Goal: Task Accomplishment & Management: Use online tool/utility

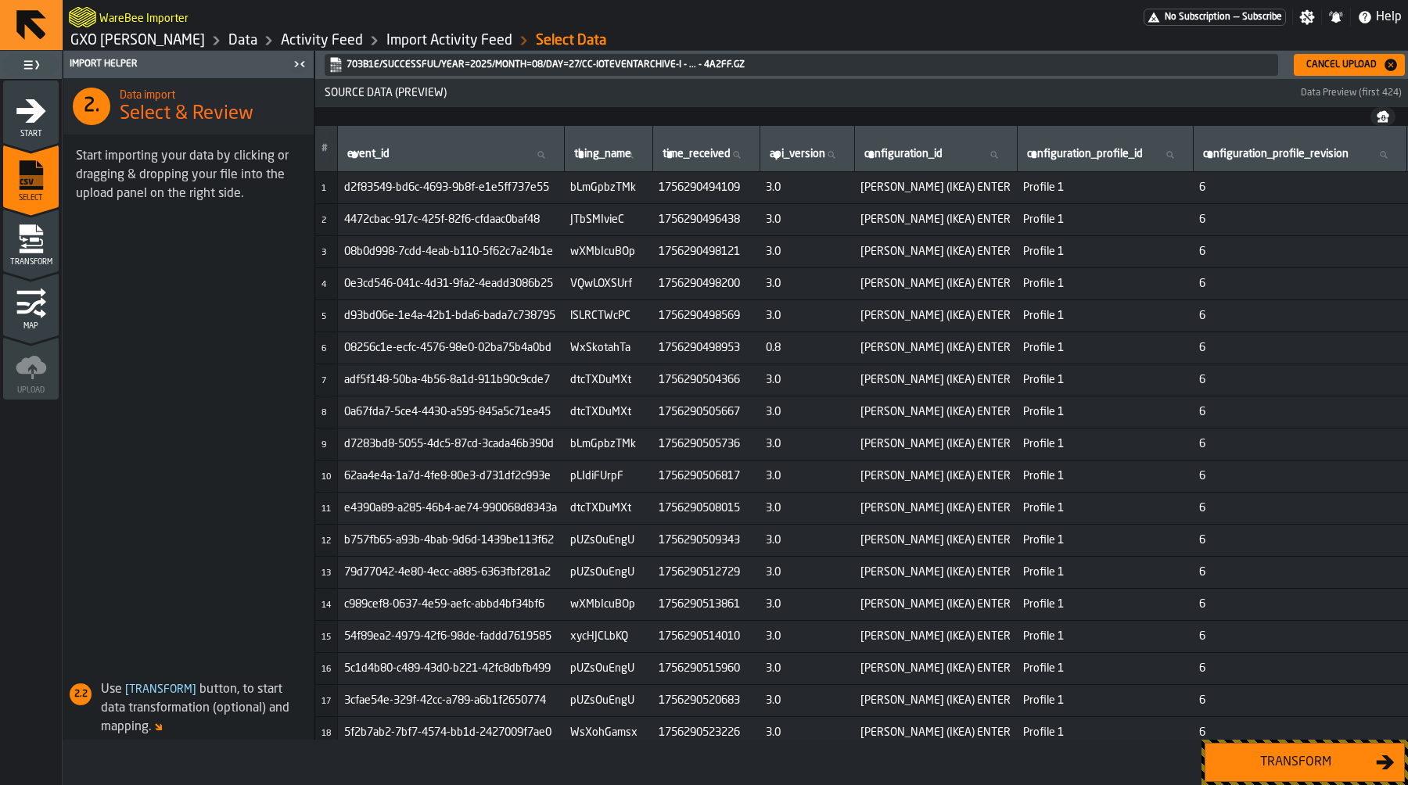
scroll to position [89, 6857]
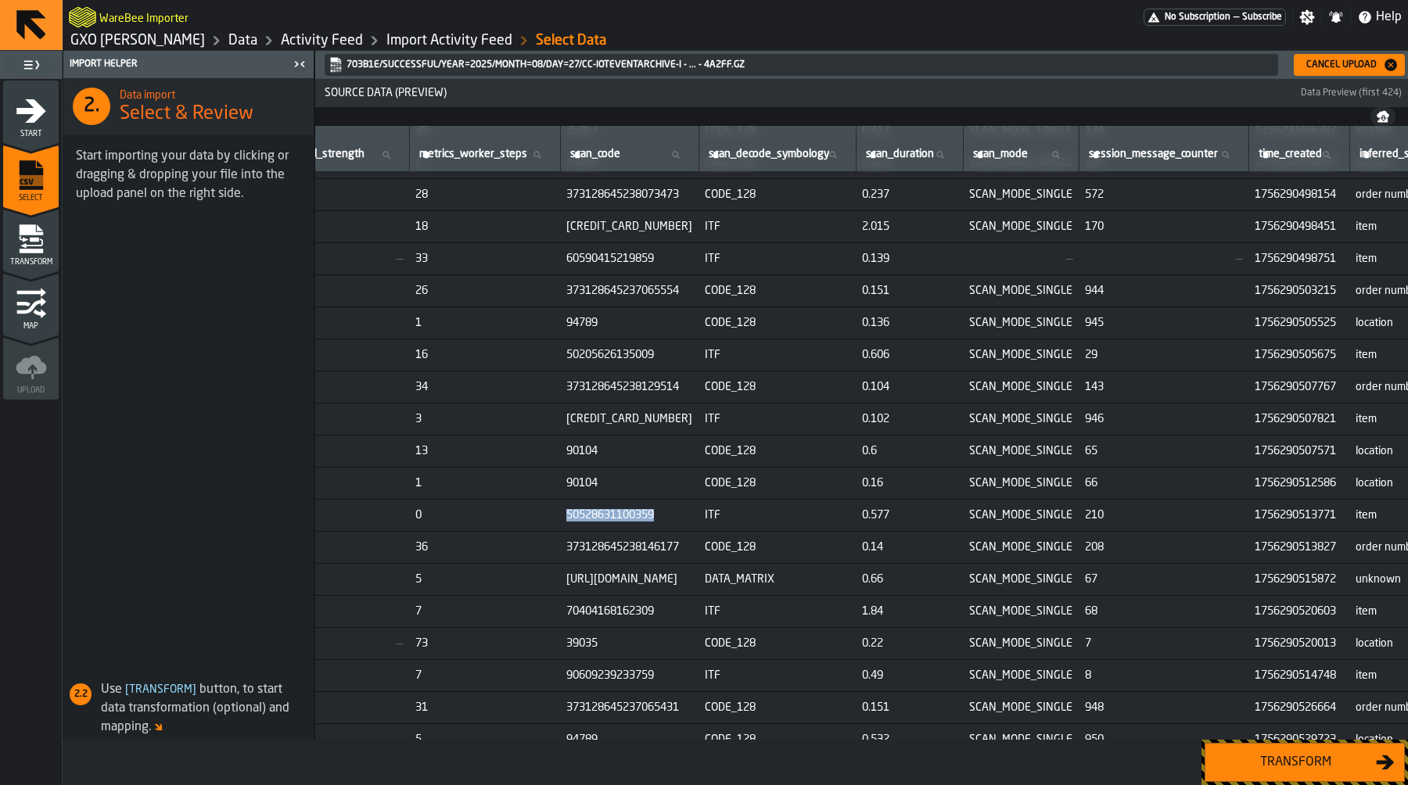
click at [306, 39] on link "Activity Feed" at bounding box center [322, 40] width 82 height 17
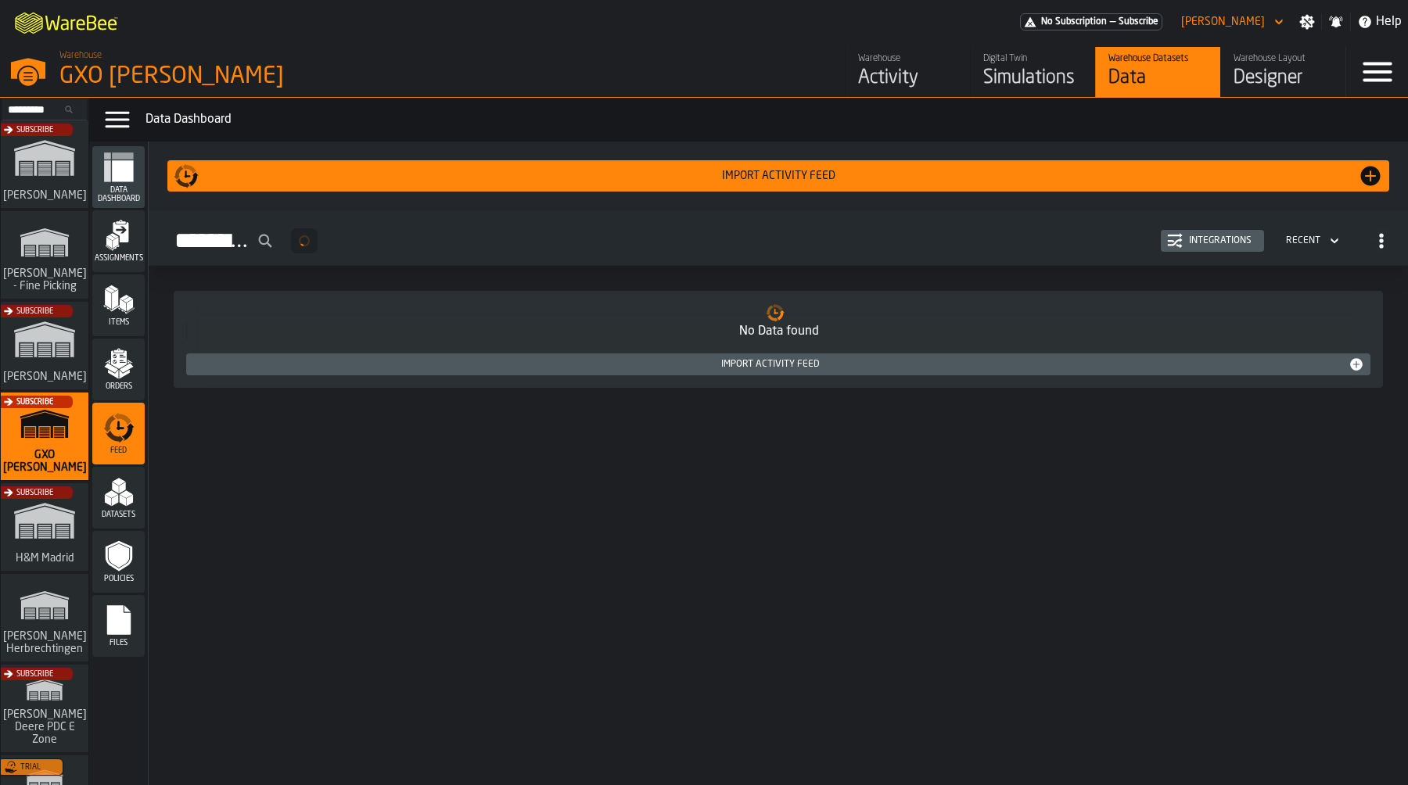
click at [117, 333] on div "Items" at bounding box center [118, 306] width 52 height 62
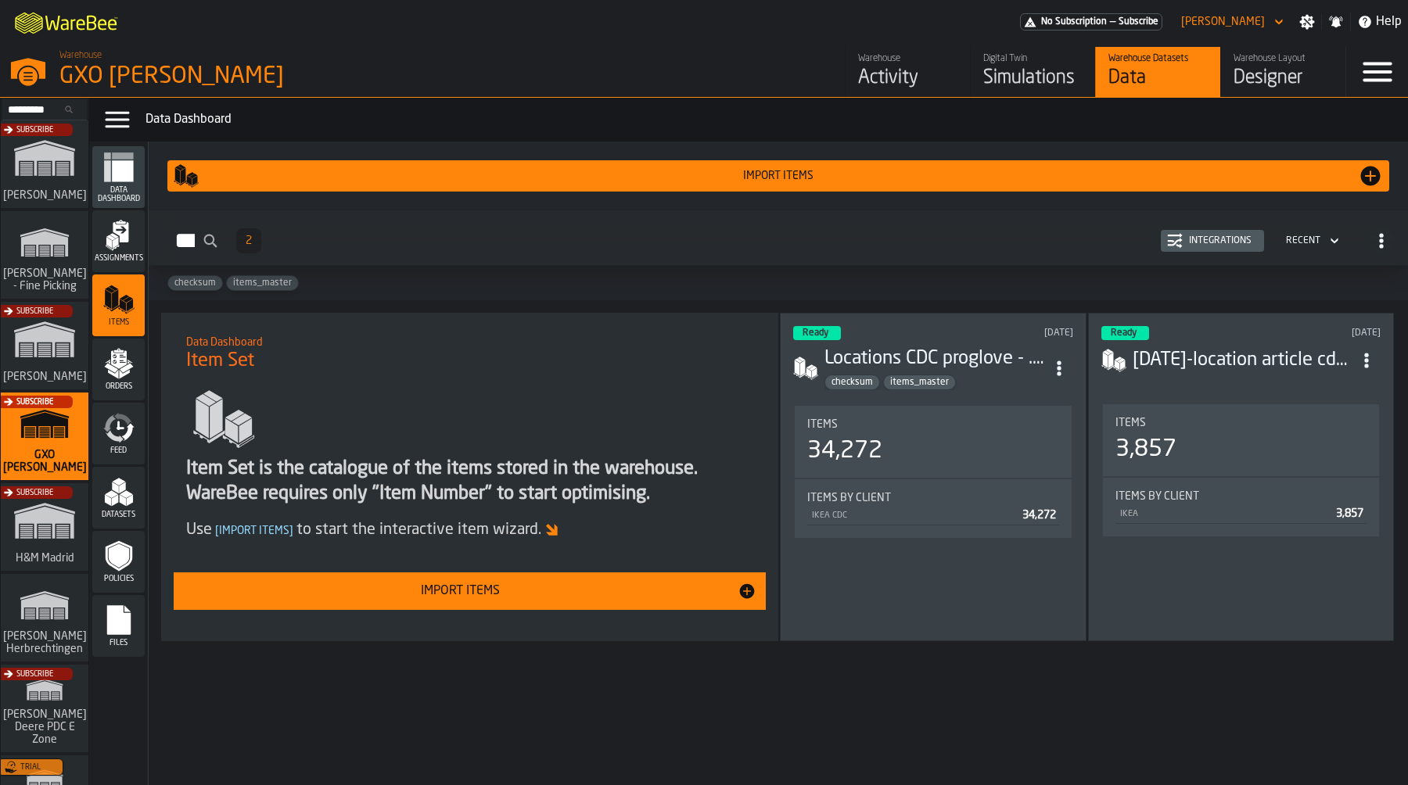
click at [694, 600] on div "Import Items" at bounding box center [460, 591] width 554 height 19
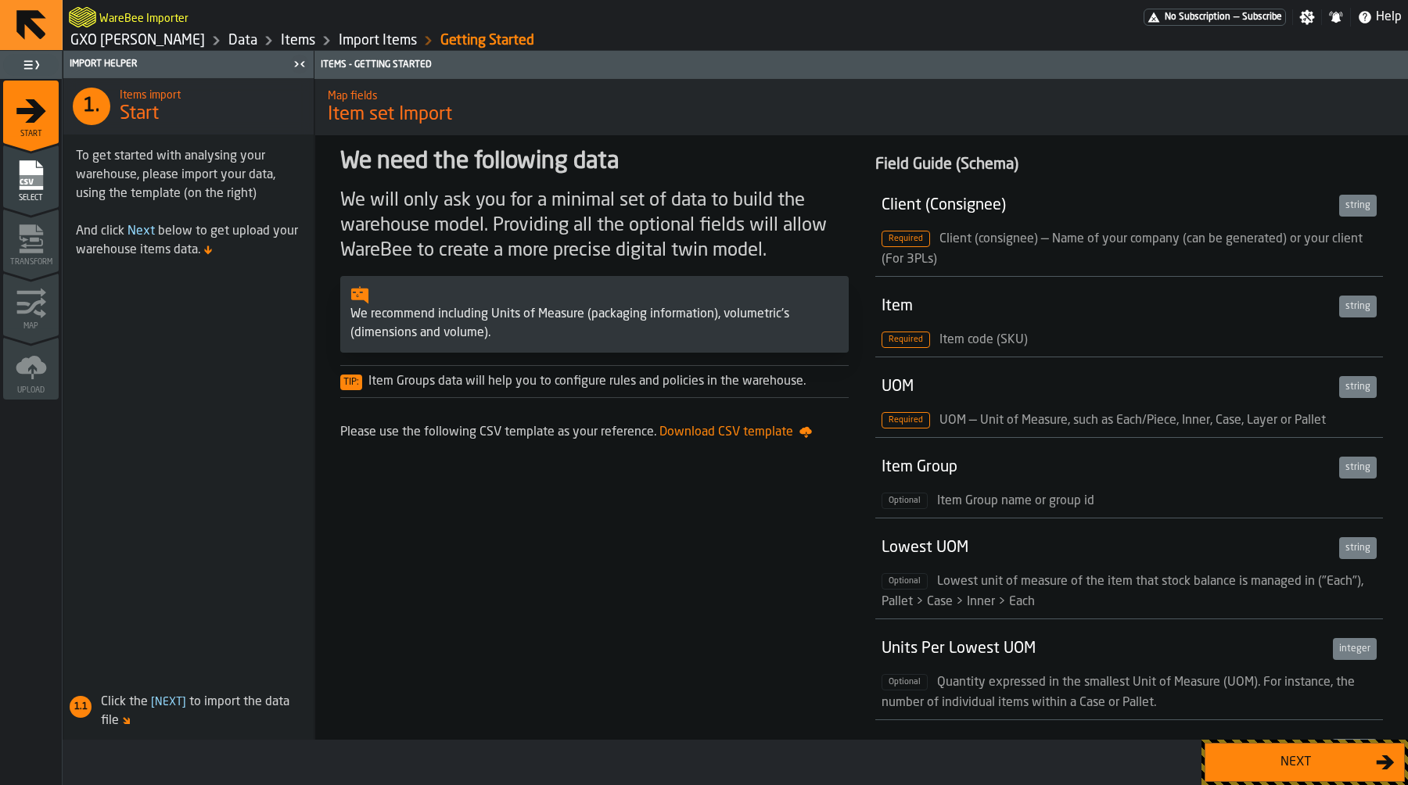
click at [1292, 744] on button "Next" at bounding box center [1304, 762] width 200 height 39
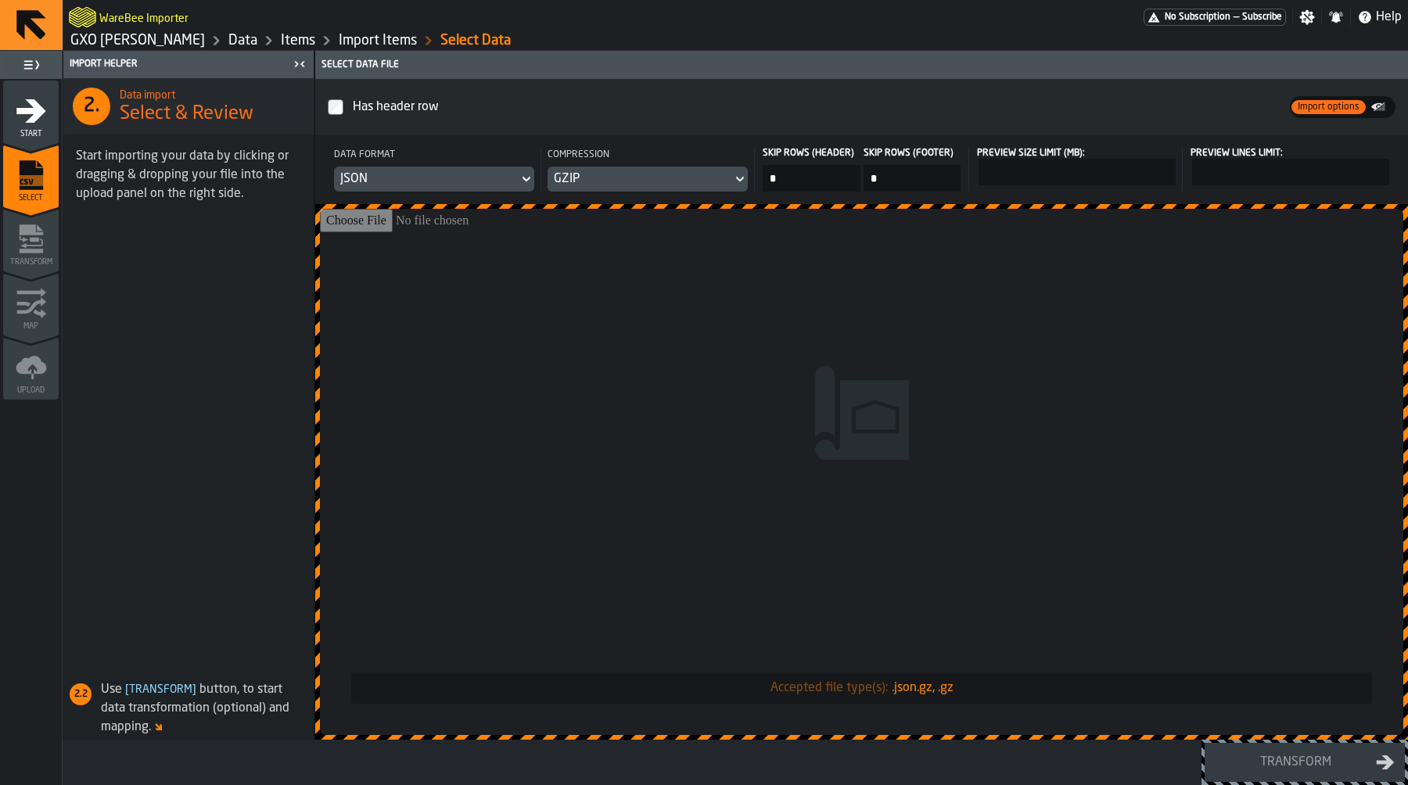
click at [828, 332] on input "Accepted file type(s): .json.gz, .gz" at bounding box center [861, 472] width 1083 height 526
click at [484, 176] on div "JSON" at bounding box center [426, 179] width 172 height 19
click at [473, 207] on div "CSV" at bounding box center [483, 211] width 81 height 19
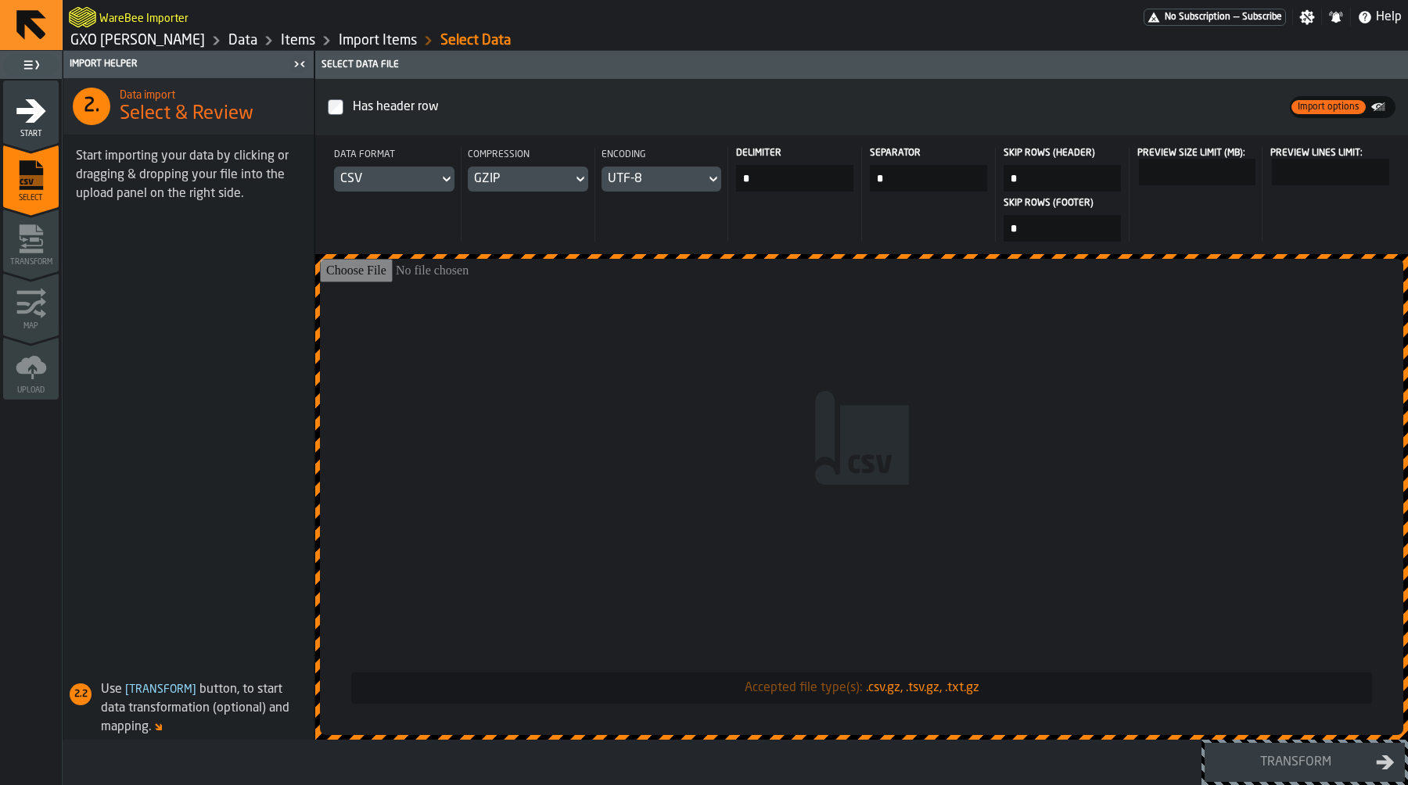
click at [612, 354] on input "Accepted file type(s): .csv.gz, .tsv.gz, .txt.gz" at bounding box center [861, 497] width 1083 height 476
type input "**********"
click at [497, 187] on div "GZIP" at bounding box center [520, 179] width 92 height 19
click at [512, 221] on li "None" at bounding box center [538, 211] width 100 height 38
click at [687, 466] on input "Accepted file type(s): .csv, .tsv, .txt" at bounding box center [861, 497] width 1083 height 476
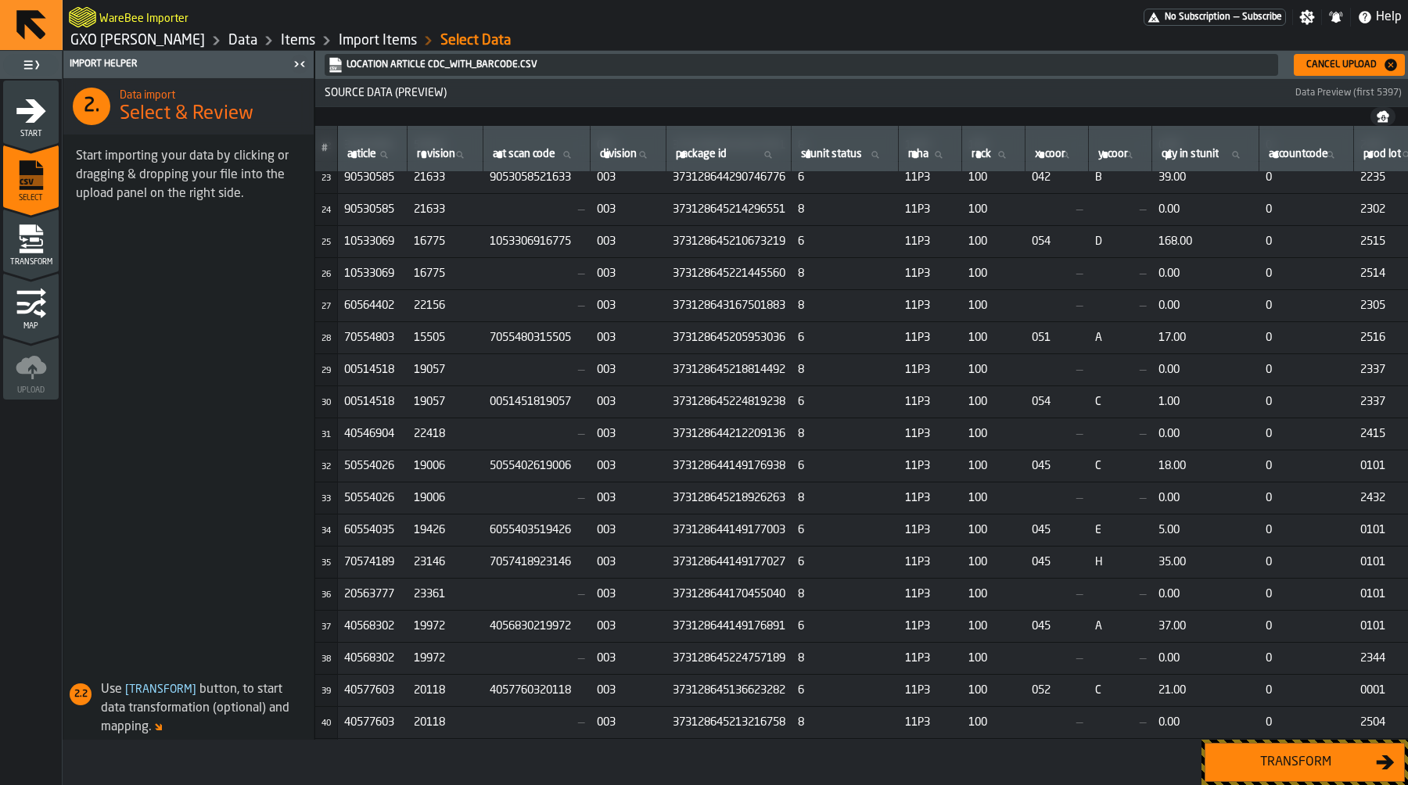
scroll to position [718, 0]
click at [1310, 755] on div "Transform" at bounding box center [1295, 762] width 161 height 19
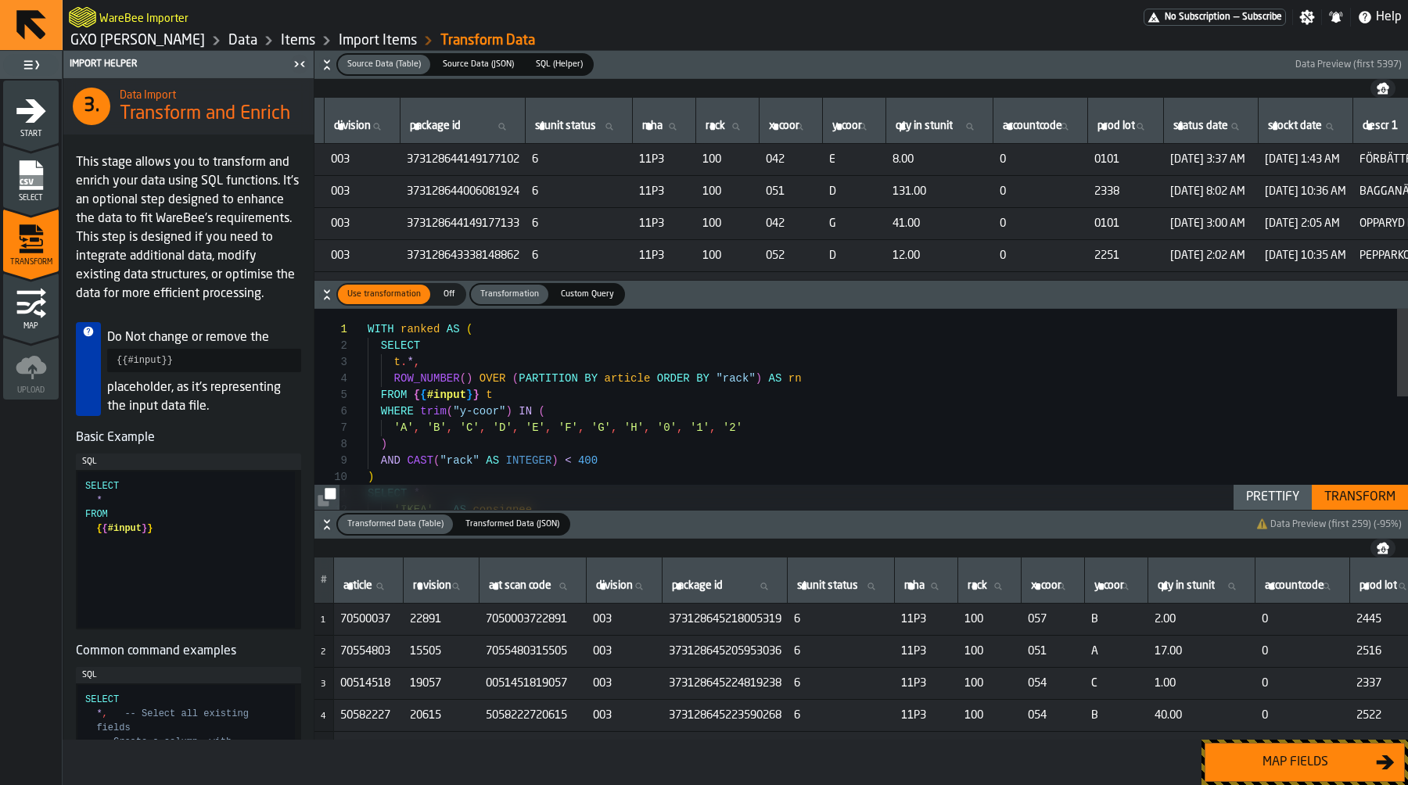
scroll to position [0, 292]
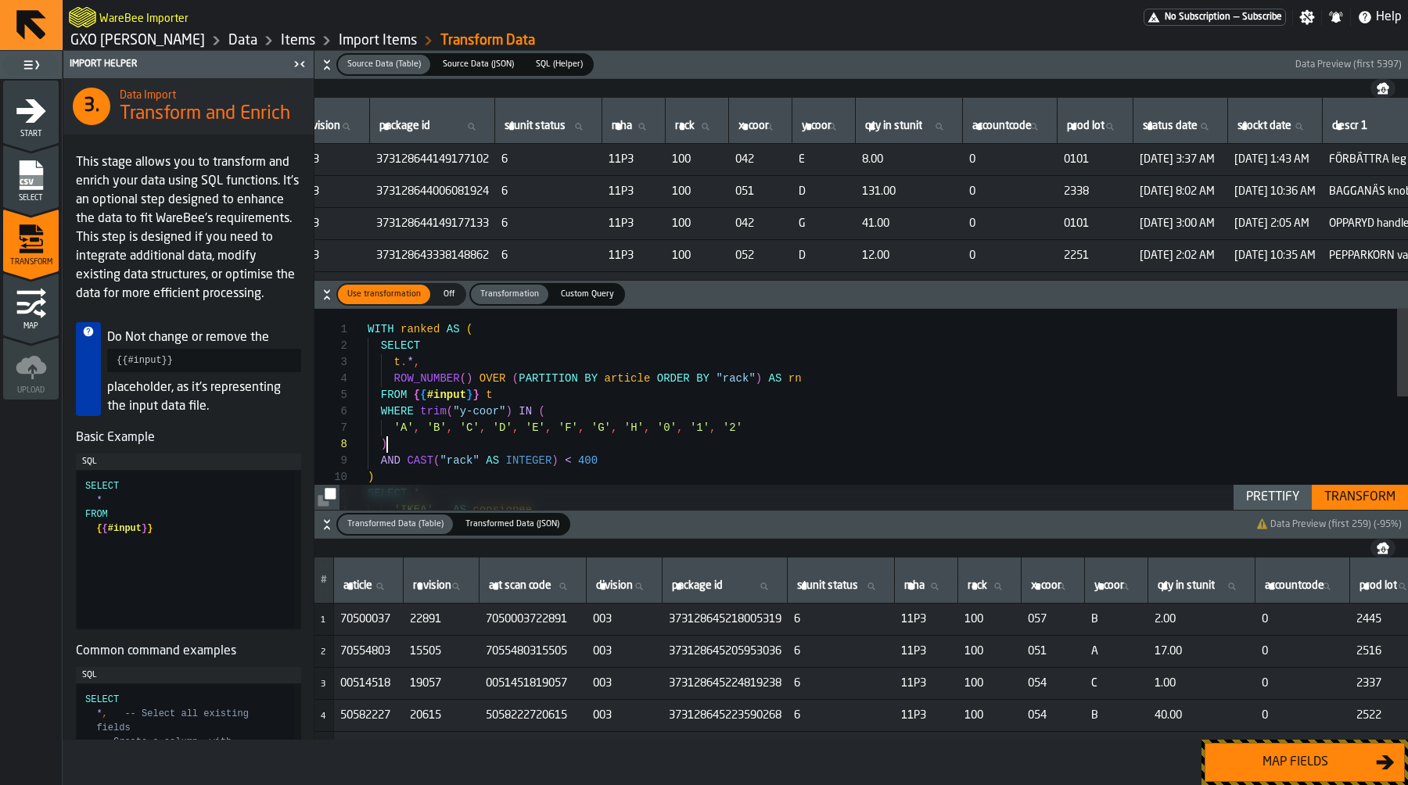
click at [623, 436] on div "SELECT * , 'IKEA' AS consignee , FROM { { #input } } t WHERE trim ( "y-coor" ) …" at bounding box center [888, 539] width 1040 height 461
click at [623, 429] on div "SELECT * , 'IKEA' AS consignee , FROM { { #input } } t WHERE trim ( "y-coor" ) …" at bounding box center [888, 539] width 1040 height 461
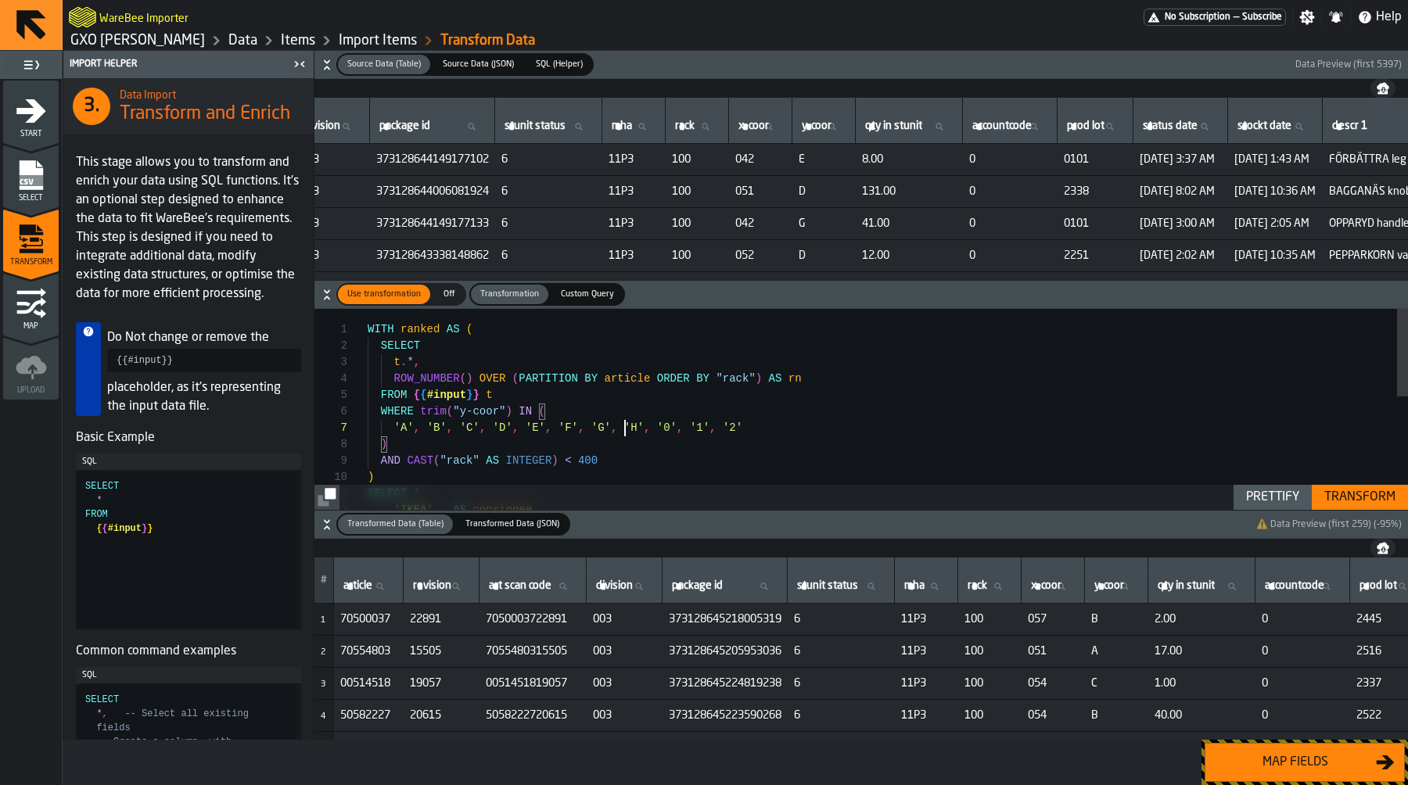
click at [623, 429] on div "SELECT * , 'IKEA' AS consignee , FROM { { #input } } t WHERE trim ( "y-coor" ) …" at bounding box center [888, 539] width 1040 height 461
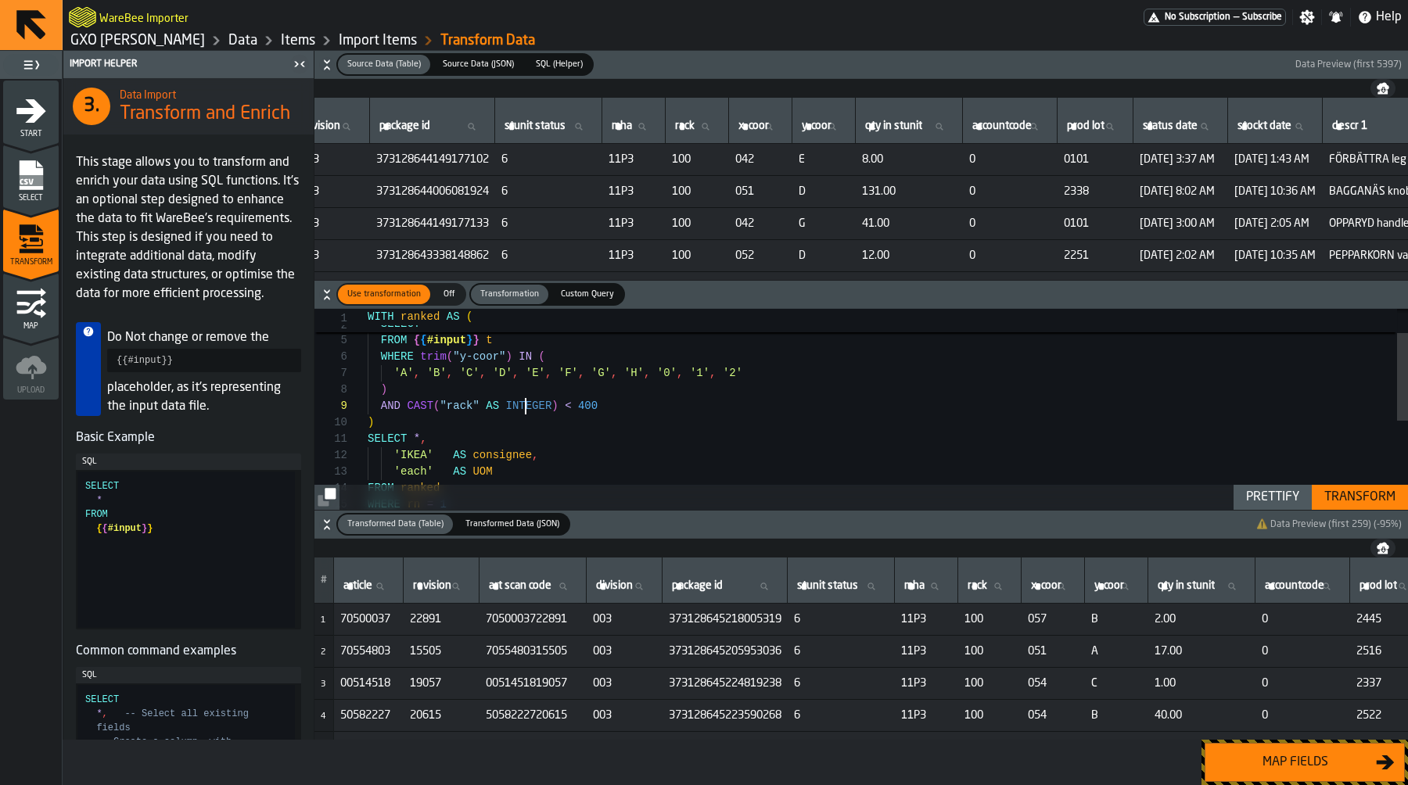
click at [528, 410] on div "SELECT * , 'IKEA' AS consignee , FROM { { #input } } t WHERE trim ( "y-coor" ) …" at bounding box center [888, 484] width 1040 height 461
click at [494, 379] on div "SELECT * , 'IKEA' AS consignee , FROM { { #input } } t WHERE trim ( "y-coor" ) …" at bounding box center [888, 484] width 1040 height 461
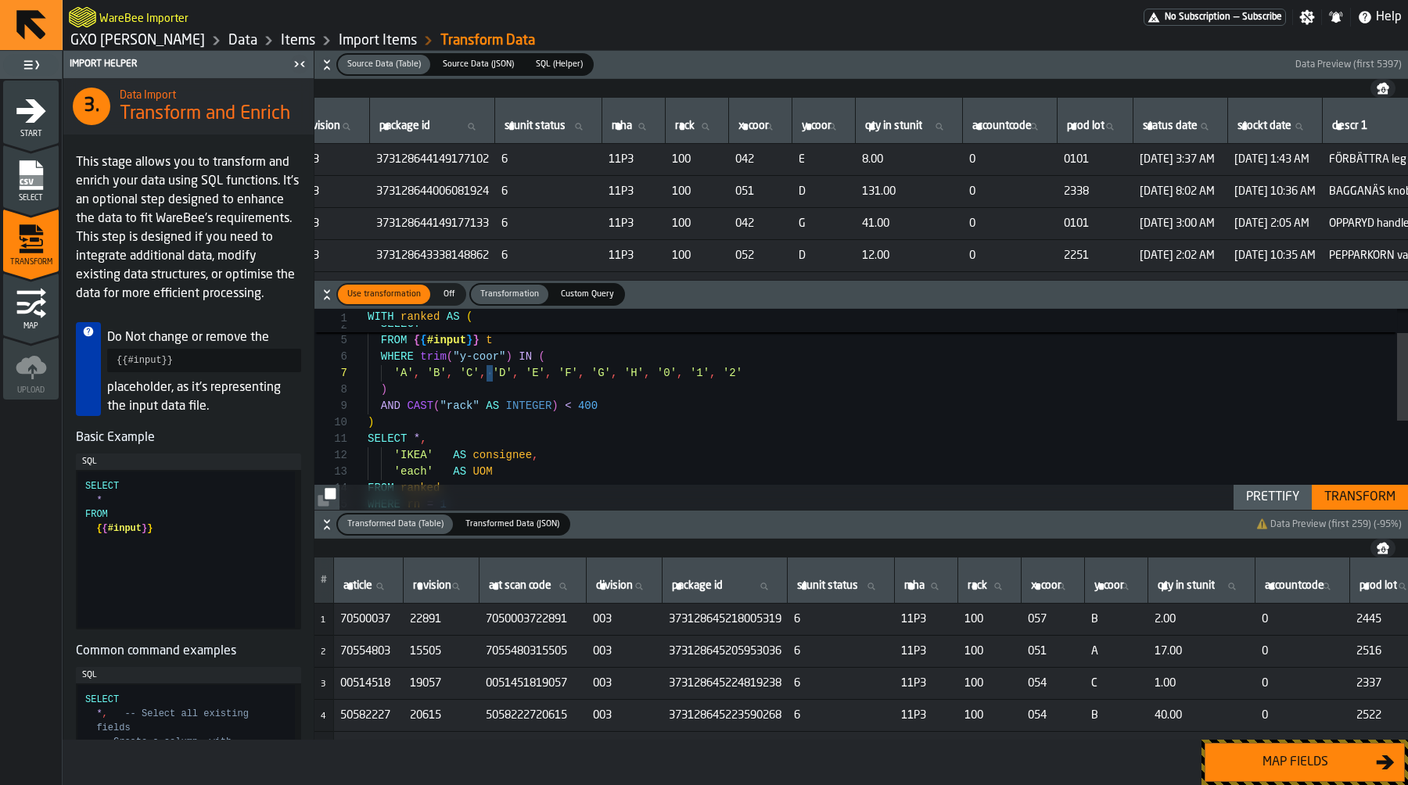
click at [449, 355] on div "SELECT * , 'IKEA' AS consignee , FROM { { #input } } t WHERE trim ( "y-coor" ) …" at bounding box center [888, 484] width 1040 height 461
click at [509, 375] on div "SELECT * , 'IKEA' AS consignee , FROM { { #input } } t WHERE trim ( "y-coor" ) …" at bounding box center [888, 484] width 1040 height 461
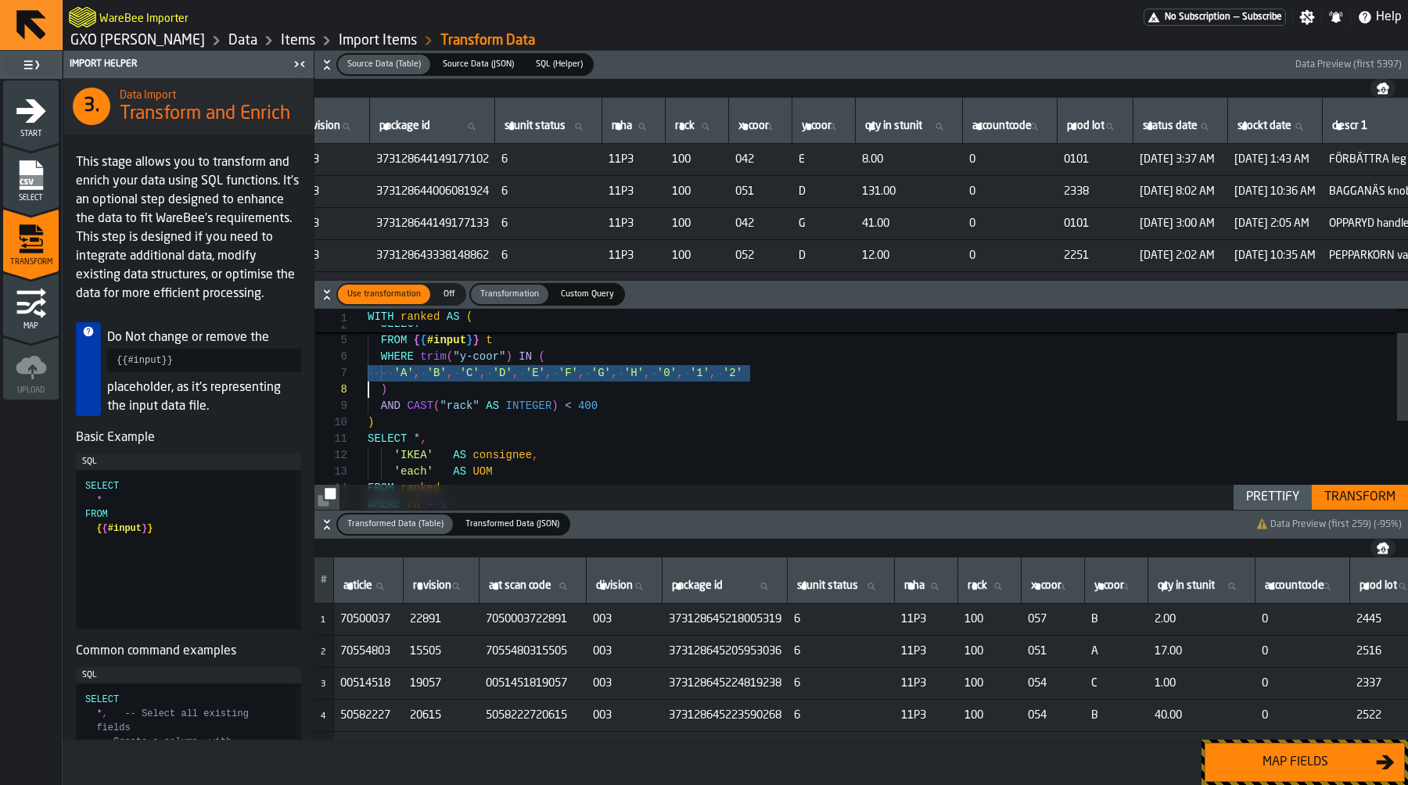
click at [535, 391] on div "SELECT * , 'IKEA' AS consignee , FROM { { #input } } t WHERE trim ( "y-coor" ) …" at bounding box center [888, 484] width 1040 height 461
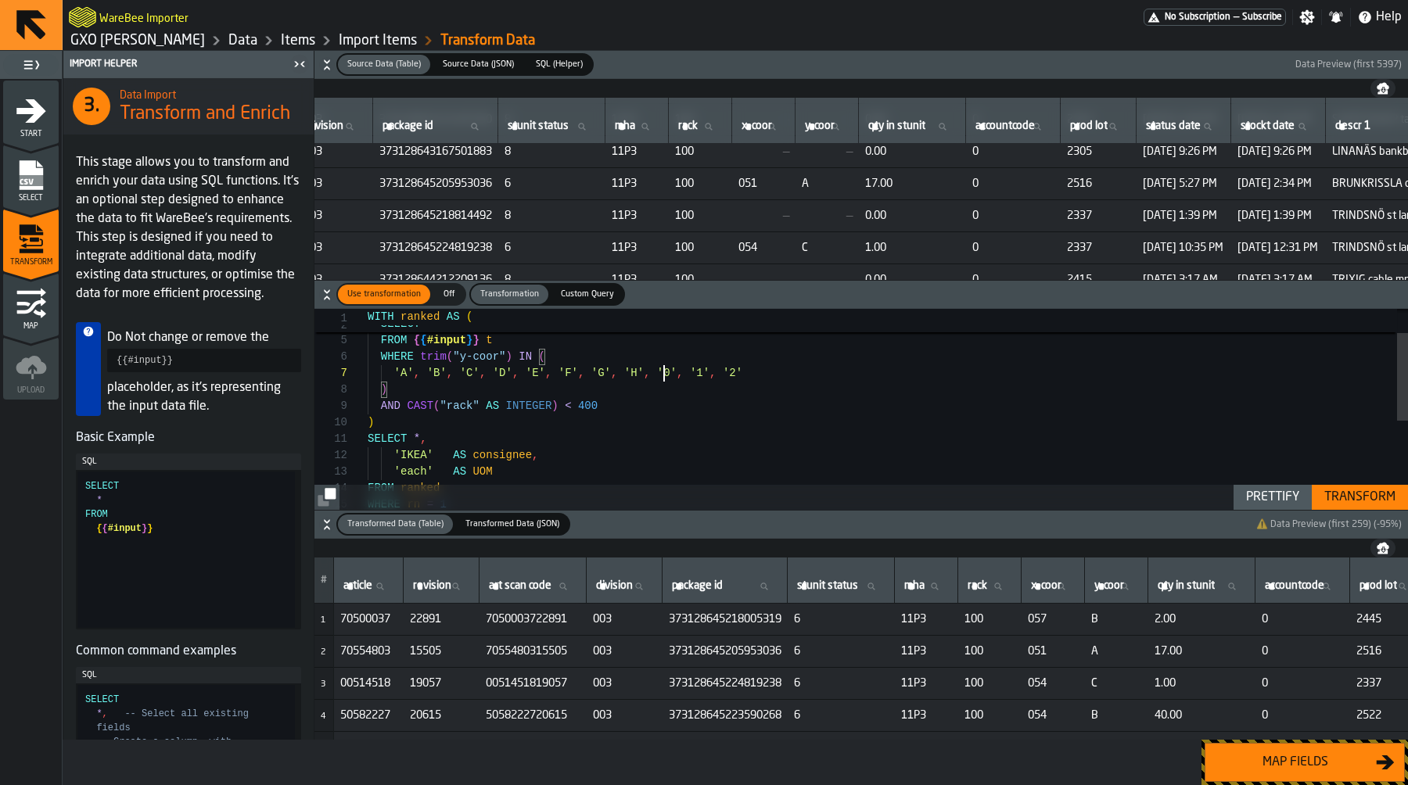
scroll to position [99, 0]
click at [663, 372] on div "SELECT * , 'IKEA' AS consignee , FROM { { #input } } t WHERE trim ( "y-coor" ) …" at bounding box center [888, 484] width 1040 height 461
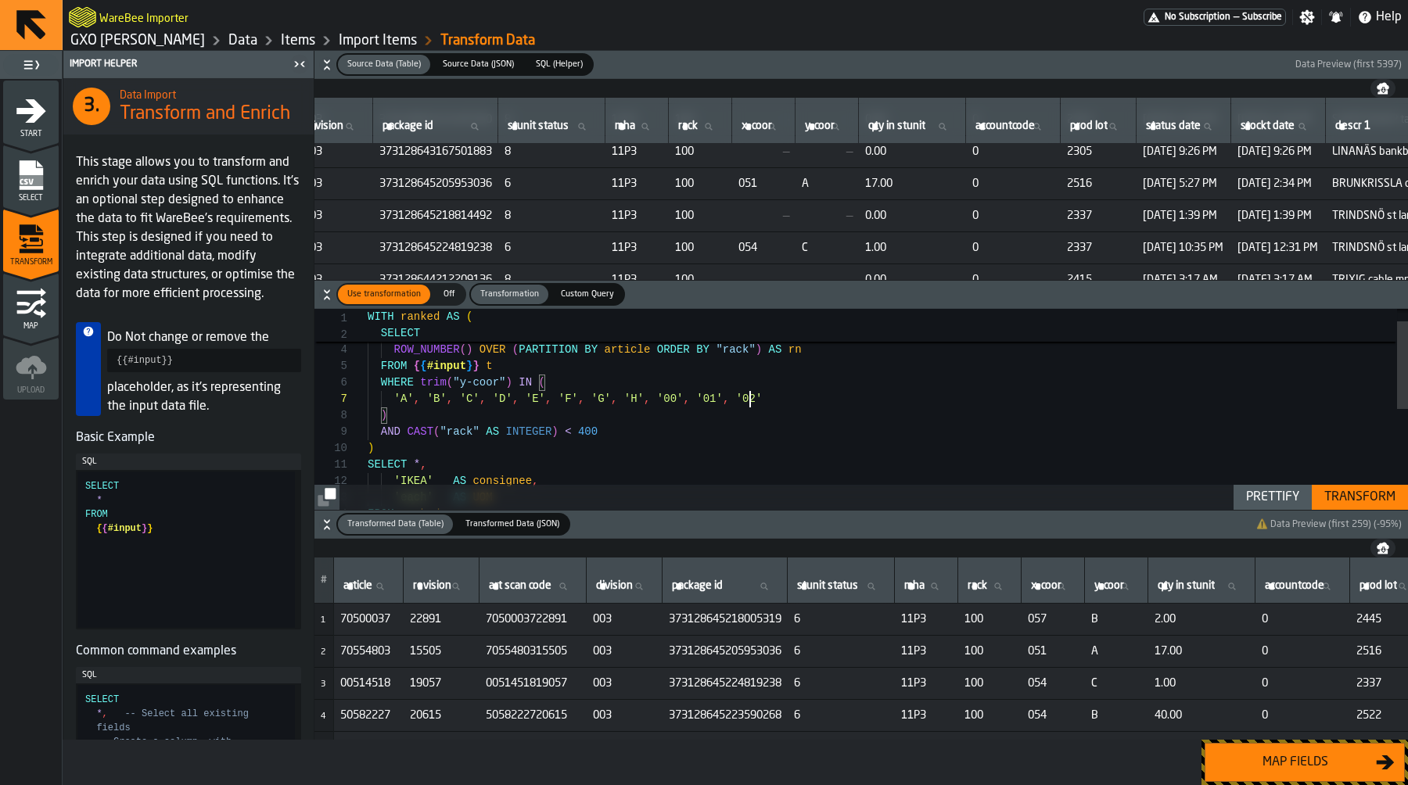
click at [1369, 497] on div "Transform" at bounding box center [1360, 497] width 84 height 19
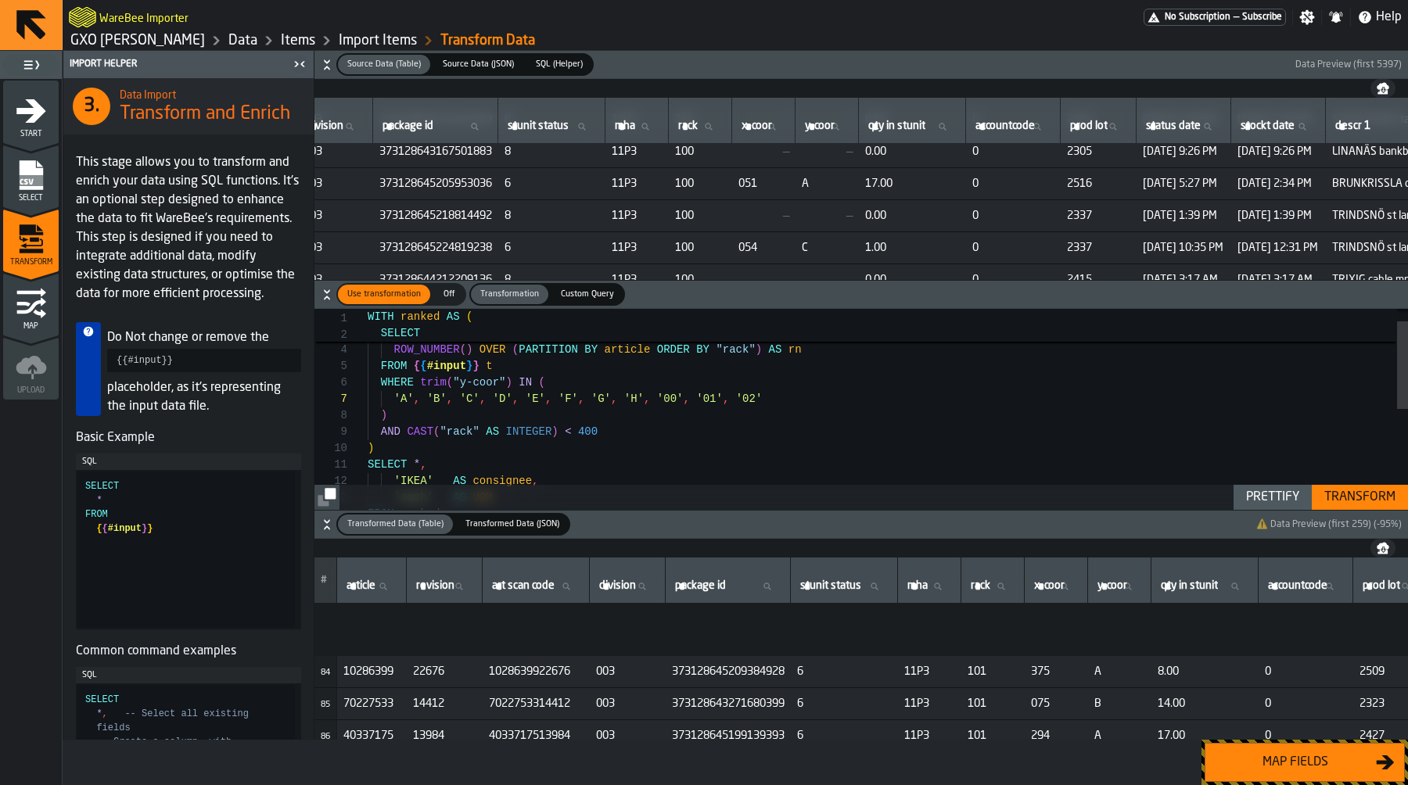
scroll to position [2831, 0]
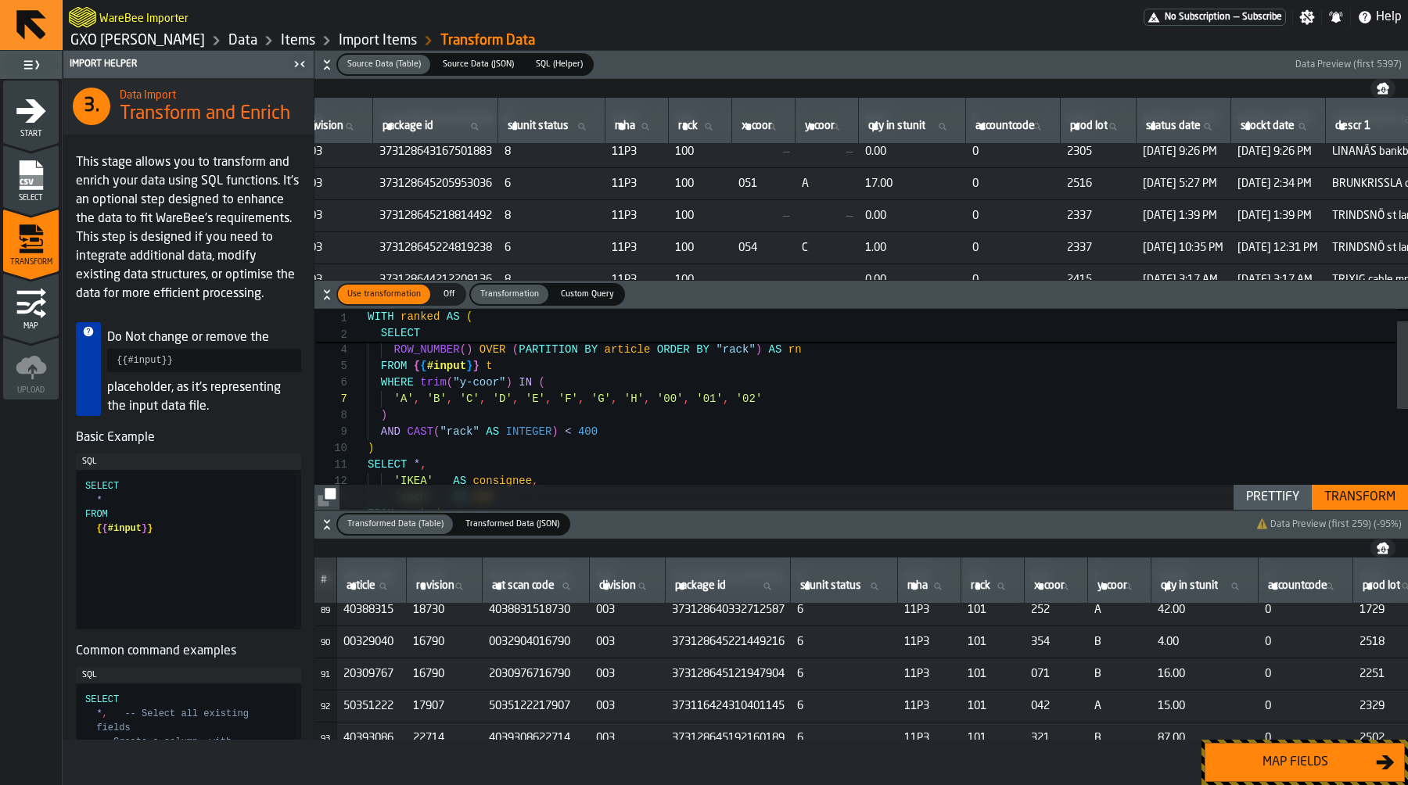
click at [741, 414] on div "SELECT * , 'IKEA' AS consignee , FROM { { #input } } t WHERE trim ( "y-coor" ) …" at bounding box center [888, 510] width 1040 height 461
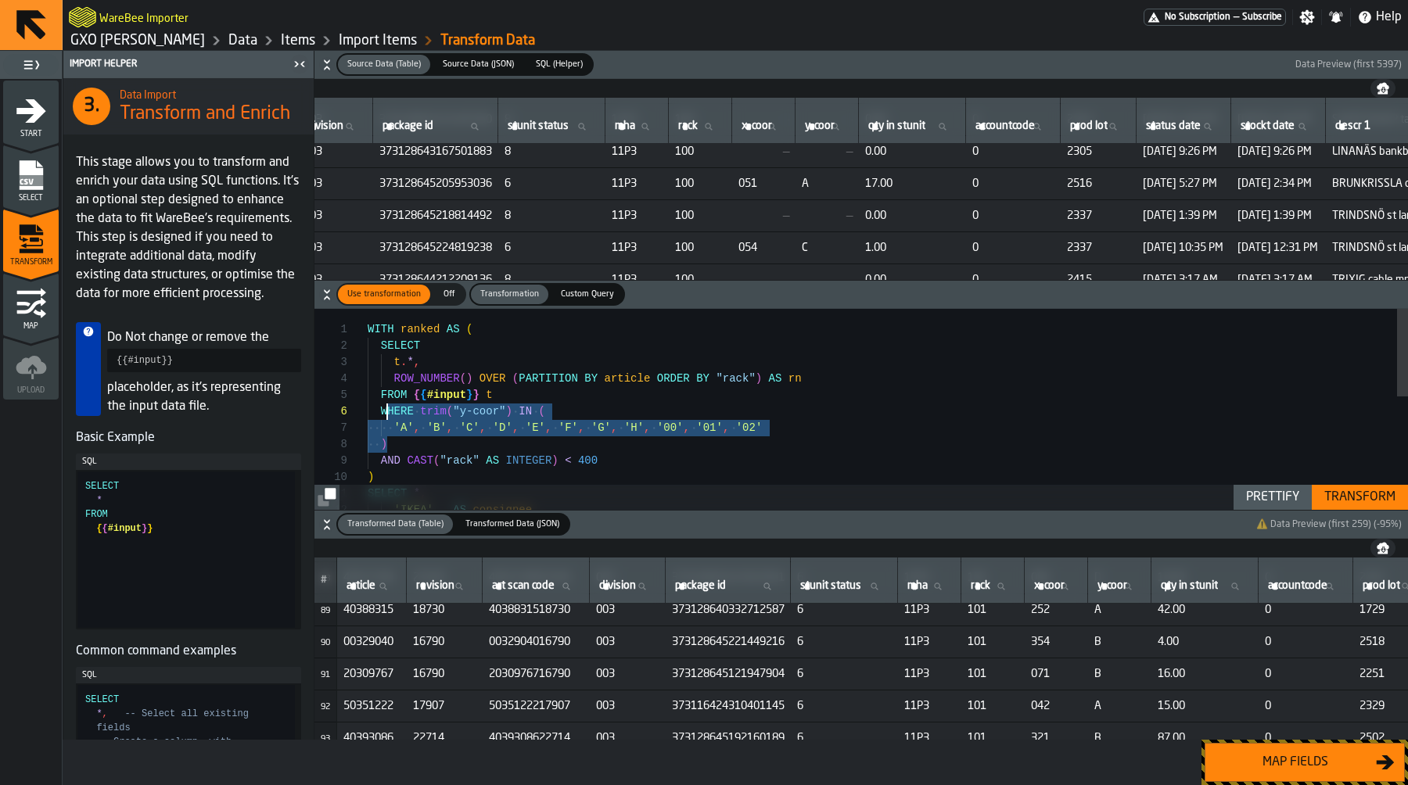
scroll to position [82, 0]
click at [469, 432] on div "SELECT * , 'IKEA' AS consignee , FROM { { #input } } t -- WHERE trim("y-coor") …" at bounding box center [888, 539] width 1040 height 461
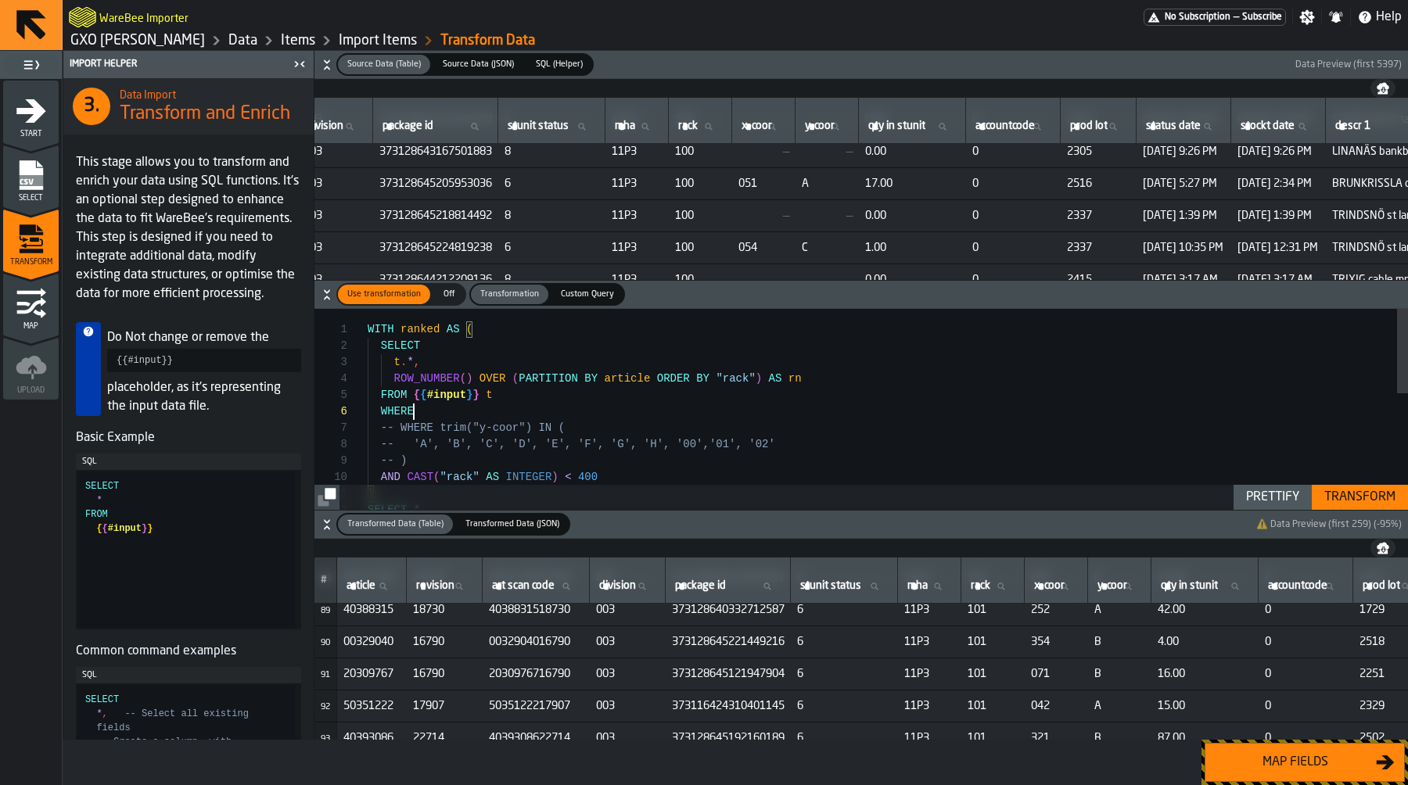
click at [1346, 496] on div "Transform" at bounding box center [1360, 497] width 84 height 19
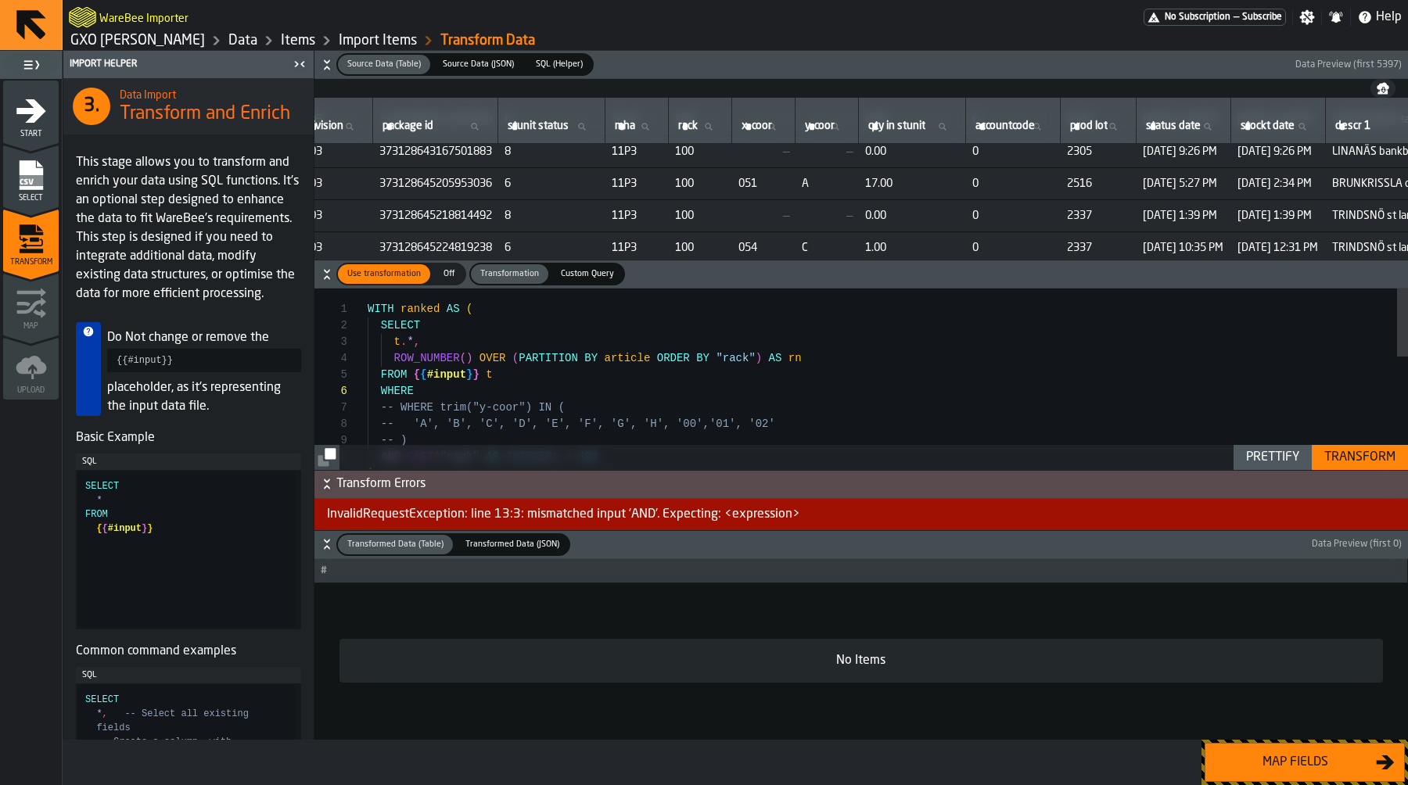
scroll to position [0, 0]
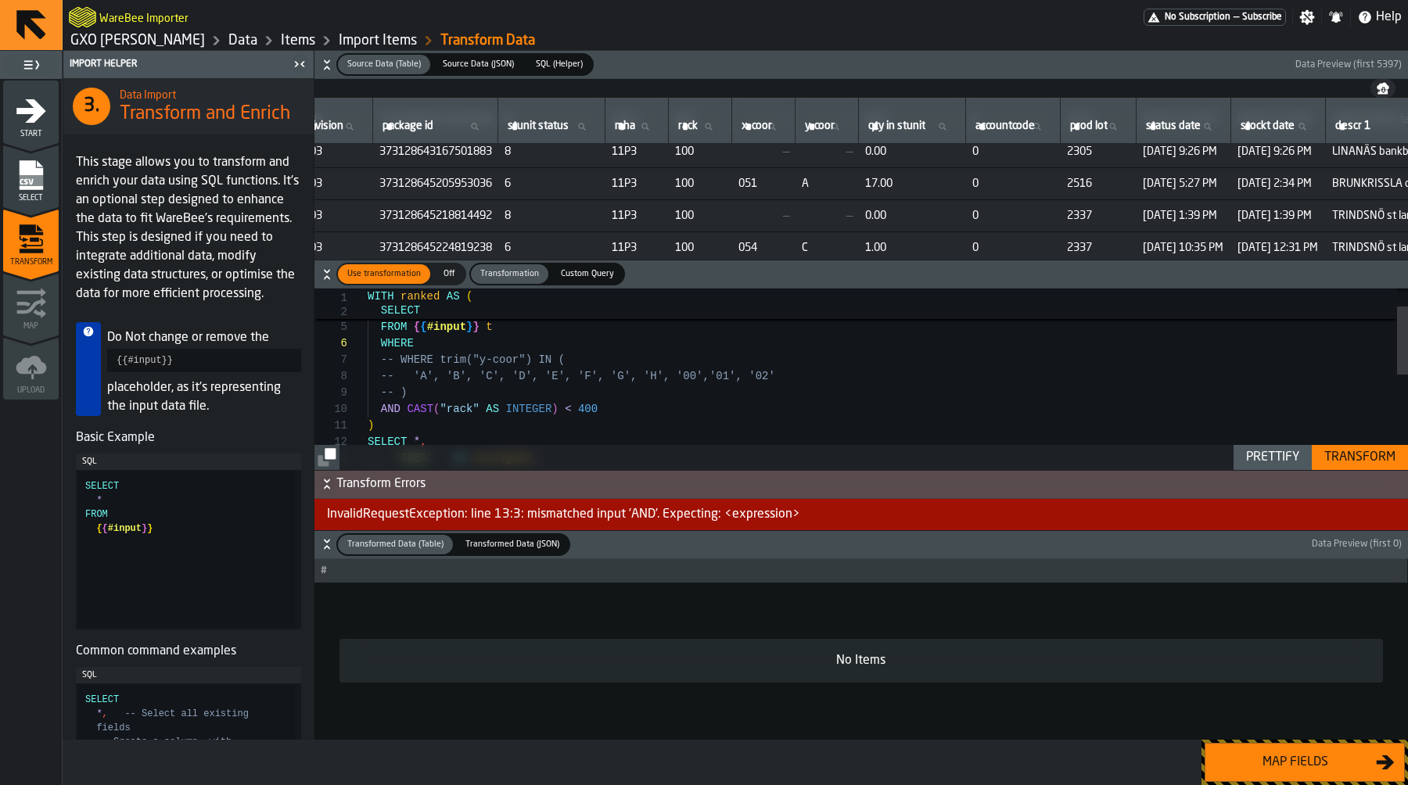
click at [405, 411] on div "FROM { { #input } } t -- WHERE trim("y-coor") IN ( -- 'A', 'B', 'C', 'D', 'E', …" at bounding box center [888, 479] width 1040 height 477
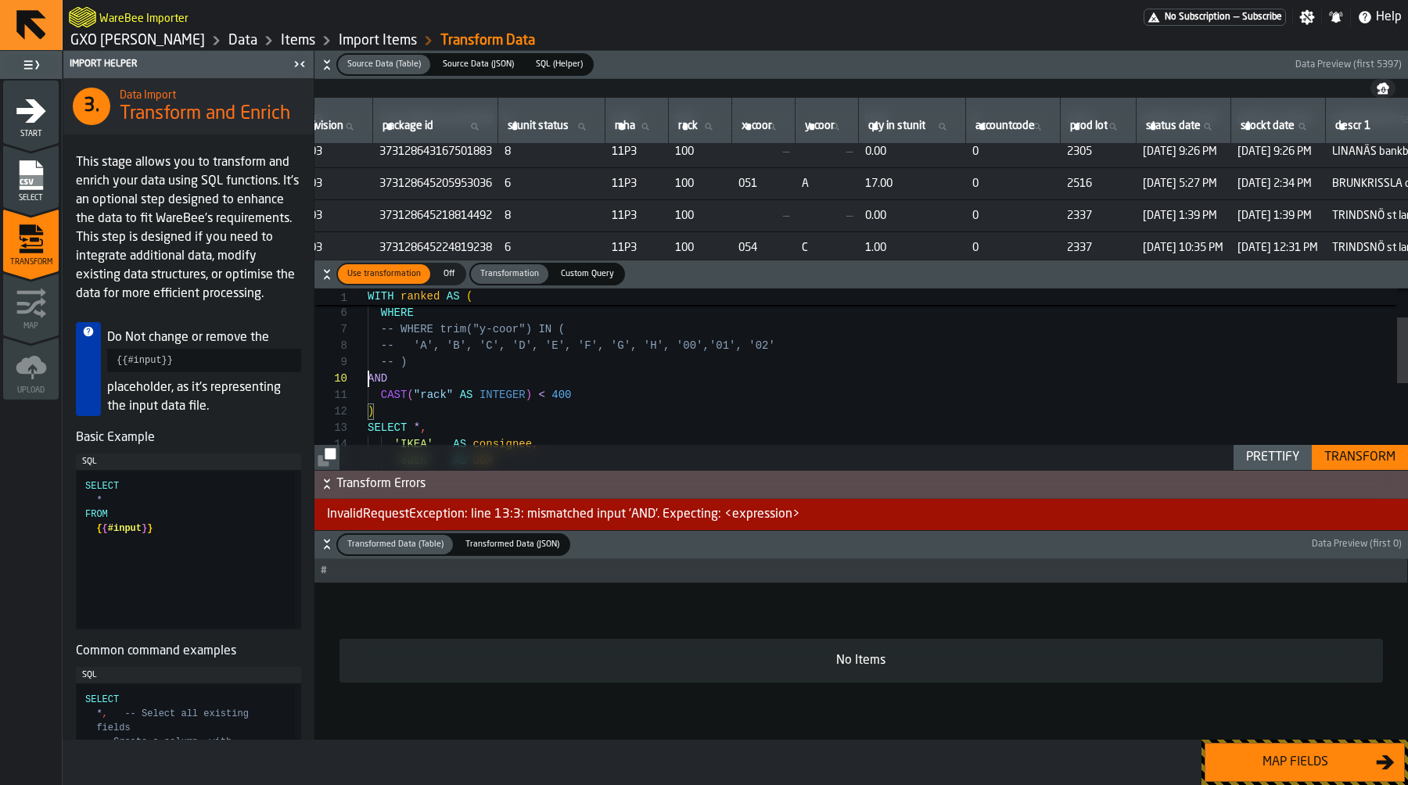
scroll to position [131, 0]
click at [1330, 450] on div "Transform" at bounding box center [1360, 457] width 84 height 19
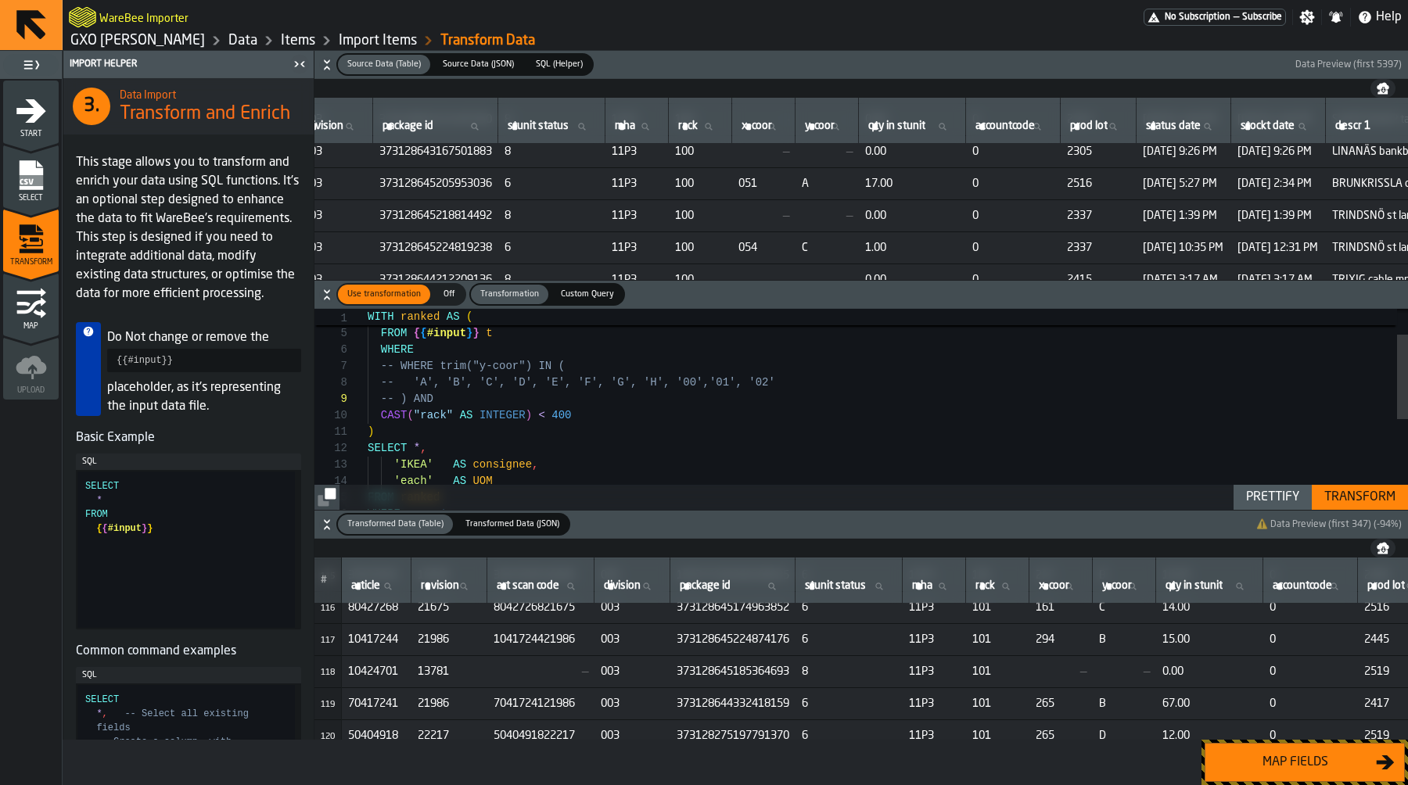
scroll to position [3754, 0]
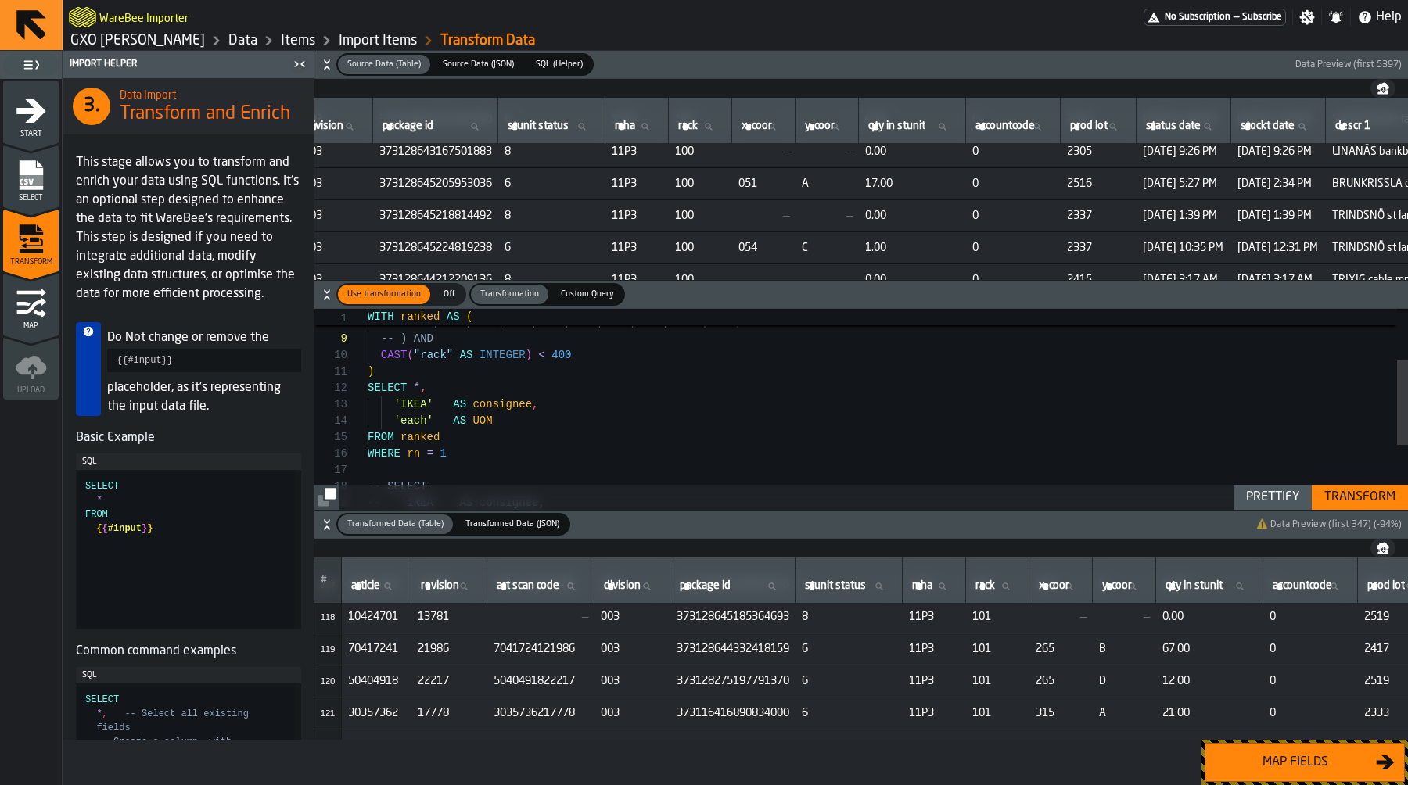
click at [519, 454] on div "-- SELECT -- 'IKEA' AS consignee, WHERE rn = 1 FROM ranked 'IKEA' AS consignee …" at bounding box center [888, 425] width 1040 height 477
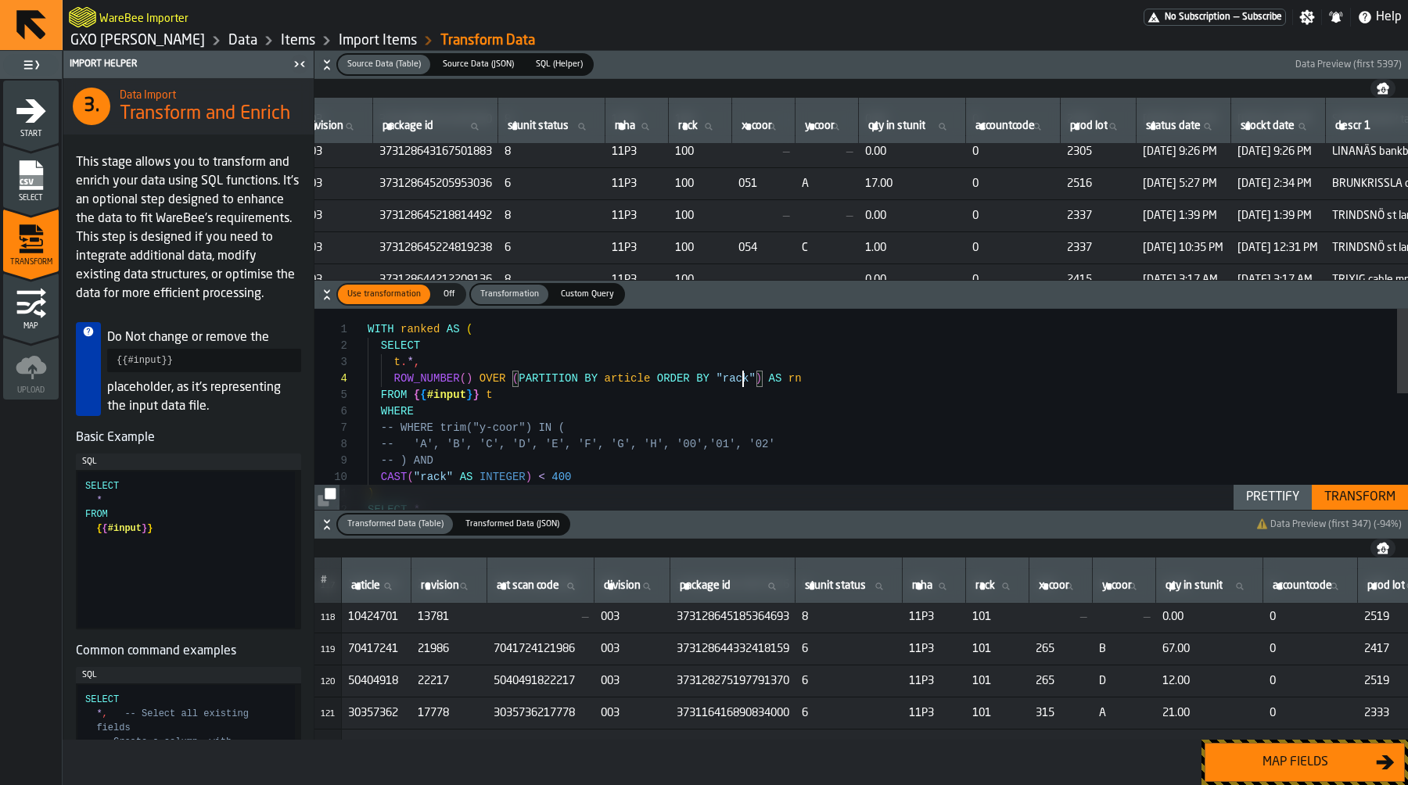
click at [742, 382] on div "SELECT * , ) CAST ( "rack" AS INTEGER ) < 400 -- ) AND -- 'A', 'B', 'C', 'D', '…" at bounding box center [888, 547] width 1040 height 477
click at [571, 376] on div "SELECT * , ) CAST ( "rack" AS INTEGER ) < 400 -- ) AND -- 'A', 'B', 'C', 'D', '…" at bounding box center [888, 547] width 1040 height 477
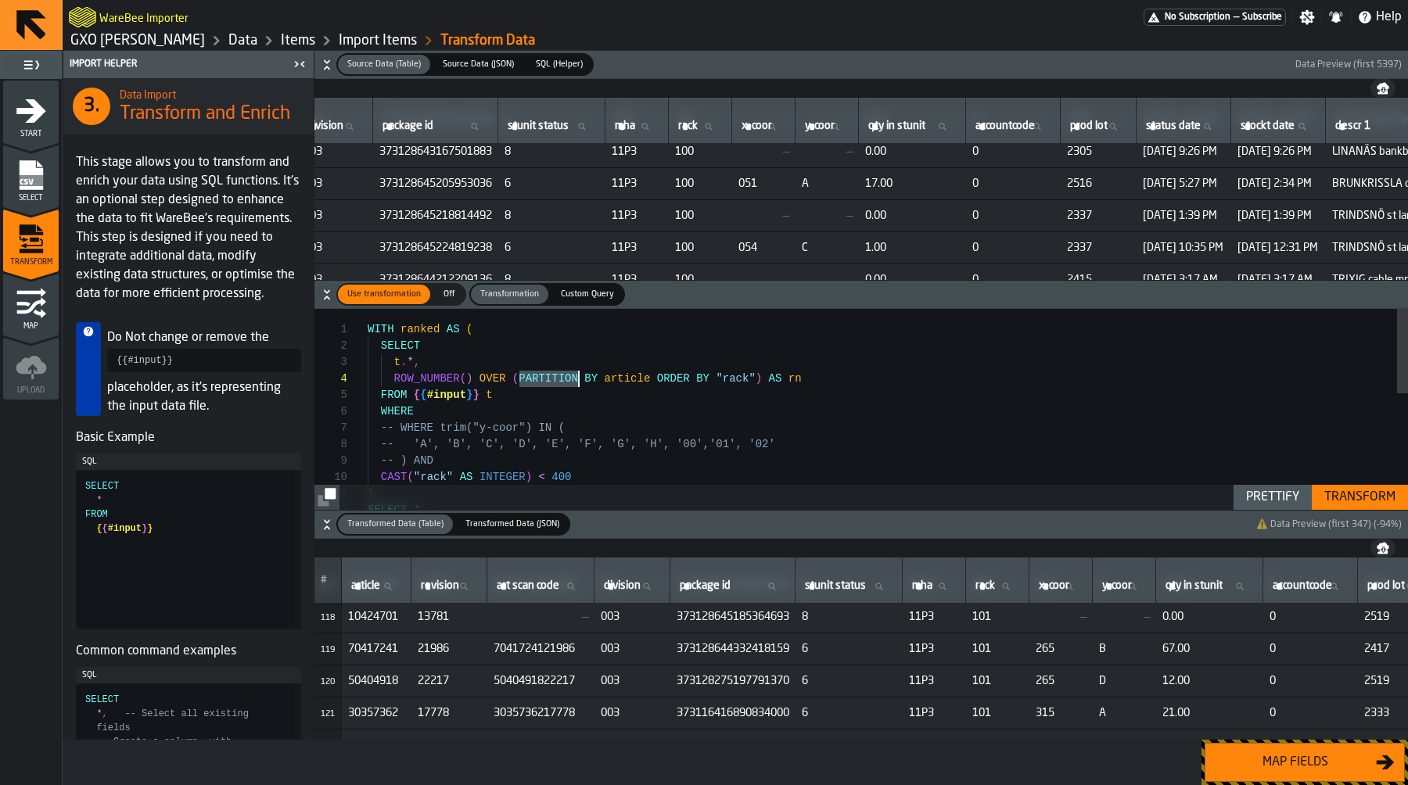
click at [723, 379] on div "SELECT * , ) CAST ( "rack" AS INTEGER ) < 400 -- ) AND -- 'A', 'B', 'C', 'D', '…" at bounding box center [888, 547] width 1040 height 477
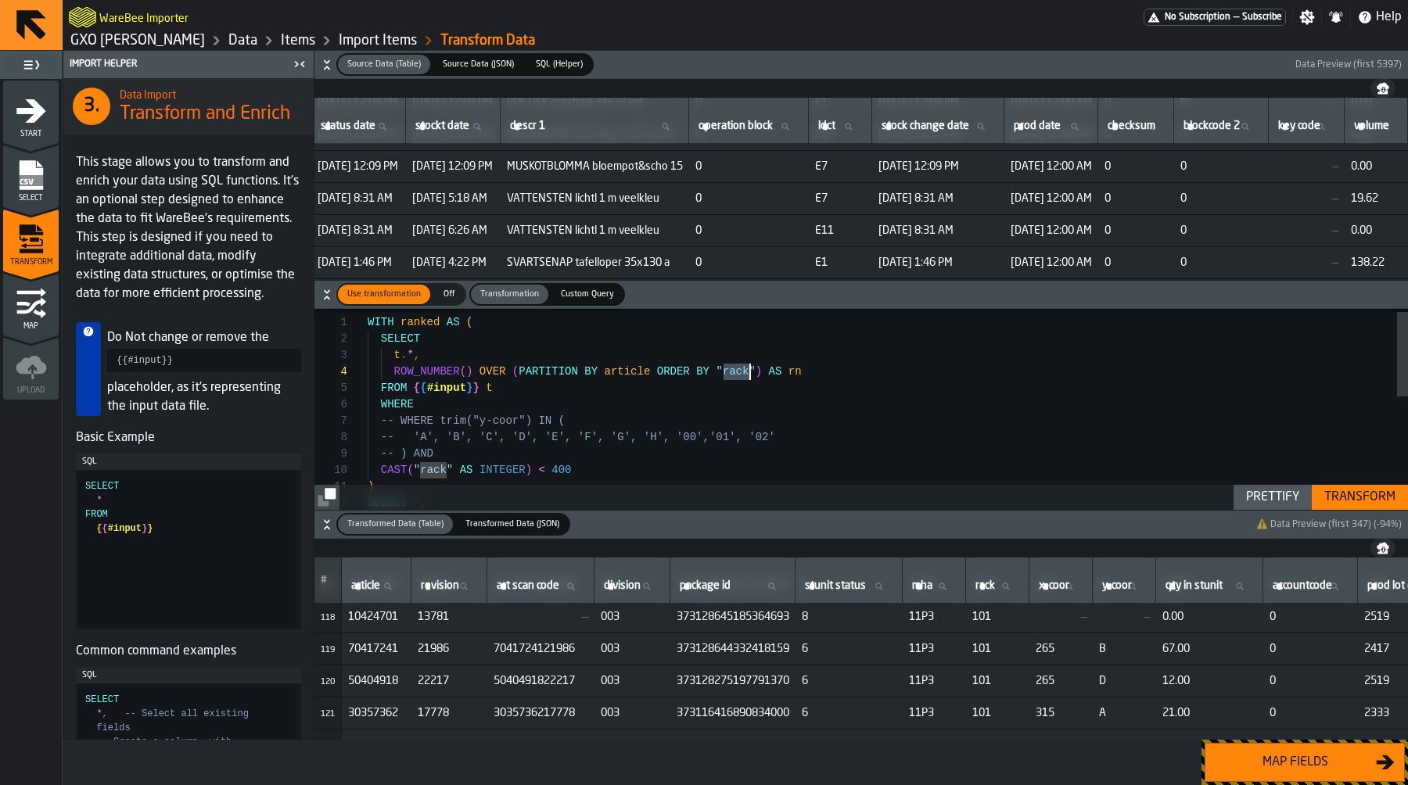
scroll to position [666, 1173]
click at [730, 378] on div "SELECT * , ) CAST ( "rack" AS INTEGER ) < 400 -- ) AND -- 'A', 'B', 'C', 'D', '…" at bounding box center [888, 540] width 1040 height 477
click at [1352, 501] on div "Transform" at bounding box center [1360, 497] width 84 height 19
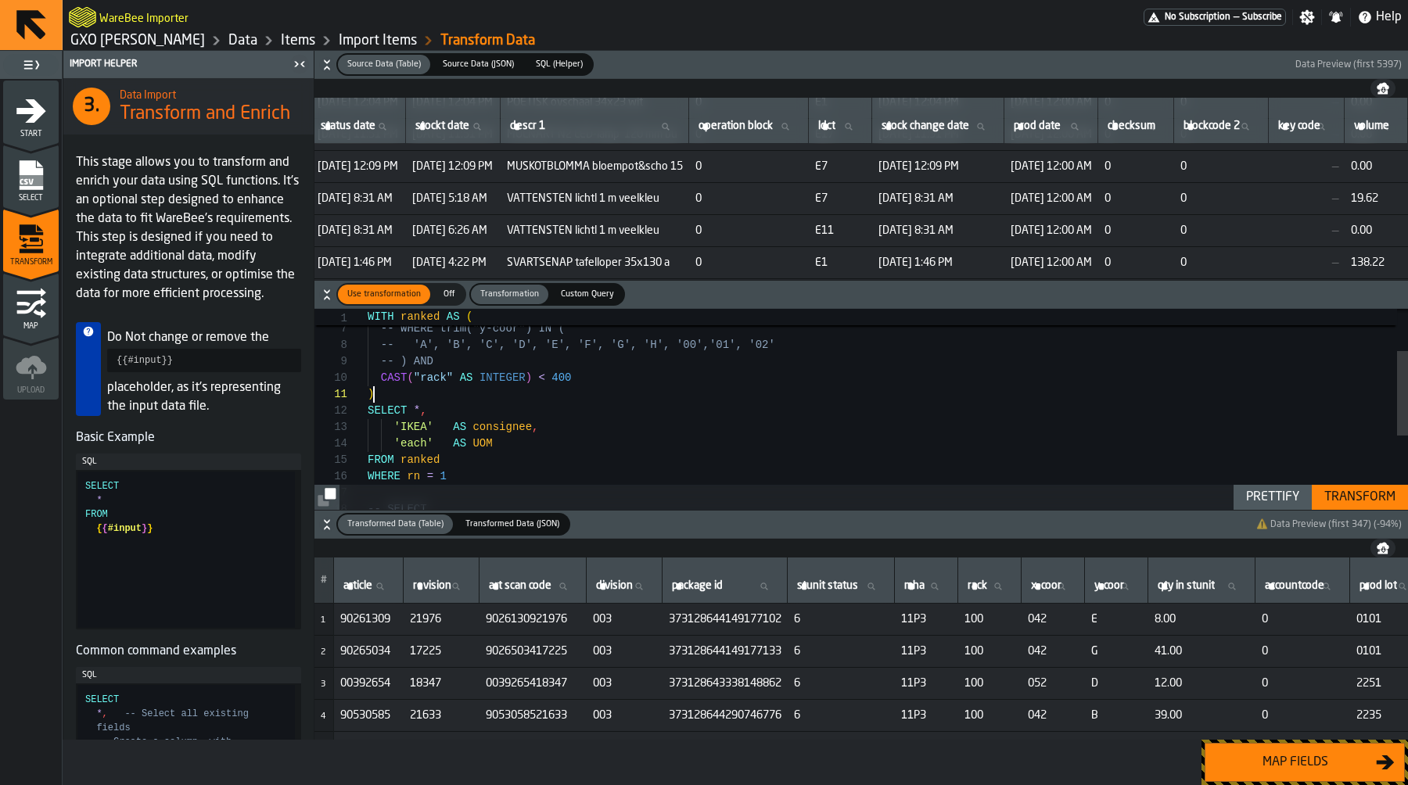
scroll to position [0, 0]
click at [467, 389] on div "SELECT * , ) CAST ( "rack" AS INTEGER ) < 400 'IKEA' AS consignee , 'each' AS U…" at bounding box center [888, 448] width 1040 height 477
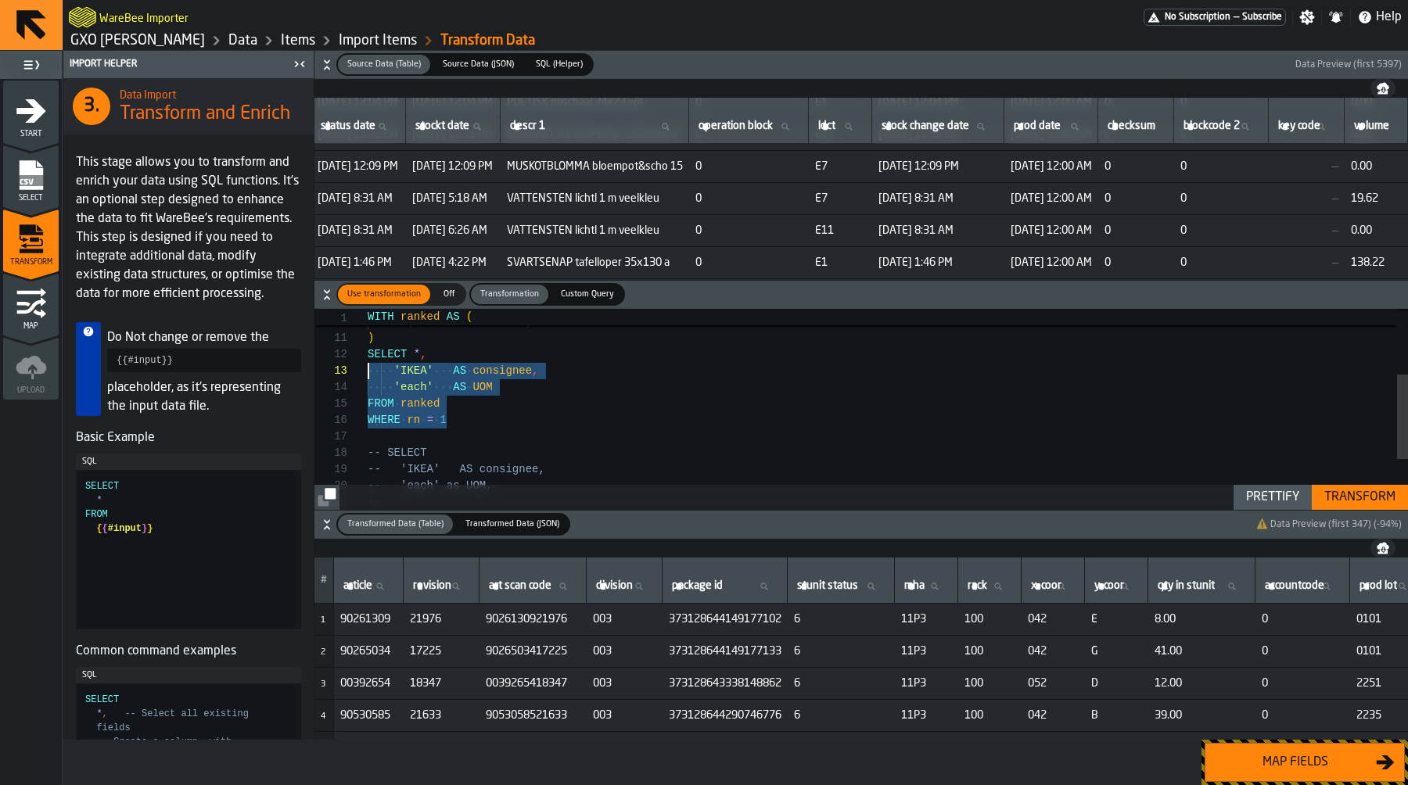
scroll to position [16, 0]
drag, startPoint x: 465, startPoint y: 413, endPoint x: 346, endPoint y: 360, distance: 130.9
click at [368, 360] on div "SELECT * , ) CAST ( "rack" AS INTEGER ) < 400 -- ) AND 'IKEA' AS consignee , 'e…" at bounding box center [888, 391] width 1040 height 477
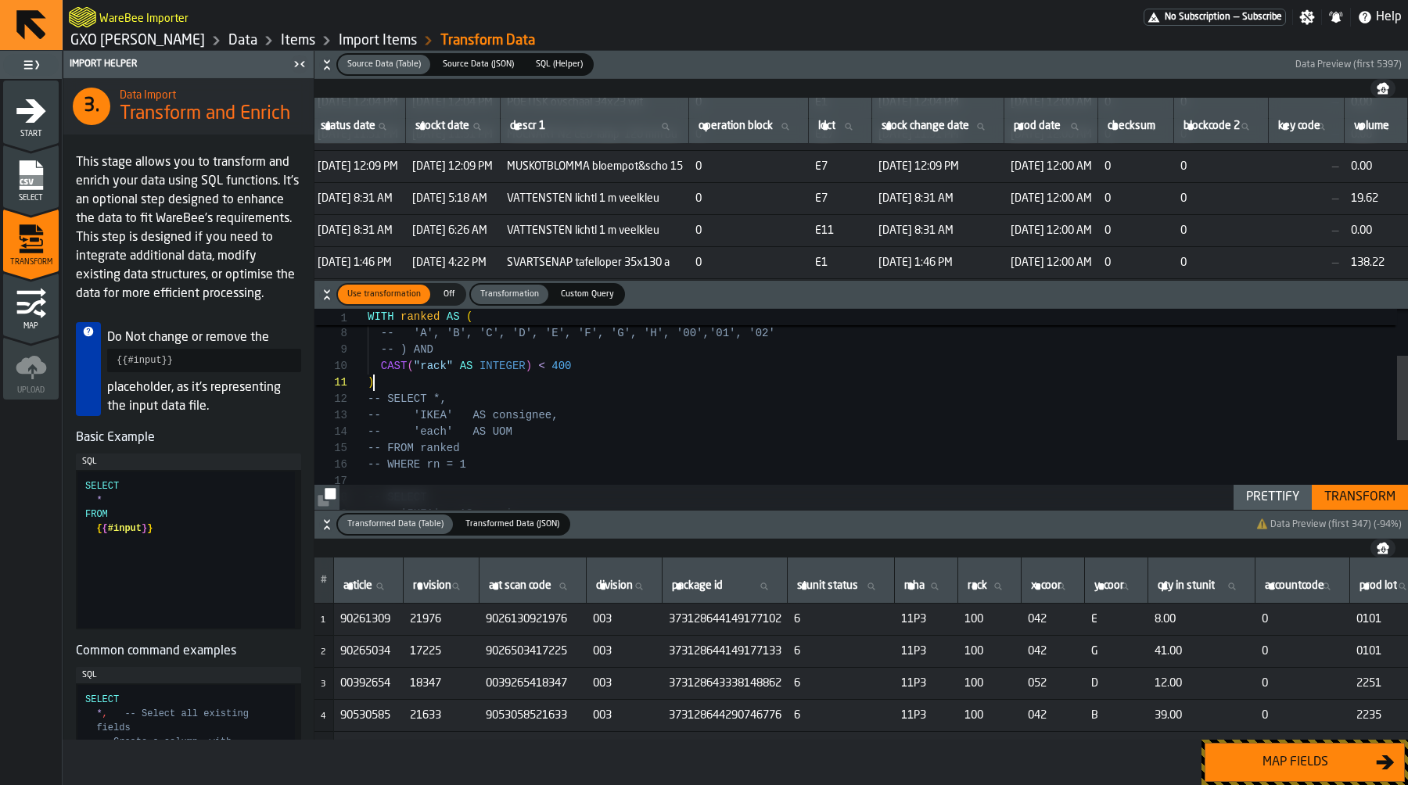
click at [408, 380] on div "-- SELECT *, ) CAST ( "rack" AS INTEGER ) < 400 -- ) AND -- 'IKEA' AS consignee…" at bounding box center [888, 436] width 1040 height 477
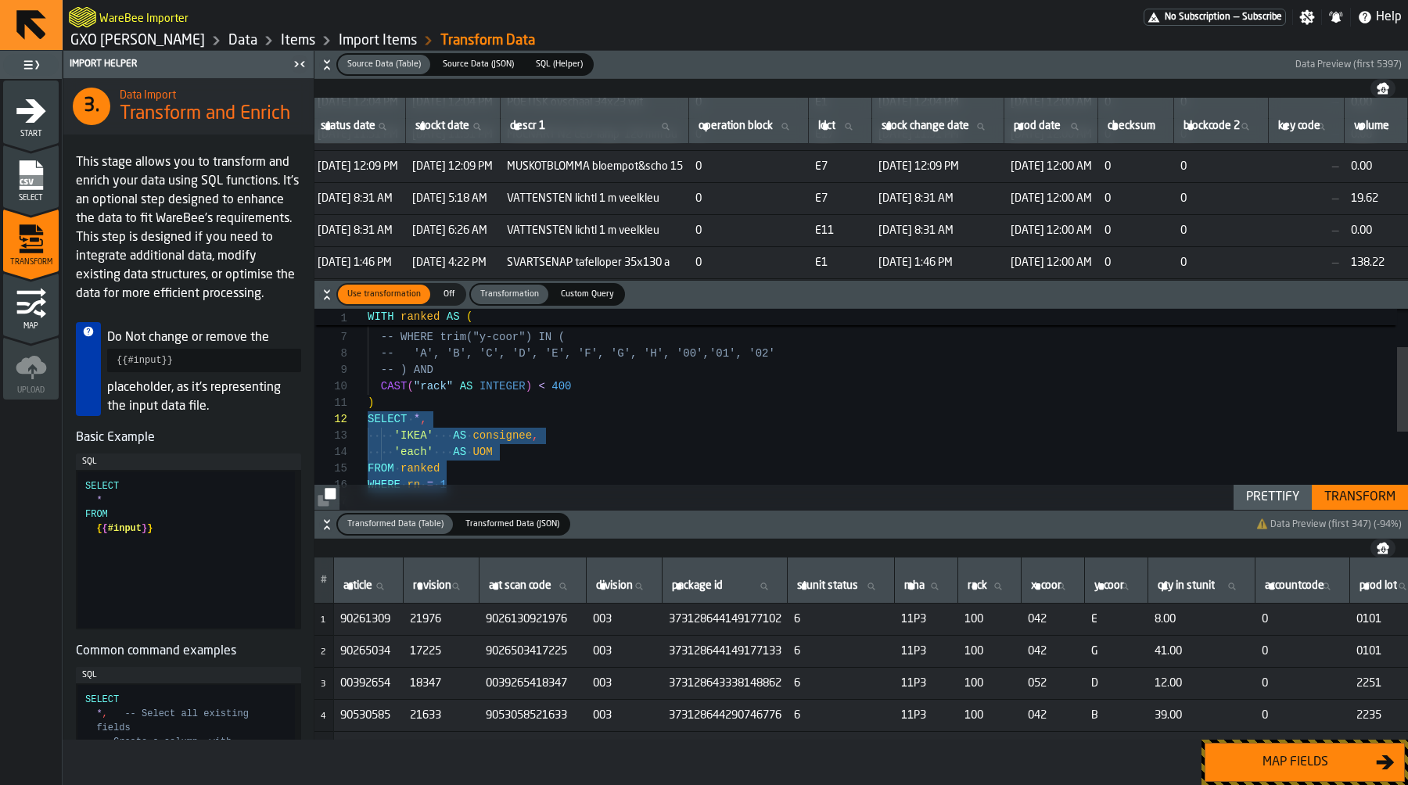
click at [390, 396] on div "SELECT * , ) CAST ( "rack" AS INTEGER ) < 400 -- ) AND 'IKEA' AS consignee , 'e…" at bounding box center [888, 456] width 1040 height 477
click at [573, 384] on div "SELECT * , ) CAST ( "rack" AS INTEGER ) < 400 -- ) AND 'IKEA' AS consignee , 'e…" at bounding box center [888, 456] width 1040 height 477
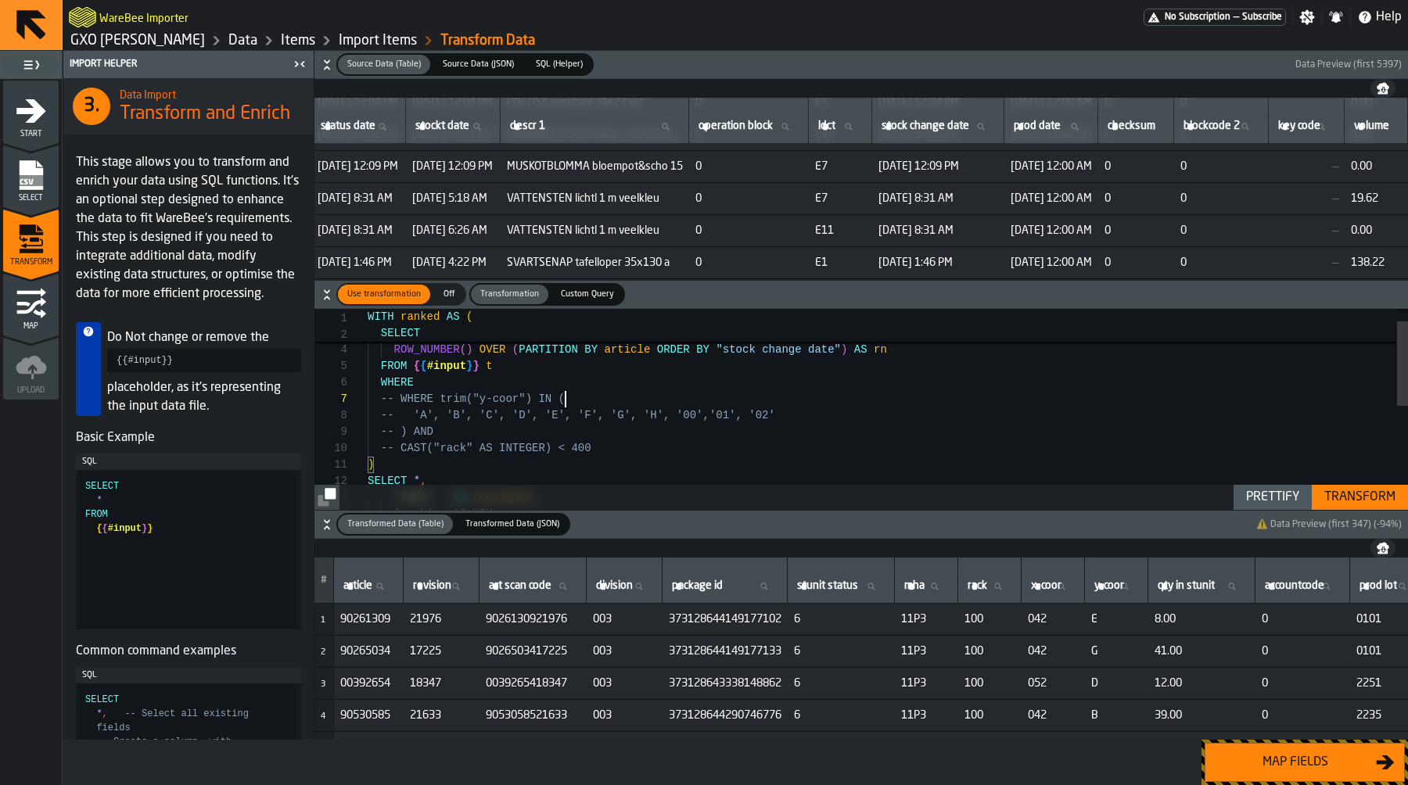
scroll to position [82, 0]
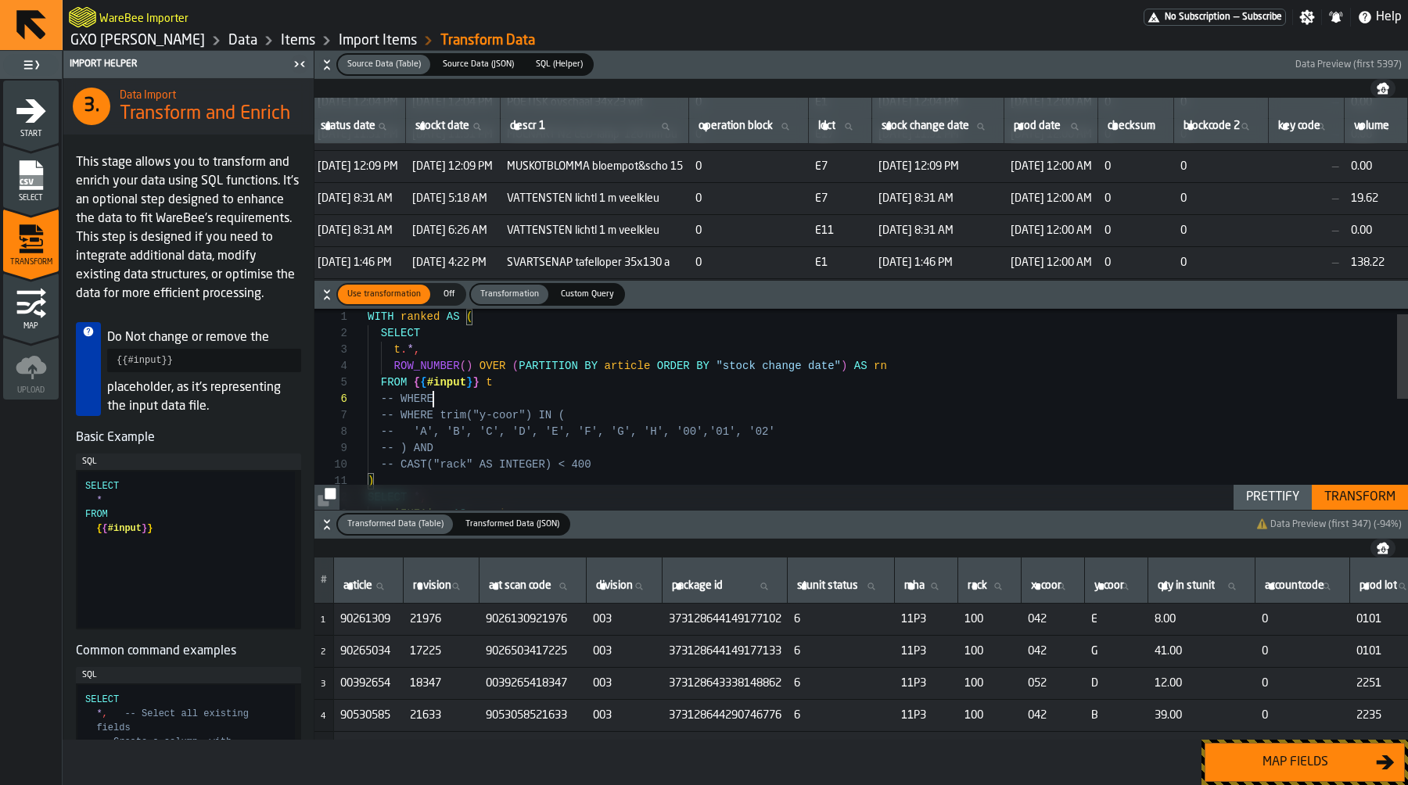
click at [1365, 497] on div "Transform" at bounding box center [1360, 497] width 84 height 19
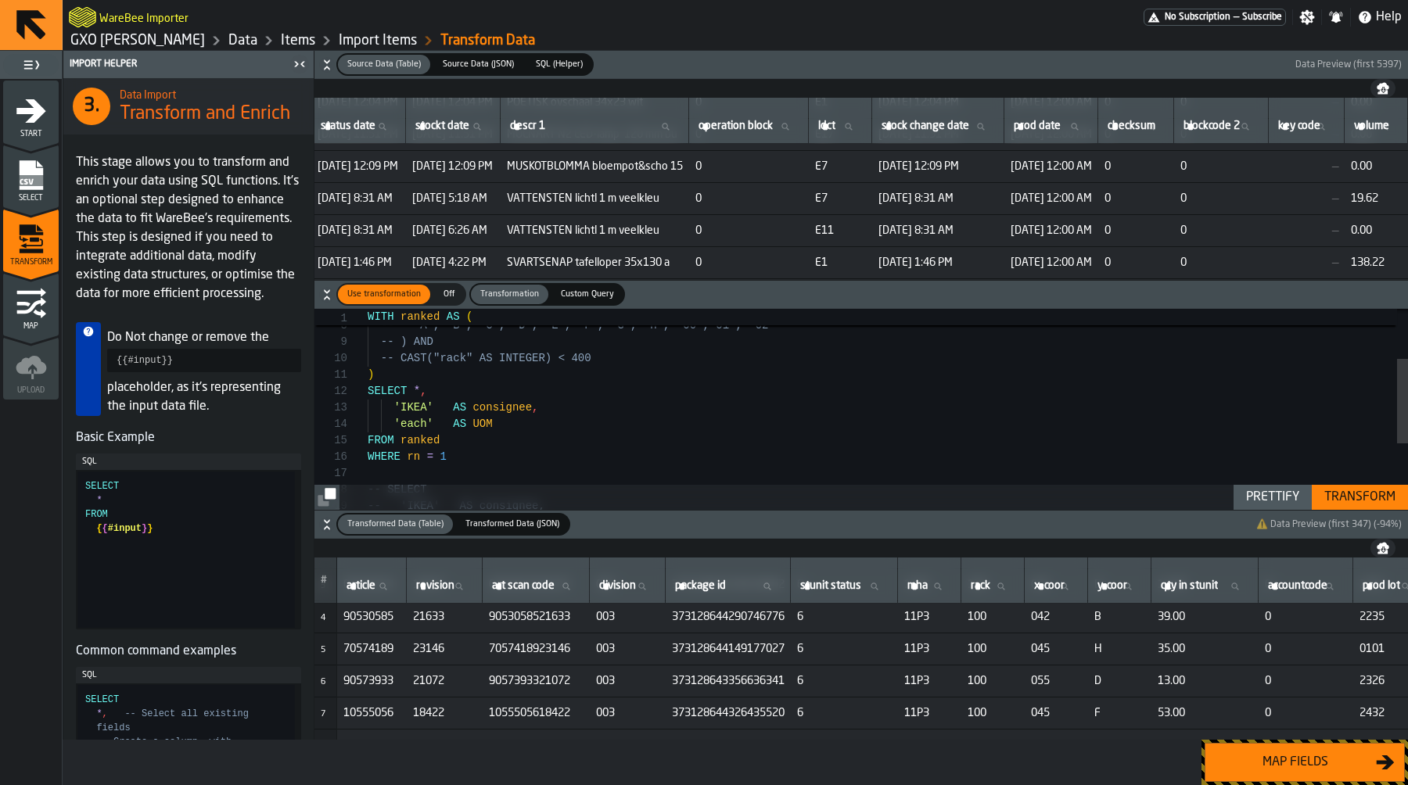
click at [659, 449] on div "SELECT * , ) 'IKEA' AS consignee , 'each' AS UOM FROM ranked WHERE rn = 1 -- CA…" at bounding box center [888, 428] width 1040 height 477
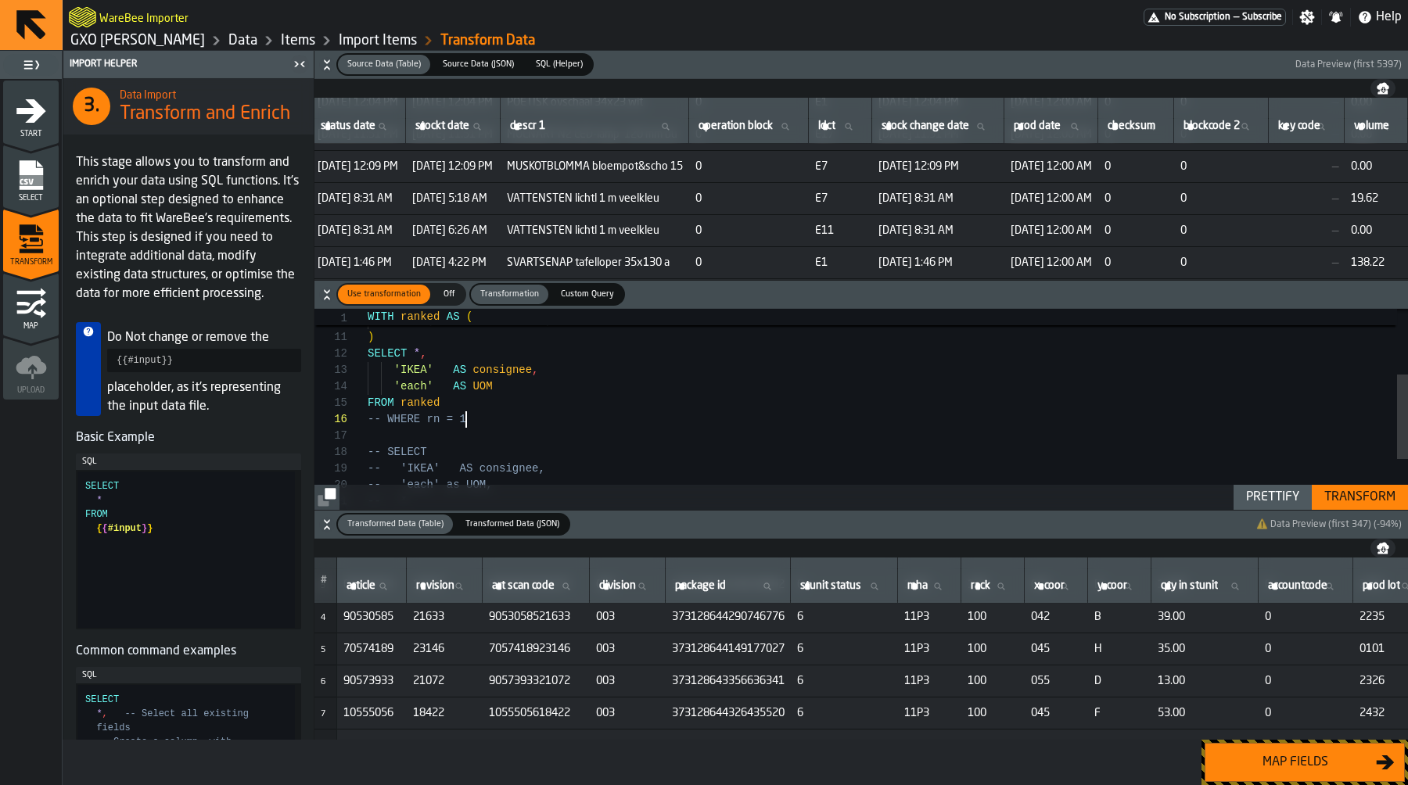
click at [1385, 504] on div "Transform" at bounding box center [1360, 497] width 84 height 19
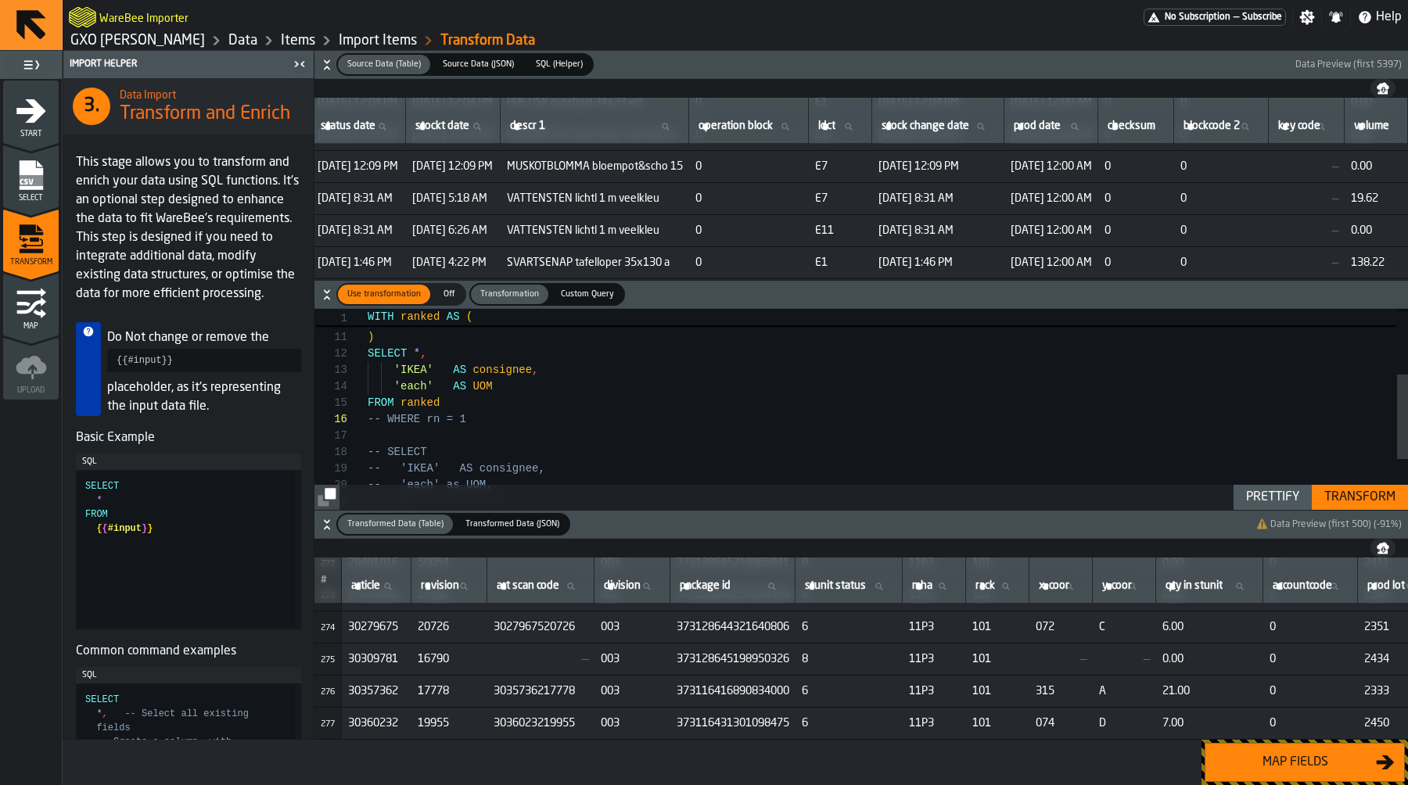
scroll to position [7470, 0]
click at [558, 432] on div "SELECT * , ) 'IKEA' AS consignee , 'each' AS UOM FROM ranked -- WHERE rn = 1 --…" at bounding box center [888, 391] width 1040 height 477
click at [558, 412] on div "SELECT * , ) 'IKEA' AS consignee , 'each' AS UOM FROM ranked -- WHERE rn = 1 --…" at bounding box center [888, 391] width 1040 height 477
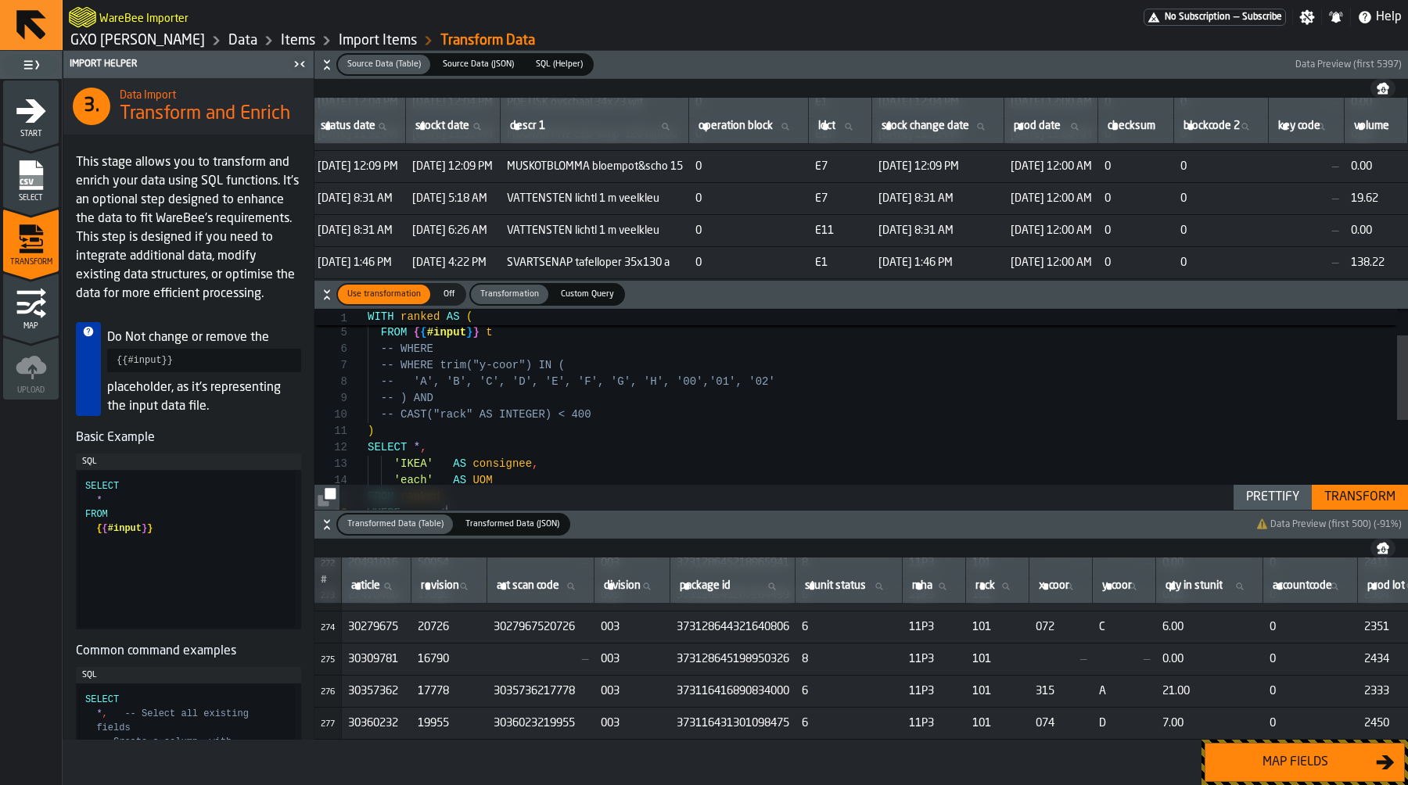
scroll to position [148, 0]
click at [512, 419] on div "SELECT * , ) 'IKEA' AS consignee , 'each' AS UOM FROM ranked WHERE rn = 1 -- CA…" at bounding box center [888, 484] width 1040 height 477
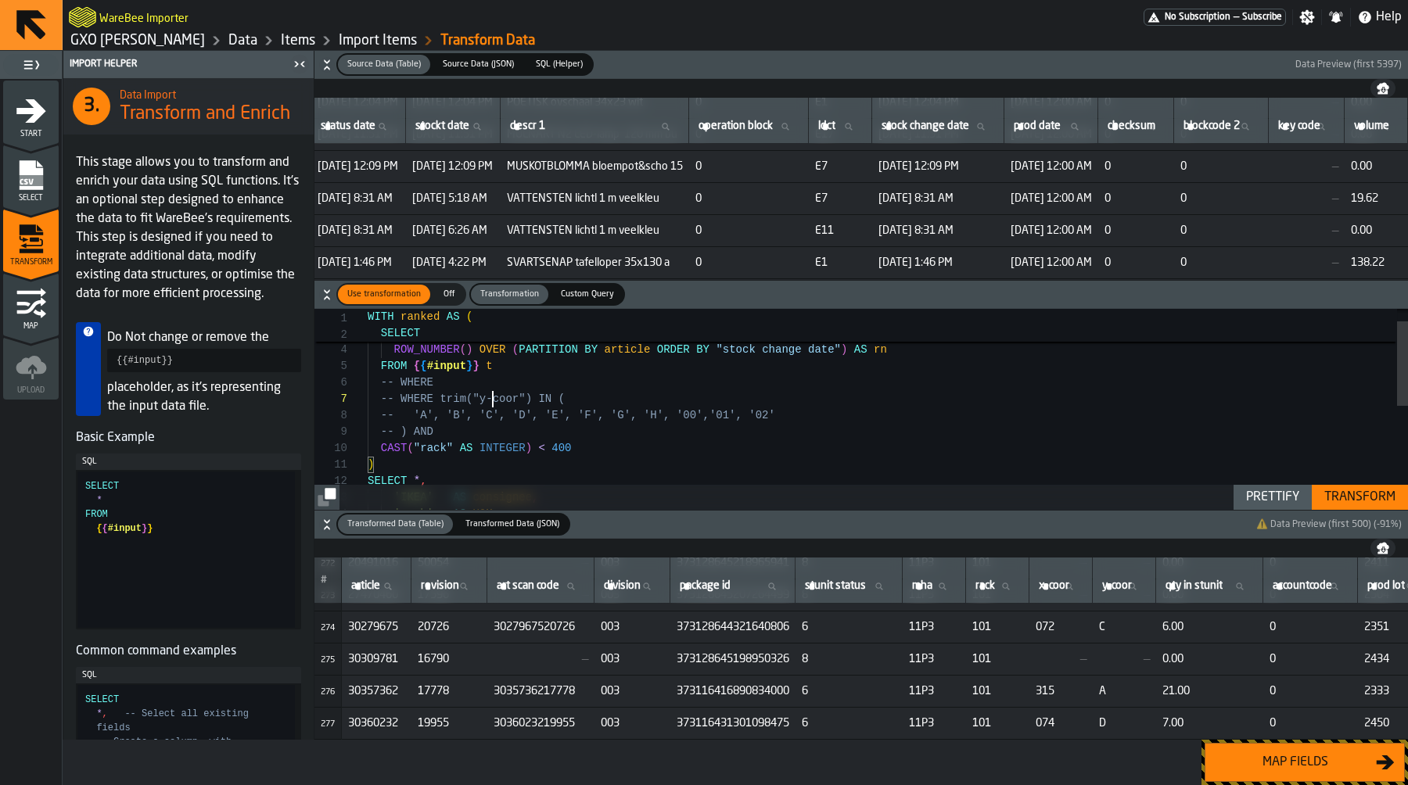
scroll to position [82, 0]
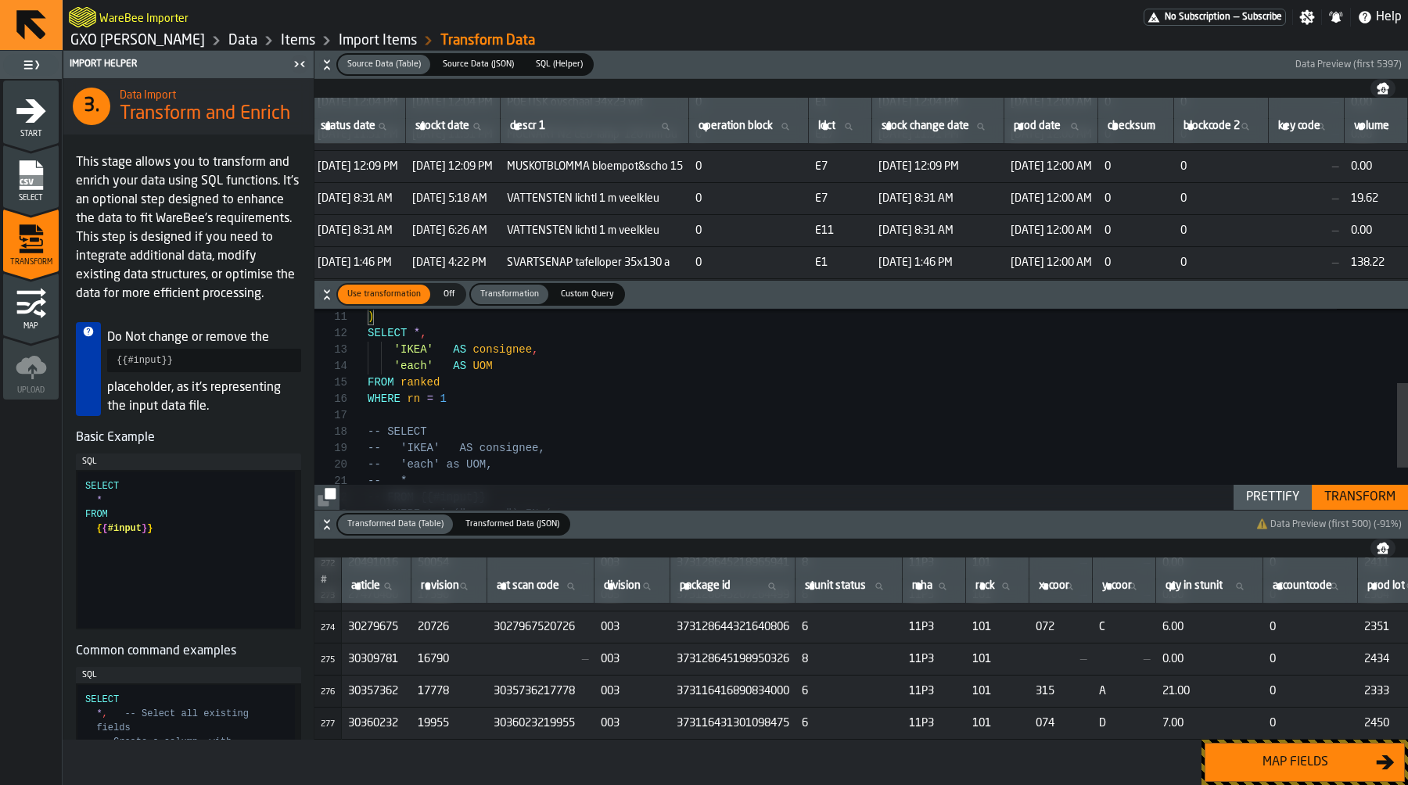
type textarea "**********"
click at [604, 401] on div "-- SELECT -- 'IKEA' AS consignee, -- 'each' as UOM, -- * -- FROM {{#input}} -- …" at bounding box center [888, 370] width 1040 height 477
click at [1365, 505] on div "Transform" at bounding box center [1360, 497] width 84 height 19
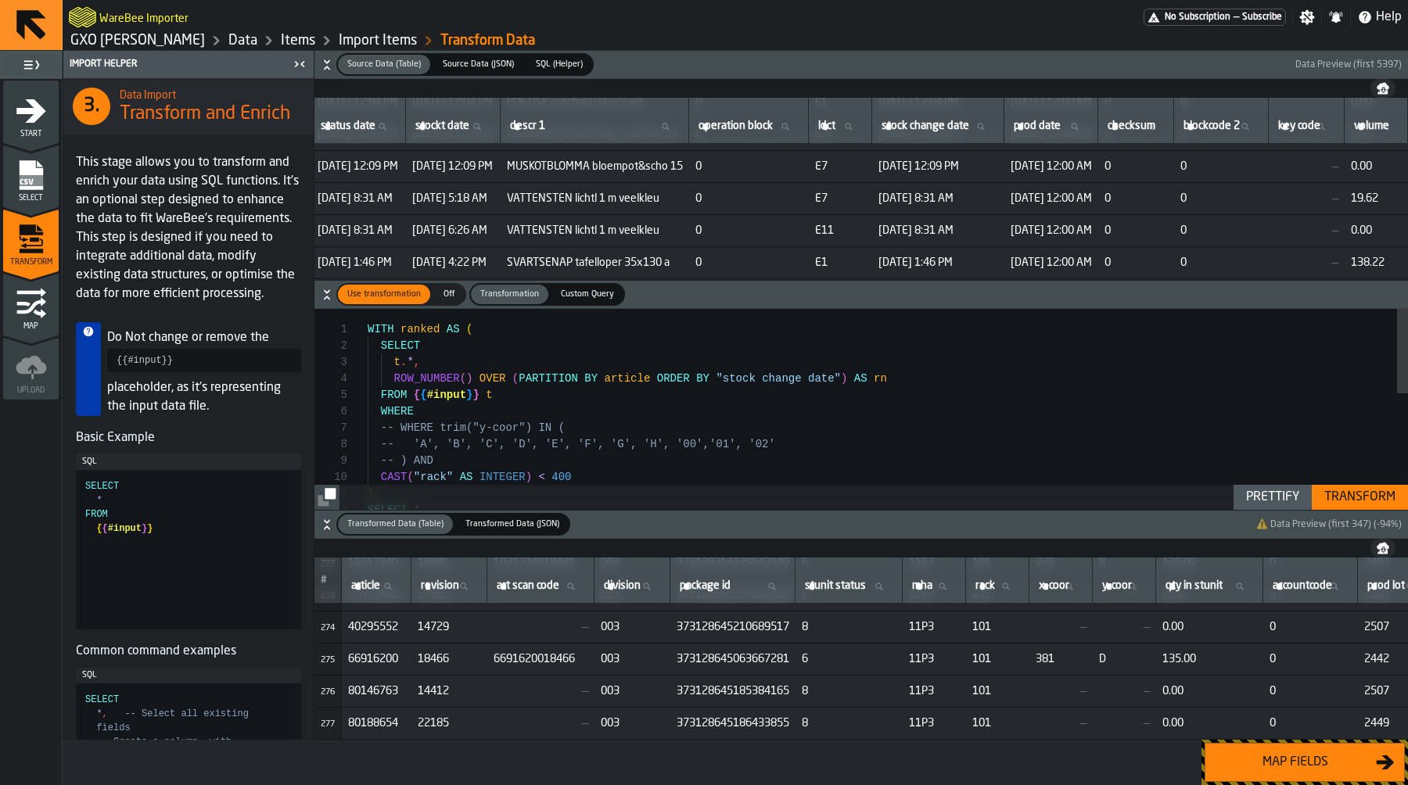
click at [1252, 763] on div "Map fields" at bounding box center [1295, 762] width 161 height 19
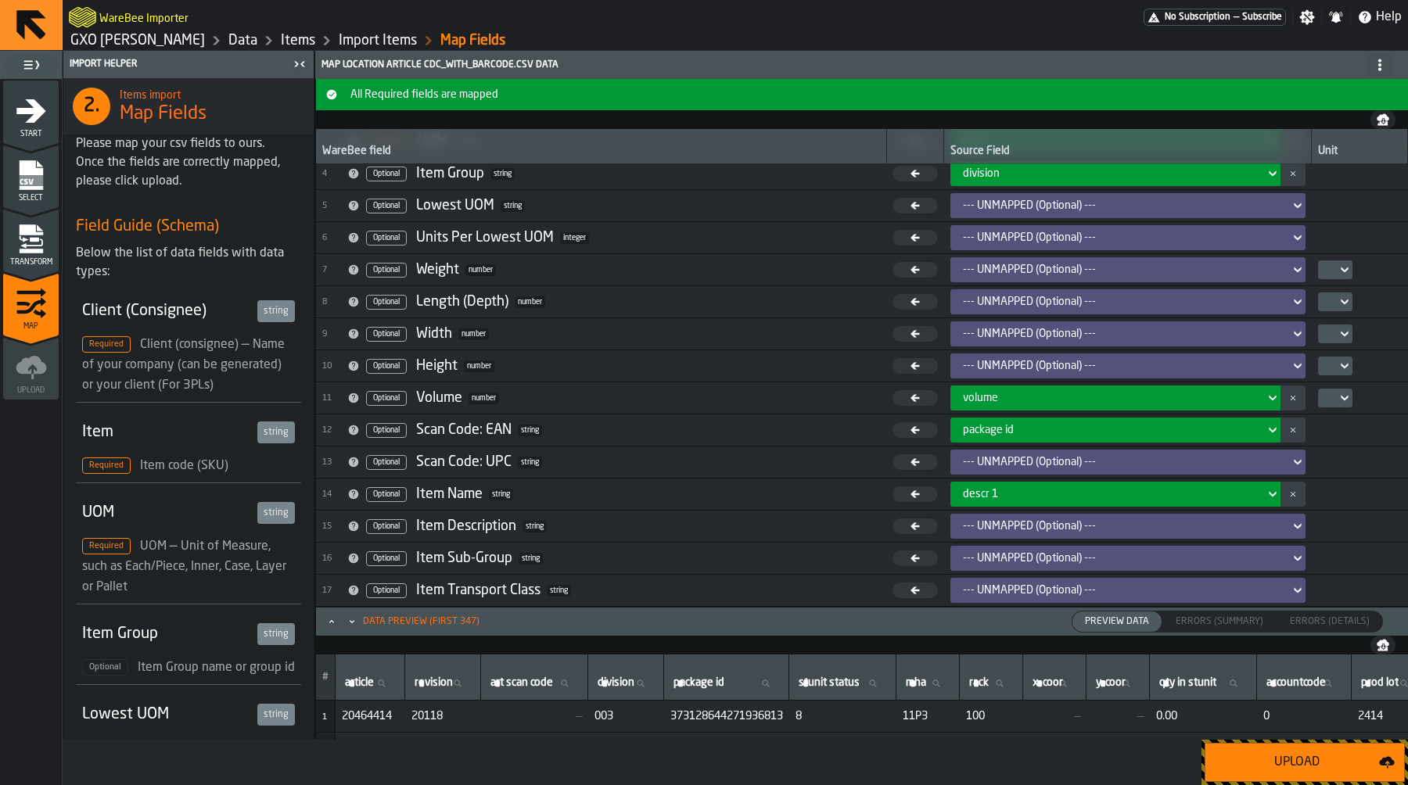
scroll to position [140, 0]
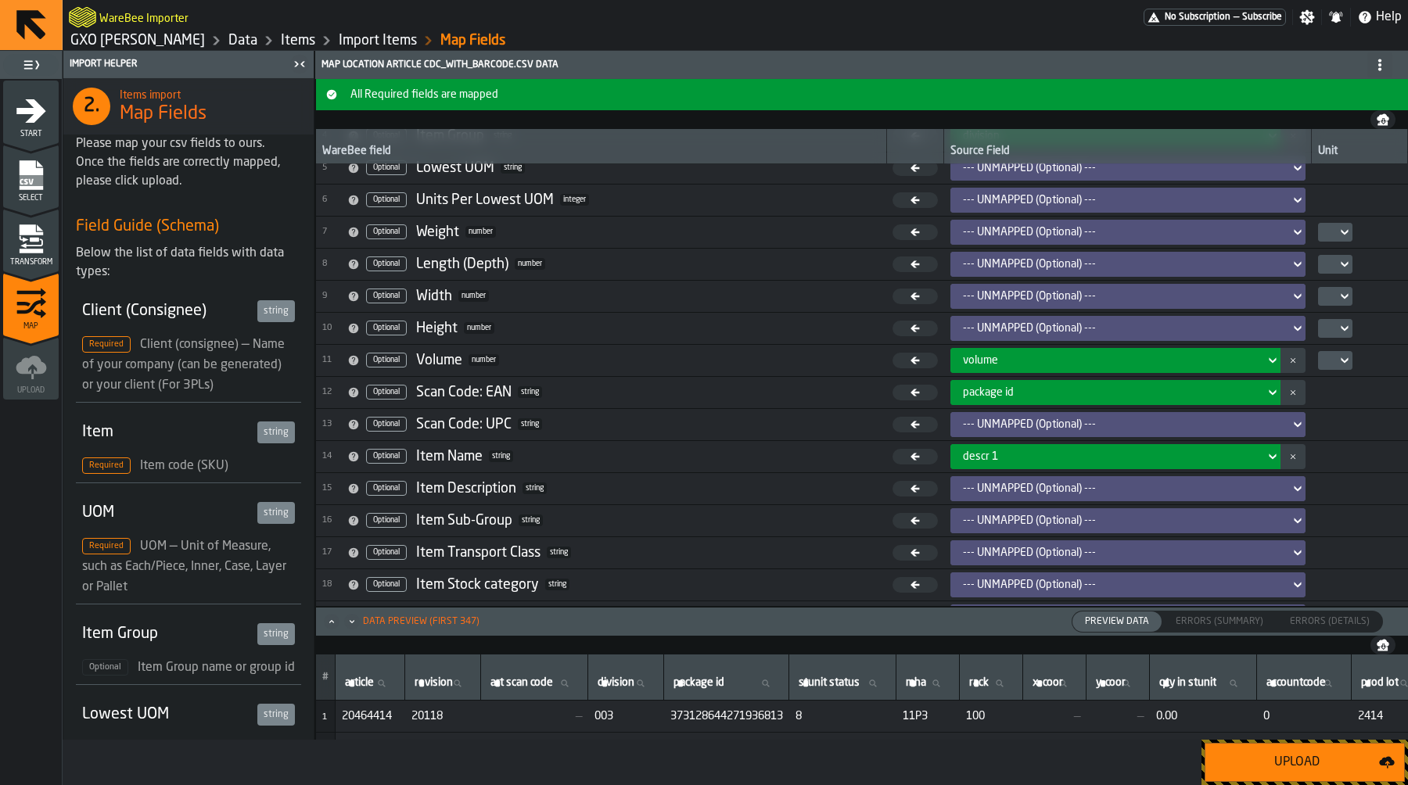
click at [1014, 391] on div "package id" at bounding box center [1111, 392] width 296 height 13
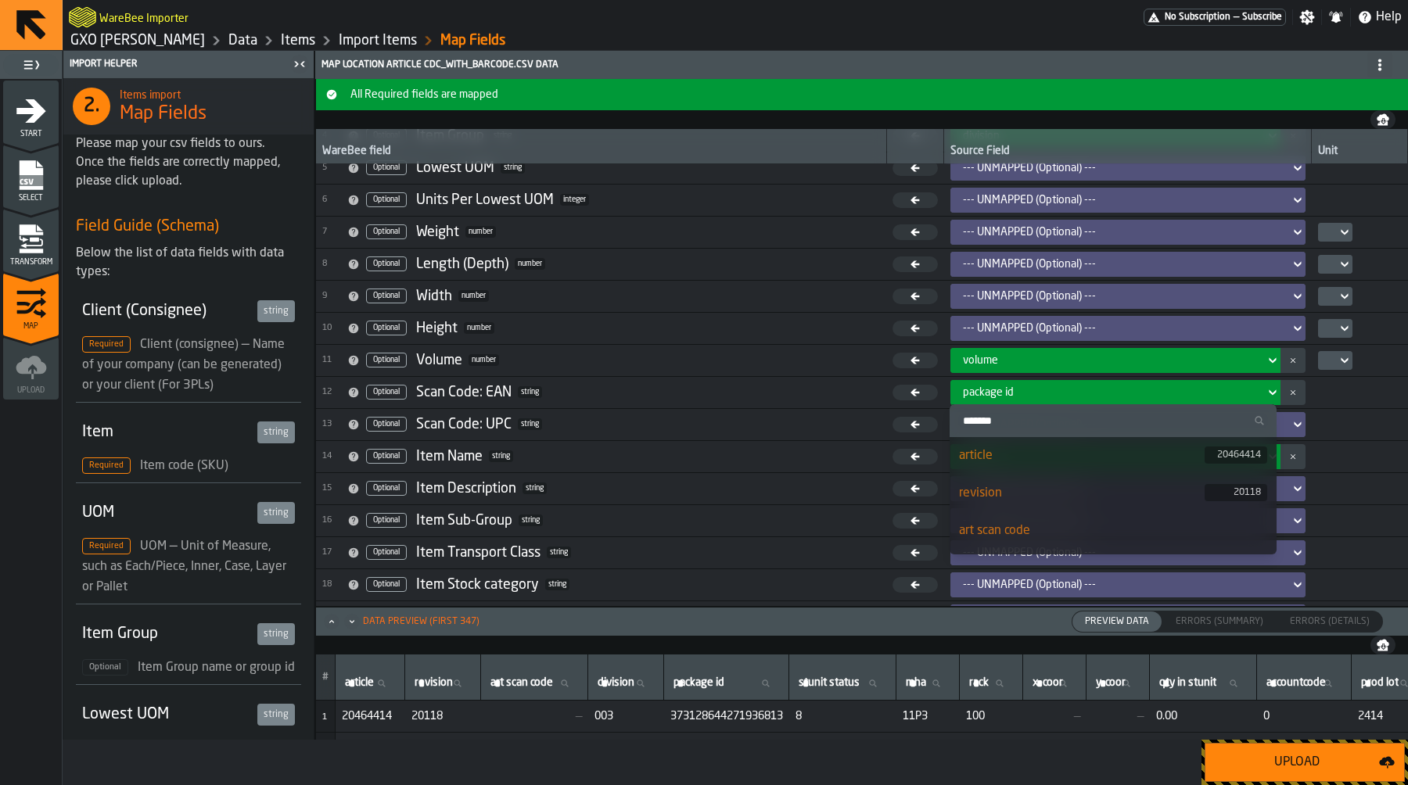
scroll to position [31, 0]
click at [1025, 499] on div "art scan code" at bounding box center [1113, 499] width 308 height 19
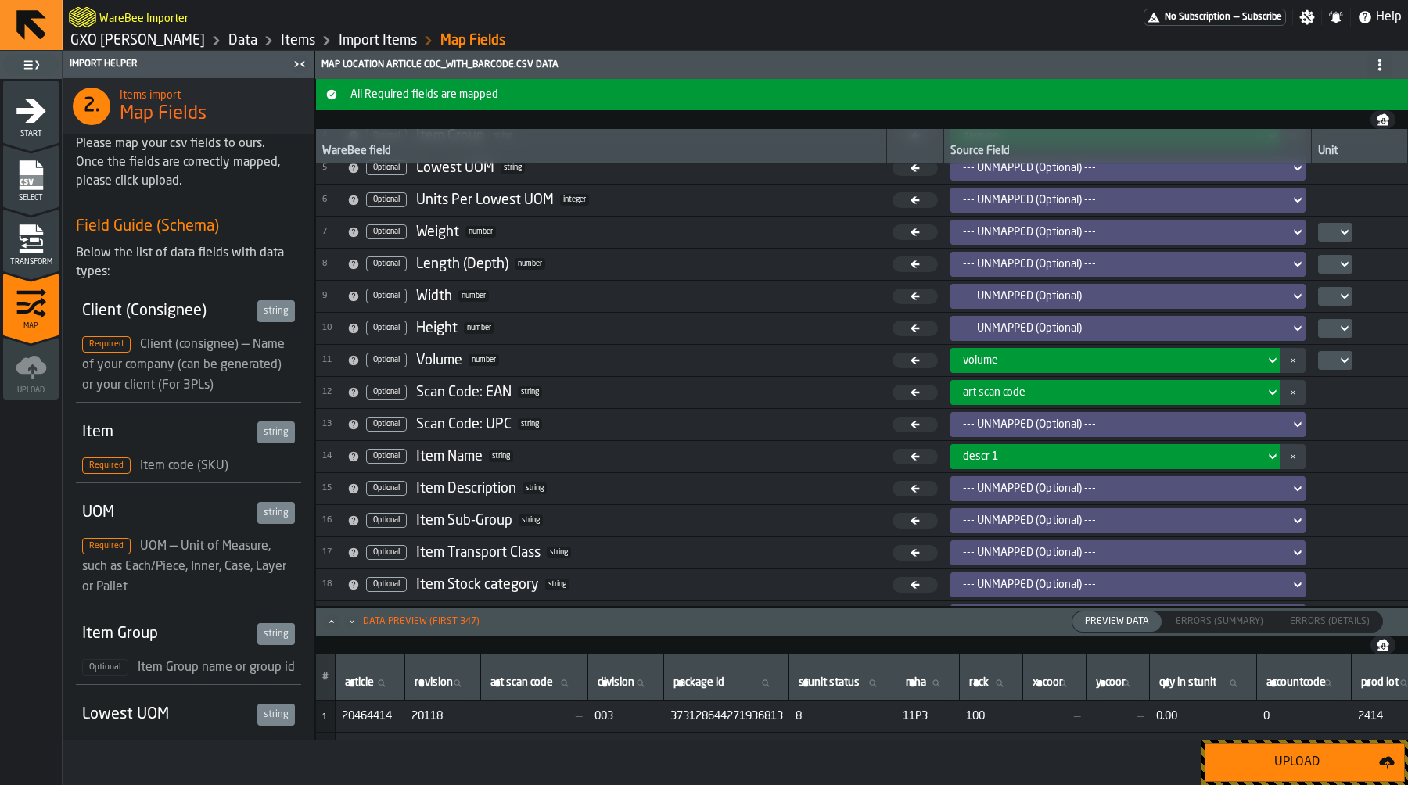
click at [1258, 755] on div "Upload" at bounding box center [1297, 762] width 164 height 19
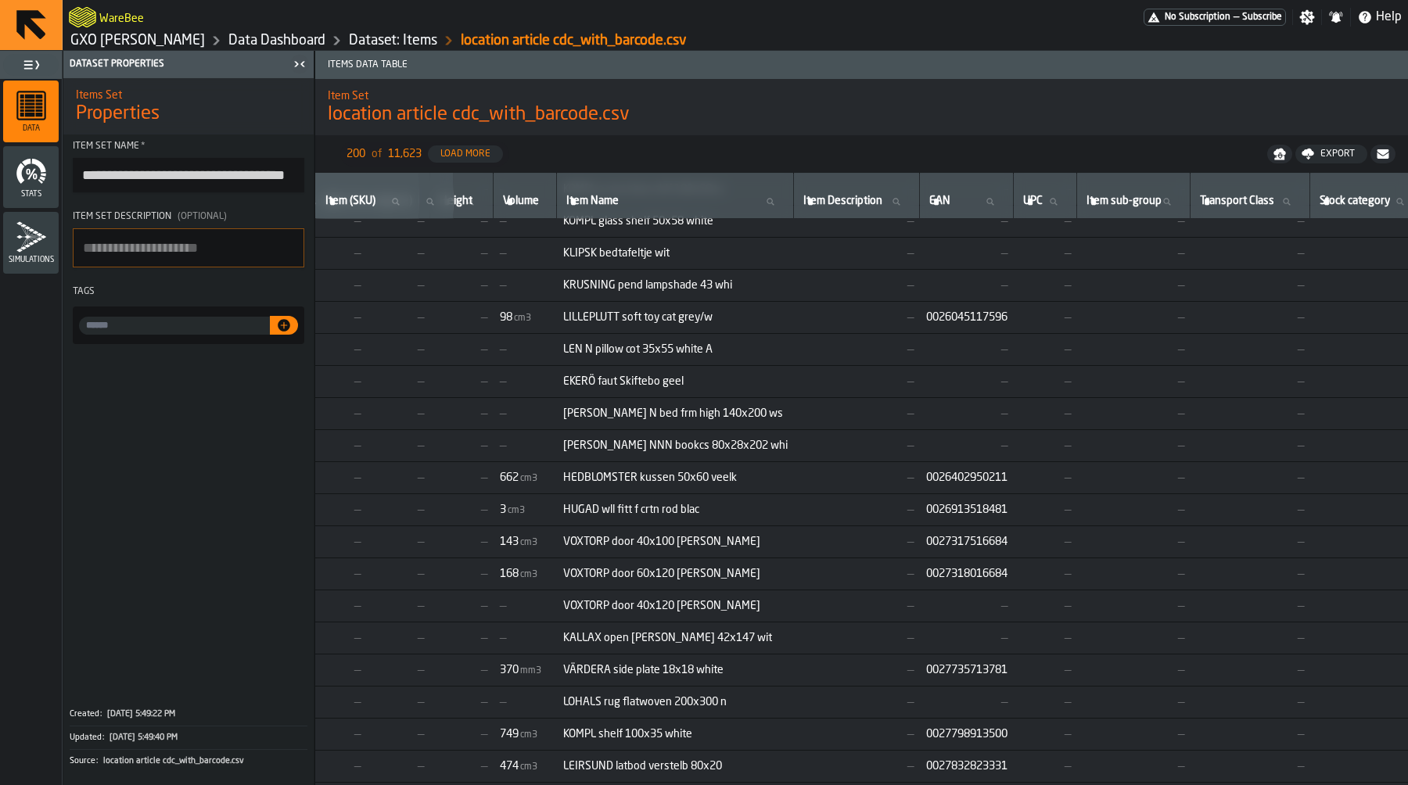
scroll to position [2582, 645]
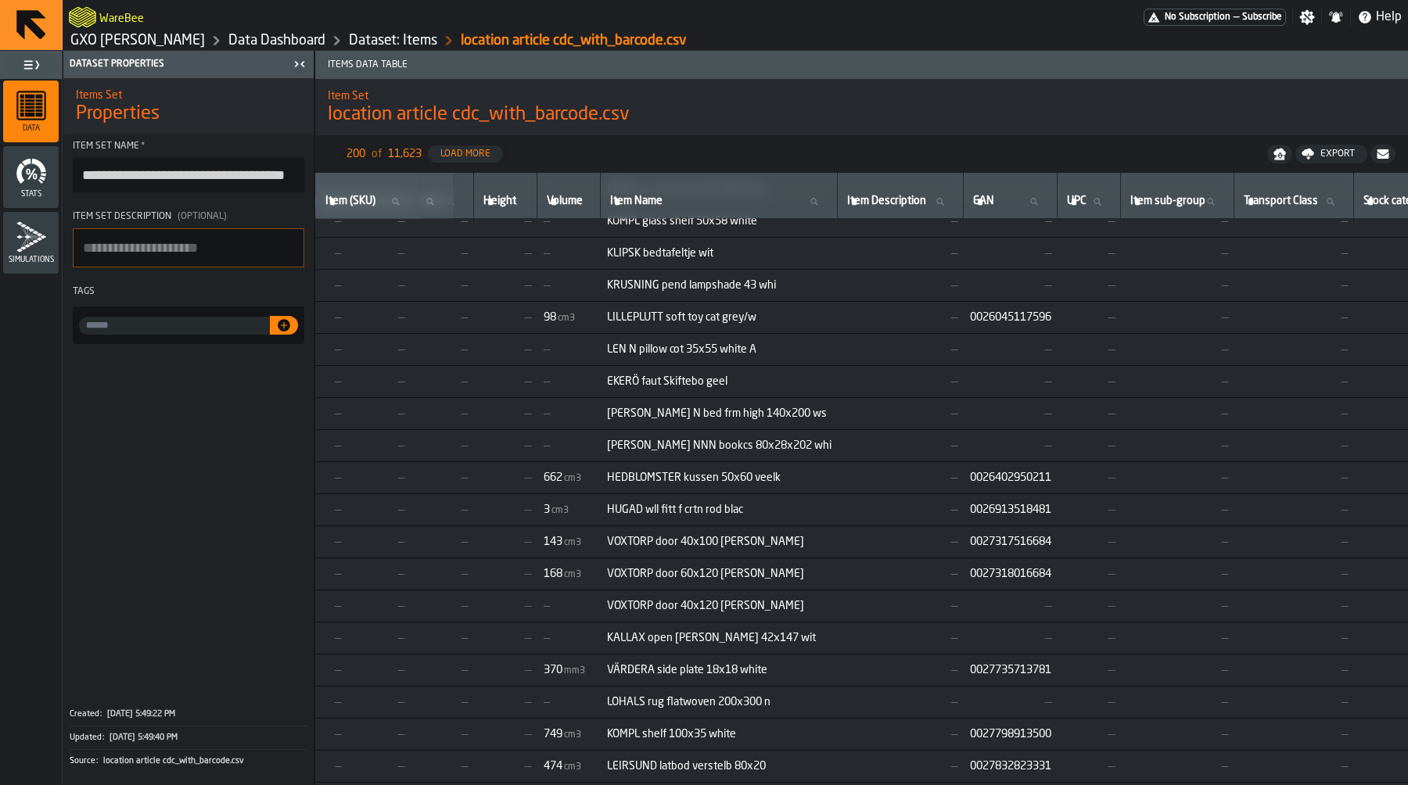
click at [412, 41] on link "Dataset: Items" at bounding box center [393, 40] width 88 height 17
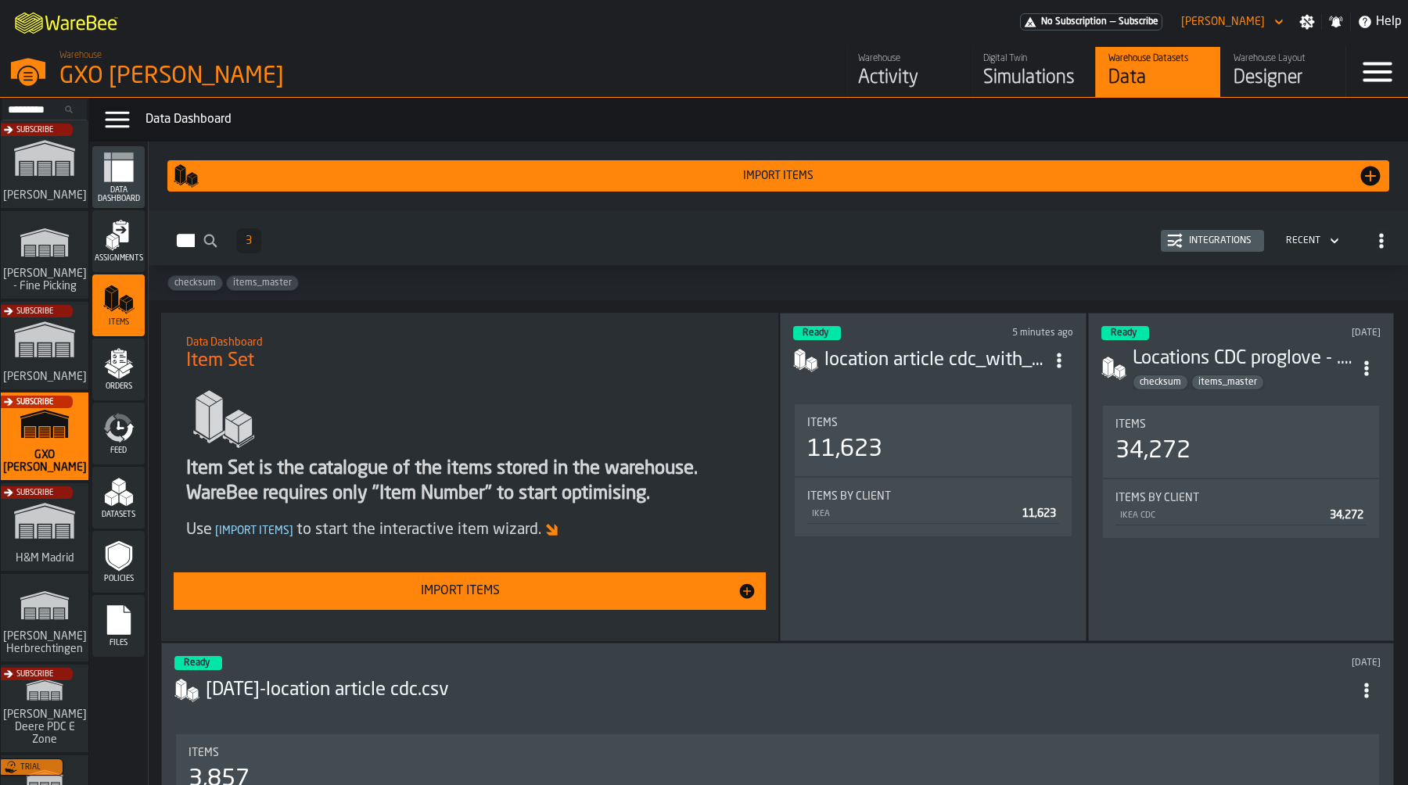
click at [1058, 365] on circle "ItemListCard-DashboardItemContainer" at bounding box center [1059, 366] width 4 height 4
click at [1057, 274] on div "checksum items_master" at bounding box center [778, 283] width 1259 height 34
click at [1185, 246] on div "Integrations" at bounding box center [1219, 240] width 75 height 11
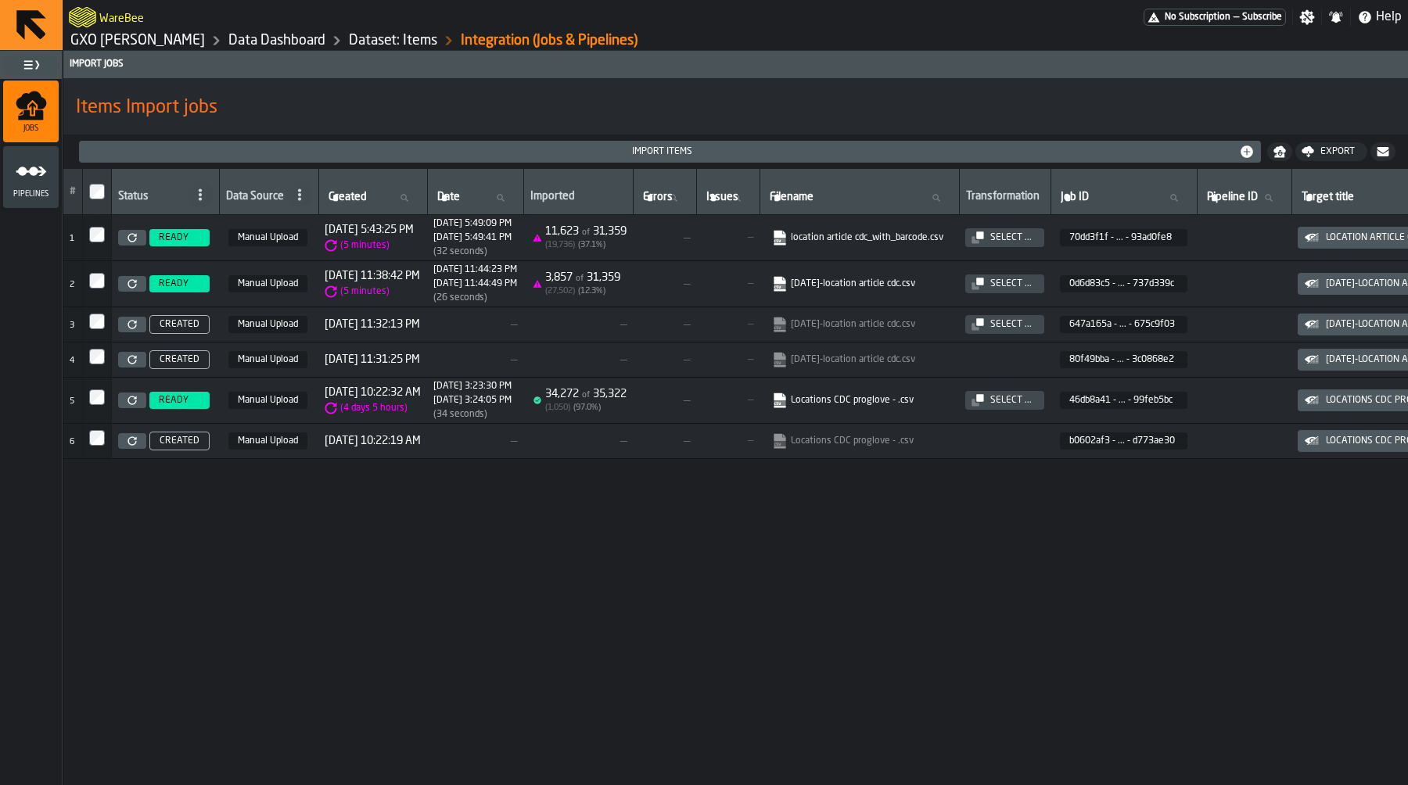
click at [130, 237] on icon at bounding box center [131, 237] width 9 height 9
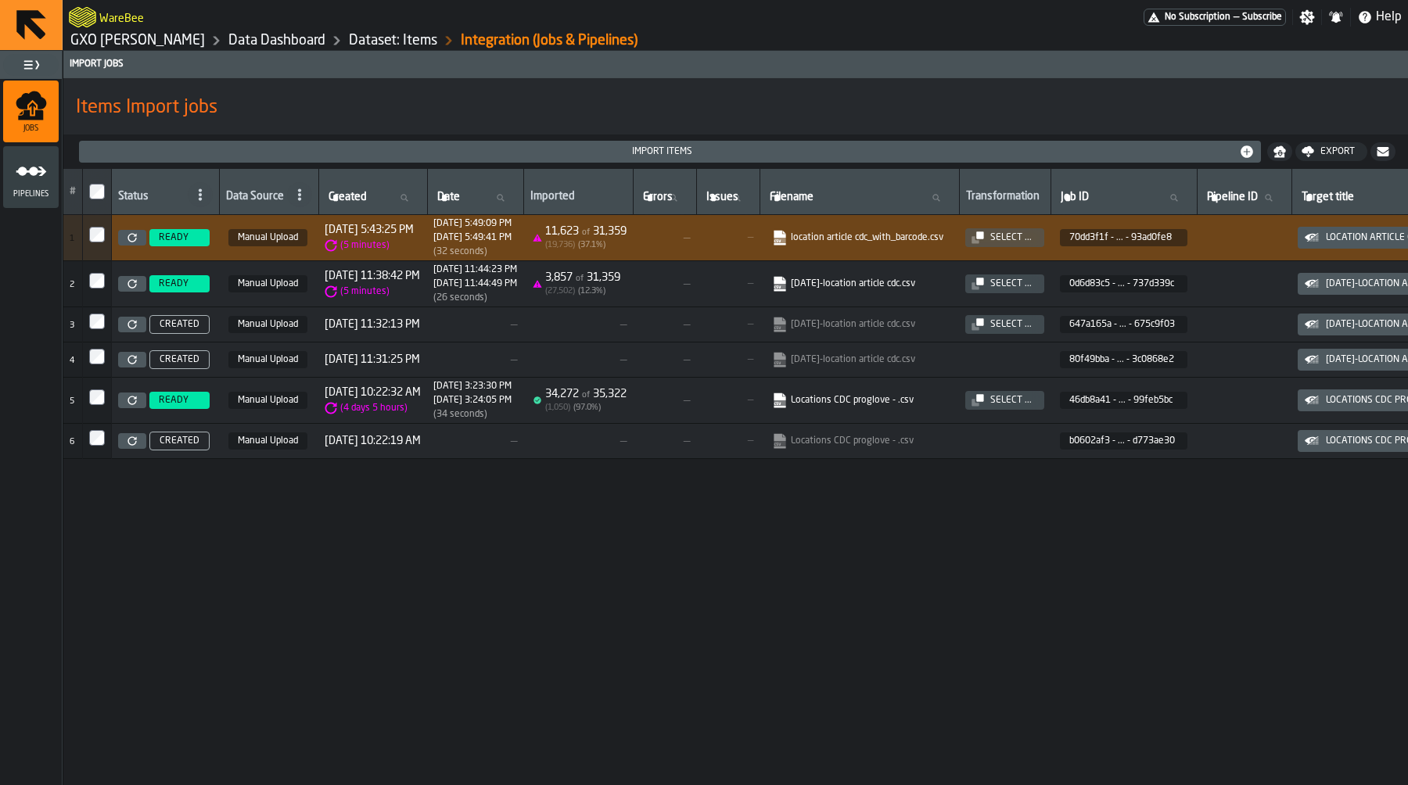
click at [139, 239] on link at bounding box center [132, 238] width 28 height 16
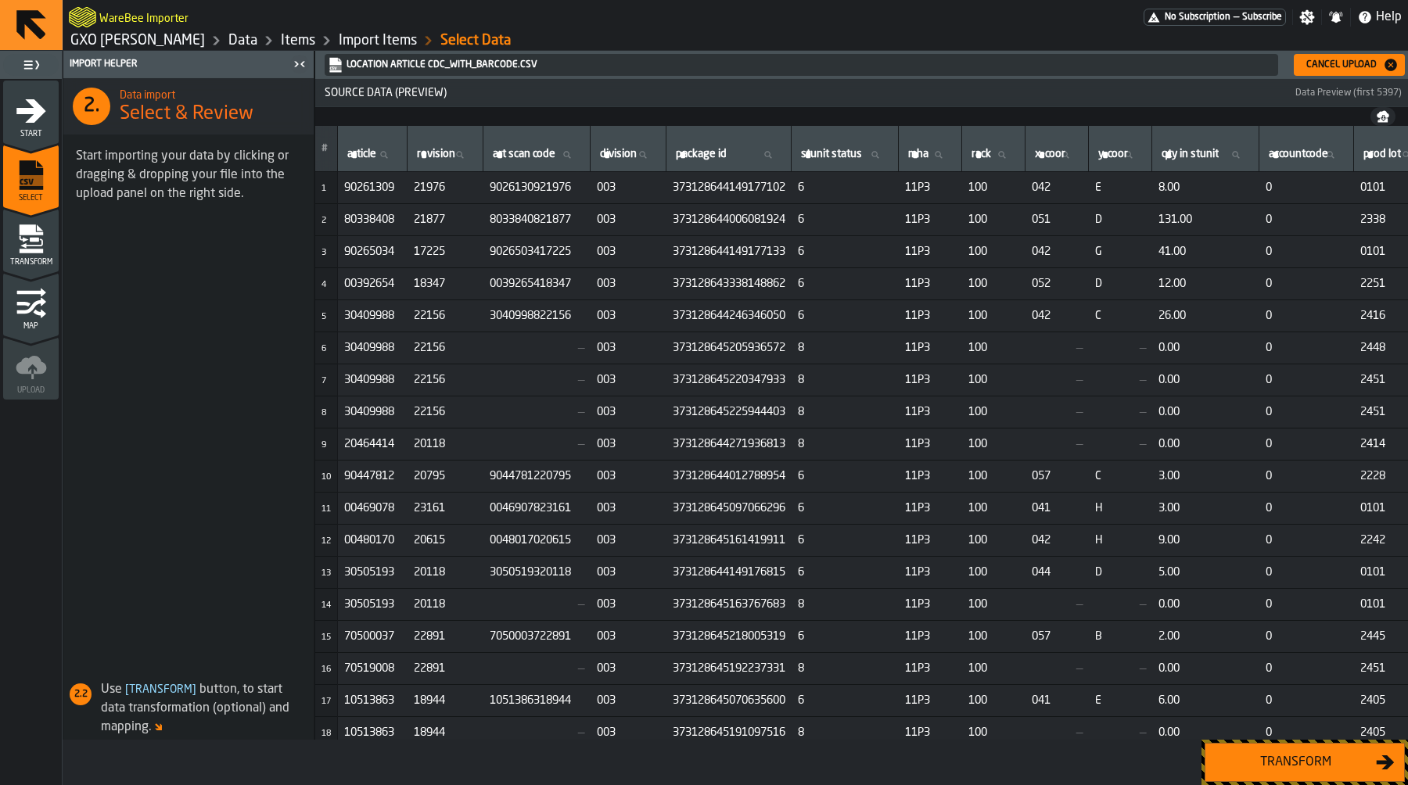
click at [1277, 766] on div "Transform" at bounding box center [1295, 762] width 161 height 19
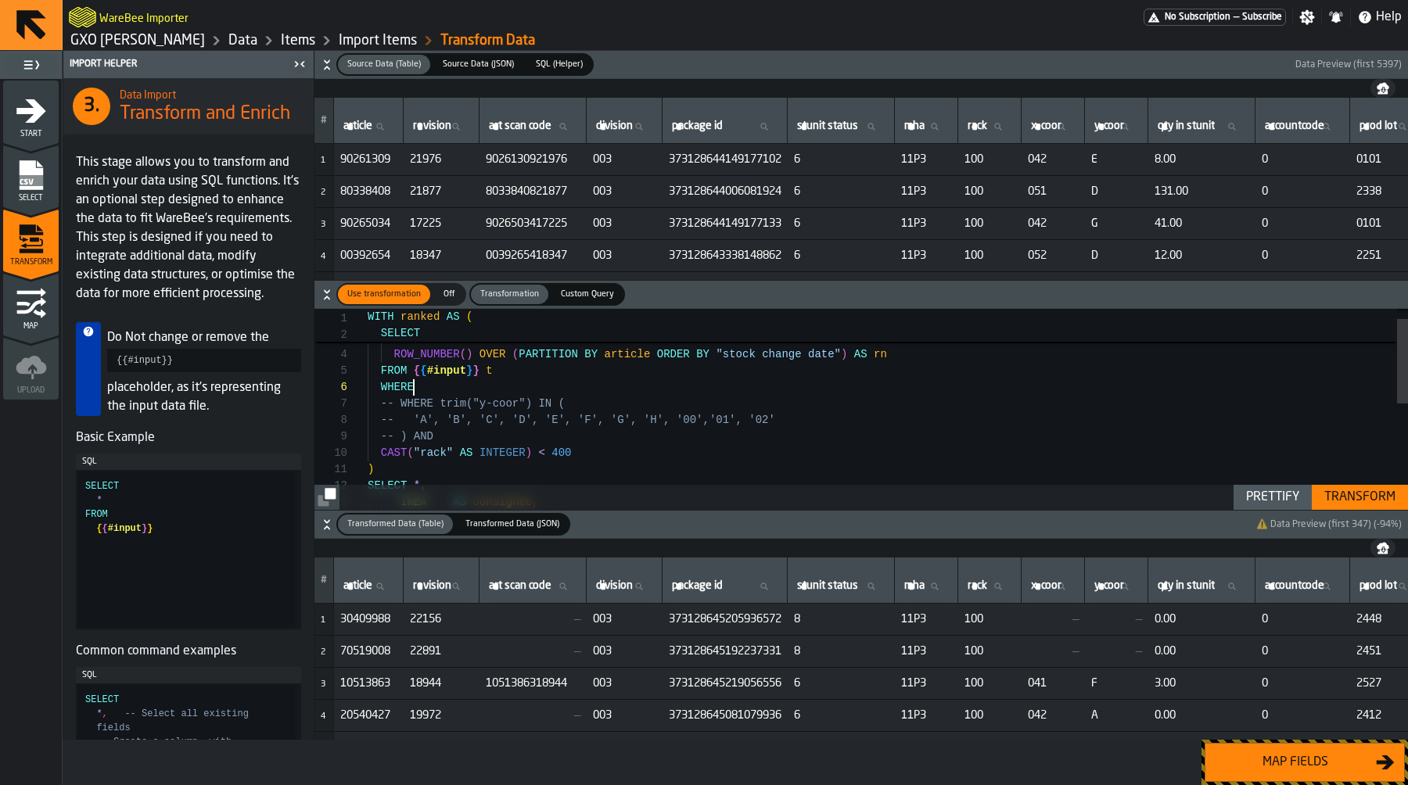
click at [713, 388] on div "WITH ranked AS ( SELECT t . * , ROW_NUMBER ( ) OVER ( PARTITION BY article ORDE…" at bounding box center [888, 523] width 1040 height 477
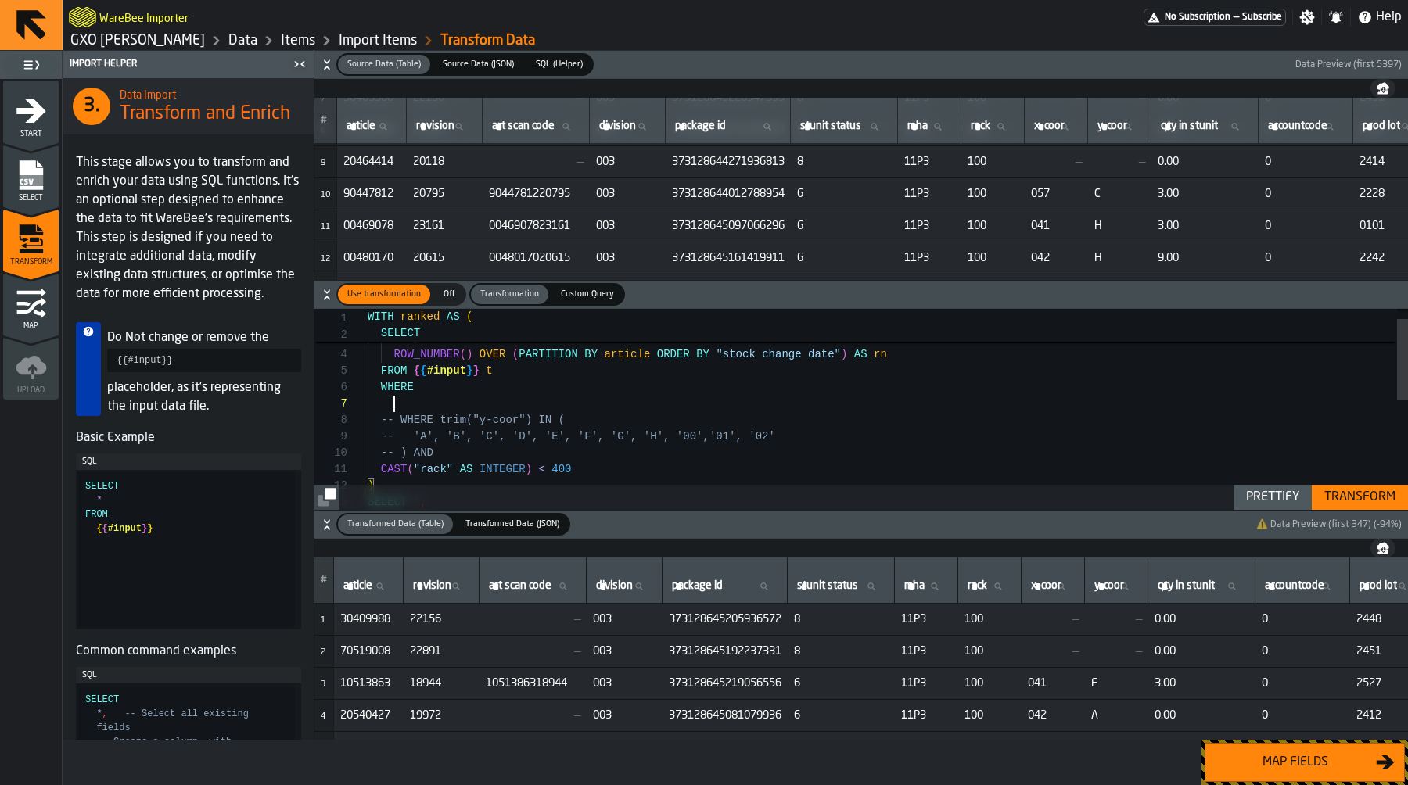
scroll to position [162, 0]
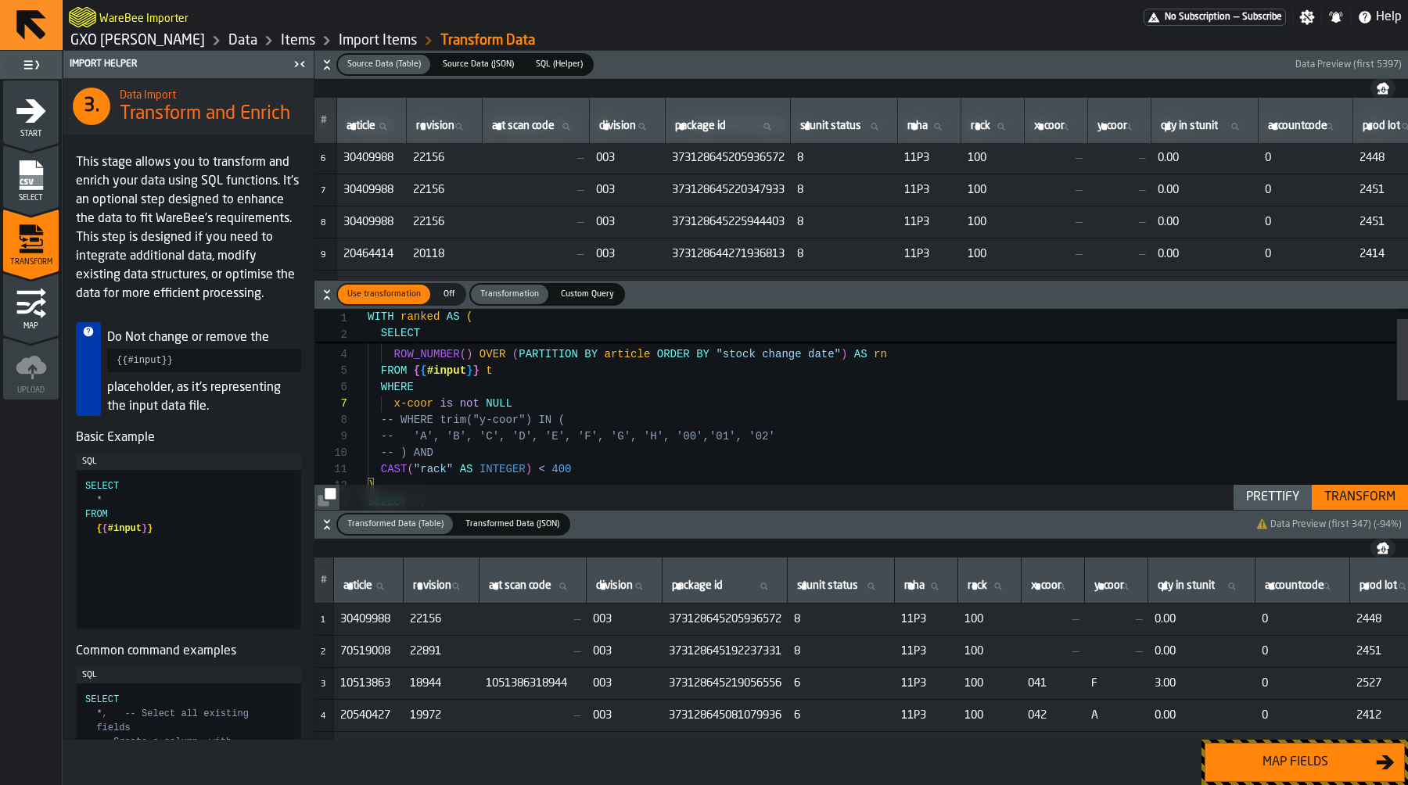
click at [1367, 491] on div "Transform" at bounding box center [1360, 497] width 84 height 19
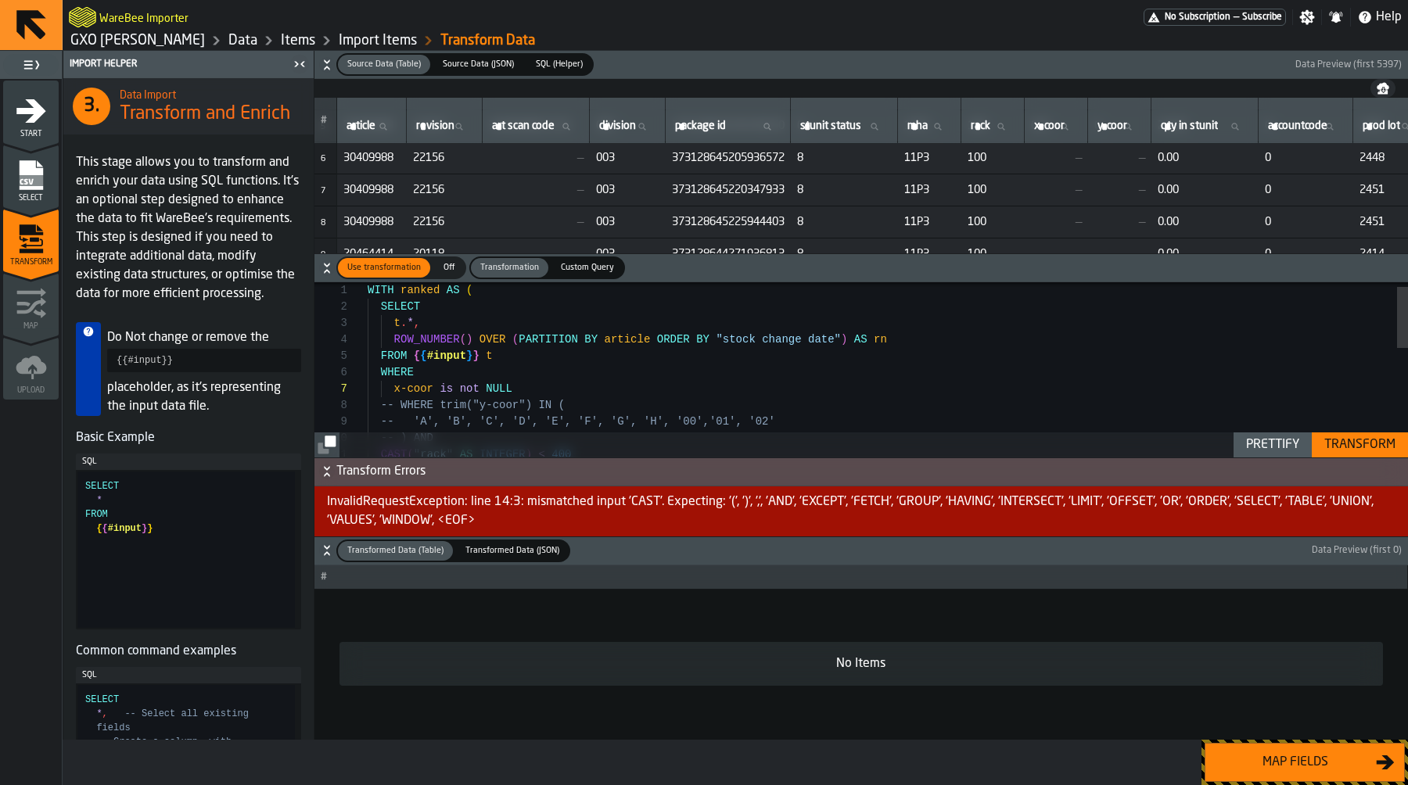
click at [788, 390] on div "t . * , ROW_NUMBER ( ) OVER ( PARTITION BY article ORDER BY "stock change date"…" at bounding box center [888, 516] width 1040 height 493
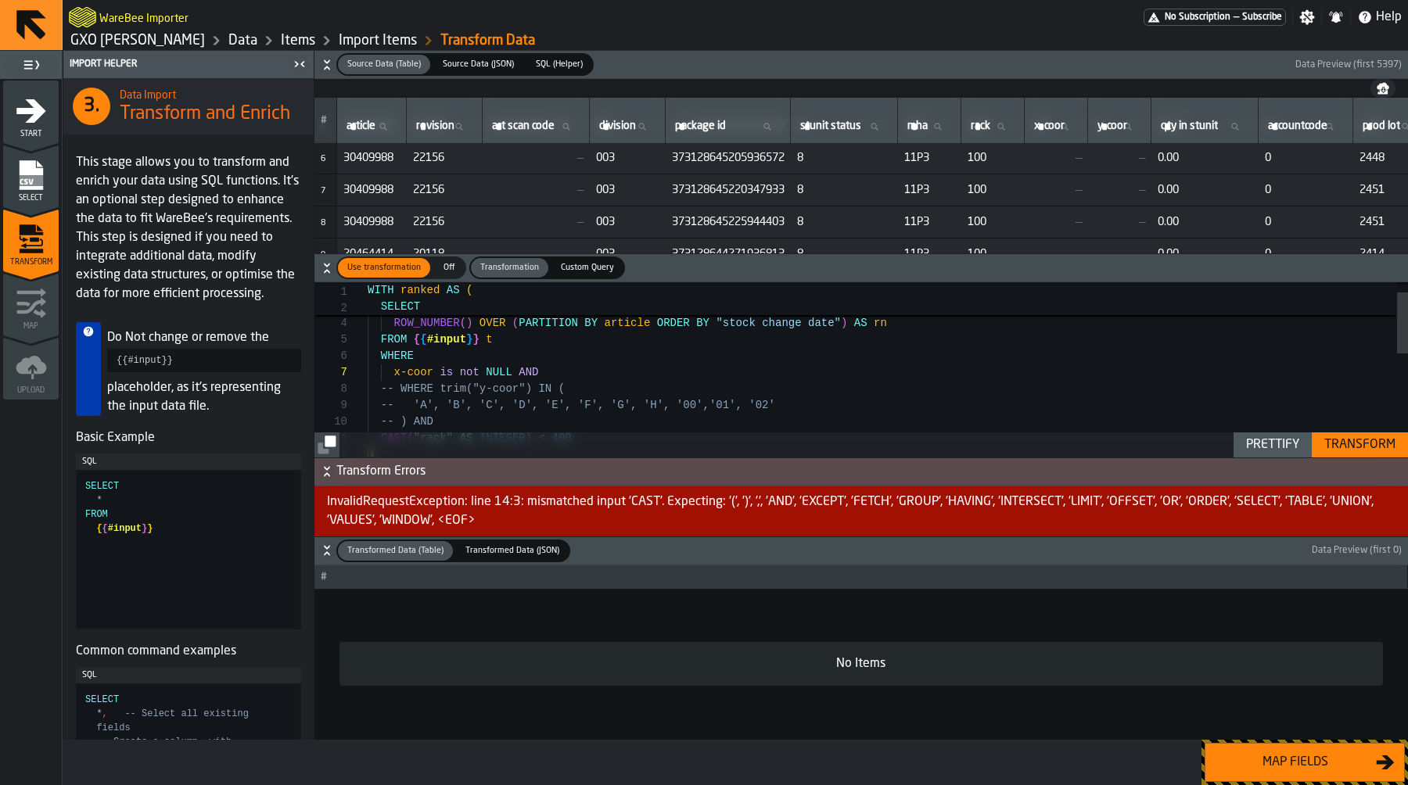
click at [1343, 442] on div "Transform" at bounding box center [1360, 445] width 84 height 19
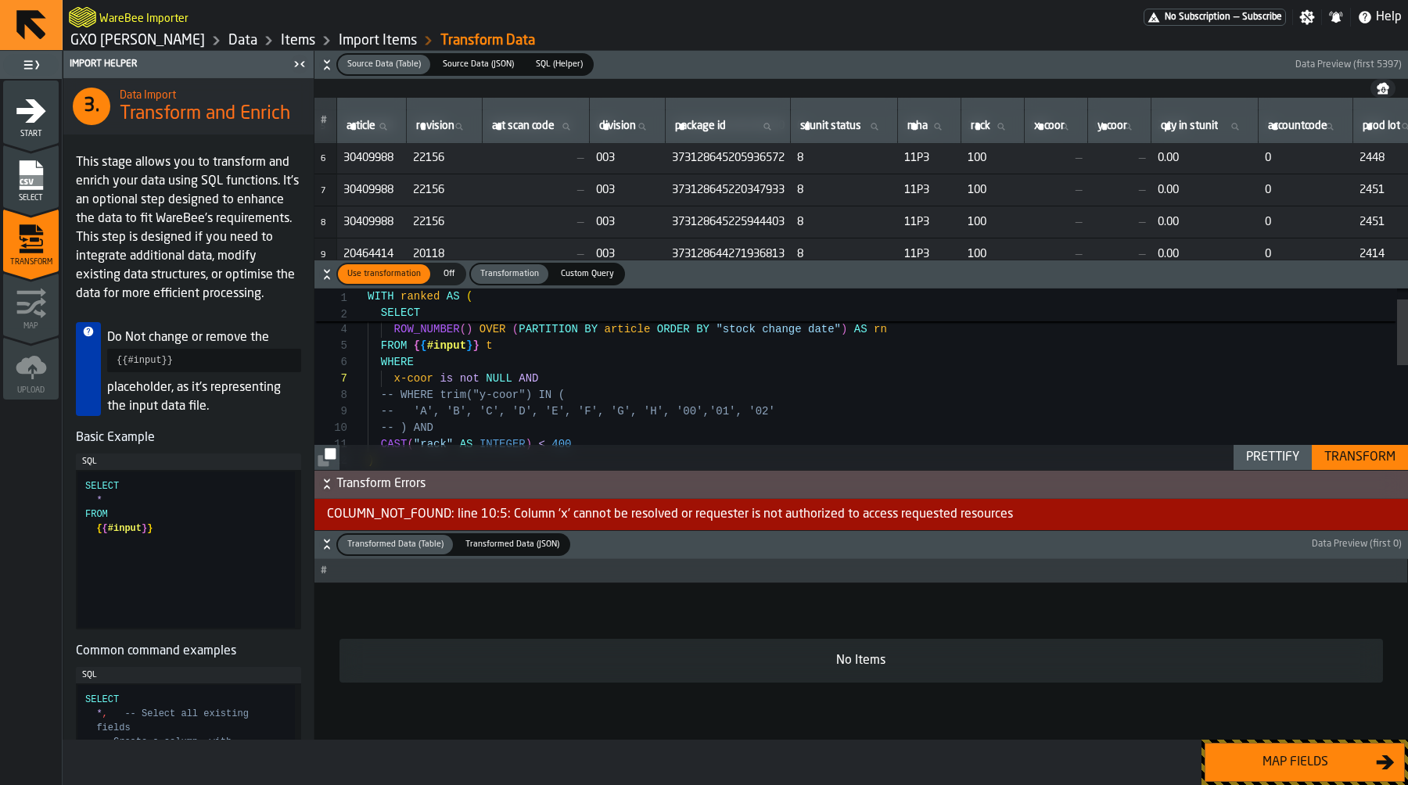
click at [294, 71] on icon "button-toggle-Close me" at bounding box center [299, 64] width 19 height 19
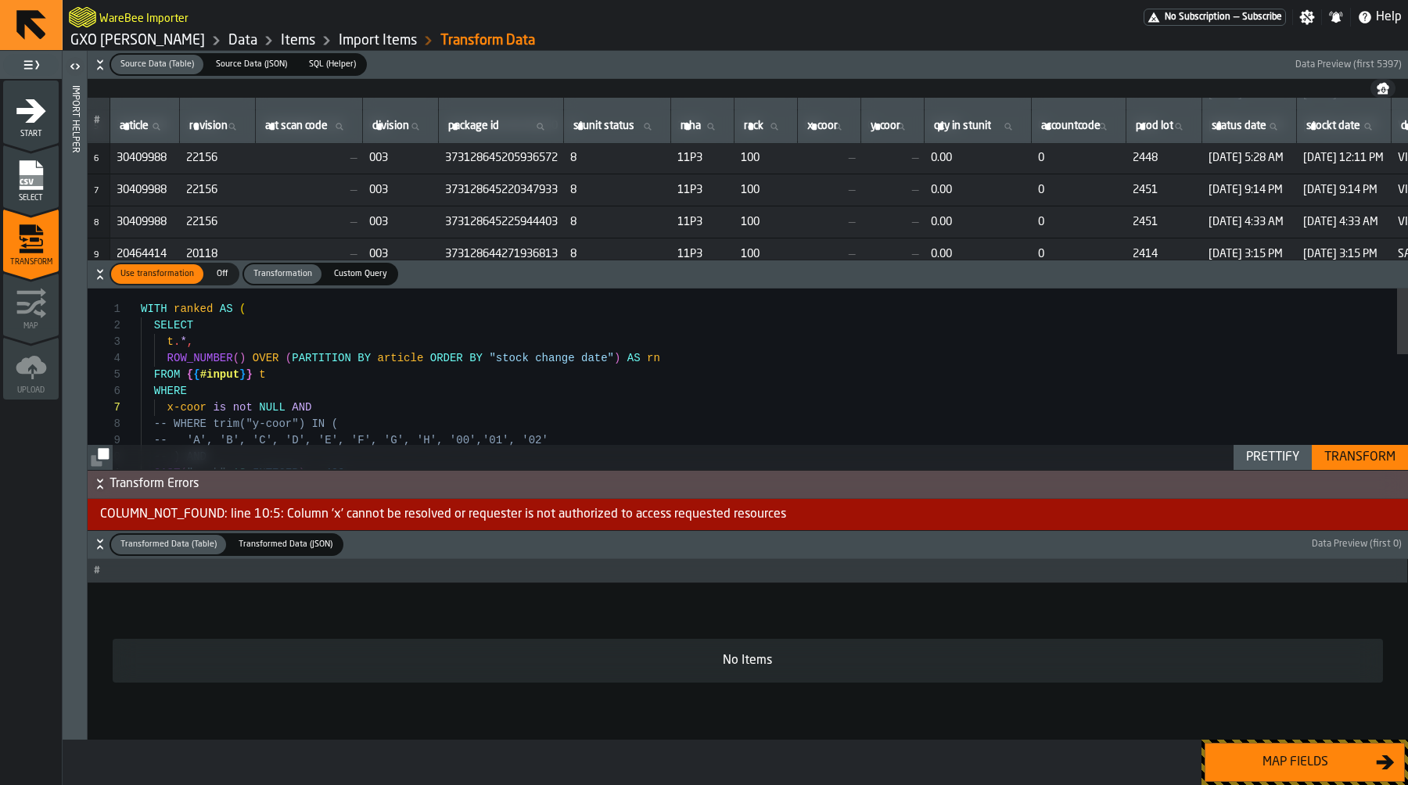
click at [202, 411] on div "t . * , ROW_NUMBER ( ) OVER ( PARTITION BY article ORDER BY "stock change date"…" at bounding box center [774, 535] width 1267 height 493
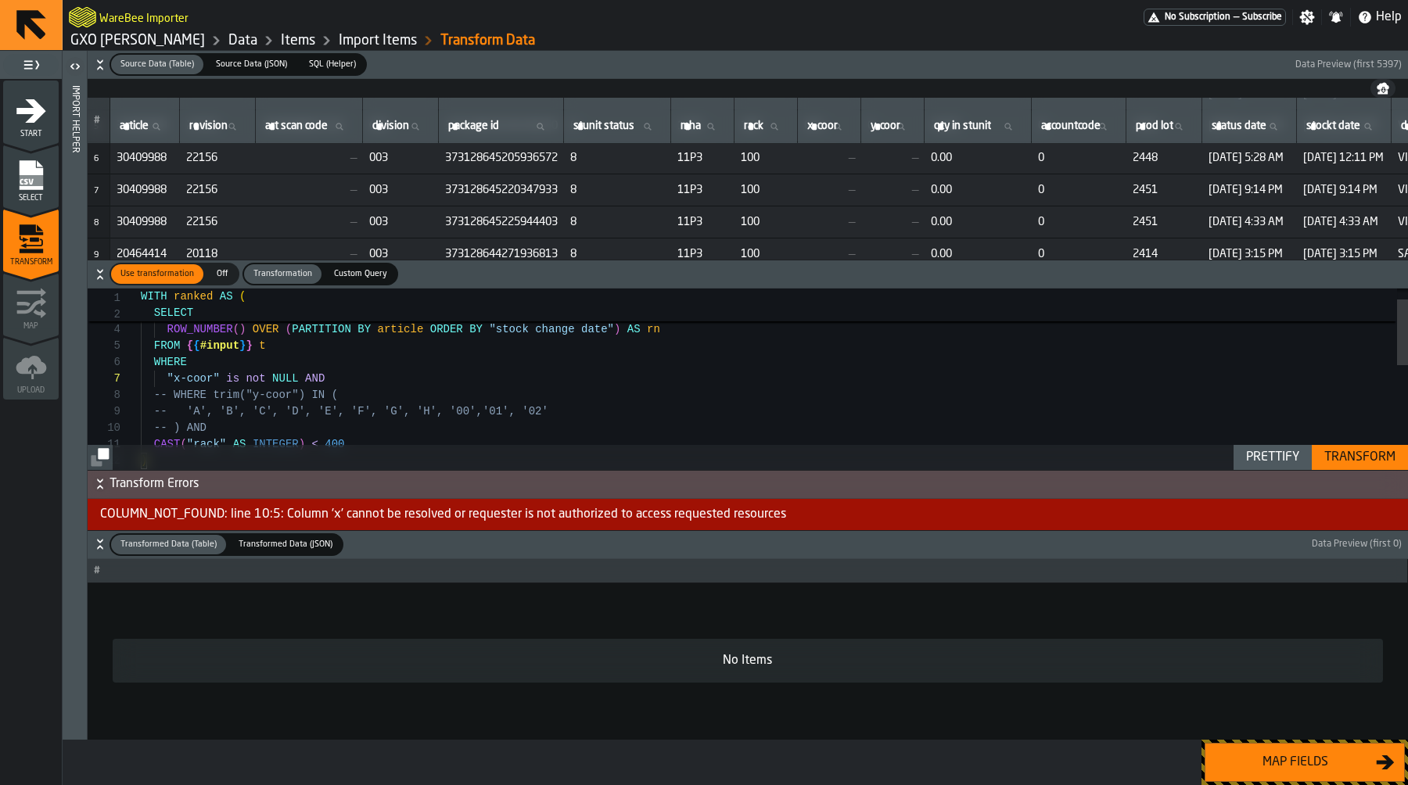
click at [1351, 450] on div "Transform" at bounding box center [1360, 457] width 84 height 19
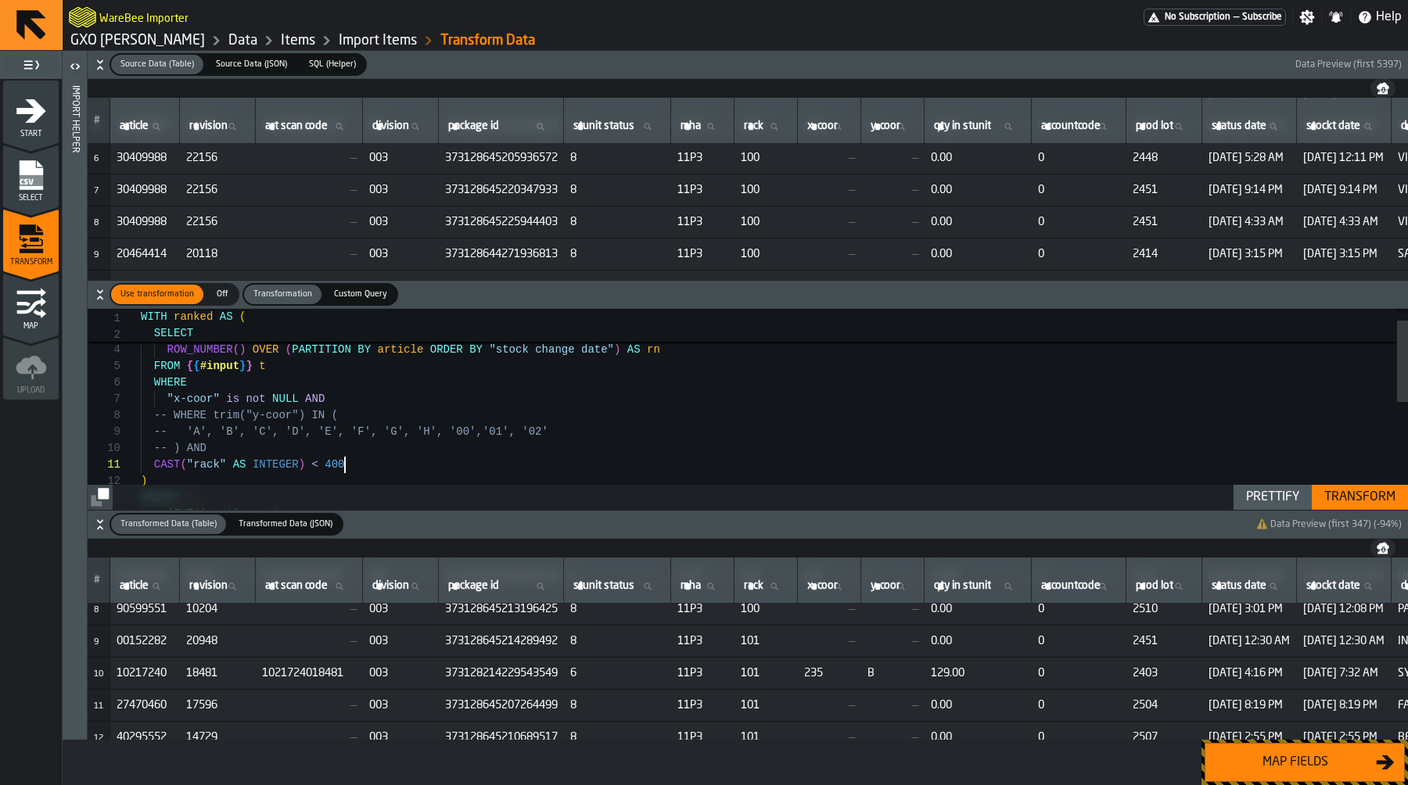
scroll to position [0, 0]
click at [476, 461] on div "t . * , ROW_NUMBER ( ) OVER ( PARTITION BY article ORDER BY "stock change date"…" at bounding box center [774, 526] width 1267 height 493
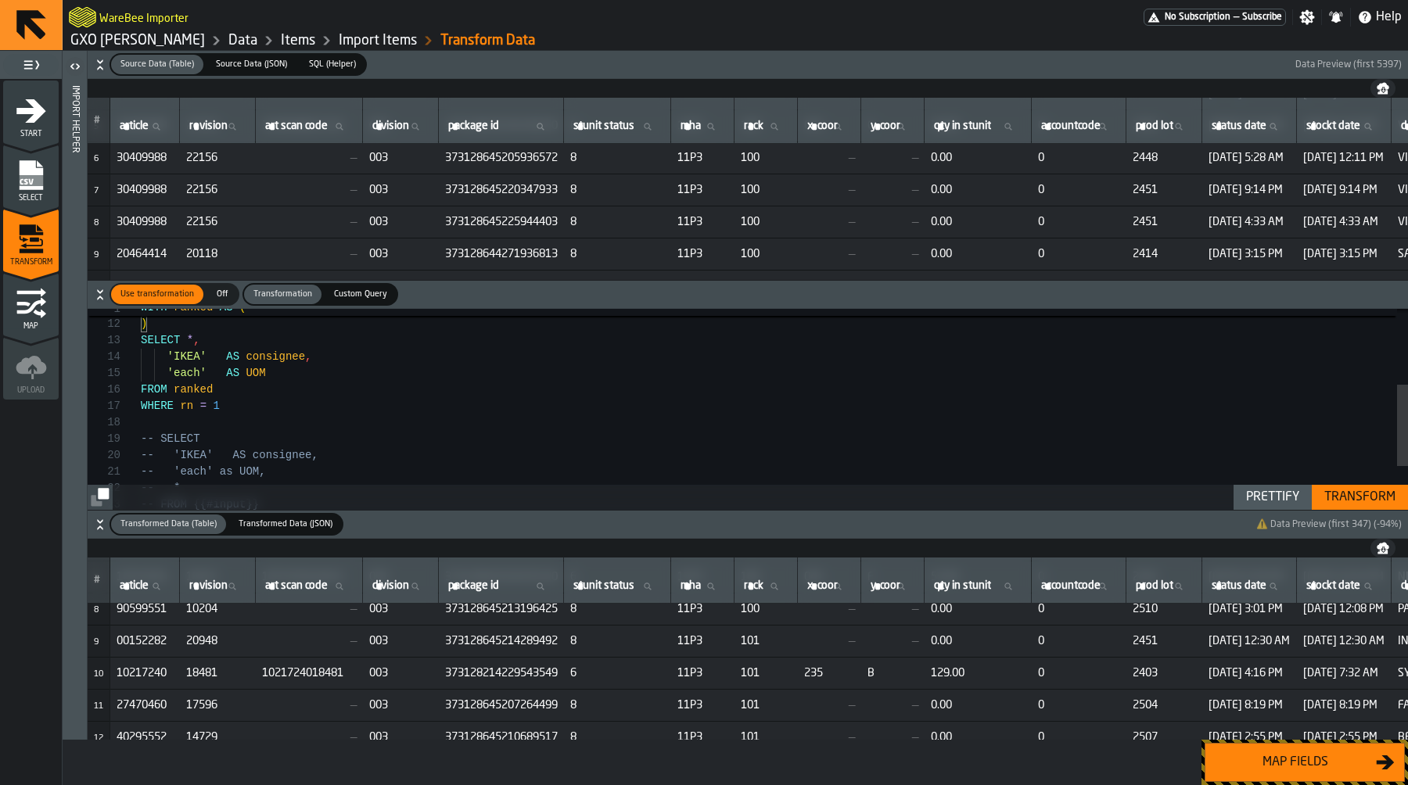
click at [343, 379] on div "-- SELECT -- 'IKEA' AS consignee, -- 'each' as UOM, -- * -- FROM {{#input}} WHE…" at bounding box center [774, 369] width 1267 height 493
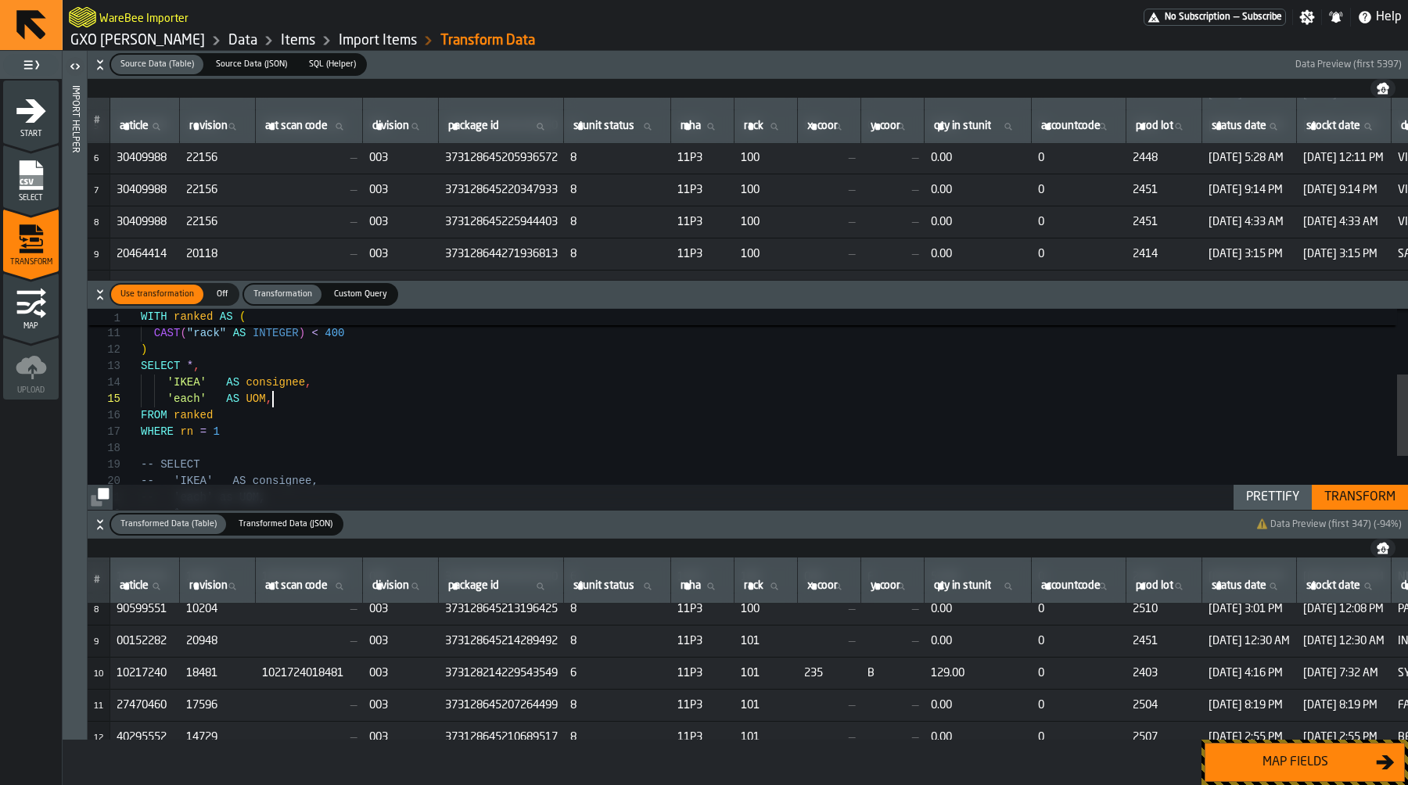
scroll to position [82, 0]
type textarea "**********"
click at [1342, 491] on div "Transform" at bounding box center [1360, 497] width 84 height 19
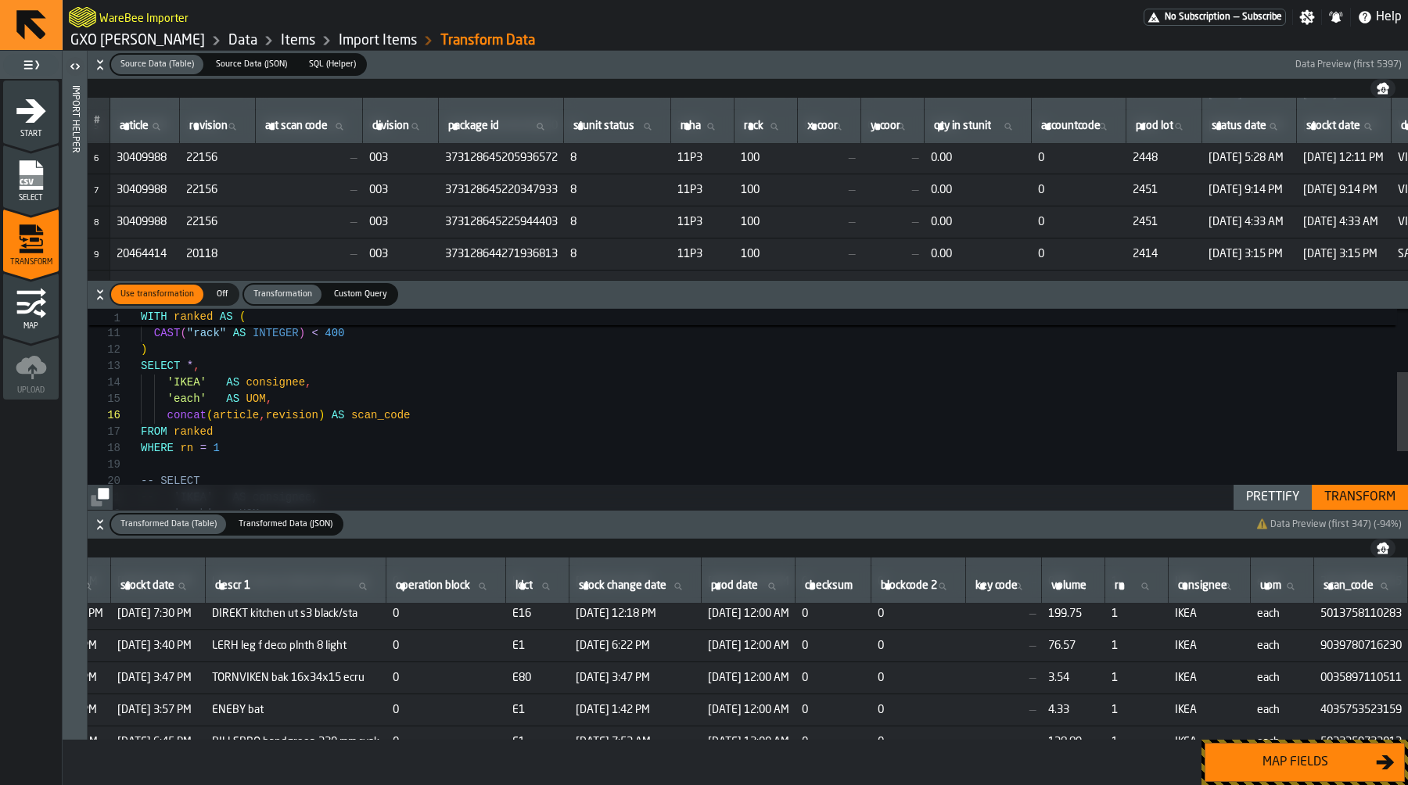
scroll to position [871, 1354]
click at [1333, 761] on div "Map fields" at bounding box center [1295, 762] width 161 height 19
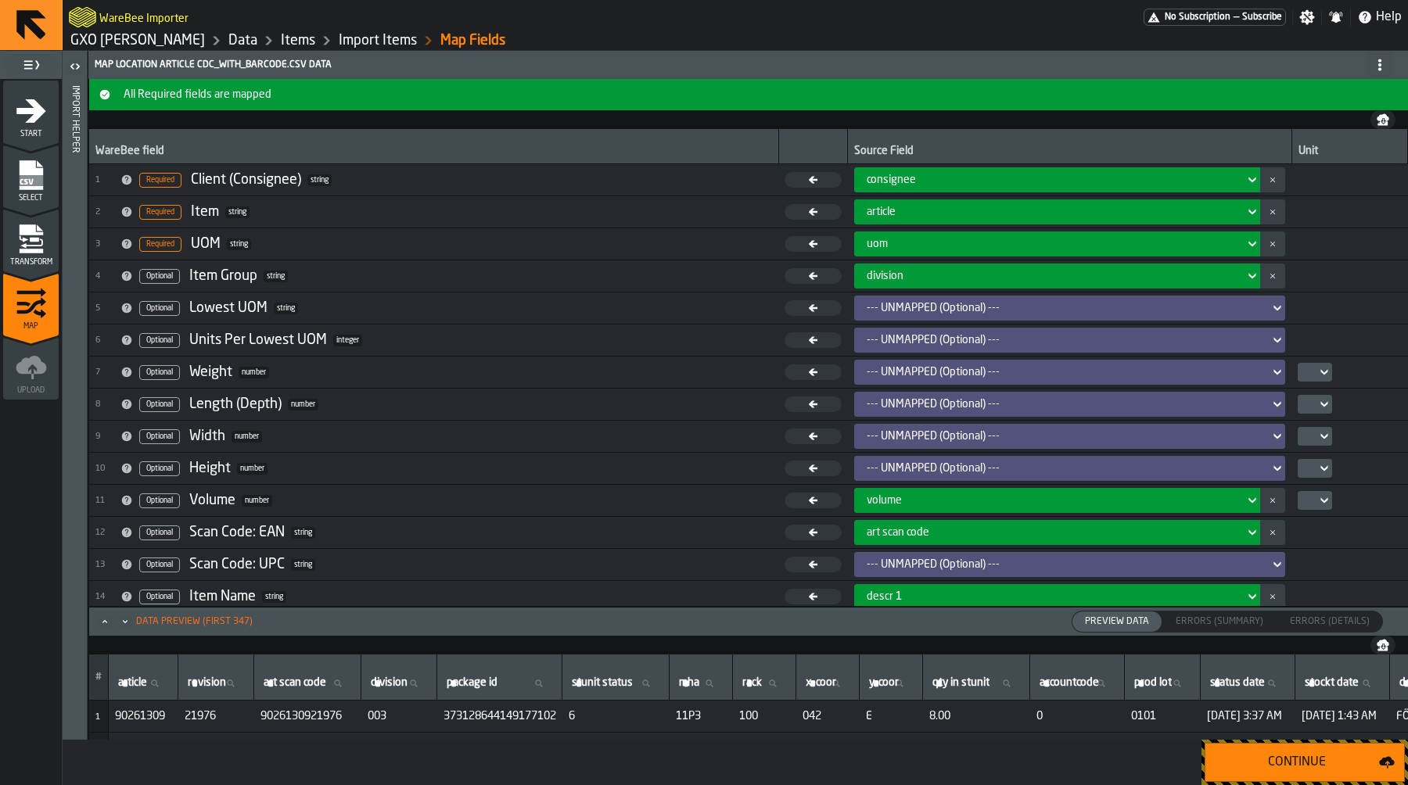
click at [1063, 530] on div "art scan code" at bounding box center [1053, 532] width 372 height 13
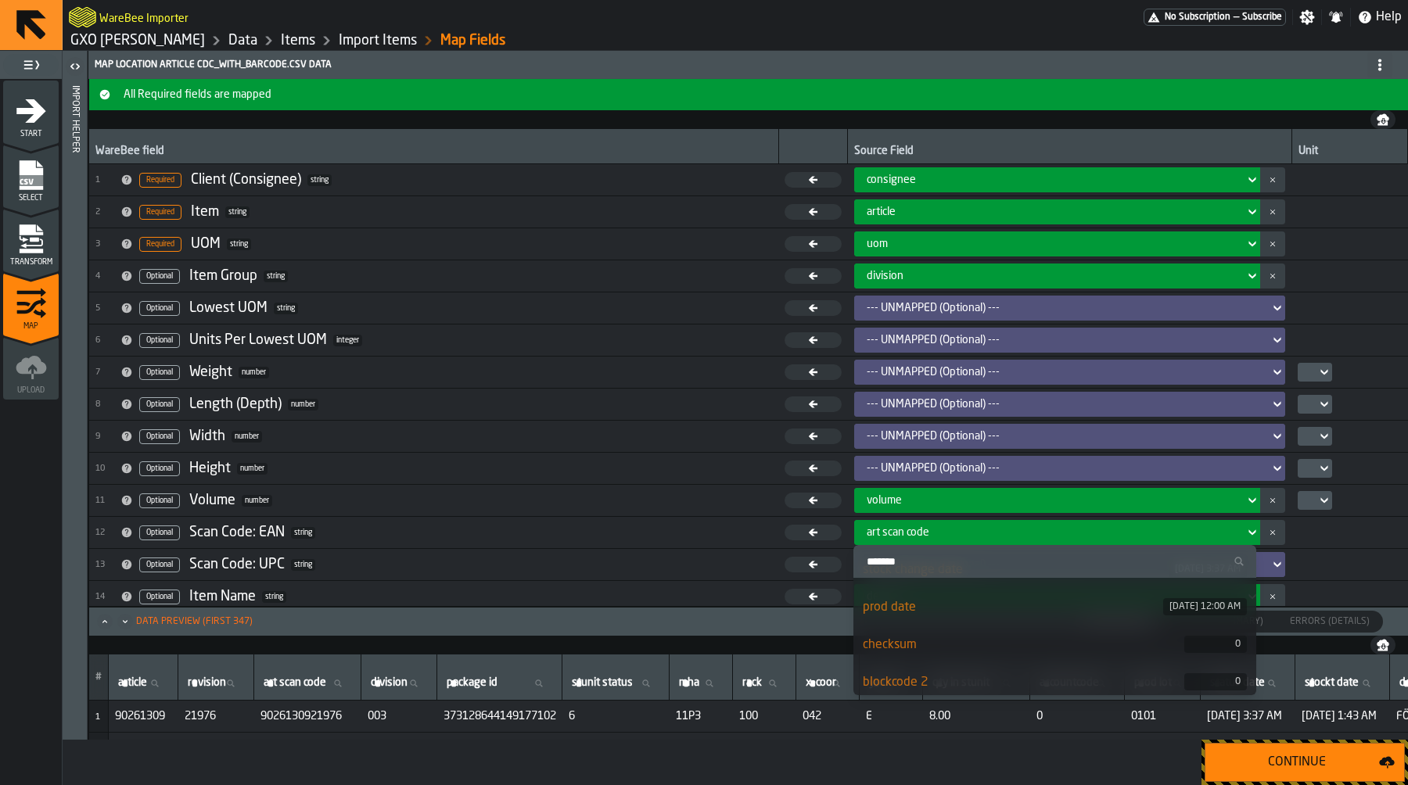
scroll to position [934, 0]
click at [1010, 668] on div "scan_code" at bounding box center [1013, 676] width 300 height 19
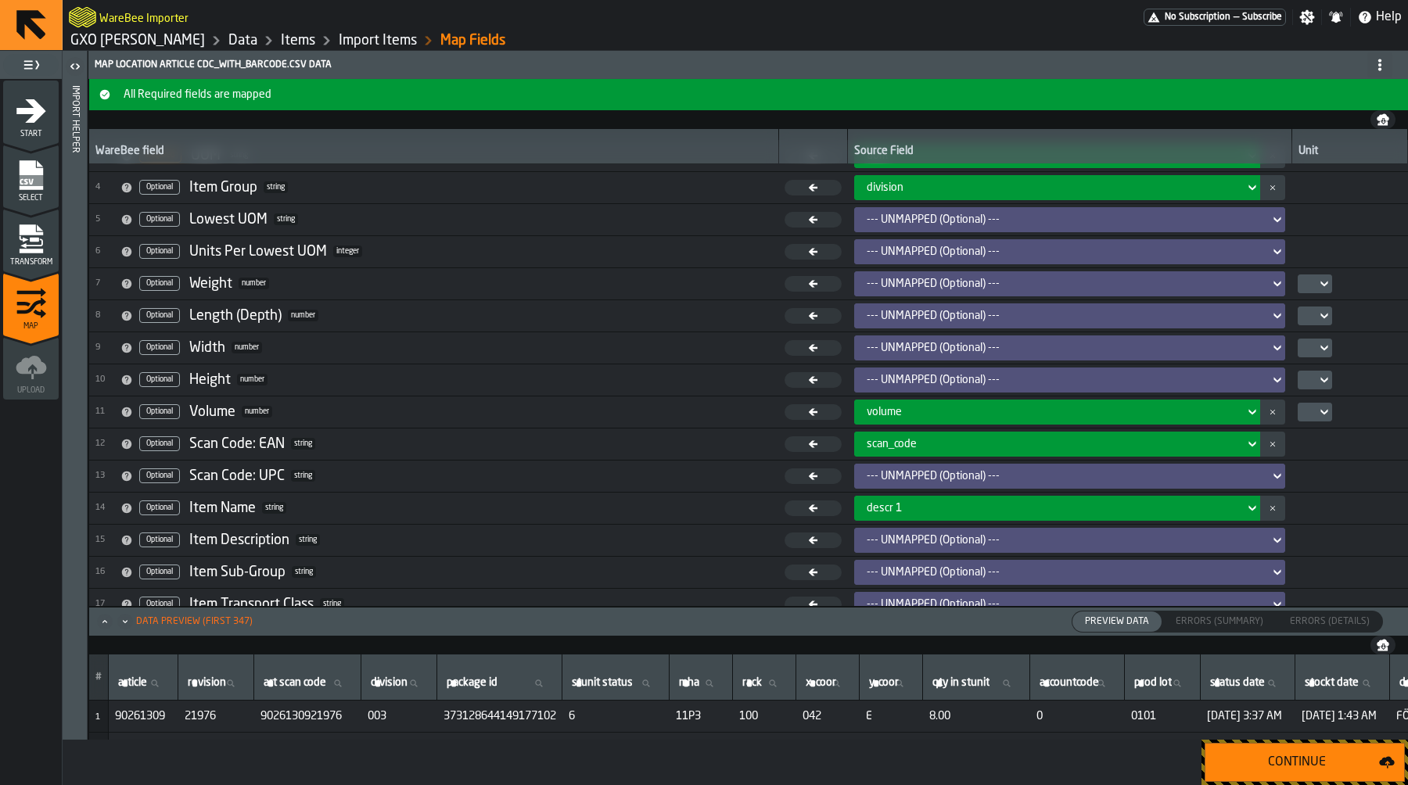
scroll to position [263, 0]
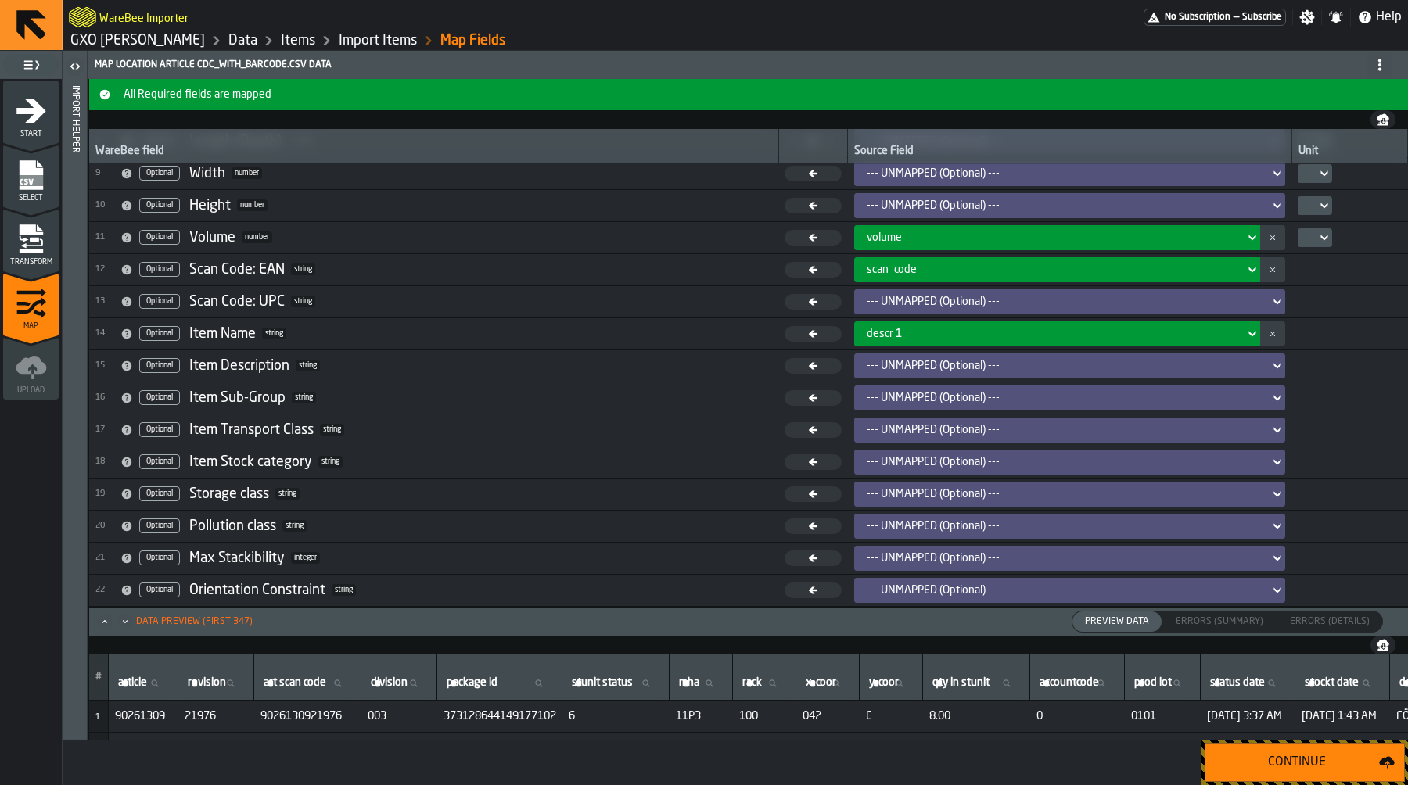
click at [1333, 765] on div "Continue" at bounding box center [1297, 762] width 164 height 19
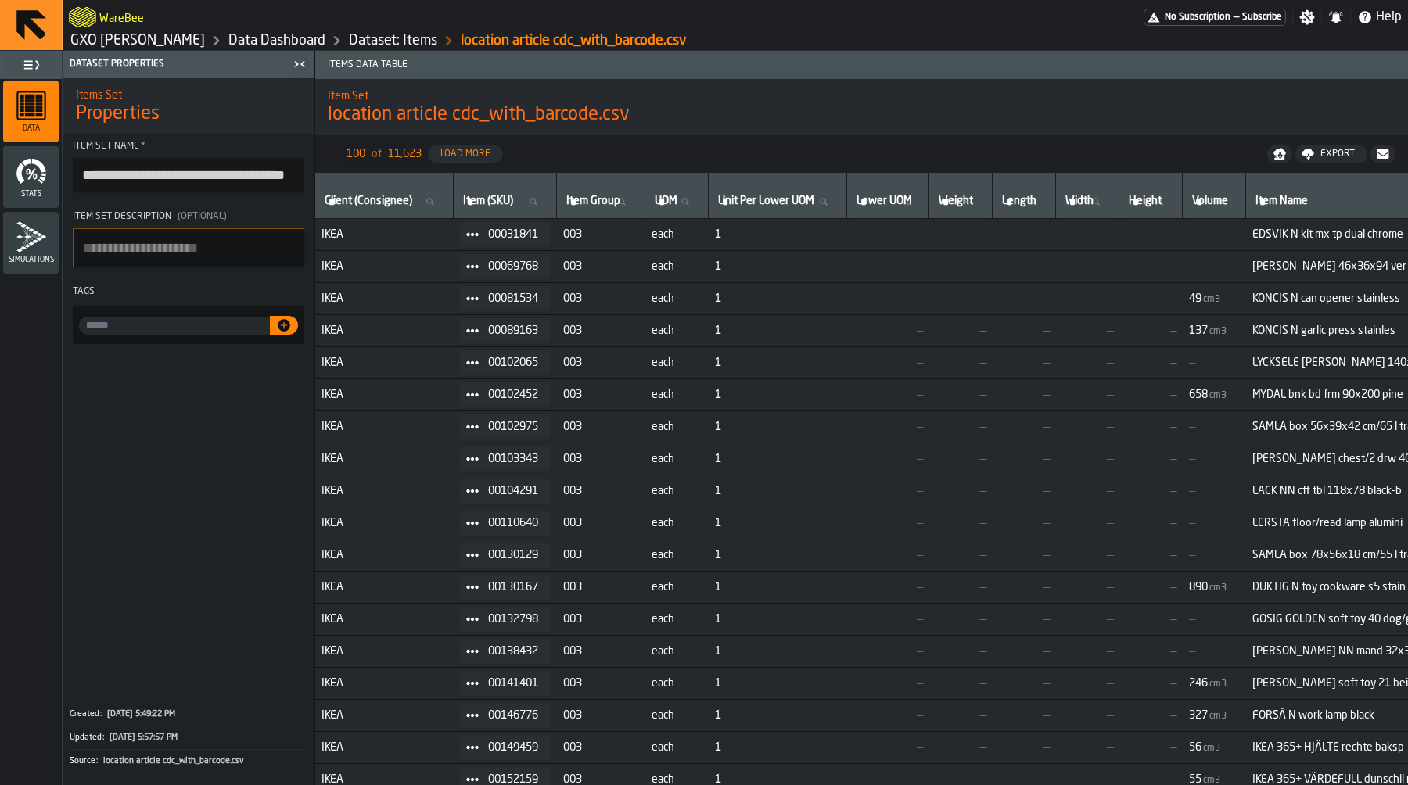
click at [380, 38] on link "Dataset: Items" at bounding box center [393, 40] width 88 height 17
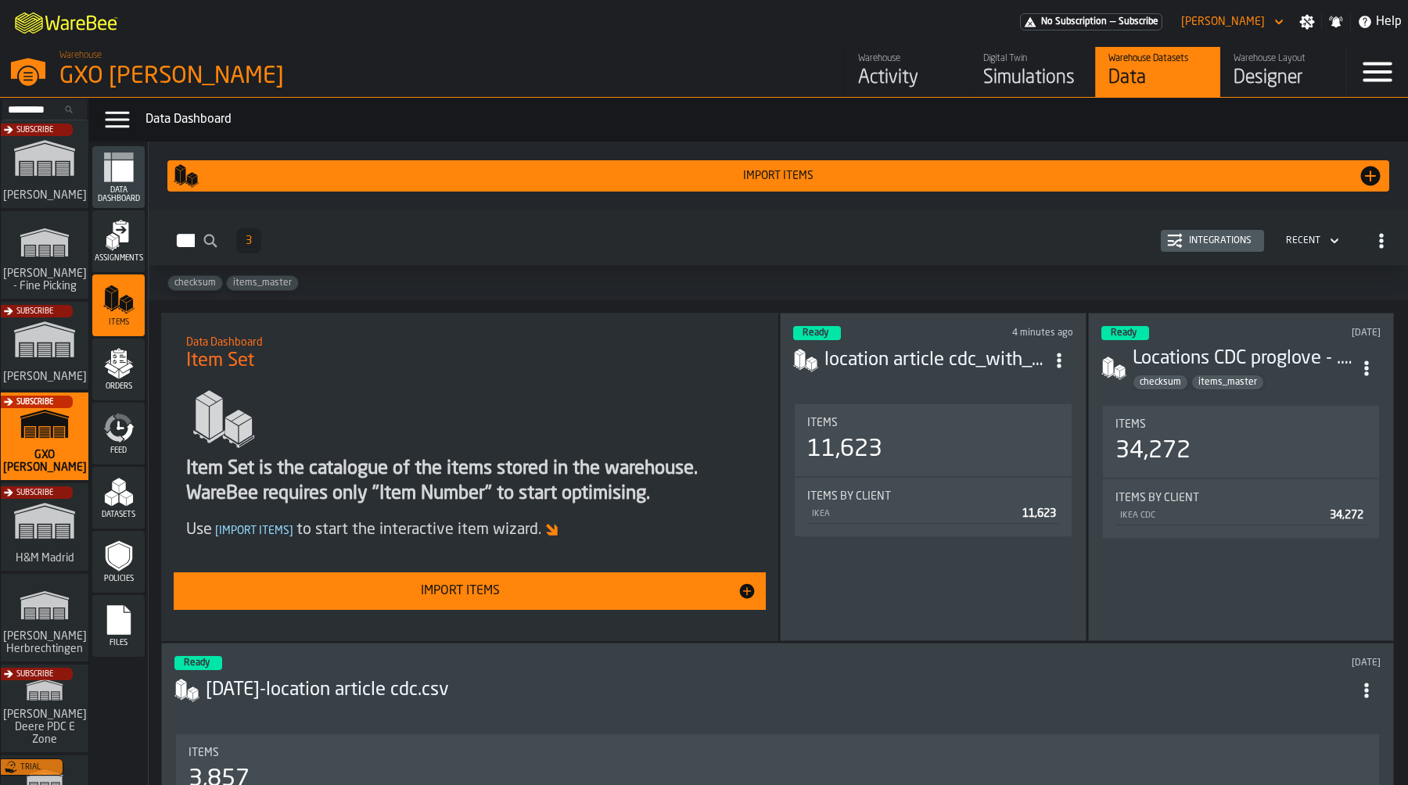
click at [111, 246] on polygon "menu Assignments" at bounding box center [109, 242] width 6 height 11
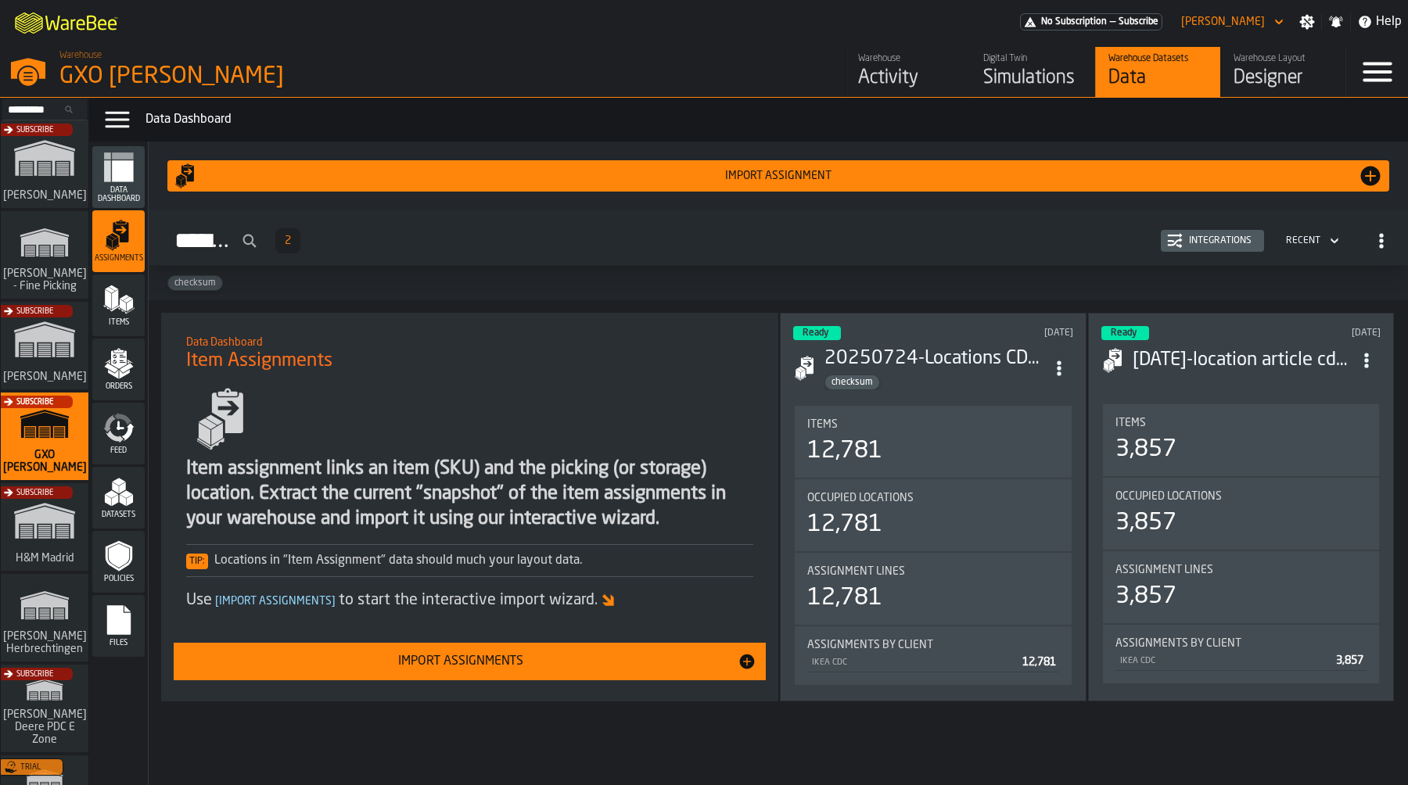
click at [1227, 239] on div "Integrations" at bounding box center [1219, 240] width 75 height 11
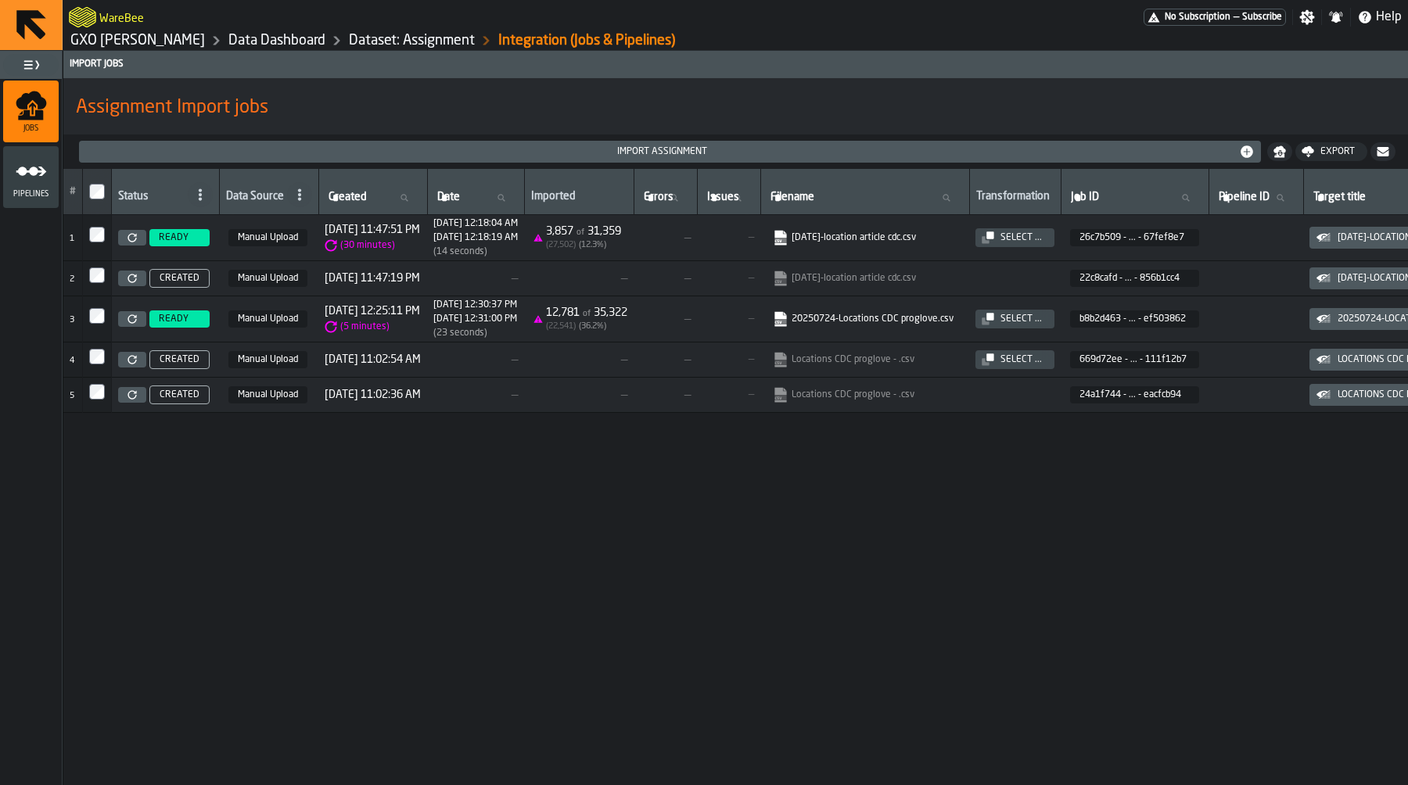
click at [43, 120] on icon "menu Jobs" at bounding box center [31, 105] width 31 height 31
click at [405, 41] on link "Dataset: Assignment" at bounding box center [412, 40] width 126 height 17
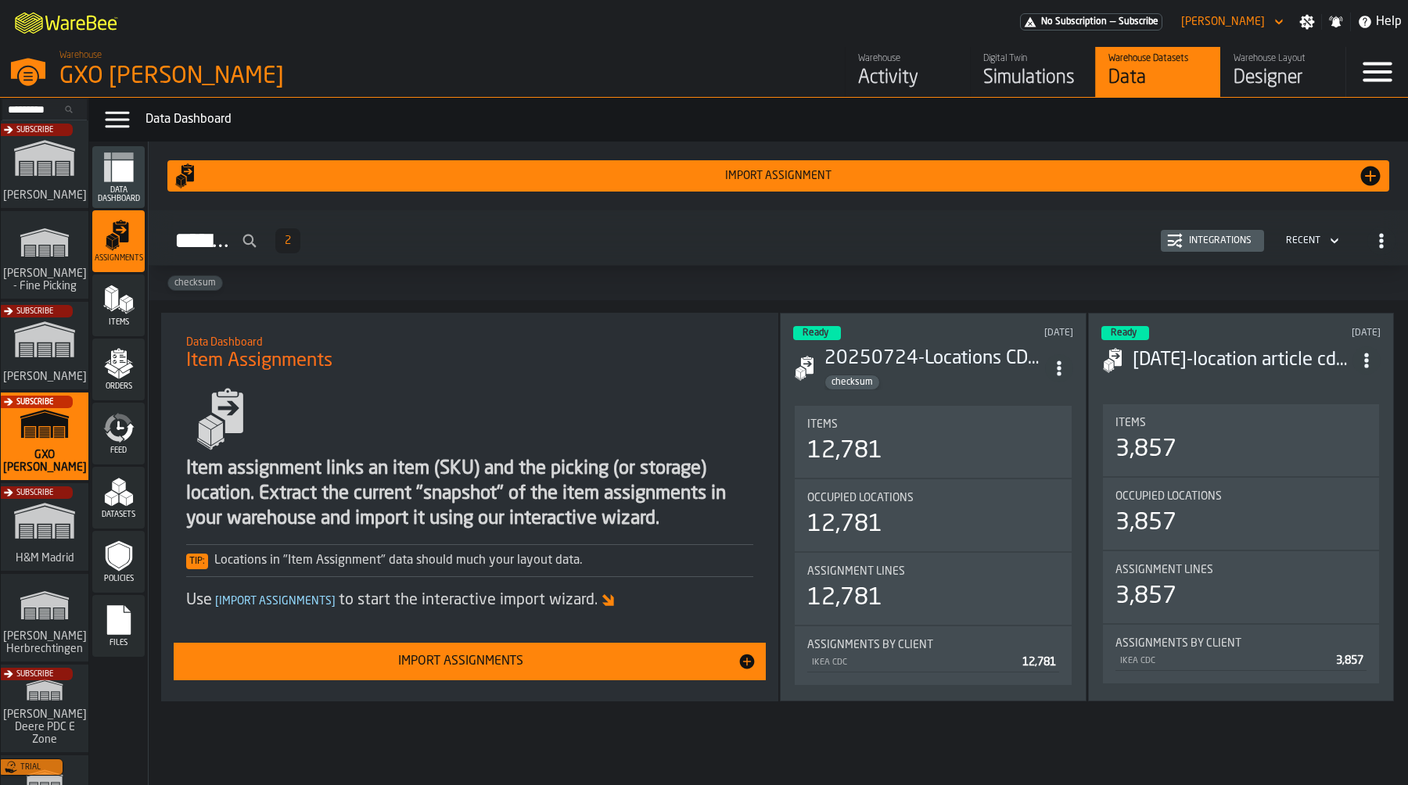
click at [117, 297] on polygon "menu Items" at bounding box center [115, 299] width 6 height 20
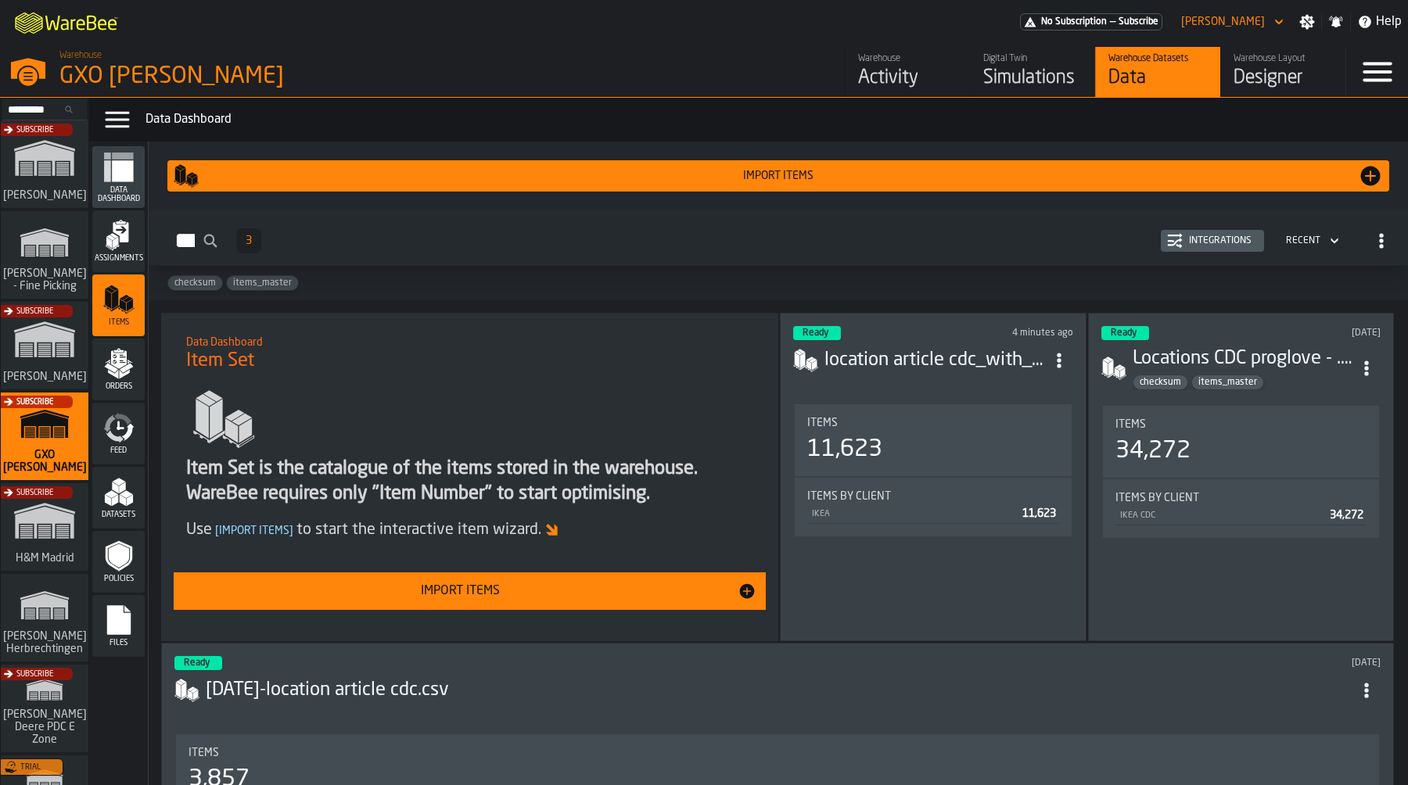
click at [1121, 70] on div "Data" at bounding box center [1157, 78] width 99 height 25
click at [113, 263] on span "Assignments" at bounding box center [118, 258] width 52 height 9
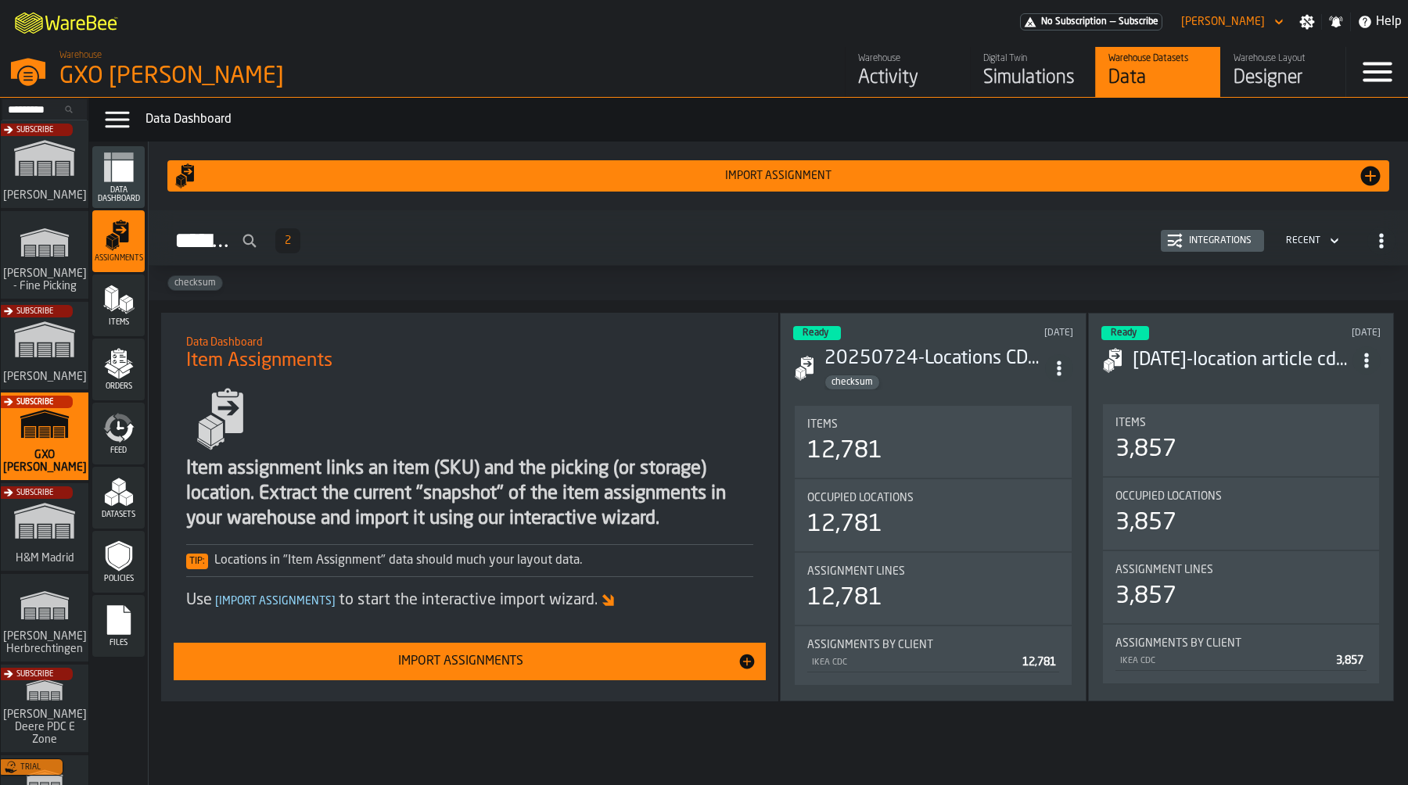
click at [499, 654] on div "Import Assignments" at bounding box center [460, 661] width 554 height 19
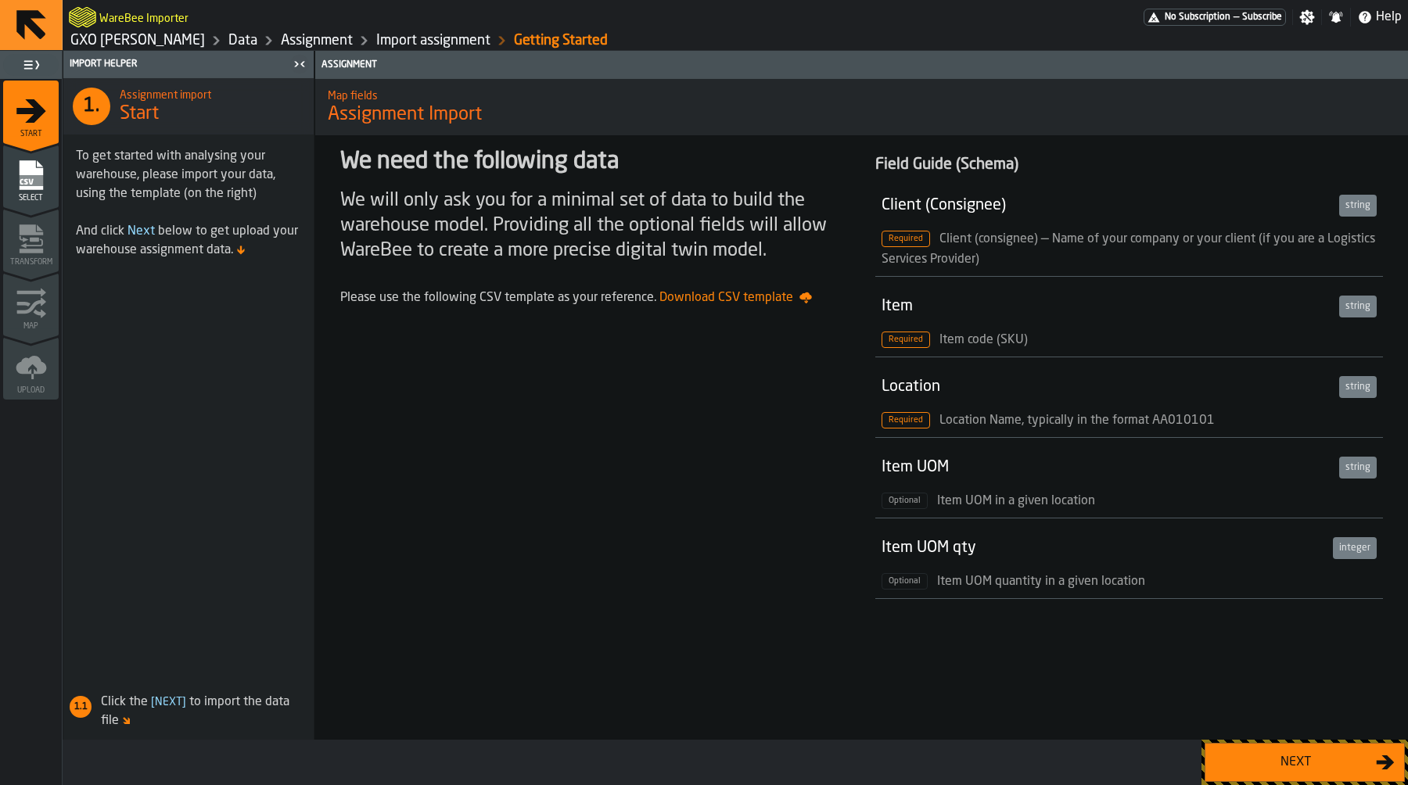
click at [1296, 768] on div "Next" at bounding box center [1295, 762] width 161 height 19
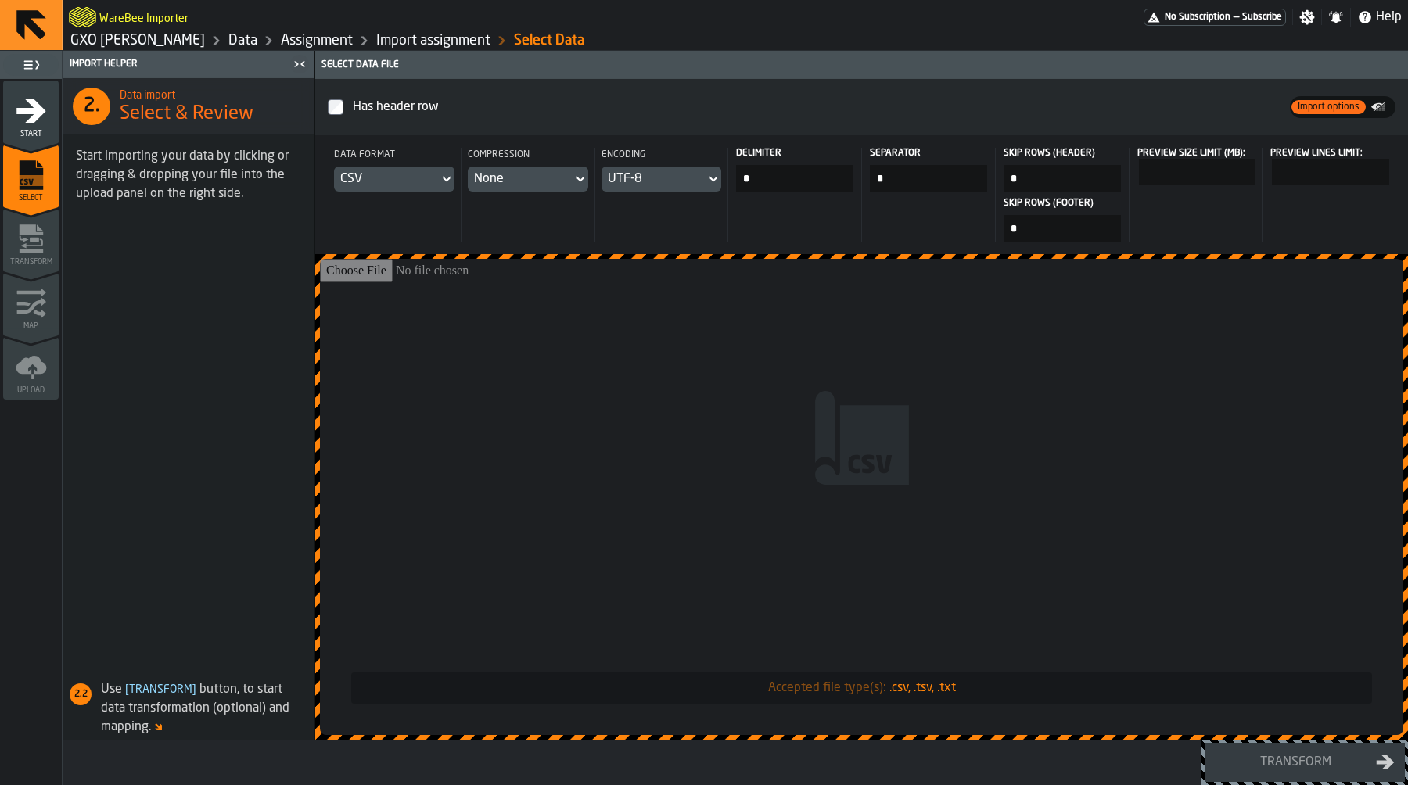
click at [904, 470] on input "Accepted file type(s): .csv, .tsv, .txt" at bounding box center [861, 497] width 1083 height 476
type input "**********"
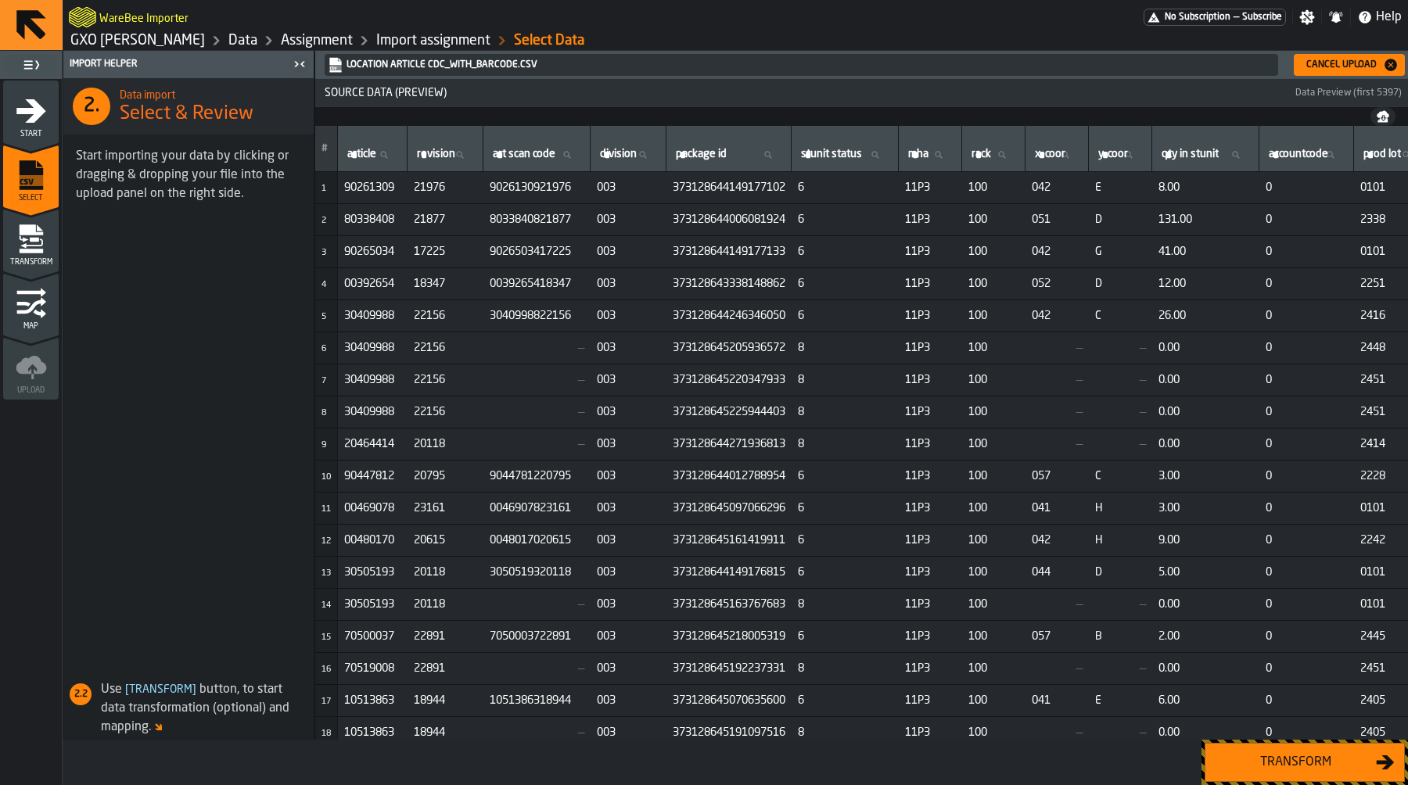
click at [1307, 768] on div "Transform" at bounding box center [1295, 762] width 161 height 19
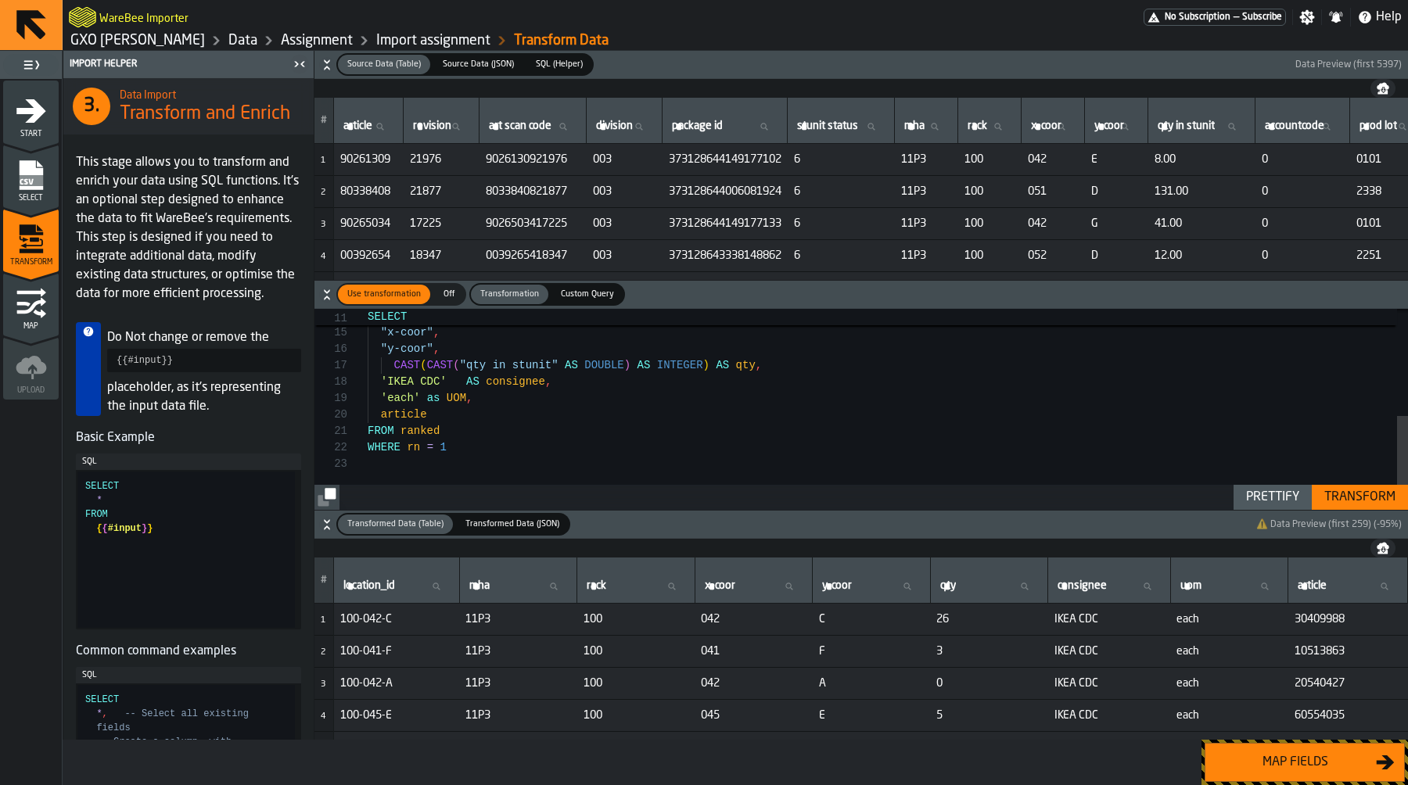
click at [733, 461] on div "rack , "x-coor" , "y-coor" , CAST ( CAST ( "qty in stunit" AS DOUBLE ) AS INTEG…" at bounding box center [888, 296] width 1040 height 428
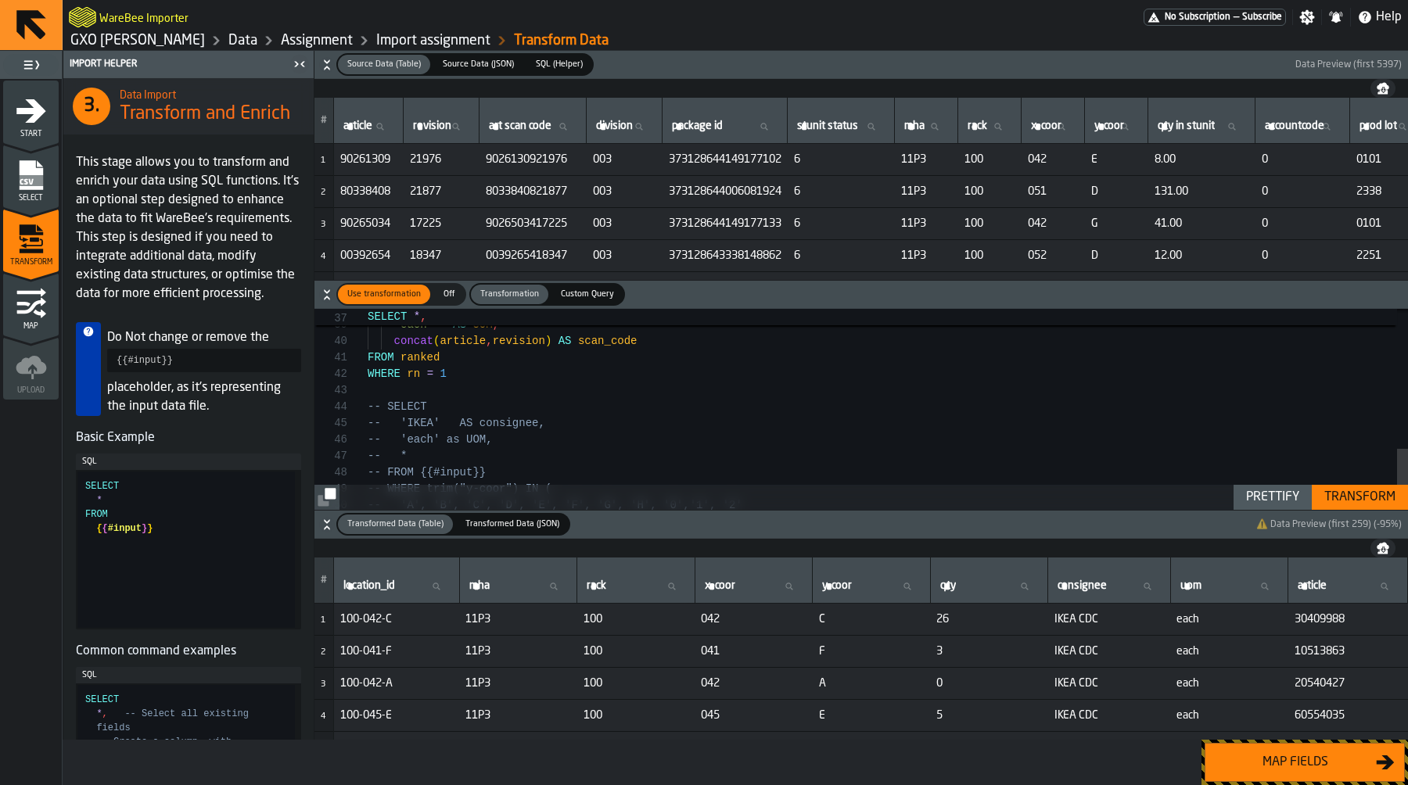
scroll to position [49, 0]
click at [518, 406] on div "-- SELECT -- 'IKEA' AS consignee, -- 'each' as UOM, -- * -- FROM {{#input}} -- …" at bounding box center [888, 132] width 1040 height 904
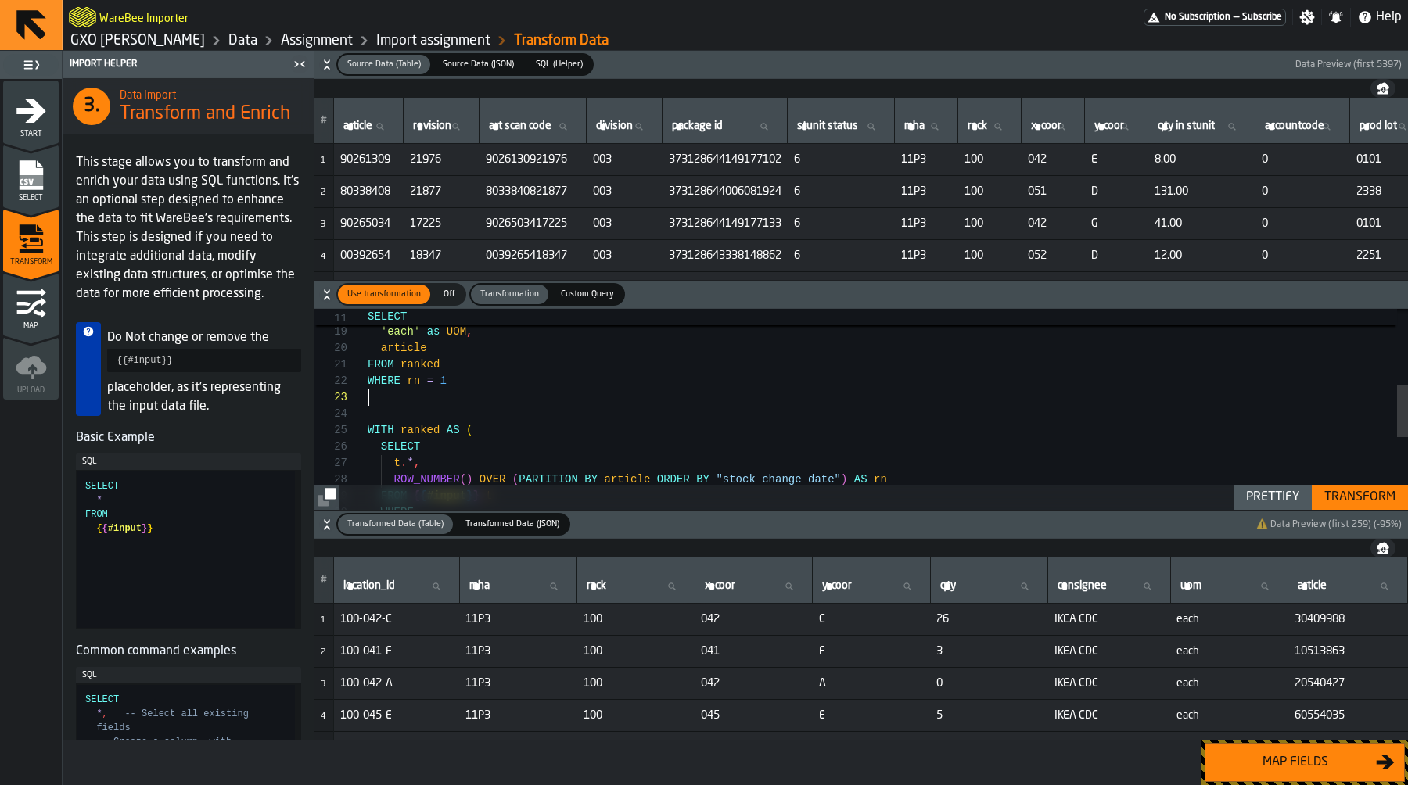
click at [479, 396] on div "'IKEA CDC' AS consignee , 'each' as UOM , article FROM ranked WHERE rn = 1 WITH…" at bounding box center [888, 402] width 1040 height 773
click at [479, 419] on div "'IKEA CDC' AS consignee , 'each' as UOM , article FROM ranked WHERE rn = 1 WITH…" at bounding box center [888, 402] width 1040 height 773
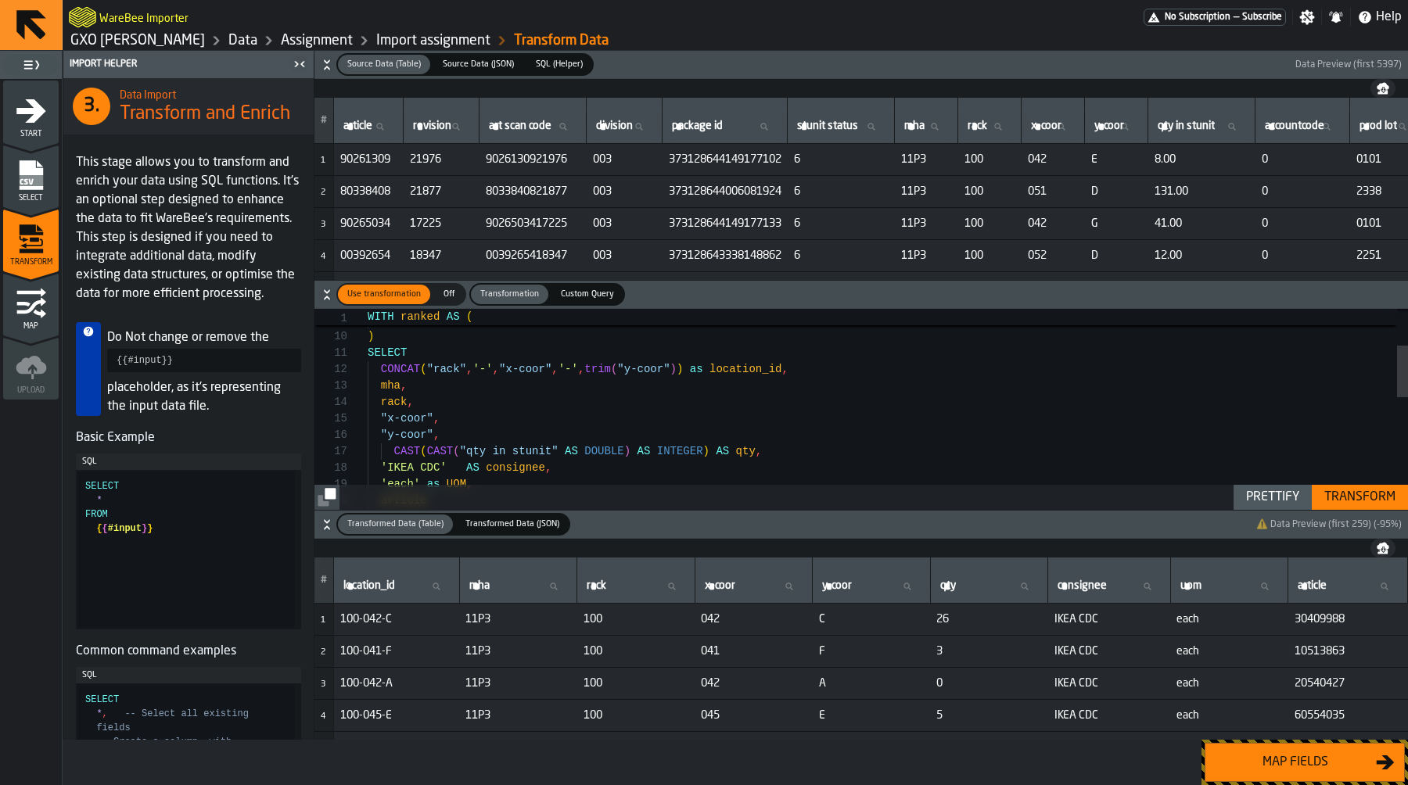
click at [426, 421] on div "CAST ( CAST ( "qty in stunit" AS DOUBLE ) AS INTEGER ) AS qty , "y-coor" , "x-c…" at bounding box center [888, 554] width 1040 height 773
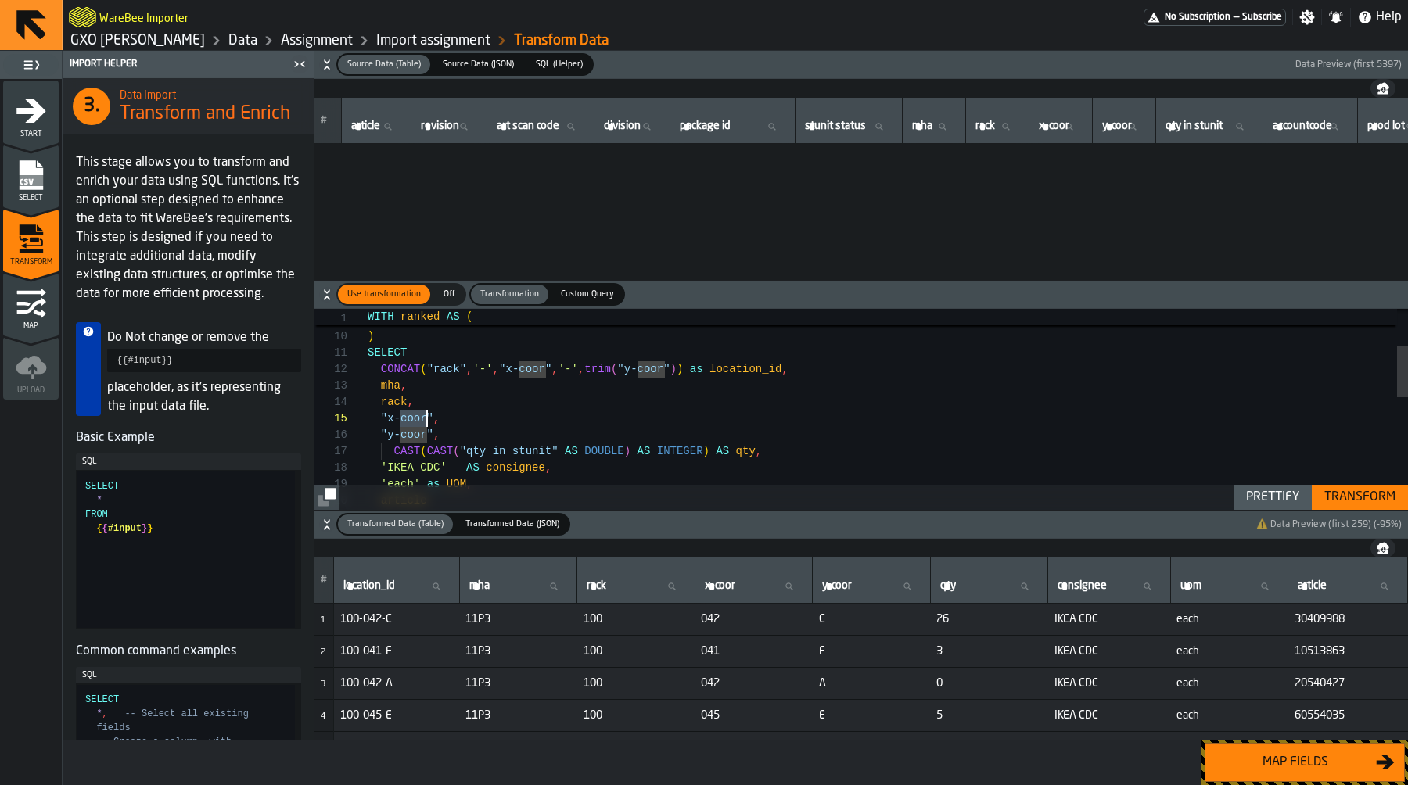
scroll to position [11686, 0]
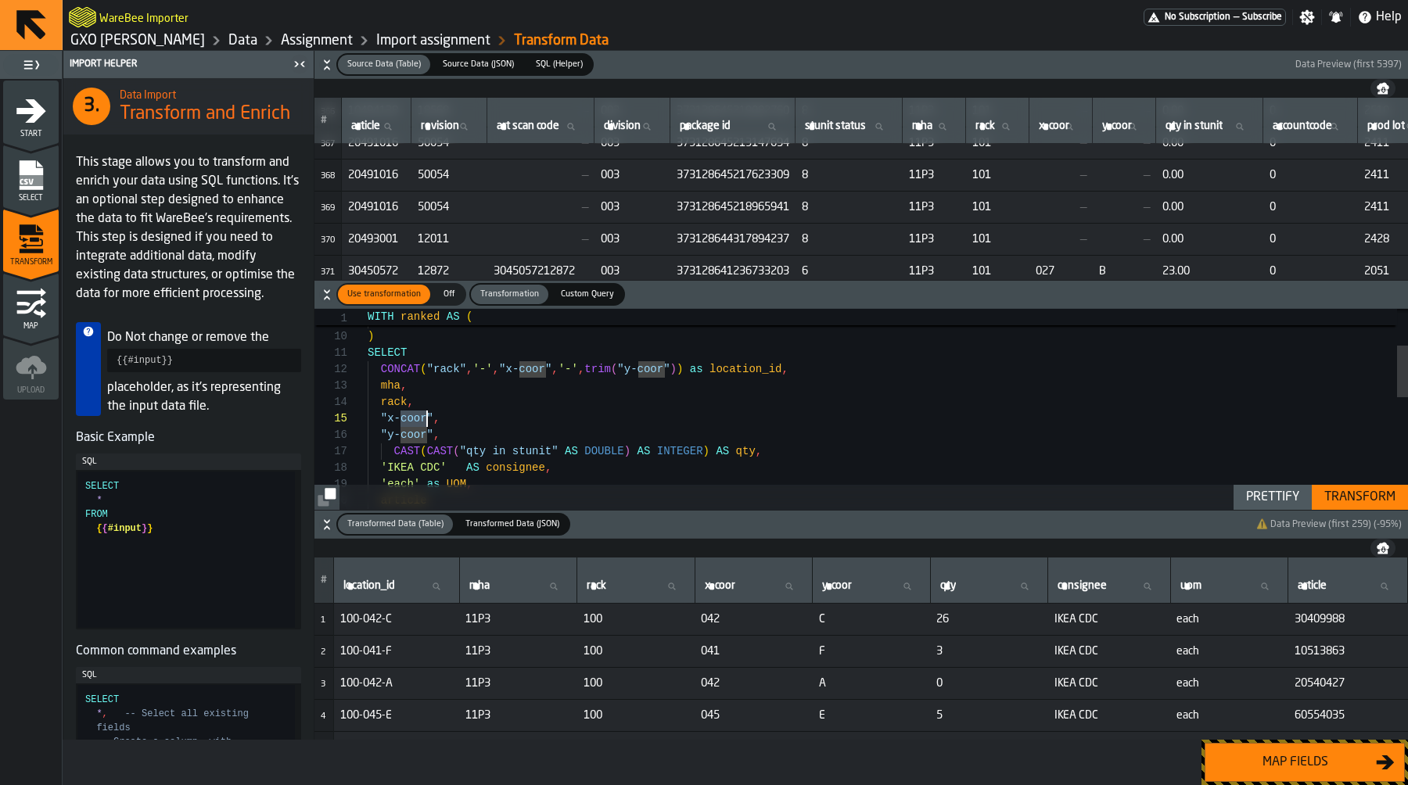
type textarea "**********"
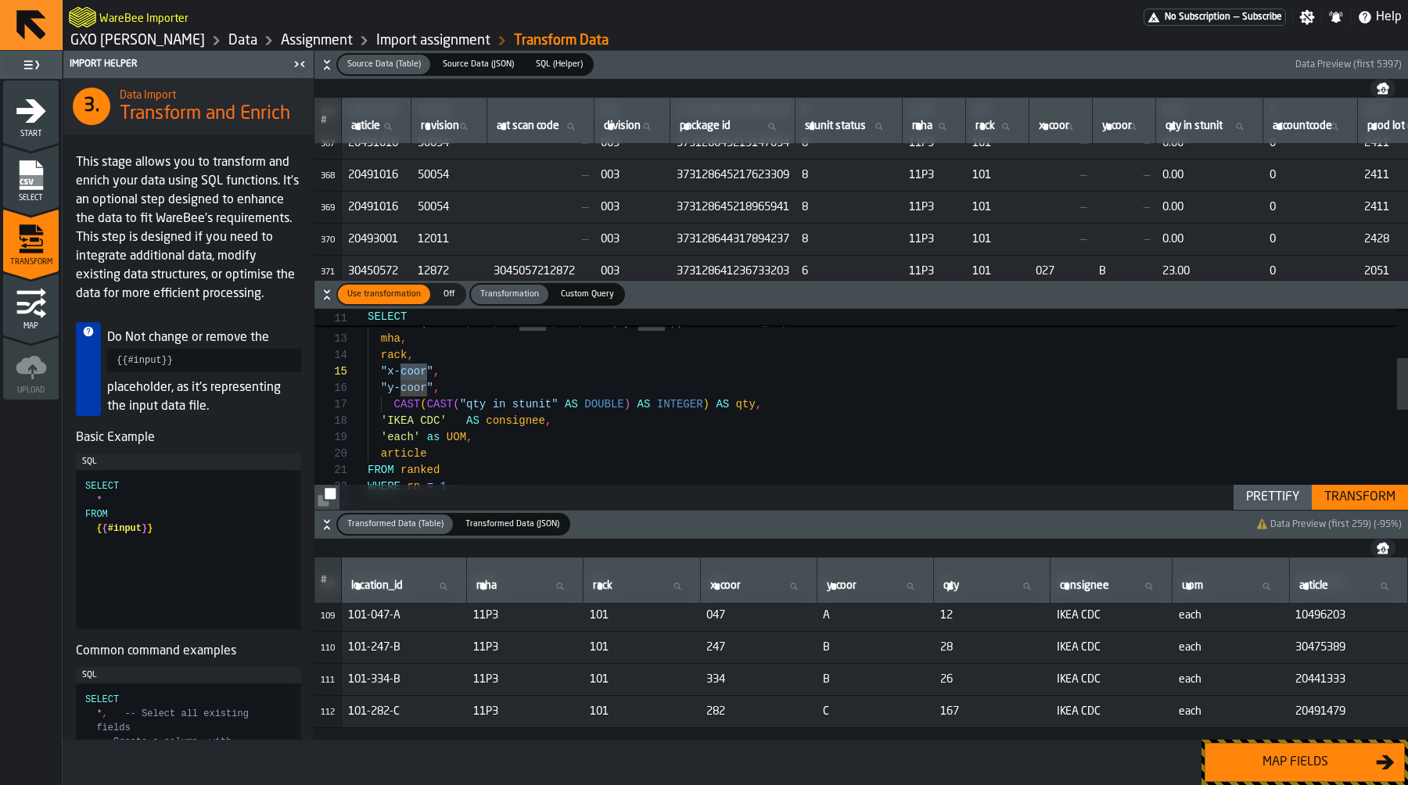
scroll to position [3525, 0]
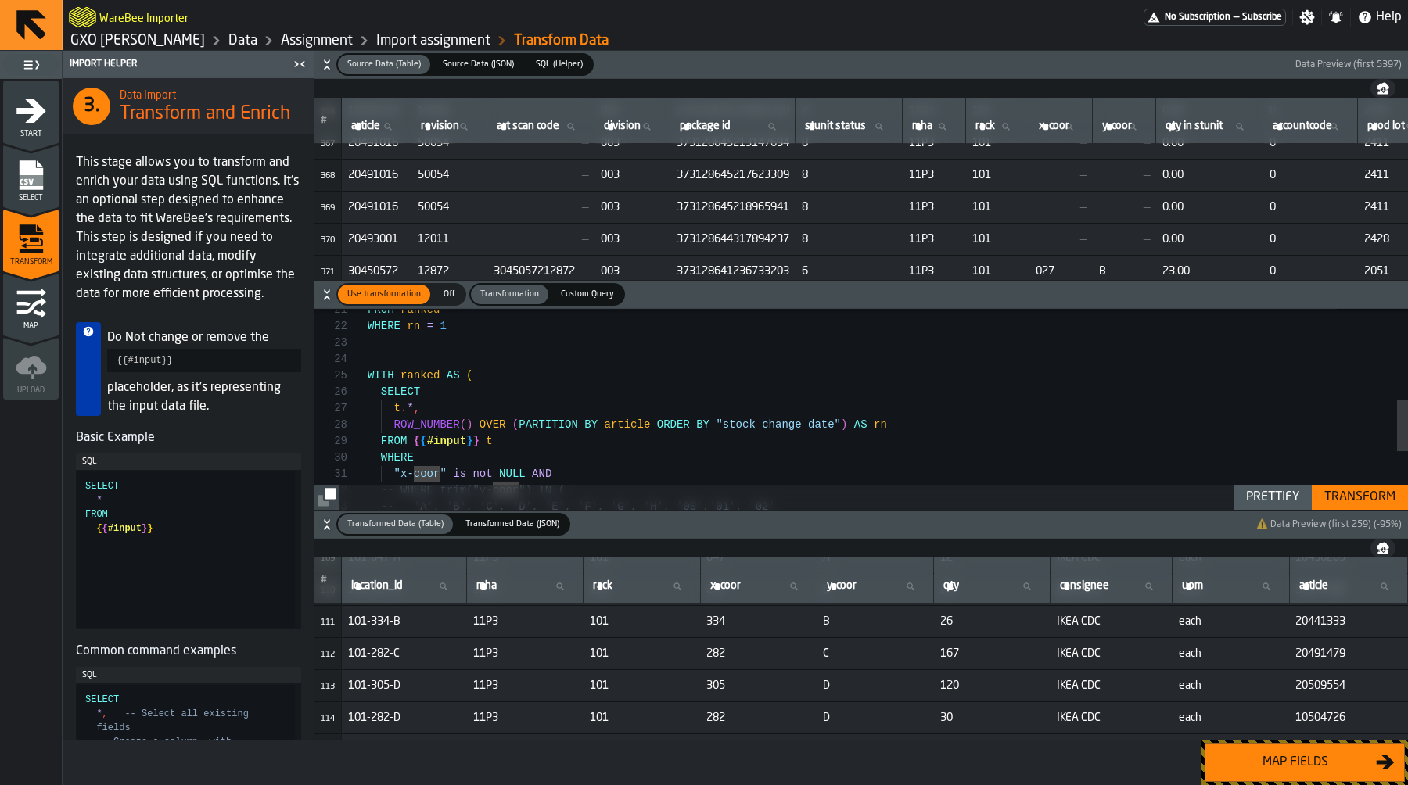
click at [331, 293] on icon "button-" at bounding box center [327, 295] width 16 height 16
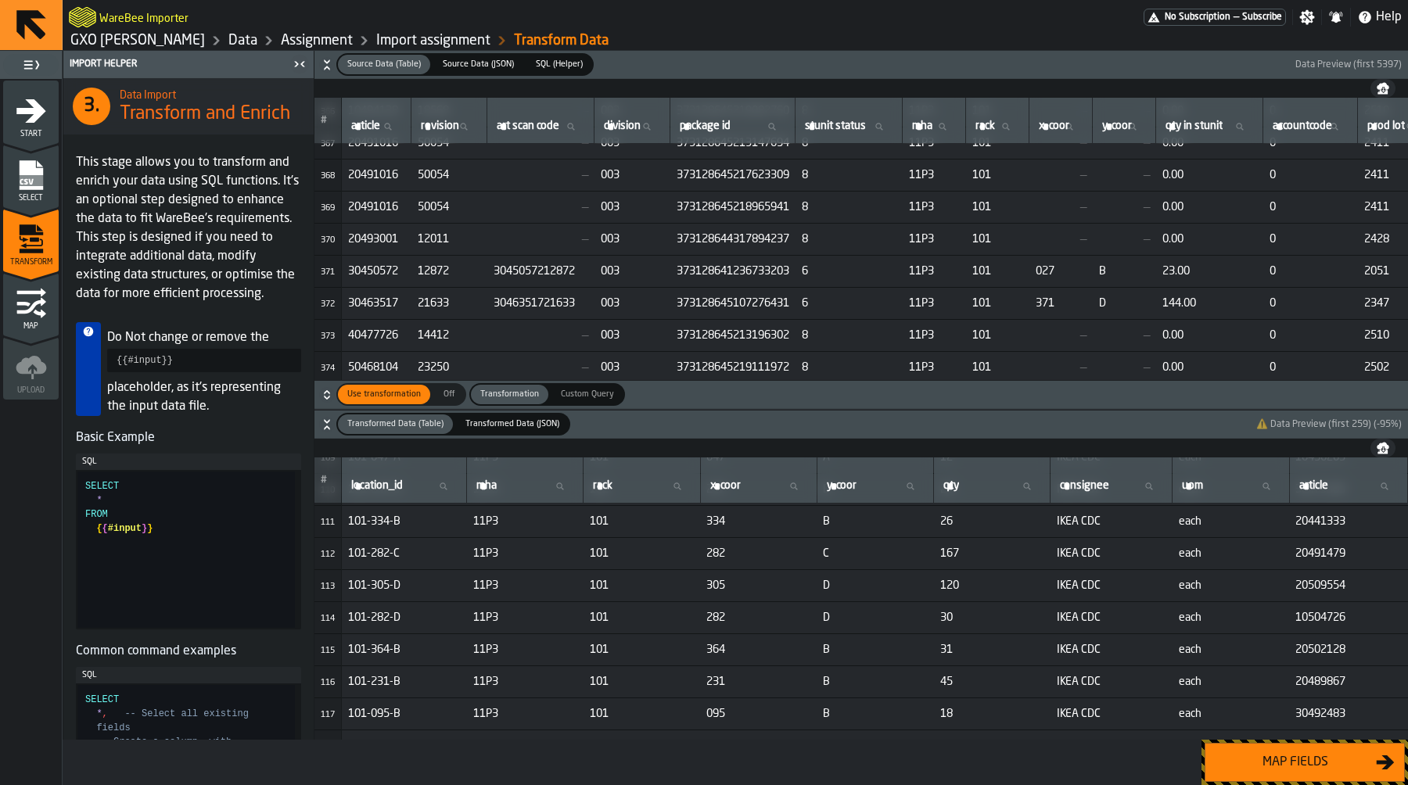
click at [337, 386] on label "Use transformation Use transformation" at bounding box center [383, 394] width 95 height 23
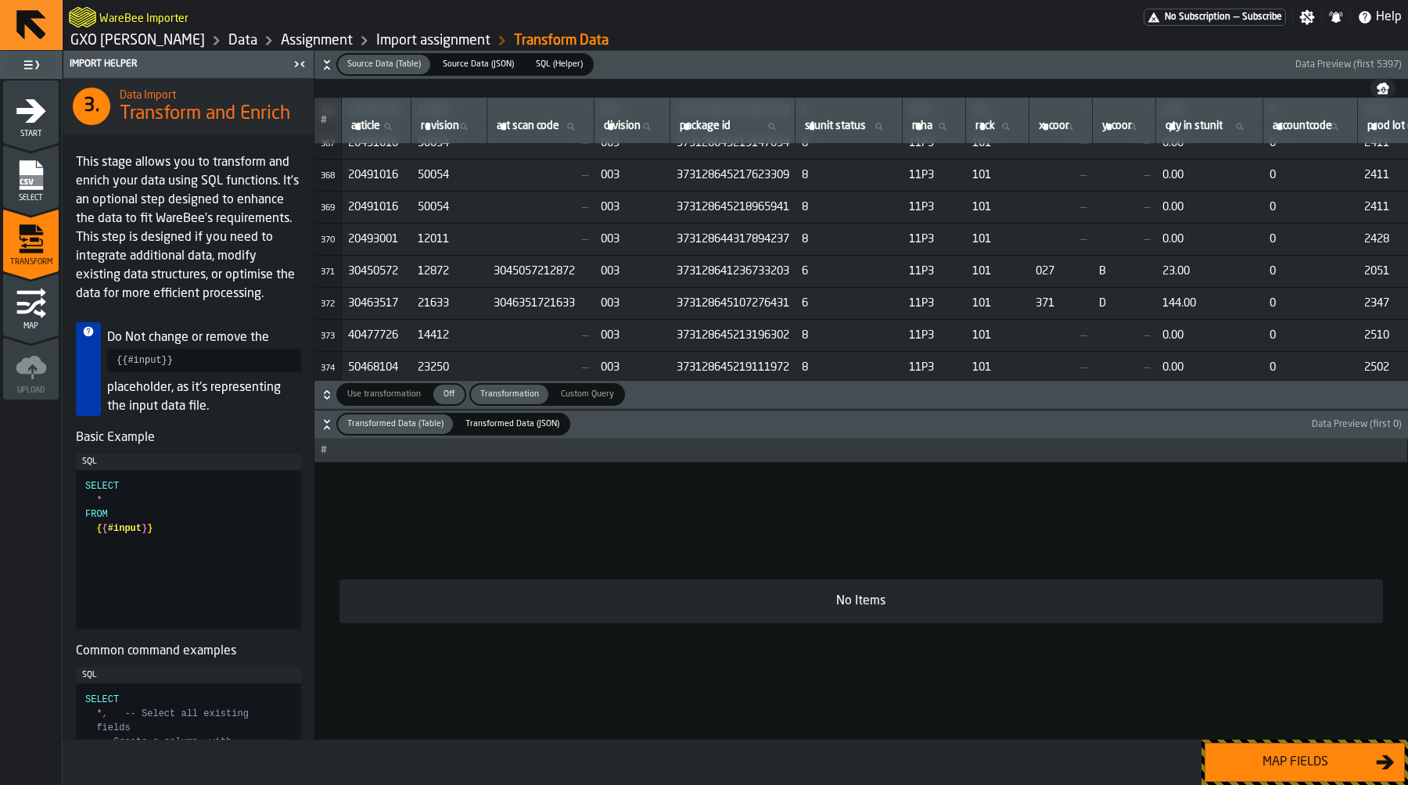
click at [329, 65] on icon "button-" at bounding box center [327, 65] width 16 height 16
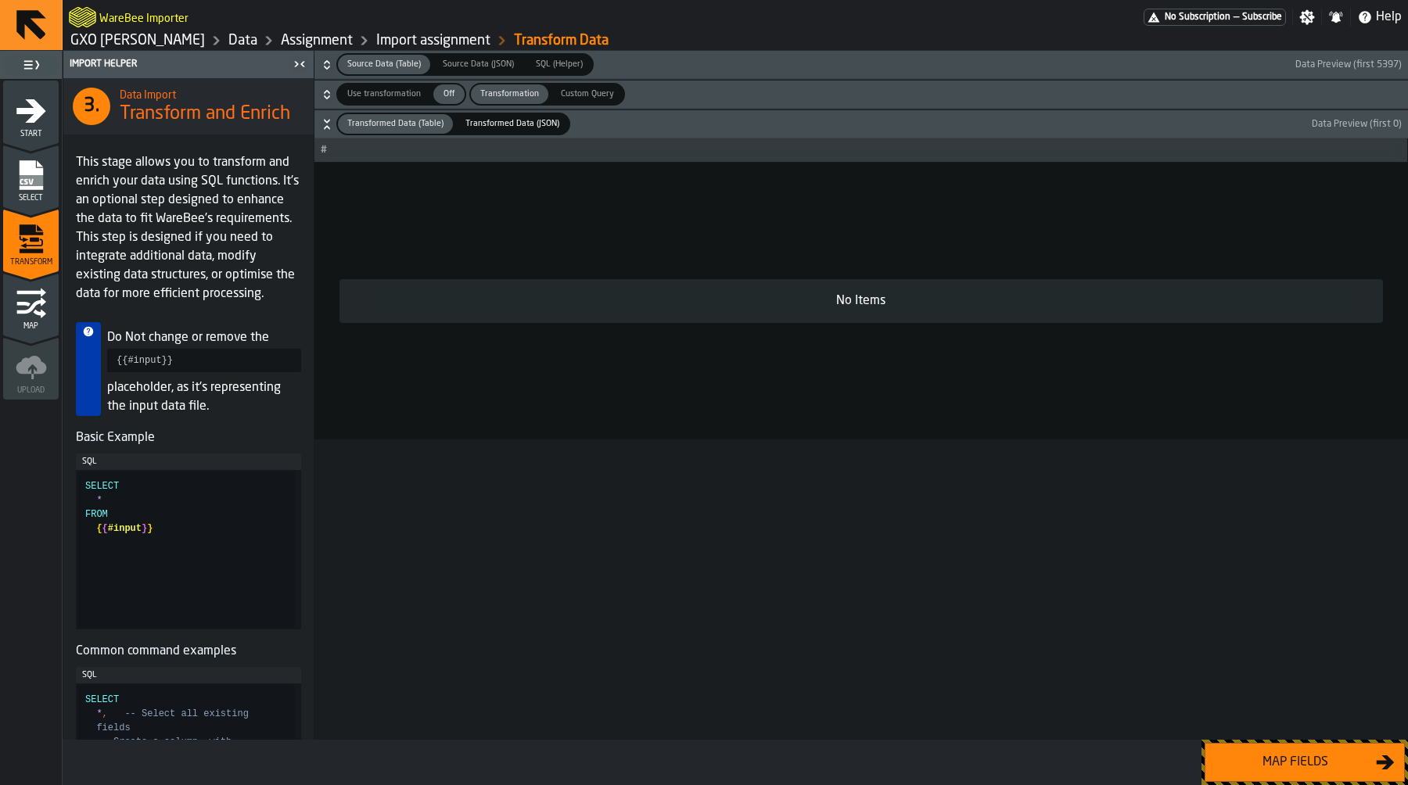
click at [325, 127] on icon "button-" at bounding box center [326, 127] width 5 height 4
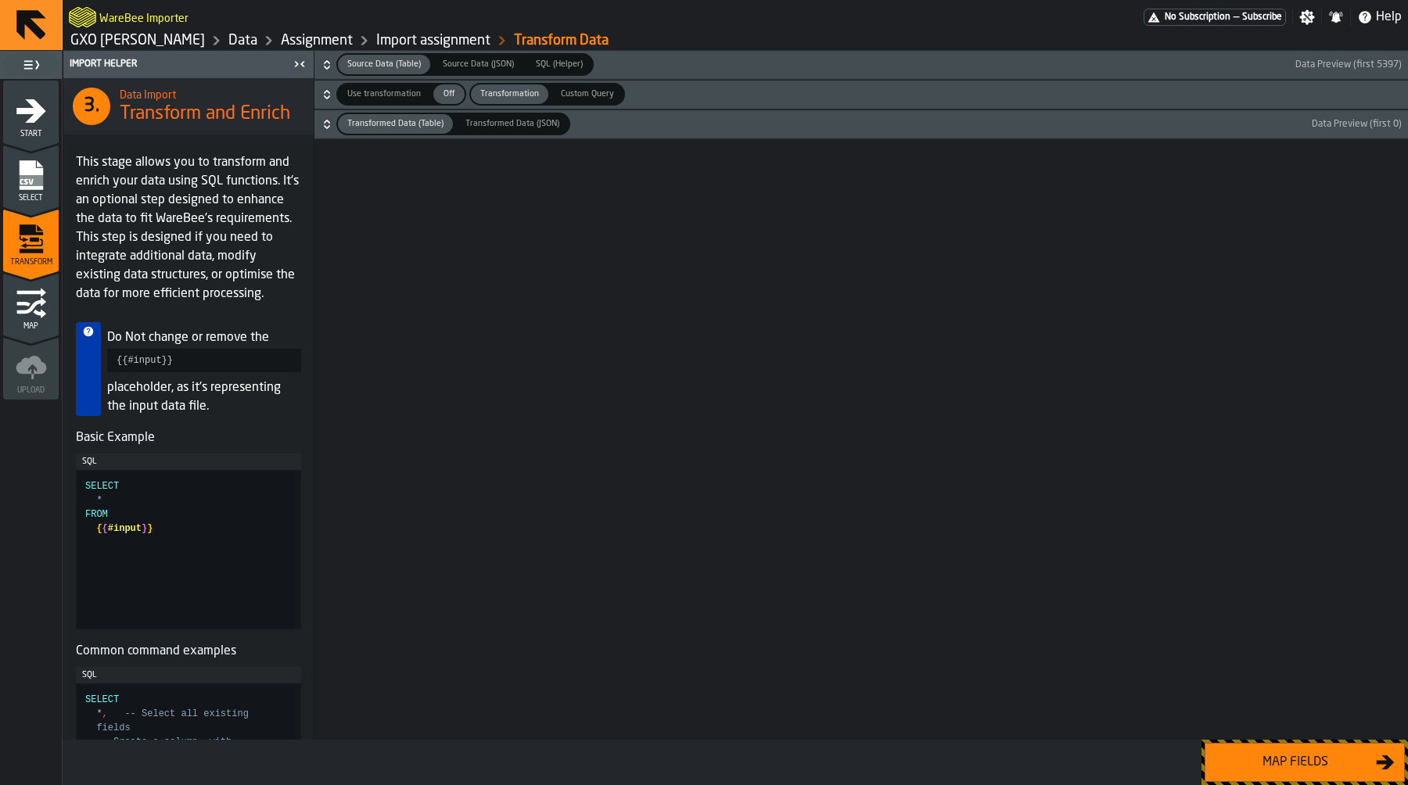
click at [323, 95] on icon "button-" at bounding box center [327, 95] width 16 height 16
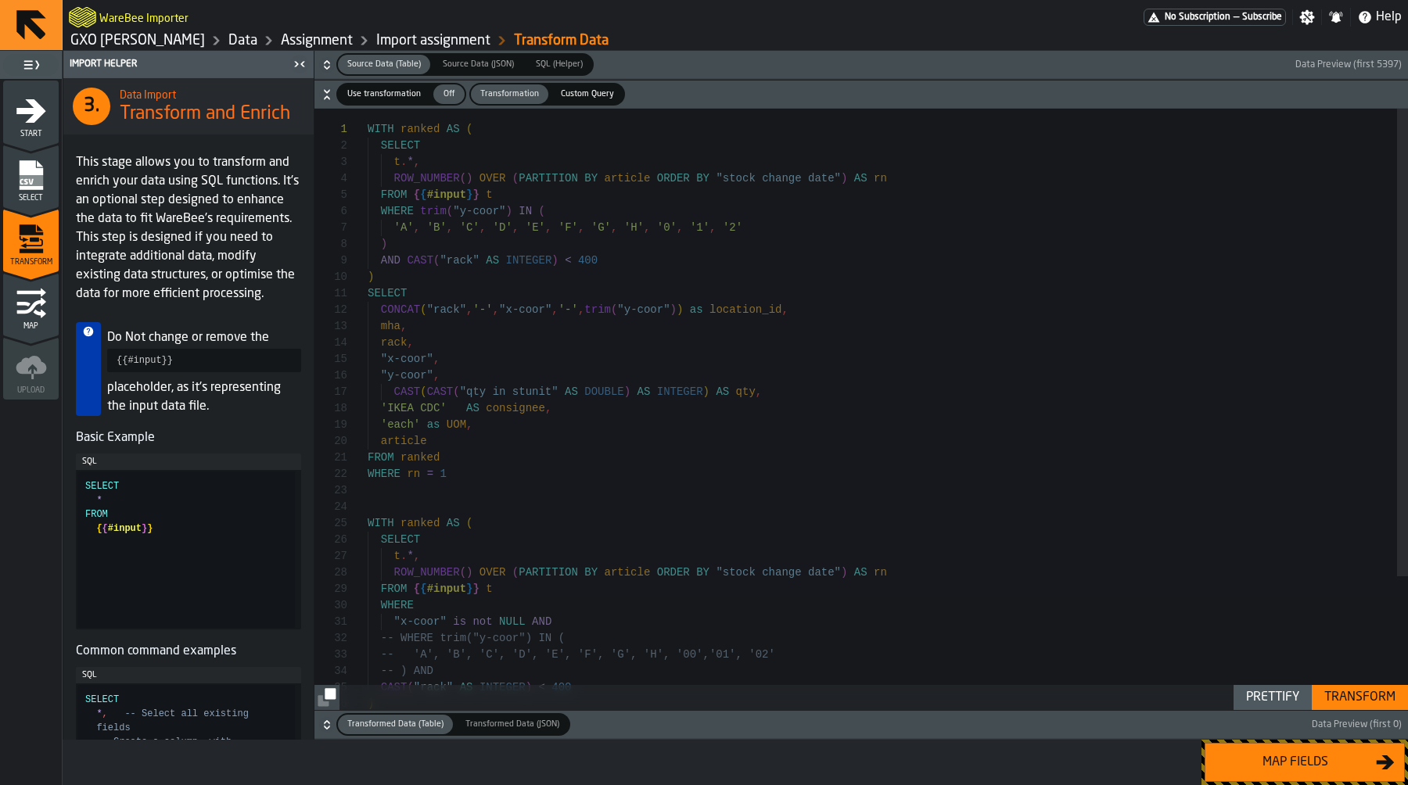
click at [292, 60] on icon "button-toggle-Close me" at bounding box center [299, 64] width 19 height 19
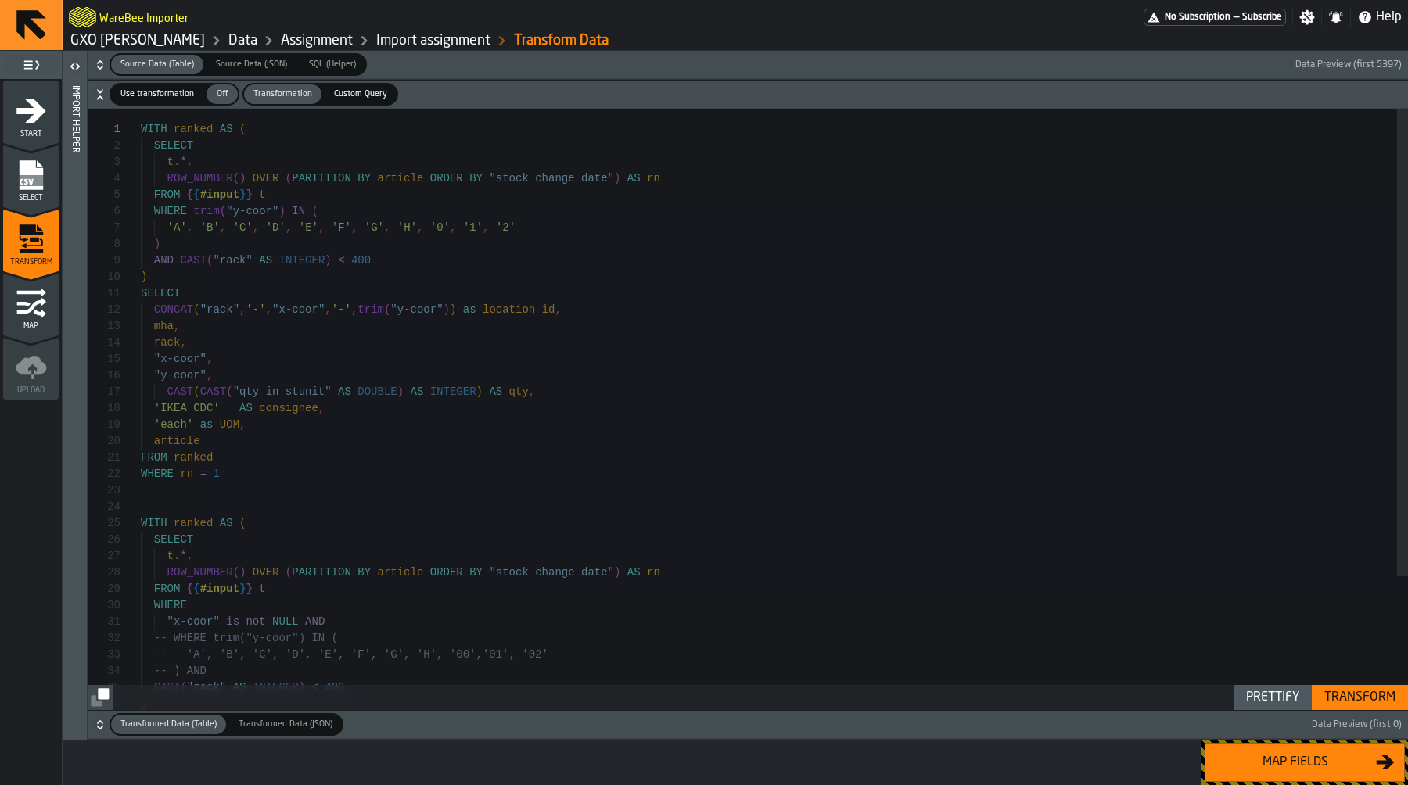
click at [175, 88] on span "Use transformation" at bounding box center [157, 94] width 86 height 13
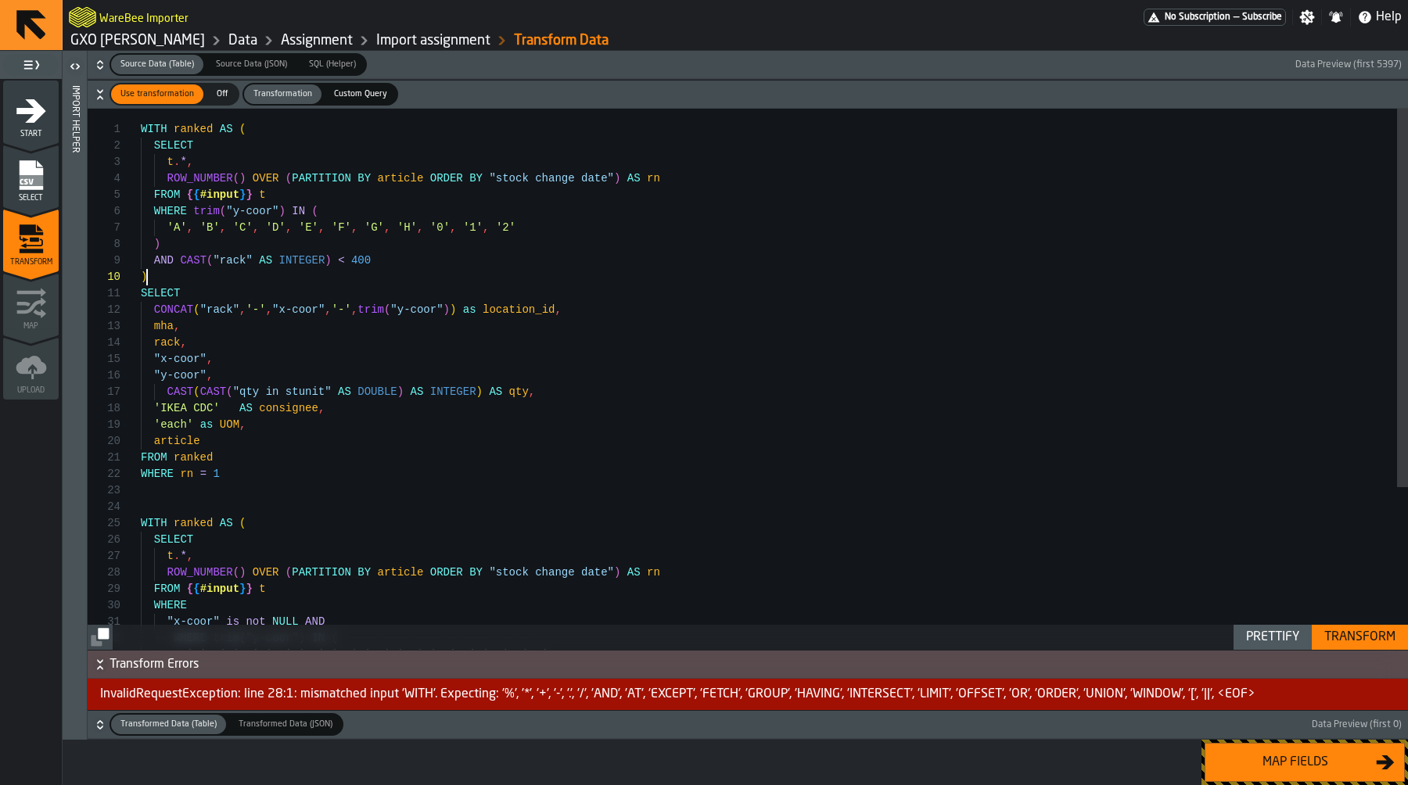
scroll to position [148, 0]
click at [350, 271] on div ") SELECT CONCAT ( "rack" , '-' , "x-coor" , '-' , trim ( "y-coor" ) ) as locati…" at bounding box center [774, 495] width 1267 height 773
click at [407, 270] on div ") SELECT CONCAT ( "rack" , '-' , "x-coor" , '-' , trim ( "y-coor" ) ) as locati…" at bounding box center [774, 495] width 1267 height 773
click at [440, 221] on div ") SELECT CONCAT ( "rack" , '-' , "x-coor" , '-' , trim ( "y-coor" ) ) as locati…" at bounding box center [774, 495] width 1267 height 773
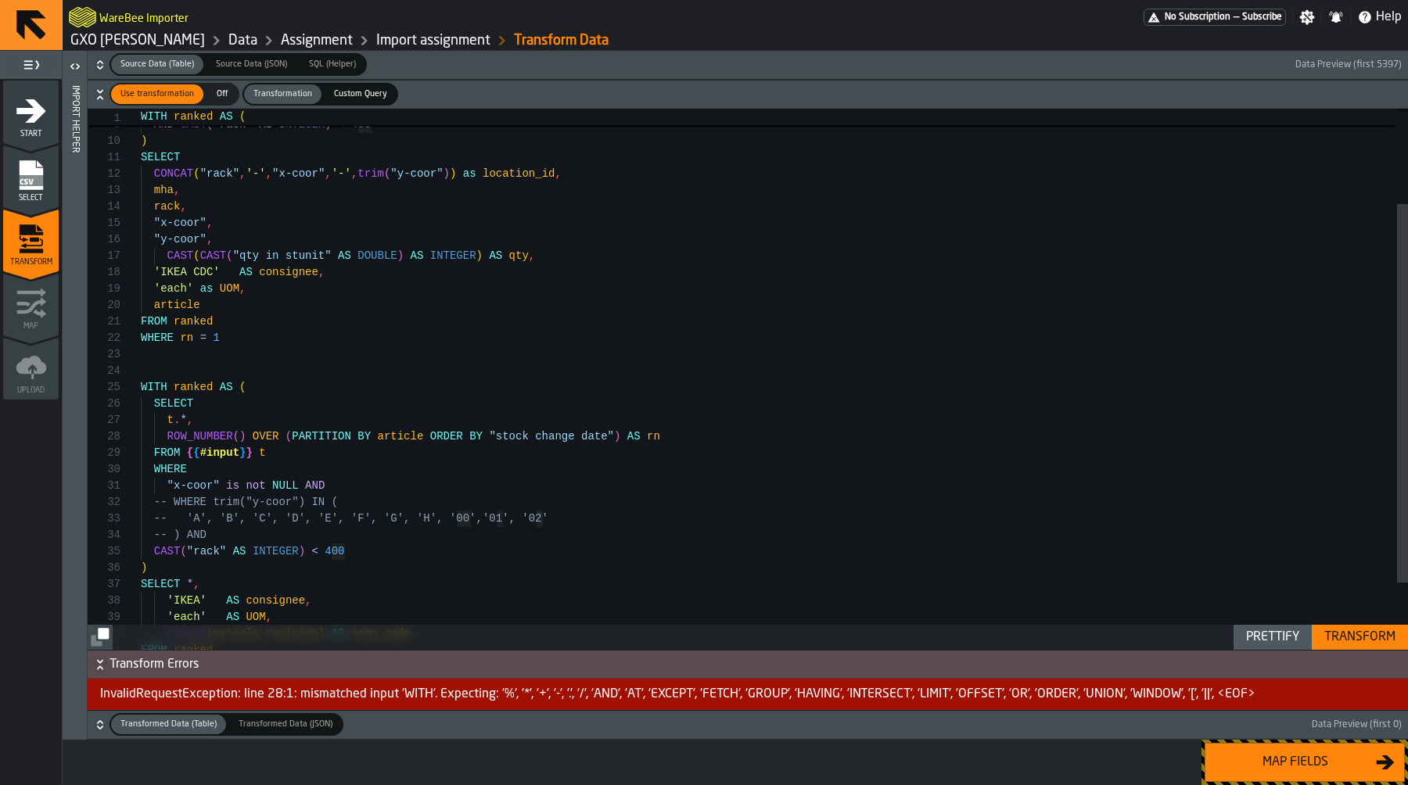
click at [356, 561] on div "mha , rack , "x-coor" , "y-coor" , CAST ( CAST ( "qty in stunit" AS DOUBLE ) AS…" at bounding box center [774, 359] width 1267 height 773
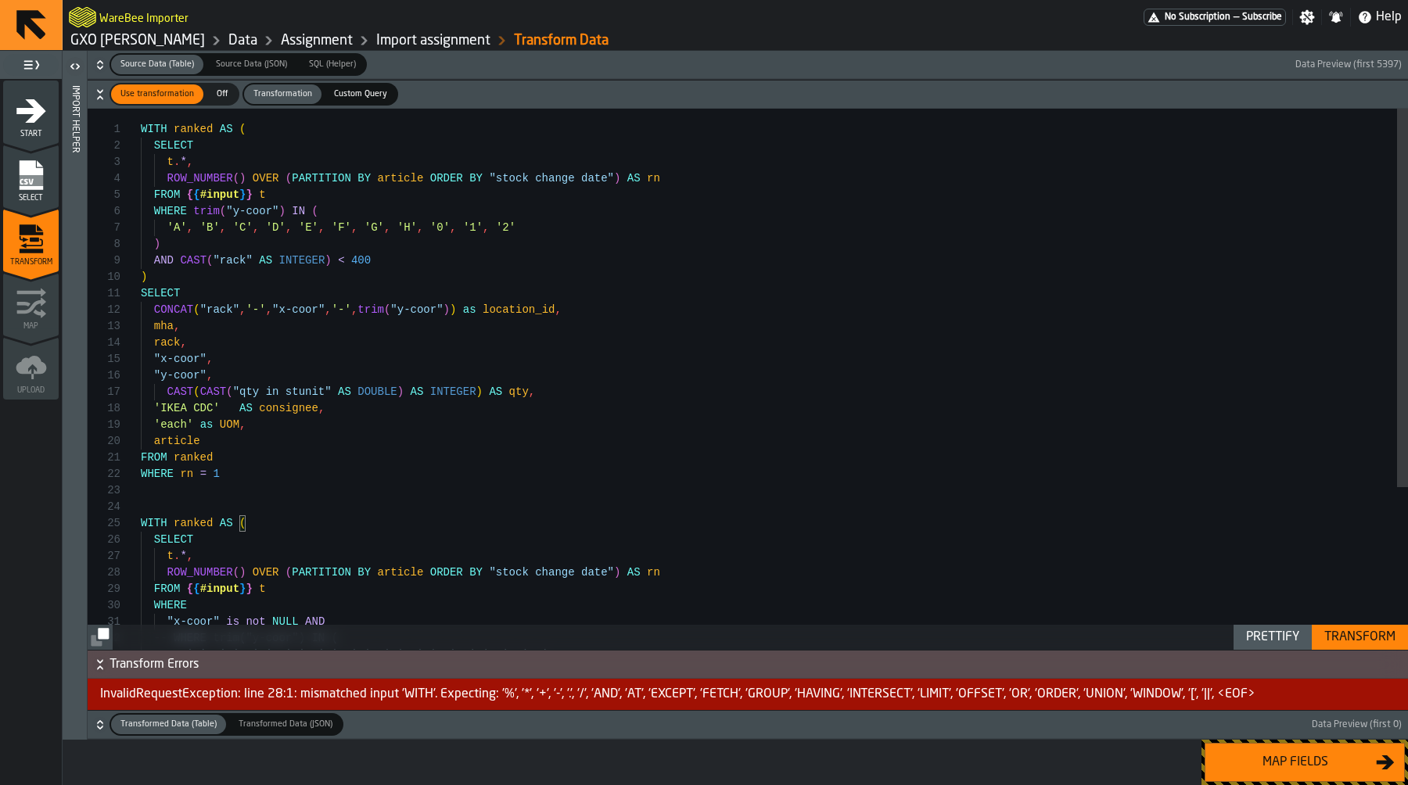
click at [238, 239] on div "mha , rack , "x-coor" , "y-coor" , CAST ( CAST ( "qty in stunit" AS DOUBLE ) AS…" at bounding box center [774, 495] width 1267 height 773
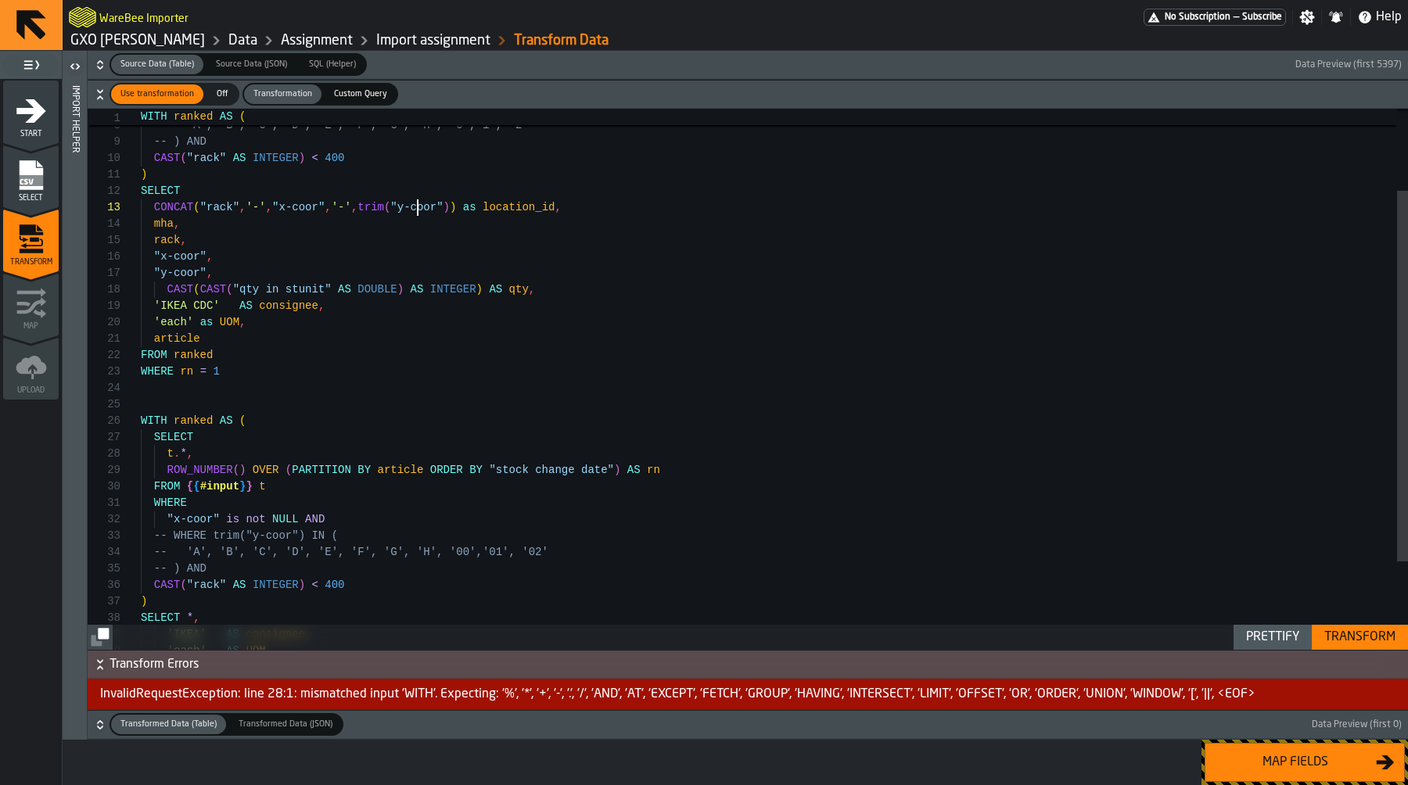
scroll to position [33, 0]
click at [415, 208] on div "mha , rack , "x-coor" , "y-coor" , CAST ( CAST ( "qty in stunit" AS DOUBLE ) AS…" at bounding box center [774, 384] width 1267 height 789
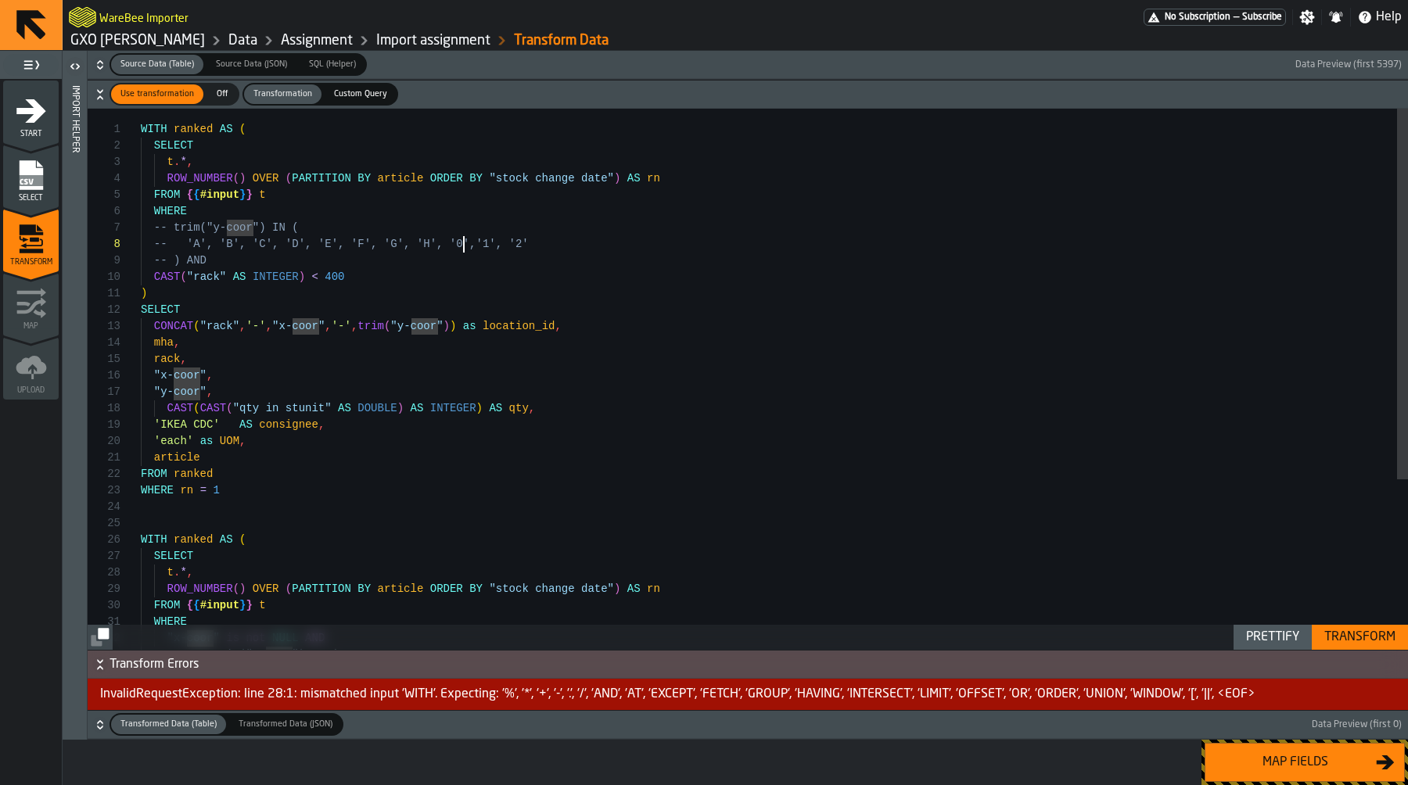
click at [462, 246] on div "mha , rack , "x-coor" , "y-coor" , CAST ( CAST ( "qty in stunit" AS DOUBLE ) AS…" at bounding box center [774, 503] width 1267 height 789
click at [446, 249] on div "mha , rack , "x-coor" , "y-coor" , CAST ( CAST ( "qty in stunit" AS DOUBLE ) AS…" at bounding box center [774, 503] width 1267 height 789
click at [434, 217] on div "mha , rack , "x-coor" , "y-coor" , CAST ( CAST ( "qty in stunit" AS DOUBLE ) AS…" at bounding box center [774, 503] width 1267 height 789
click at [443, 192] on div "mha , rack , "x-coor" , "y-coor" , CAST ( CAST ( "qty in stunit" AS DOUBLE ) AS…" at bounding box center [774, 503] width 1267 height 789
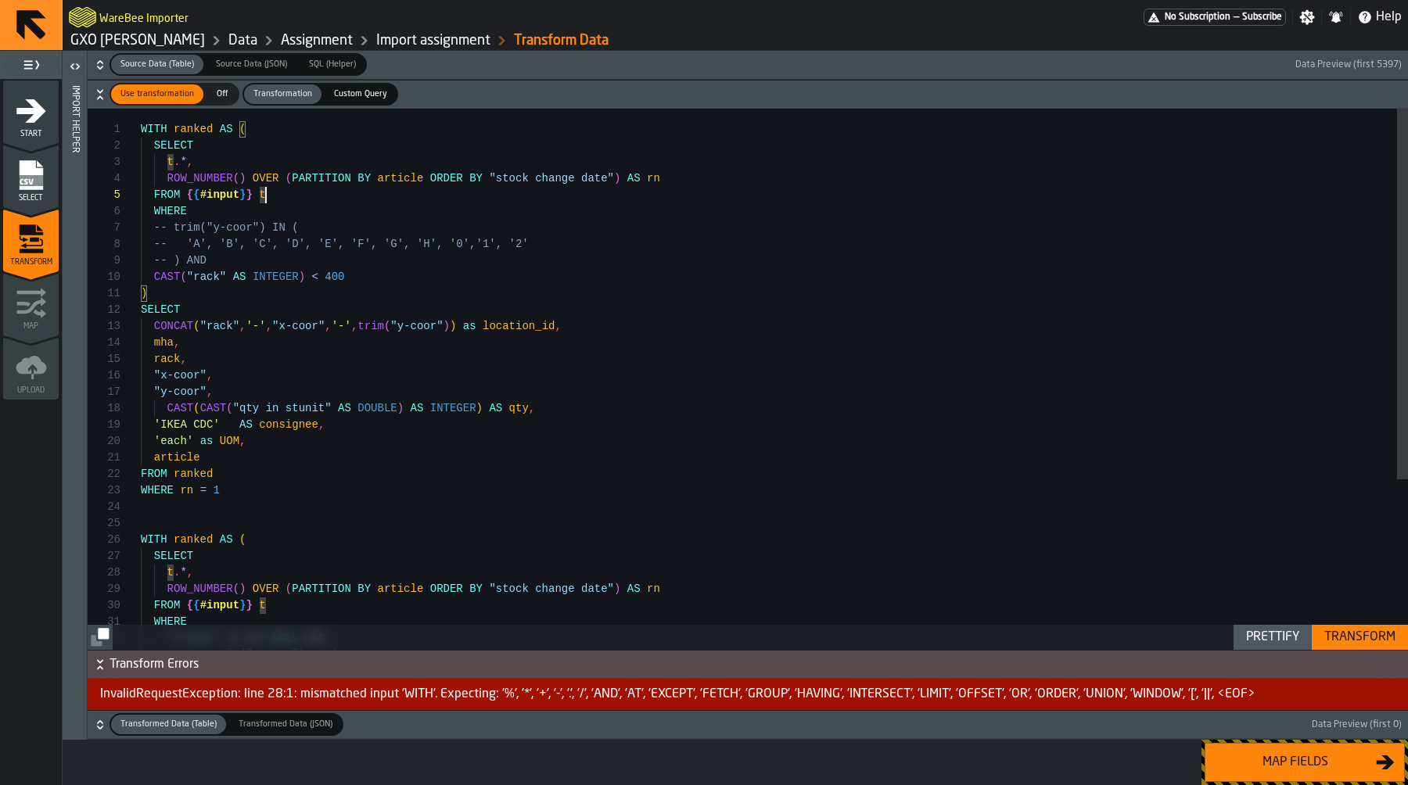
scroll to position [49, 0]
click at [458, 177] on div "mha , rack , "x-coor" , "y-coor" , CAST ( CAST ( "qty in stunit" AS DOUBLE ) AS…" at bounding box center [774, 503] width 1267 height 789
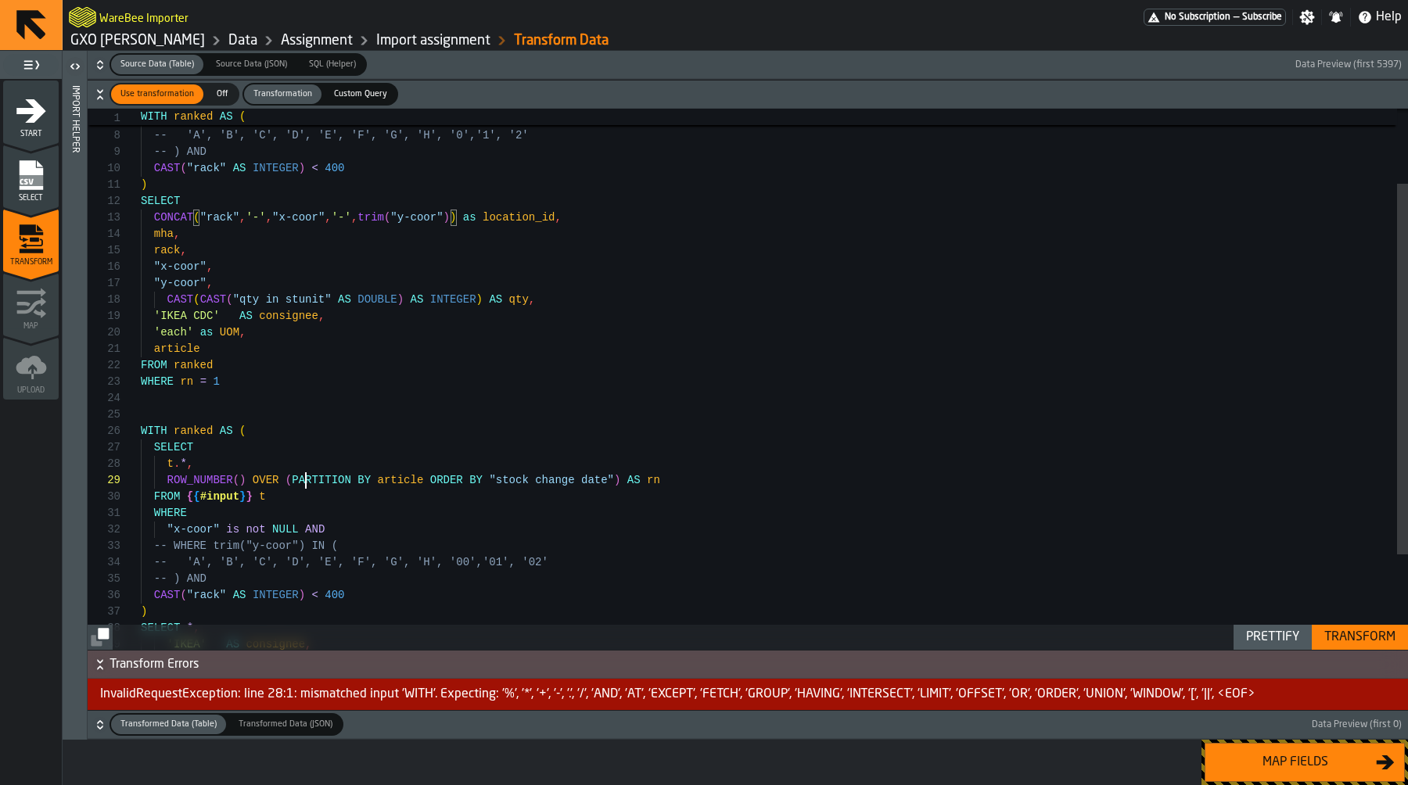
scroll to position [131, 0]
click at [308, 480] on div "mha , rack , "x-coor" , "y-coor" , CAST ( CAST ( "qty in stunit" AS DOUBLE ) AS…" at bounding box center [774, 394] width 1267 height 789
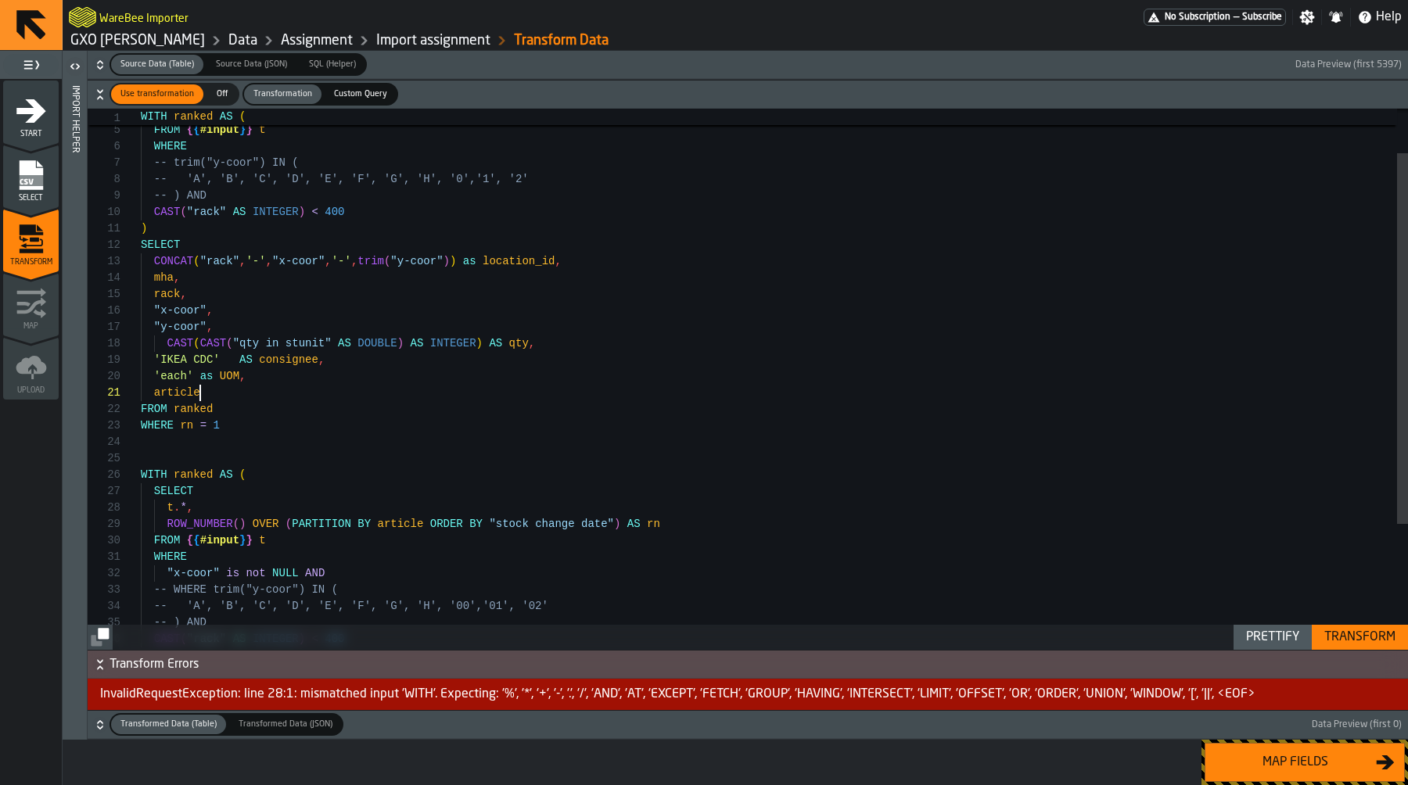
scroll to position [0, 0]
click at [296, 400] on div "mha , rack , "x-coor" , "y-coor" , CAST ( CAST ( "qty in stunit" AS DOUBLE ) AS…" at bounding box center [774, 438] width 1267 height 789
click at [300, 415] on div "mha , rack , "x-coor" , "y-coor" , CAST ( CAST ( "qty in stunit" AS DOUBLE ) AS…" at bounding box center [774, 438] width 1267 height 789
click at [300, 447] on div "mha , rack , "x-coor" , "y-coor" , CAST ( CAST ( "qty in stunit" AS DOUBLE ) AS…" at bounding box center [774, 438] width 1267 height 789
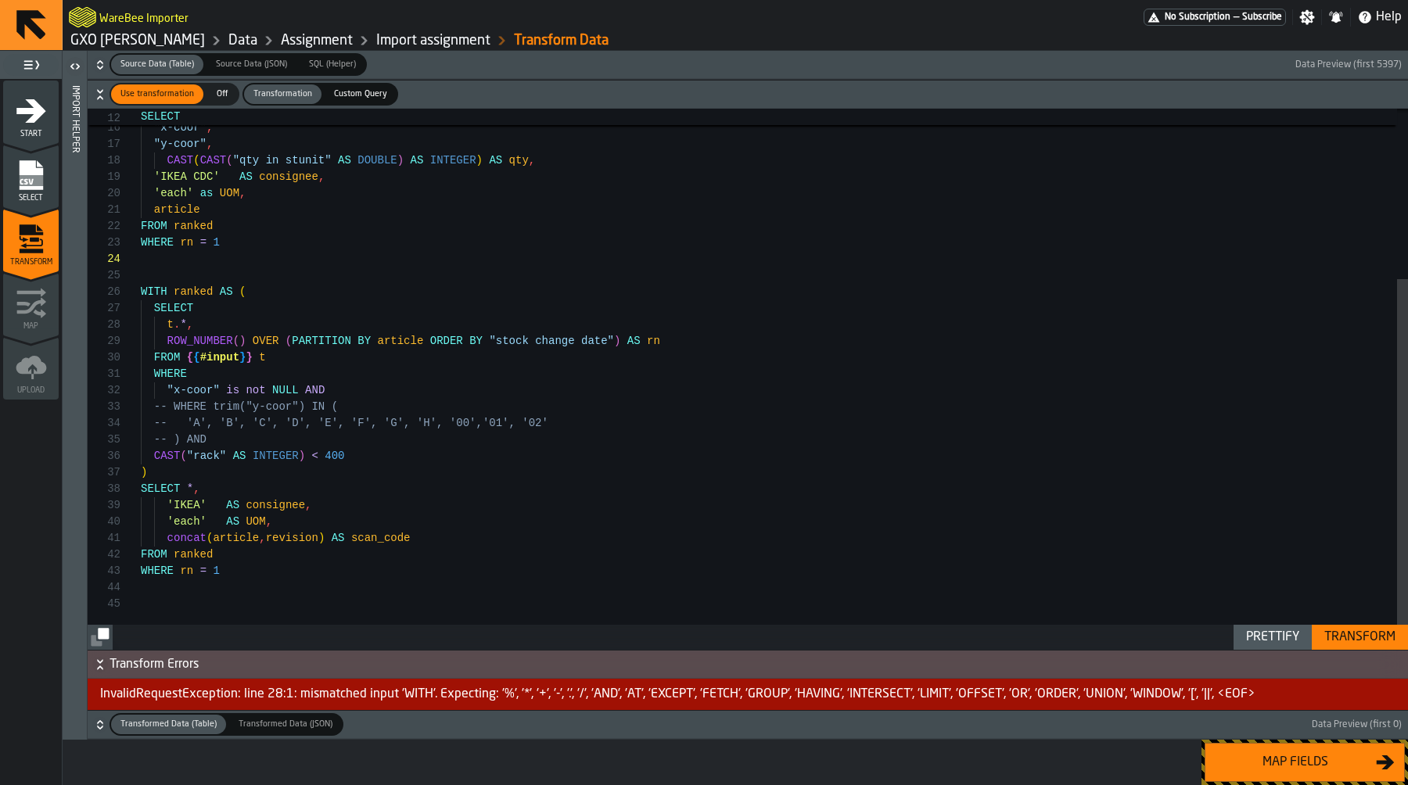
click at [263, 585] on div "rack , "x-coor" , "y-coor" , CAST ( CAST ( "qty in stunit" AS DOUBLE ) AS INTEG…" at bounding box center [774, 255] width 1267 height 789
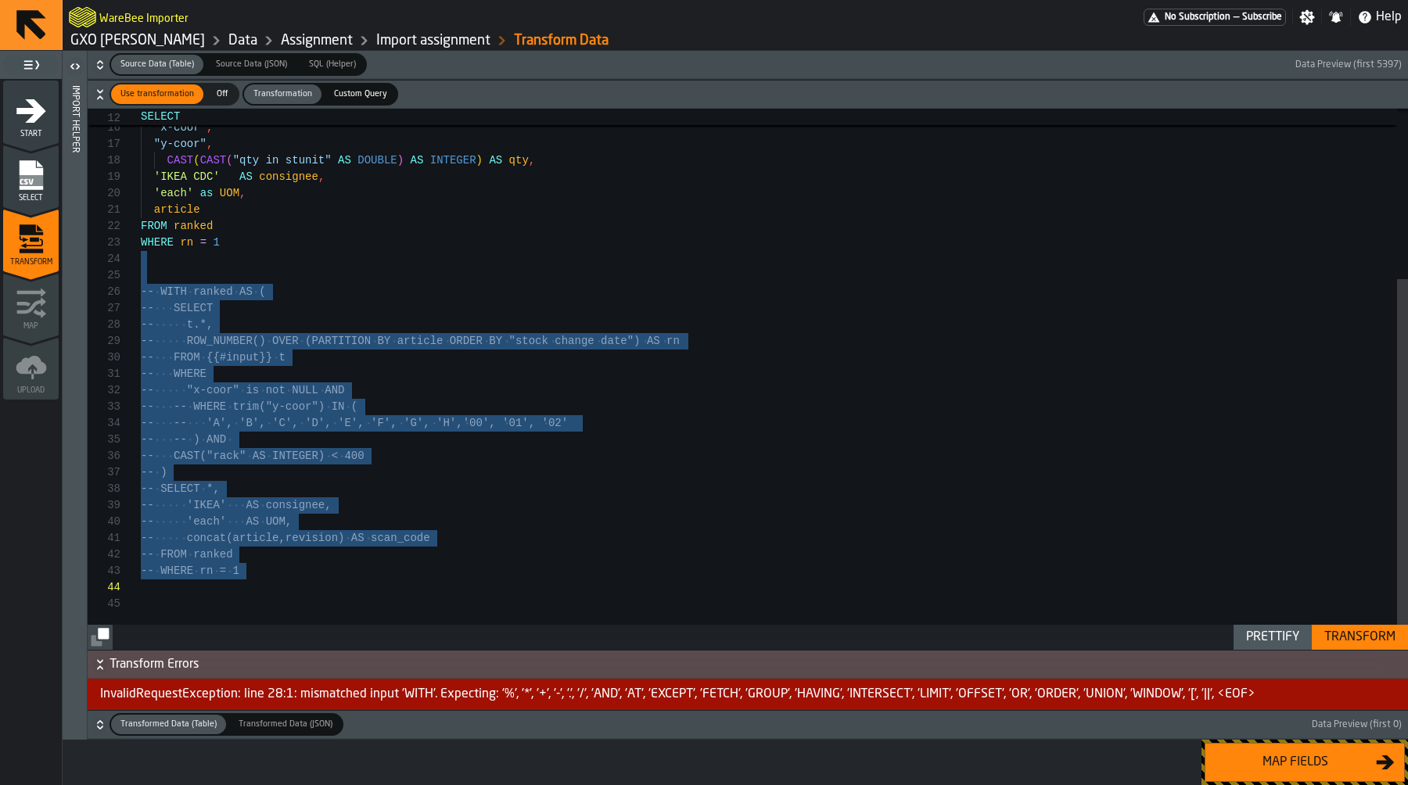
click at [356, 536] on div "rack , "x-coor" , "y-coor" , CAST ( CAST ( "qty in stunit" AS DOUBLE ) AS INTEG…" at bounding box center [774, 255] width 1267 height 789
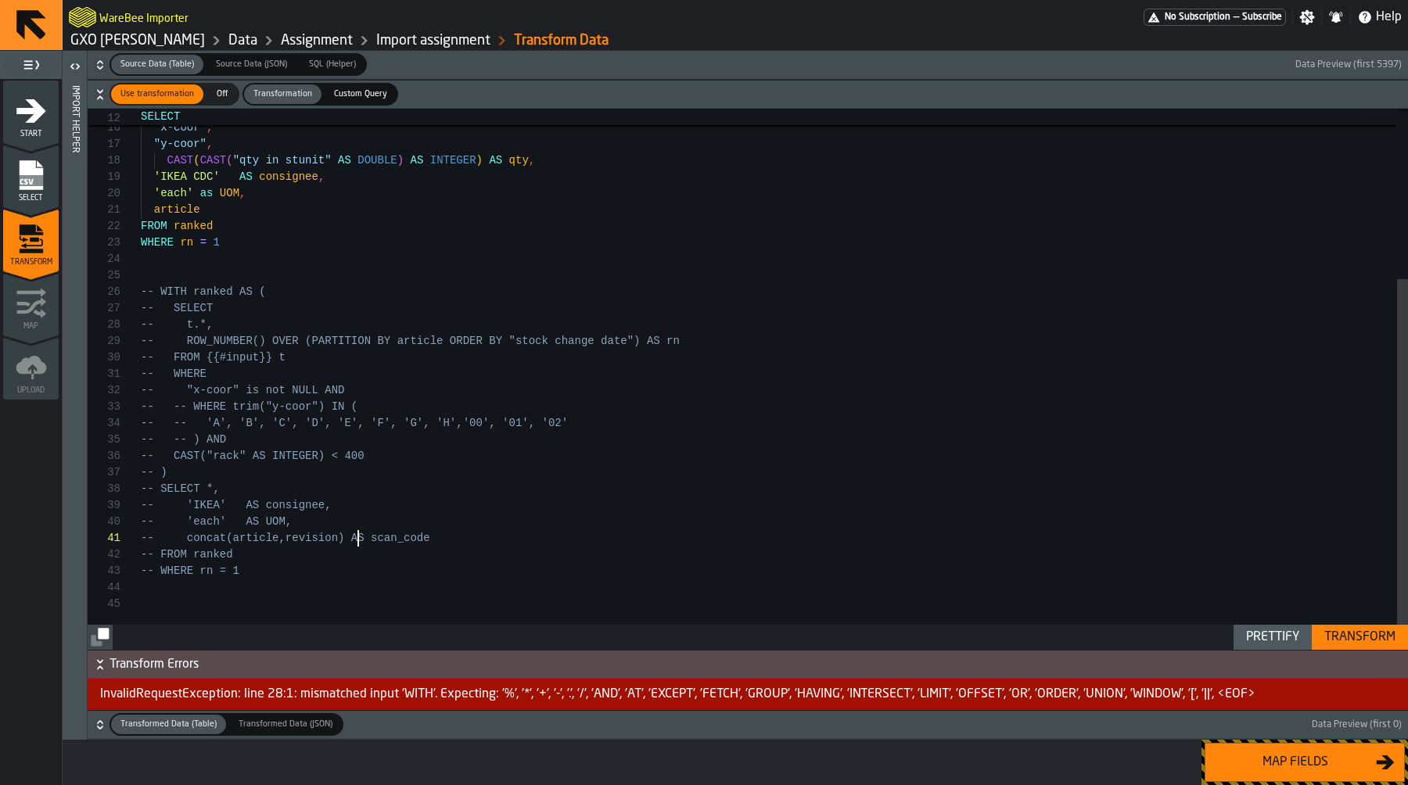
scroll to position [0, 0]
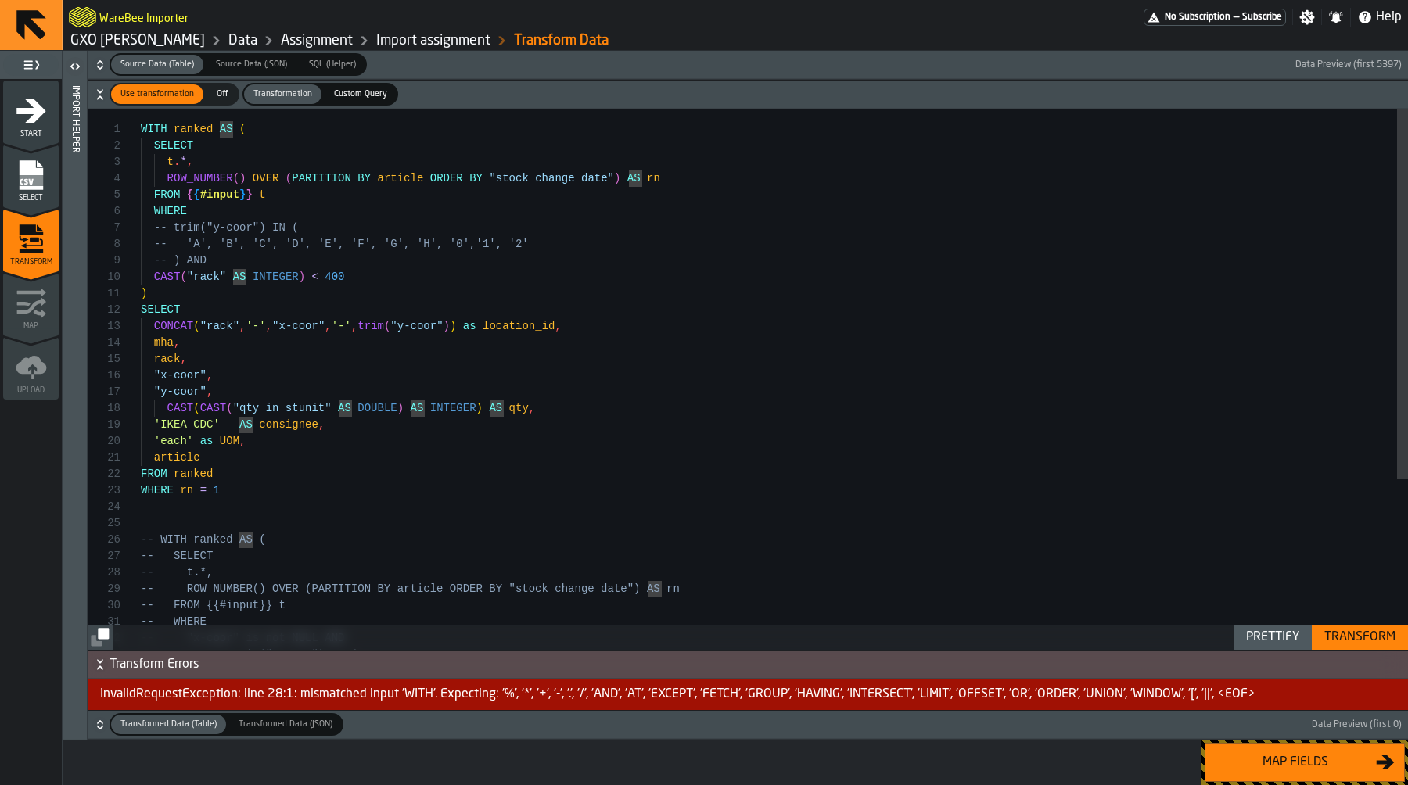
click at [1337, 633] on div "Transform" at bounding box center [1360, 637] width 84 height 19
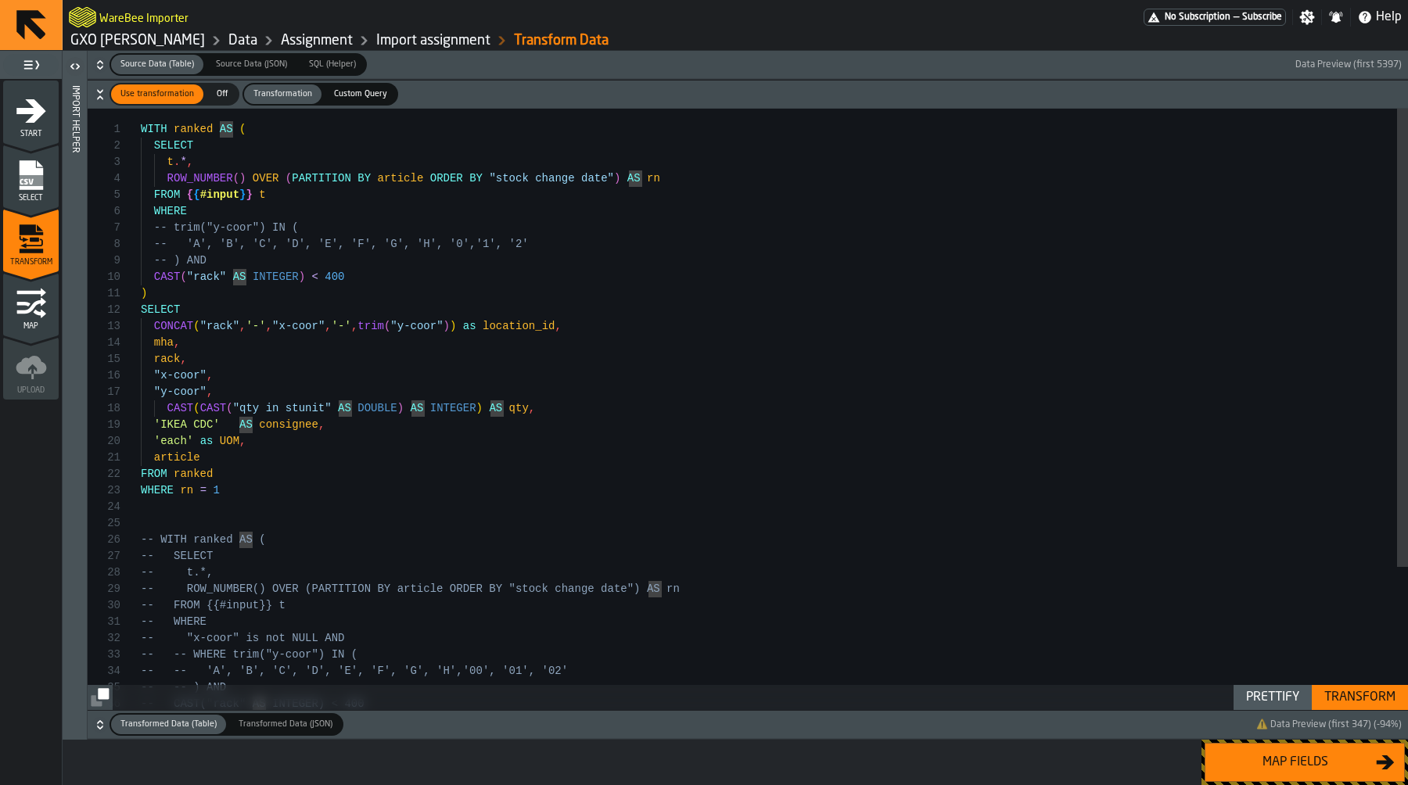
click at [1340, 696] on div "Transform" at bounding box center [1360, 697] width 84 height 19
click at [1014, 718] on span "button-" at bounding box center [798, 724] width 910 height 23
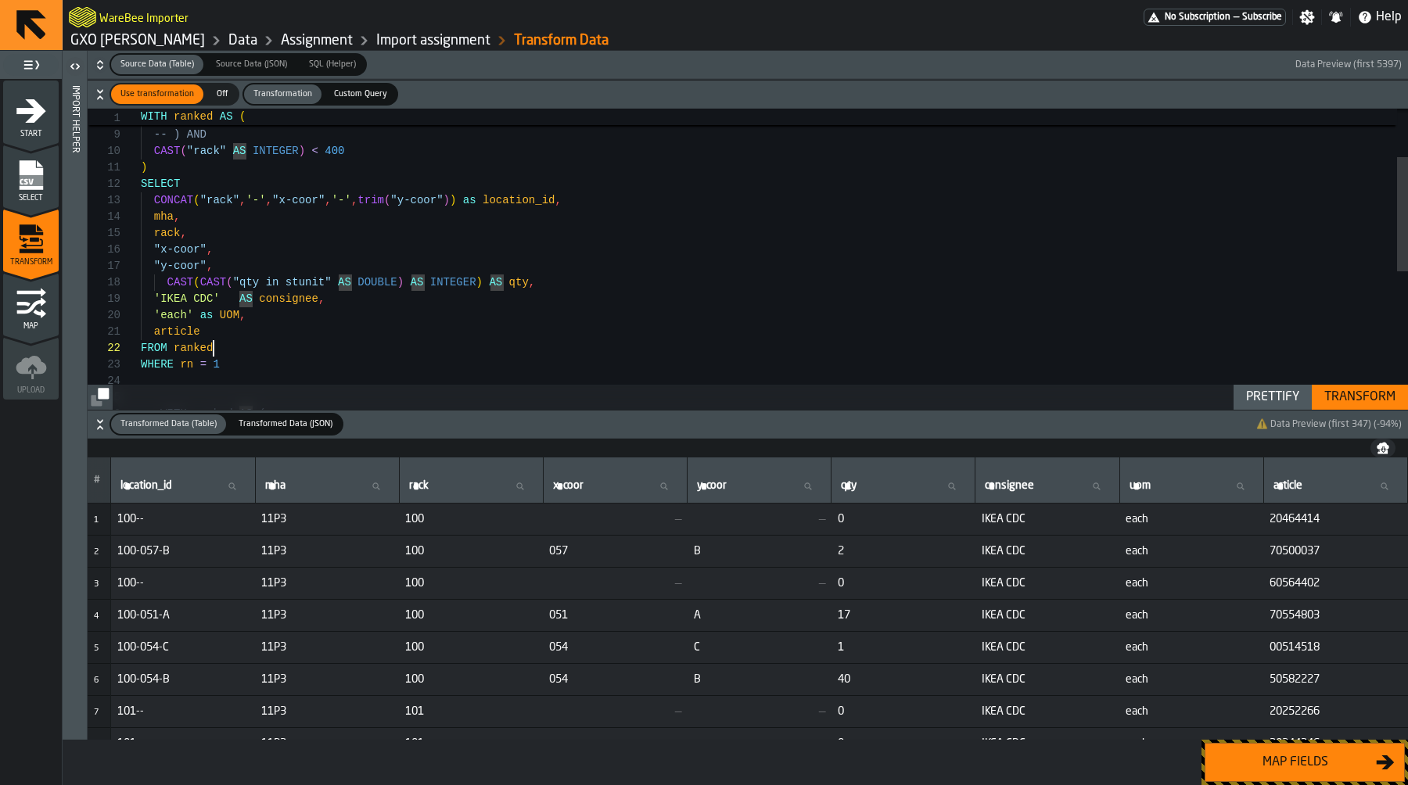
click at [358, 343] on div "rack , "x-coor" , "y-coor" , CAST ( CAST ( "qty in stunit" AS DOUBLE ) AS INTEG…" at bounding box center [774, 377] width 1267 height 789
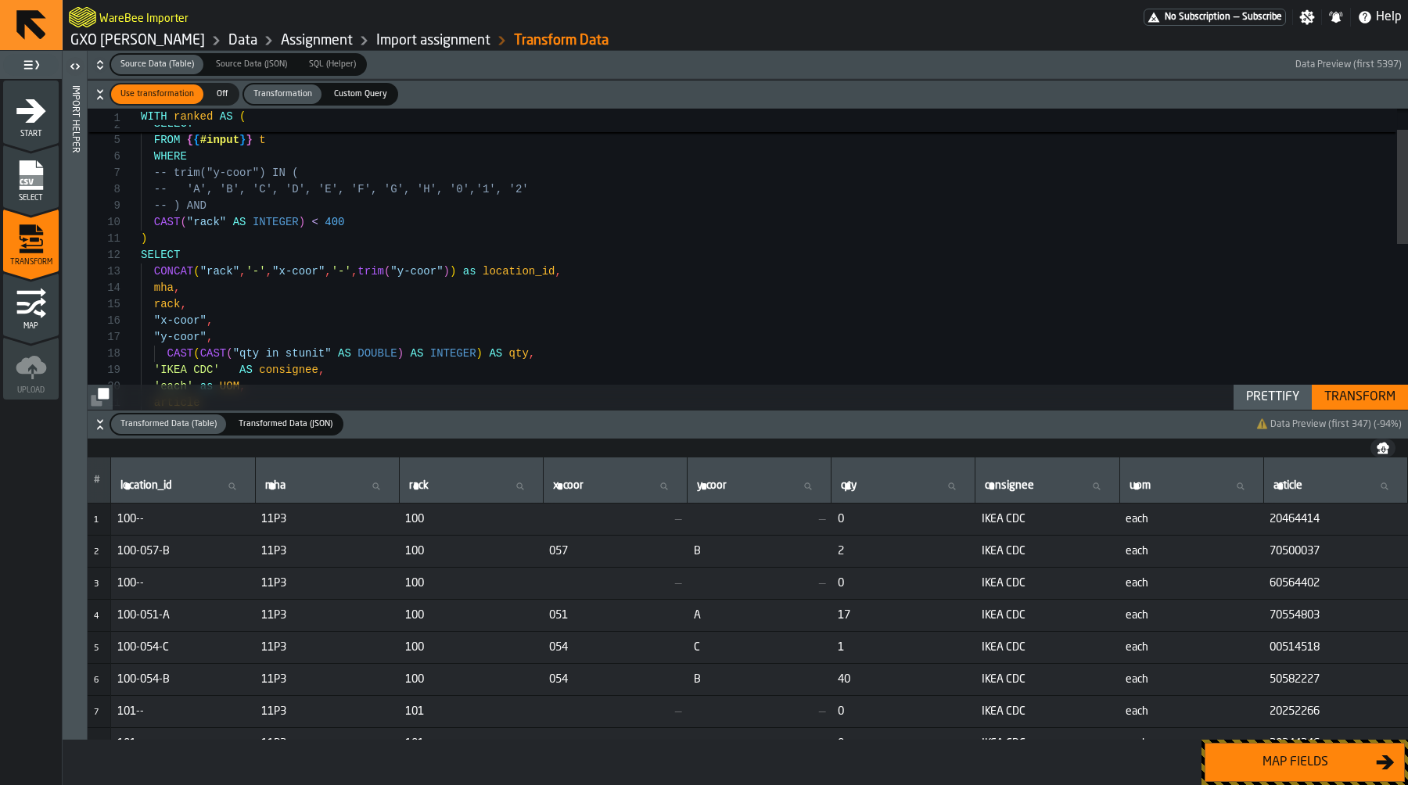
click at [325, 208] on div "rack , "x-coor" , "y-coor" , CAST ( CAST ( "qty in stunit" AS DOUBLE ) AS INTEG…" at bounding box center [774, 448] width 1267 height 789
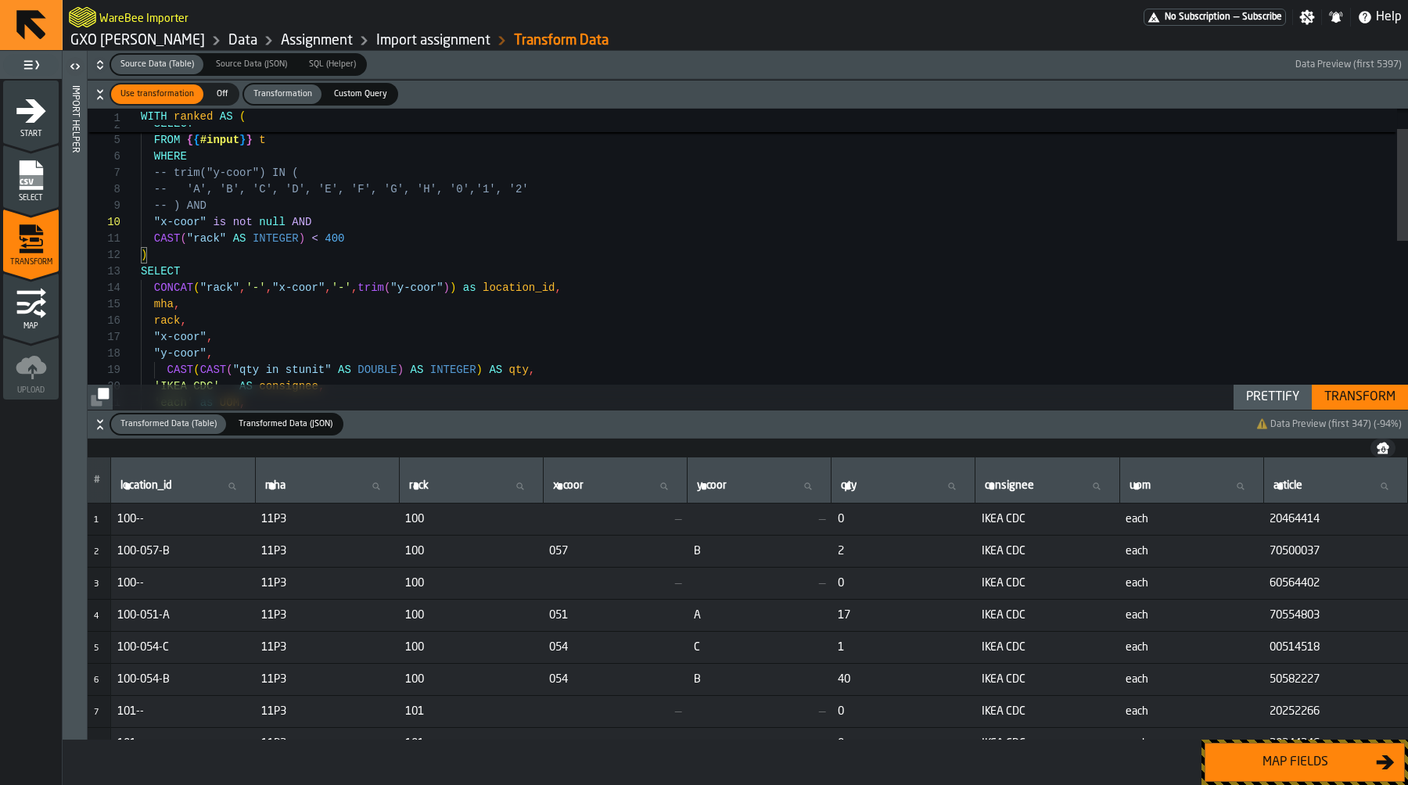
click at [1344, 400] on div "Transform" at bounding box center [1360, 397] width 84 height 19
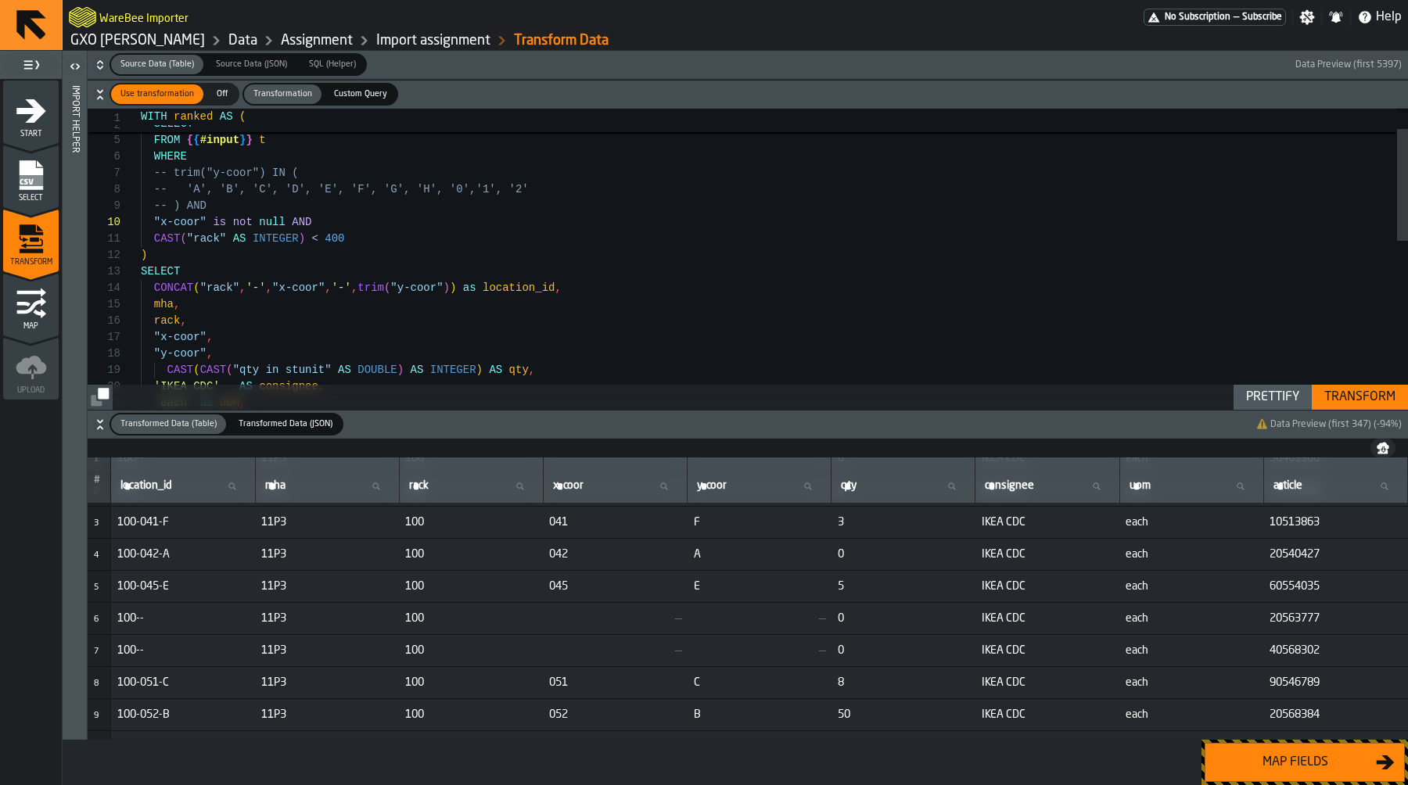
scroll to position [0, 0]
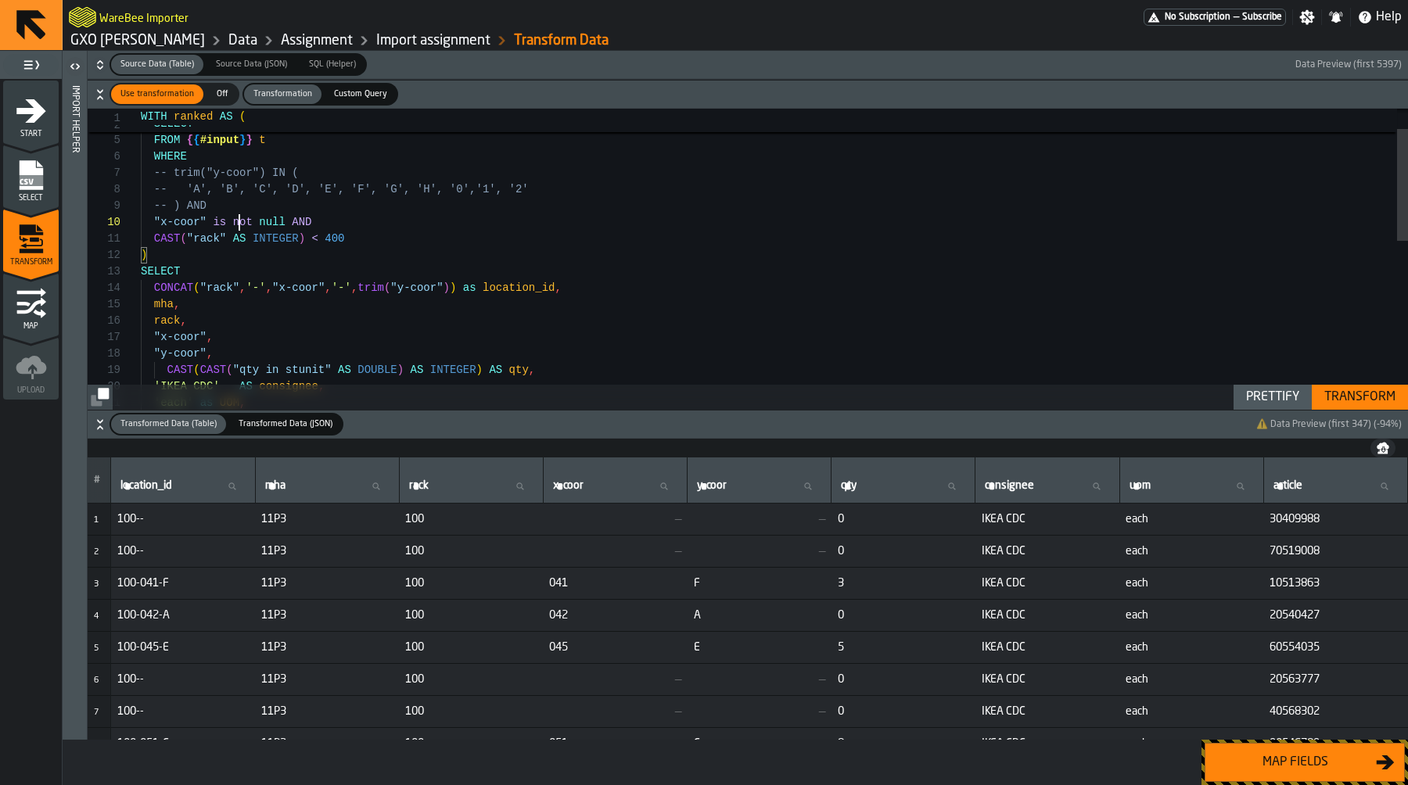
click at [242, 224] on div "rack , "x-coor" , "y-coor" , CAST ( CAST ( "qty in stunit" AS DOUBLE ) AS INTEG…" at bounding box center [774, 457] width 1267 height 806
click at [312, 226] on div "rack , "x-coor" , "y-coor" , CAST ( CAST ( "qty in stunit" AS DOUBLE ) AS INTEG…" at bounding box center [774, 457] width 1267 height 806
click at [196, 221] on div "rack , "x-coor" , "y-coor" , CAST ( CAST ( "qty in stunit" AS DOUBLE ) AS INTEG…" at bounding box center [774, 457] width 1267 height 806
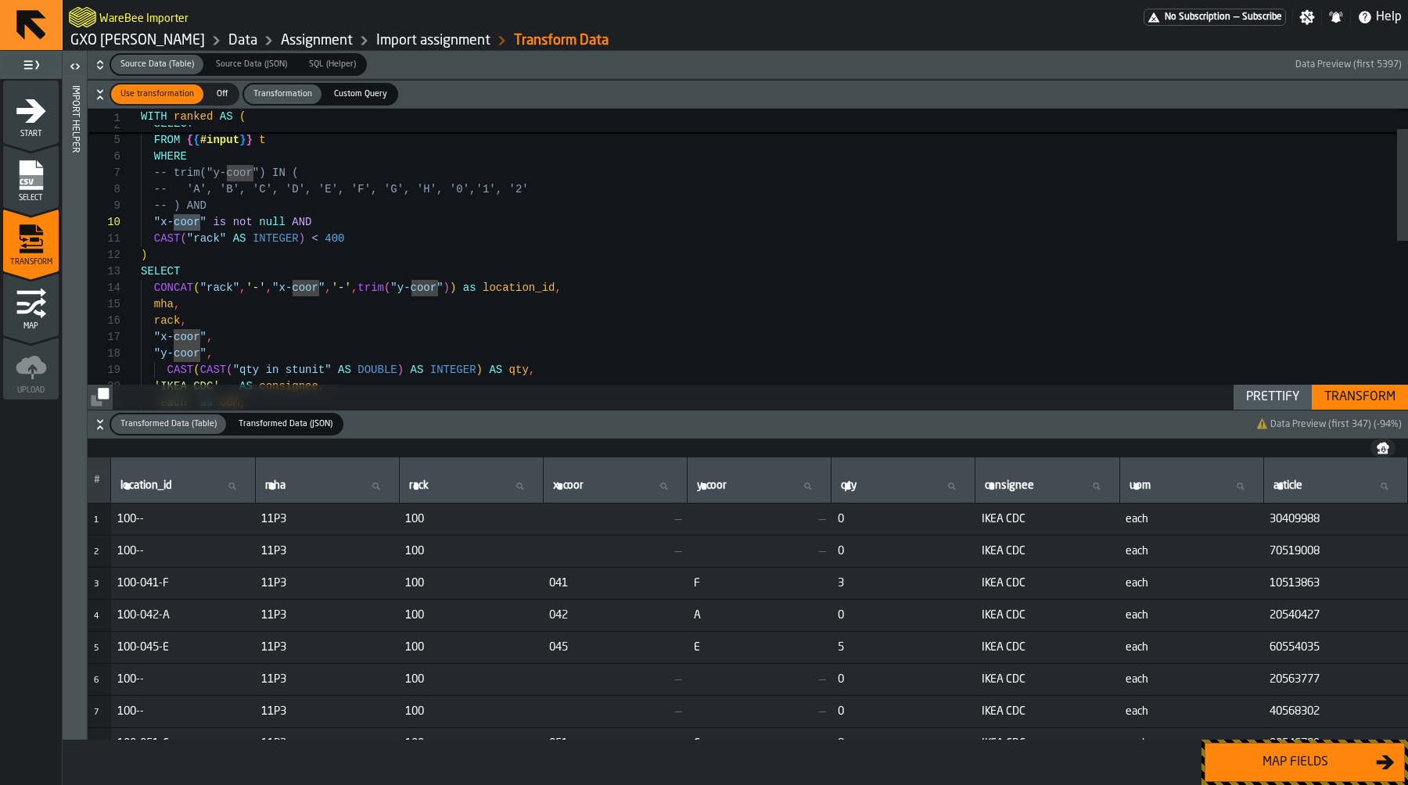
click at [290, 208] on div "rack , "x-coor" , "y-coor" , CAST ( CAST ( "qty in stunit" AS DOUBLE ) AS INTEG…" at bounding box center [774, 457] width 1267 height 806
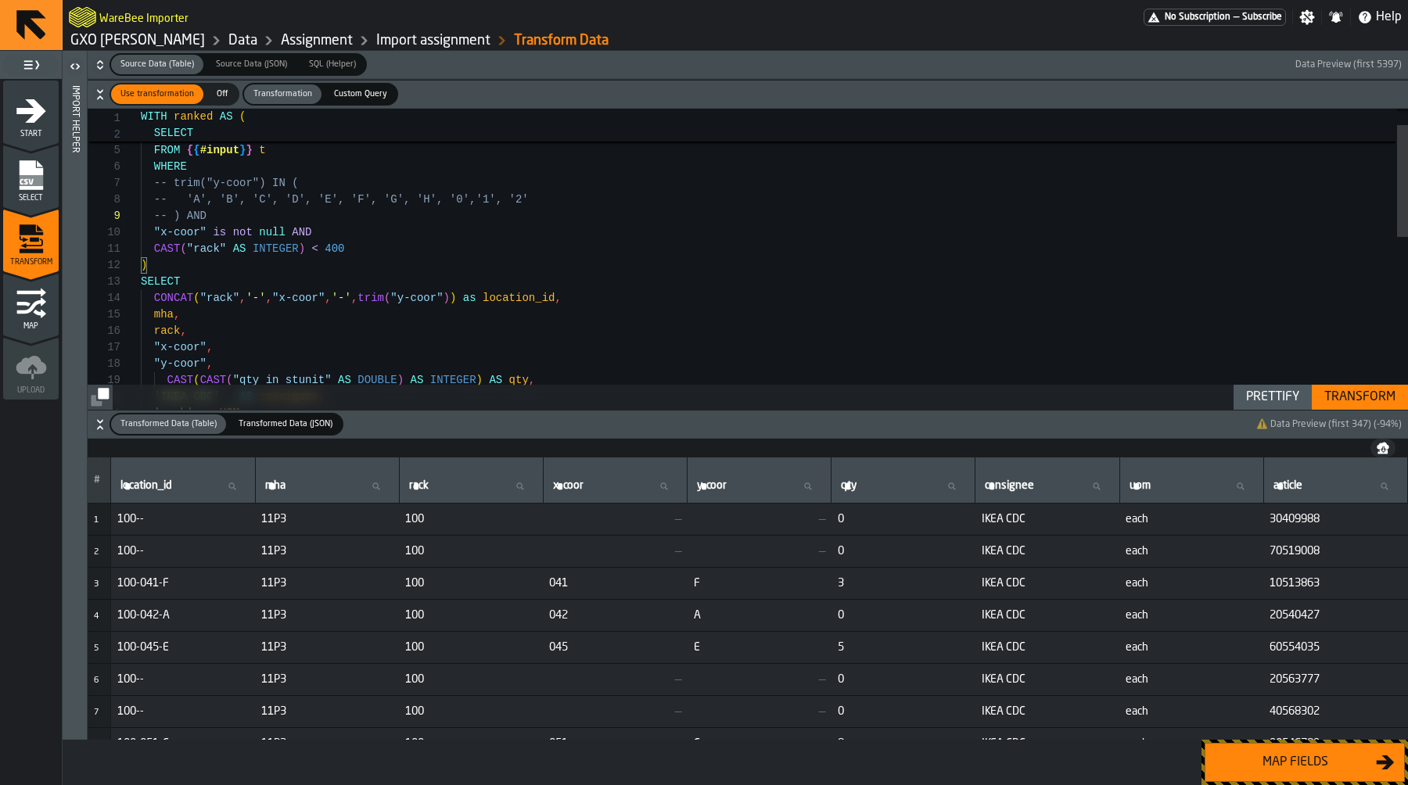
click at [301, 234] on div "rack , "x-coor" , "y-coor" , mha , CONCAT ( "rack" , '-' , "x-coor" , '-' , tri…" at bounding box center [774, 467] width 1267 height 806
click at [273, 232] on div "rack , "x-coor" , "y-coor" , mha , CONCAT ( "rack" , '-' , "x-coor" , '-' , tri…" at bounding box center [774, 467] width 1267 height 806
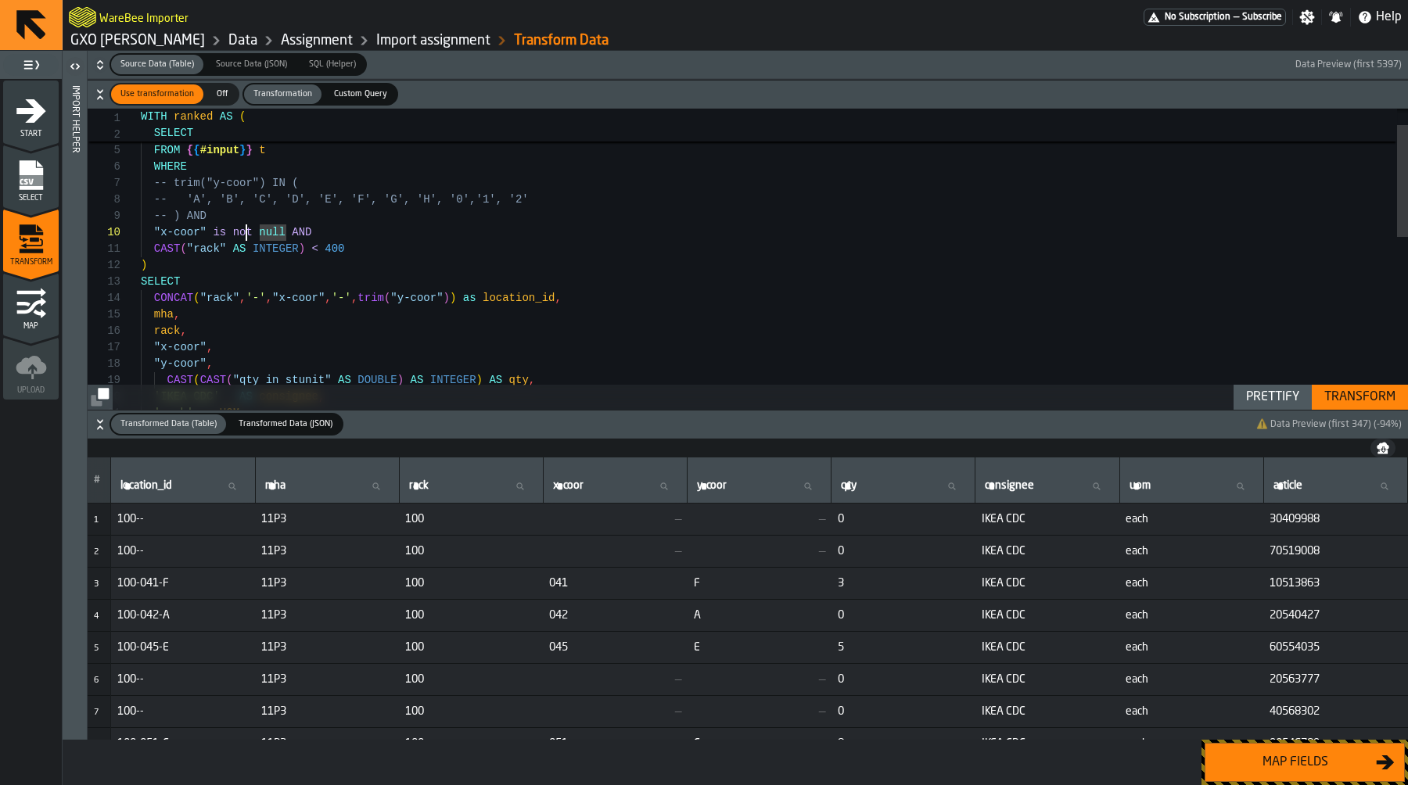
click at [246, 233] on div "rack , "x-coor" , "y-coor" , mha , CONCAT ( "rack" , '-' , "x-coor" , '-' , tri…" at bounding box center [774, 467] width 1267 height 806
click at [221, 241] on div "rack , "x-coor" , "y-coor" , mha , CONCAT ( "rack" , '-' , "x-coor" , '-' , tri…" at bounding box center [774, 467] width 1267 height 806
click at [231, 236] on div "rack , "x-coor" , "y-coor" , mha , CONCAT ( "rack" , '-' , "x-coor" , '-' , tri…" at bounding box center [774, 467] width 1267 height 806
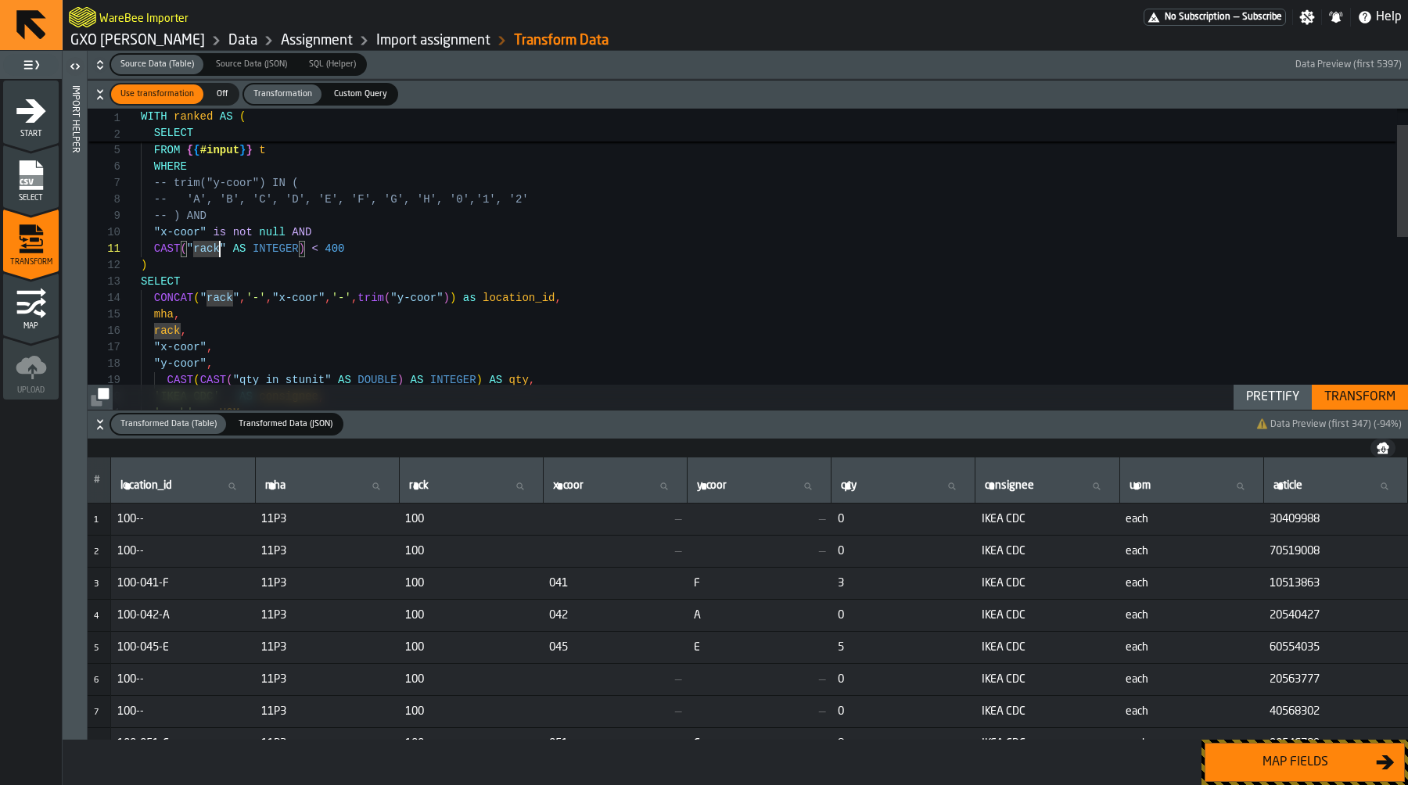
scroll to position [148, 0]
click at [209, 234] on div "rack , "x-coor" , "y-coor" , mha , CONCAT ( "rack" , '-' , "x-coor" , '-' , tri…" at bounding box center [774, 467] width 1267 height 806
click at [282, 230] on div "rack , "x-coor" , "y-coor" , mha , CONCAT ( "rack" , '-' , "x-coor" , '-' , tri…" at bounding box center [774, 467] width 1267 height 806
click at [1365, 407] on button "Transform" at bounding box center [1360, 397] width 96 height 25
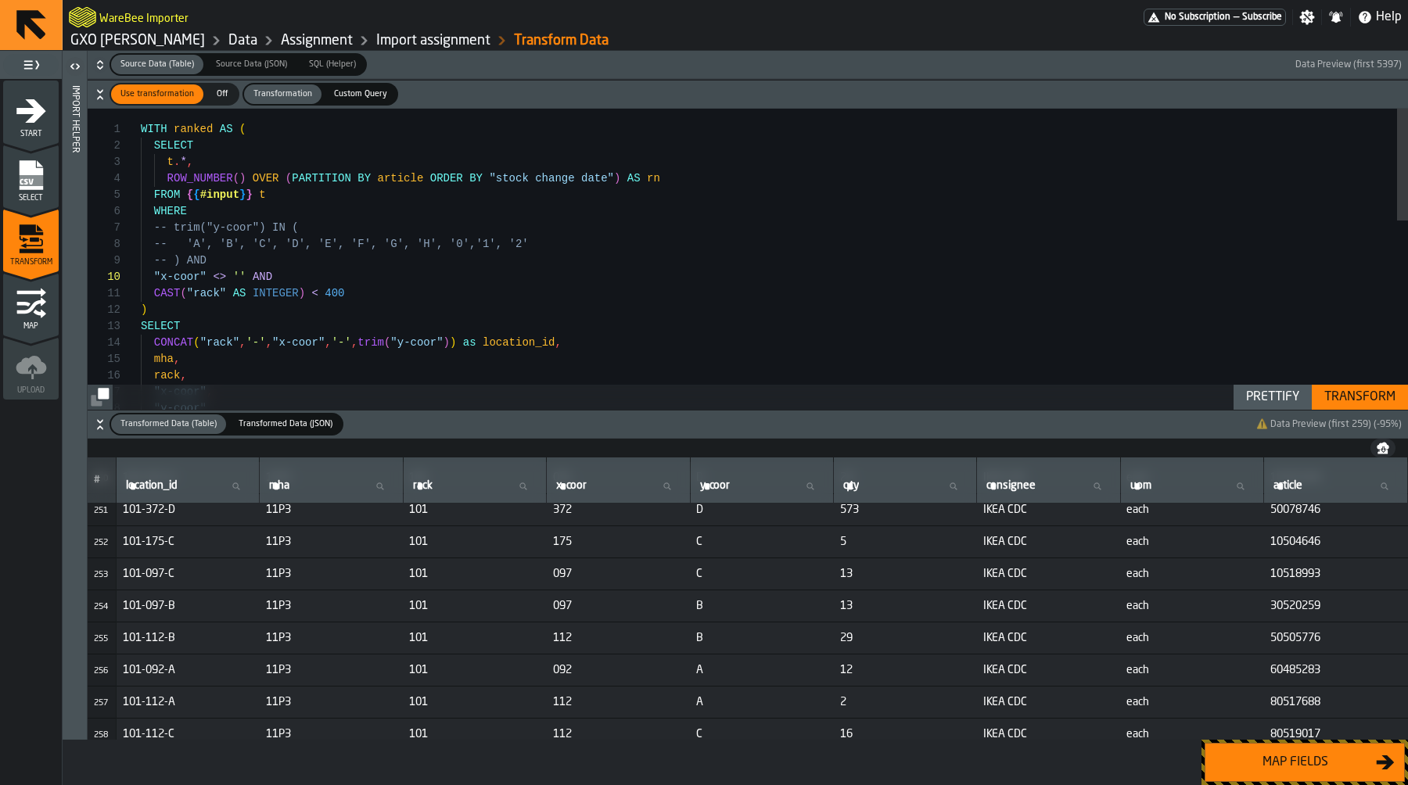
scroll to position [8068, 0]
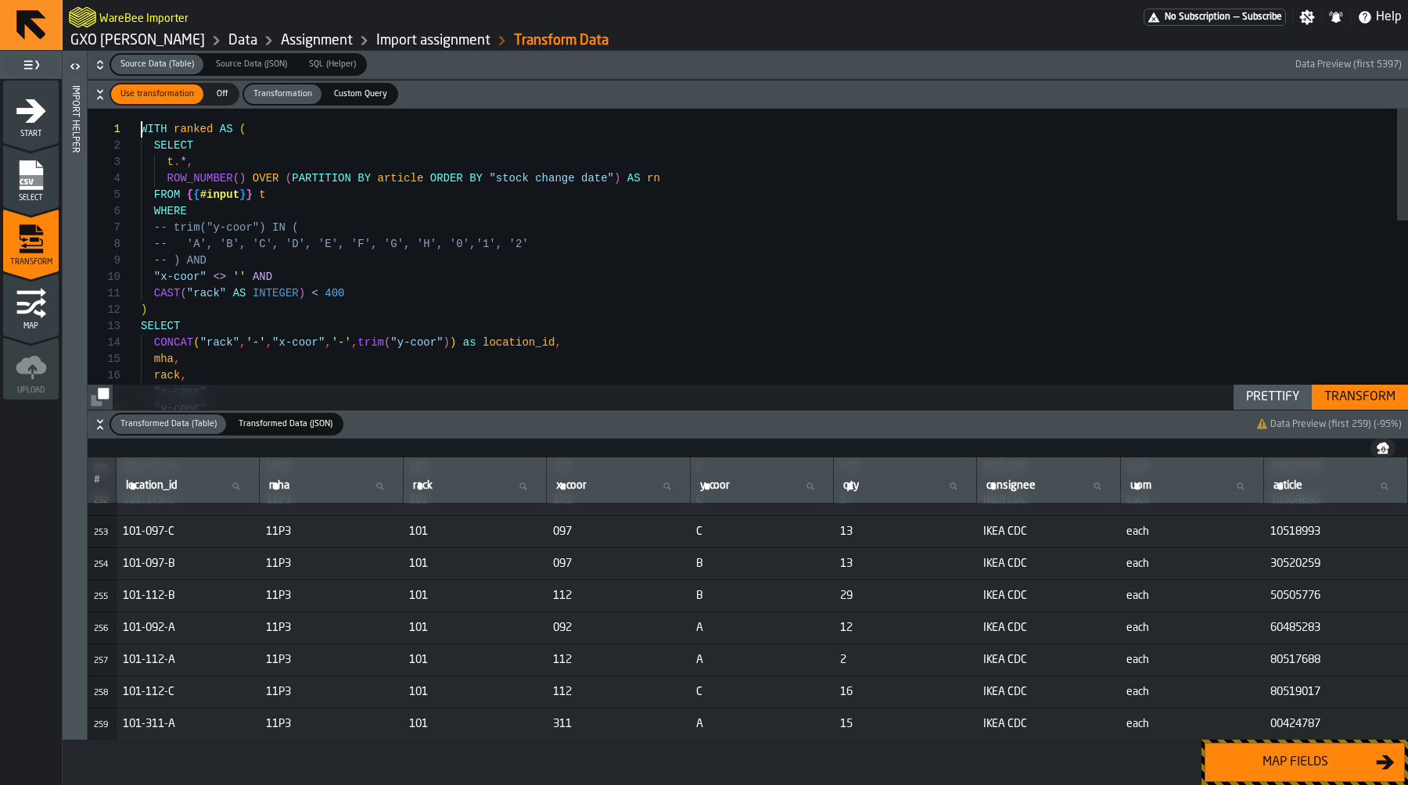
click at [321, 116] on div ""y-coor" , "x-coor" , rack , mha , SELECT CONCAT ( "rack" , '-' , "x-coor" , '-…" at bounding box center [774, 512] width 1267 height 806
click at [319, 242] on div ""y-coor" , "x-coor" , rack , mha , SELECT CONCAT ( "rack" , '-' , "x-coor" , '-…" at bounding box center [774, 512] width 1267 height 806
click at [328, 294] on div ""y-coor" , "x-coor" , rack , mha , SELECT CONCAT ( "rack" , '-' , "x-coor" , '-…" at bounding box center [774, 512] width 1267 height 806
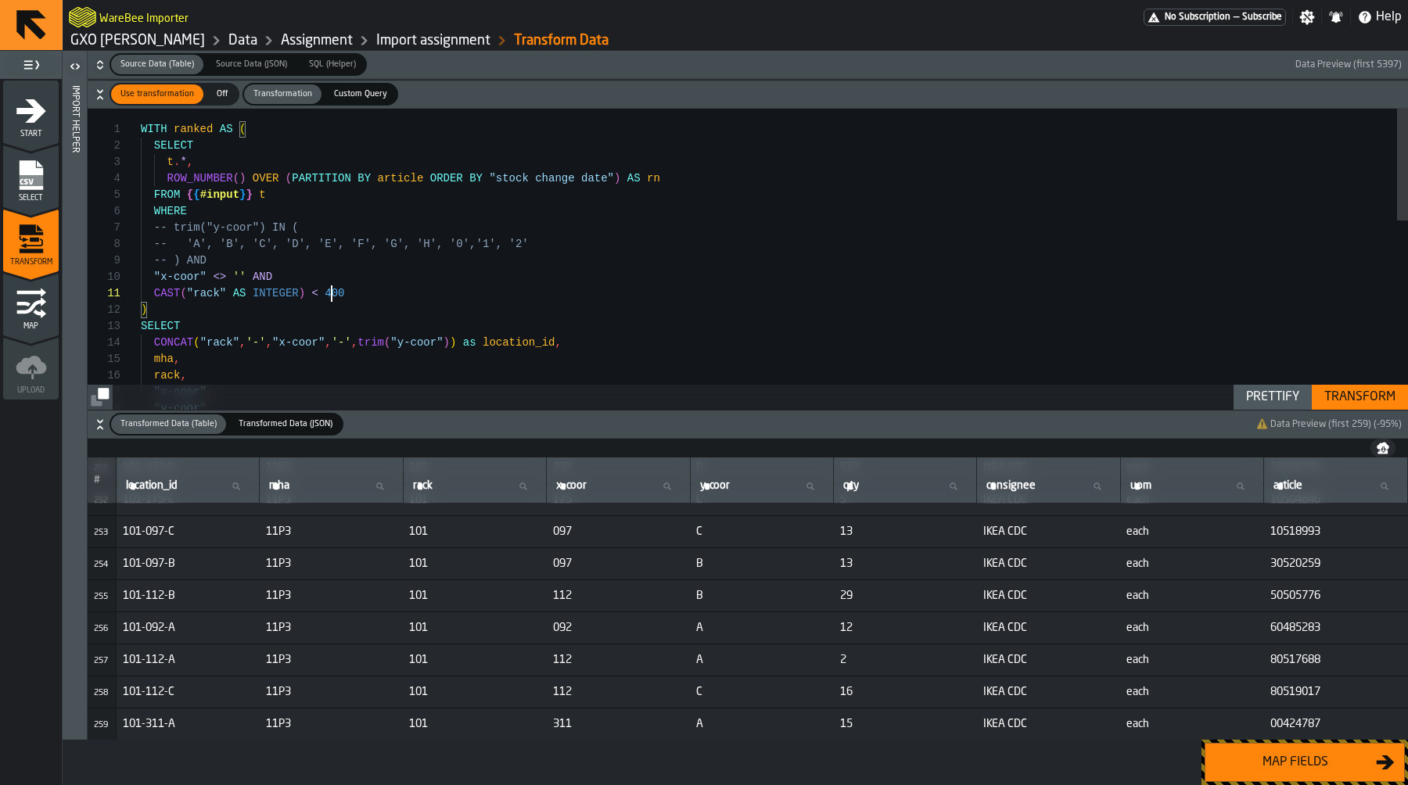
scroll to position [0, 0]
click at [378, 293] on div ""y-coor" , "x-coor" , rack , mha , SELECT CONCAT ( "rack" , '-' , "x-coor" , '-…" at bounding box center [774, 512] width 1267 height 806
click at [378, 285] on div ""y-coor" , "x-coor" , rack , mha , SELECT CONCAT ( "rack" , '-' , "x-coor" , '-…" at bounding box center [774, 512] width 1267 height 806
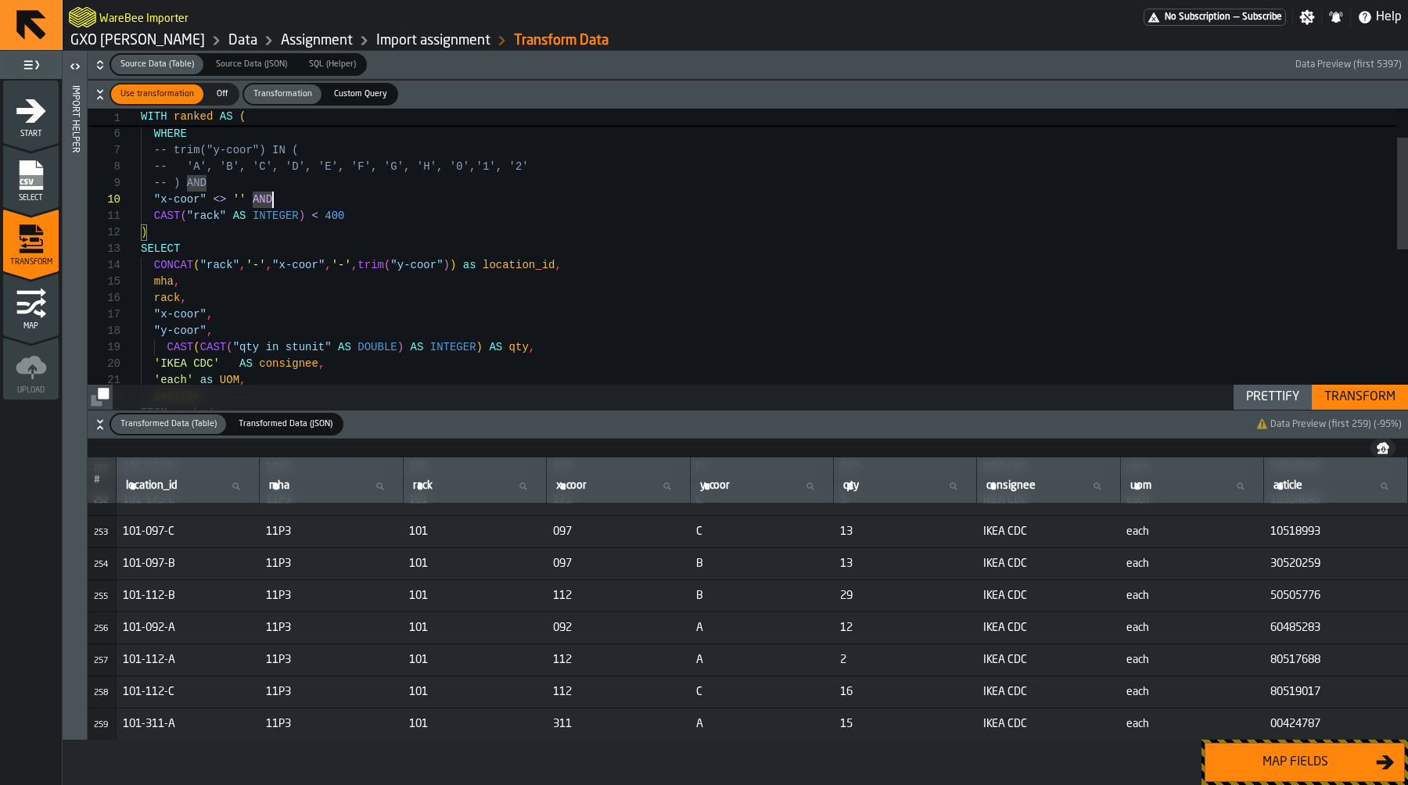
type textarea "**********"
click at [443, 267] on div ""y-coor" , "x-coor" , rack , mha , SELECT CONCAT ( "rack" , '-' , "x-coor" , '-…" at bounding box center [774, 434] width 1267 height 806
click at [1265, 755] on div "Map fields" at bounding box center [1295, 762] width 161 height 19
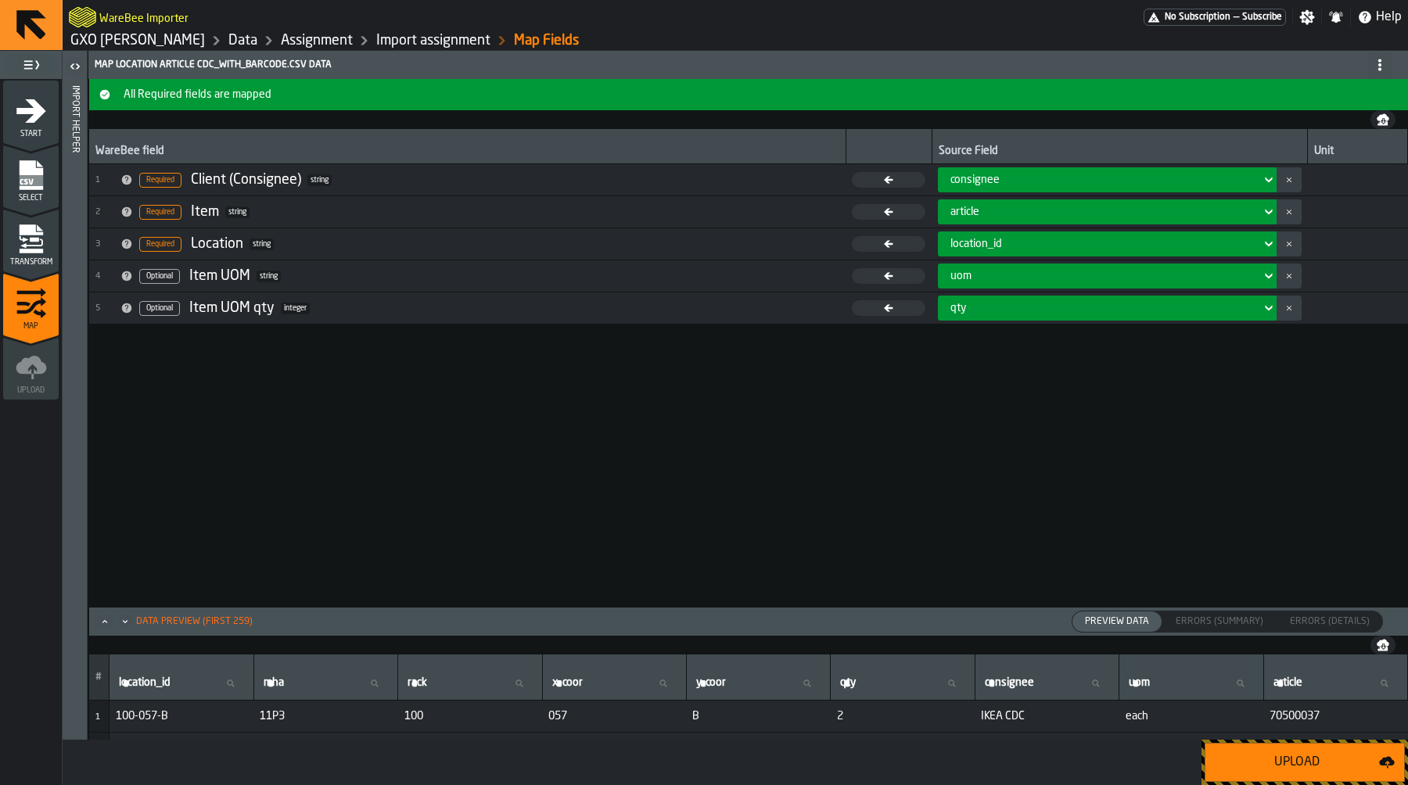
click at [1265, 755] on div "Upload" at bounding box center [1297, 762] width 164 height 19
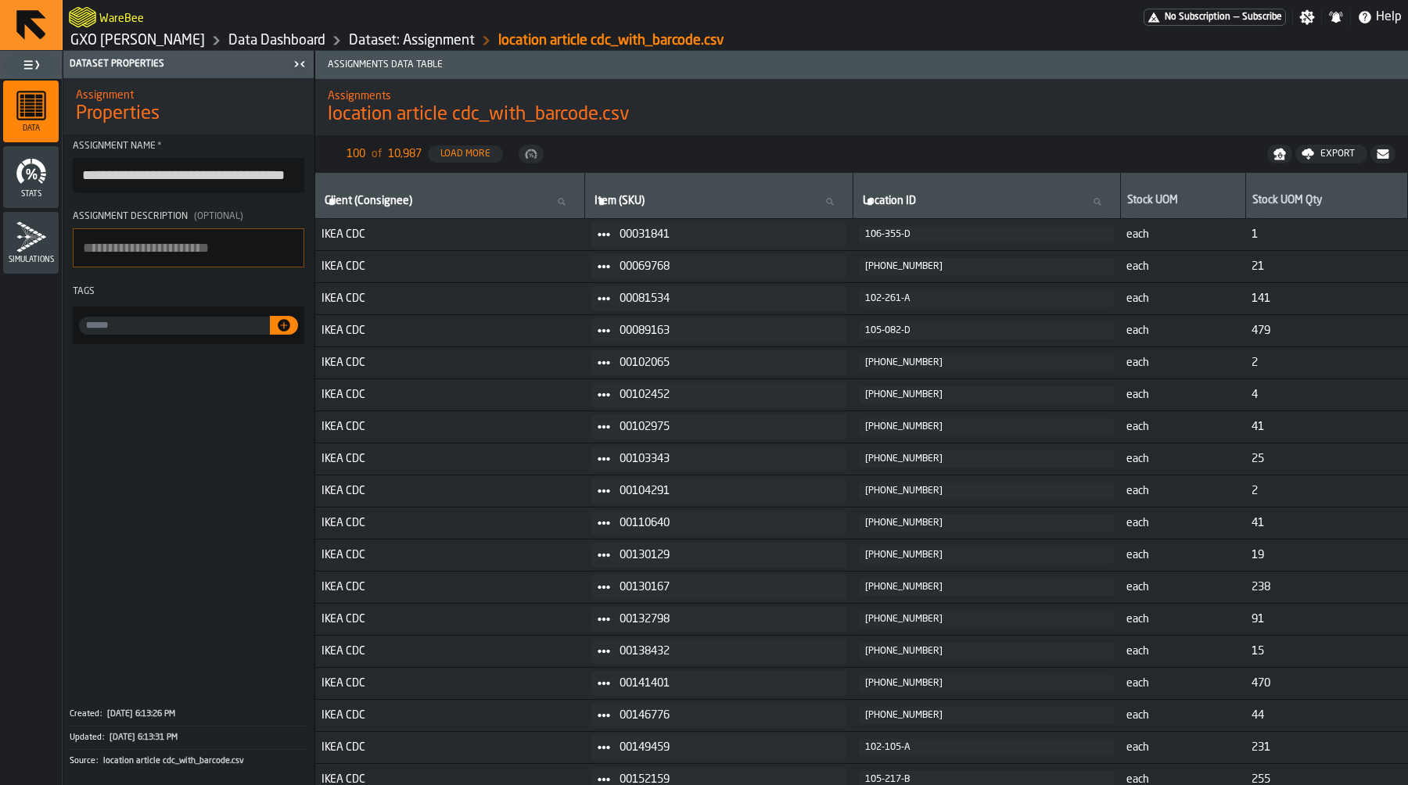
click at [202, 335] on input "input-value-" at bounding box center [174, 326] width 191 height 18
click at [668, 142] on nav "100 of 10,987 Load More Export" at bounding box center [861, 154] width 1093 height 38
click at [138, 339] on div at bounding box center [188, 326] width 231 height 38
click at [151, 325] on input "input-value-" at bounding box center [174, 326] width 191 height 18
click at [209, 330] on input "input-value-" at bounding box center [174, 326] width 191 height 18
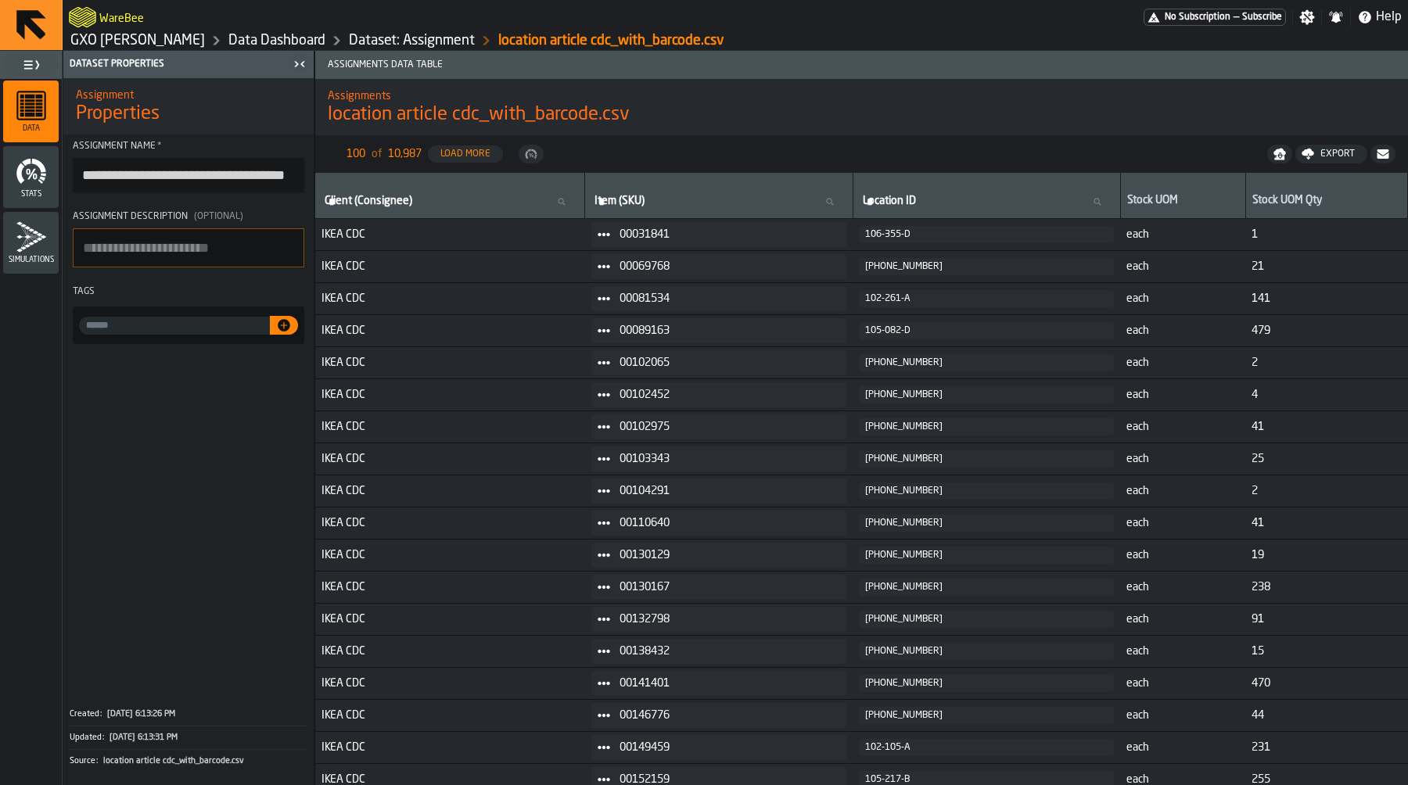
click at [397, 41] on link "Dataset: Assignment" at bounding box center [412, 40] width 126 height 17
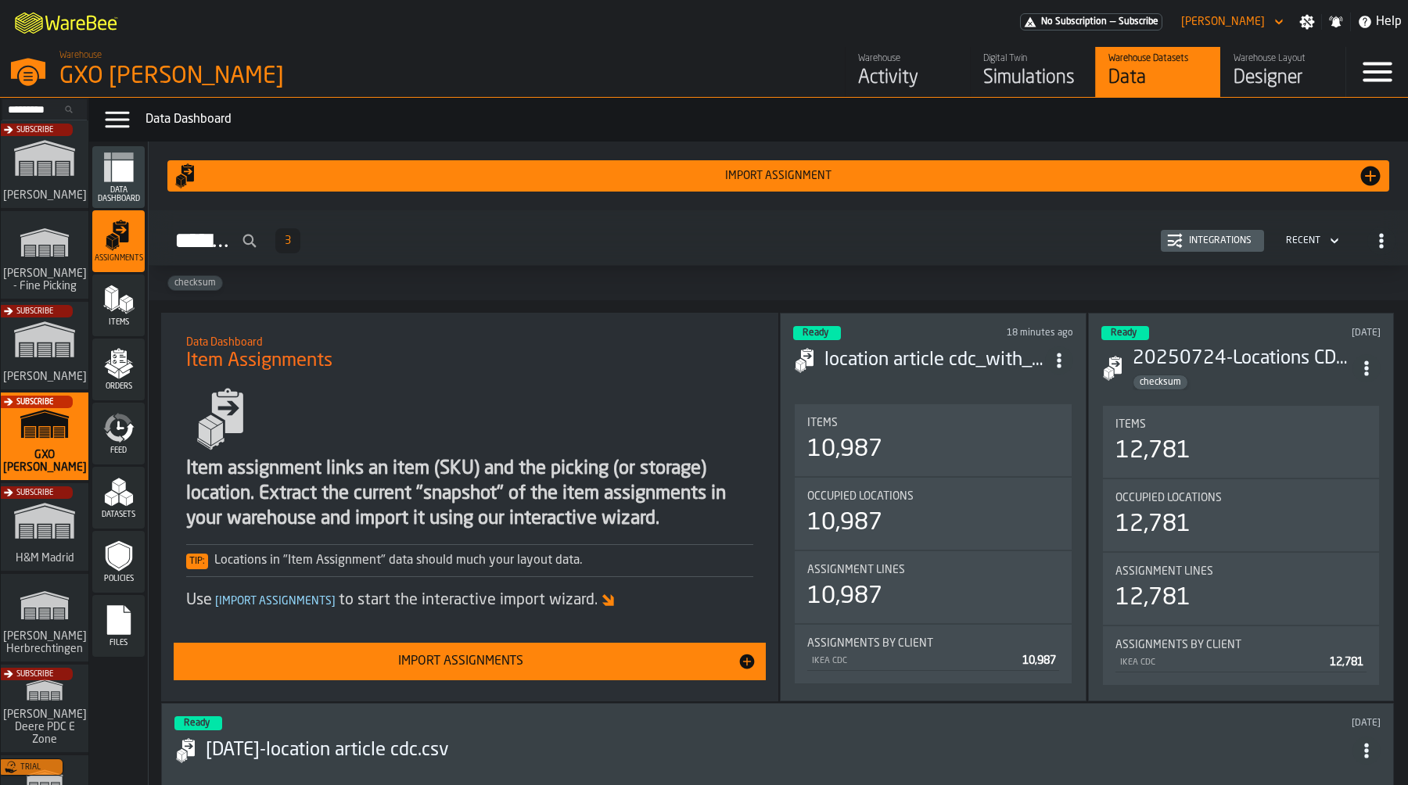
click at [1058, 346] on span "ItemListCard-DashboardItemContainer" at bounding box center [1059, 360] width 28 height 28
click at [899, 346] on div "location article cdc_with_barcode.csv" at bounding box center [932, 360] width 279 height 28
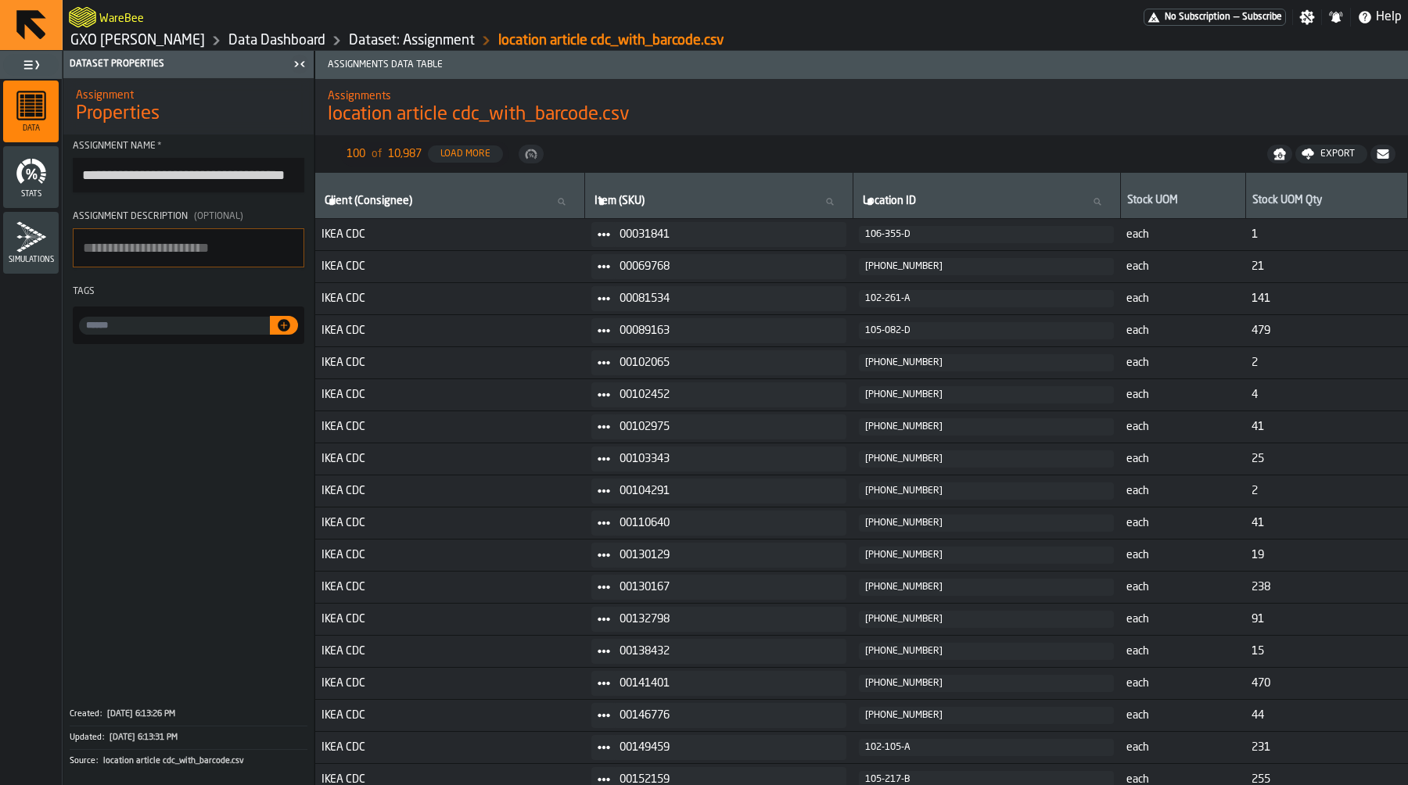
click at [430, 41] on link "Dataset: Assignment" at bounding box center [412, 40] width 126 height 17
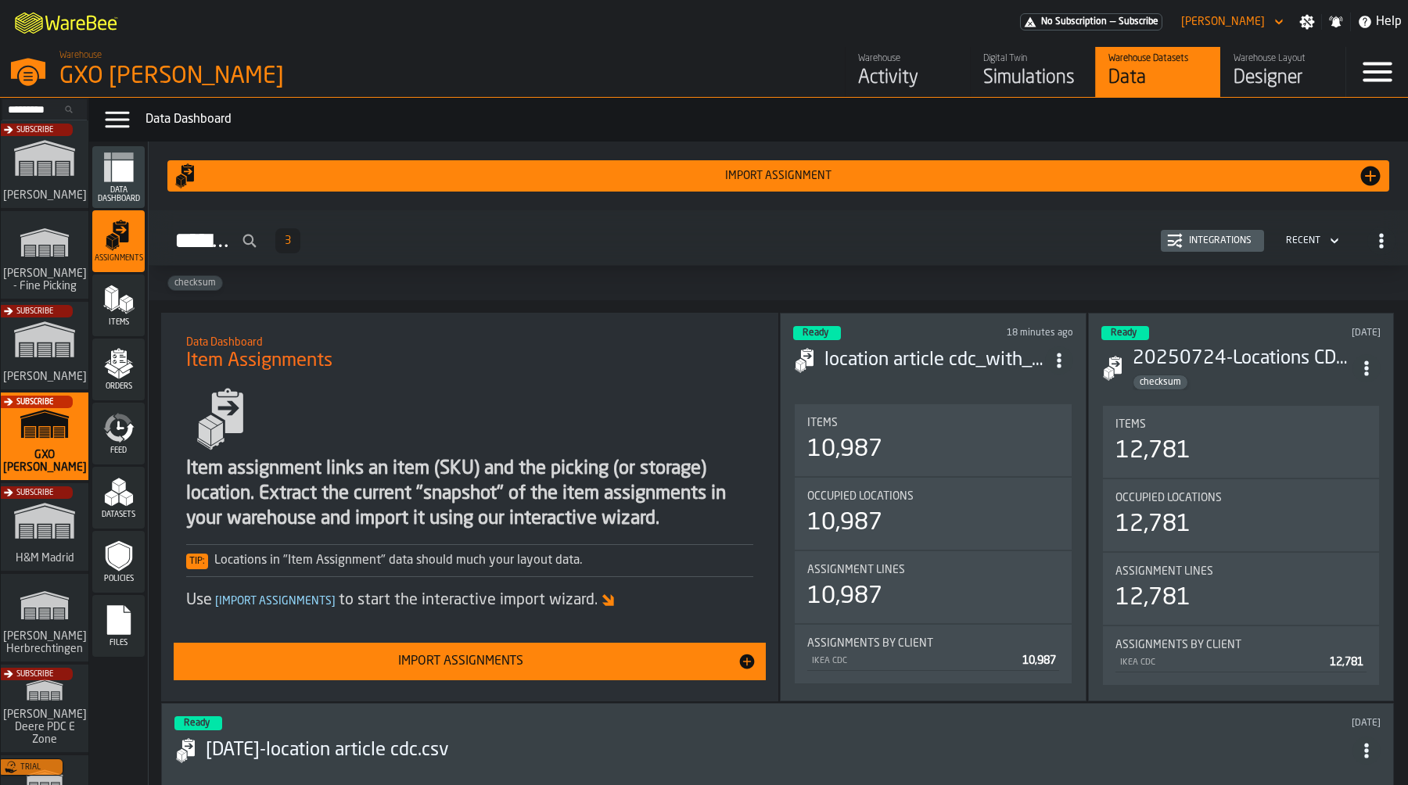
click at [1233, 245] on div "Integrations" at bounding box center [1219, 240] width 75 height 11
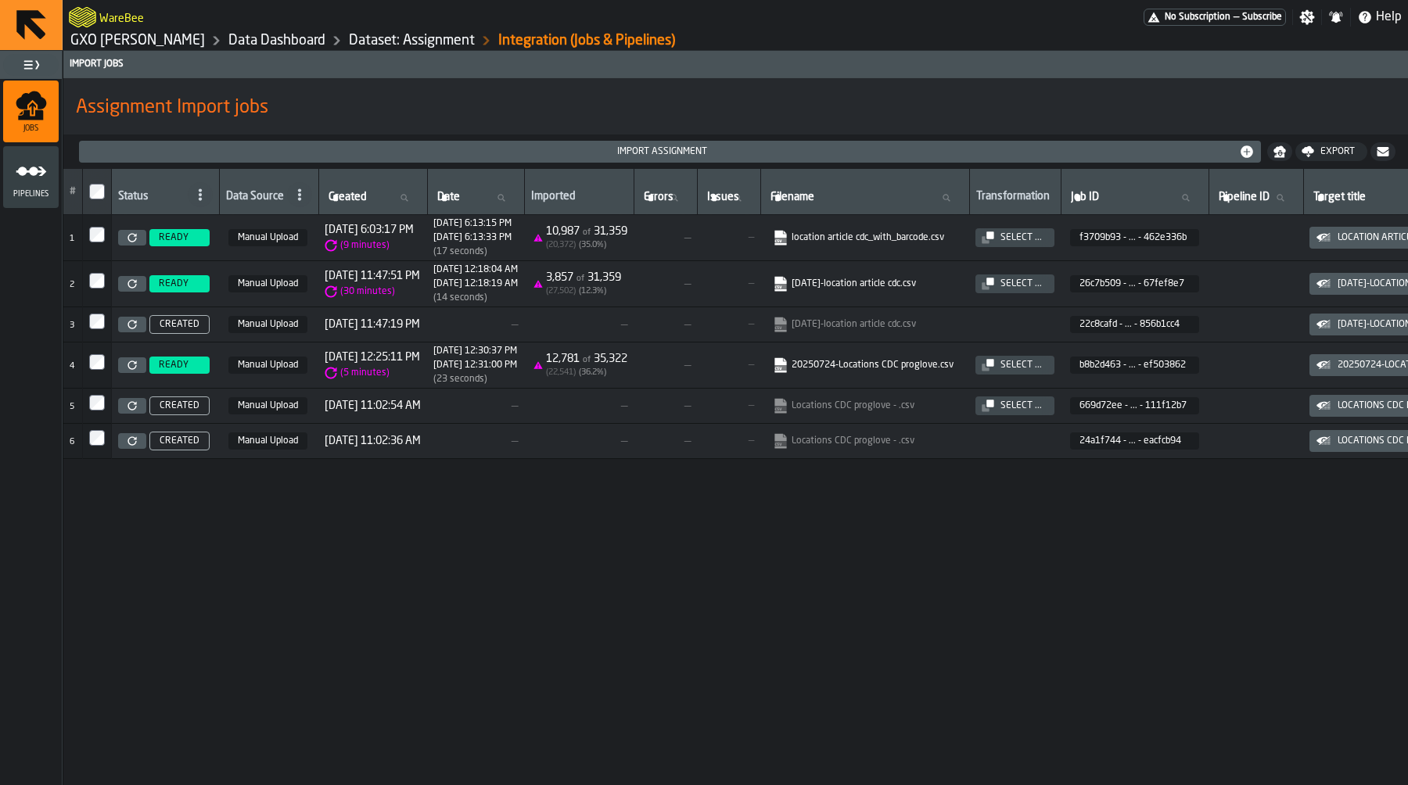
click at [134, 236] on icon at bounding box center [131, 237] width 9 height 9
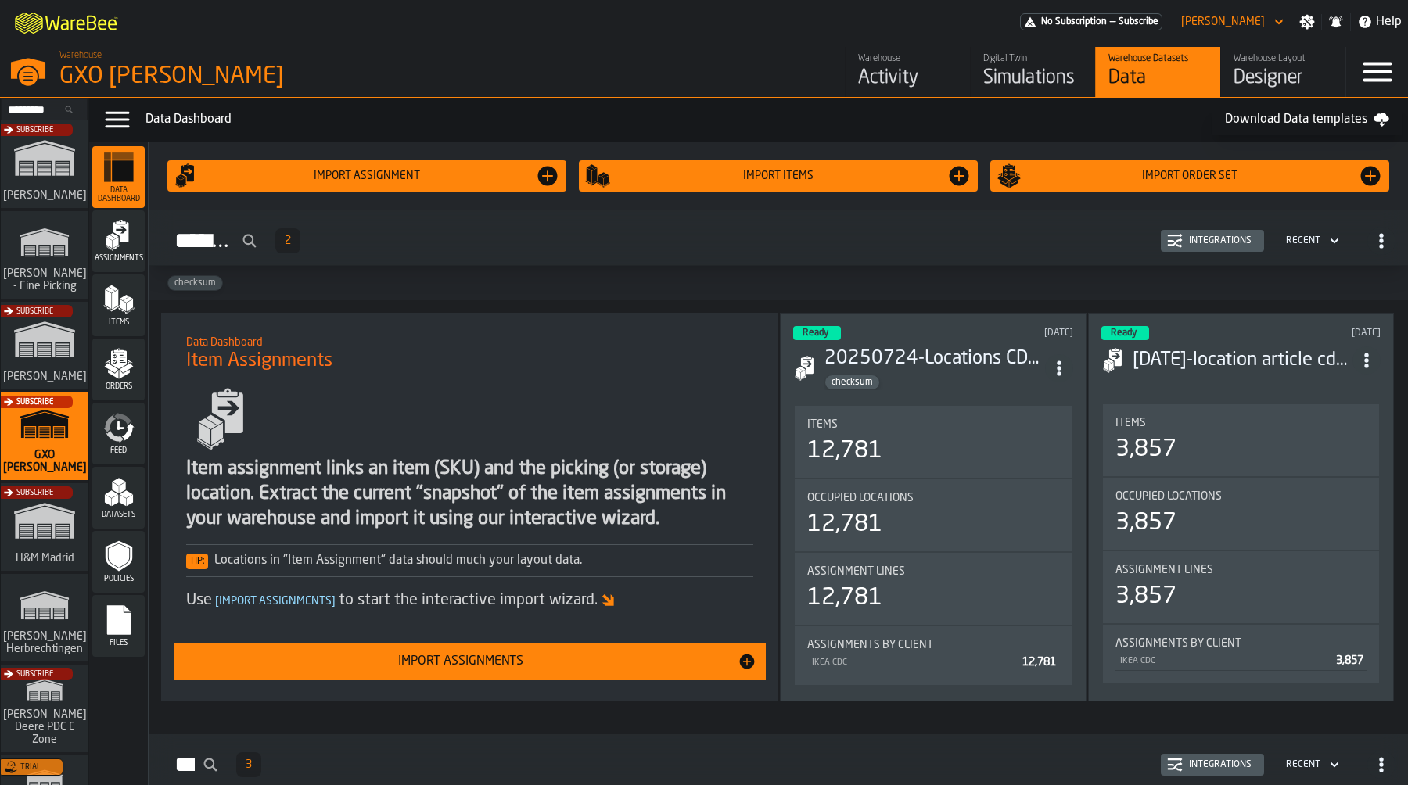
click at [118, 326] on span "Items" at bounding box center [118, 322] width 52 height 9
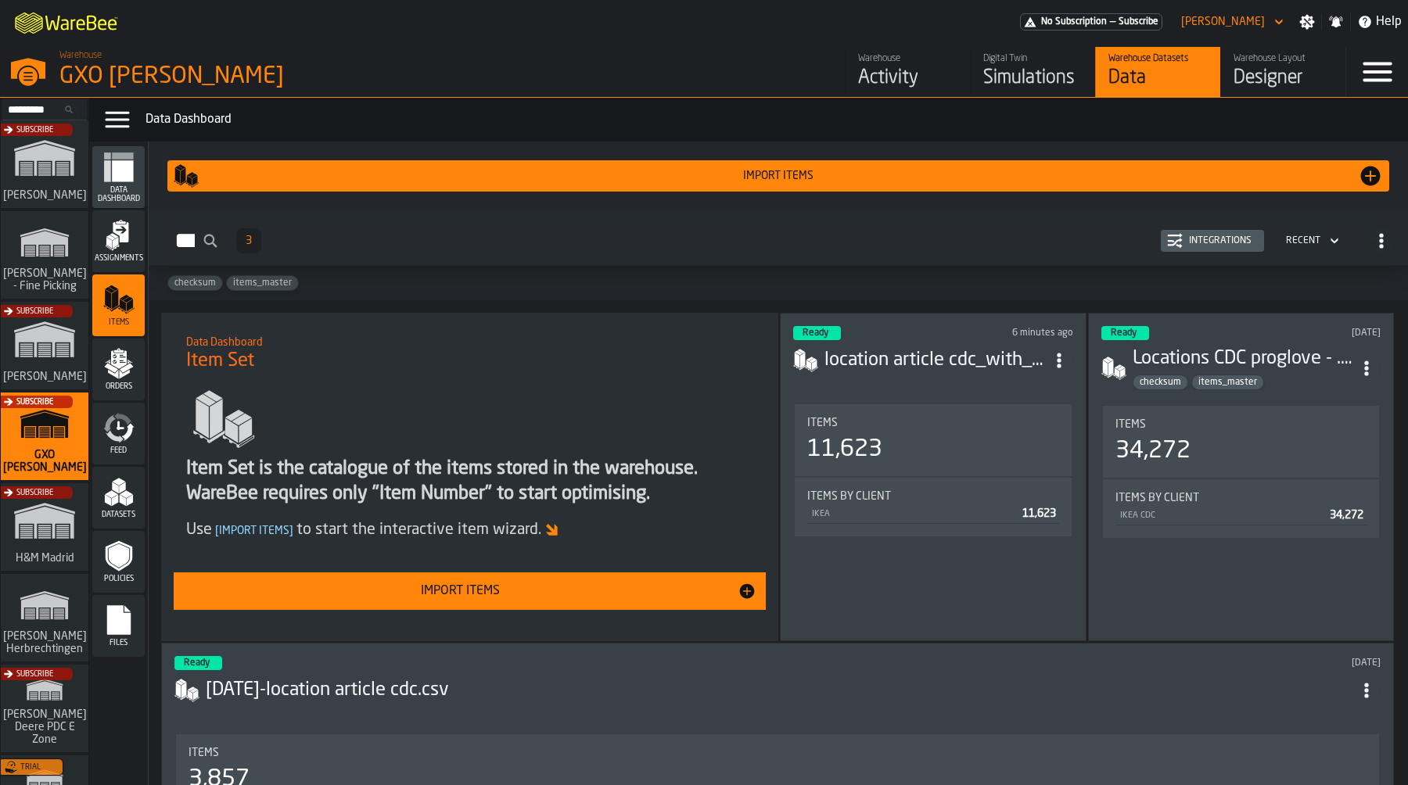
click at [1216, 242] on div "Integrations" at bounding box center [1219, 240] width 75 height 11
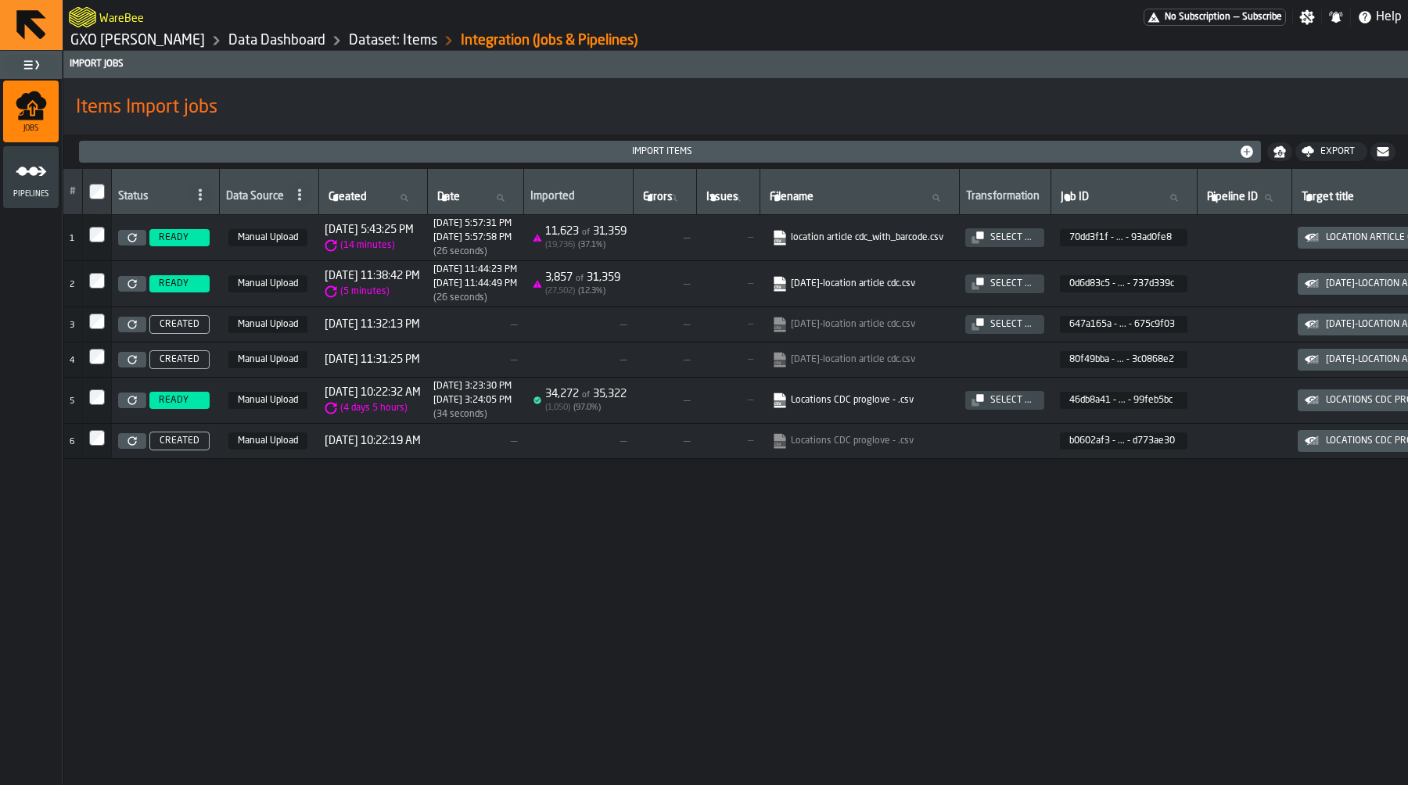
click at [25, 186] on icon "menu Pipelines" at bounding box center [31, 171] width 31 height 31
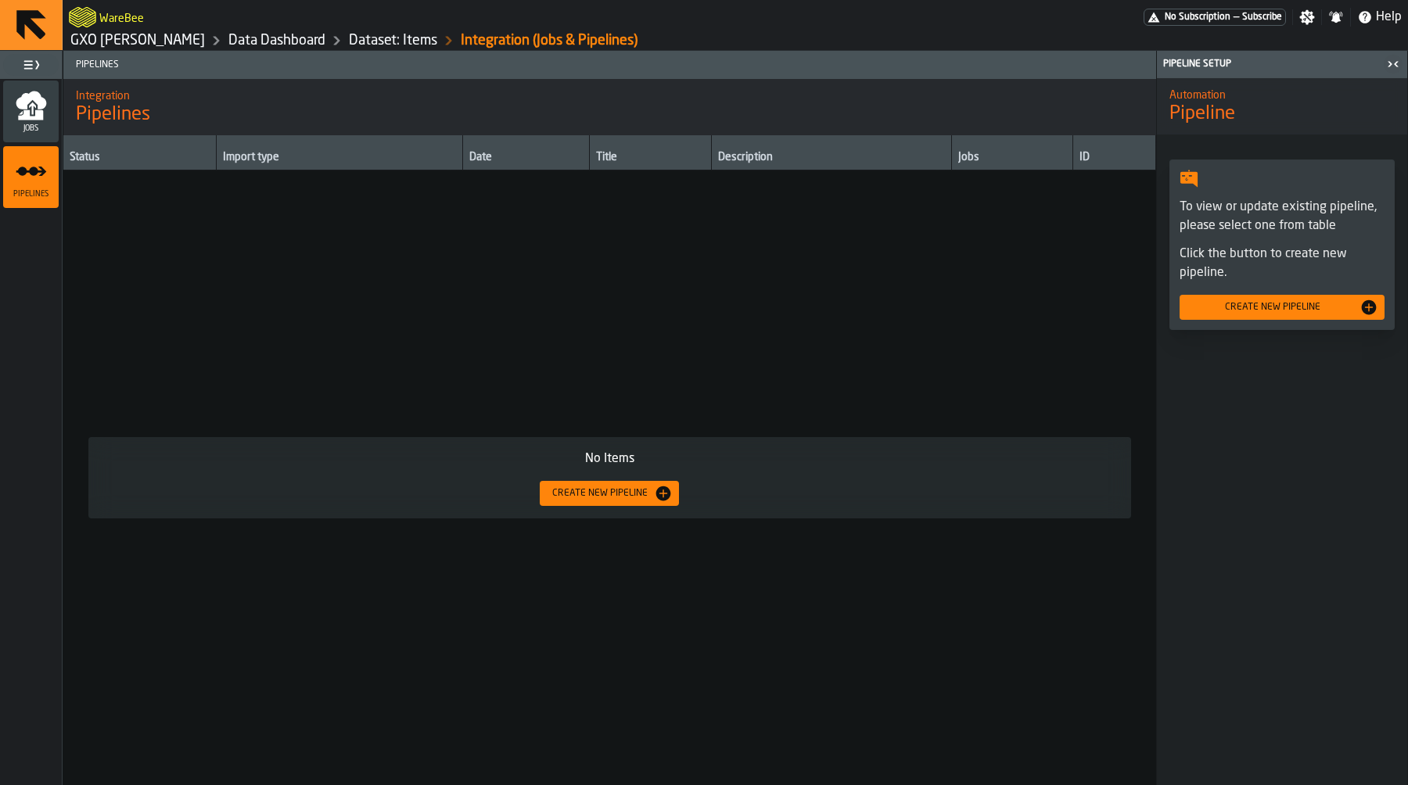
click at [13, 70] on div "button-toggle-Toggle Full Menu" at bounding box center [31, 65] width 56 height 22
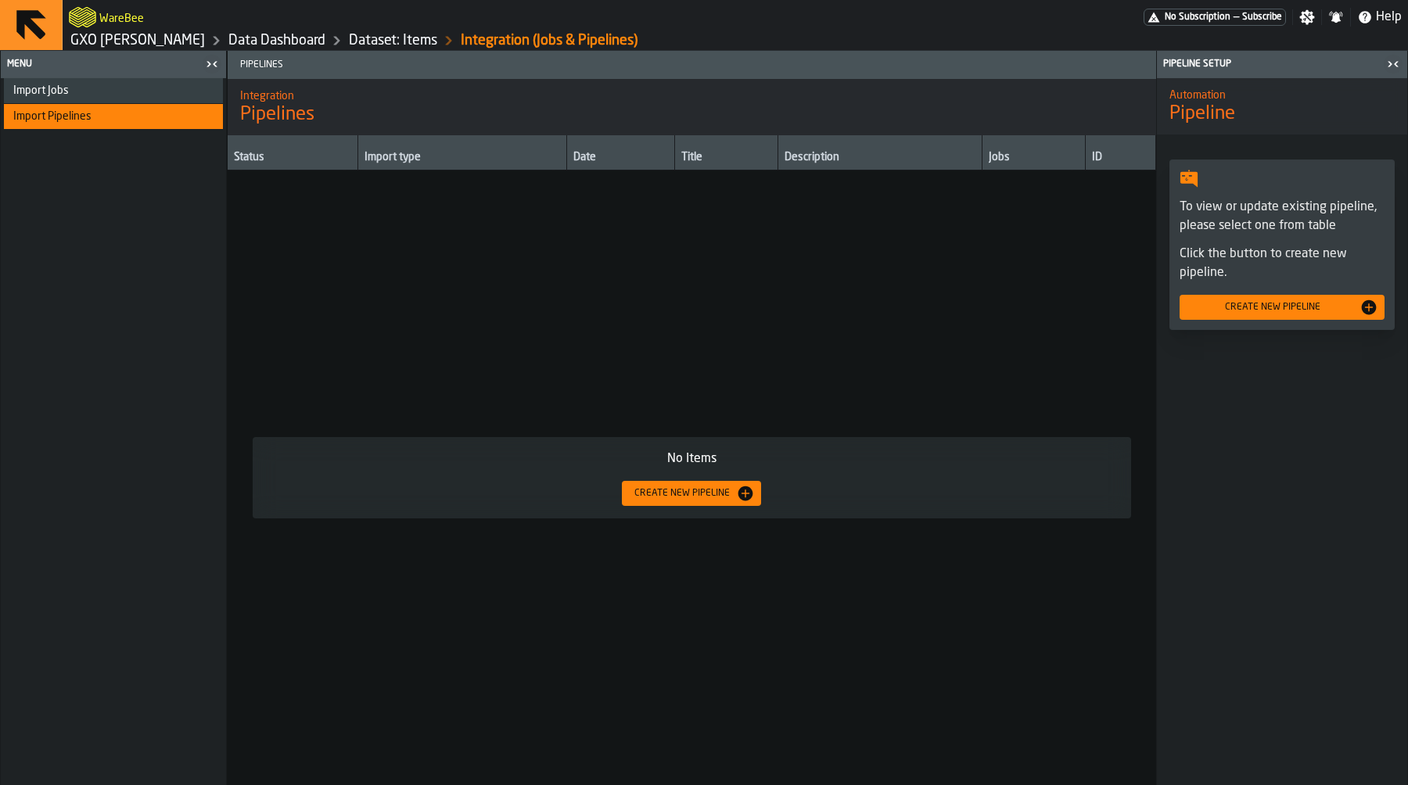
click at [206, 62] on icon "button-toggle-Close me" at bounding box center [212, 64] width 19 height 19
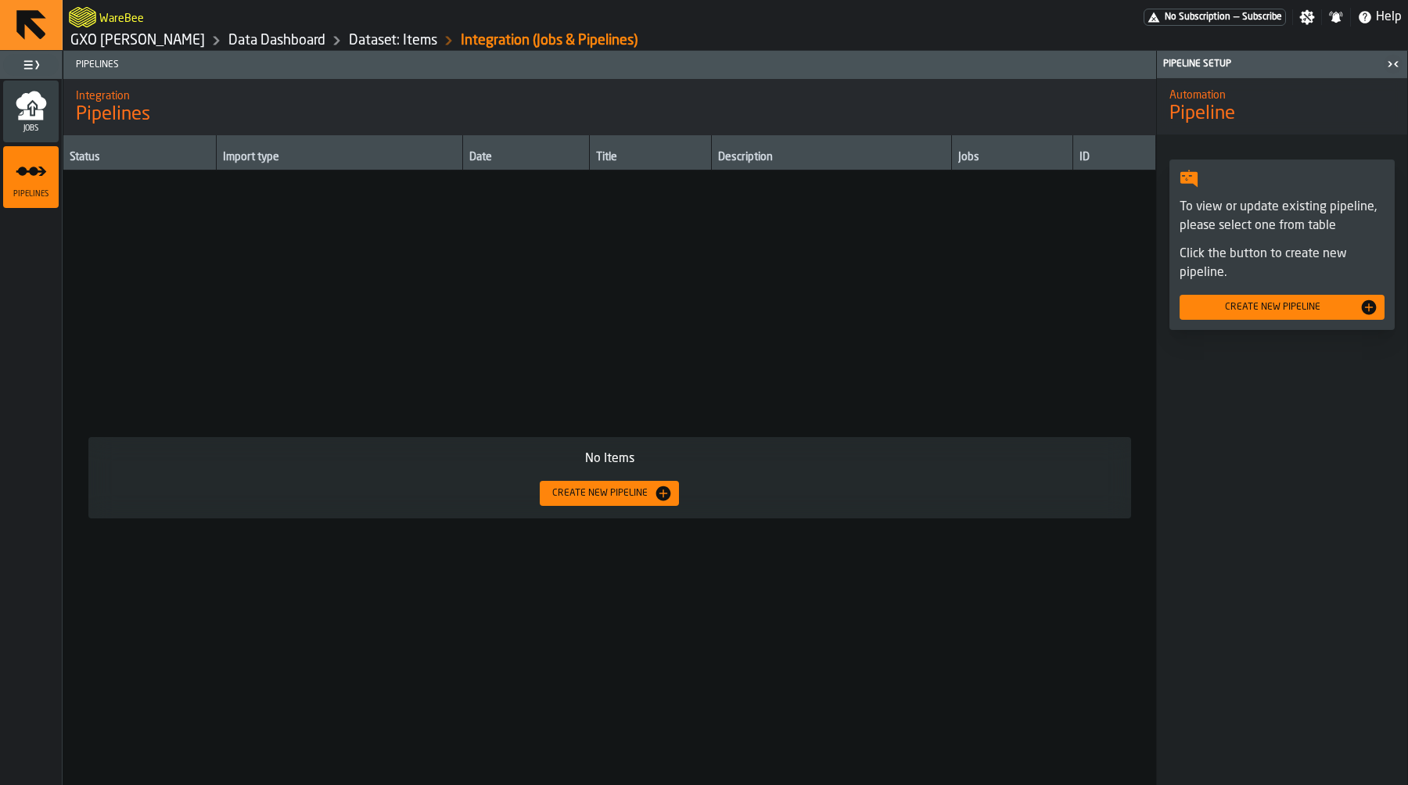
click at [28, 110] on icon "menu Jobs" at bounding box center [30, 115] width 25 height 10
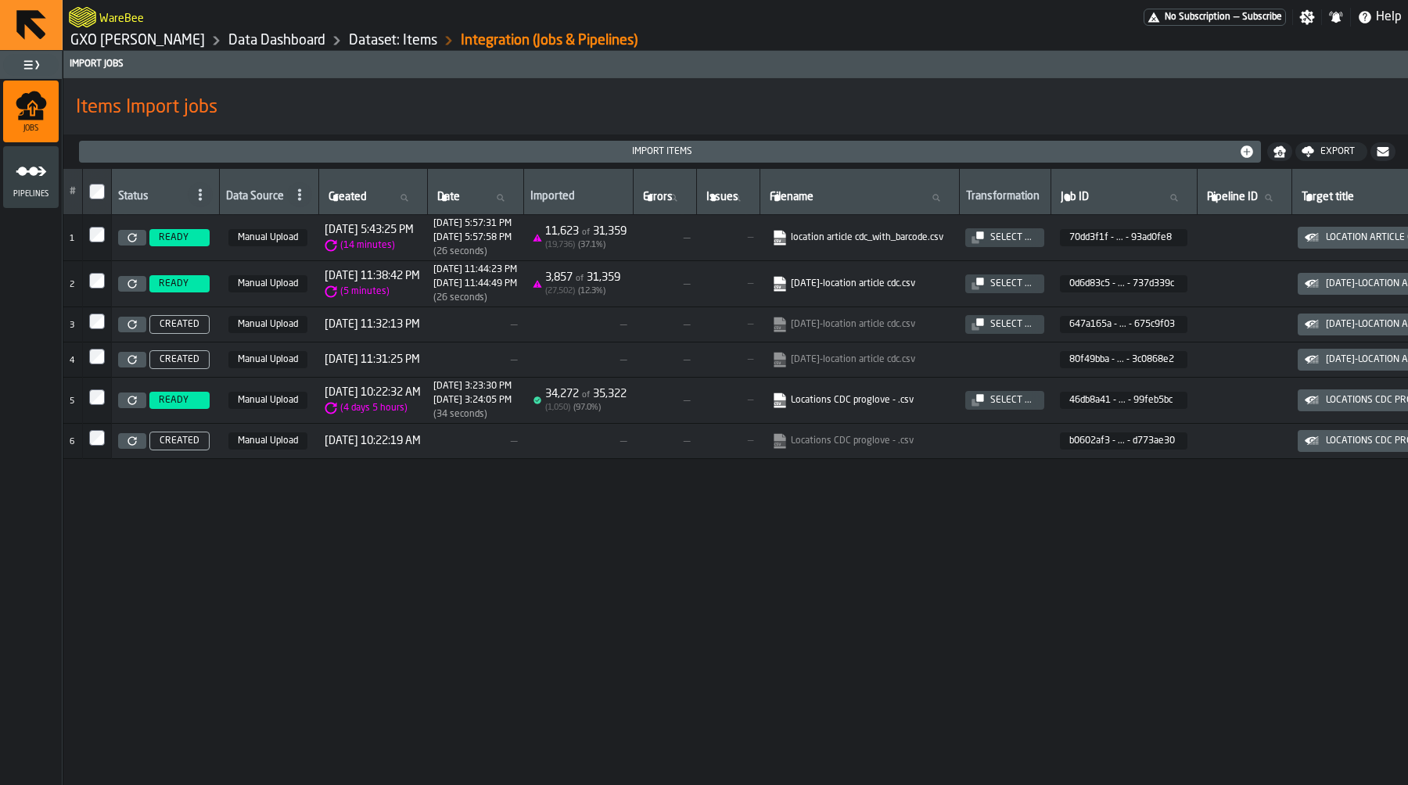
click at [1038, 242] on div "Select ..." at bounding box center [1011, 237] width 54 height 11
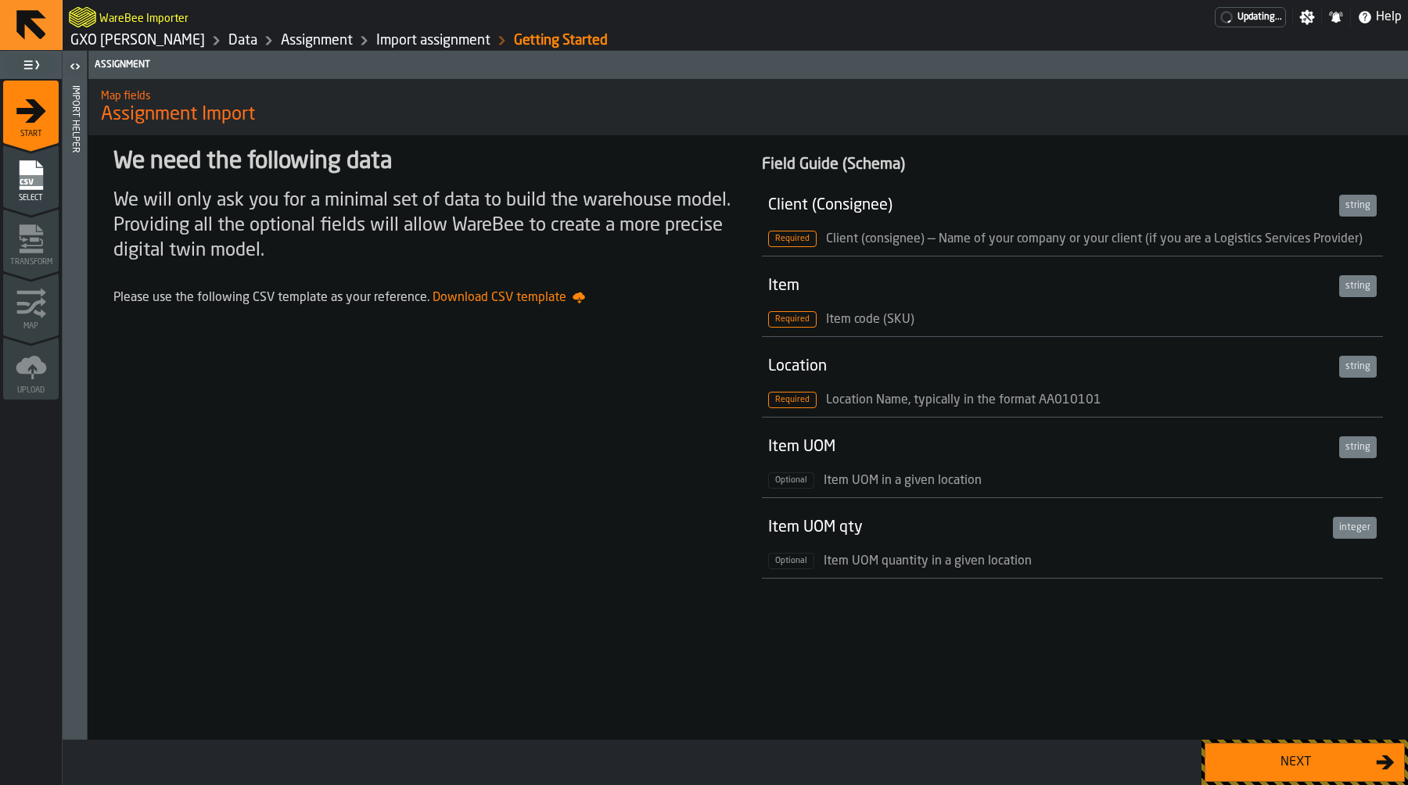
click at [1310, 770] on div "Next" at bounding box center [1295, 762] width 161 height 19
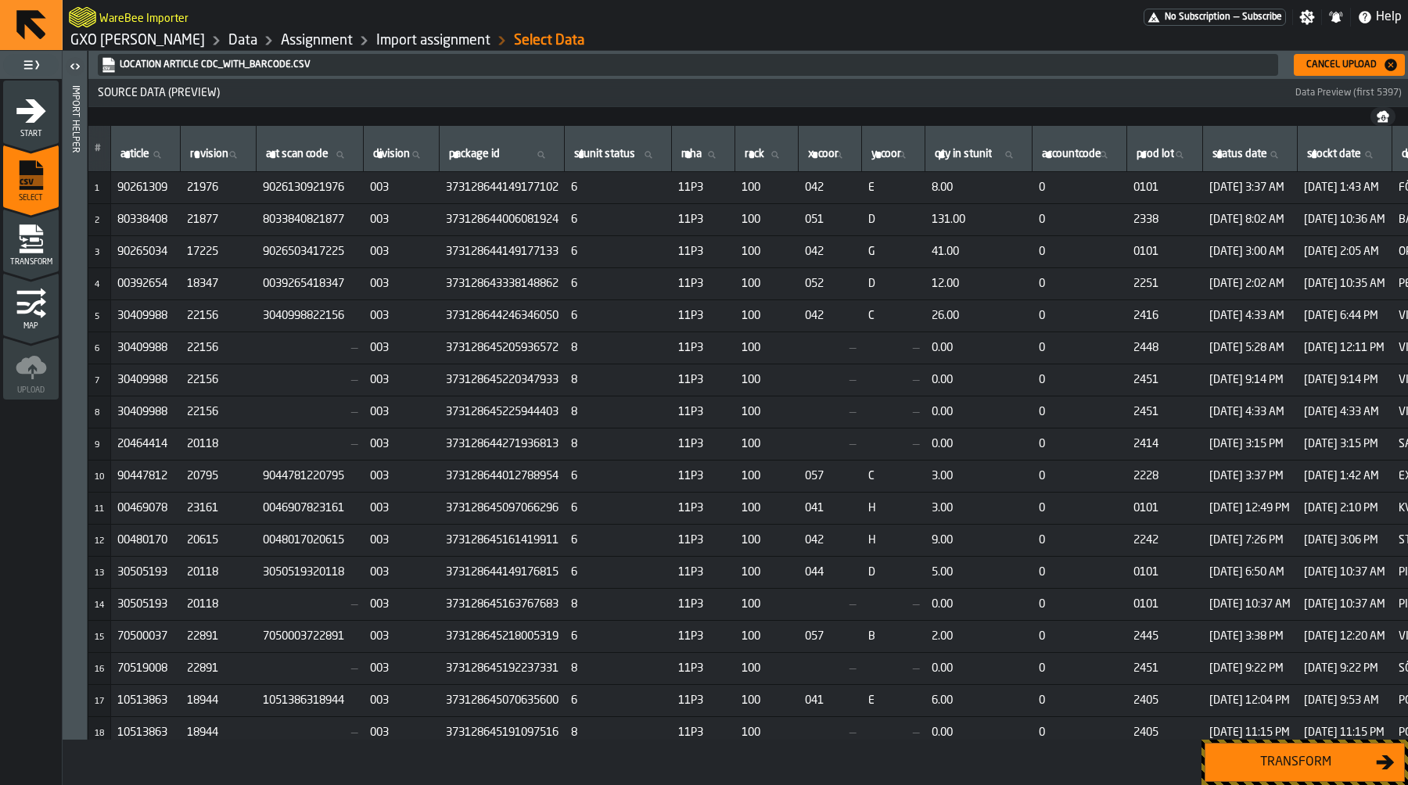
click at [1287, 754] on div "Transform" at bounding box center [1295, 762] width 161 height 19
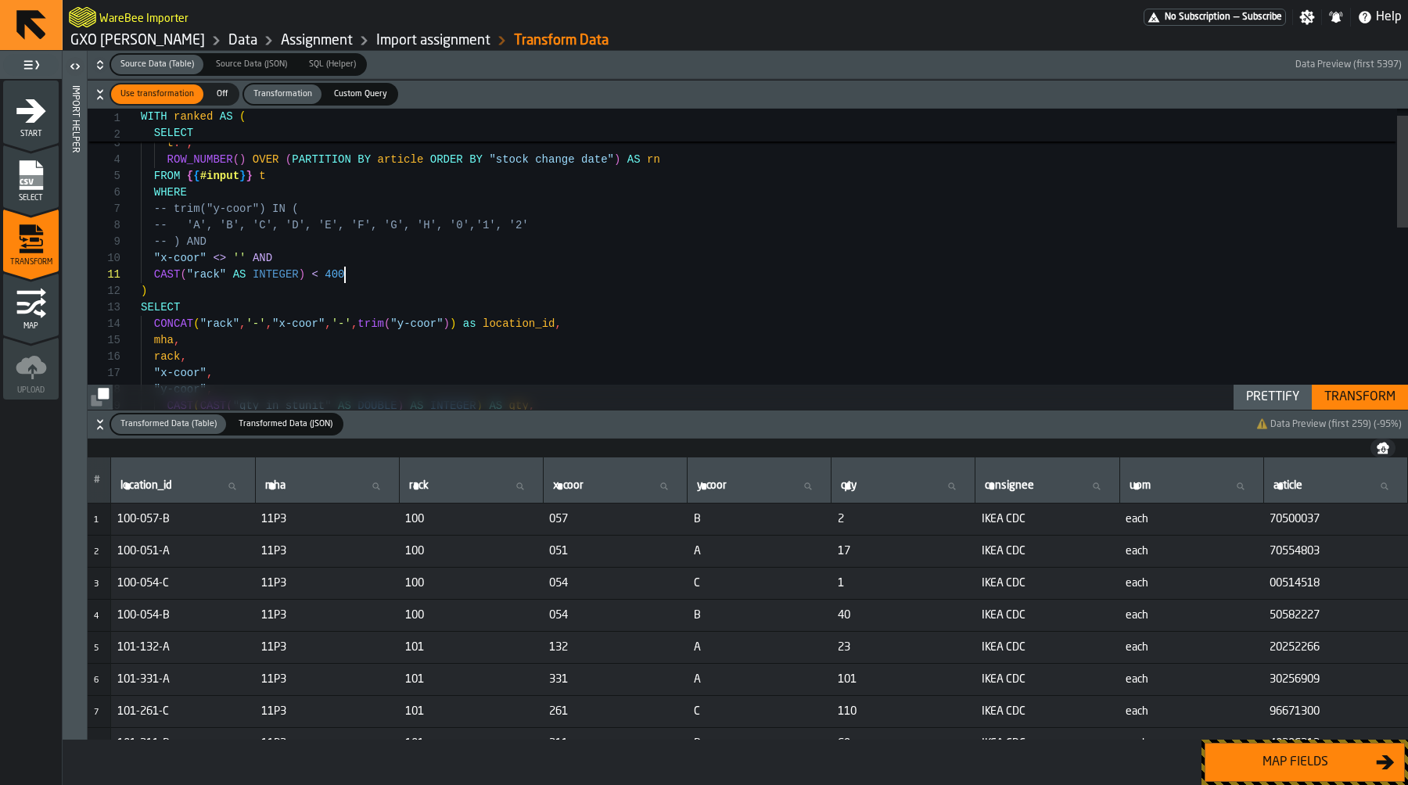
click at [496, 275] on div "FROM { { #input } } t WHERE -- trim("y-coor") IN ( -- 'A', 'B', 'C', 'D', 'E', …" at bounding box center [774, 493] width 1267 height 806
click at [498, 238] on div "FROM { { #input } } t WHERE -- trim("y-coor") IN ( -- 'A', 'B', 'C', 'D', 'E', …" at bounding box center [774, 493] width 1267 height 806
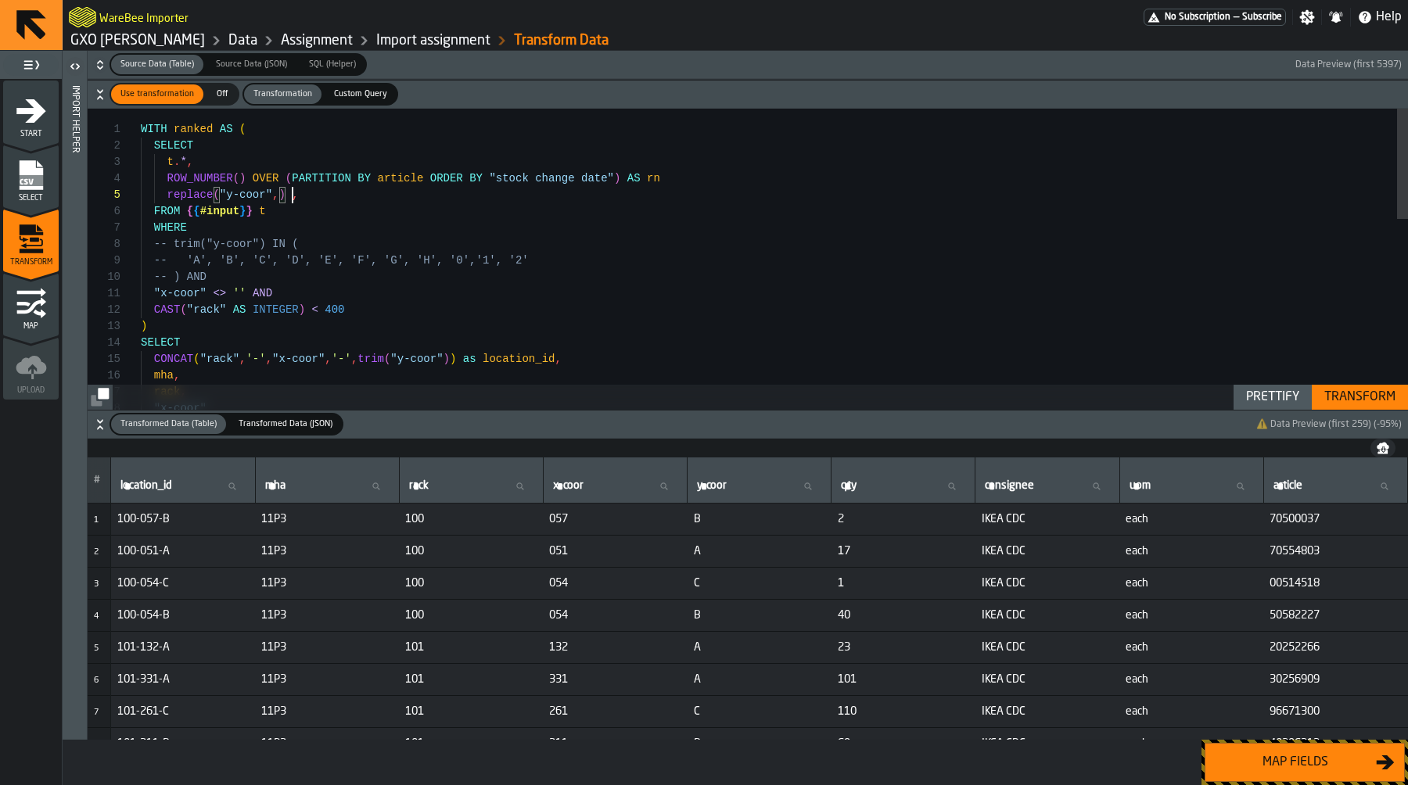
click at [292, 194] on div "FROM { { #input } } t WHERE -- trim("y-coor") IN ( -- 'A', 'B', 'C', 'D', 'E', …" at bounding box center [774, 520] width 1267 height 822
click at [1341, 398] on div "Transform" at bounding box center [1360, 397] width 84 height 19
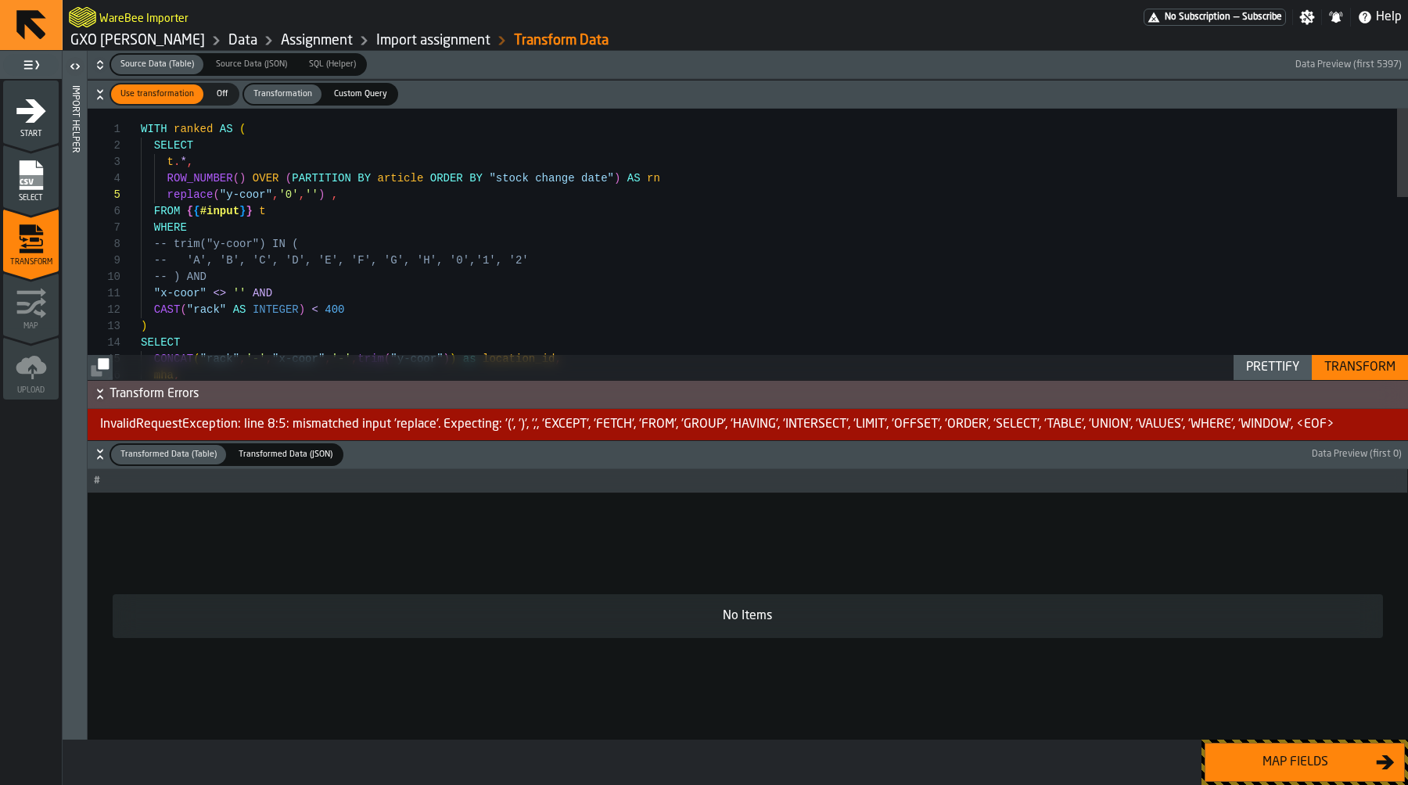
click at [448, 220] on div "FROM { { #input } } t WHERE -- trim("y-coor") IN ( -- 'A', 'B', 'C', 'D', 'E', …" at bounding box center [774, 520] width 1267 height 822
click at [447, 182] on div "FROM { { #input } } t WHERE -- trim("y-coor") IN ( -- 'A', 'B', 'C', 'D', 'E', …" at bounding box center [774, 520] width 1267 height 822
click at [1351, 362] on div "Transform" at bounding box center [1360, 367] width 84 height 19
click at [361, 184] on div "FROM { { #input } } t WHERE -- trim("y-coor") IN ( -- 'A', 'B', 'C', 'D', 'E', …" at bounding box center [774, 520] width 1267 height 822
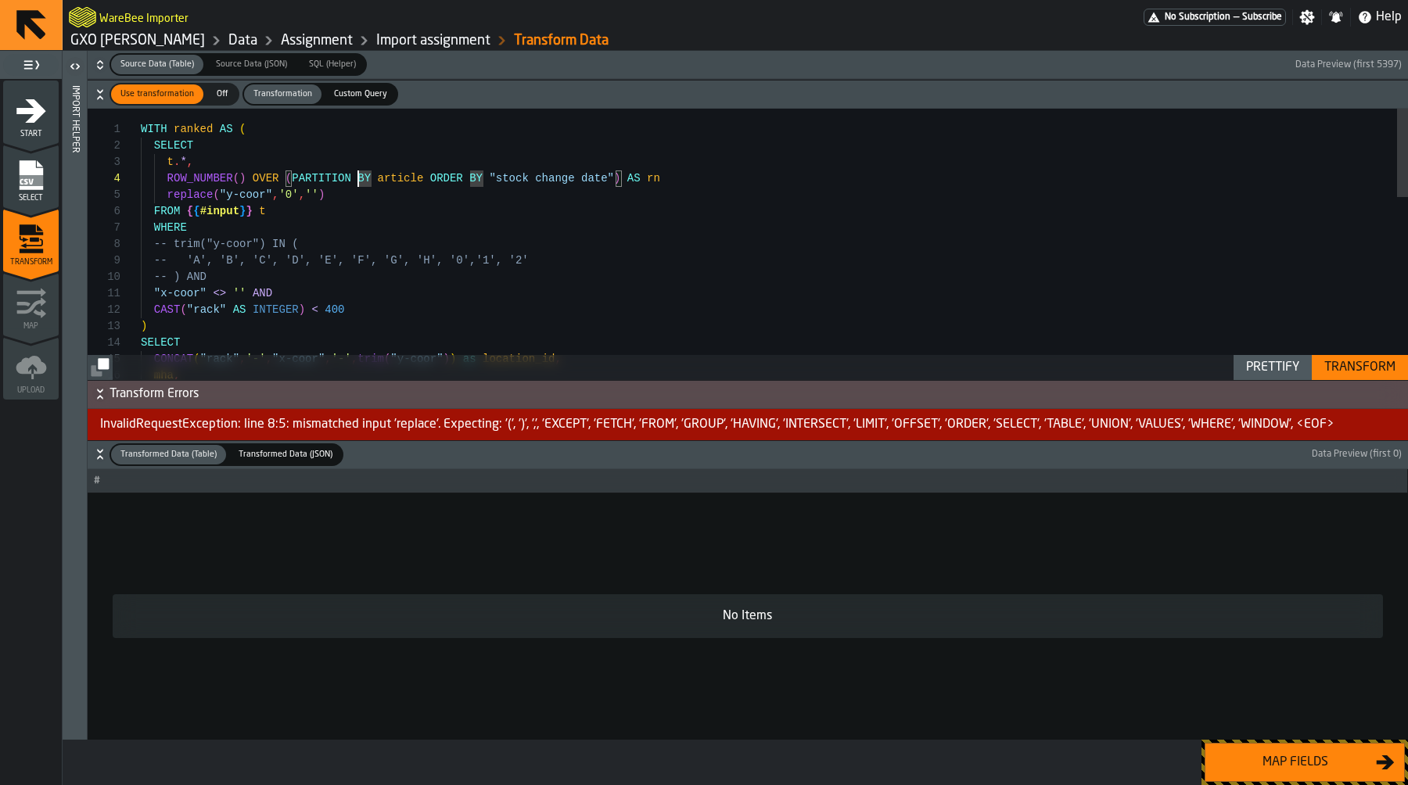
click at [361, 198] on div "FROM { { #input } } t WHERE -- trim("y-coor") IN ( -- 'A', 'B', 'C', 'D', 'E', …" at bounding box center [774, 520] width 1267 height 822
click at [314, 193] on div "FROM { { #input } } t WHERE -- trim("y-coor") IN ( -- 'A', 'B', 'C', 'D', 'E', …" at bounding box center [774, 520] width 1267 height 822
click at [193, 190] on div "FROM { { #input } } t WHERE -- trim("y-coor") IN ( -- 'A', 'B', 'C', 'D', 'E', …" at bounding box center [774, 520] width 1267 height 822
click at [364, 212] on div "FROM { { #input } } t WHERE -- trim("y-coor") IN ( -- 'A', 'B', 'C', 'D', 'E', …" at bounding box center [774, 520] width 1267 height 822
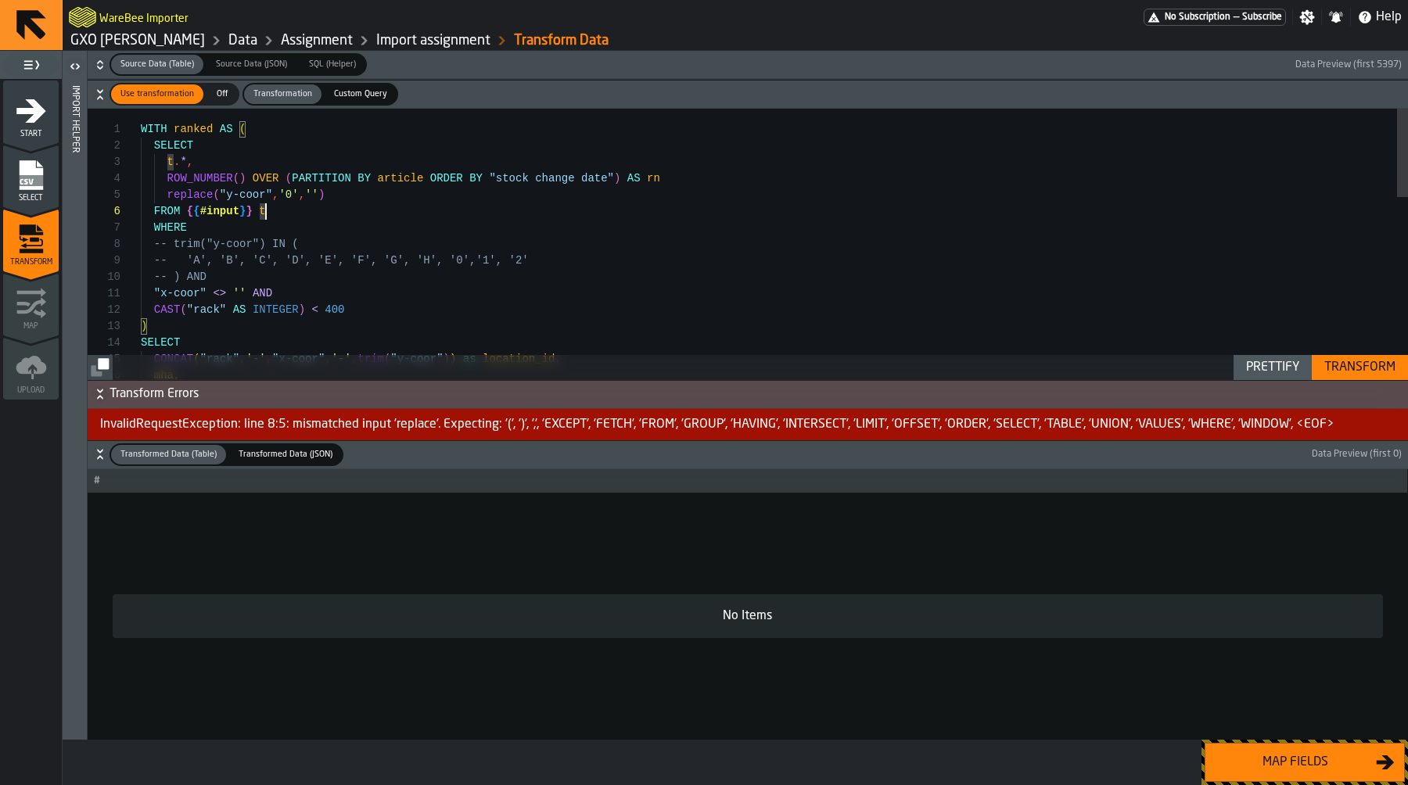
click at [364, 199] on div "FROM { { #input } } t WHERE -- trim("y-coor") IN ( -- 'A', 'B', 'C', 'D', 'E', …" at bounding box center [774, 520] width 1267 height 822
click at [1349, 356] on button "Transform" at bounding box center [1360, 367] width 96 height 25
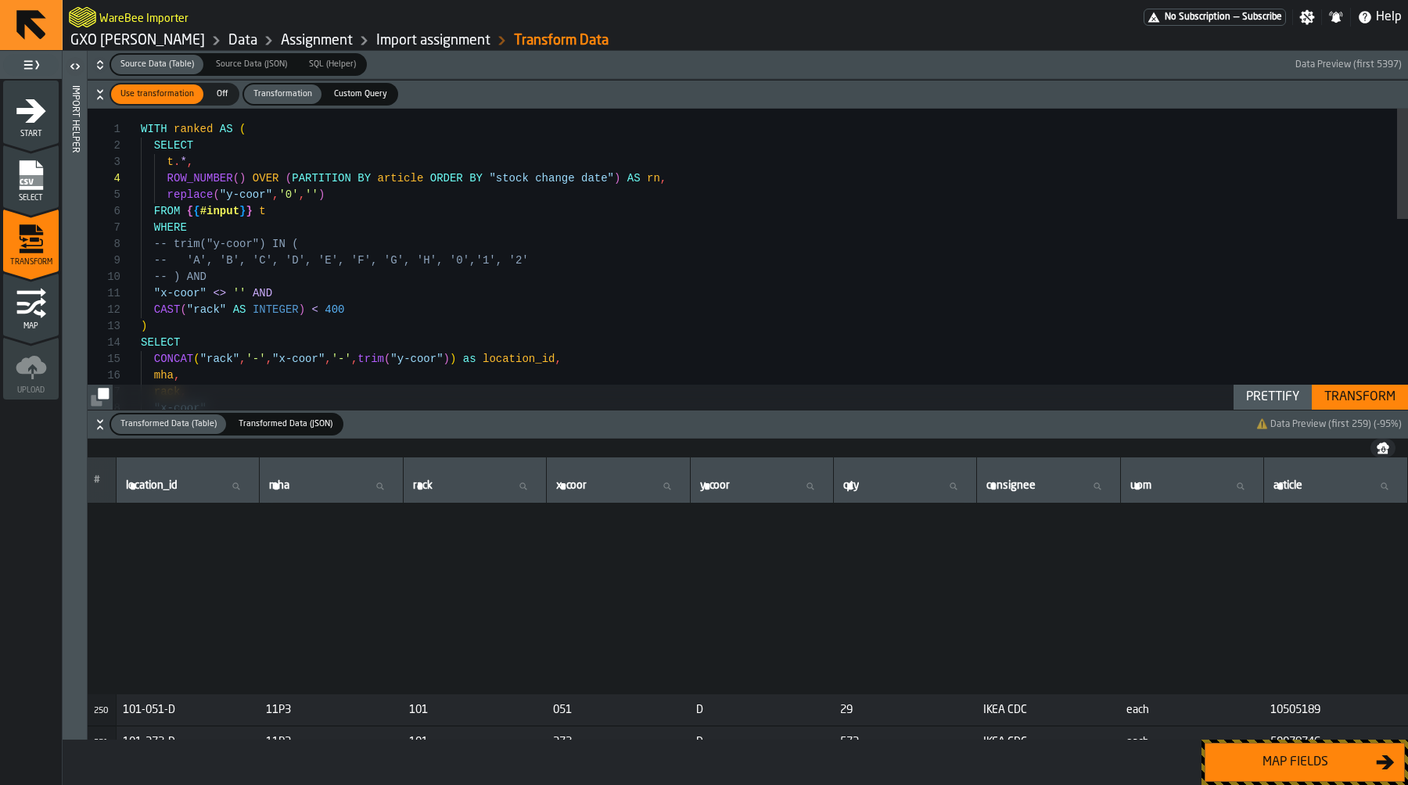
scroll to position [8068, 0]
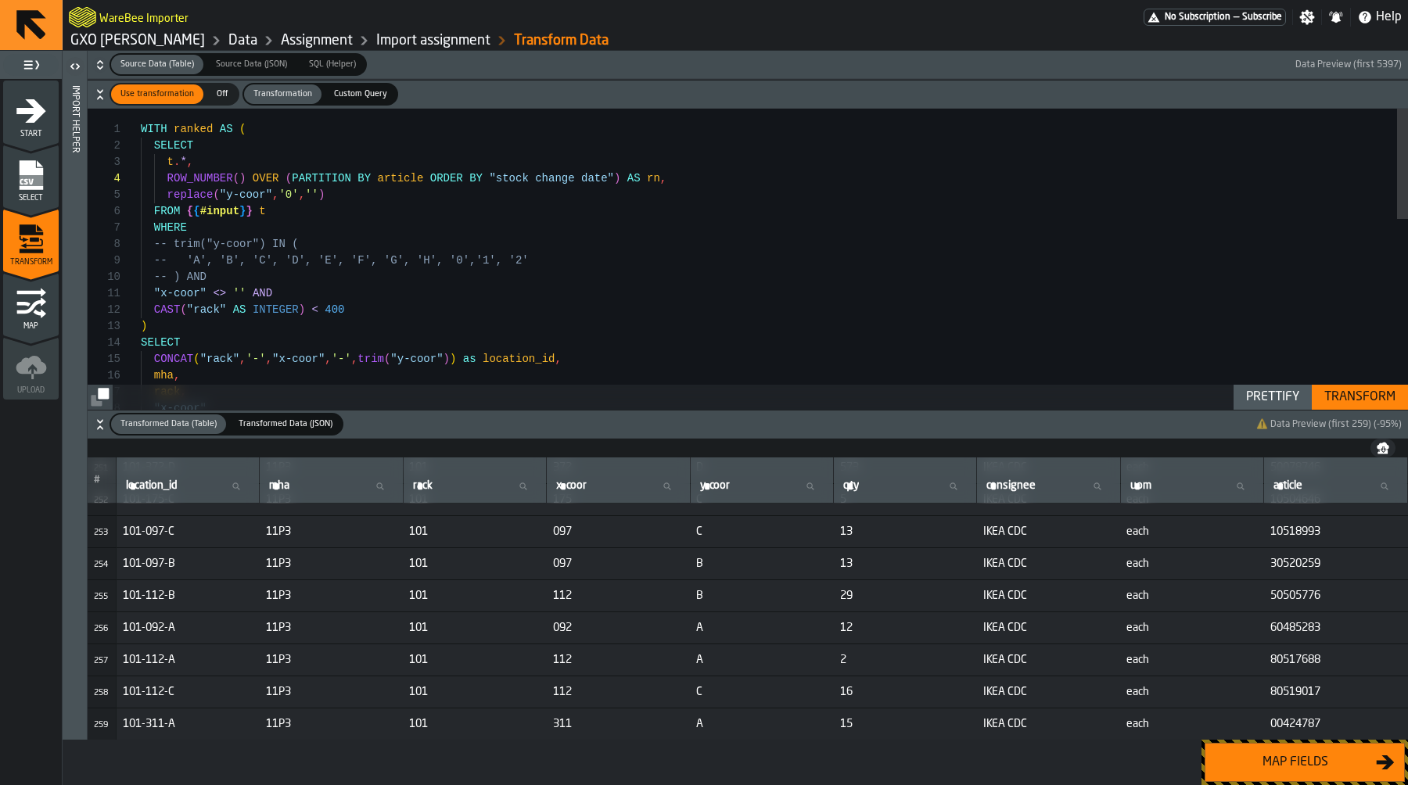
click at [475, 226] on div "FROM { { #input } } t WHERE -- trim("y-coor") IN ( -- 'A', 'B', 'C', 'D', 'E', …" at bounding box center [774, 520] width 1267 height 822
click at [475, 203] on div "FROM { { #input } } t WHERE -- trim("y-coor") IN ( -- 'A', 'B', 'C', 'D', 'E', …" at bounding box center [774, 520] width 1267 height 822
click at [479, 196] on div "FROM { { #input } } t WHERE -- trim("y-coor") IN ( -- 'A', 'B', 'C', 'D', 'E', …" at bounding box center [774, 520] width 1267 height 822
click at [497, 590] on span "101" at bounding box center [474, 596] width 131 height 13
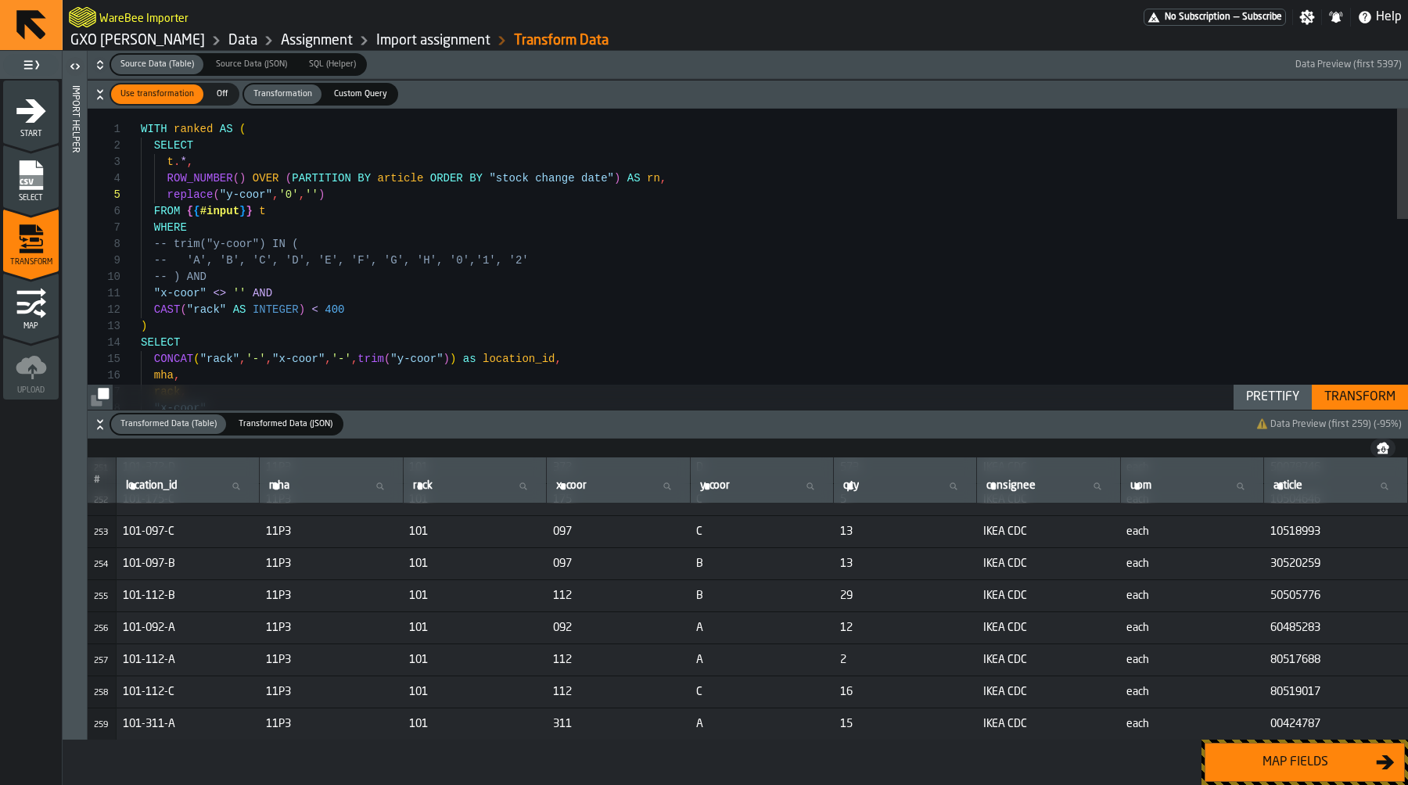
click at [348, 194] on div "FROM { { #input } } t WHERE -- trim("y-coor") IN ( -- 'A', 'B', 'C', 'D', 'E', …" at bounding box center [774, 520] width 1267 height 822
click at [371, 193] on div "FROM { { #input } } t WHERE -- trim("y-coor") IN ( -- 'A', 'B', 'C', 'D', 'E', …" at bounding box center [774, 520] width 1267 height 822
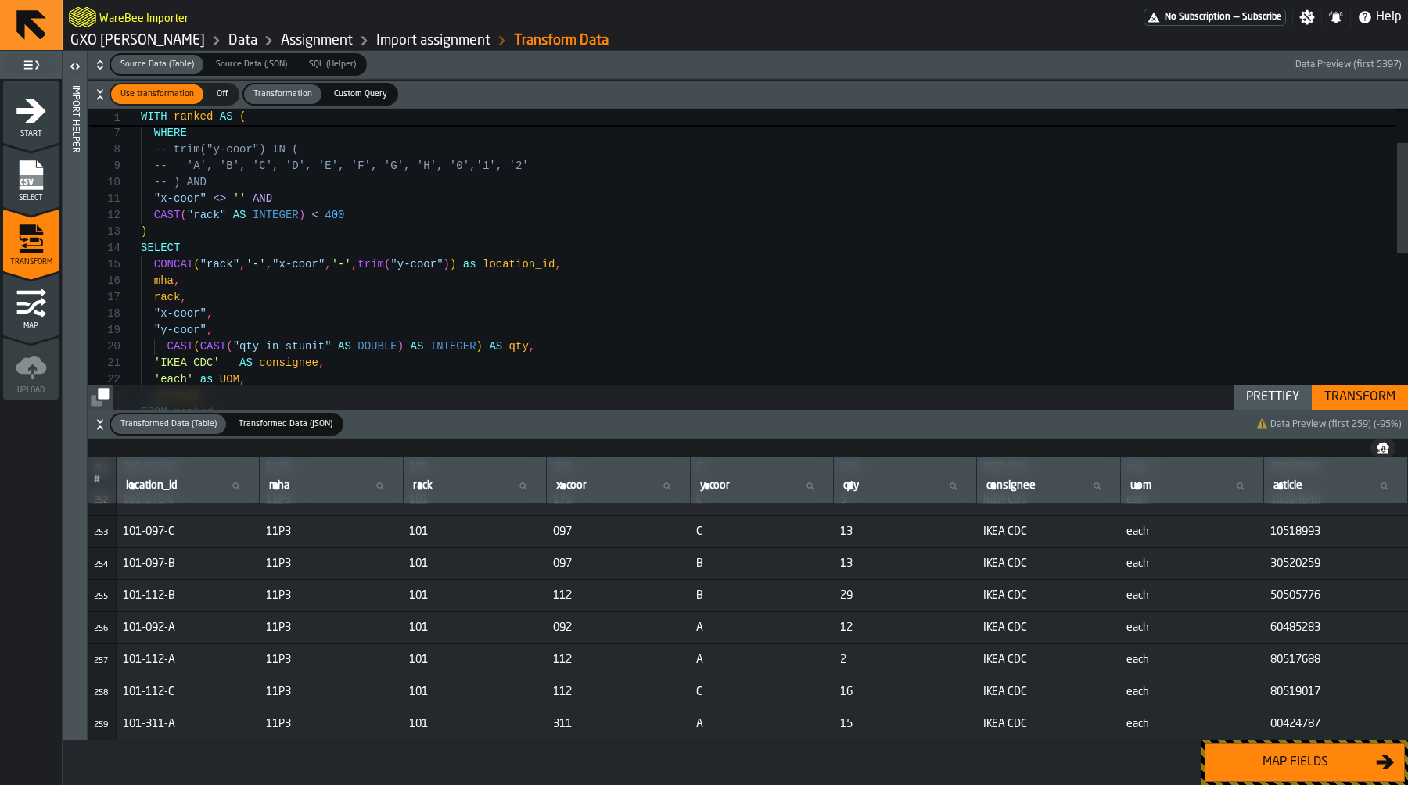
click at [422, 271] on div "FROM { { #input } } t WHERE -- trim("y-coor") IN ( -- 'A', 'B', 'C', 'D', 'E', …" at bounding box center [774, 425] width 1267 height 822
click at [459, 267] on div "FROM { { #input } } t WHERE -- trim("y-coor") IN ( -- 'A', 'B', 'C', 'D', 'E', …" at bounding box center [774, 425] width 1267 height 822
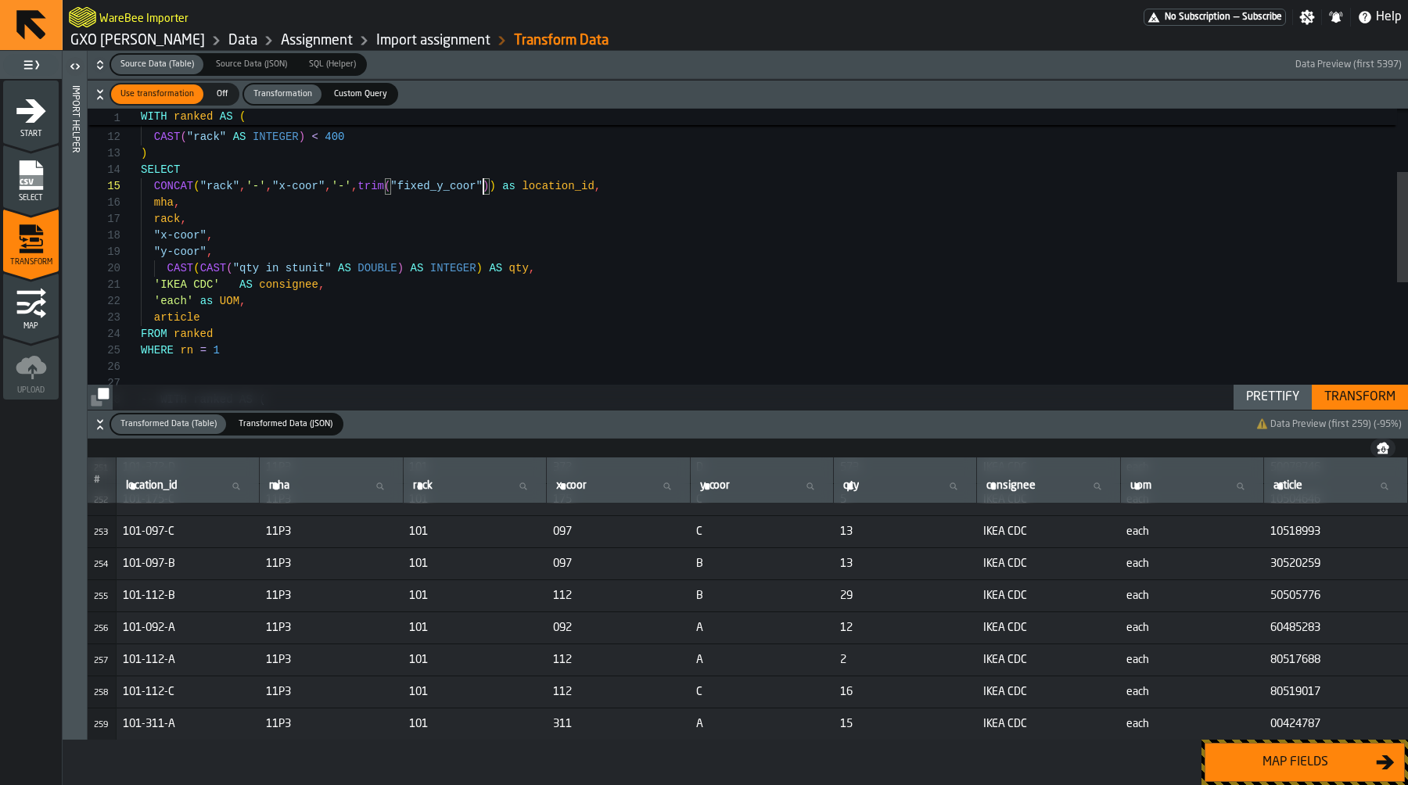
type textarea "**********"
click at [1354, 392] on div "Transform" at bounding box center [1360, 397] width 84 height 19
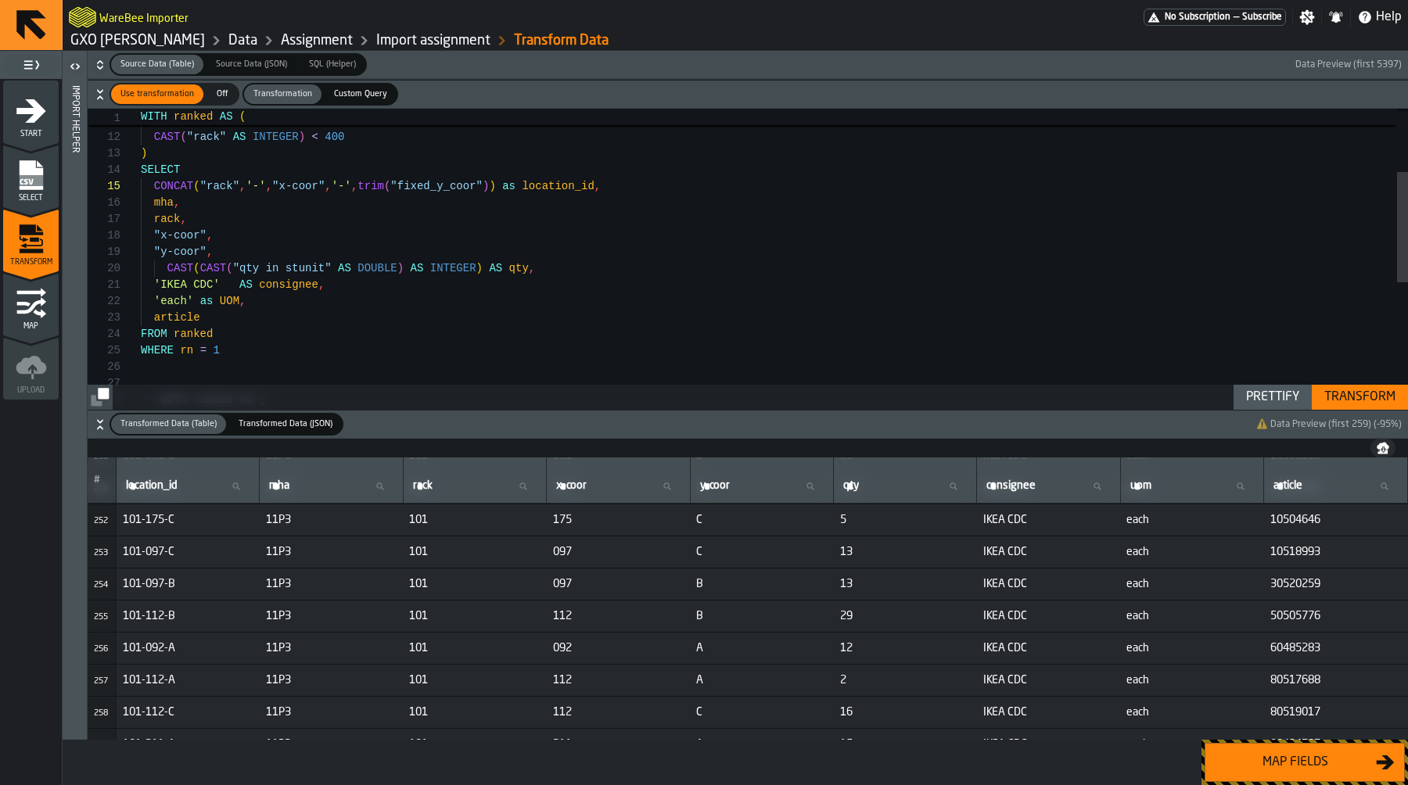
scroll to position [8068, 0]
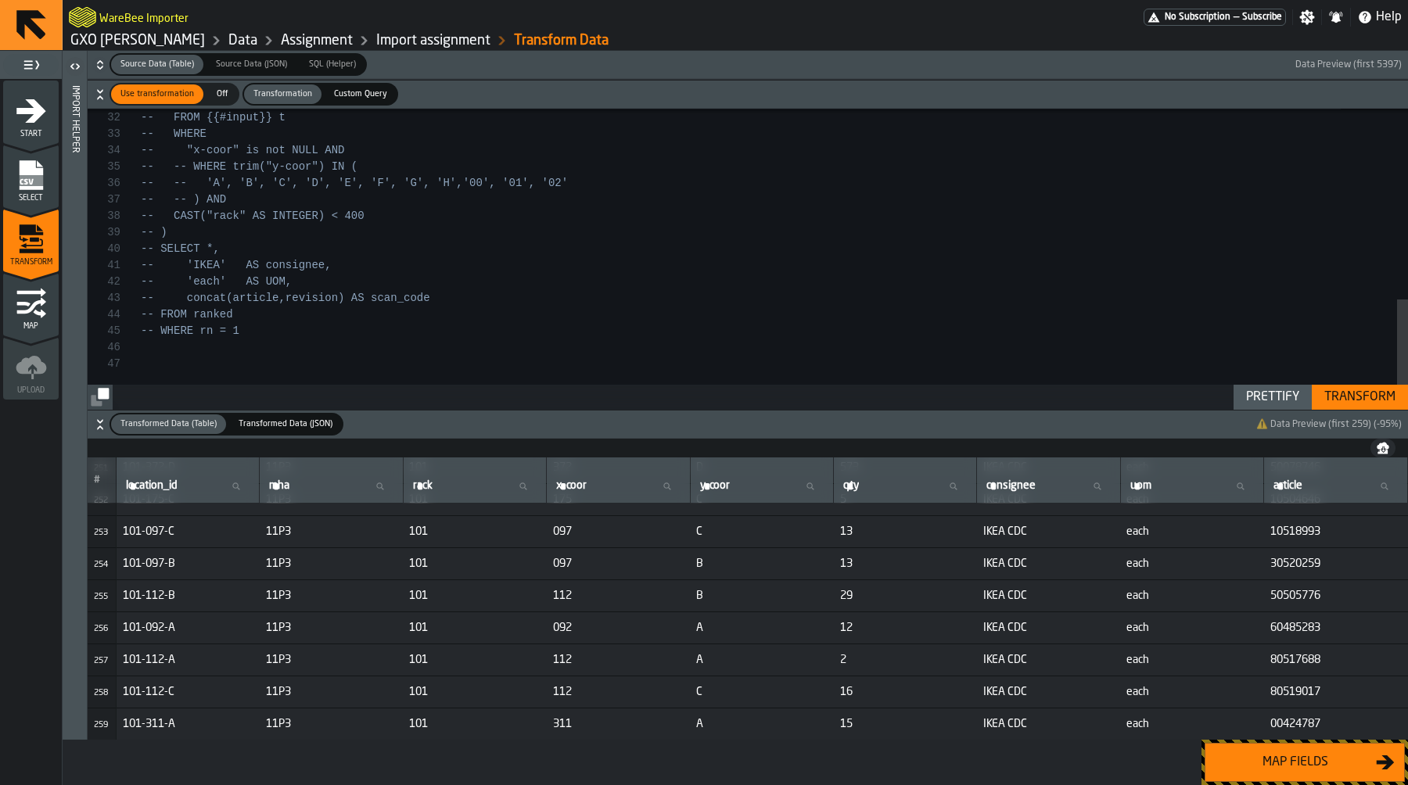
click at [1287, 748] on button "Map fields" at bounding box center [1304, 762] width 200 height 39
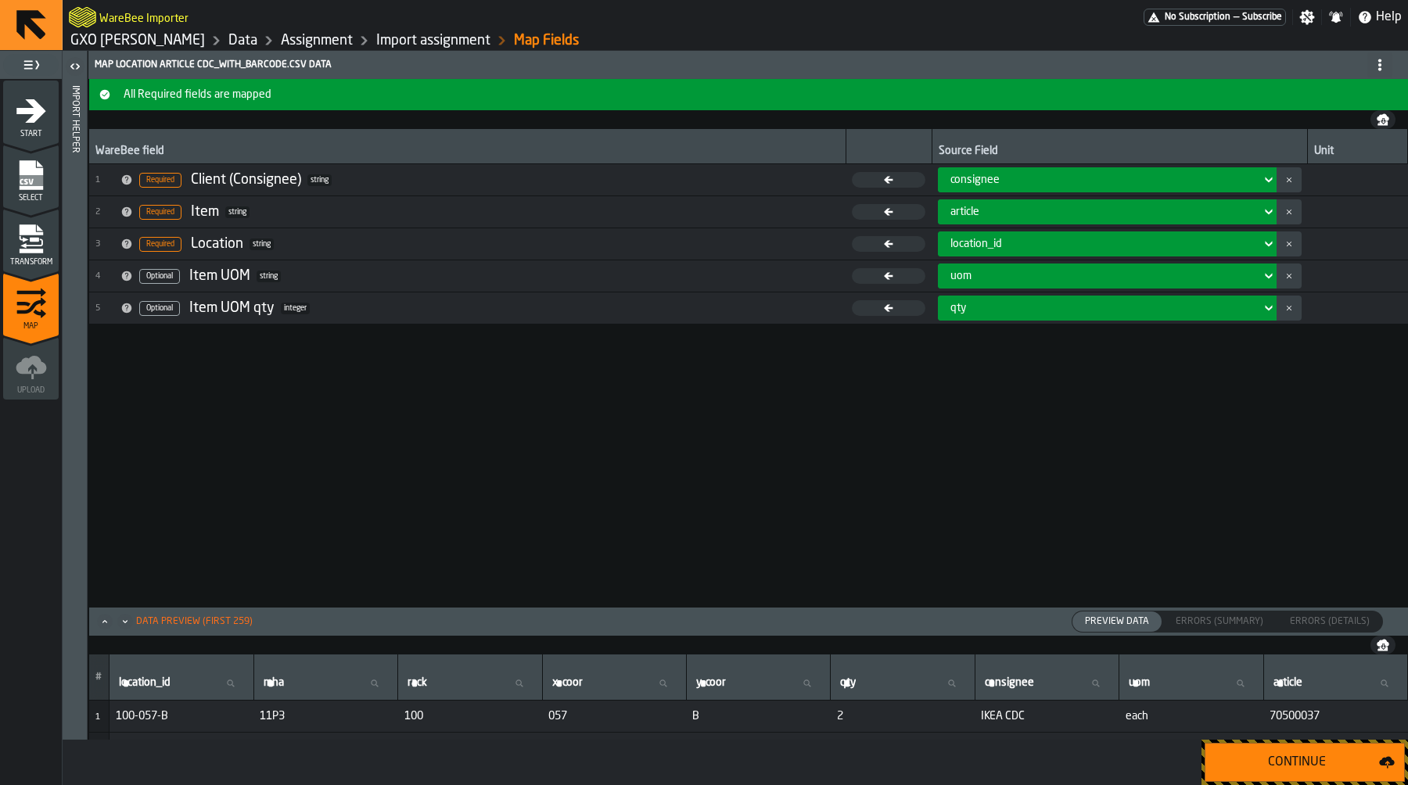
click at [1287, 748] on button "Continue" at bounding box center [1304, 762] width 200 height 39
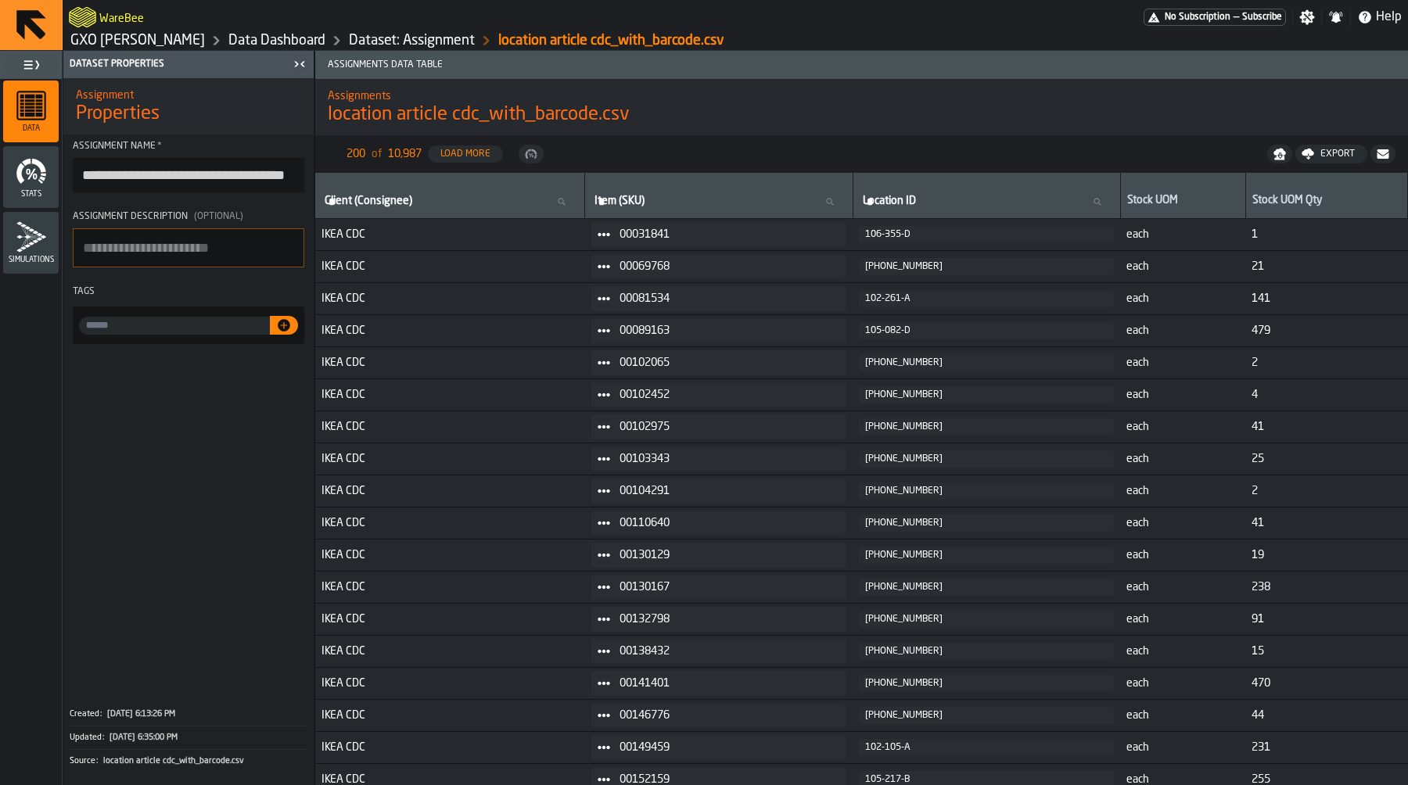
click at [720, 130] on div "Assignments location article cdc_with_barcode.csv" at bounding box center [861, 107] width 1093 height 66
click at [216, 320] on input "input-value-" at bounding box center [174, 326] width 191 height 18
type input "*******"
click at [150, 430] on span at bounding box center [188, 523] width 250 height 346
click at [277, 338] on div "*******" at bounding box center [188, 326] width 231 height 38
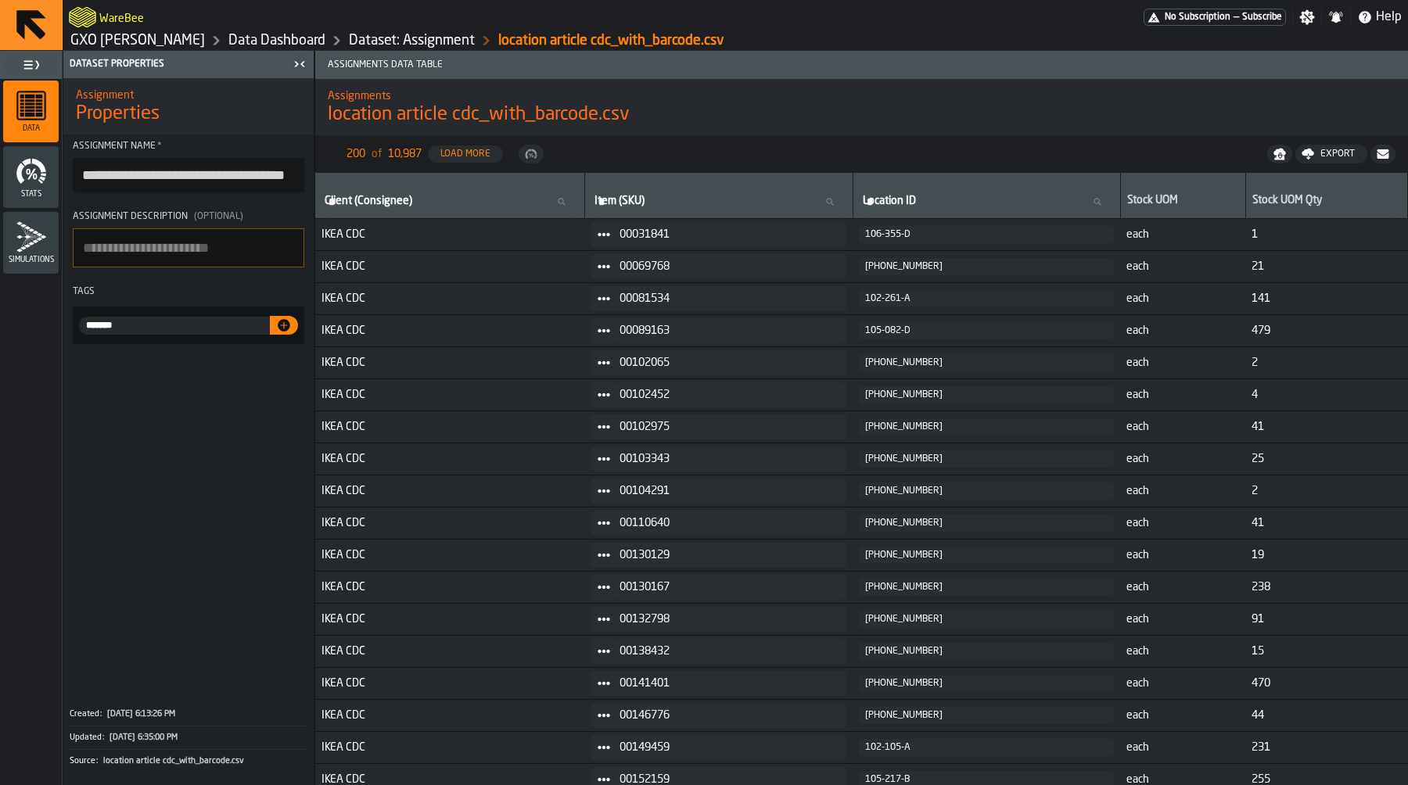
click at [282, 332] on icon "button-" at bounding box center [284, 325] width 13 height 13
click at [153, 330] on input "input-value-" at bounding box center [189, 326] width 108 height 18
click at [424, 39] on link "Dataset: Assignment" at bounding box center [412, 40] width 126 height 17
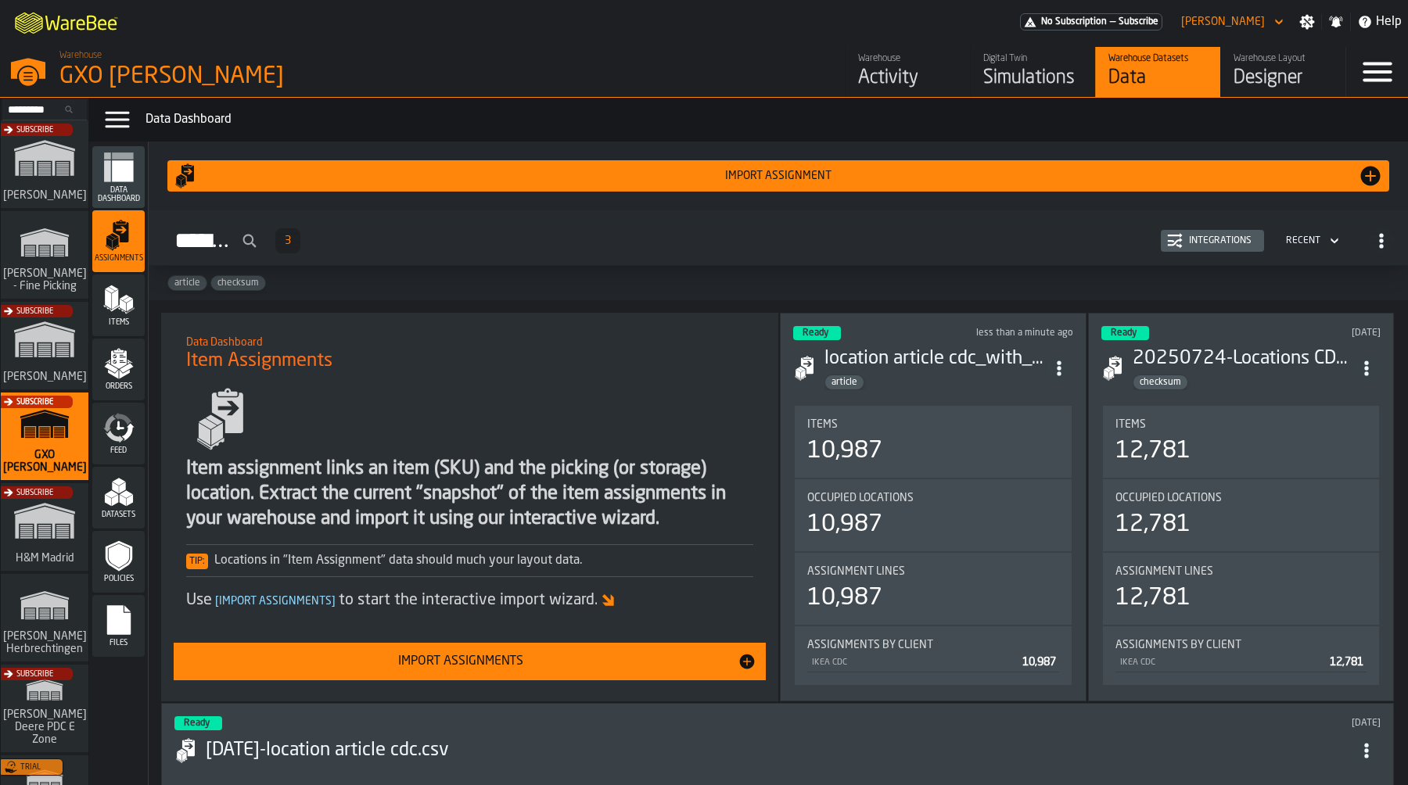
click at [127, 299] on polygon "menu Items" at bounding box center [128, 299] width 10 height 6
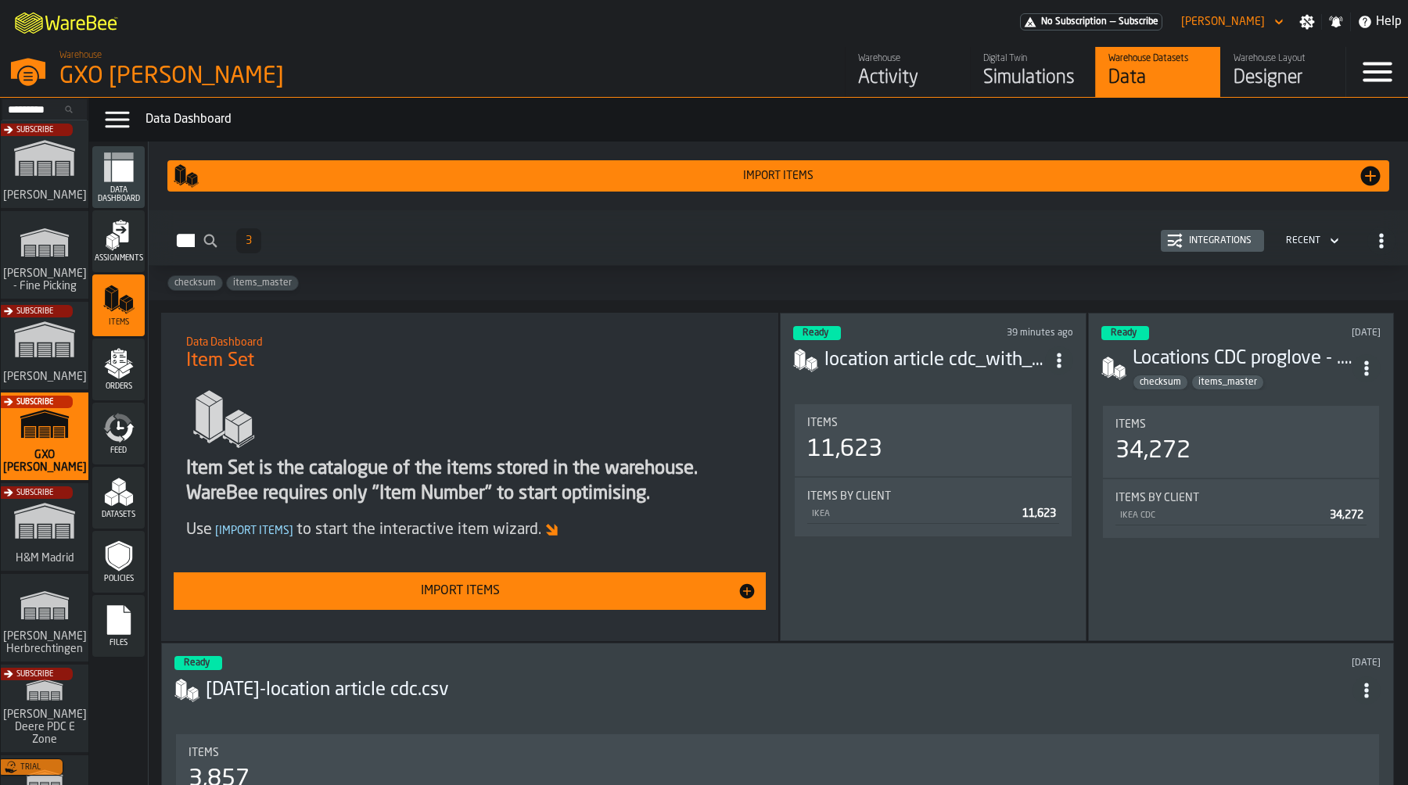
click at [1058, 347] on span "ItemListCard-DashboardItemContainer" at bounding box center [1059, 360] width 28 height 28
click at [953, 354] on h3 "location article cdc_with_barcode.csv" at bounding box center [934, 360] width 220 height 25
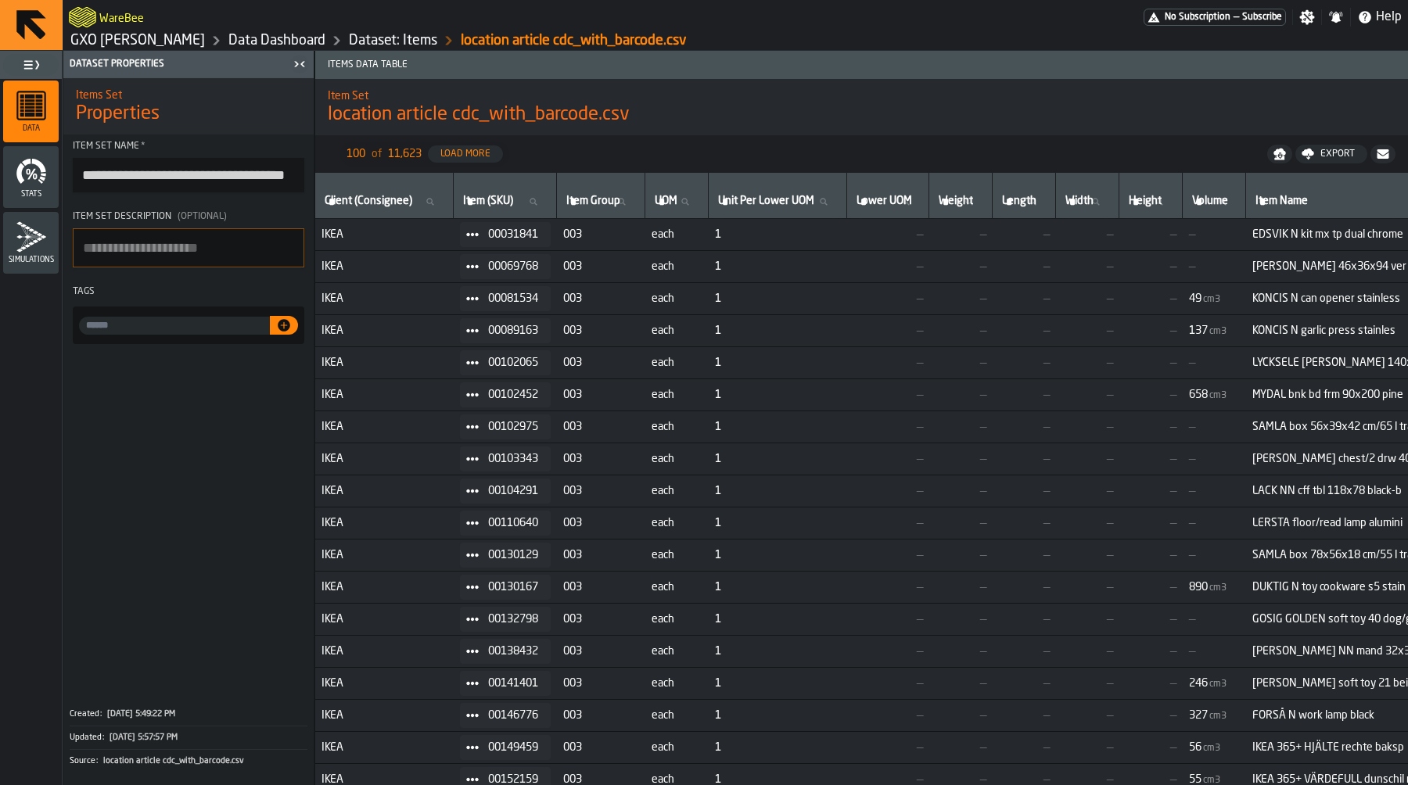
click at [180, 331] on input "input-value-" at bounding box center [174, 326] width 191 height 18
type input "*******"
click at [291, 323] on icon "button-" at bounding box center [284, 326] width 16 height 16
click at [230, 412] on span at bounding box center [188, 523] width 250 height 346
click at [273, 42] on link "Data Dashboard" at bounding box center [276, 40] width 97 height 17
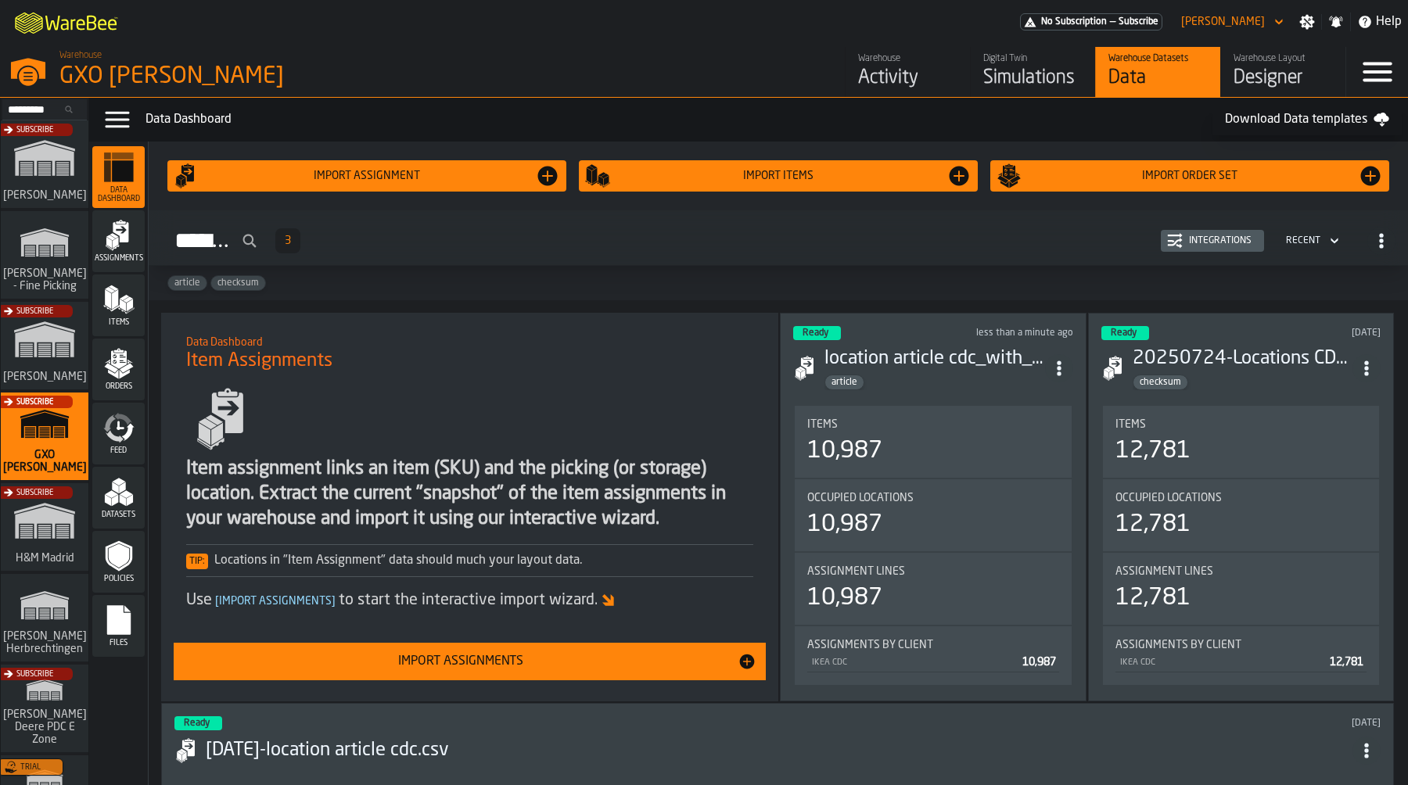
click at [114, 300] on polygon "menu Items" at bounding box center [115, 299] width 6 height 20
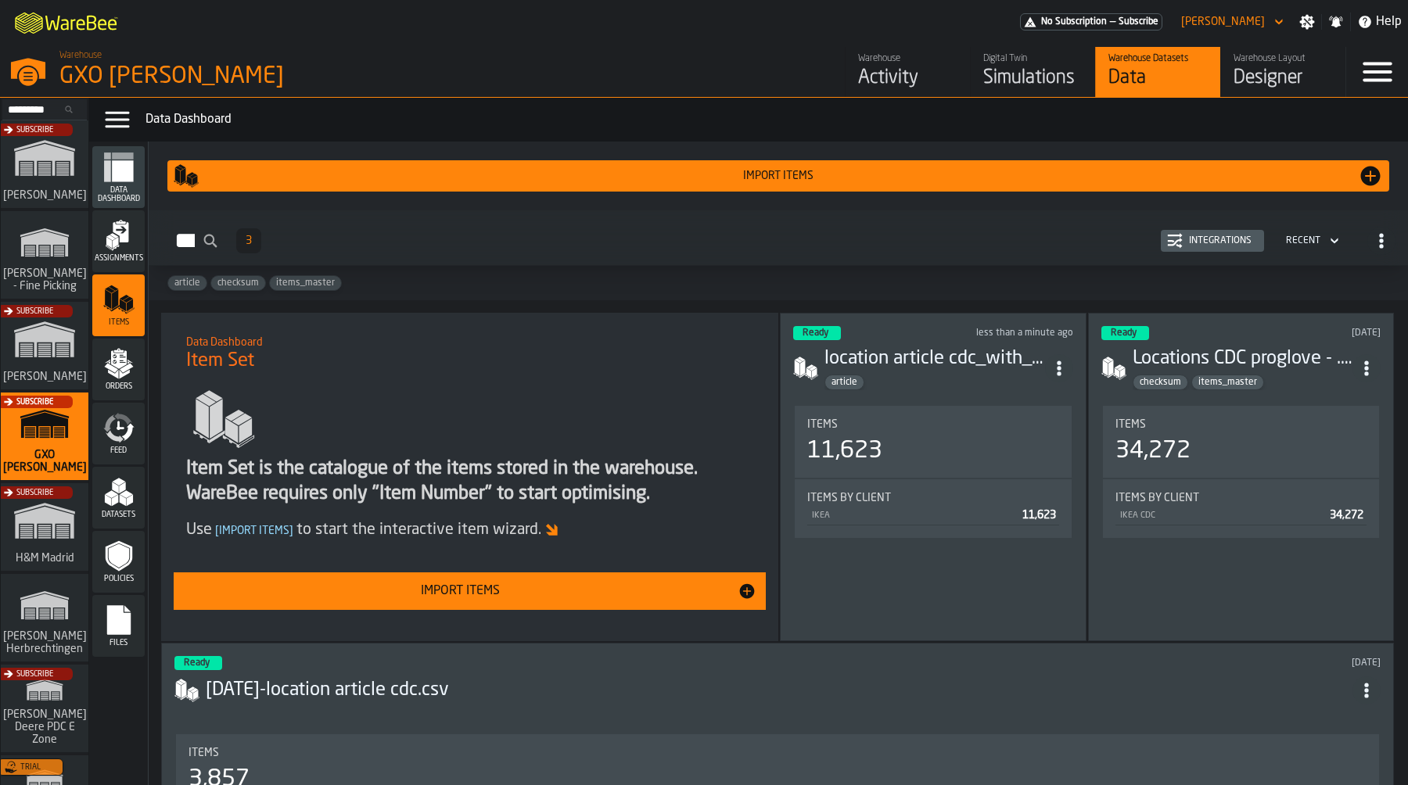
click at [102, 474] on div "Datasets" at bounding box center [118, 498] width 52 height 62
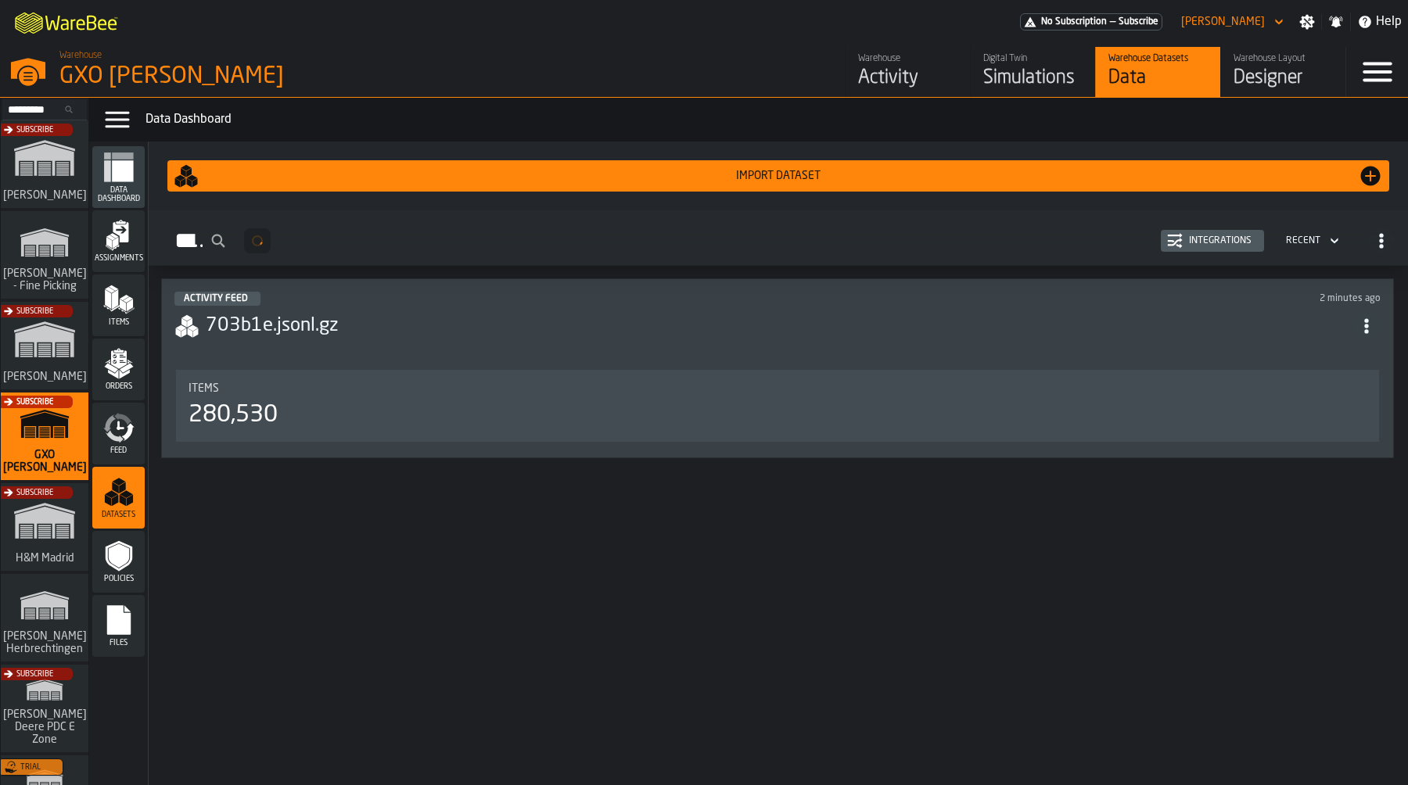
click at [106, 434] on icon "menu Feed" at bounding box center [115, 436] width 18 height 13
click at [450, 305] on header "Activity Feed 2 minutes ago 703b1e.jsonl.gz" at bounding box center [777, 323] width 1206 height 63
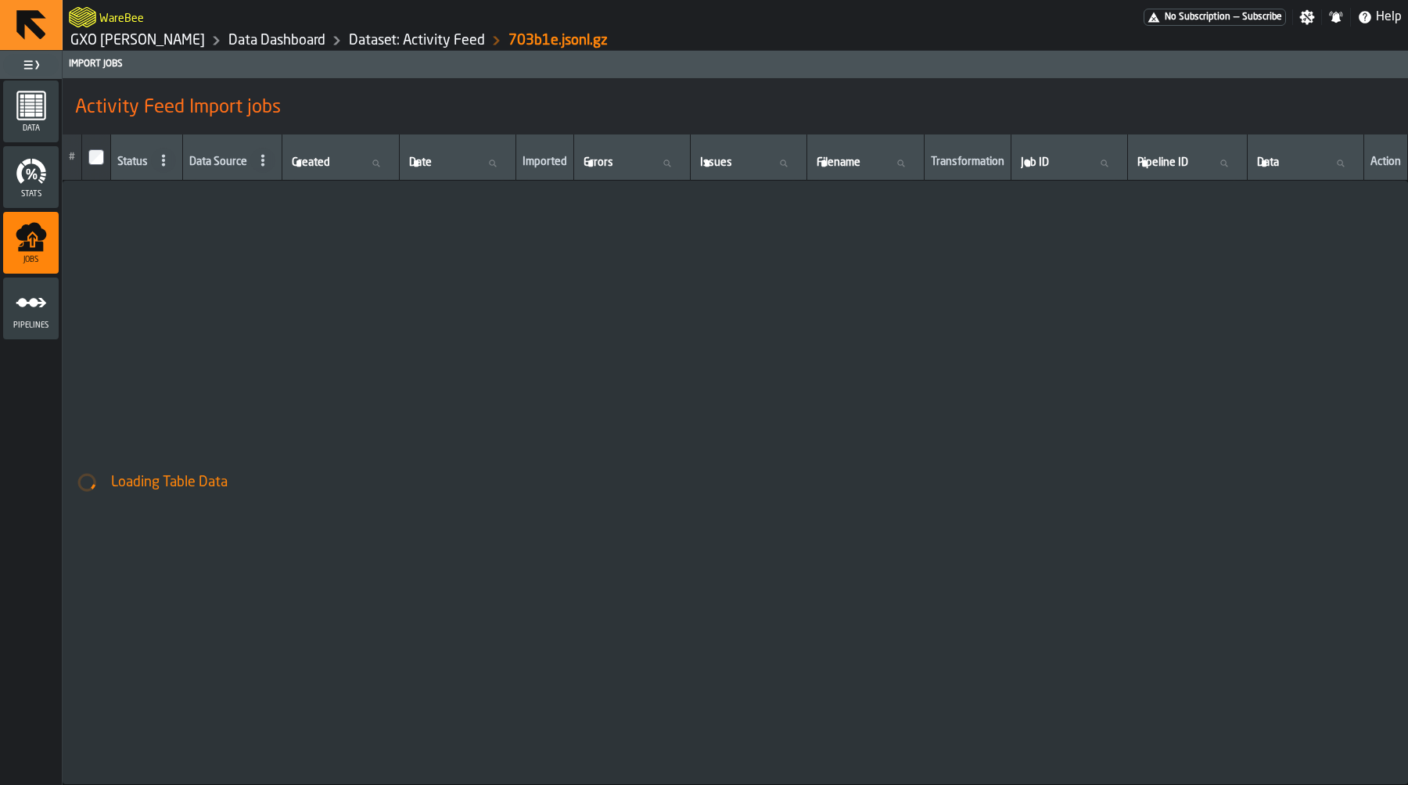
click at [45, 319] on div "Pipelines" at bounding box center [31, 308] width 56 height 43
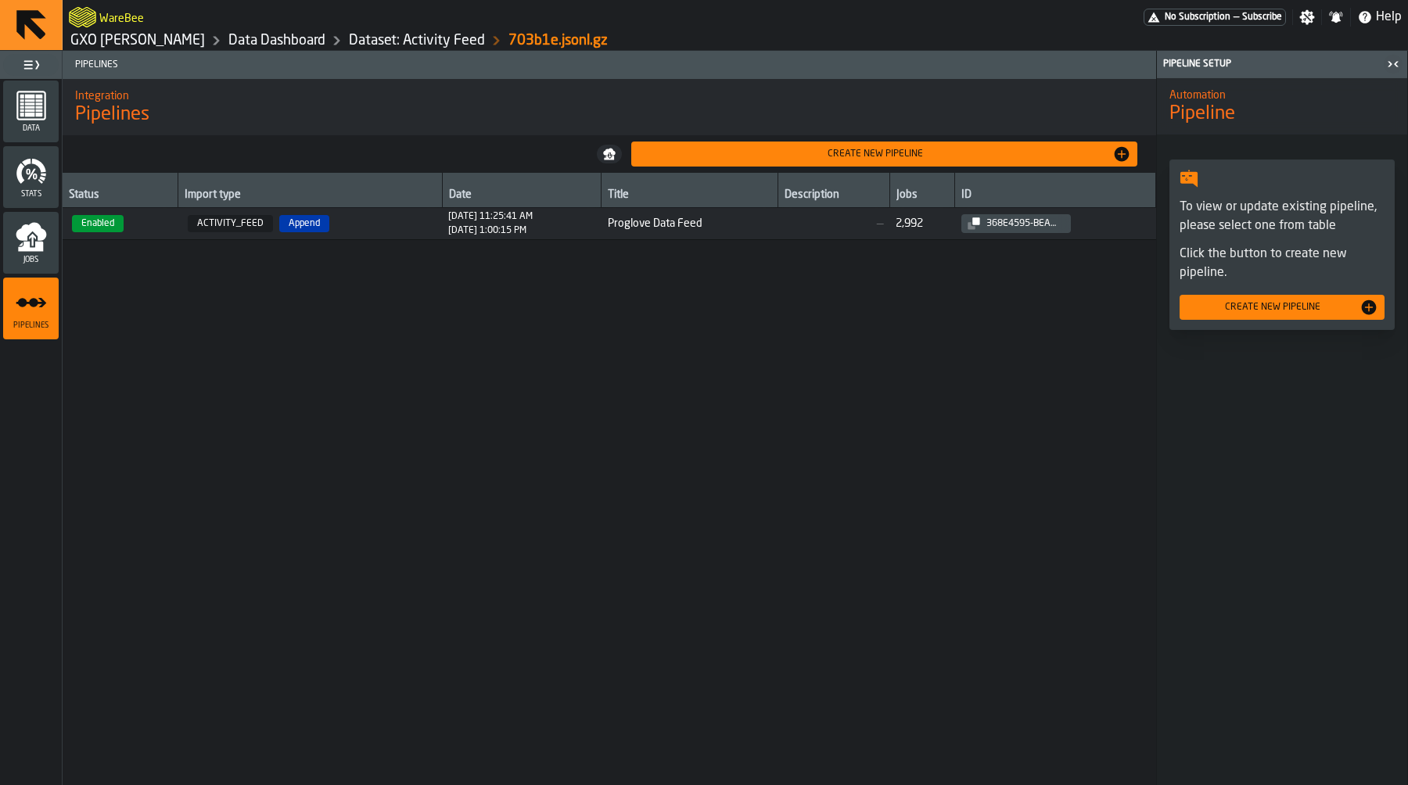
click at [48, 254] on div "Jobs" at bounding box center [31, 242] width 56 height 43
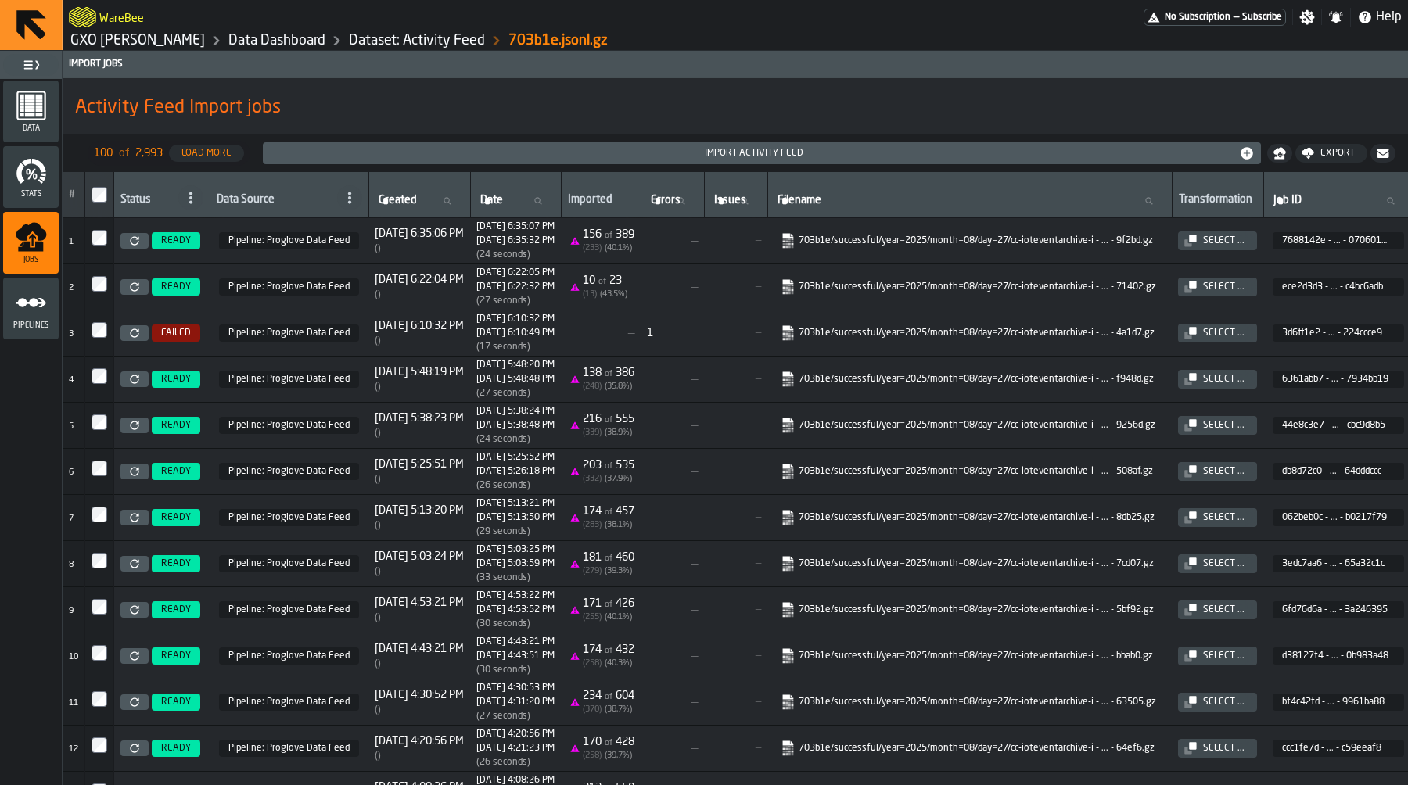
click at [137, 240] on icon at bounding box center [134, 240] width 9 height 9
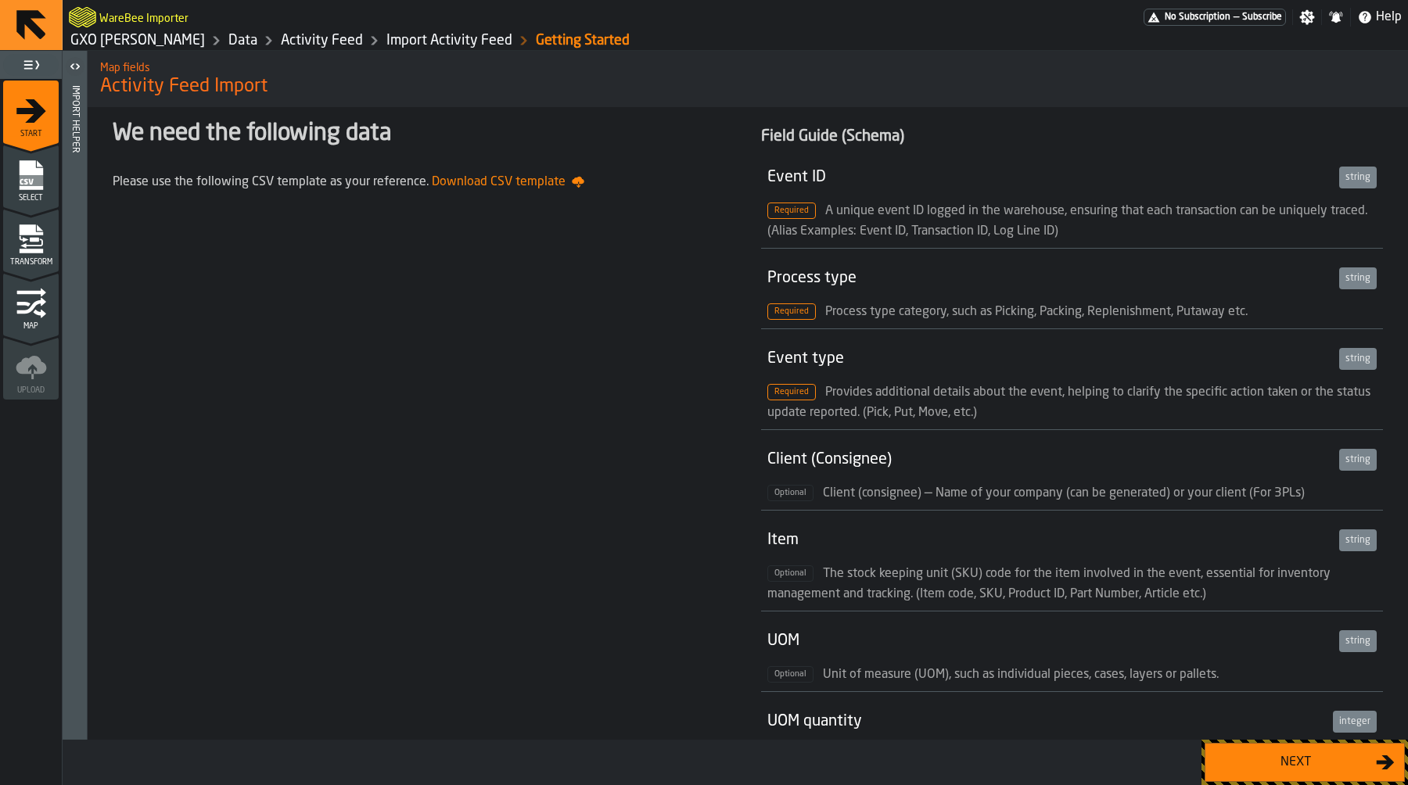
scroll to position [1, 0]
click at [1266, 763] on div "Next" at bounding box center [1295, 762] width 161 height 19
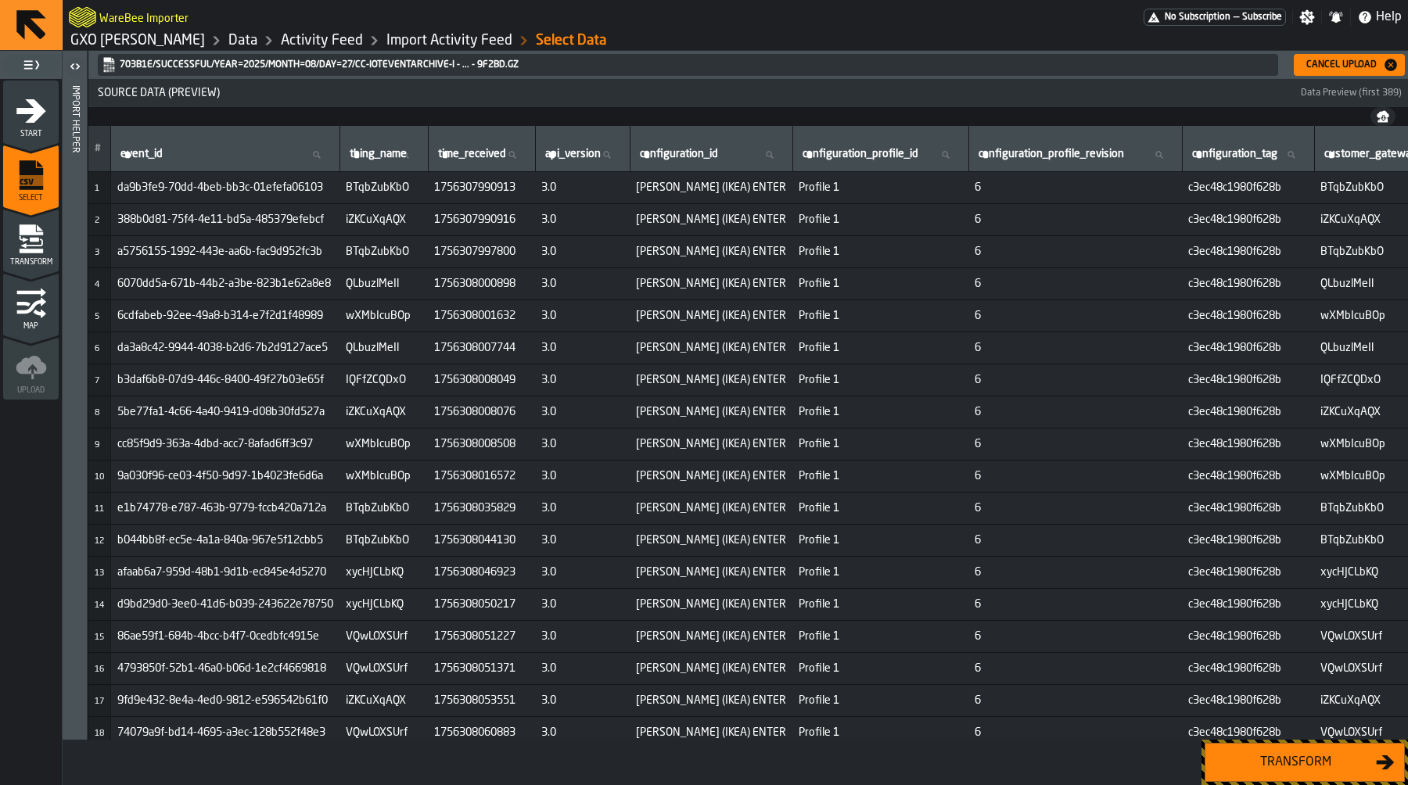
click at [1266, 763] on div "Transform" at bounding box center [1295, 762] width 161 height 19
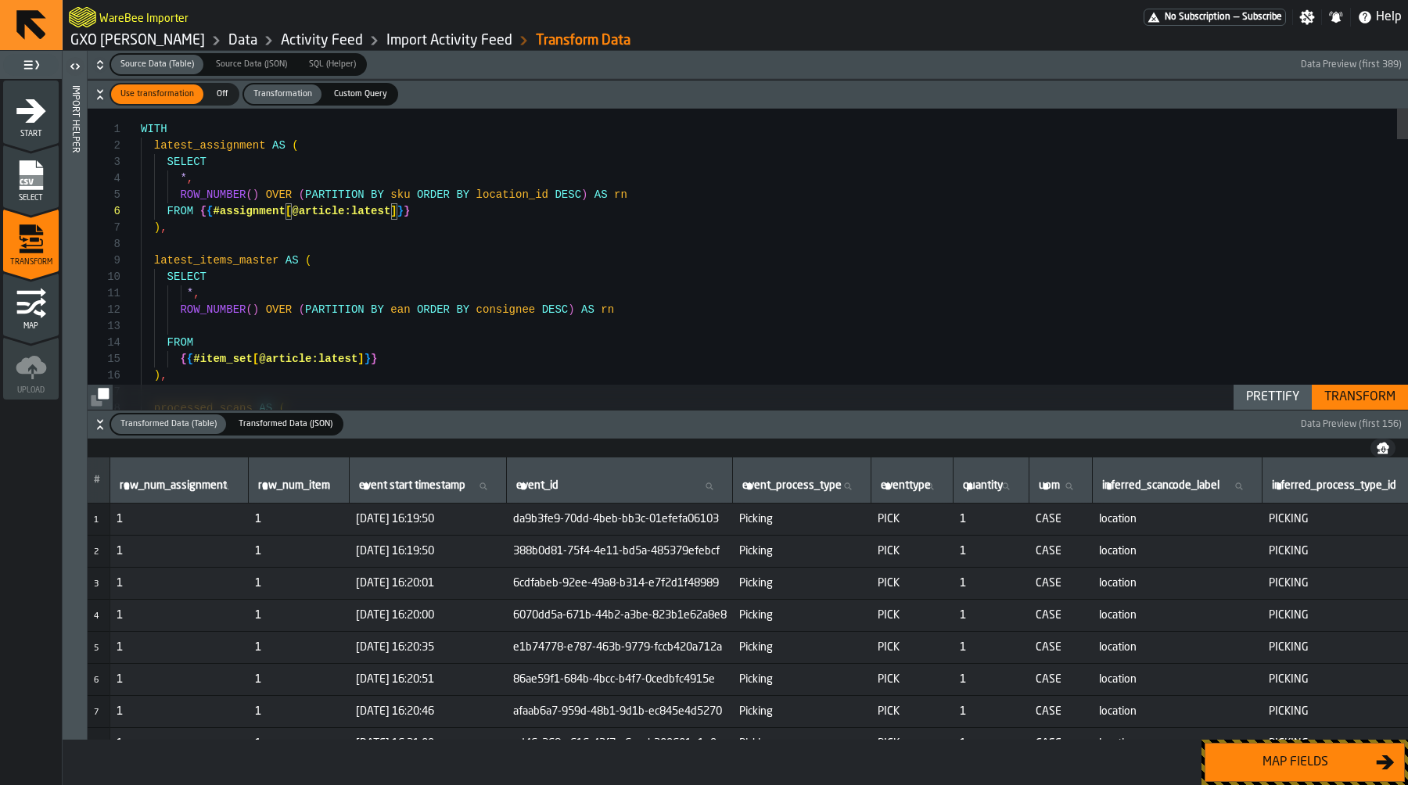
click at [1358, 399] on div "Transform" at bounding box center [1360, 397] width 84 height 19
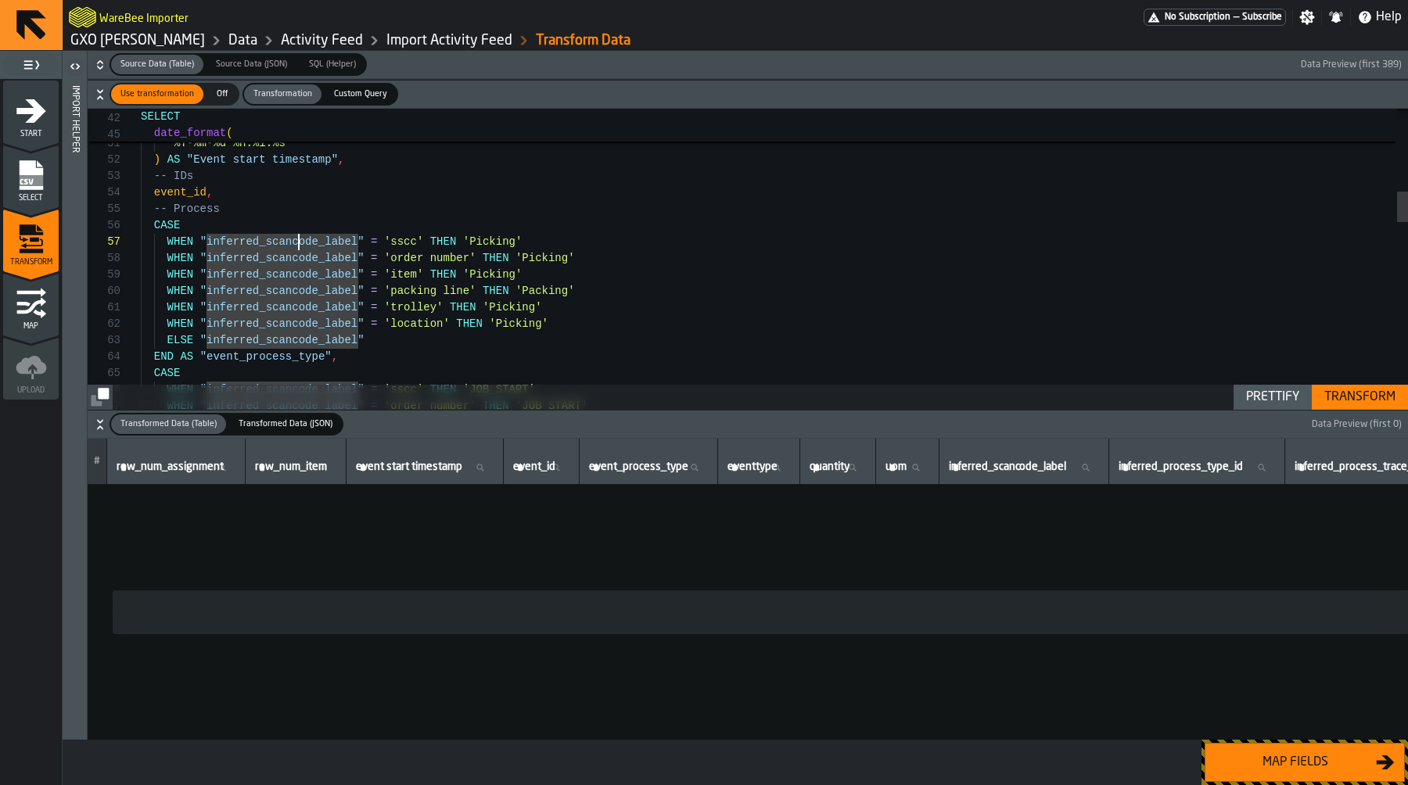
click at [298, 249] on div ") , --at_timezone(from_unixtime(CAST("time_created" AS bigint) / 1000),'[GEOGRA…" at bounding box center [774, 764] width 1267 height 2924
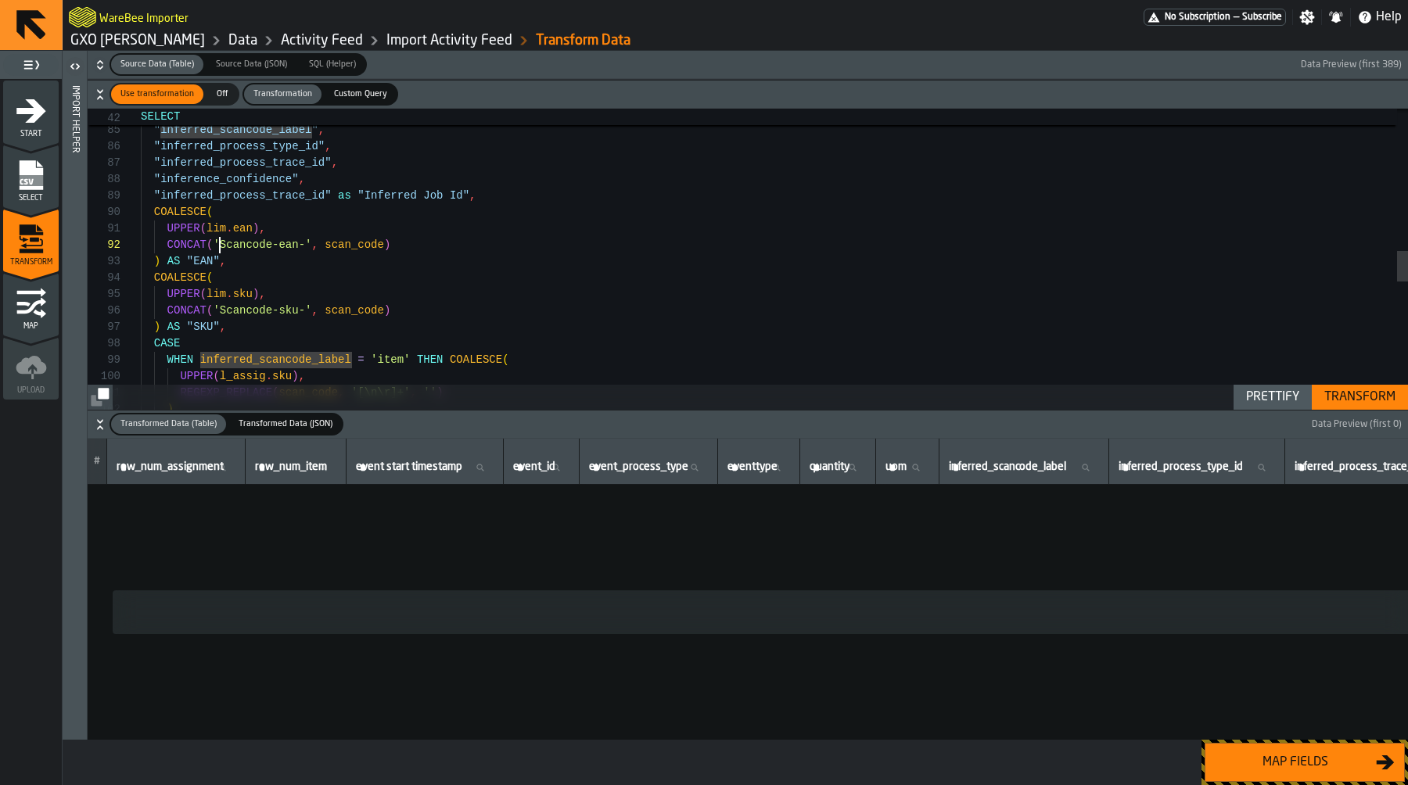
click at [223, 239] on div "--REGEXP_LIKE(scan_code, '^[A-Z]-\d{4}$') AS "scan _code_test", "inferred_scanc…" at bounding box center [774, 192] width 1267 height 2924
click at [231, 231] on div "--REGEXP_LIKE(scan_code, '^[A-Z]-\d{4}$') AS "scan _code_test", "inferred_scanc…" at bounding box center [774, 192] width 1267 height 2924
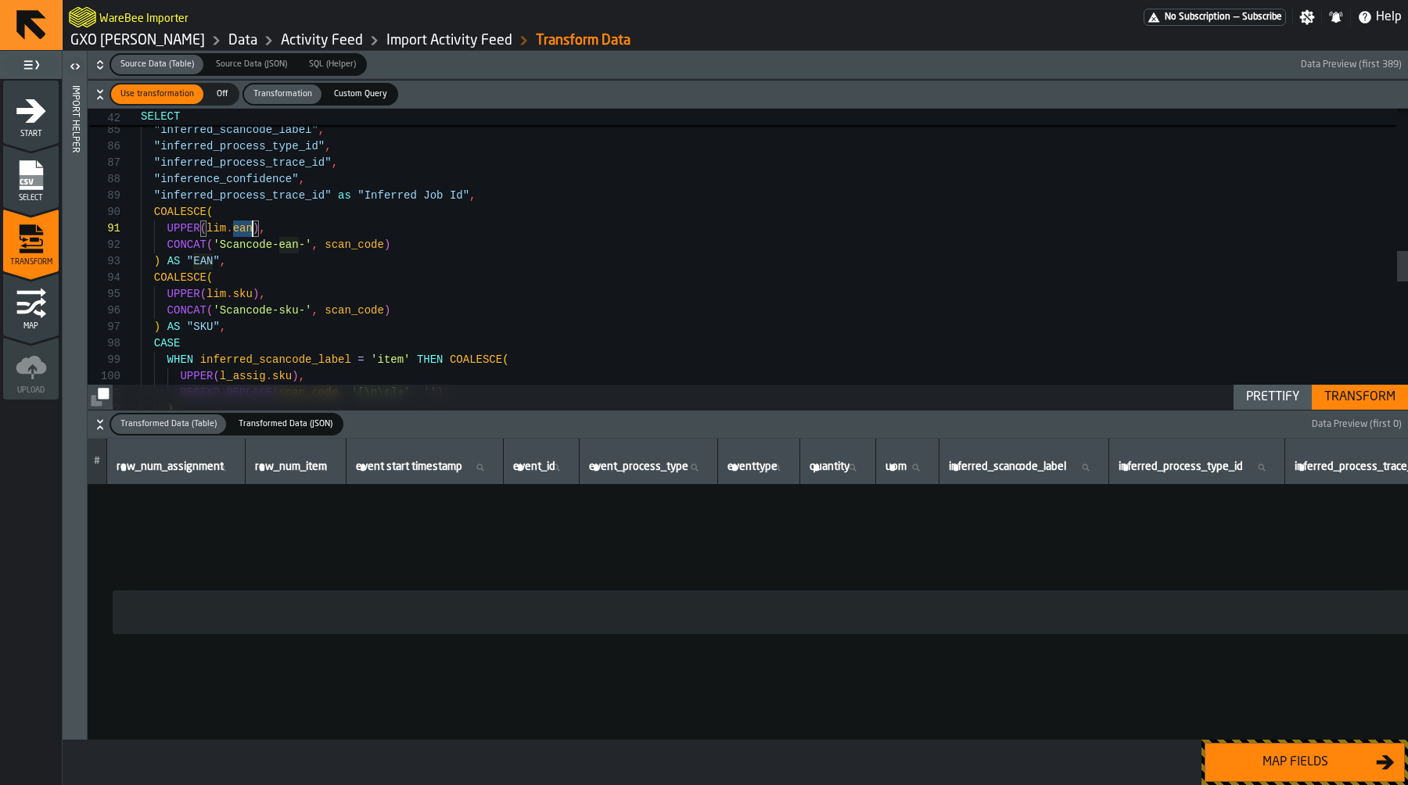
click at [231, 231] on div "--REGEXP_LIKE(scan_code, '^[A-Z]-\d{4}$') AS "scan _code_test", "inferred_scanc…" at bounding box center [774, 192] width 1267 height 2924
click at [202, 259] on div "--REGEXP_LIKE(scan_code, '^[A-Z]-\d{4}$') AS "scan _code_test", "inferred_scanc…" at bounding box center [774, 192] width 1267 height 2924
click at [249, 230] on div "--REGEXP_LIKE(scan_code, '^[A-Z]-\d{4}$') AS "scan _code_test", "inferred_scanc…" at bounding box center [774, 192] width 1267 height 2924
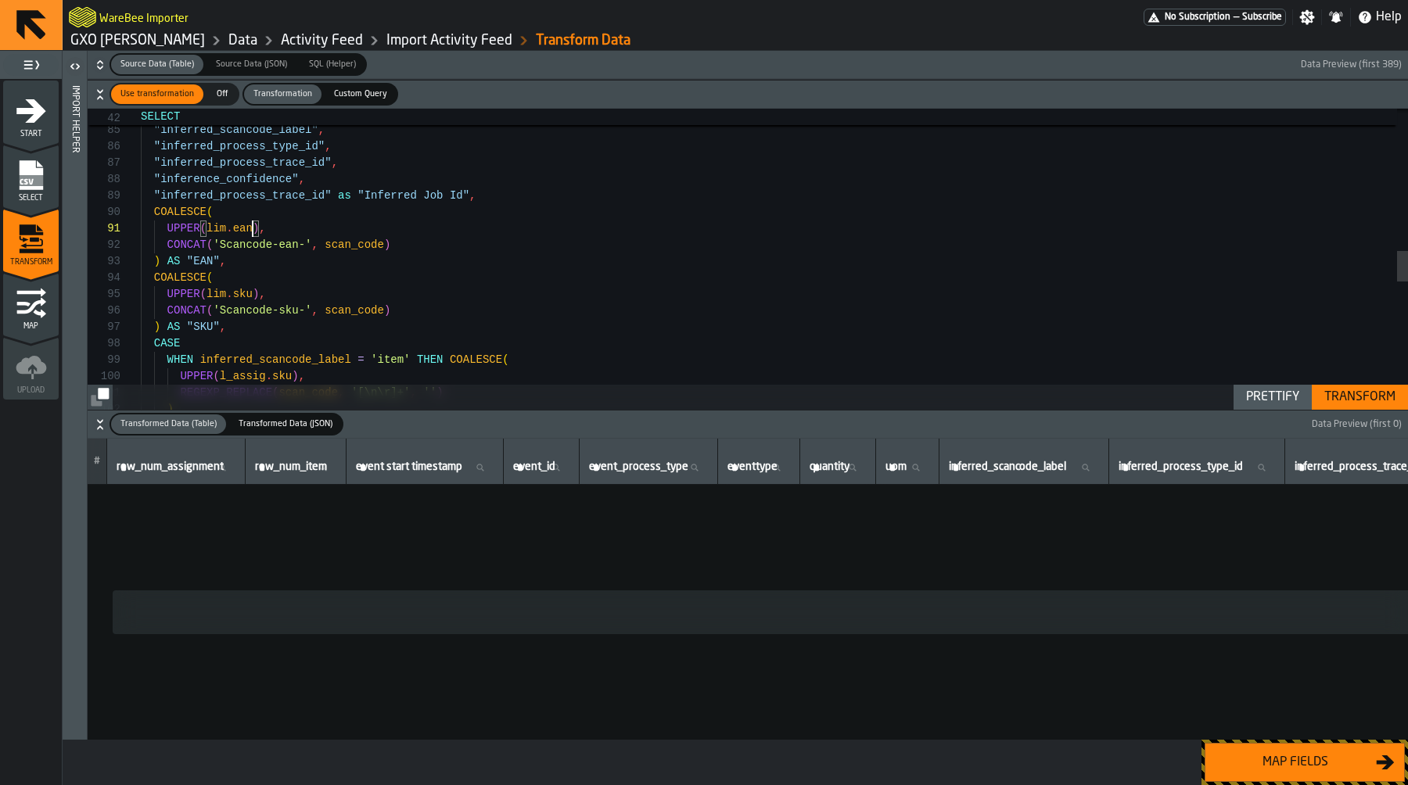
scroll to position [0, 0]
click at [249, 230] on div "--REGEXP_LIKE(scan_code, '^[A-Z]-\d{4}$') AS "scan _code_test", "inferred_scanc…" at bounding box center [774, 192] width 1267 height 2924
click at [251, 249] on div "--REGEXP_LIKE(scan_code, '^[A-Z]-\d{4}$') AS "scan _code_test", "inferred_scanc…" at bounding box center [774, 192] width 1267 height 2924
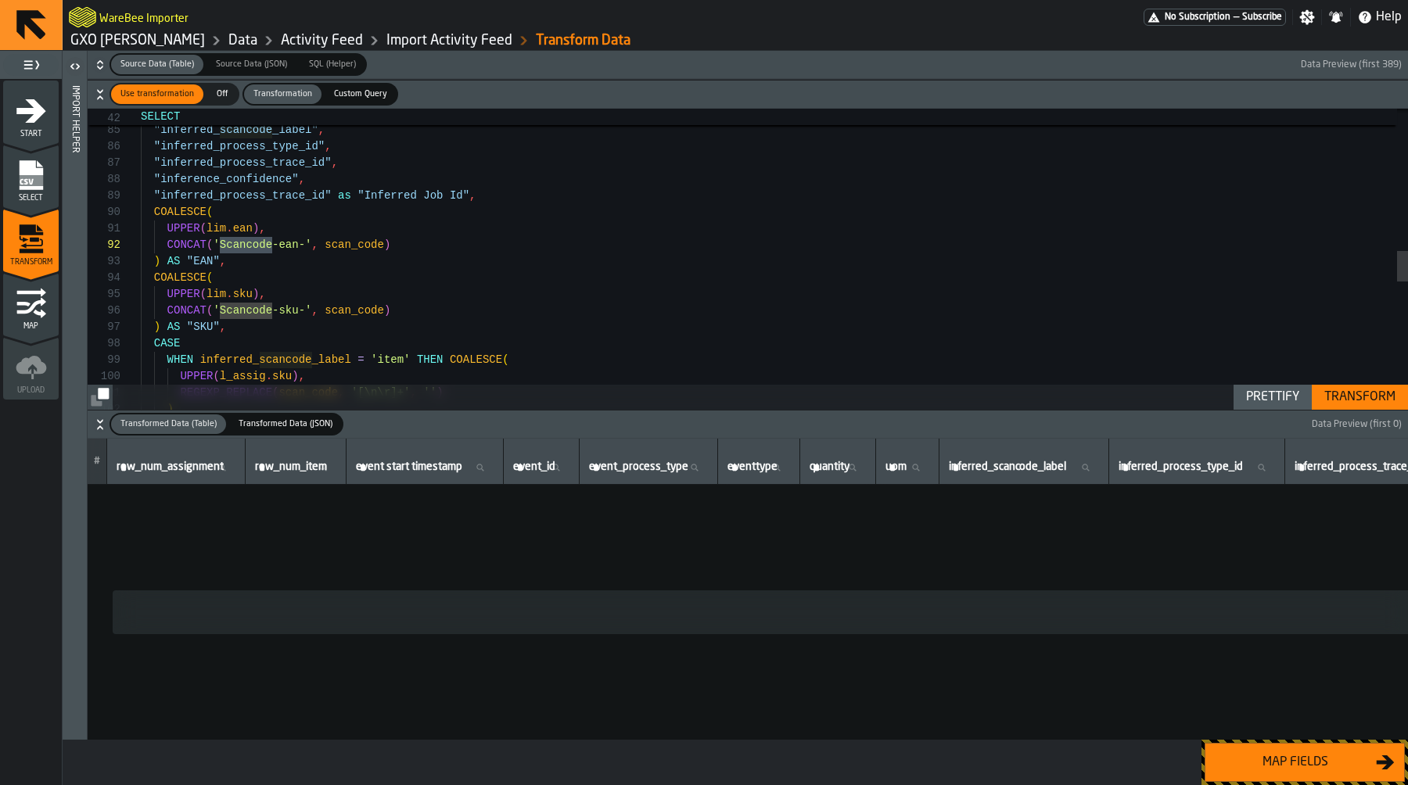
click at [306, 249] on div "--REGEXP_LIKE(scan_code, '^[A-Z]-\d{4}$') AS "scan _code_test", "inferred_scanc…" at bounding box center [774, 192] width 1267 height 2924
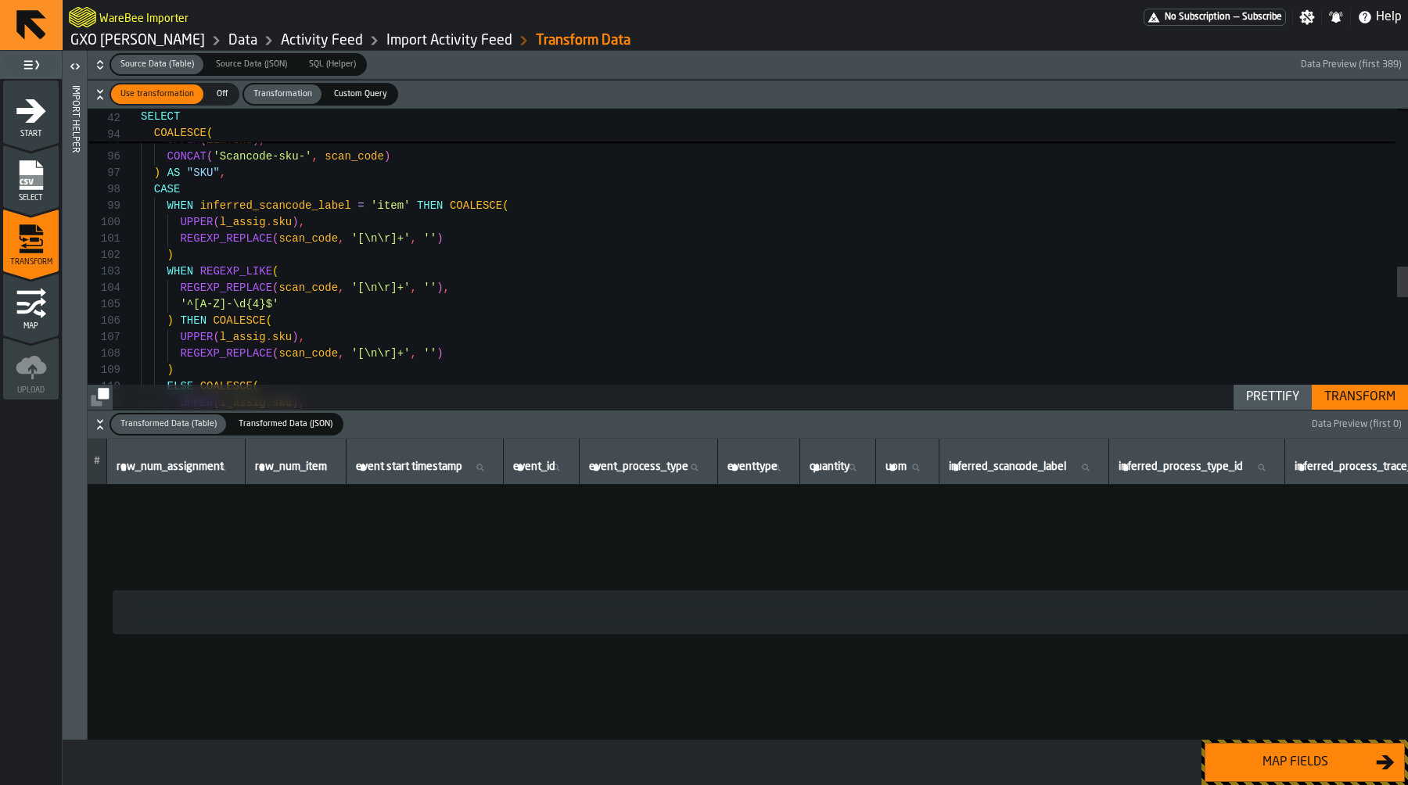
click at [281, 220] on div ") AS "EAN" , COALESCE ( UPPER ( lim . sku ) , CONCAT ( 'Scancode-sku-' , scan_c…" at bounding box center [774, 38] width 1267 height 2924
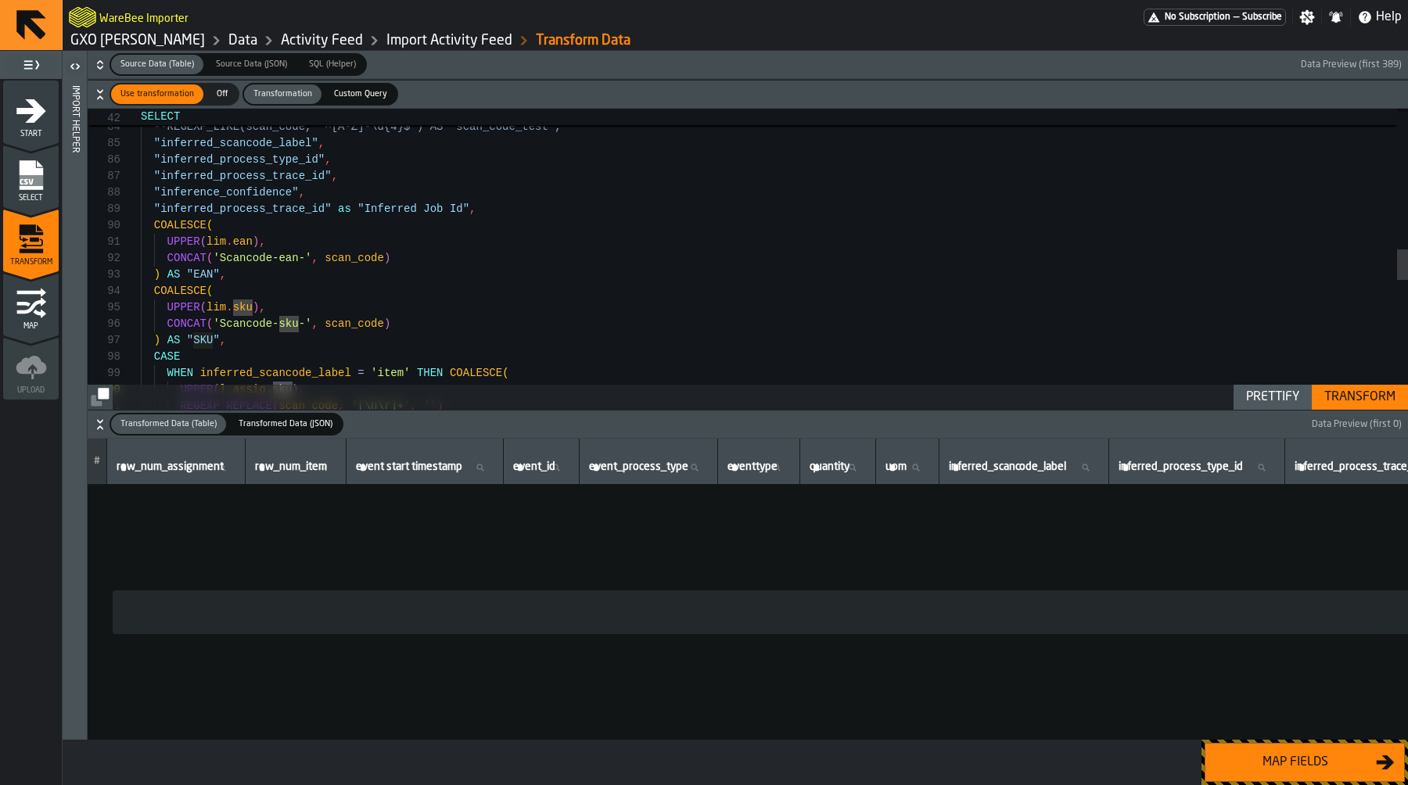
click at [103, 63] on icon "button-" at bounding box center [100, 65] width 16 height 16
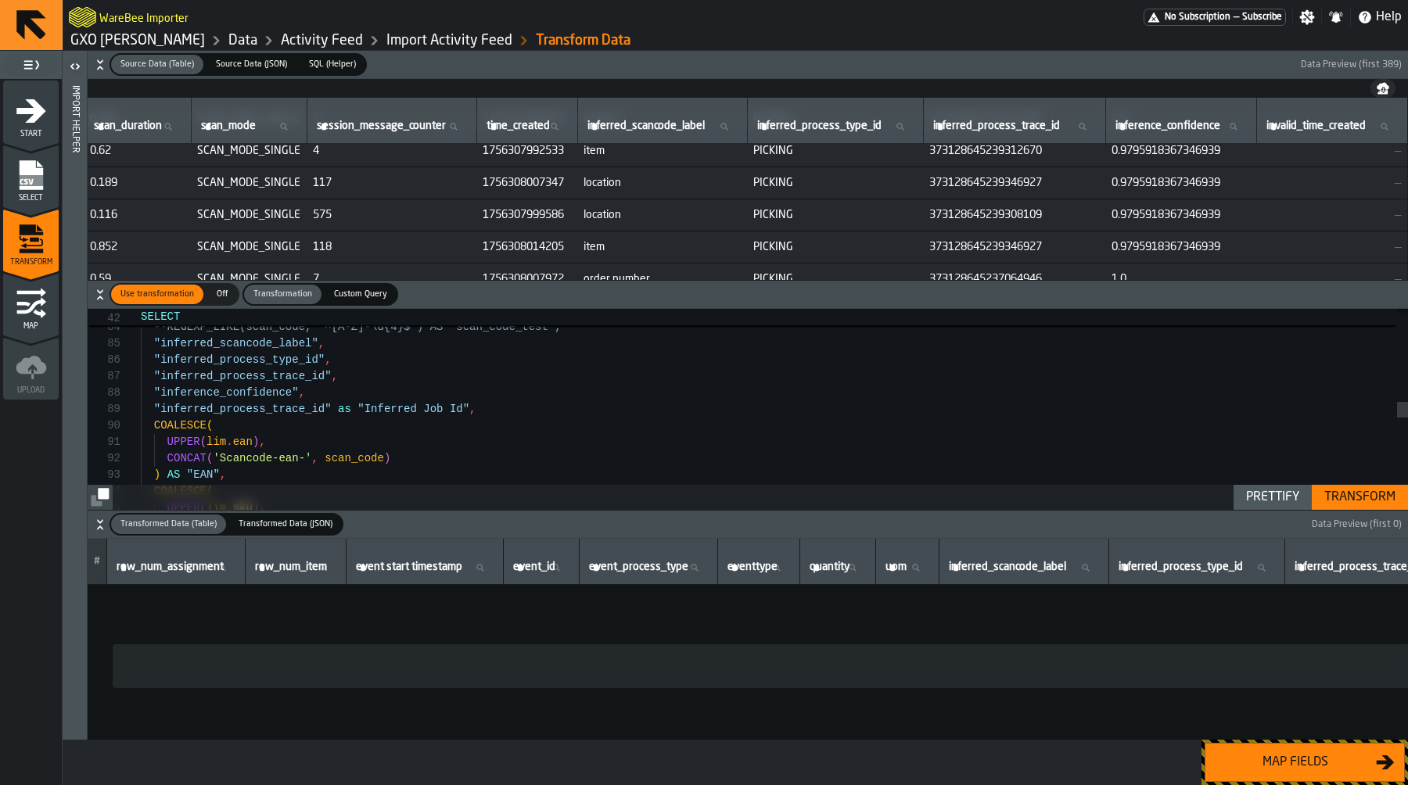
scroll to position [90, 7751]
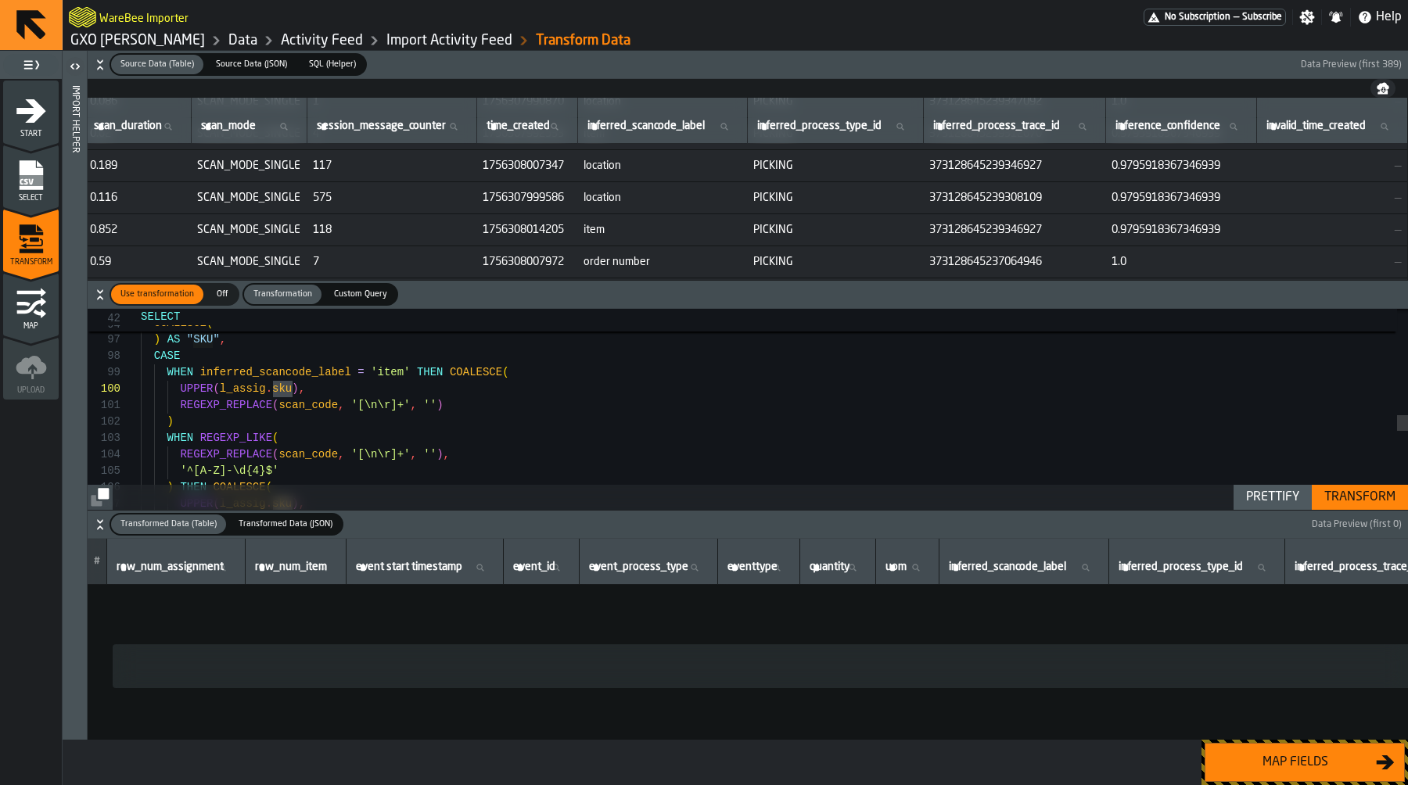
click at [490, 379] on div ") AS "SKU" , CASE WHEN inferred_scancode_label = 'item' THEN COALESCE ( UPPER (…" at bounding box center [774, 204] width 1267 height 2924
click at [282, 407] on div ") AS "SKU" , CASE WHEN inferred_scancode_label = 'item' THEN COALESCE ( UPPER (…" at bounding box center [774, 204] width 1267 height 2924
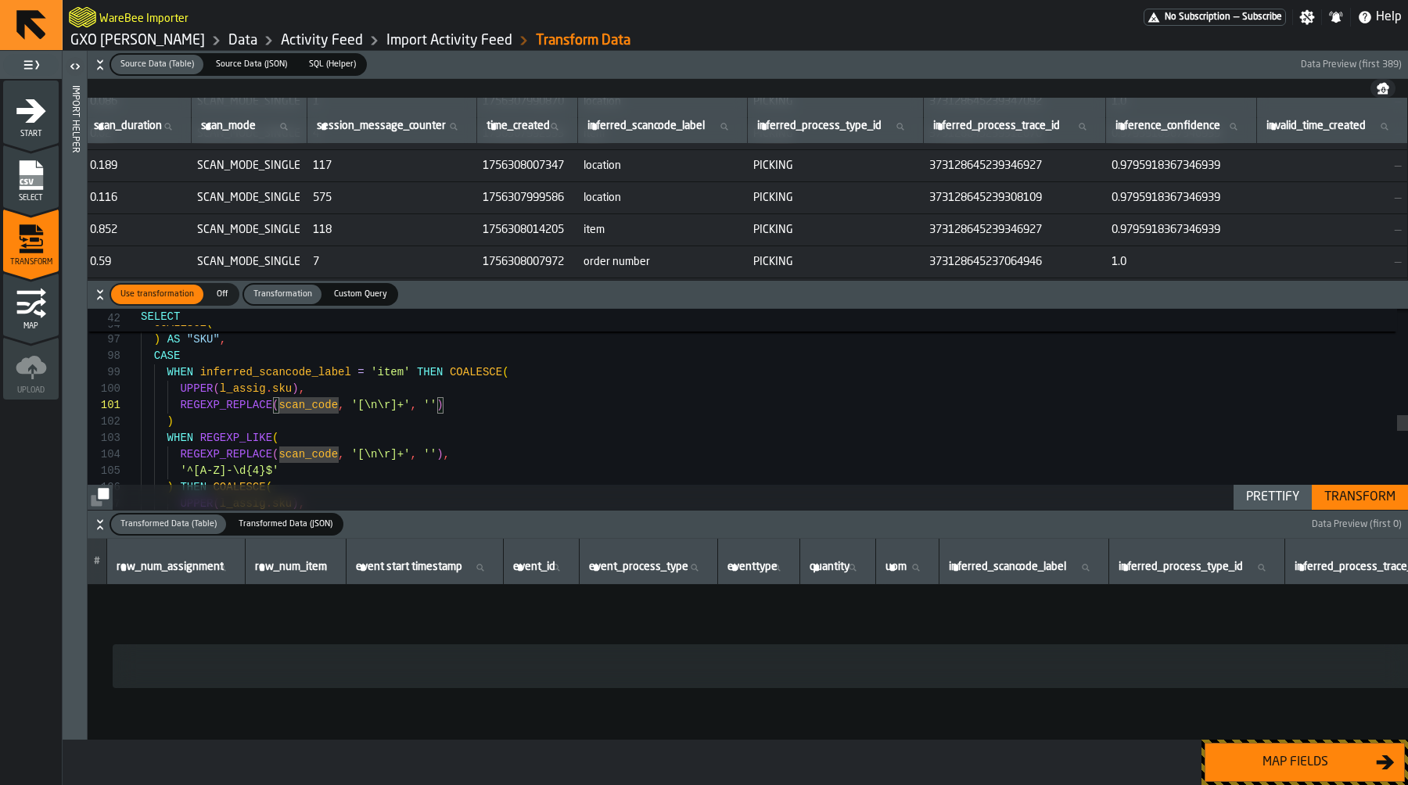
click at [502, 410] on div ") AS "SKU" , CASE WHEN inferred_scancode_label = 'item' THEN COALESCE ( UPPER (…" at bounding box center [774, 204] width 1267 height 2924
click at [498, 405] on div ") AS "SKU" , CASE WHEN inferred_scancode_label = 'item' THEN COALESCE ( UPPER (…" at bounding box center [774, 204] width 1267 height 2924
click at [334, 392] on div ") AS "SKU" , CASE WHEN inferred_scancode_label = 'item' THEN COALESCE ( UPPER (…" at bounding box center [774, 204] width 1267 height 2924
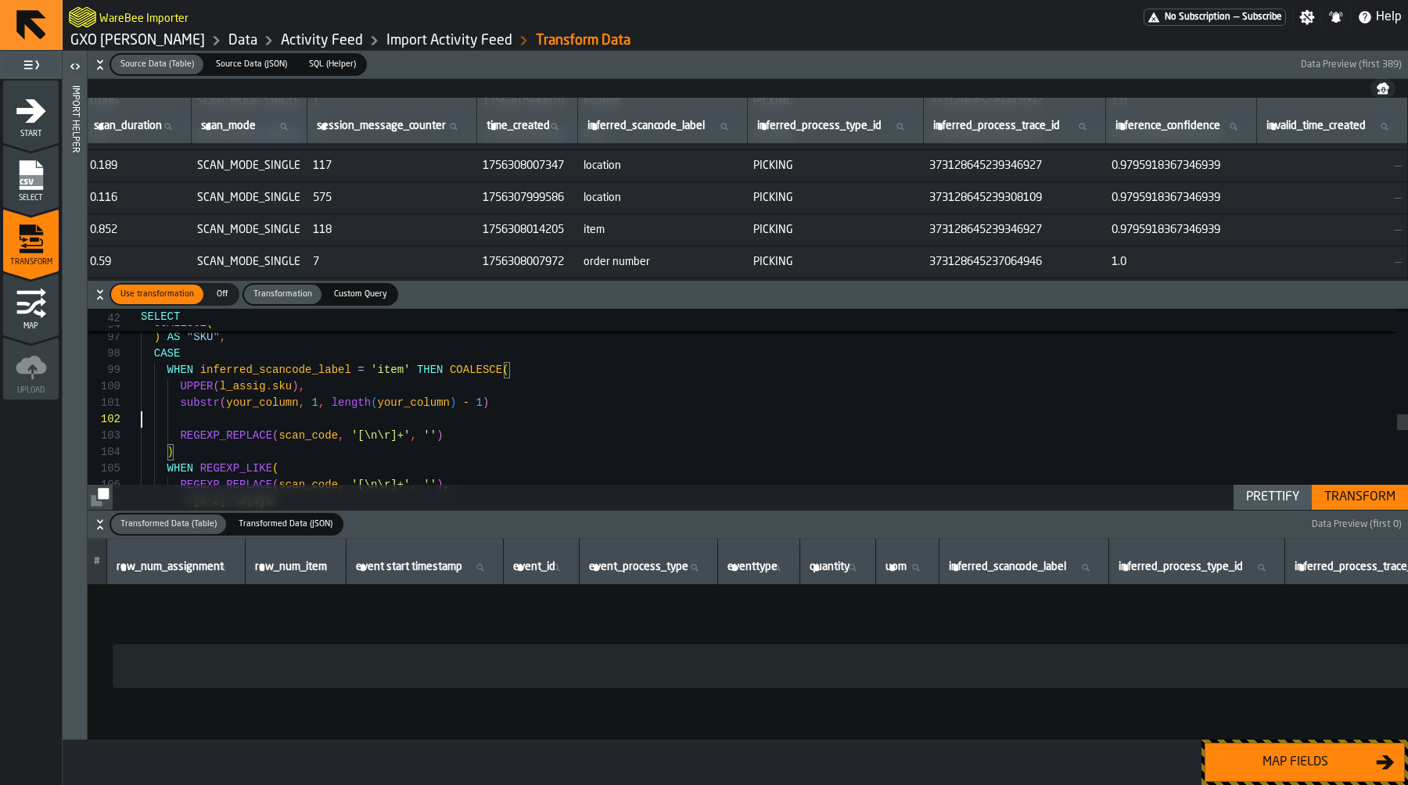
scroll to position [16, 0]
click at [296, 438] on div ") AS "SKU" , CASE WHEN inferred_scancode_label = 'item' THEN COALESCE ( UPPER (…" at bounding box center [774, 218] width 1267 height 2957
click at [283, 403] on div ") AS "SKU" , CASE WHEN inferred_scancode_label = 'item' THEN COALESCE ( UPPER (…" at bounding box center [774, 218] width 1267 height 2957
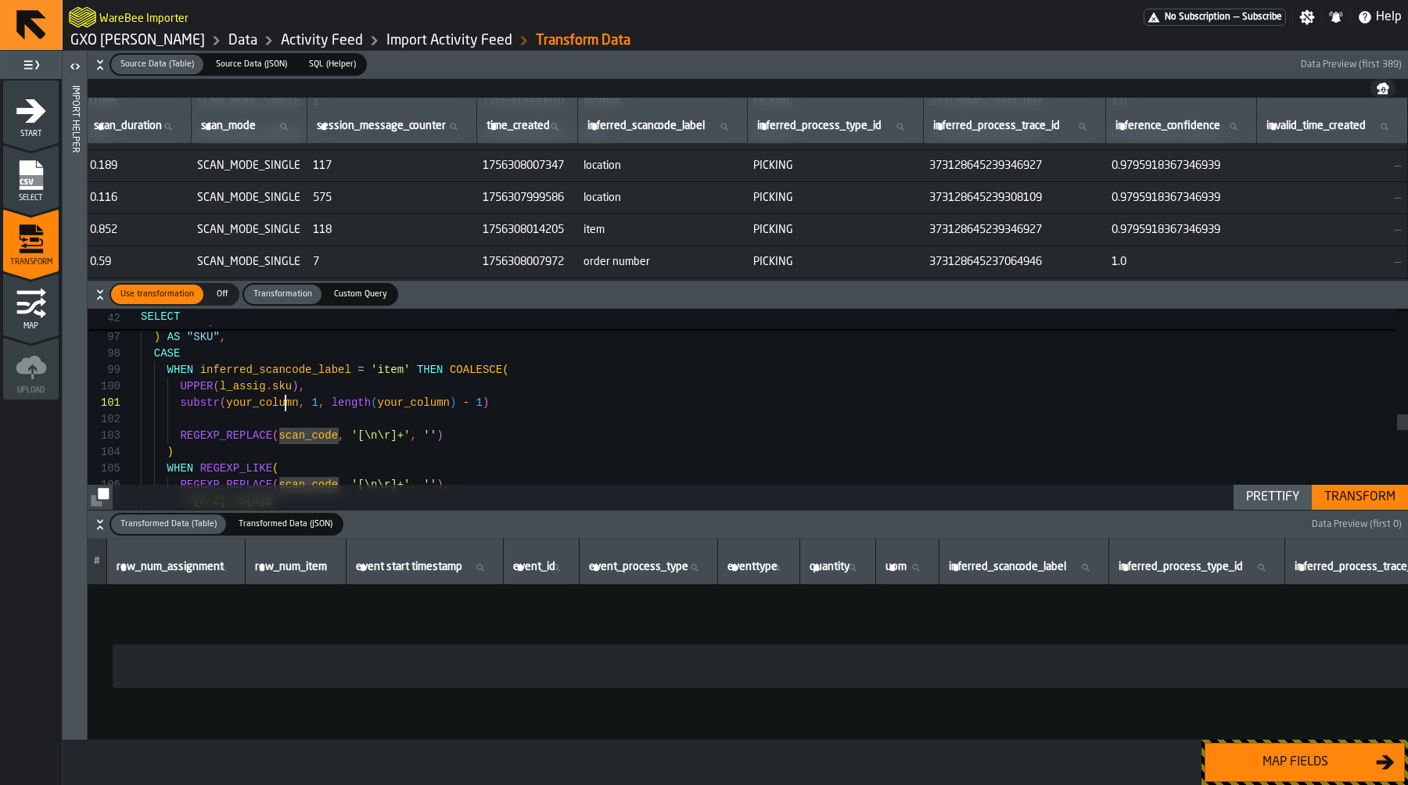
scroll to position [0, 0]
click at [283, 403] on div ") AS "SKU" , CASE WHEN inferred_scancode_label = 'item' THEN COALESCE ( UPPER (…" at bounding box center [774, 218] width 1267 height 2957
click at [178, 434] on div ") AS "SKU" , CASE WHEN inferred_scancode_label = 'item' THEN COALESCE ( UPPER (…" at bounding box center [774, 218] width 1267 height 2957
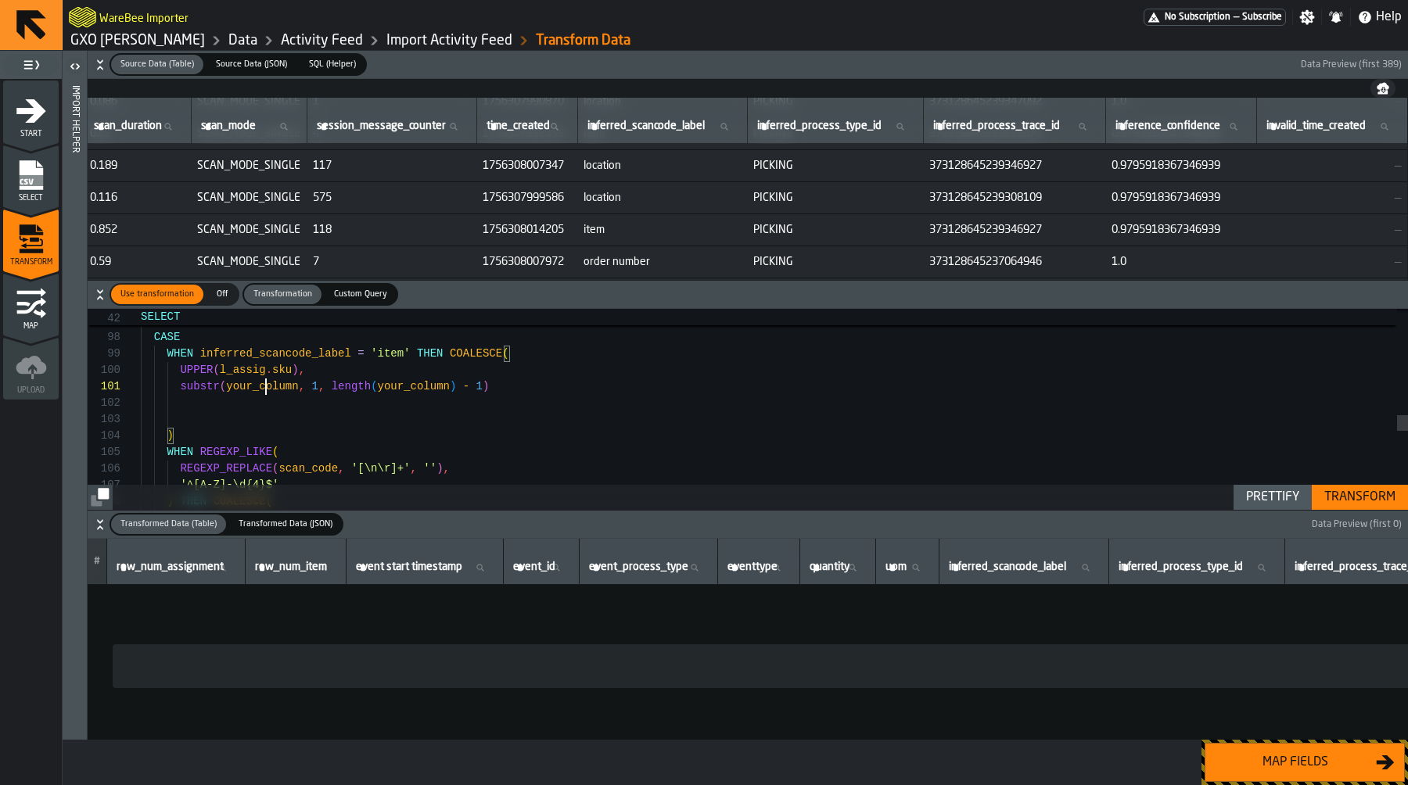
click at [268, 389] on div ") AS "SKU" , CASE WHEN inferred_scancode_label = 'item' THEN COALESCE ( UPPER (…" at bounding box center [774, 202] width 1267 height 2957
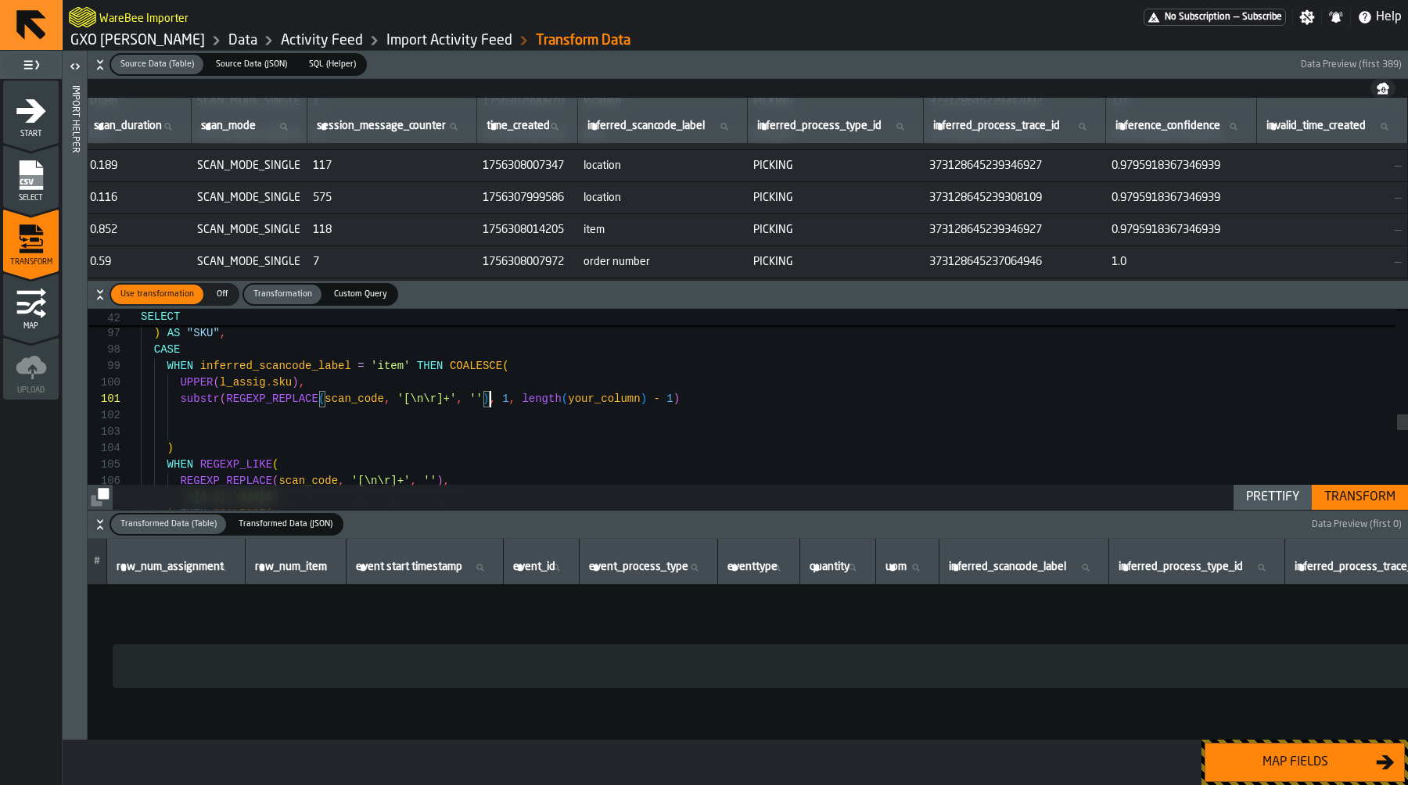
click at [558, 399] on div ") AS "SKU" , CASE WHEN inferred_scancode_label = 'item' THEN COALESCE ( UPPER (…" at bounding box center [774, 214] width 1267 height 2957
click at [597, 400] on div ") AS "SKU" , CASE WHEN inferred_scancode_label = 'item' THEN COALESCE ( UPPER (…" at bounding box center [774, 214] width 1267 height 2957
click at [491, 403] on div ") AS "SKU" , CASE WHEN inferred_scancode_label = 'item' THEN COALESCE ( UPPER (…" at bounding box center [774, 214] width 1267 height 2957
click at [226, 397] on div ") AS "SKU" , CASE WHEN inferred_scancode_label = 'item' THEN COALESCE ( UPPER (…" at bounding box center [774, 214] width 1267 height 2957
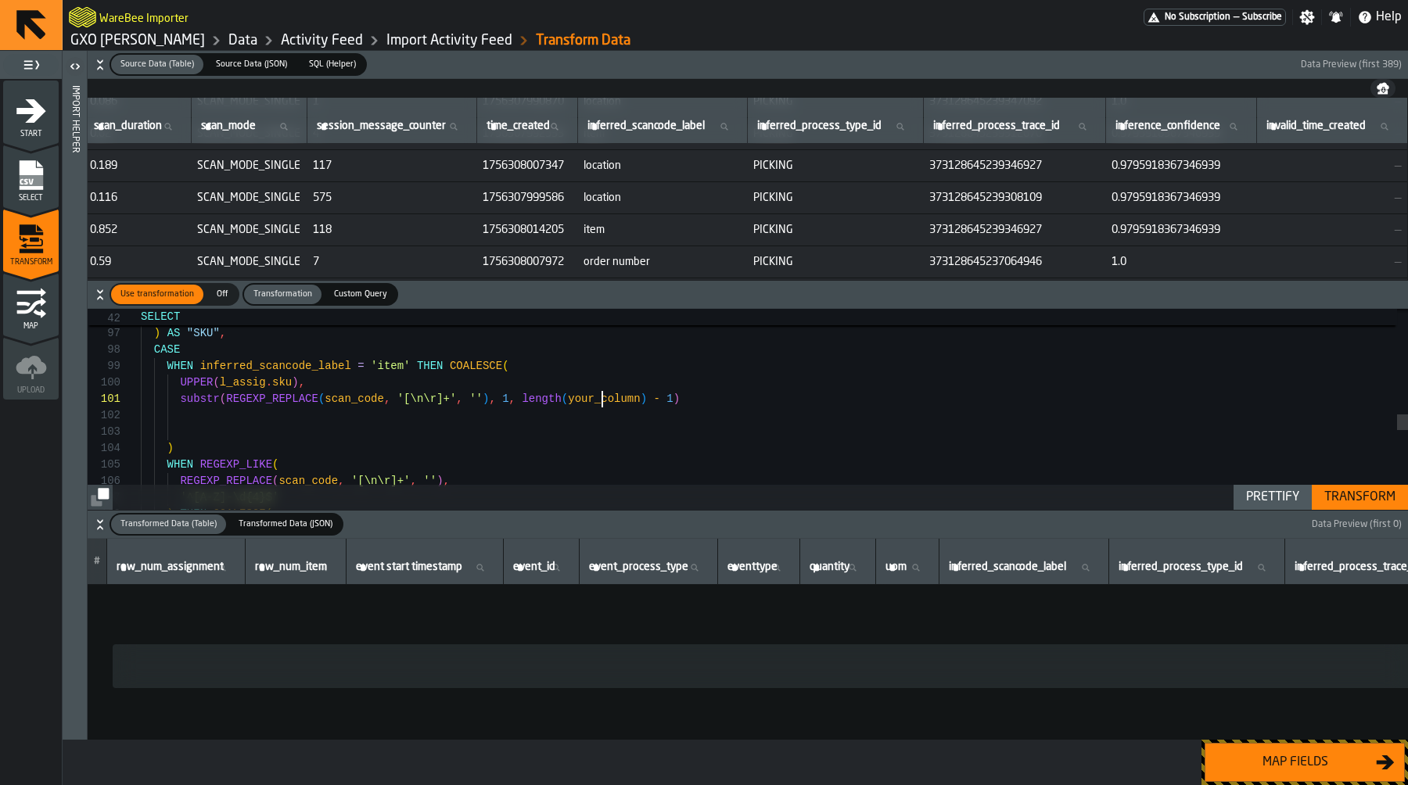
click at [603, 401] on div ") AS "SKU" , CASE WHEN inferred_scancode_label = 'item' THEN COALESCE ( UPPER (…" at bounding box center [774, 214] width 1267 height 2957
click at [1351, 501] on div "Transform" at bounding box center [1360, 497] width 84 height 19
click at [673, 411] on div ") AS "SKU" , CASE WHEN inferred_scancode_label = 'item' THEN COALESCE ( UPPER (…" at bounding box center [774, 214] width 1267 height 2957
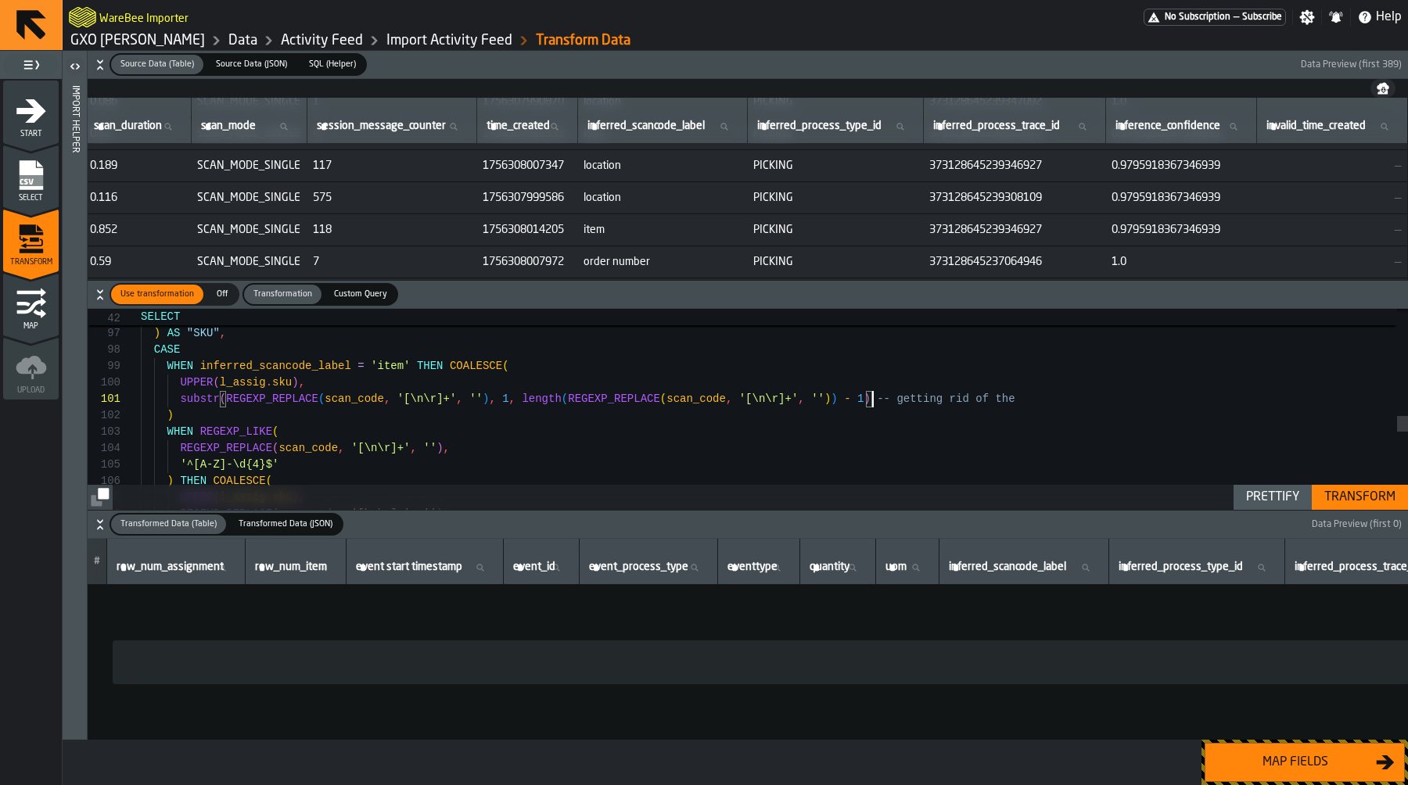
click at [873, 400] on div ") AS "SKU" , CASE WHEN inferred_scancode_label = 'item' THEN COALESCE ( UPPER (…" at bounding box center [774, 198] width 1267 height 2924
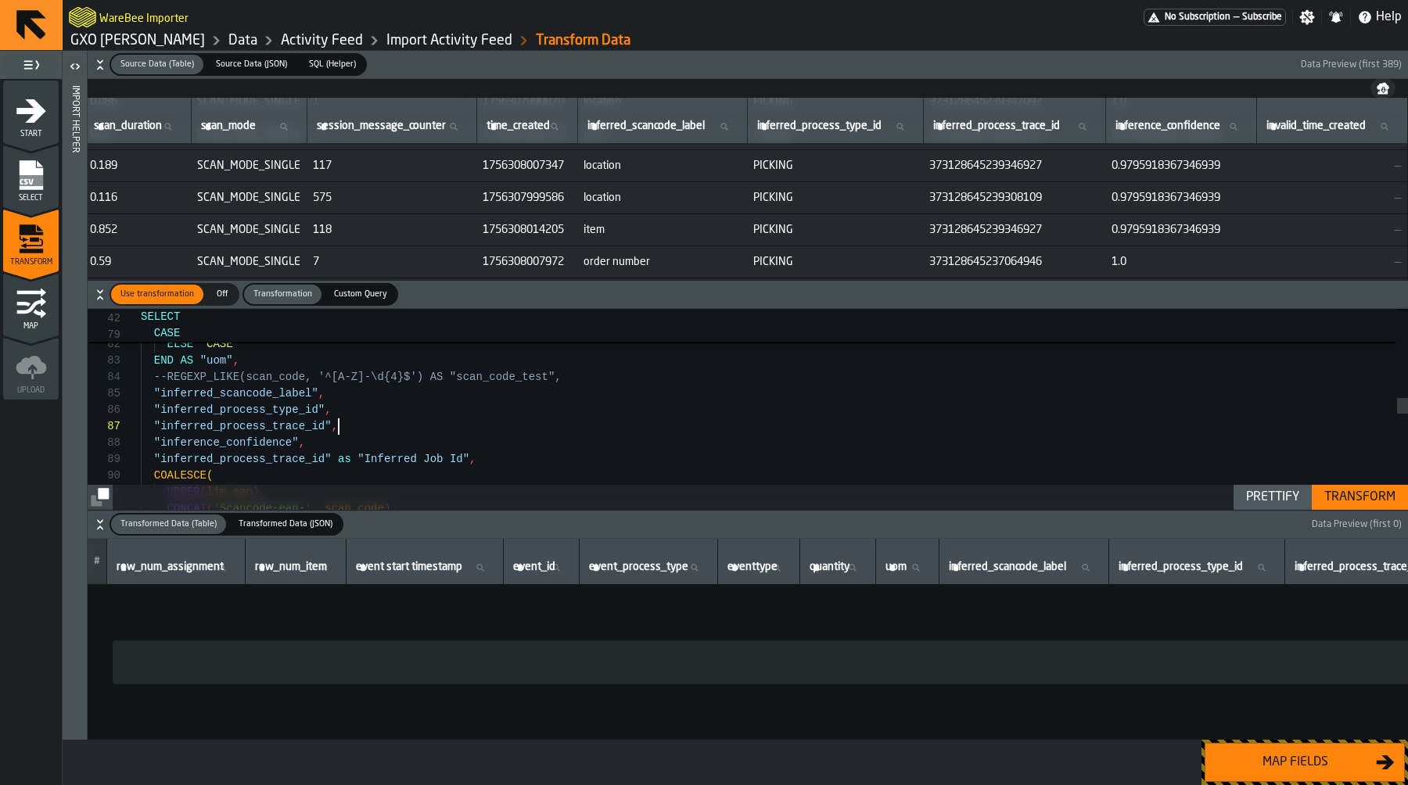
click at [448, 429] on div ""inferred_process_trace_id" as "Inferred Job Id" , "inferred_process_trace_id" …" at bounding box center [774, 455] width 1267 height 2924
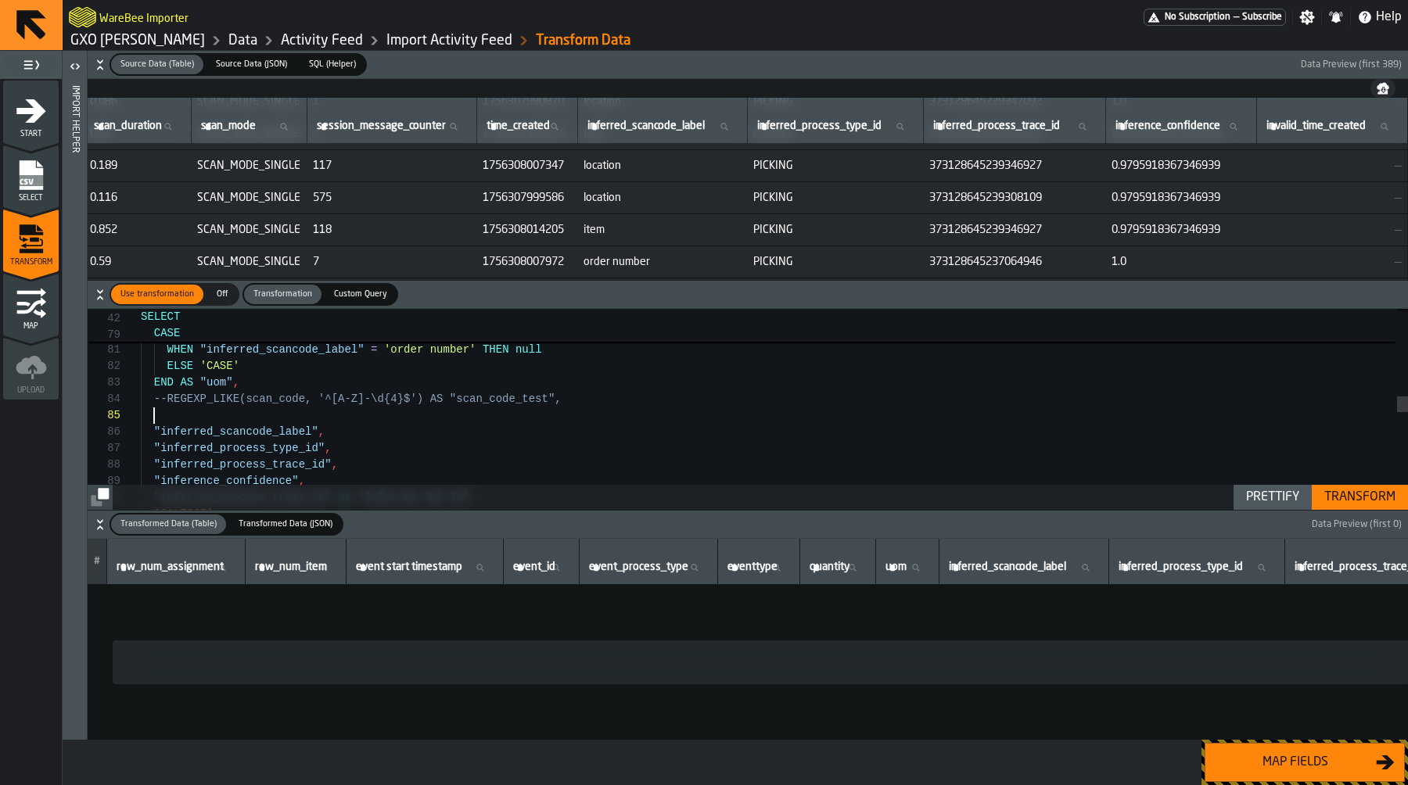
scroll to position [66, 0]
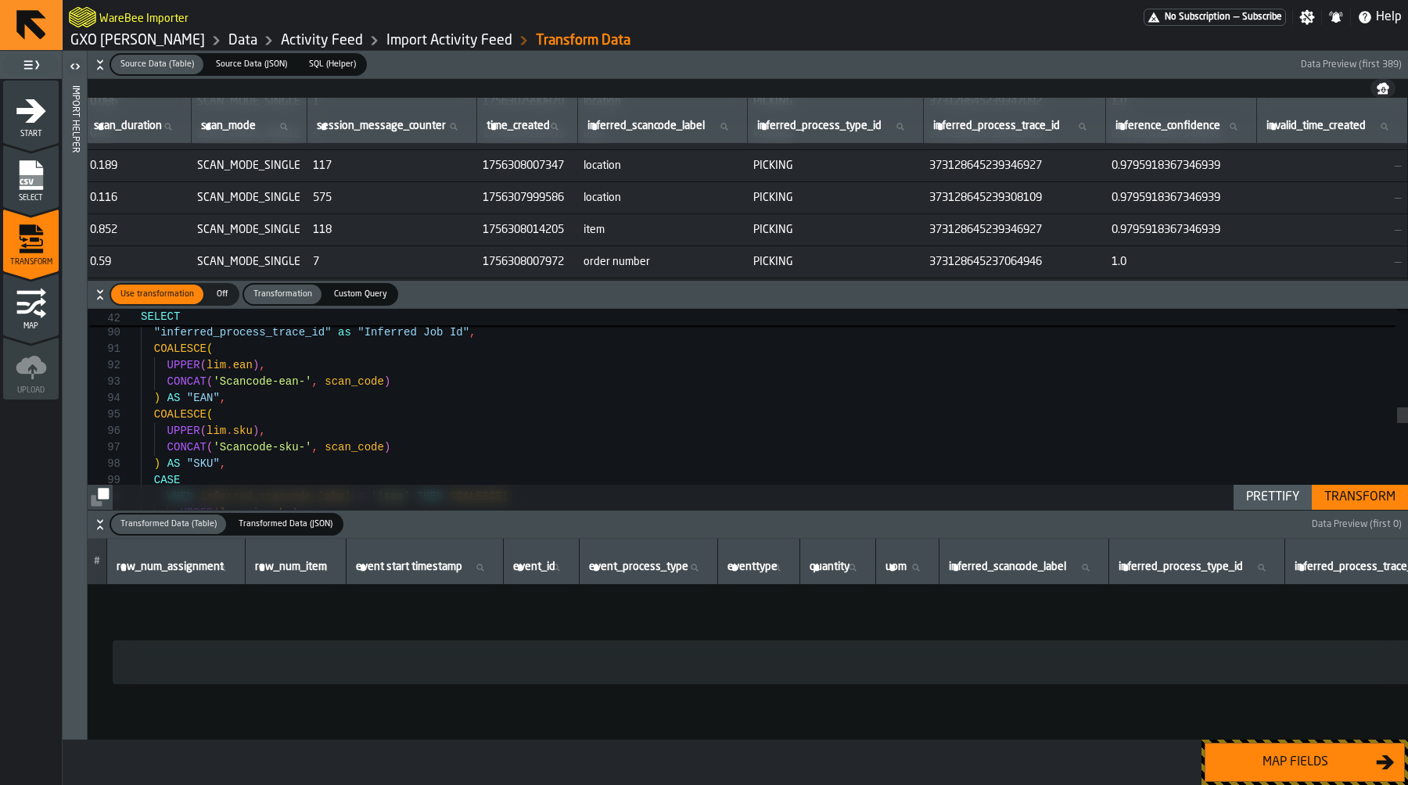
click at [209, 381] on div ""inferred_process_trace_id" as "Inferred Job Id" , "inference_confidence" , COA…" at bounding box center [774, 320] width 1267 height 2941
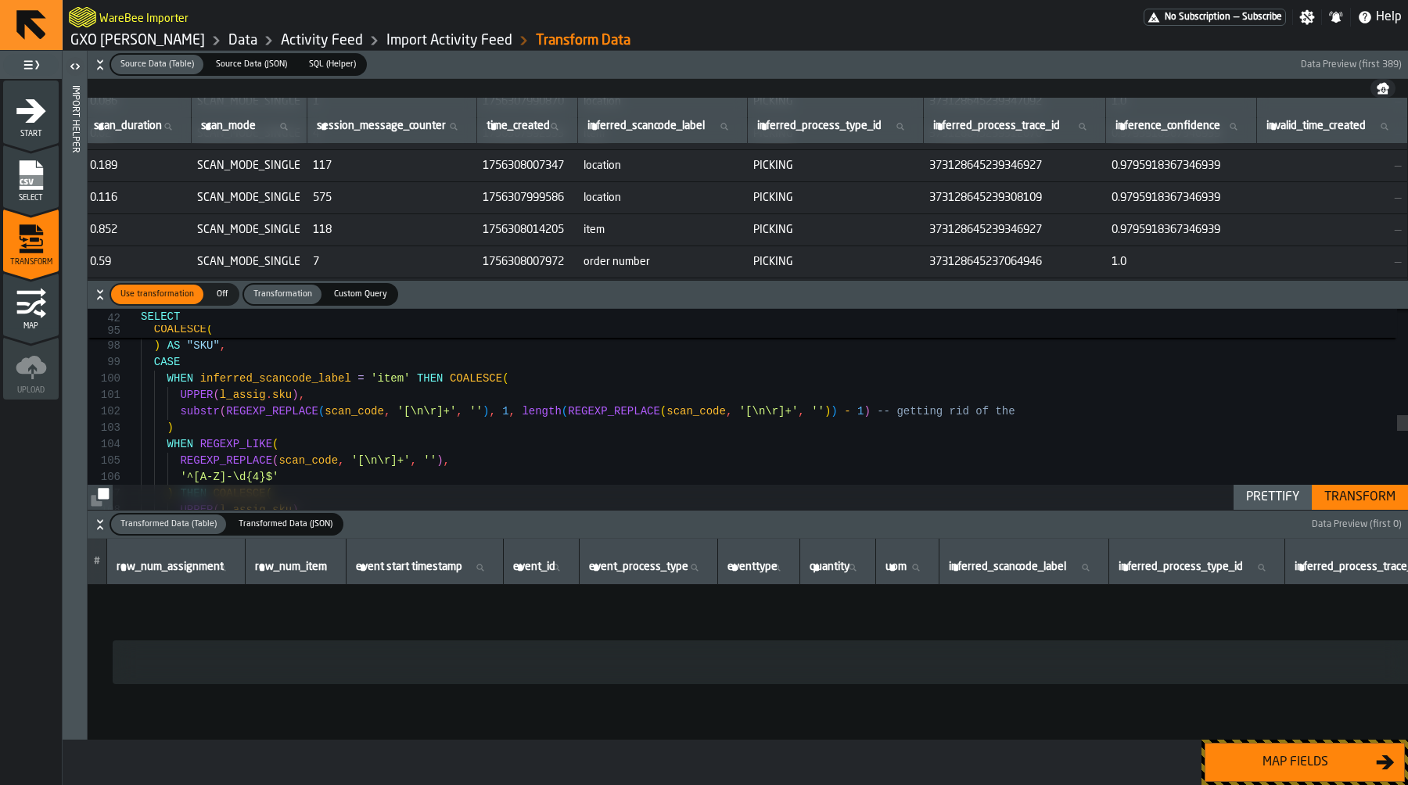
click at [1048, 404] on div "UPPER ( lim . sku ) , CONCAT ( 'Scancode-sku-' , scan_code ) ) AS "SKU" , CASE …" at bounding box center [774, 202] width 1267 height 2941
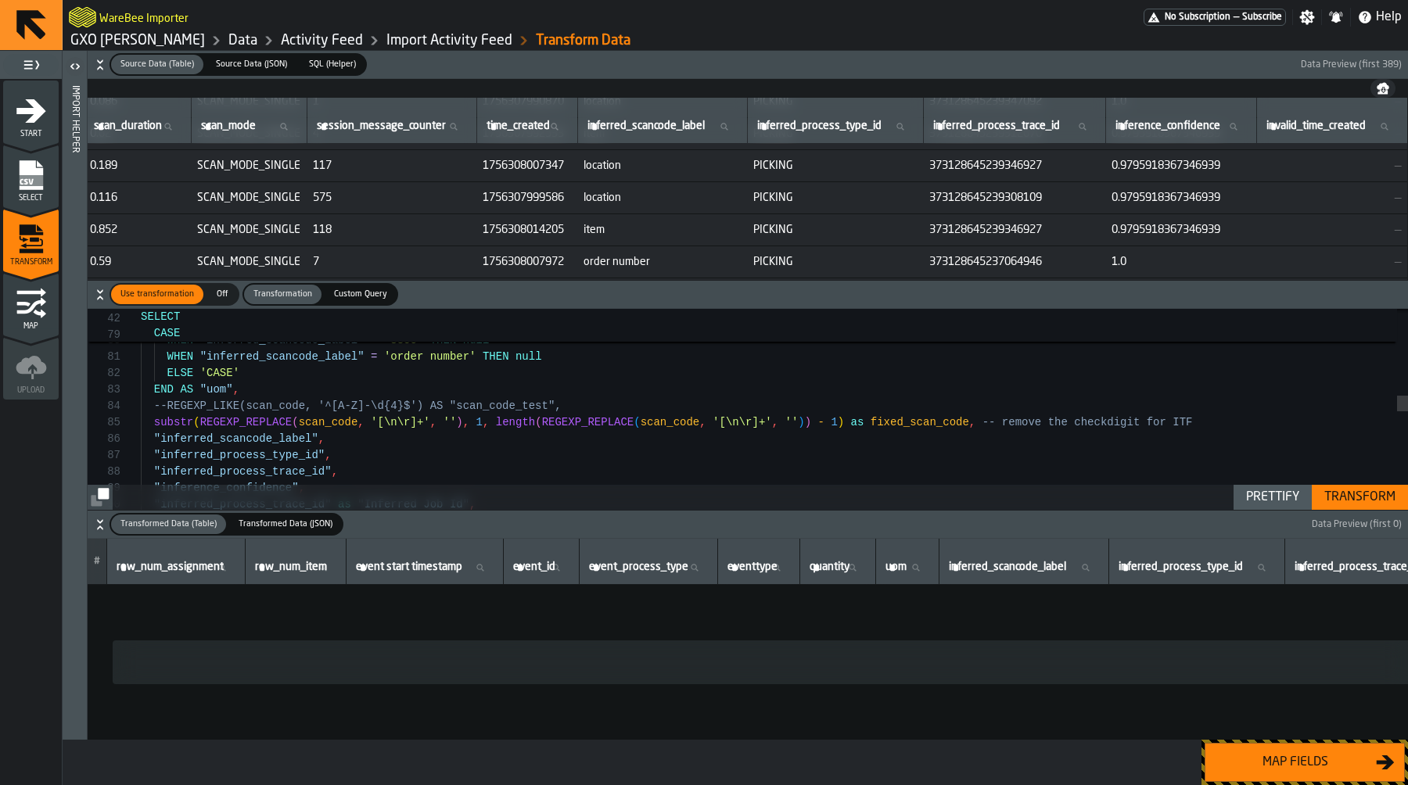
click at [323, 425] on div ""inferred_process_type_id" , "inferred_scancode_label" , substr ( REGEXP_REPLAC…" at bounding box center [774, 492] width 1267 height 2941
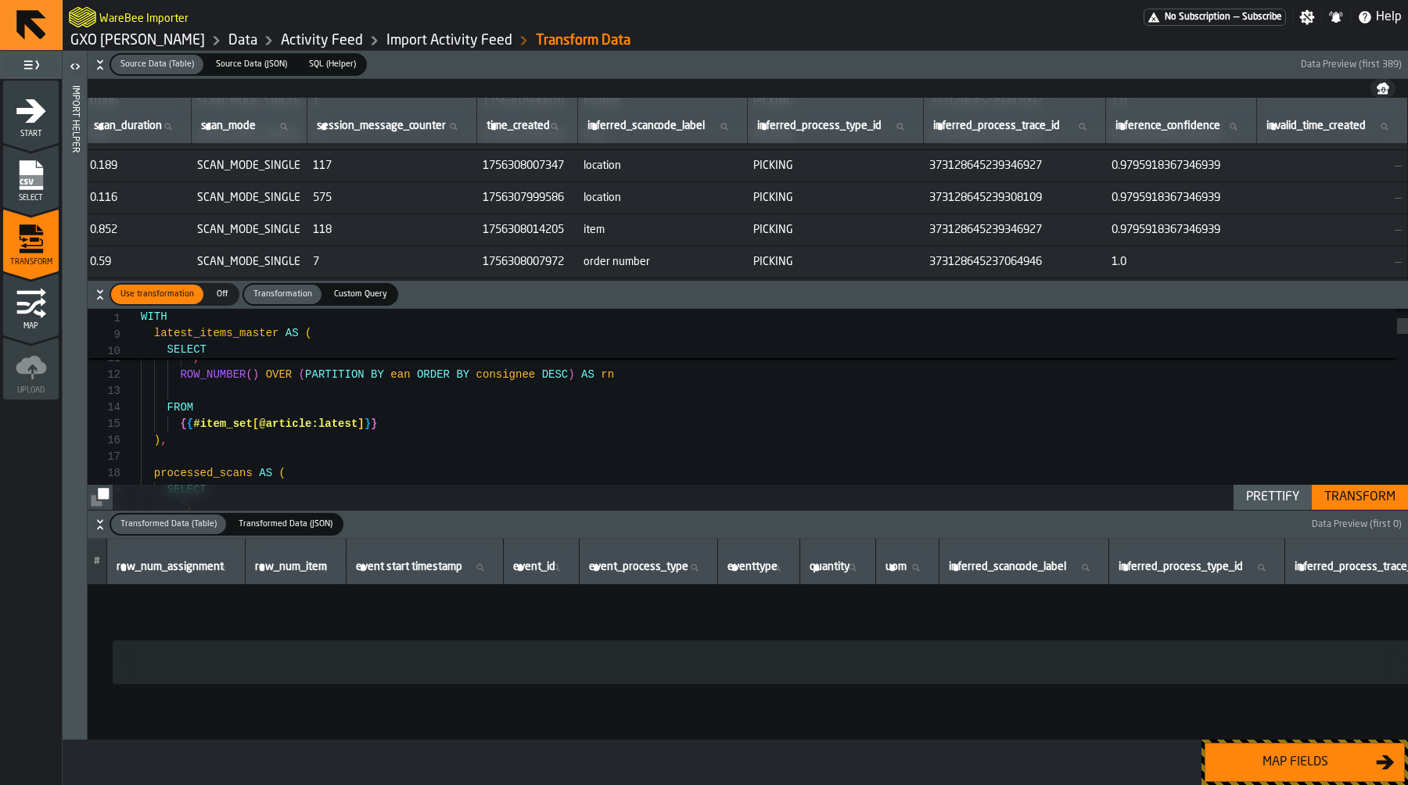
click at [93, 58] on h6 "Source Data (Table) Source Data (Table) Source Data (JSON) Source Data (JSON) S…" at bounding box center [748, 64] width 1314 height 23
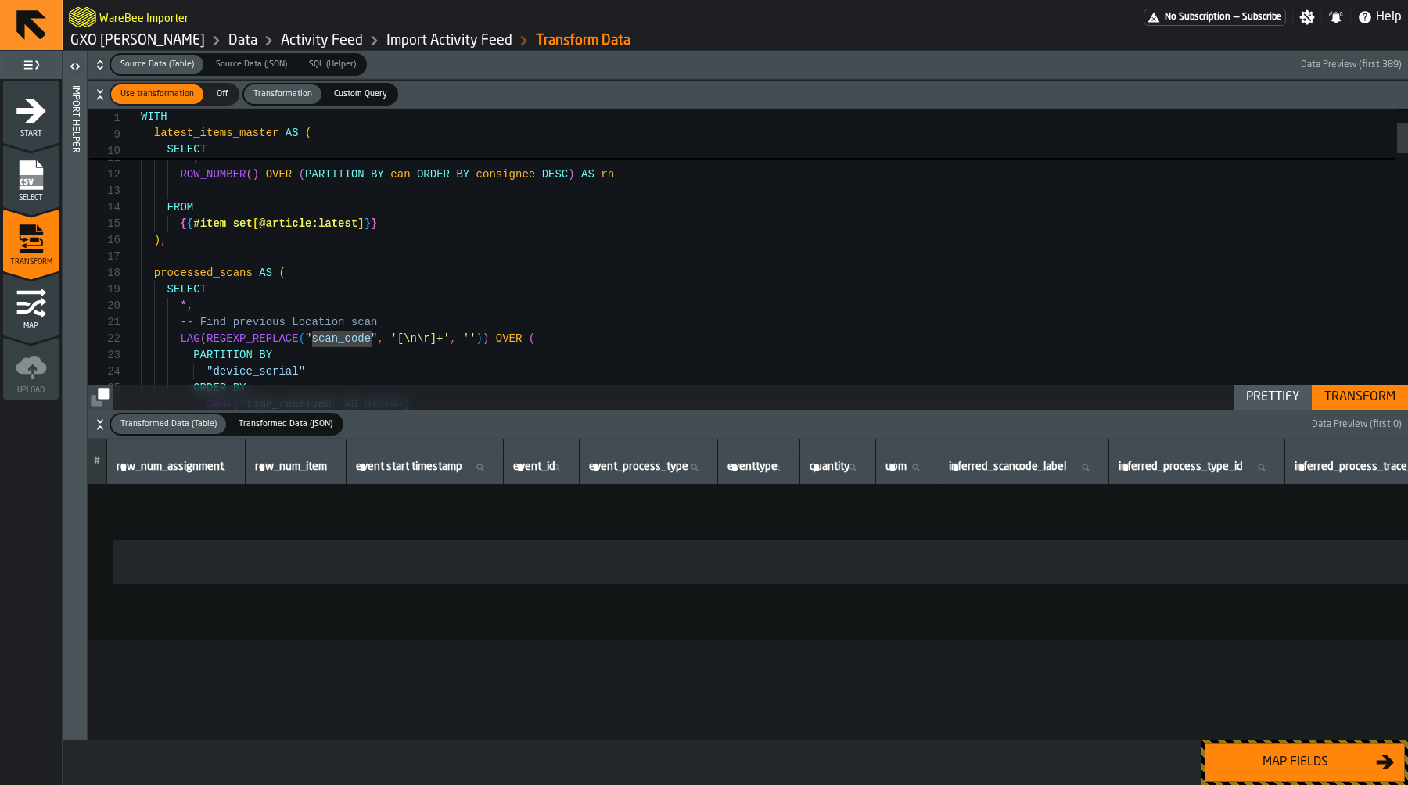
click at [101, 420] on icon "button-" at bounding box center [100, 425] width 16 height 16
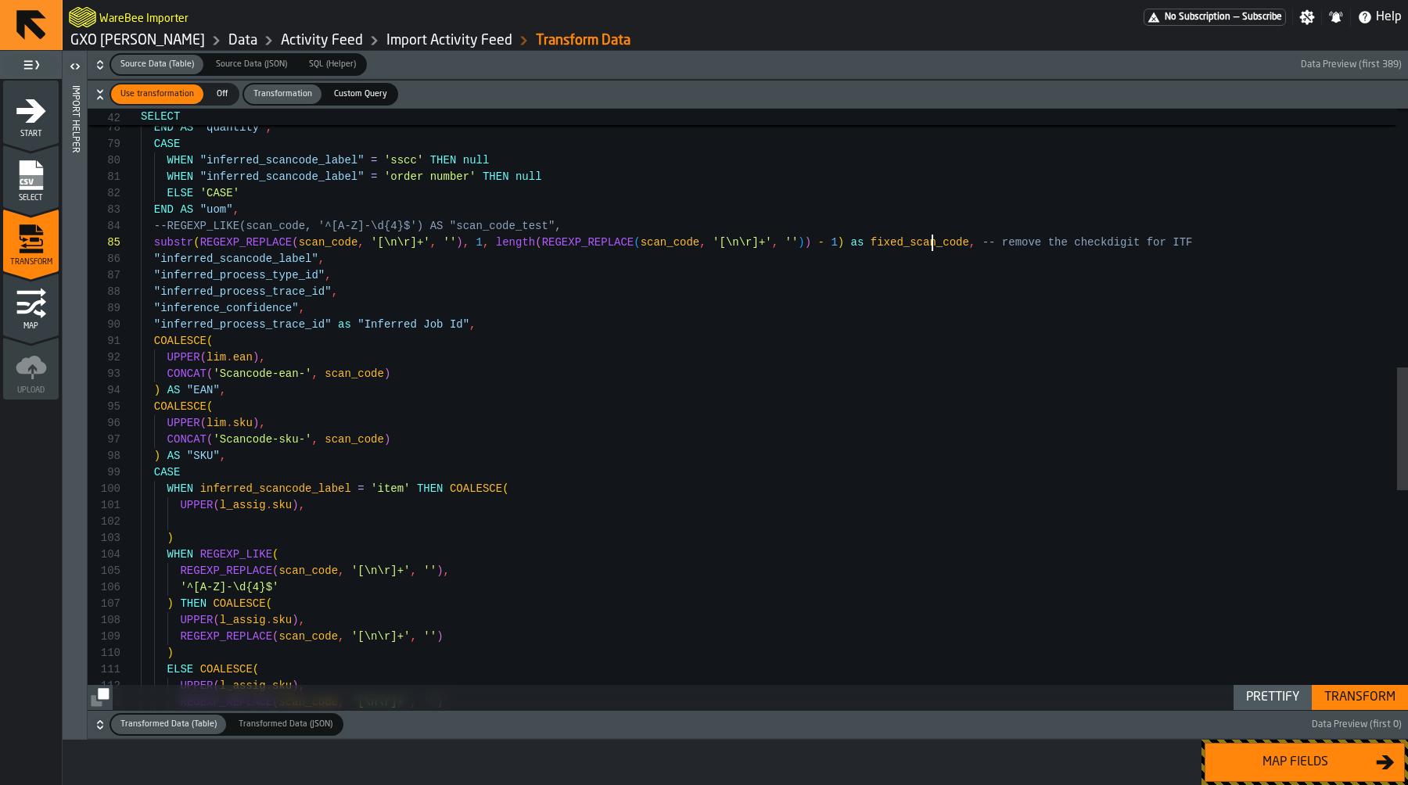
click at [931, 243] on div "UPPER ( l_assig . sku ) , REGEXP_REPLACE ( scan_code , '[\n\r]+' , '' ) ELSE CO…" at bounding box center [774, 313] width 1267 height 2941
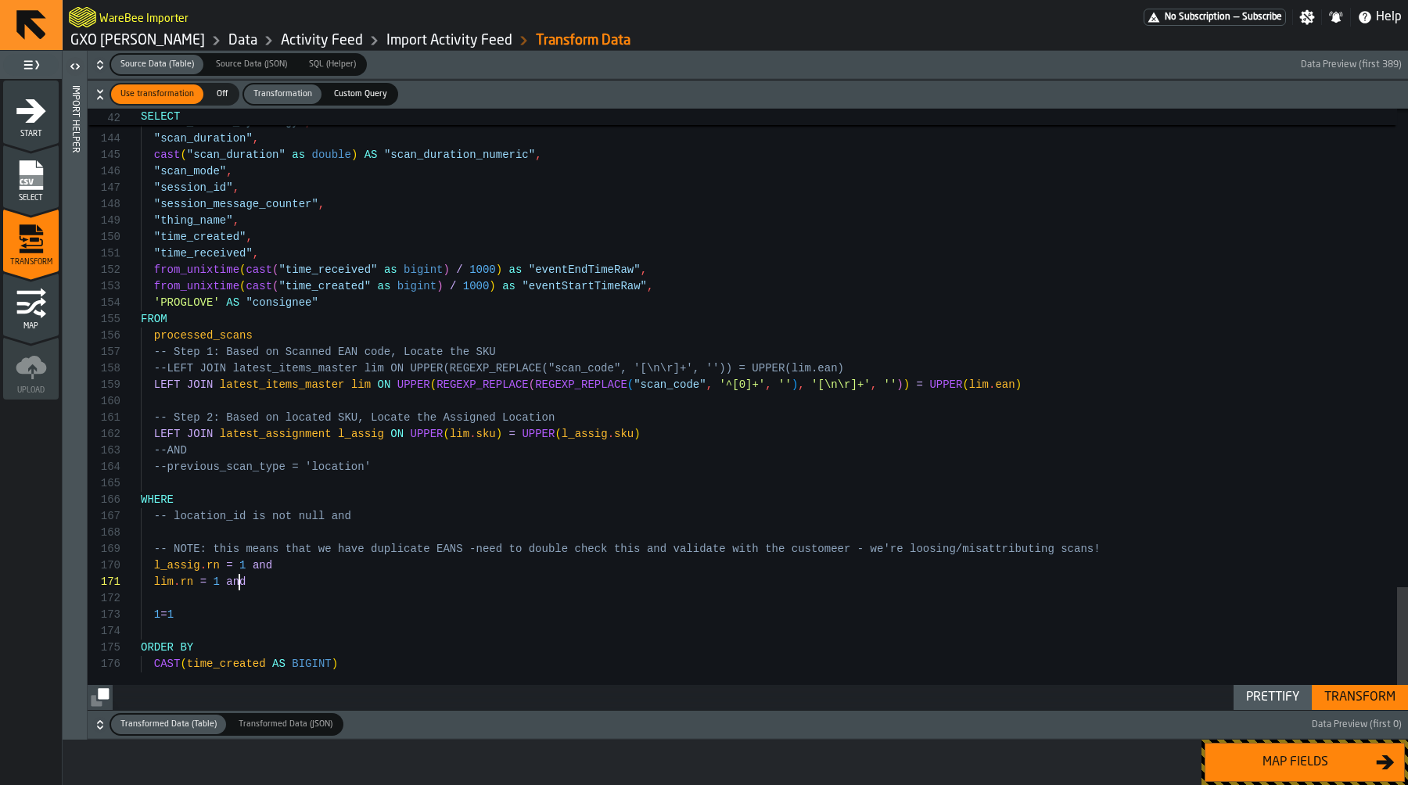
scroll to position [0, 0]
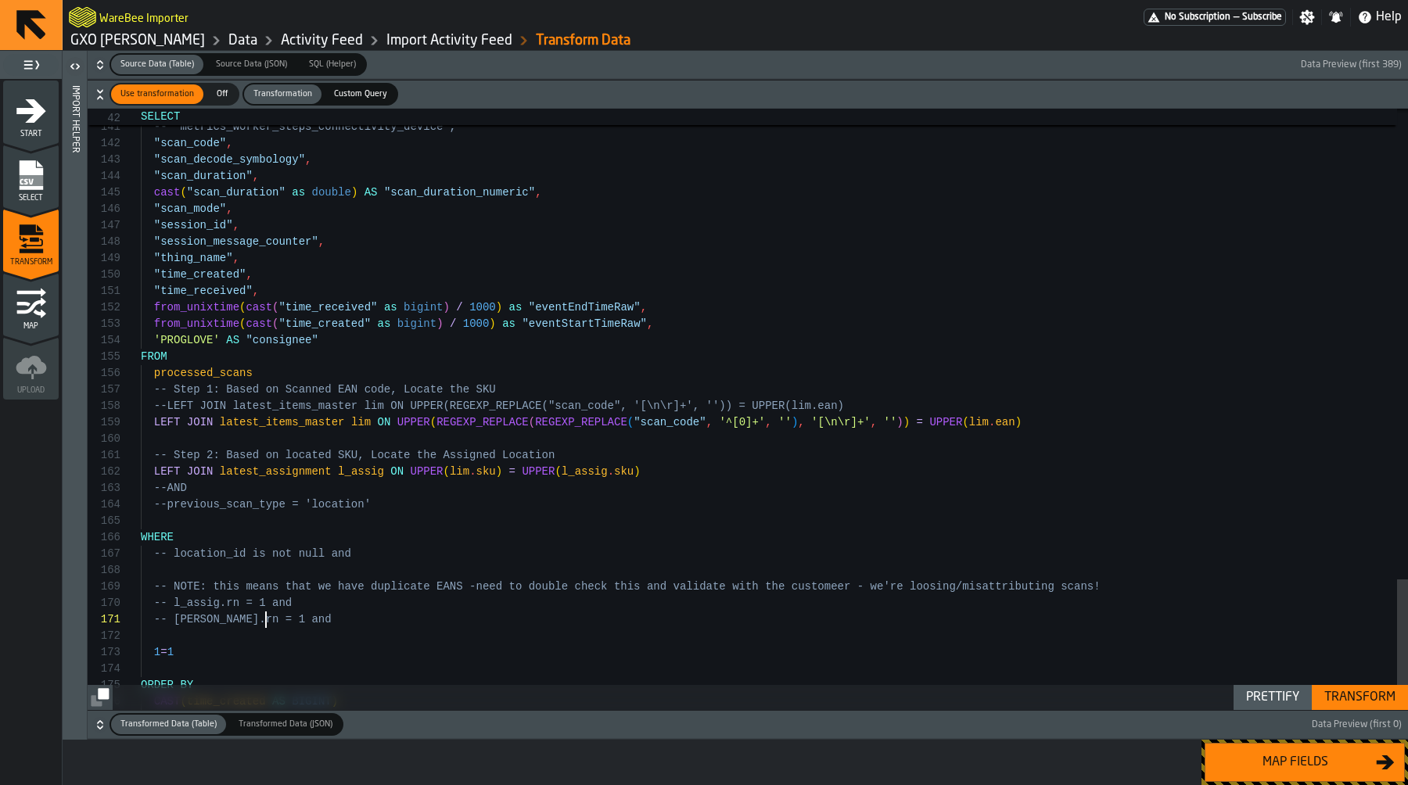
click at [1381, 691] on div "Transform" at bounding box center [1360, 697] width 84 height 19
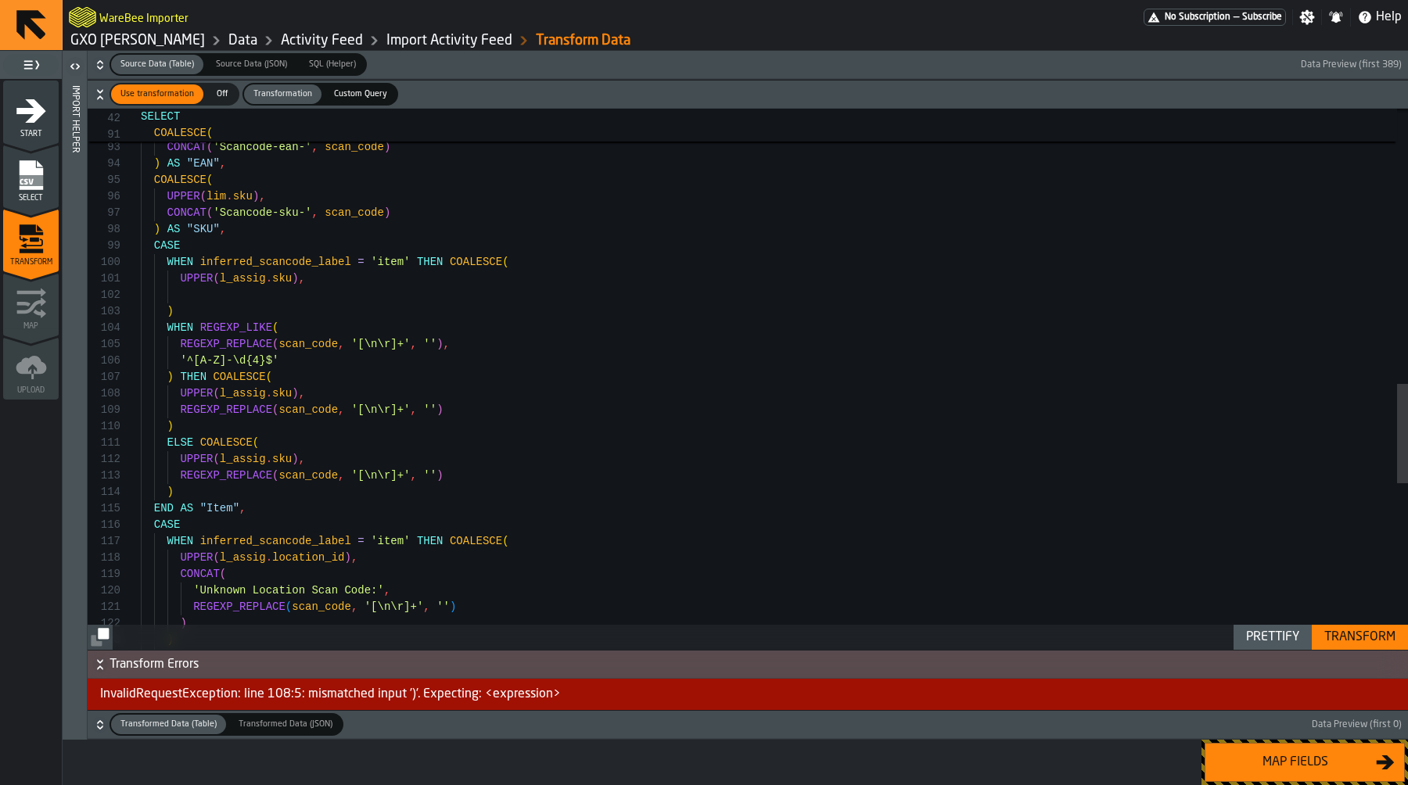
click at [299, 392] on div "REGEXP_REPLACE ( scan_code , '[\n\r]+' , '' ) ) ) ELSE COALESCE ( WHEN inferred…" at bounding box center [774, 86] width 1267 height 2941
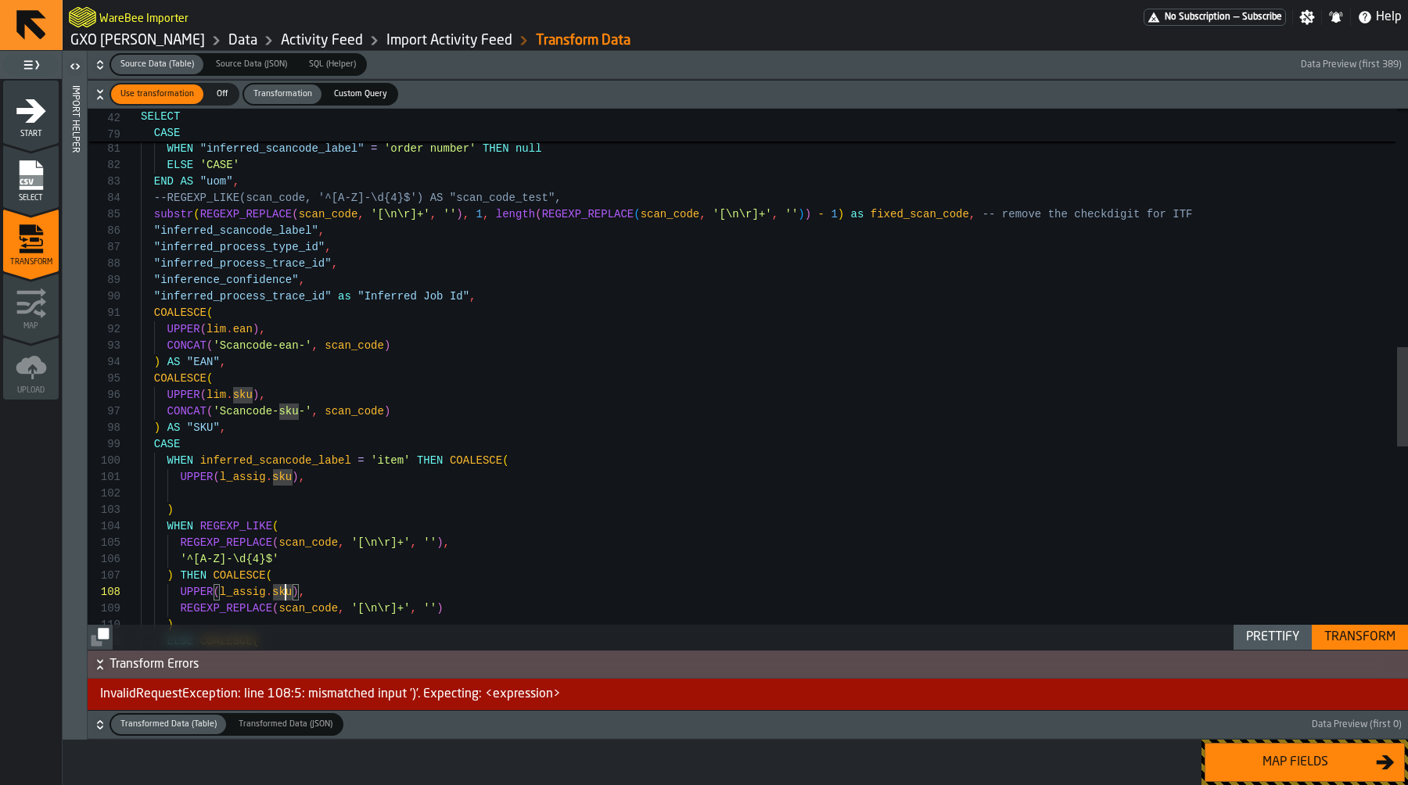
click at [353, 490] on div ") UPPER ( l_assig . sku ) , REGEXP_REPLACE ( scan_code , '[\n\r]+' , '' ) REGEX…" at bounding box center [774, 284] width 1267 height 2941
click at [1358, 638] on div "Transform" at bounding box center [1360, 637] width 84 height 19
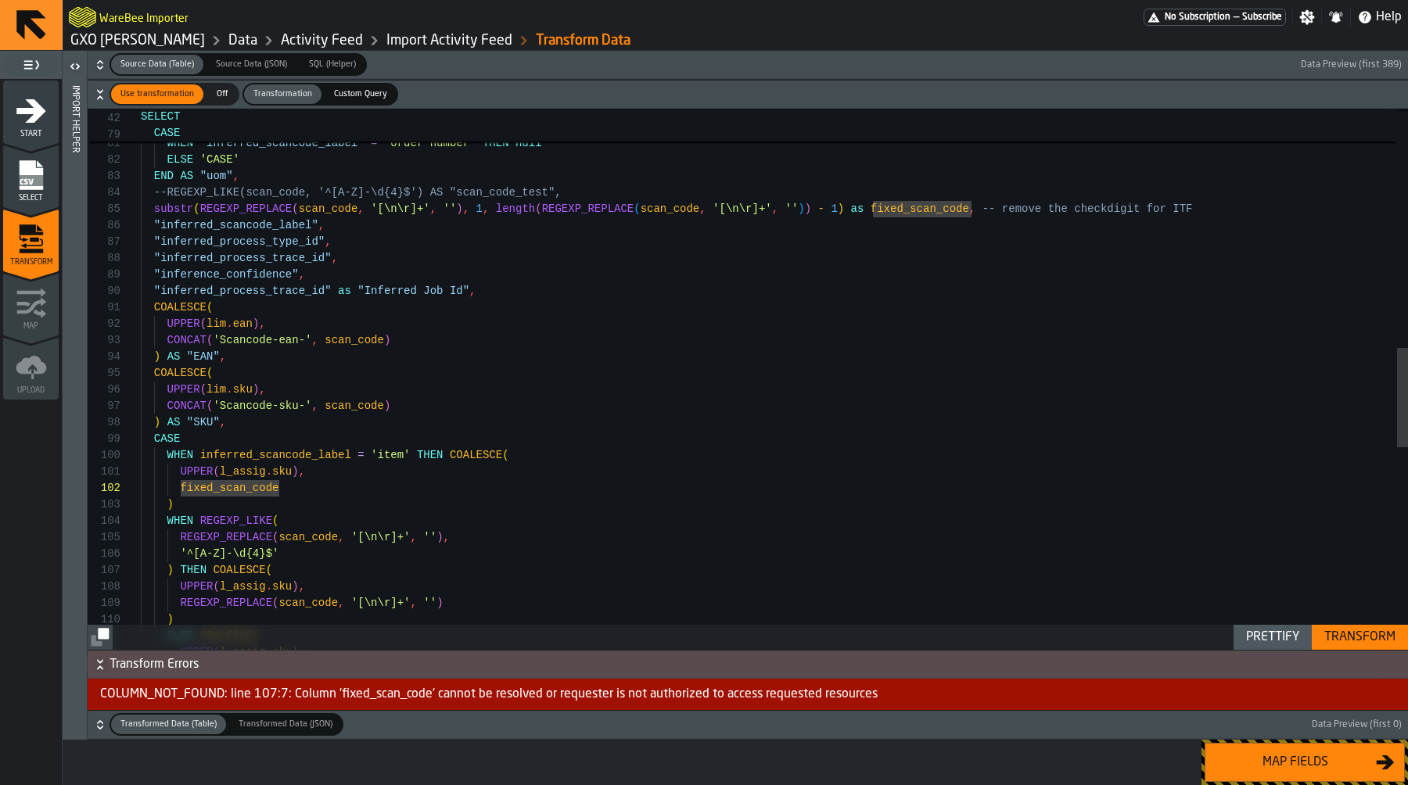
click at [844, 211] on div ") UPPER ( l_assig . sku ) , REGEXP_REPLACE ( scan_code , '[\n\r]+' , '' ) REGEX…" at bounding box center [774, 279] width 1267 height 2941
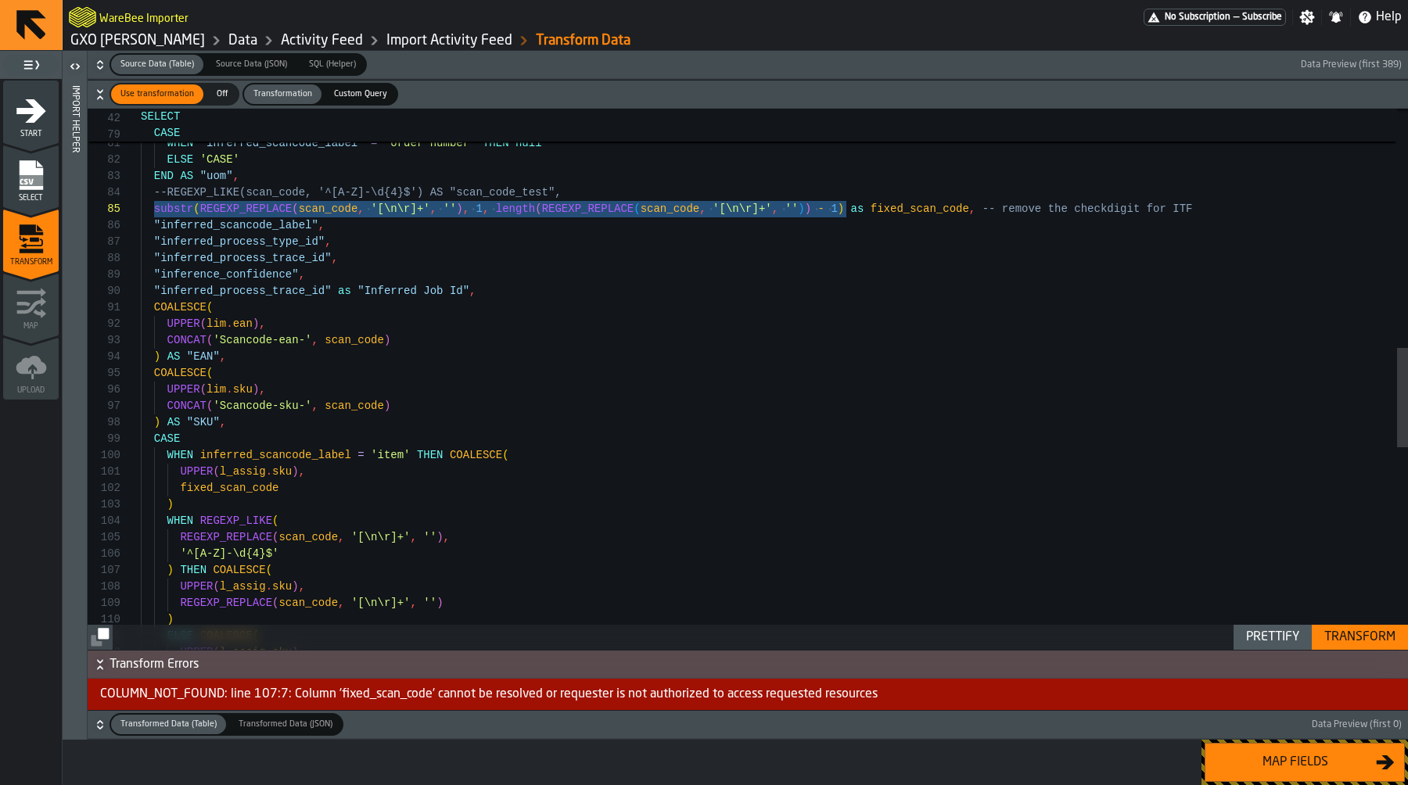
click at [379, 484] on div ") UPPER ( l_assig . sku ) , REGEXP_REPLACE ( scan_code , '[\n\r]+' , '' ) REGEX…" at bounding box center [774, 279] width 1267 height 2941
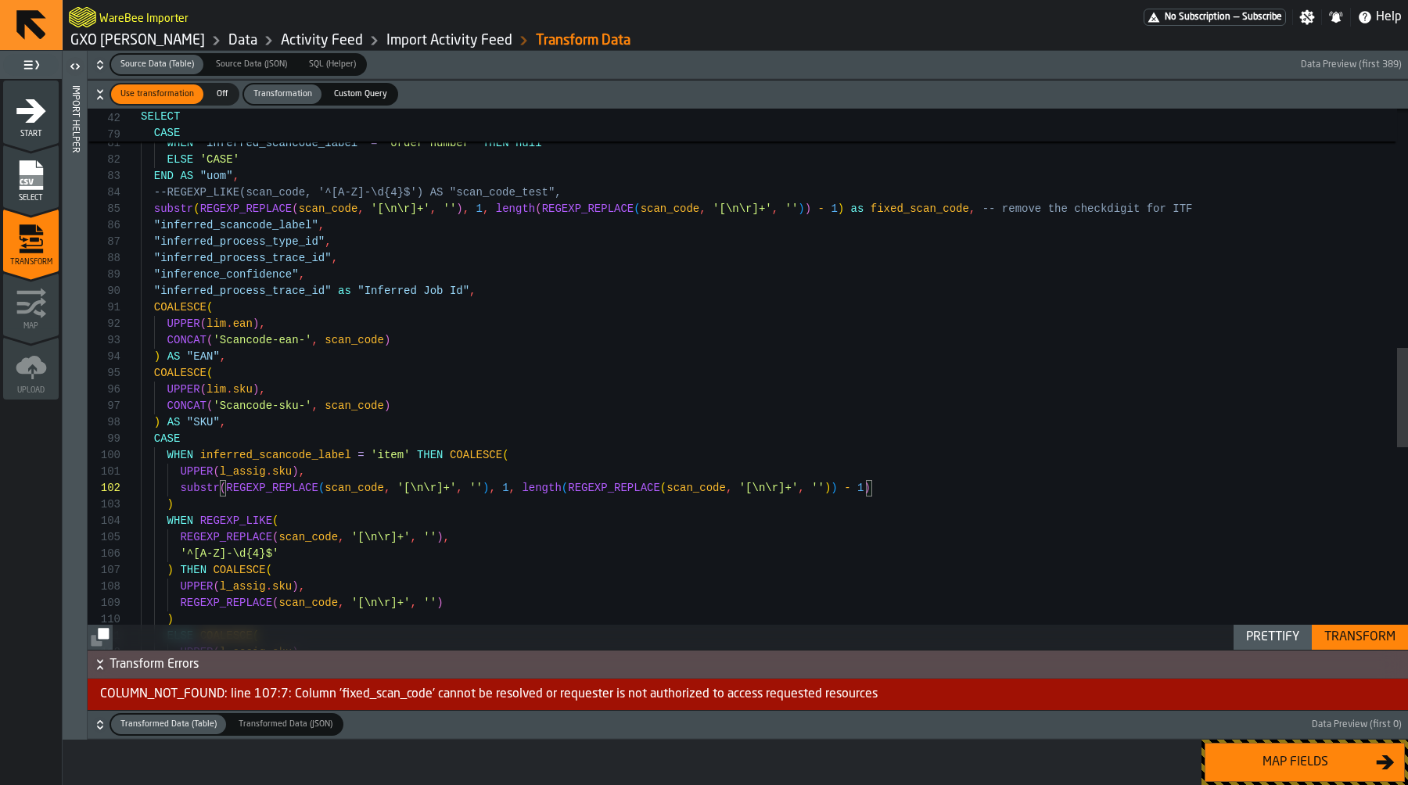
click at [1372, 637] on div "Transform" at bounding box center [1360, 637] width 84 height 19
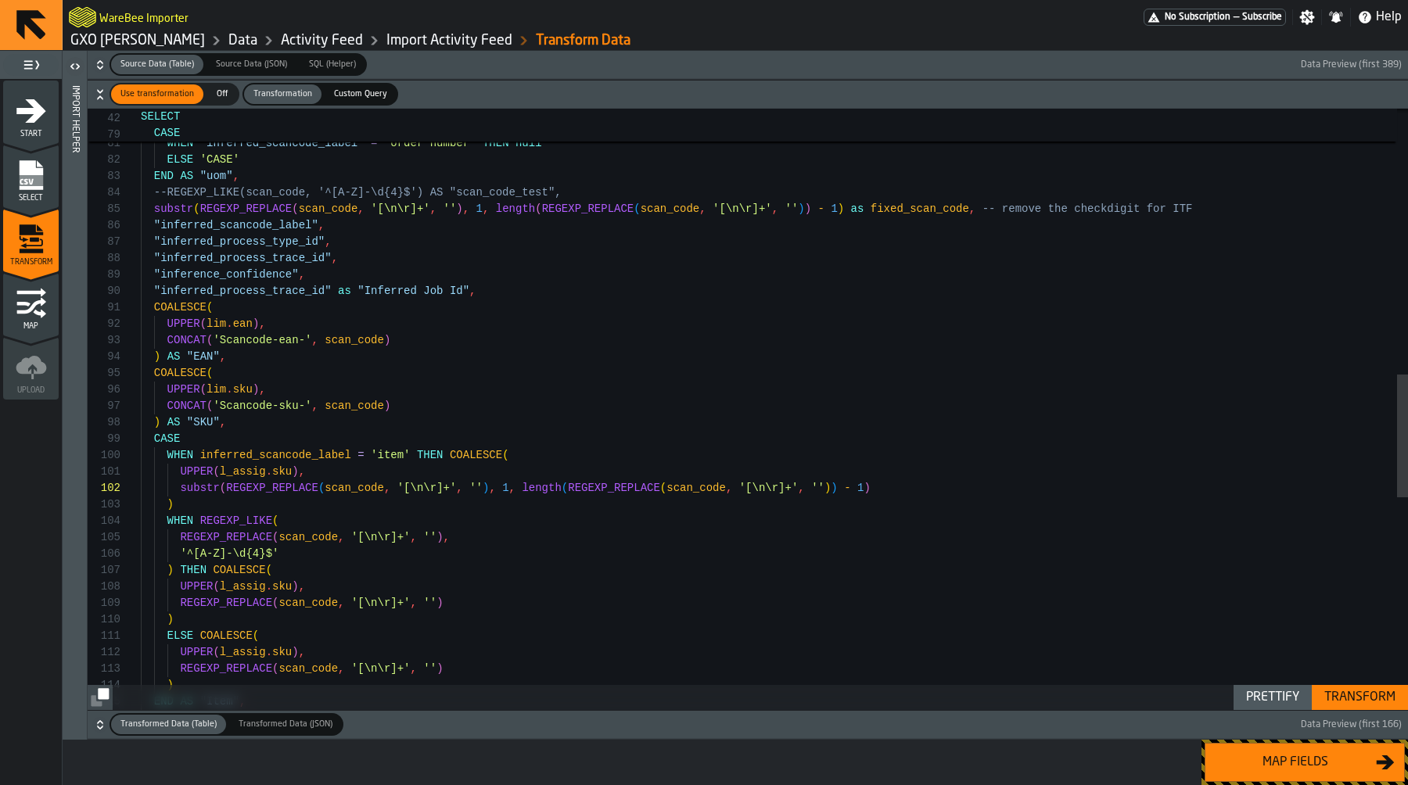
click at [851, 729] on span "button-" at bounding box center [820, 724] width 954 height 23
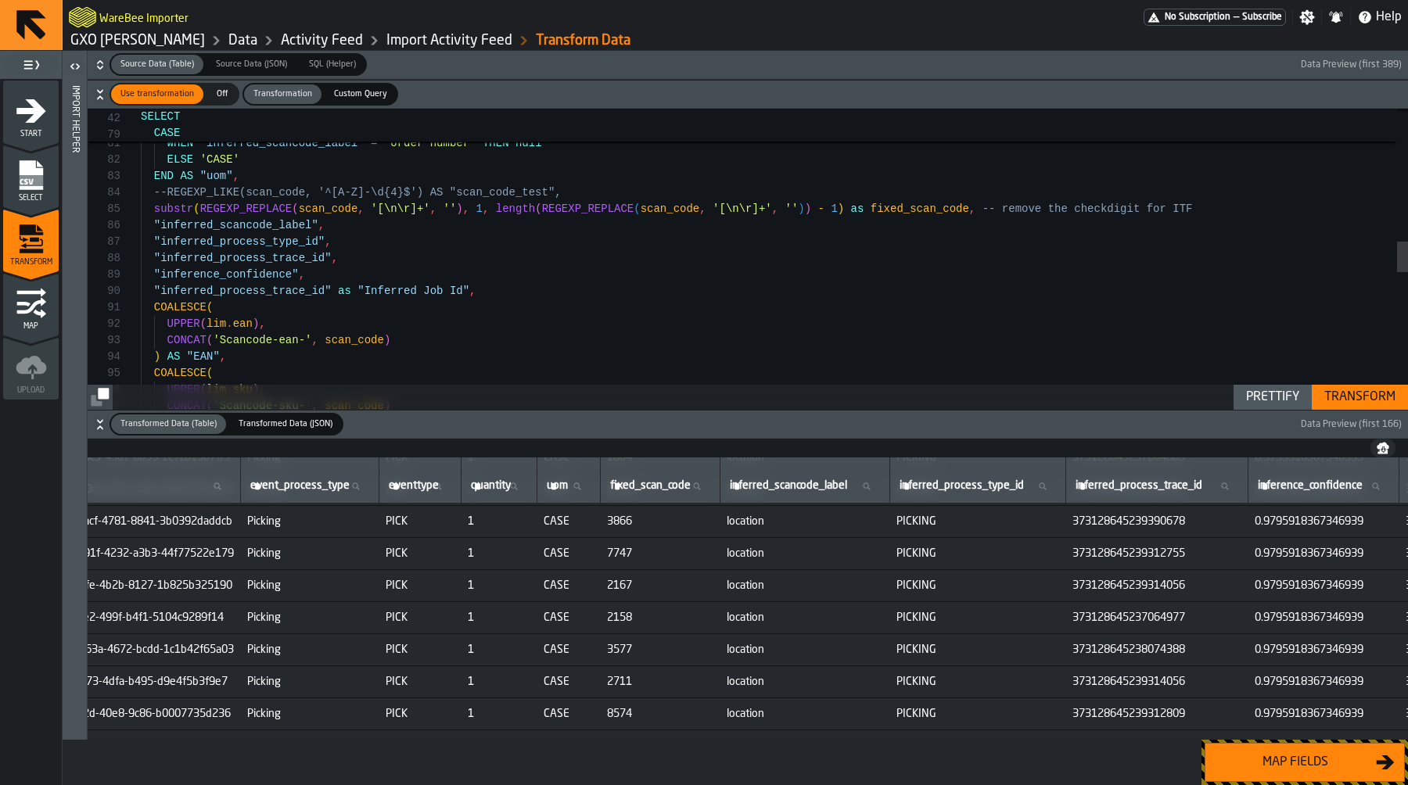
scroll to position [5090, 493]
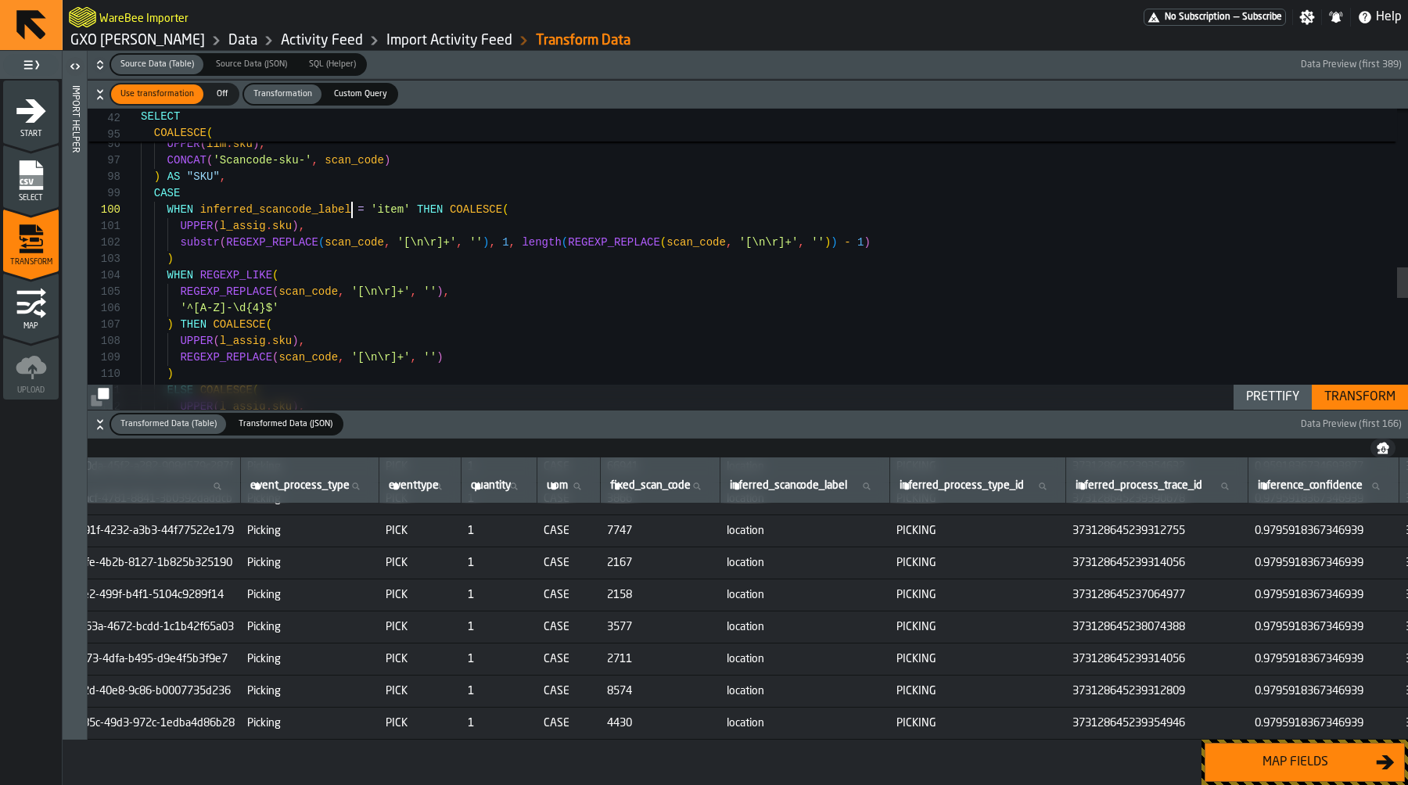
click at [350, 207] on div "UPPER ( lim . sku ) , CONCAT ( 'Scancode-sku-' , scan_code ) ) AS "EAN" , COALE…" at bounding box center [774, 33] width 1267 height 2941
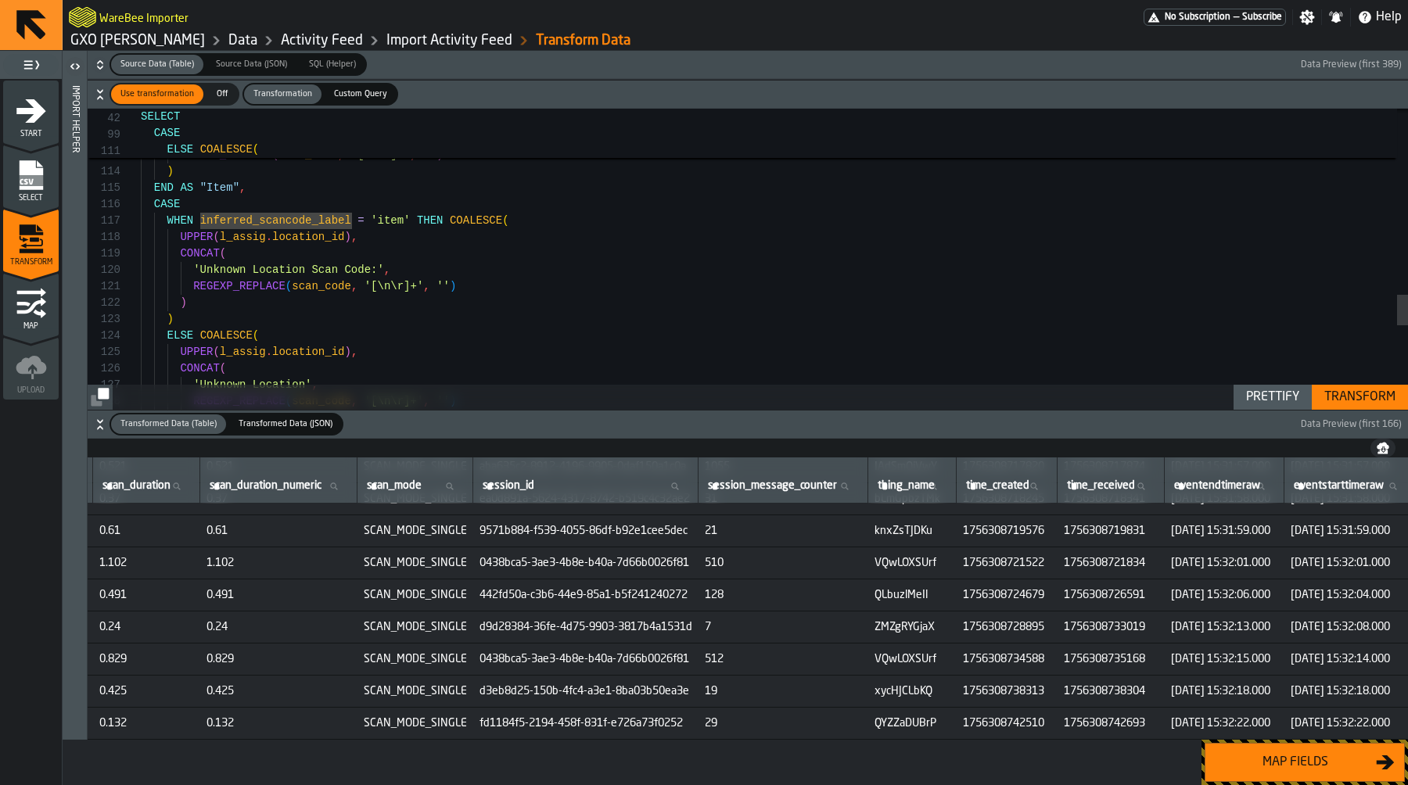
scroll to position [5090, 3135]
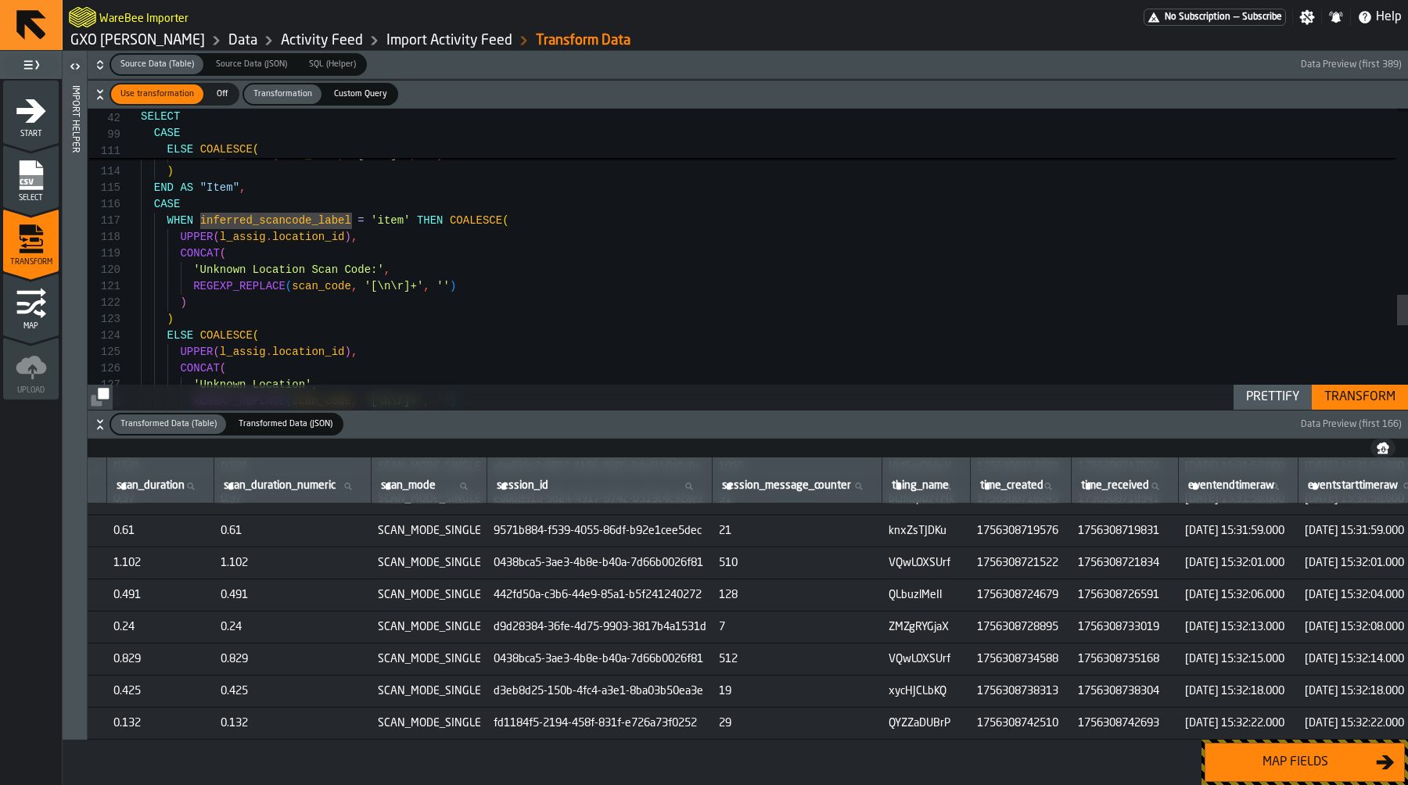
click at [106, 425] on icon "button-" at bounding box center [100, 425] width 16 height 16
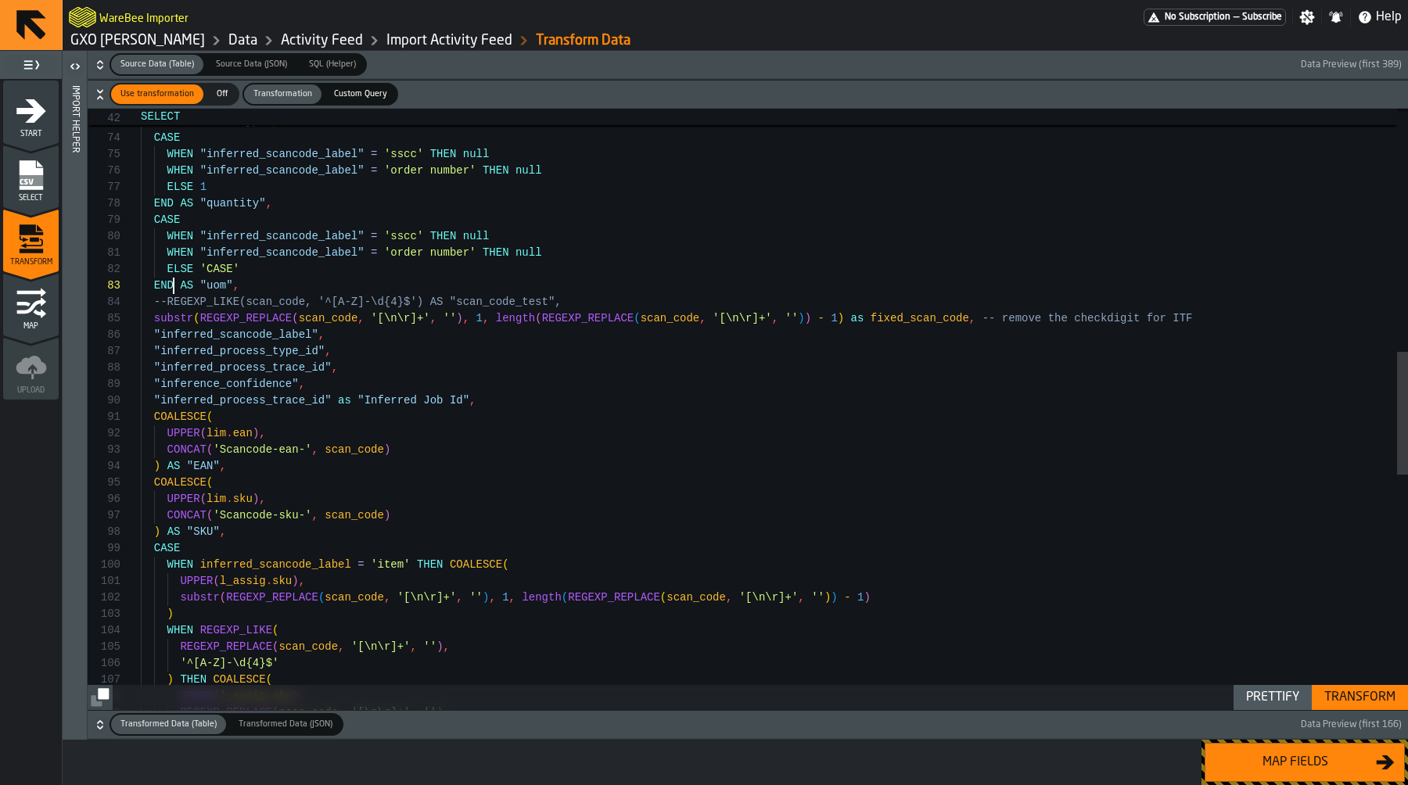
click at [175, 284] on div "ELSE "inferred_scancode_label" END AS "eventType" , CASE WHEN "inferred_scancod…" at bounding box center [774, 388] width 1267 height 2941
click at [267, 293] on div "ELSE "inferred_scancode_label" END AS "eventType" , CASE WHEN "inferred_scancod…" at bounding box center [774, 388] width 1267 height 2941
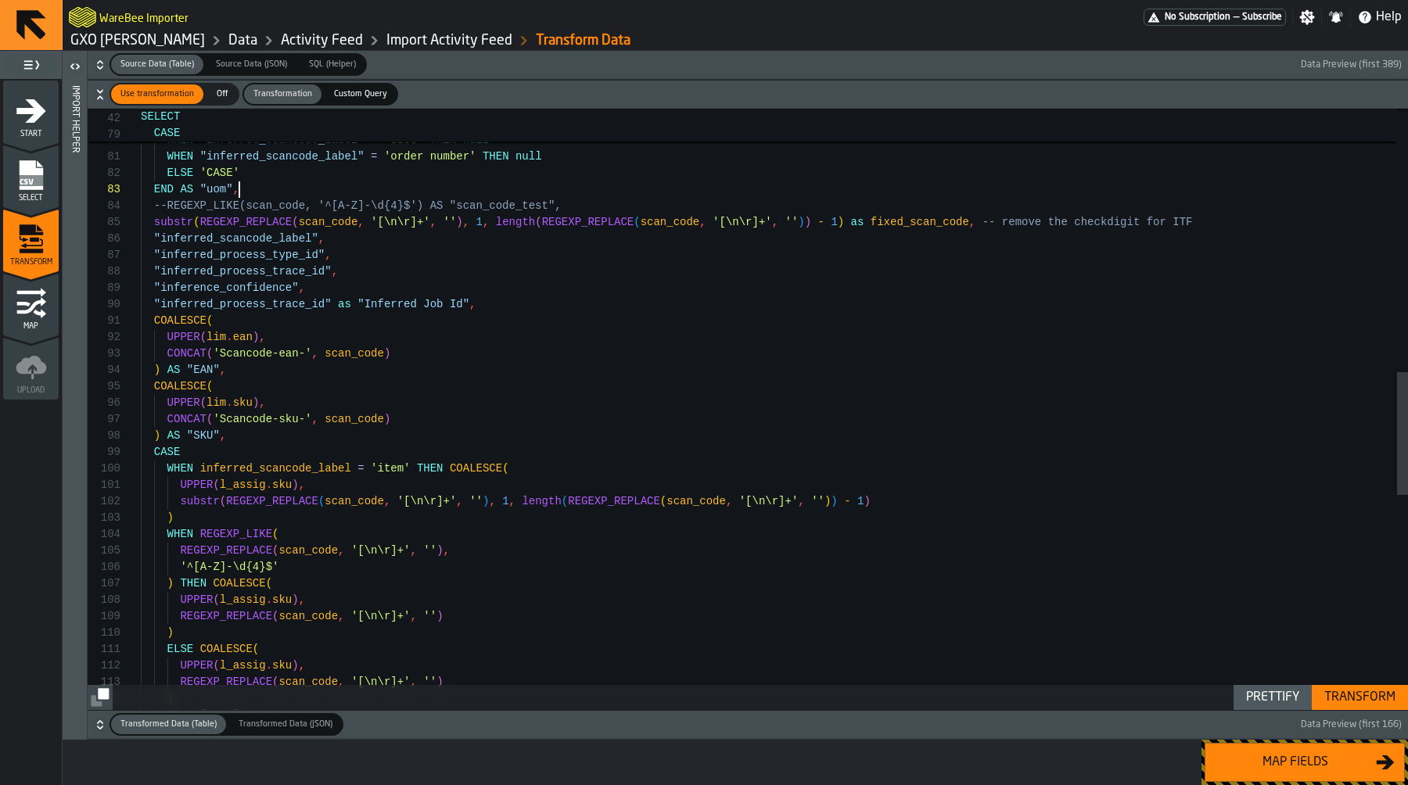
click at [277, 333] on div "END AS "quantity" , CASE WHEN "inferred_scancode_label" = 'sscc' THEN null WHEN…" at bounding box center [774, 292] width 1267 height 2941
click at [269, 321] on div "END AS "quantity" , CASE WHEN "inferred_scancode_label" = 'sscc' THEN null WHEN…" at bounding box center [774, 292] width 1267 height 2941
click at [239, 335] on div "END AS "quantity" , CASE WHEN "inferred_scancode_label" = 'sscc' THEN null WHEN…" at bounding box center [774, 292] width 1267 height 2941
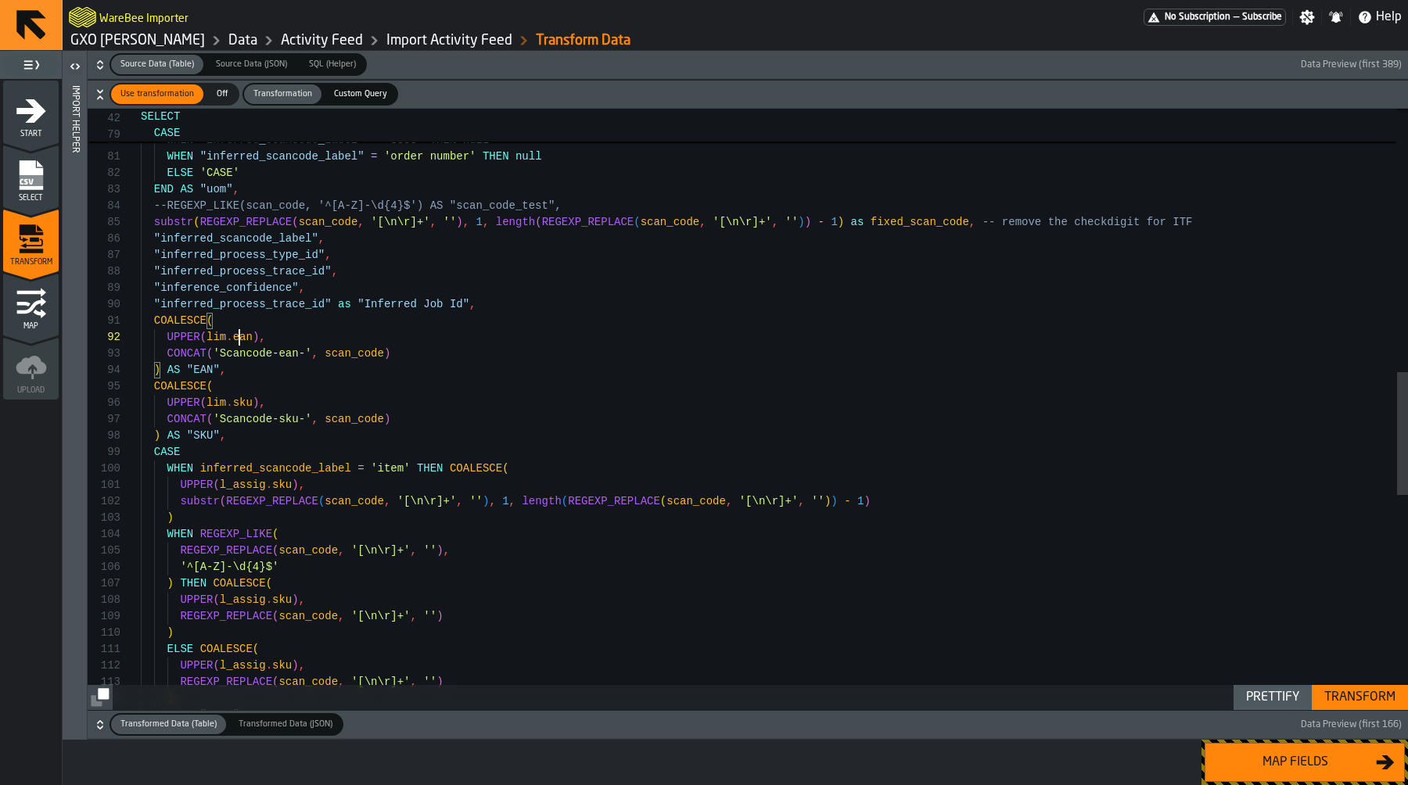
scroll to position [16, 0]
click at [239, 335] on div "END AS "quantity" , CASE WHEN "inferred_scancode_label" = 'sscc' THEN null WHEN…" at bounding box center [774, 292] width 1267 height 2941
click at [219, 342] on div "END AS "quantity" , CASE WHEN "inferred_scancode_label" = 'sscc' THEN null WHEN…" at bounding box center [774, 292] width 1267 height 2941
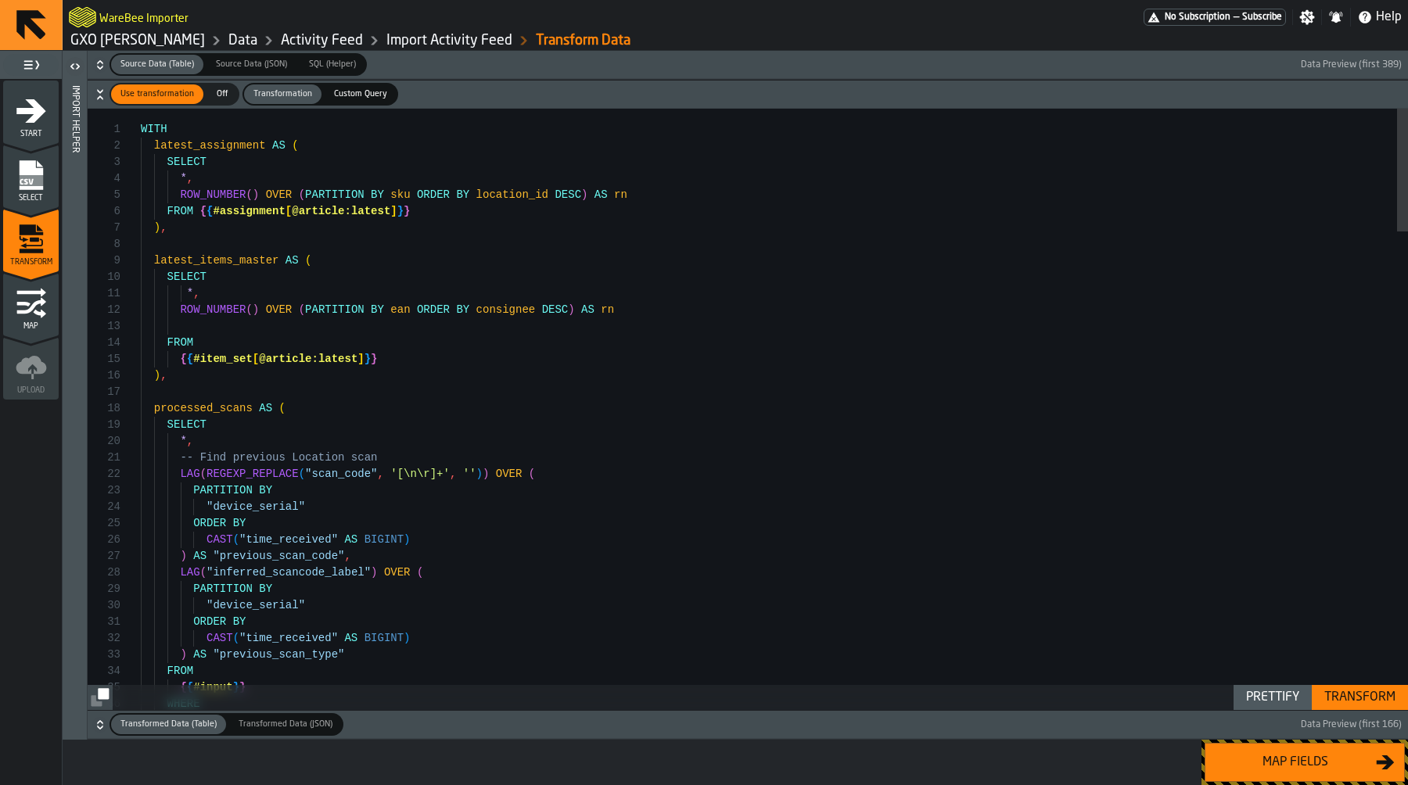
type textarea "**********"
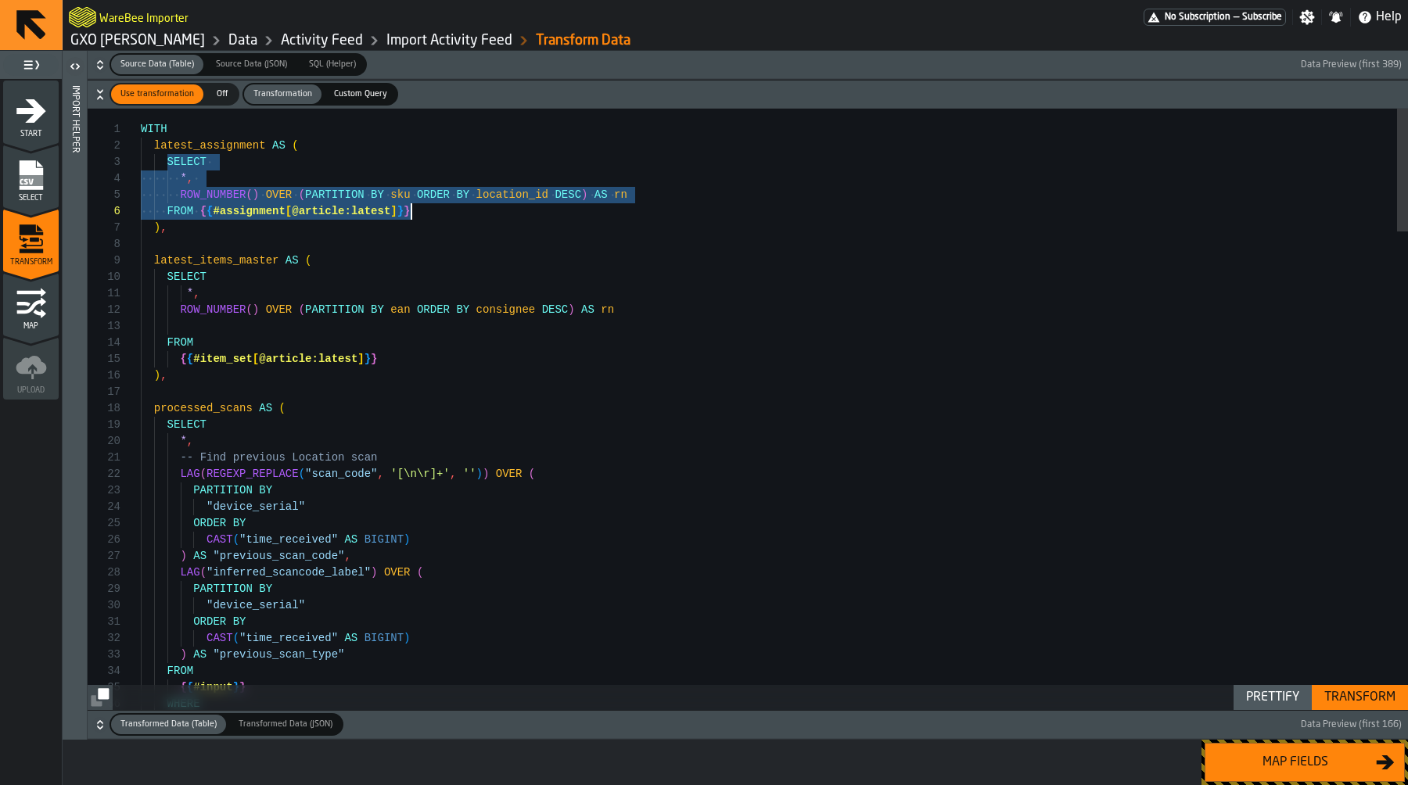
click at [363, 92] on span "Custom Query" at bounding box center [361, 94] width 66 height 13
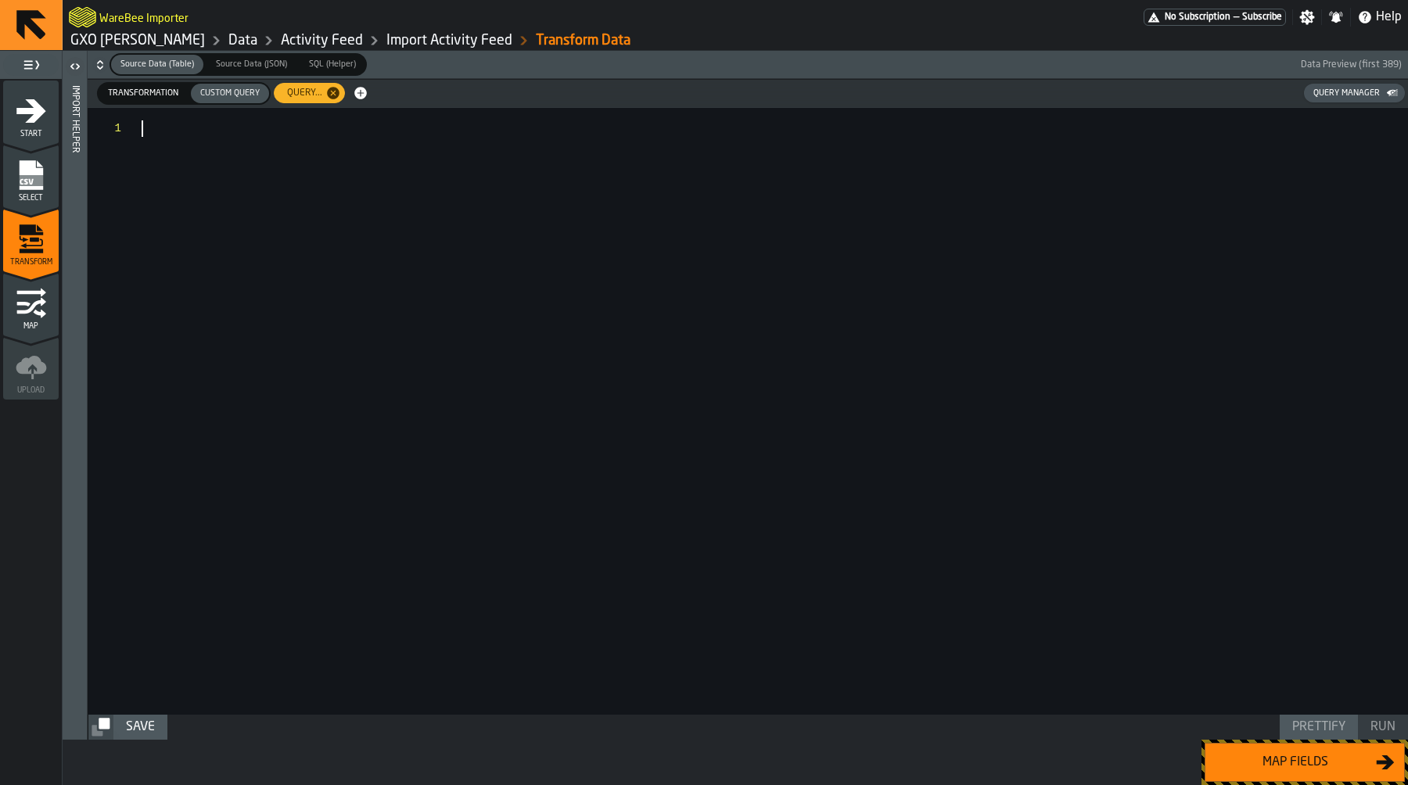
click at [342, 187] on div at bounding box center [775, 411] width 1266 height 607
type textarea "**********"
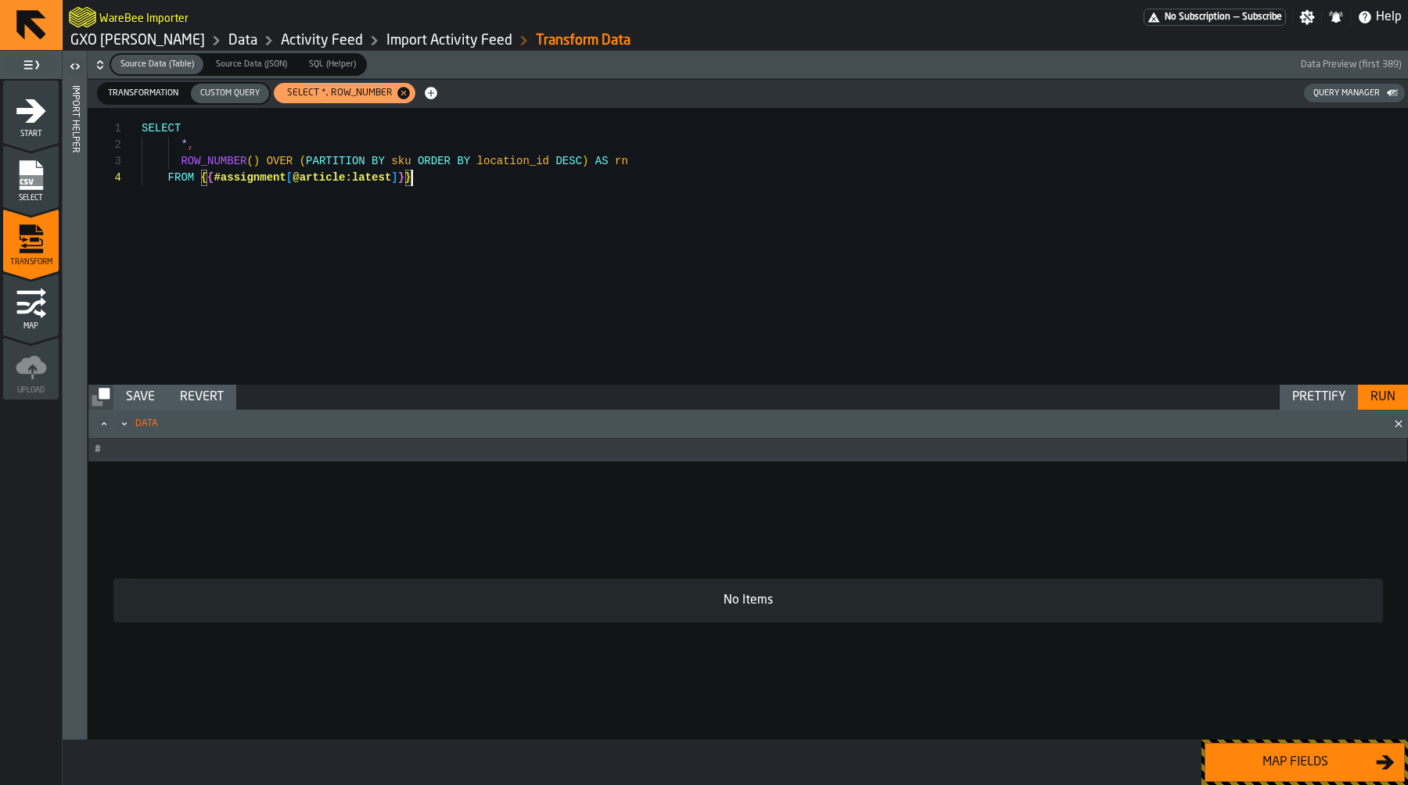
scroll to position [49, 0]
click at [1389, 403] on div "Run" at bounding box center [1383, 397] width 38 height 19
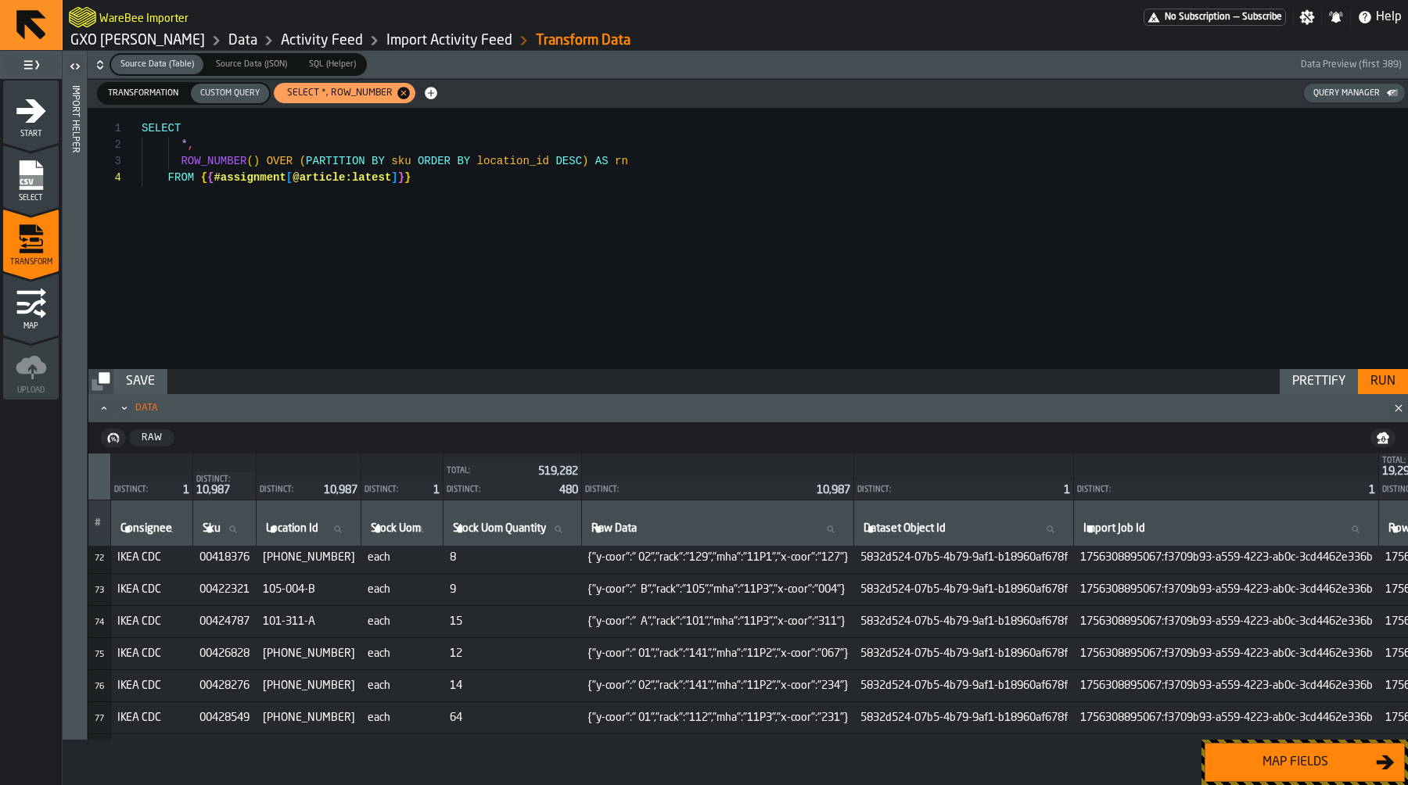
scroll to position [2383, 0]
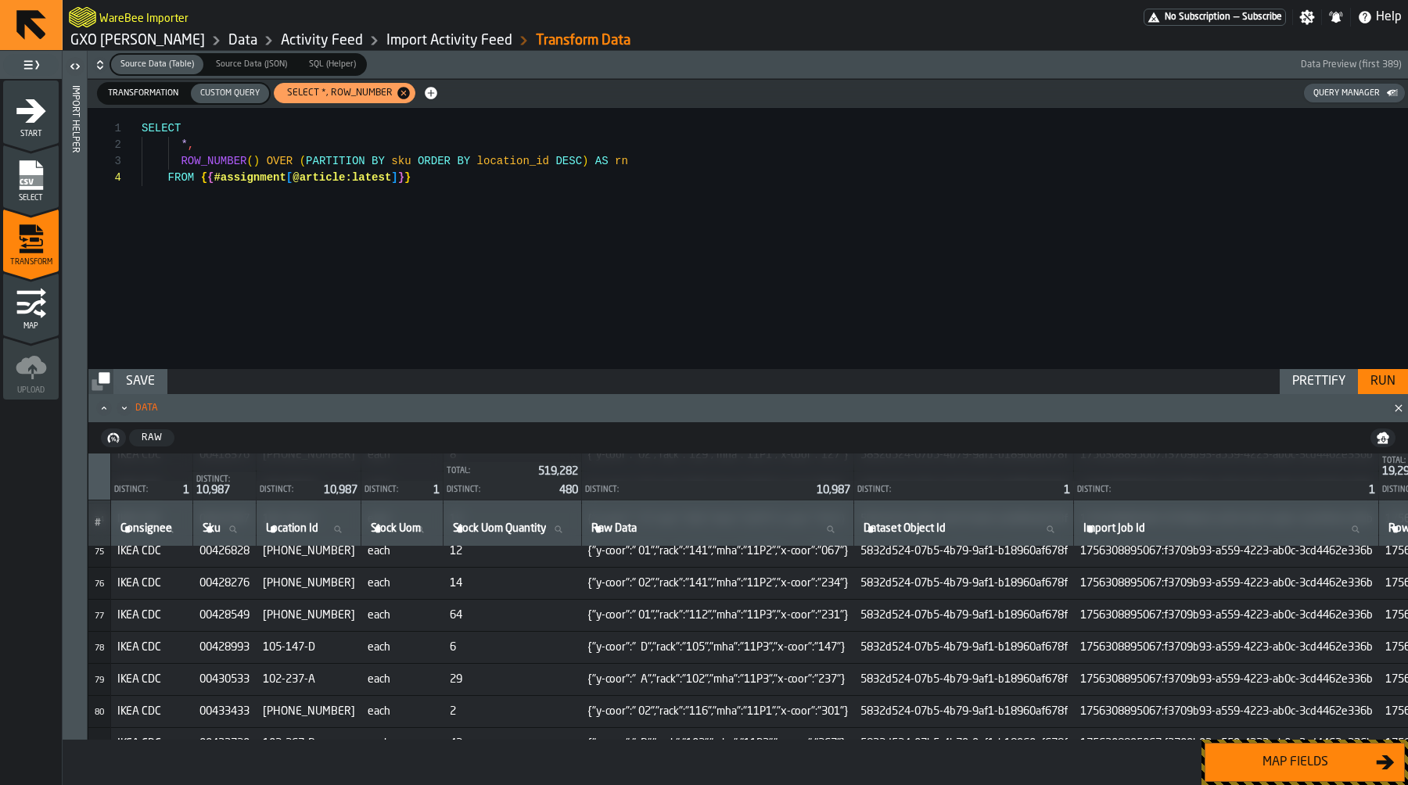
click at [529, 206] on div "SELECT * , ROW_NUMBER ( ) OVER ( PARTITION BY sku ORDER BY location_id DESC ) A…" at bounding box center [775, 238] width 1266 height 261
click at [166, 87] on span "Transformation" at bounding box center [143, 93] width 83 height 13
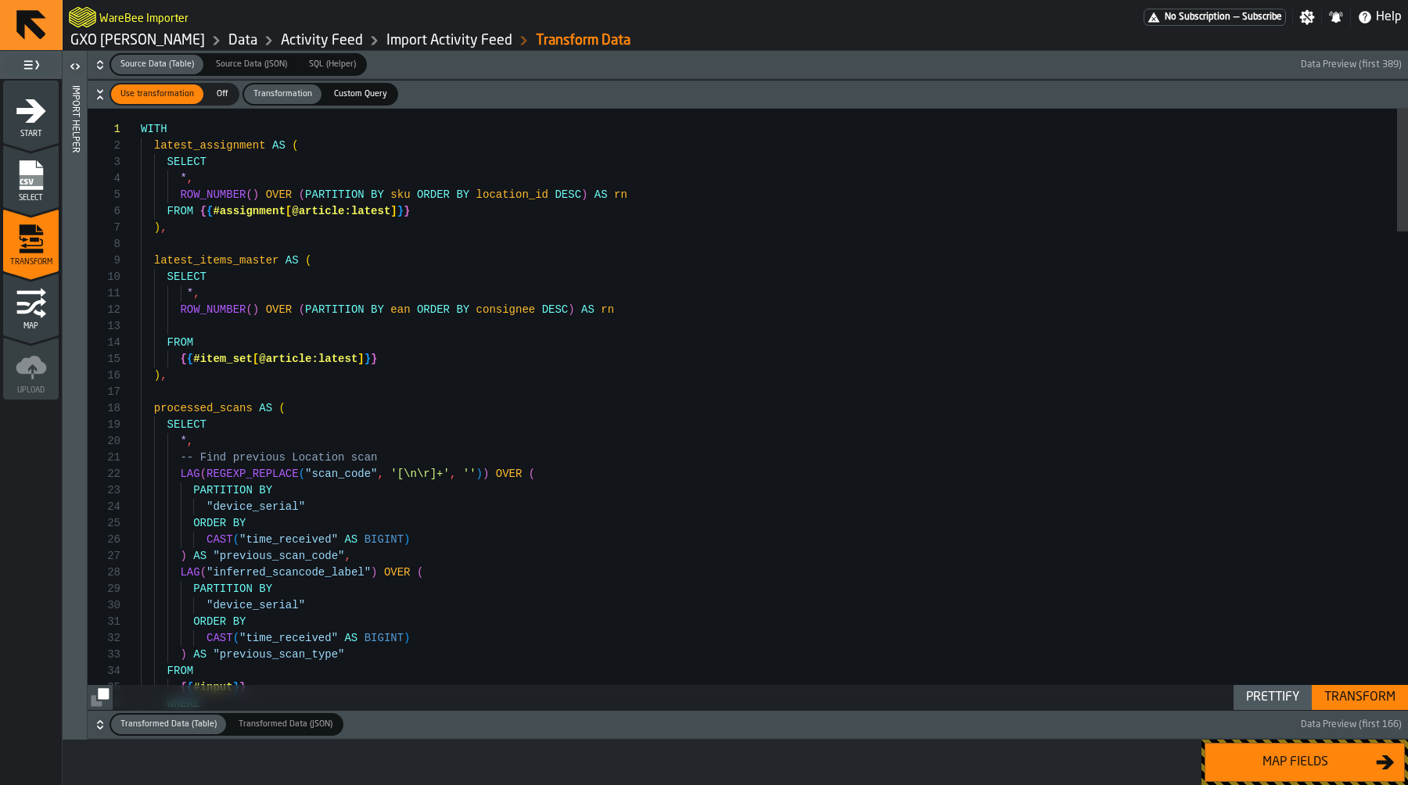
type textarea "**********"
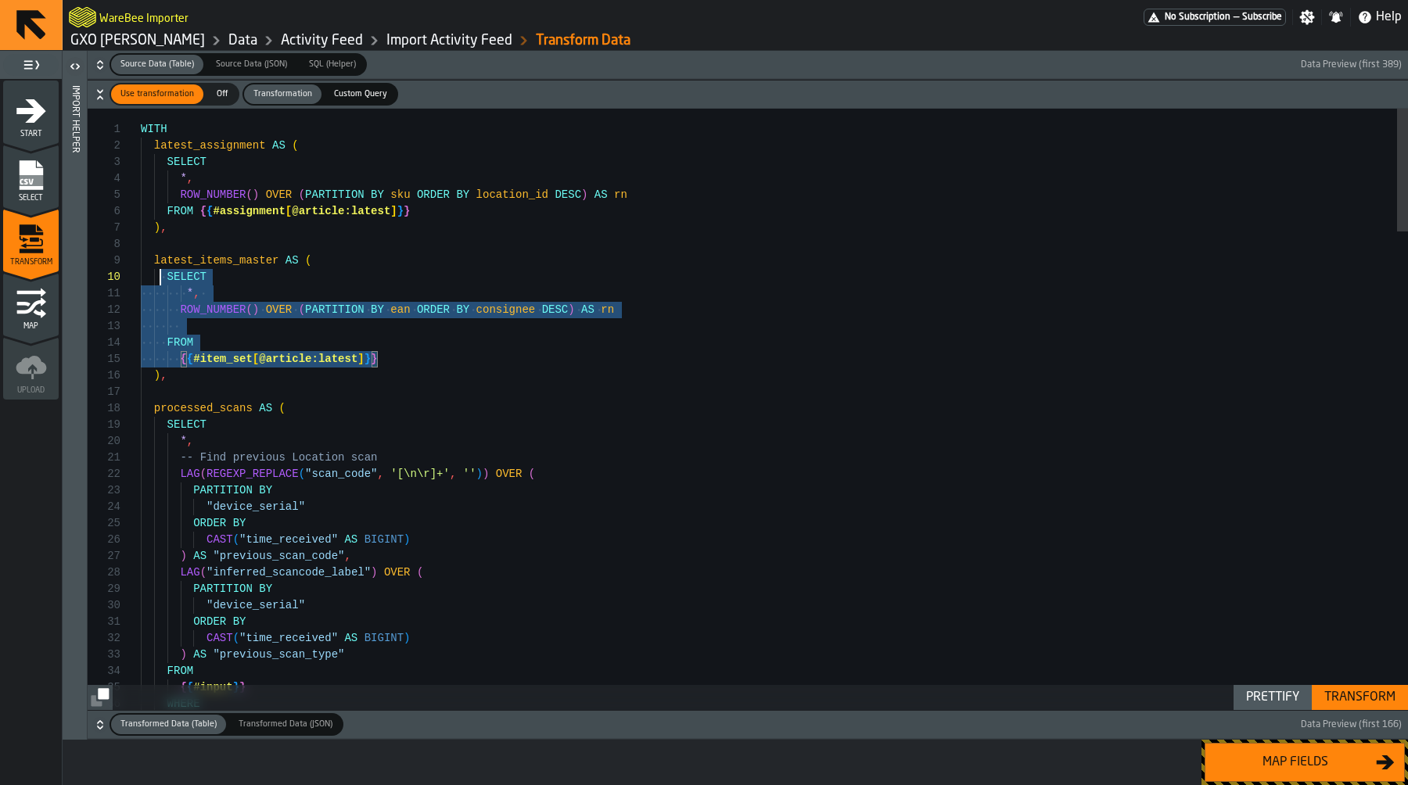
click at [344, 94] on span "Custom Query" at bounding box center [361, 94] width 66 height 13
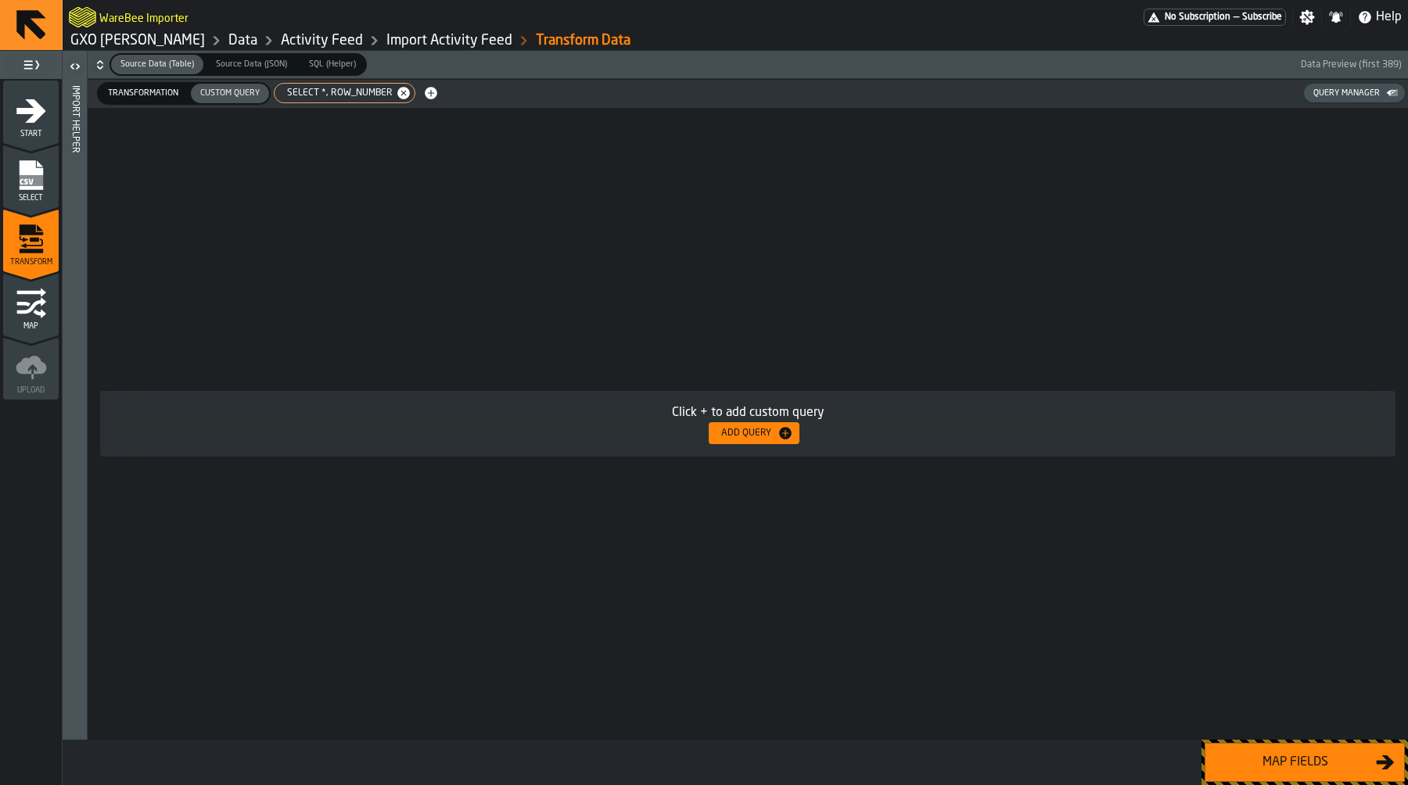
click at [392, 336] on div "Click + to add custom query Add Query" at bounding box center [748, 424] width 1320 height 632
click at [757, 431] on div "Add Query" at bounding box center [746, 433] width 63 height 11
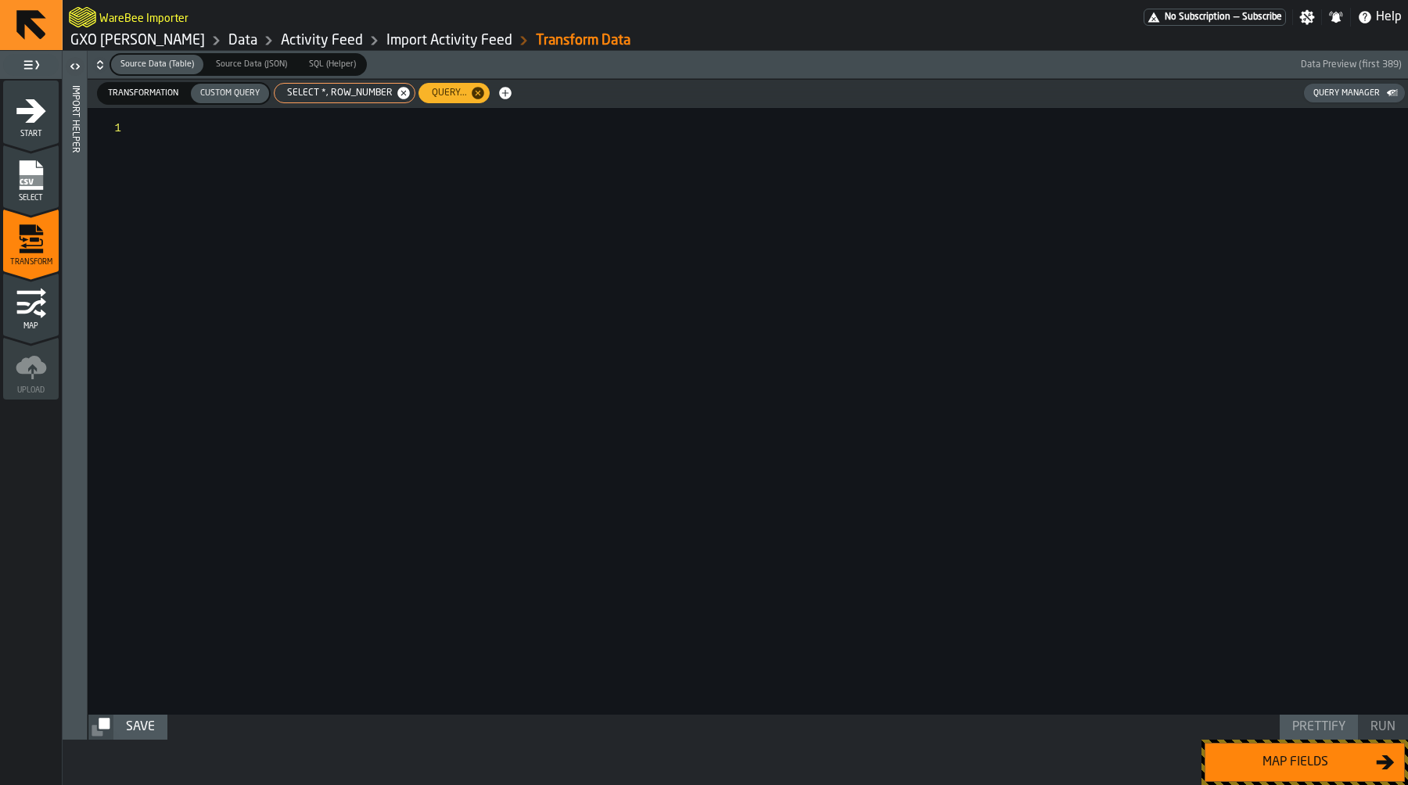
click at [558, 302] on div at bounding box center [775, 411] width 1266 height 607
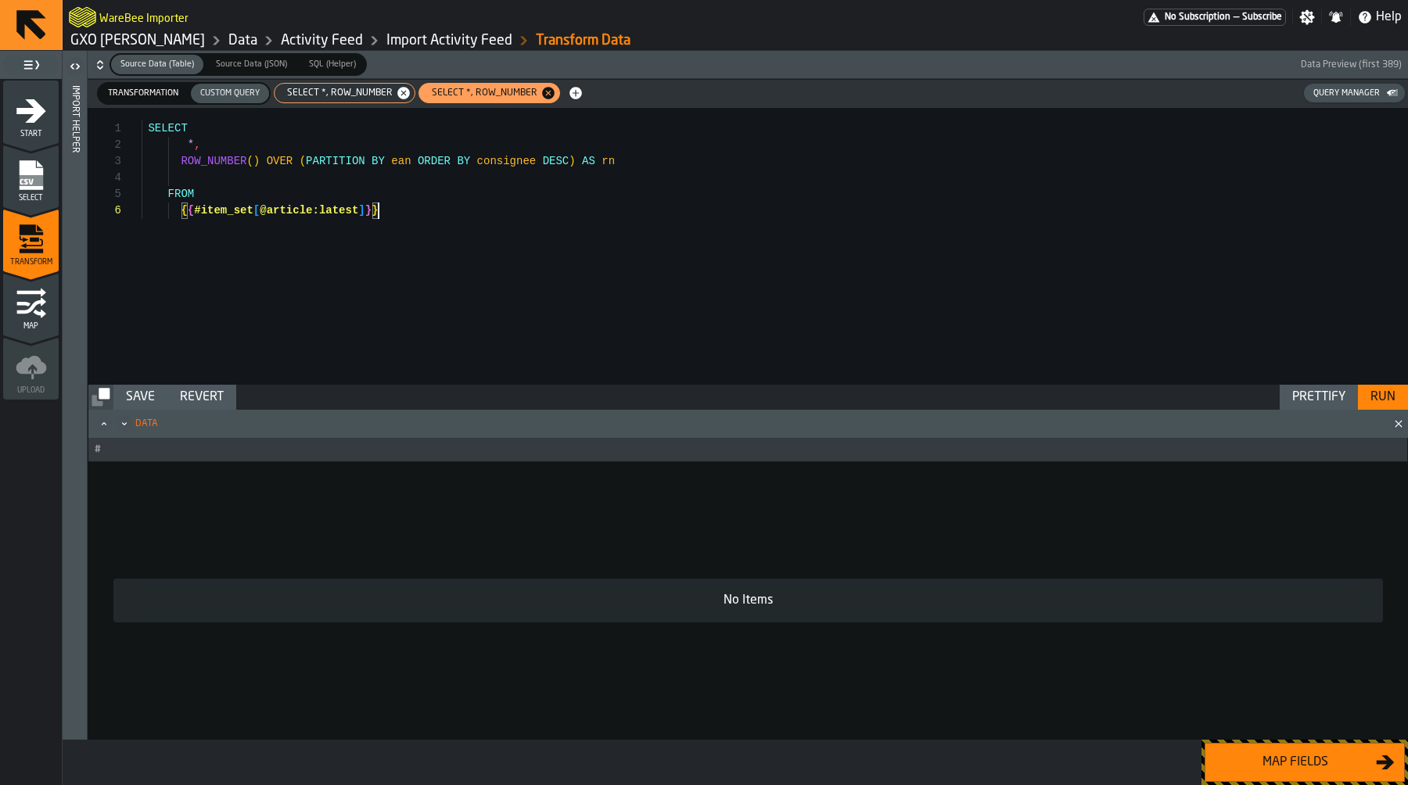
scroll to position [82, 0]
click at [327, 124] on div "SELECT * , ROW_NUMBER ( ) OVER ( PARTITION BY ean ORDER BY consignee DESC ) AS …" at bounding box center [775, 246] width 1266 height 277
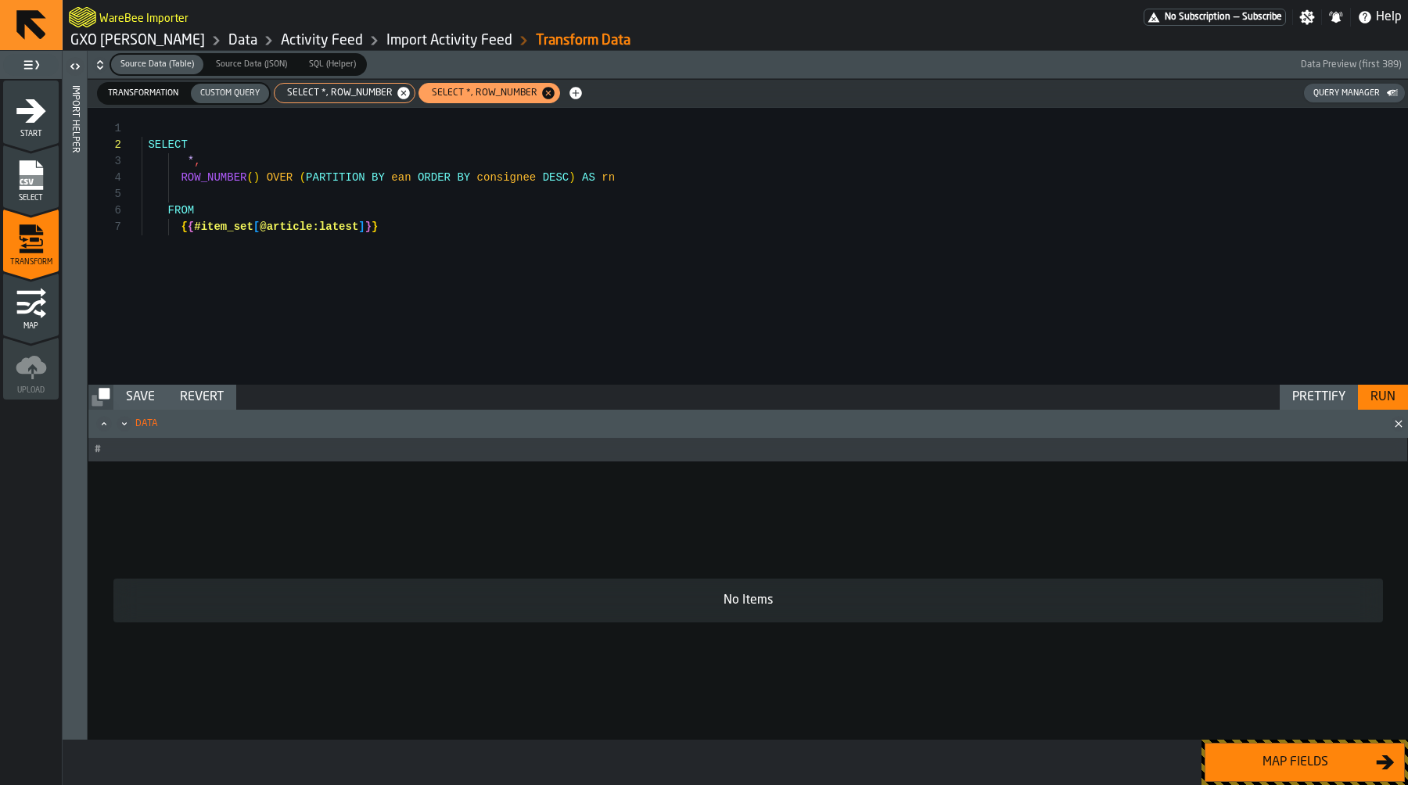
click at [343, 91] on span "SELECT *, ROW_NUMBER" at bounding box center [337, 93] width 118 height 11
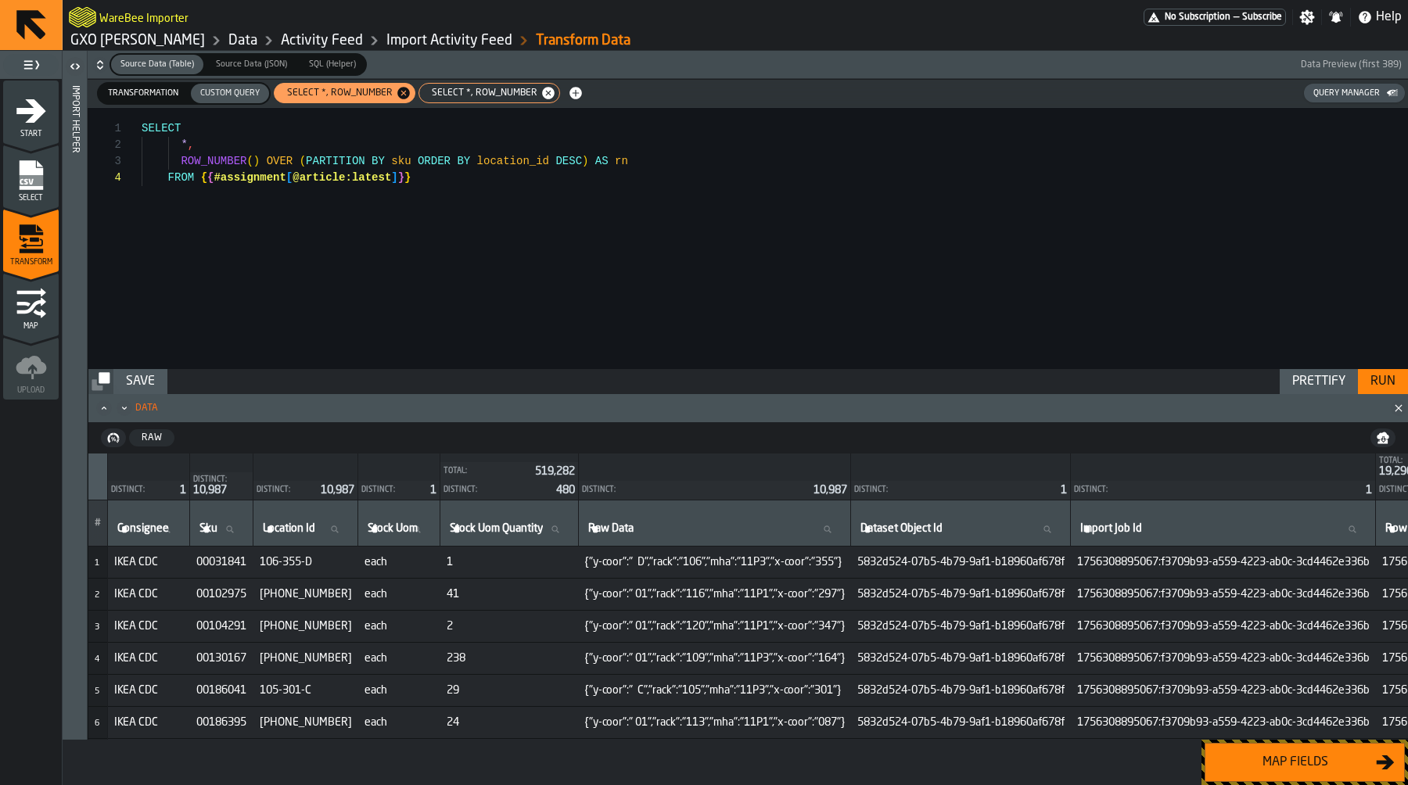
click at [326, 117] on div "SELECT ROW_NUMBER ( ) OVER ( PARTITION BY sku ORDER BY location_id DESC ) AS rn…" at bounding box center [775, 238] width 1266 height 261
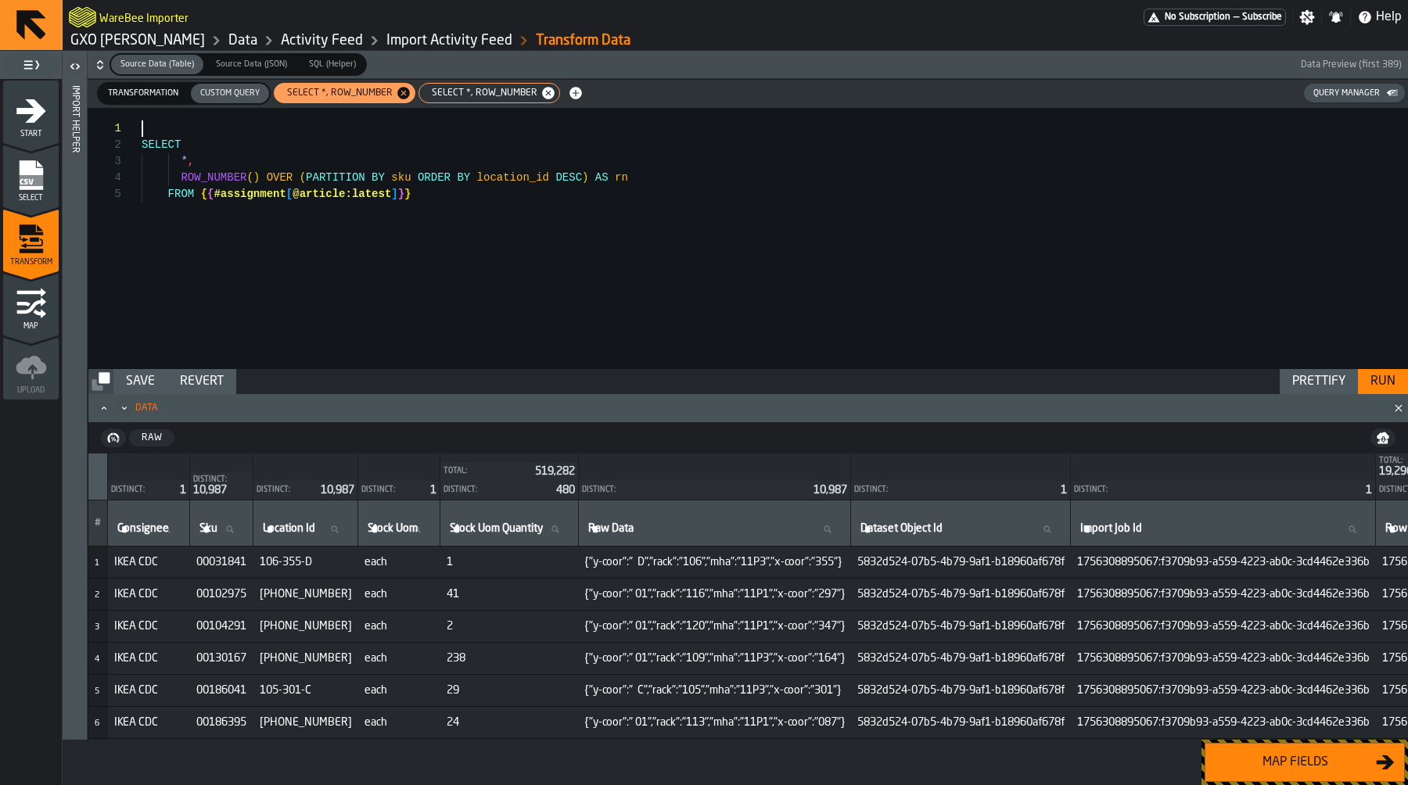
scroll to position [0, 0]
click at [450, 85] on div "SELECT *, ROW_NUMBER" at bounding box center [489, 93] width 142 height 20
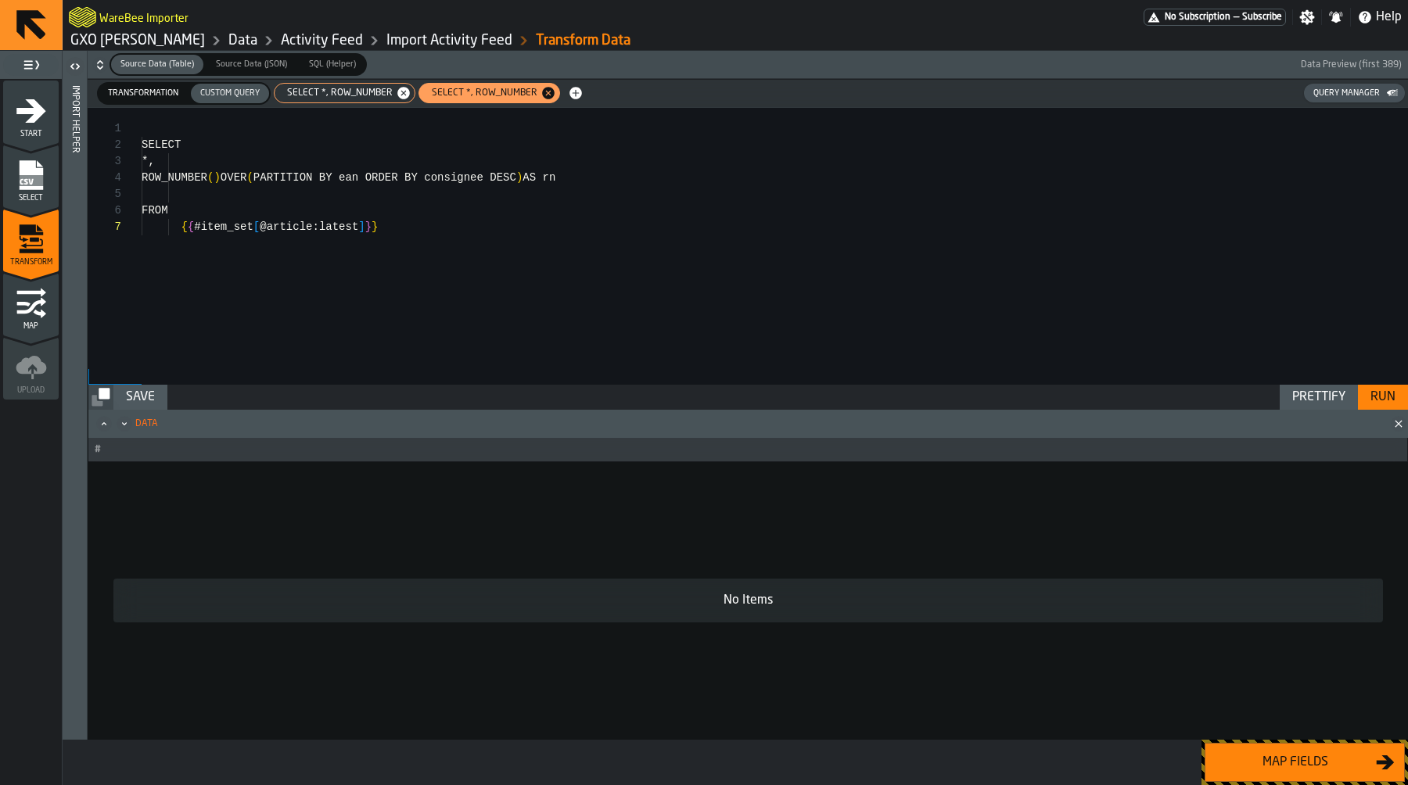
scroll to position [99, 0]
click at [350, 136] on div "ROW_NUMBER ( ) OVER ( PARTITION BY ean ORDER BY consignee DESC ) AS rn * , SELE…" at bounding box center [775, 246] width 1266 height 277
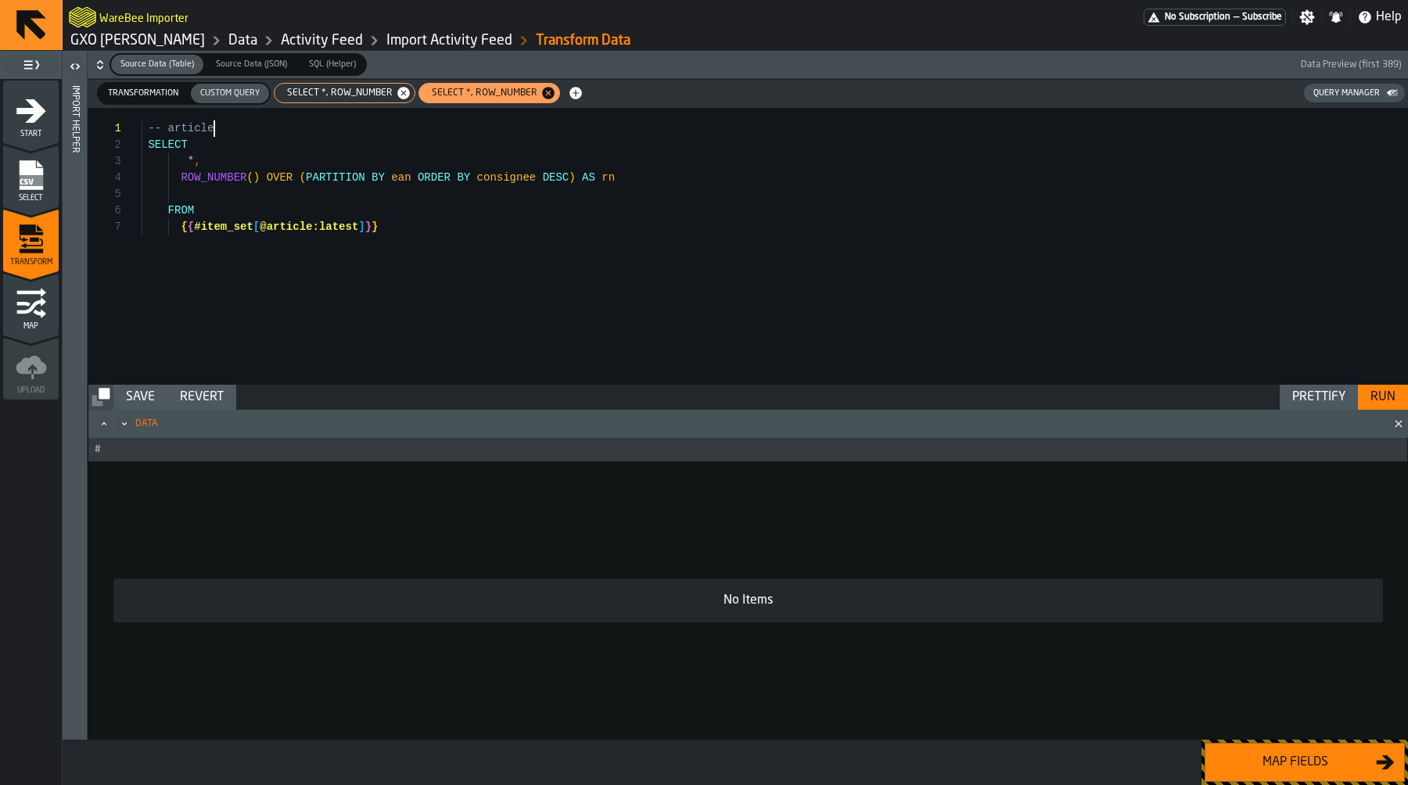
type textarea "**********"
click at [1381, 397] on div "Run" at bounding box center [1383, 397] width 38 height 19
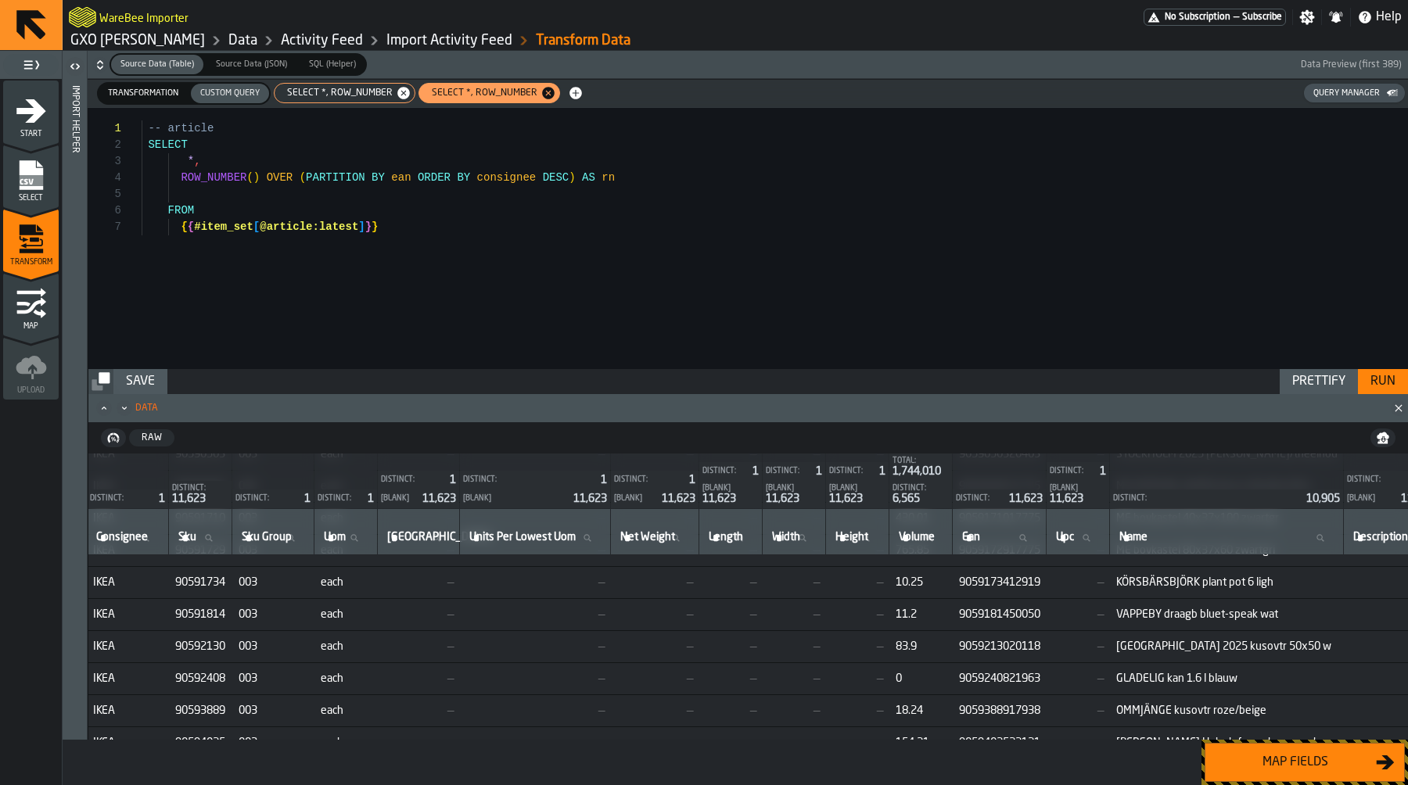
scroll to position [240723, 38]
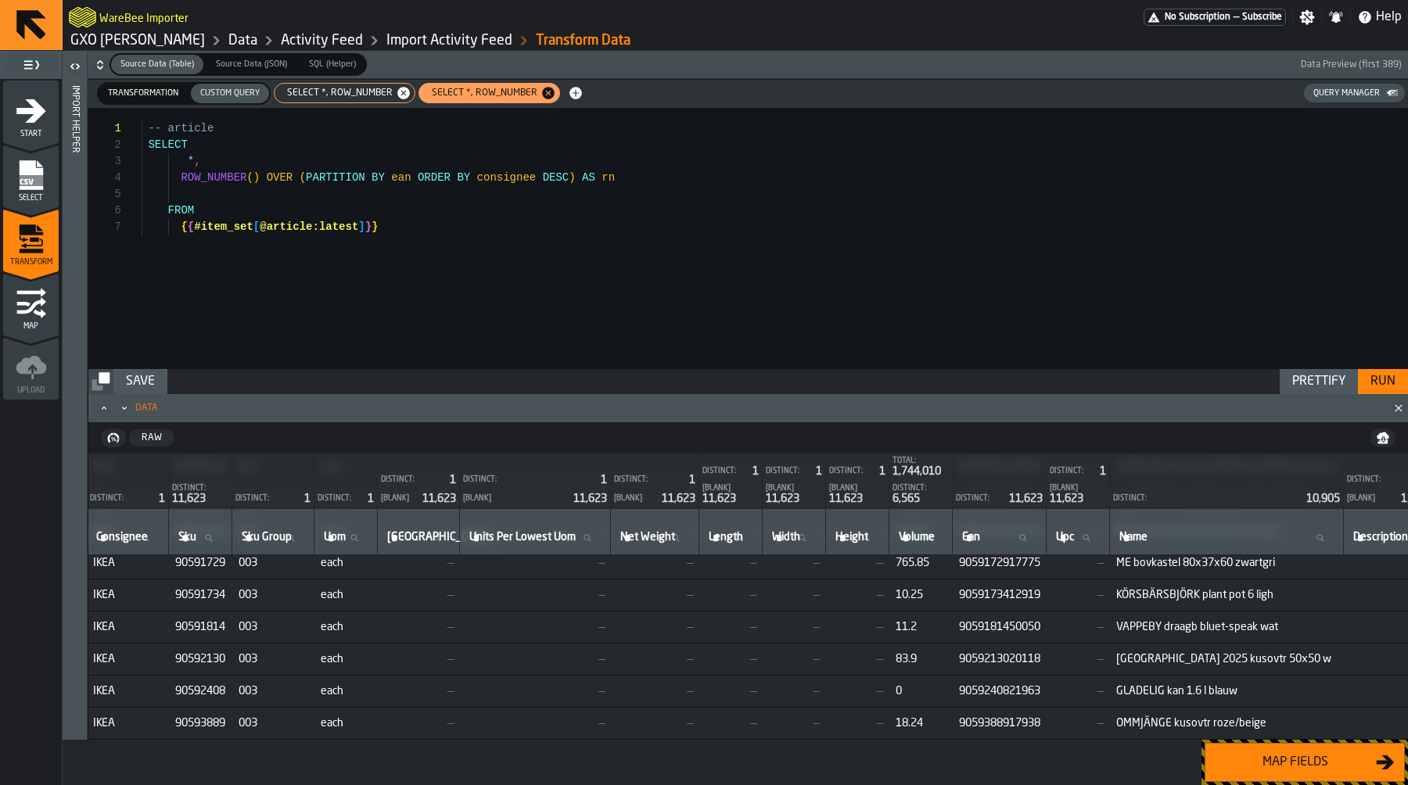
click at [152, 96] on span "Transformation" at bounding box center [143, 93] width 83 height 13
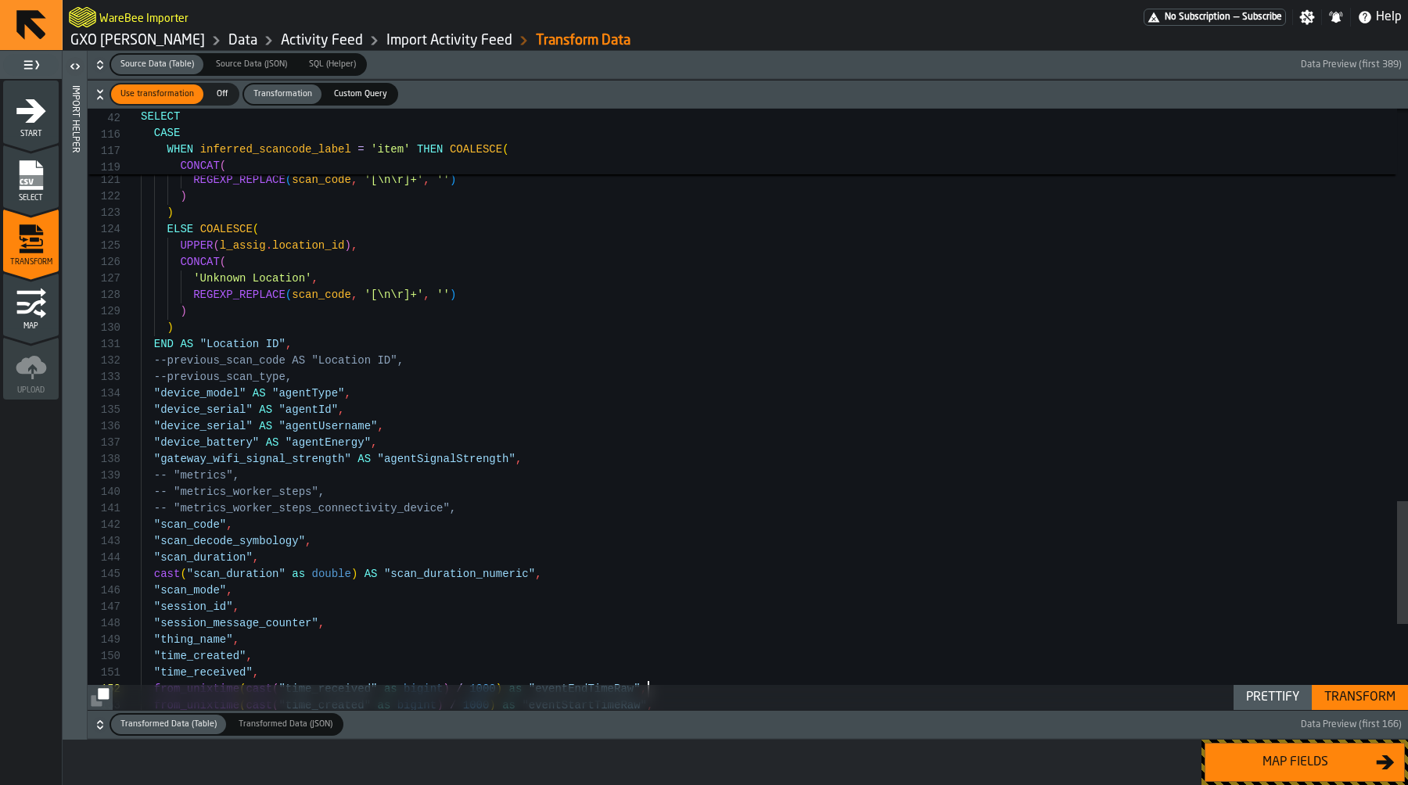
click at [1344, 691] on div "Transform" at bounding box center [1360, 697] width 84 height 19
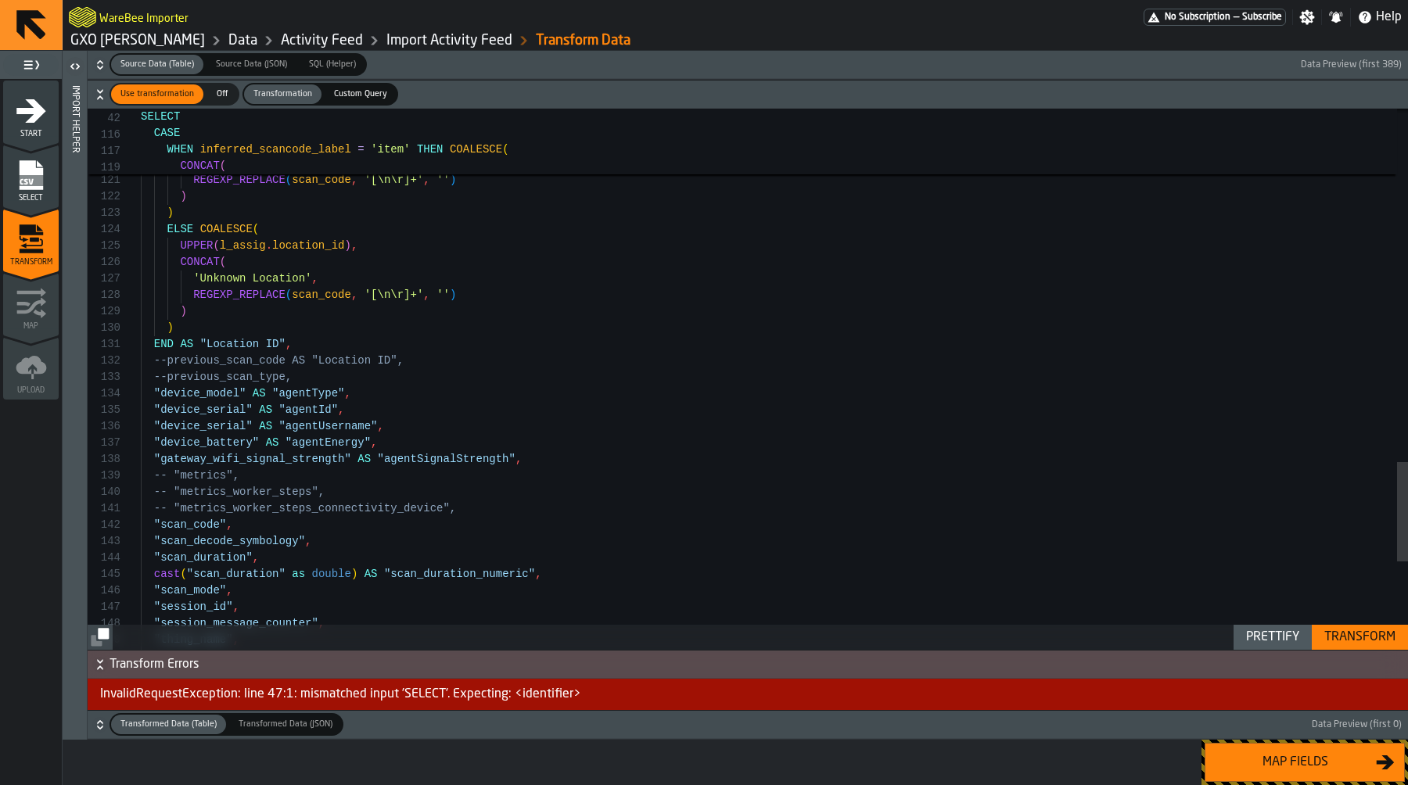
click at [821, 716] on span "button-" at bounding box center [825, 724] width 965 height 23
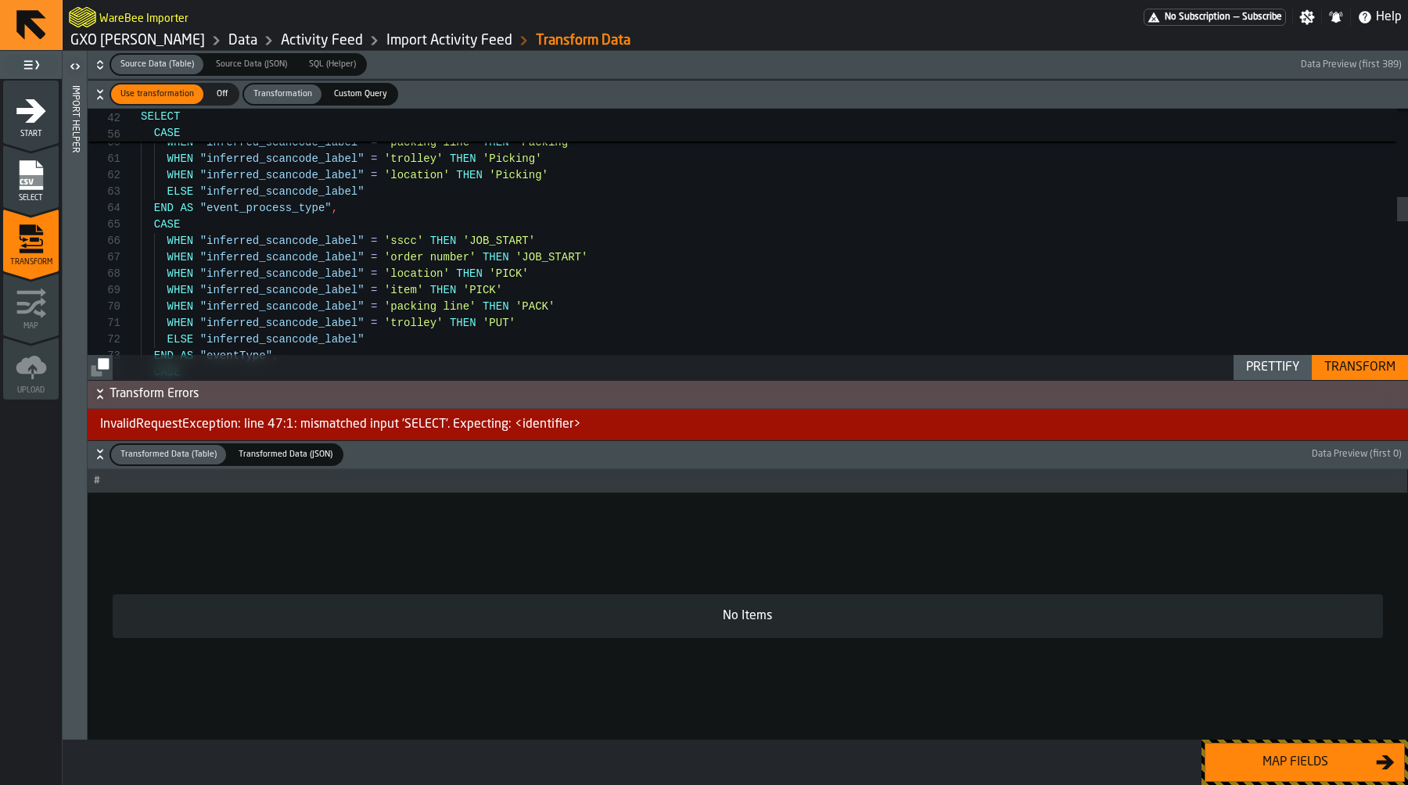
click at [482, 368] on div "Prettify Transform" at bounding box center [748, 367] width 1320 height 25
click at [447, 420] on div "InvalidRequestException: line 47:1: mismatched input 'SELECT'. Expecting: <iden…" at bounding box center [748, 424] width 1320 height 31
click at [450, 407] on button "Transform Errors" at bounding box center [748, 395] width 1320 height 28
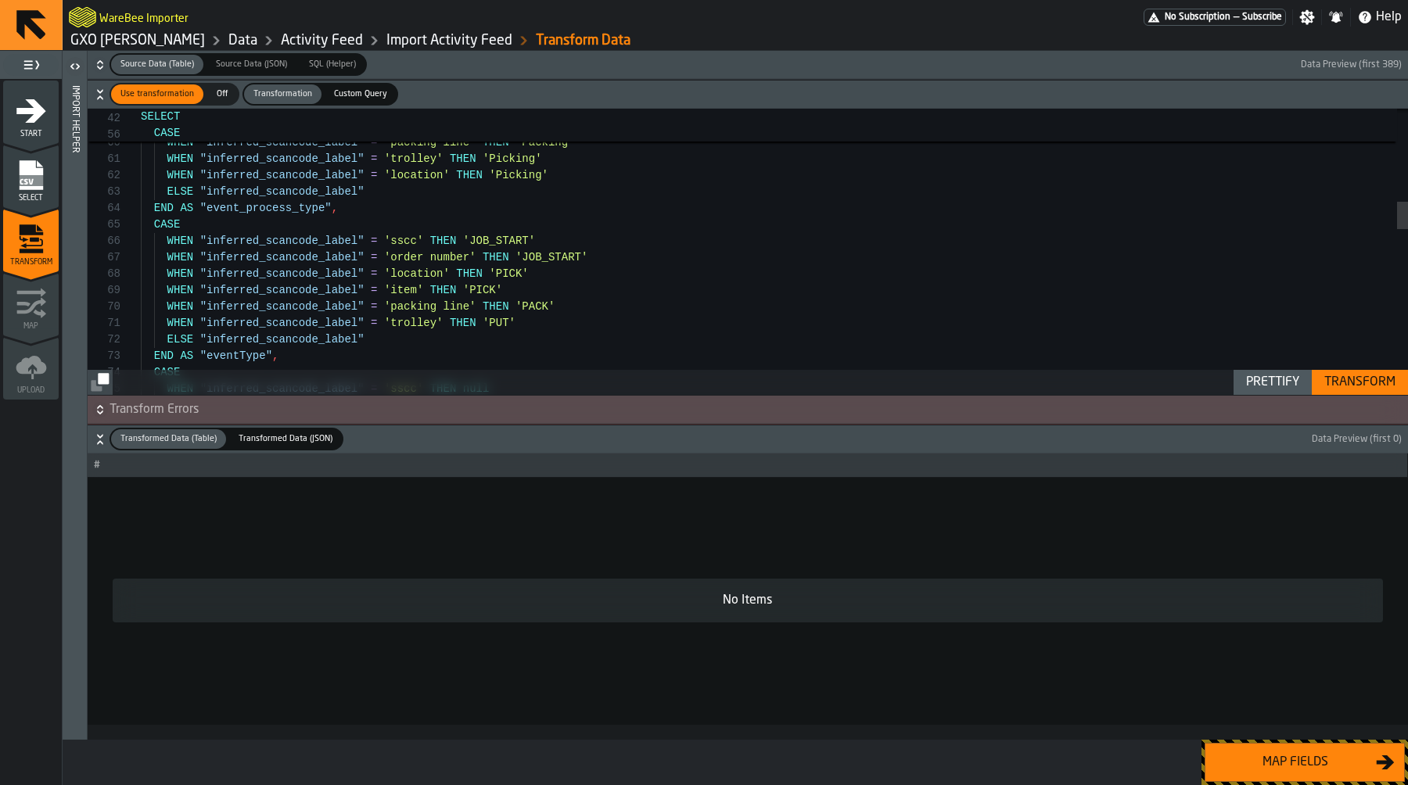
click at [450, 407] on span "Transform Errors" at bounding box center [756, 409] width 1295 height 19
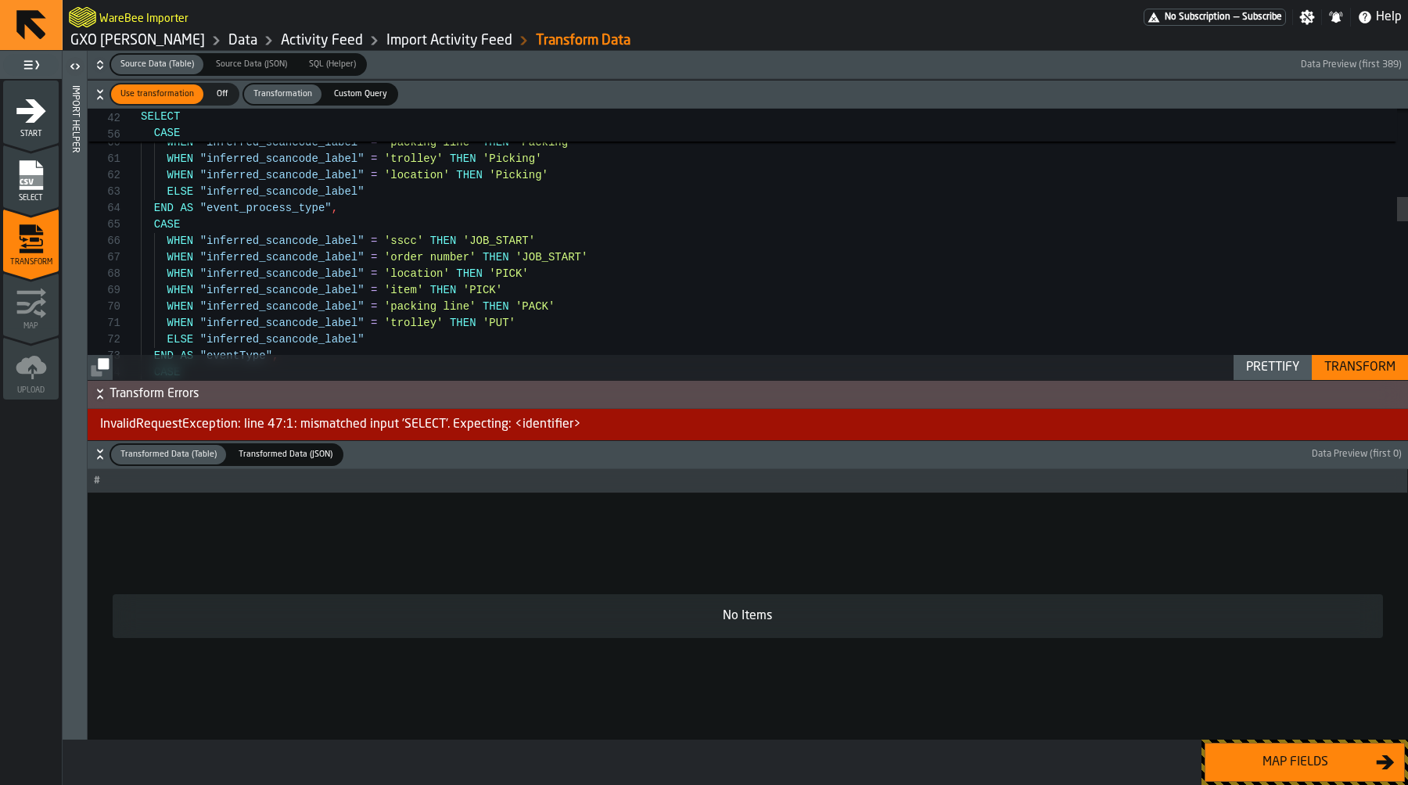
click at [394, 458] on span "button-" at bounding box center [825, 454] width 965 height 23
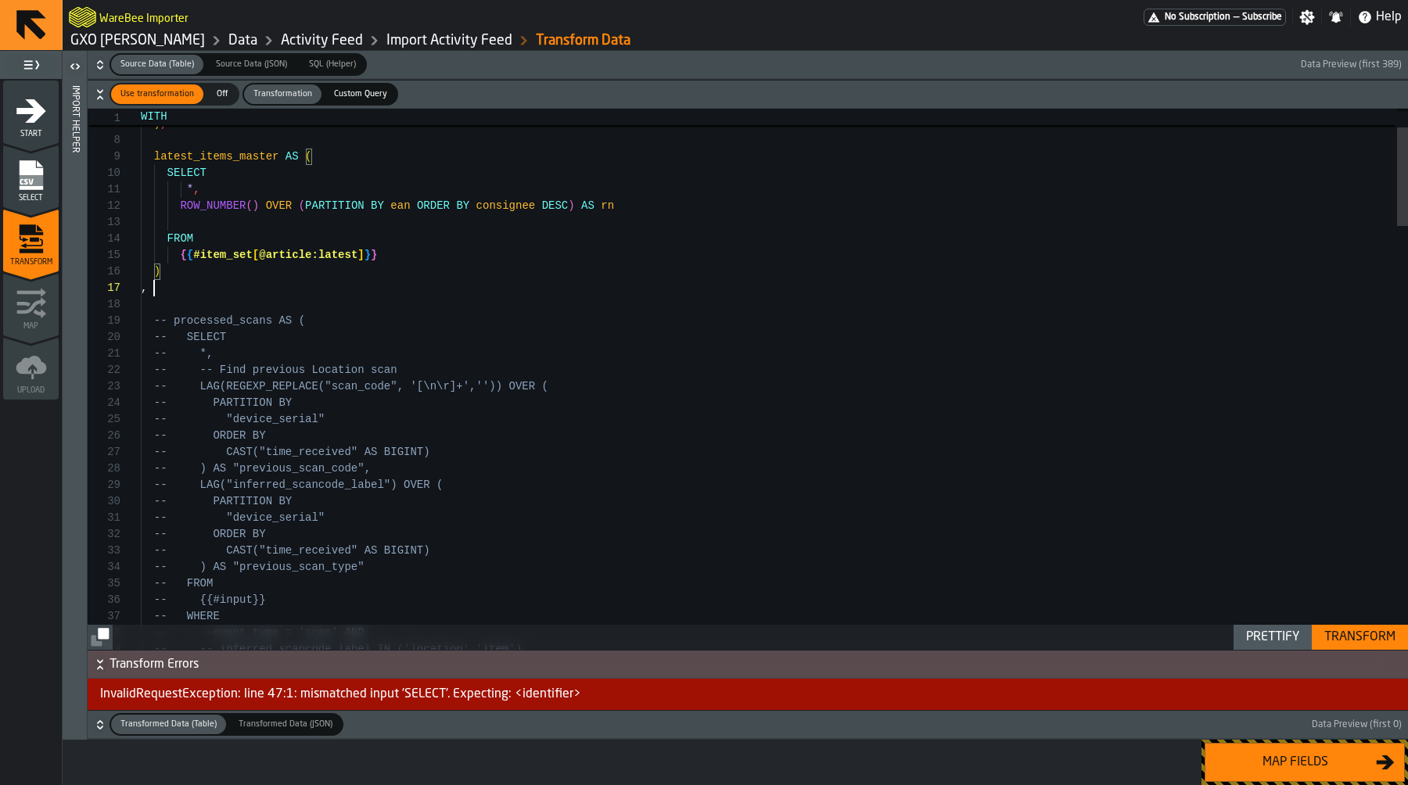
scroll to position [99, 0]
click at [1335, 637] on div "Transform" at bounding box center [1360, 637] width 84 height 19
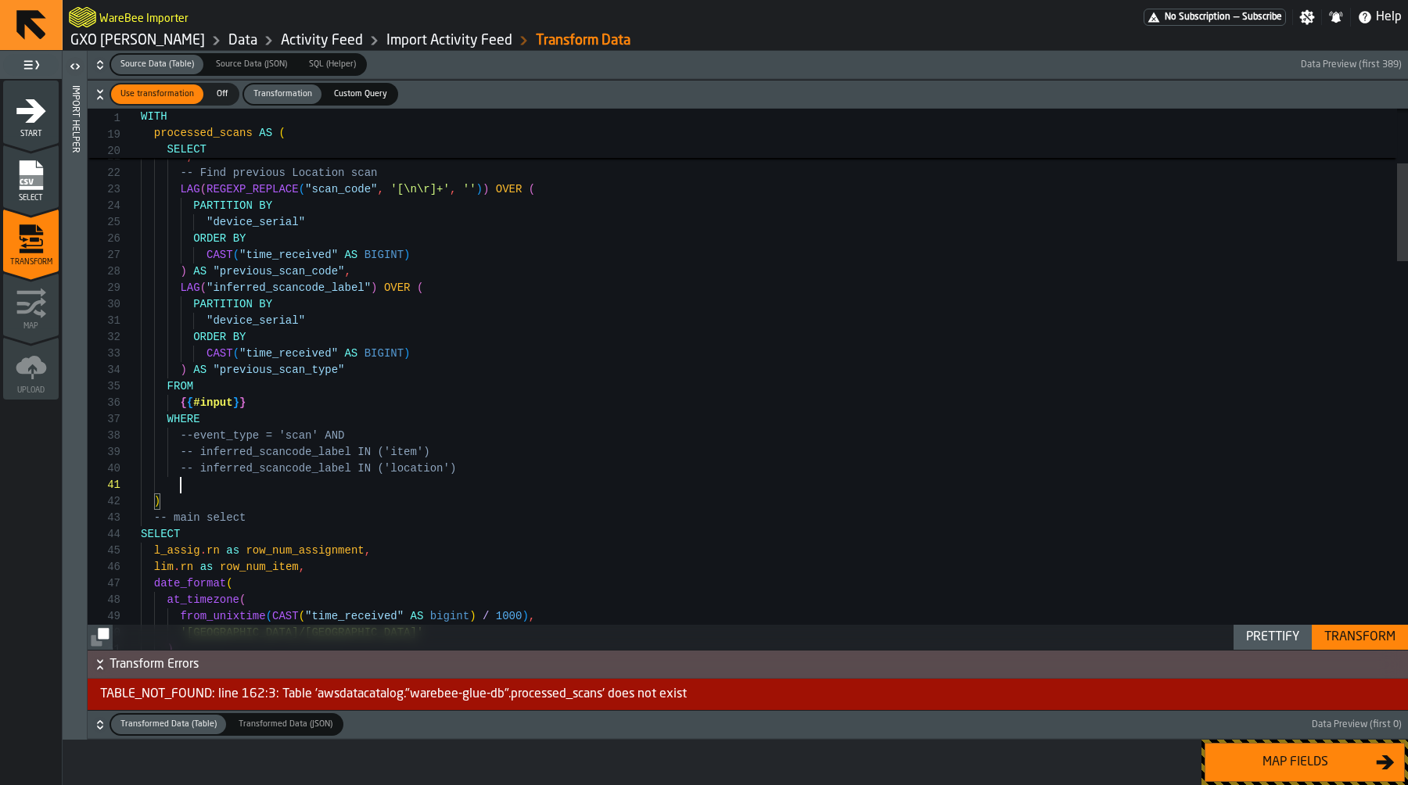
scroll to position [0, 0]
click at [1365, 644] on div "Transform" at bounding box center [1360, 637] width 84 height 19
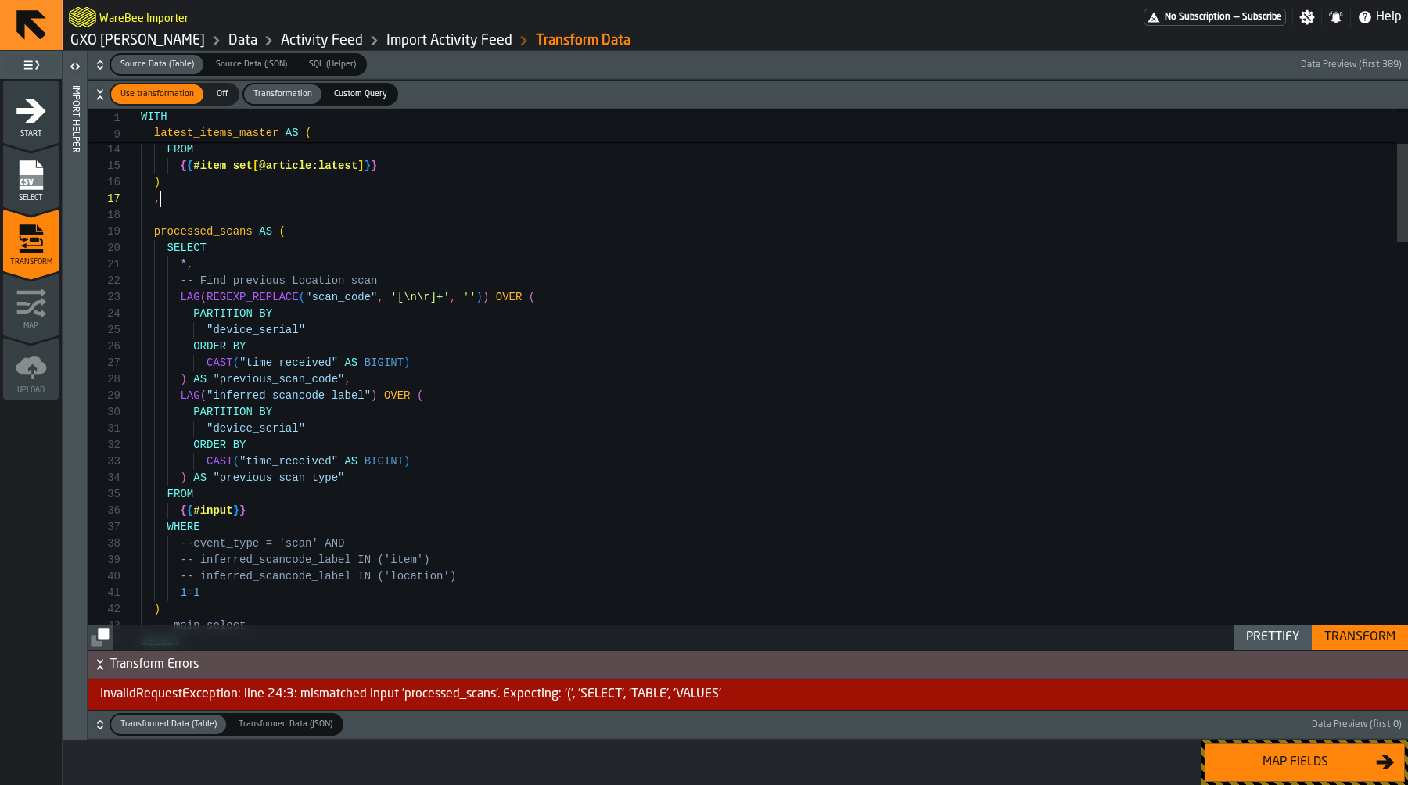
click at [1385, 632] on div "Transform" at bounding box center [1360, 637] width 84 height 19
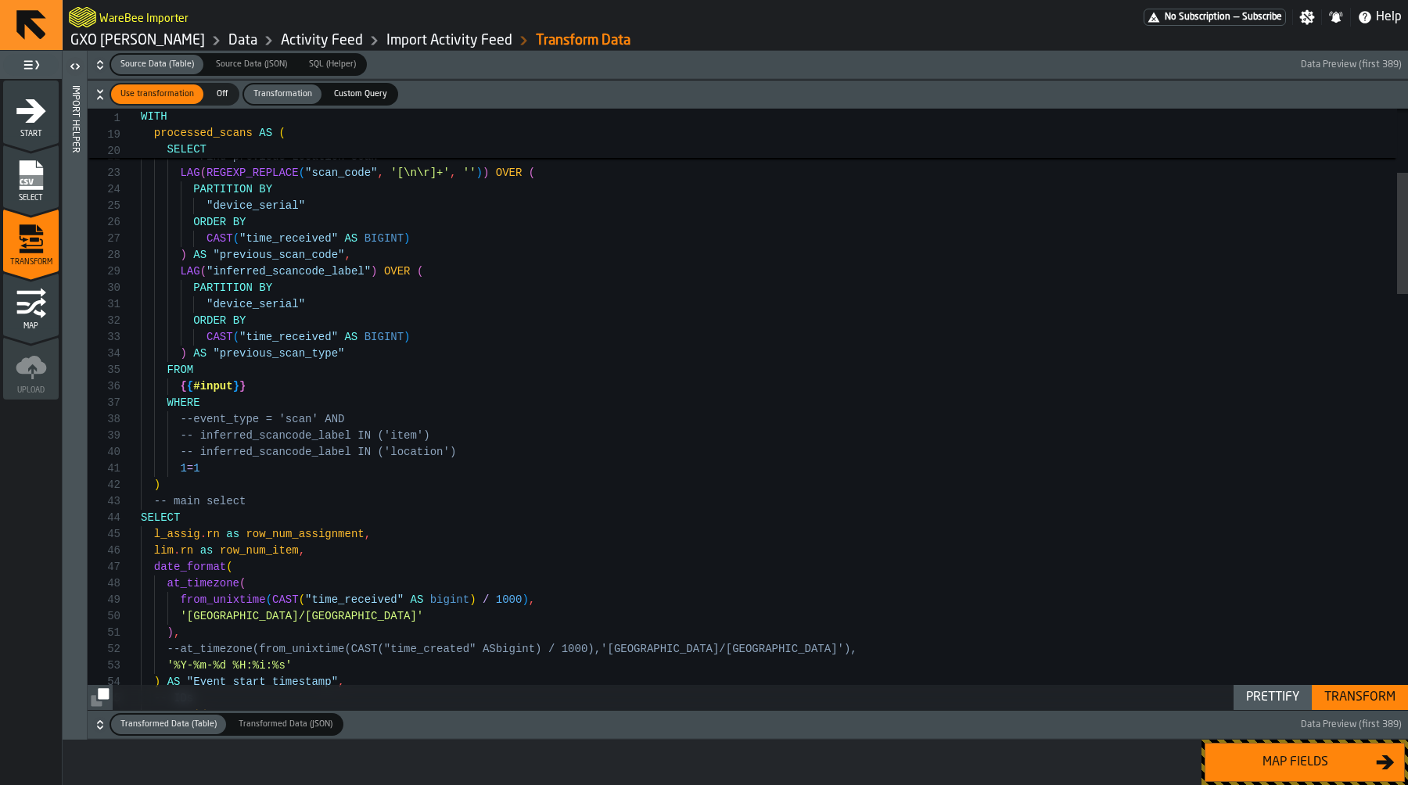
click at [888, 727] on span "button-" at bounding box center [820, 724] width 954 height 23
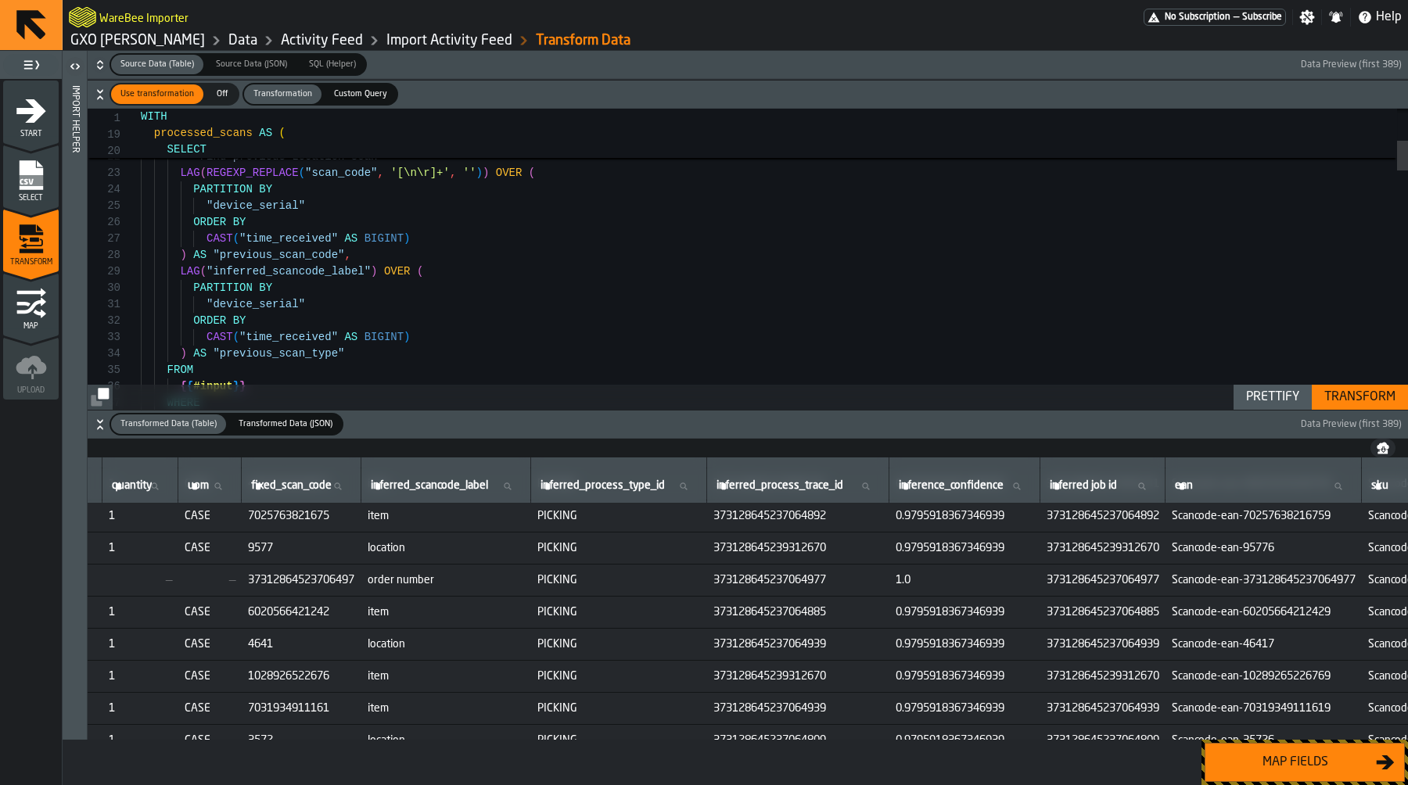
scroll to position [2023, 818]
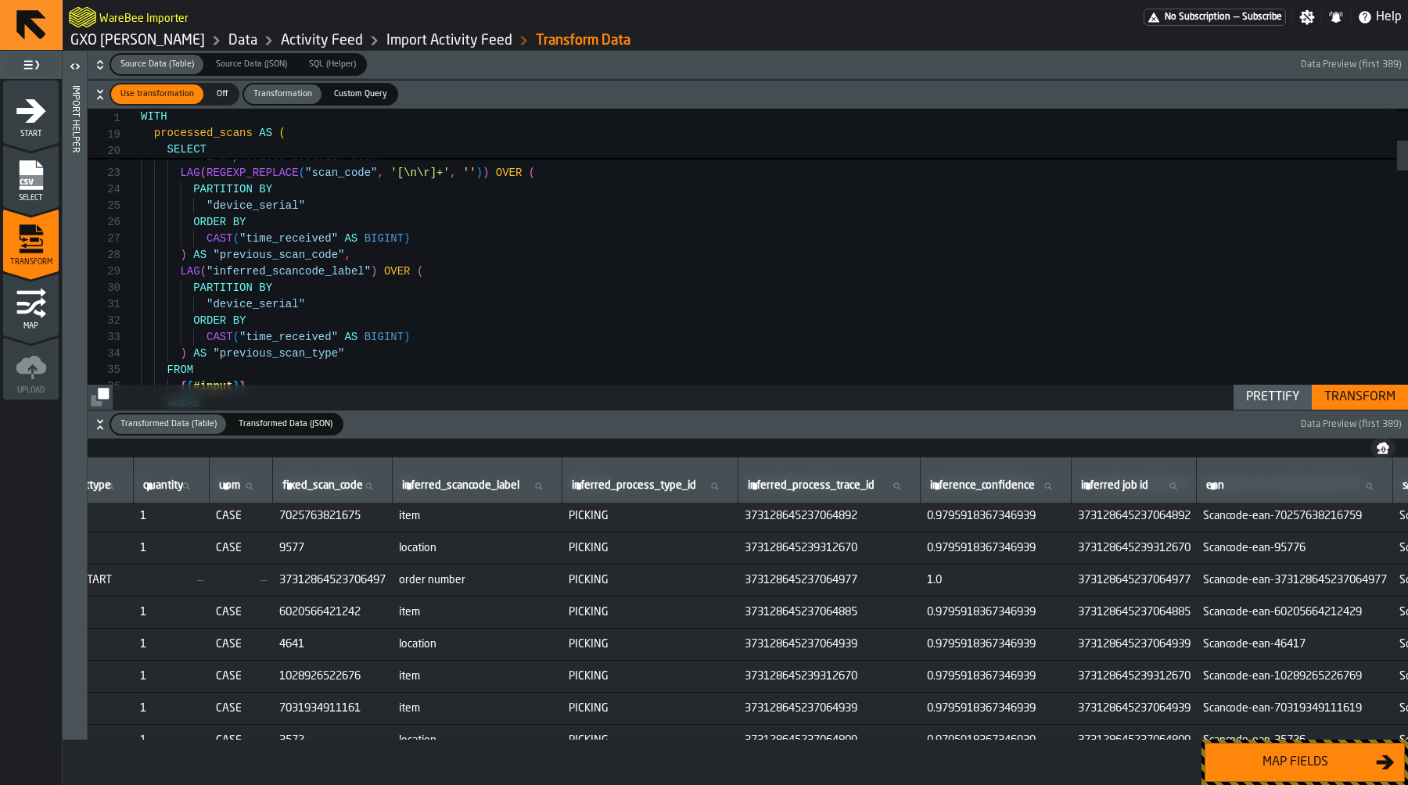
click at [700, 625] on td "PICKING" at bounding box center [650, 612] width 176 height 32
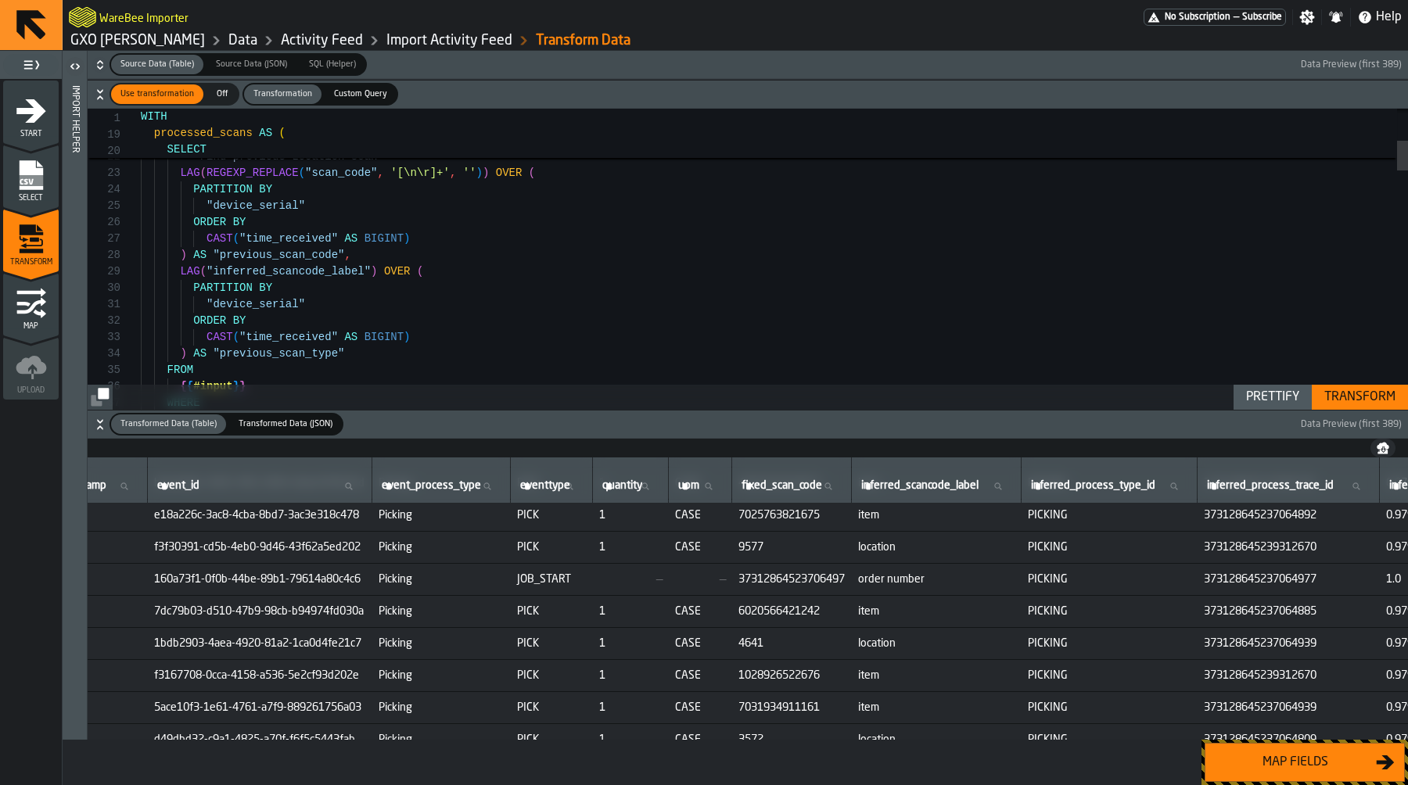
scroll to position [2024, 411]
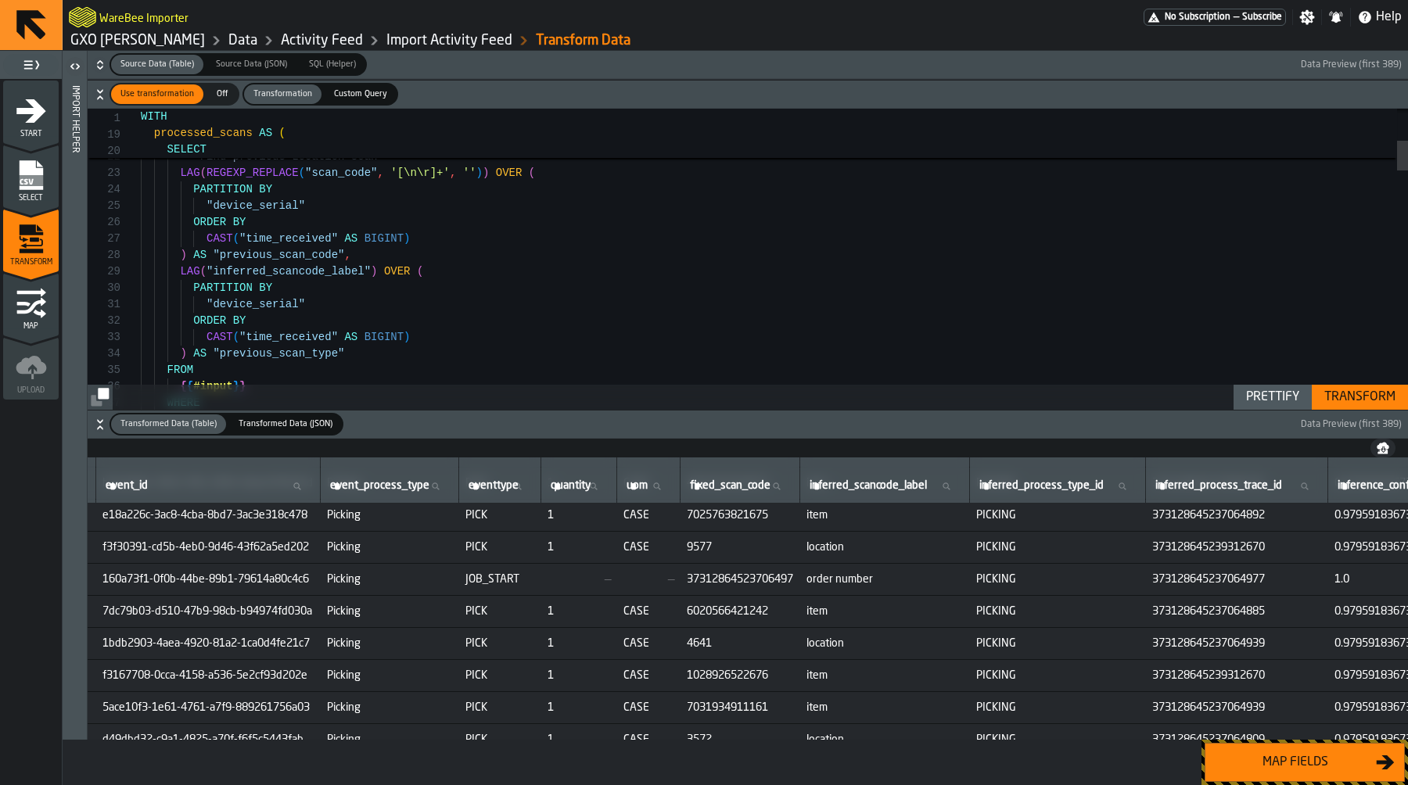
click at [780, 611] on span "6020566421242" at bounding box center [740, 611] width 107 height 13
copy span "6020566421242"
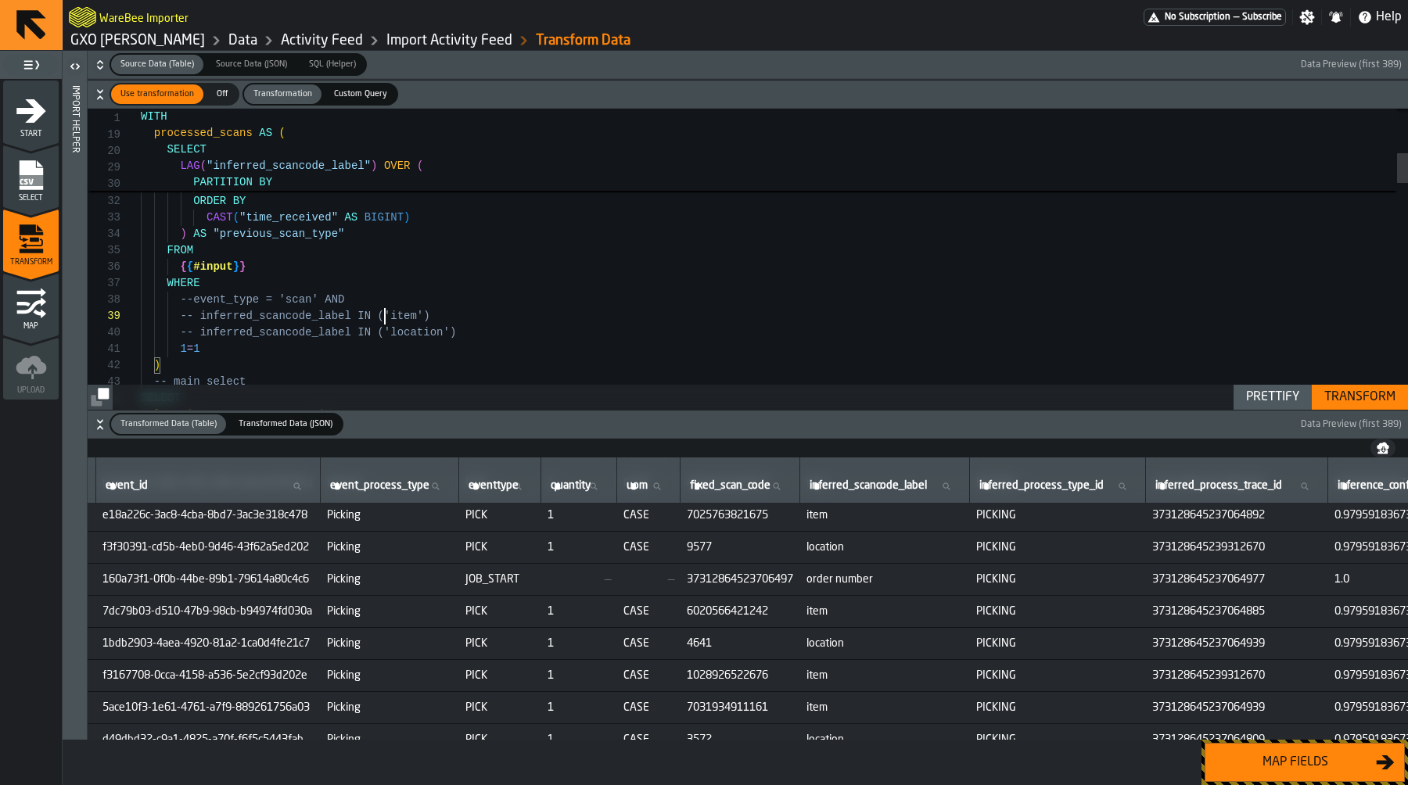
click at [756, 586] on td "37312864523706497" at bounding box center [740, 579] width 120 height 32
click at [763, 608] on span "6020566421242" at bounding box center [740, 611] width 107 height 13
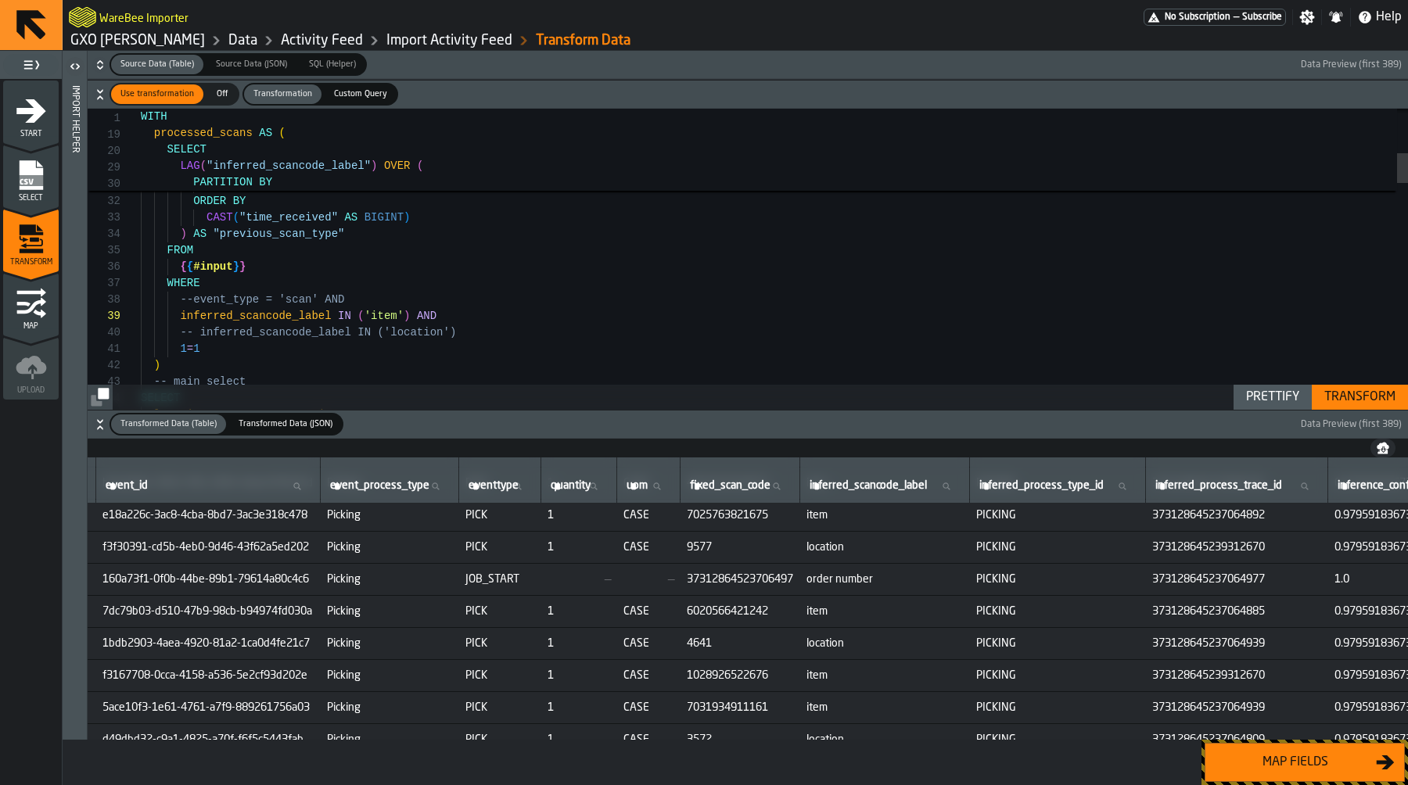
click at [763, 608] on span "6020566421242" at bounding box center [740, 611] width 107 height 13
copy span "6020566421242"
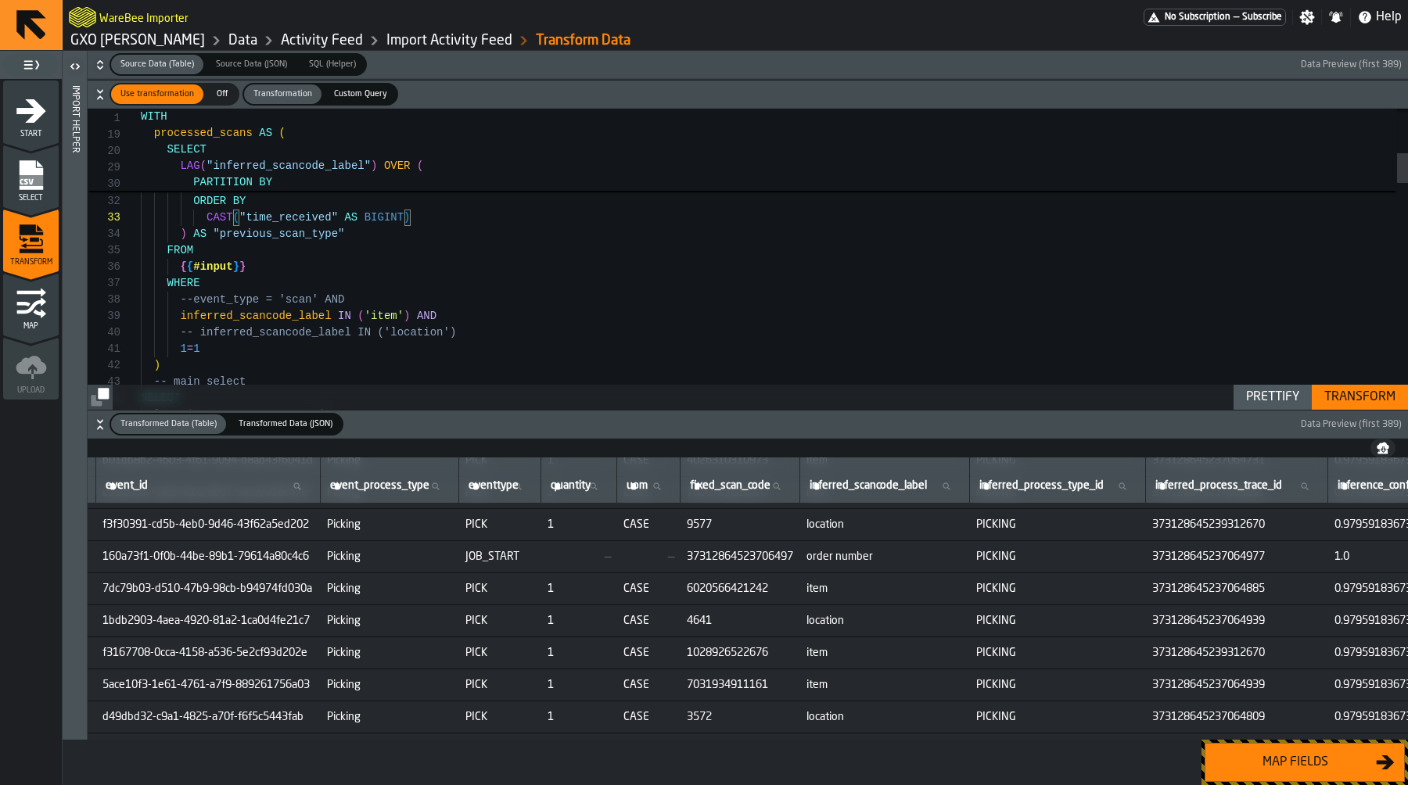
scroll to position [2040, 411]
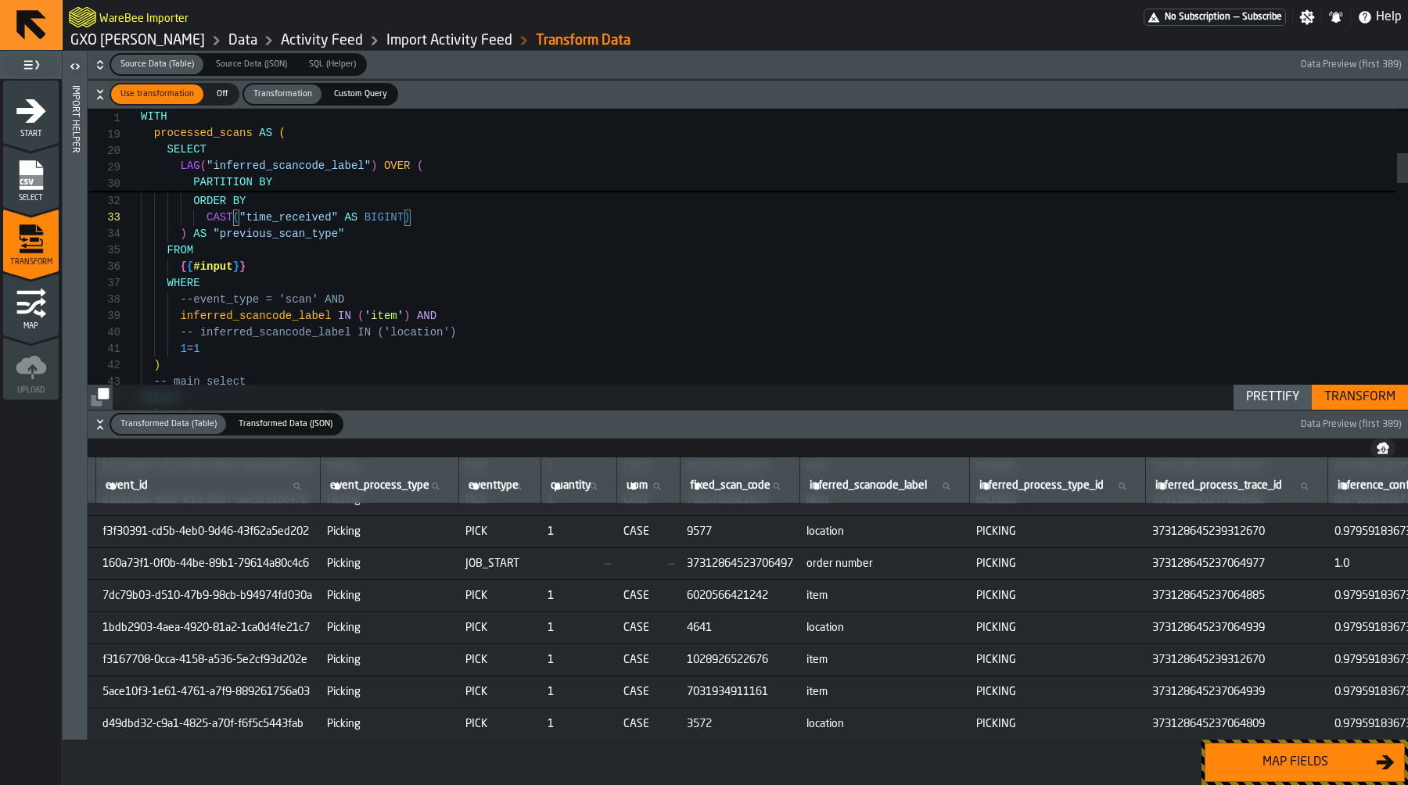
click at [885, 569] on span "order number" at bounding box center [884, 564] width 157 height 13
copy span "order number"
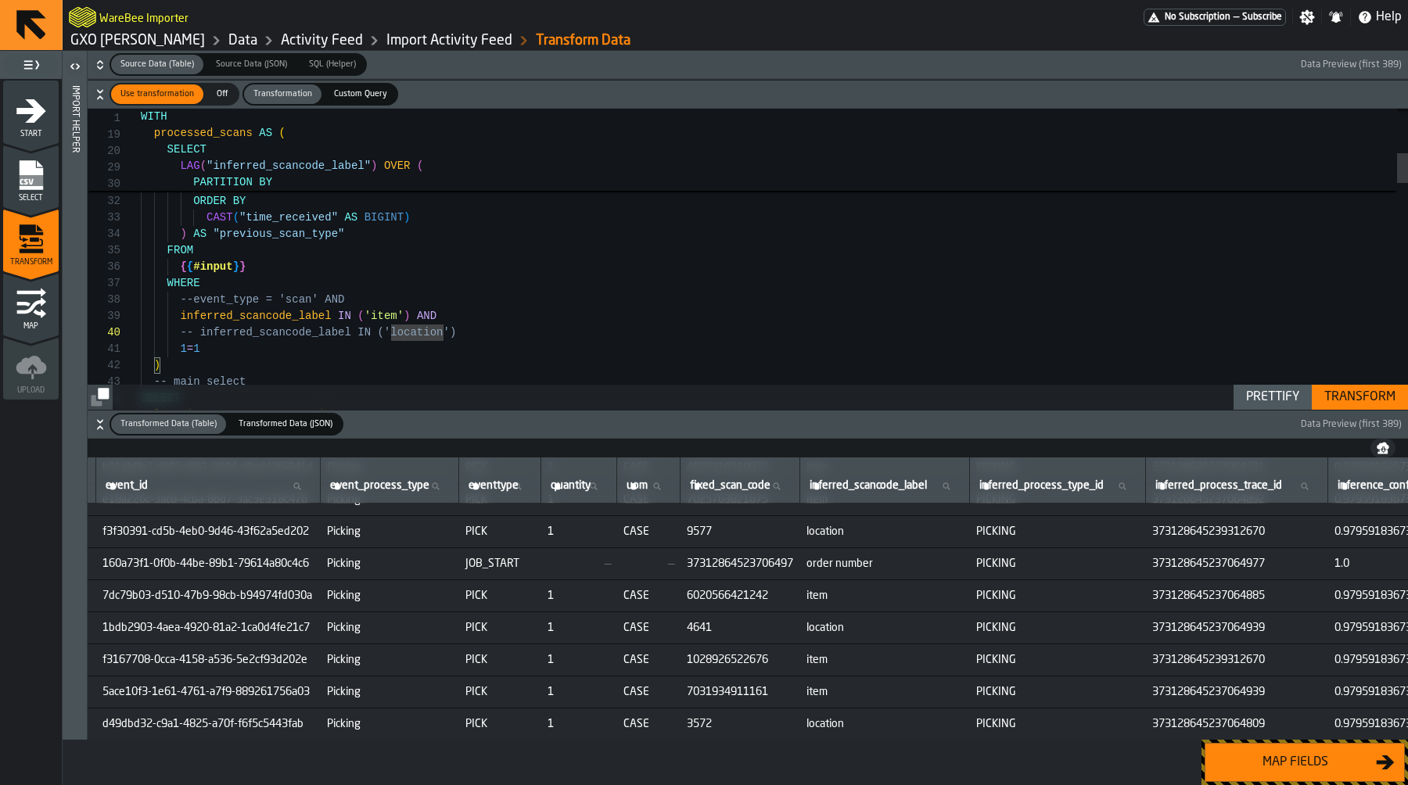
scroll to position [131, 0]
type textarea "**********"
click at [338, 86] on div "Custom Query" at bounding box center [361, 94] width 72 height 20
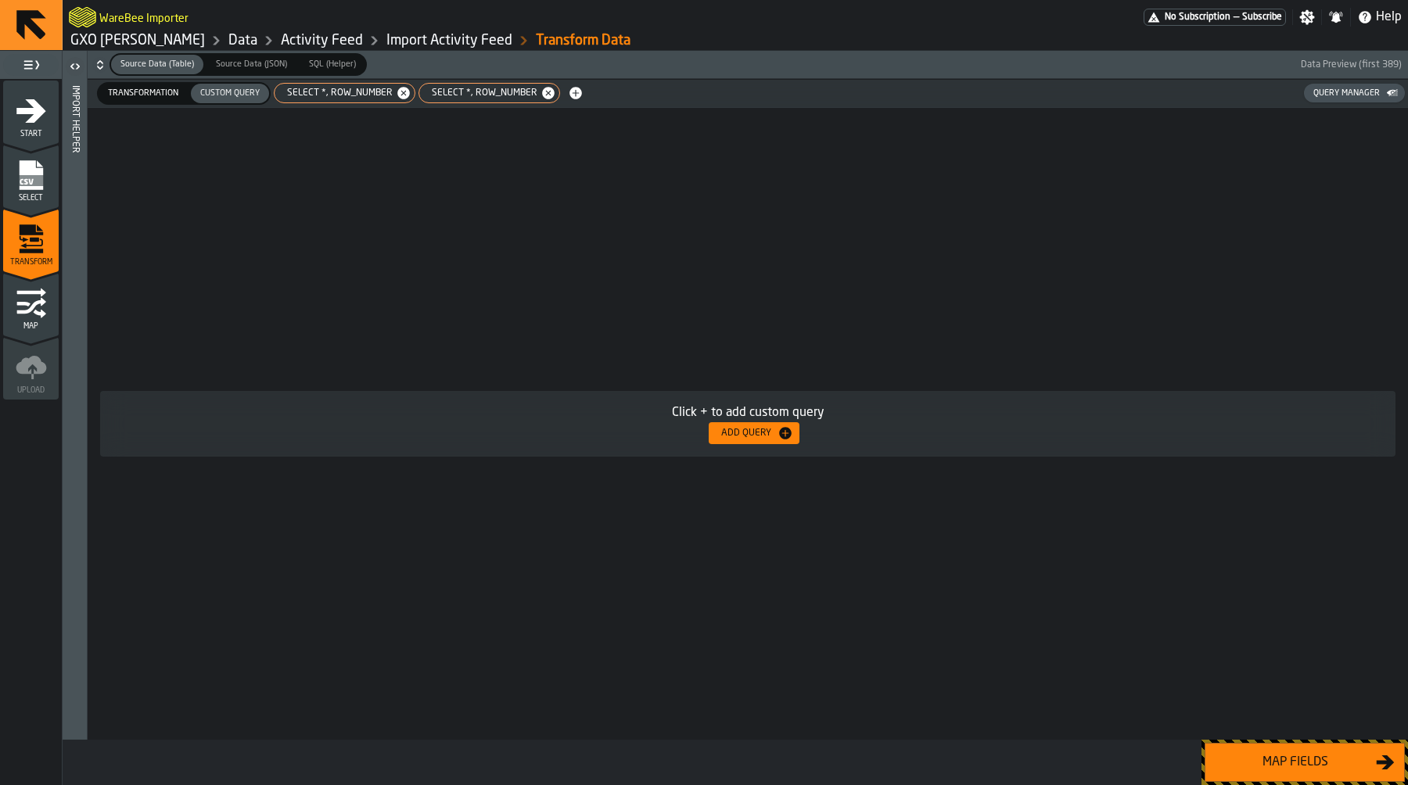
click at [463, 85] on div "SELECT *, ROW_NUMBER" at bounding box center [489, 93] width 142 height 20
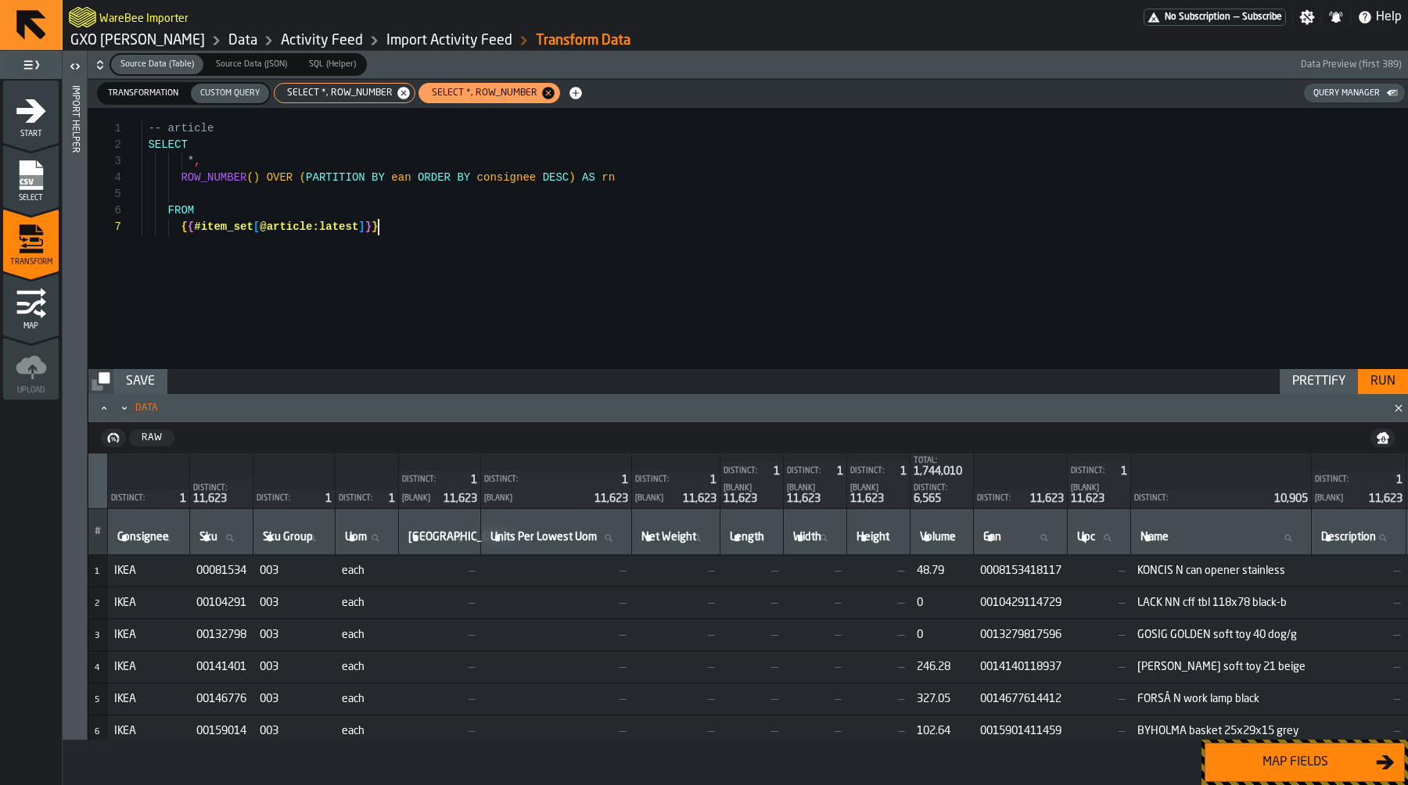
click at [453, 231] on div "-- article SELECT * , ROW_NUMBER ( ) OVER ( PARTITION BY ean ORDER BY consignee…" at bounding box center [775, 238] width 1266 height 261
type textarea "**********"
click at [153, 82] on label "Transformation Transformation" at bounding box center [143, 93] width 92 height 23
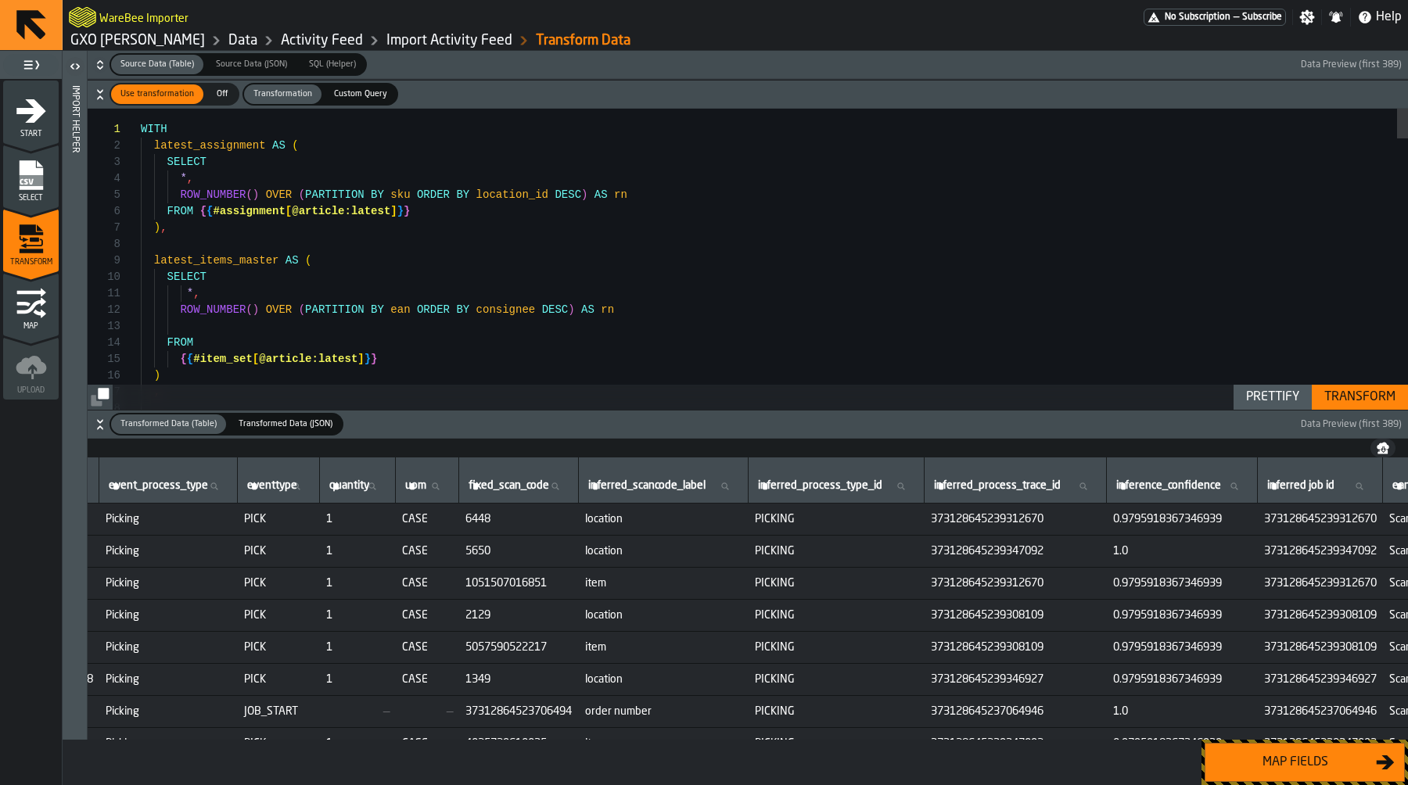
scroll to position [0, 653]
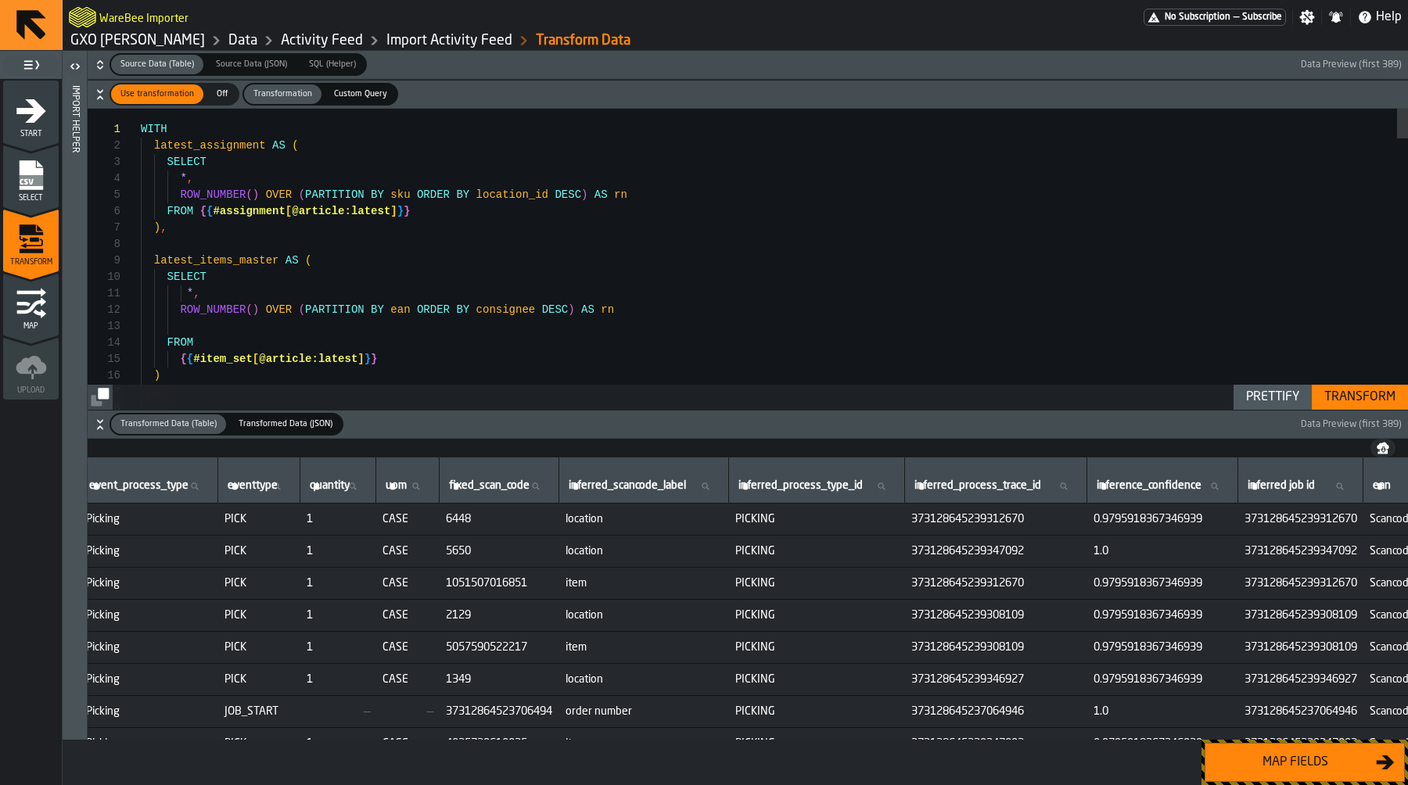
click at [515, 587] on span "1051507016851" at bounding box center [499, 583] width 107 height 13
copy span "1051507016851"
click at [381, 95] on span "Custom Query" at bounding box center [361, 94] width 66 height 13
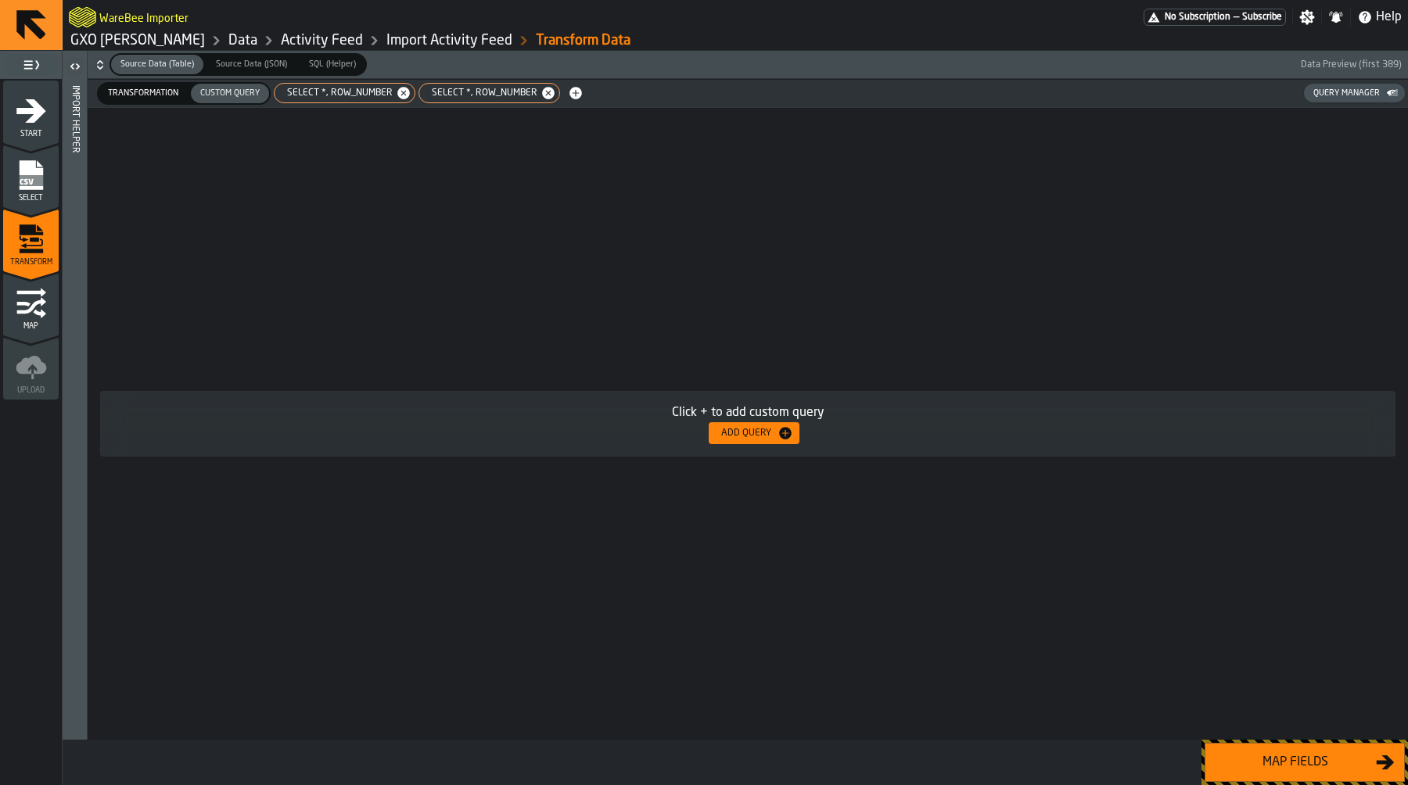
click at [487, 95] on span "SELECT *, ROW_NUMBER" at bounding box center [481, 93] width 118 height 11
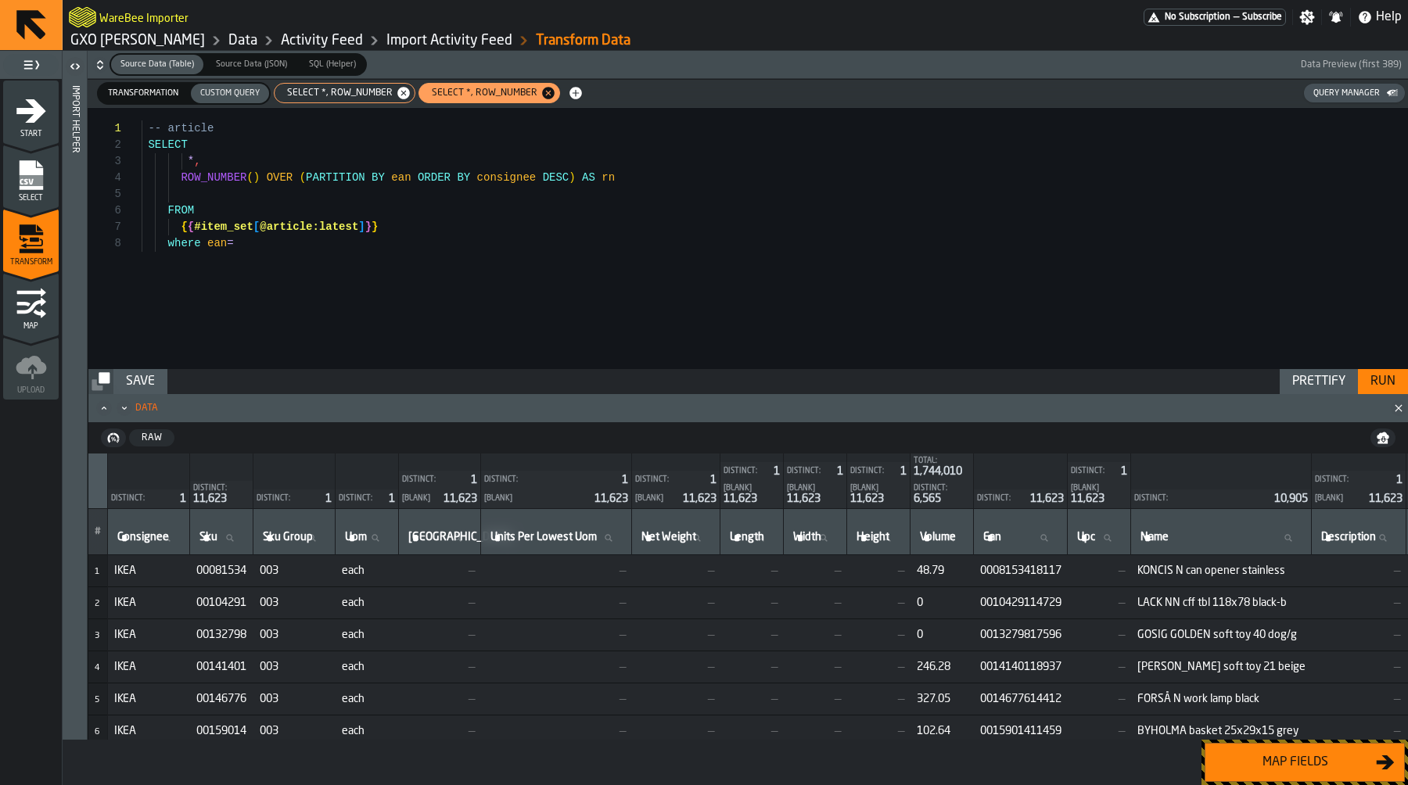
click at [424, 246] on div "-- article SELECT * , ROW_NUMBER ( ) OVER ( PARTITION BY ean ORDER BY consignee…" at bounding box center [775, 238] width 1266 height 261
type textarea "**********"
click at [1393, 379] on div "Run" at bounding box center [1383, 381] width 38 height 19
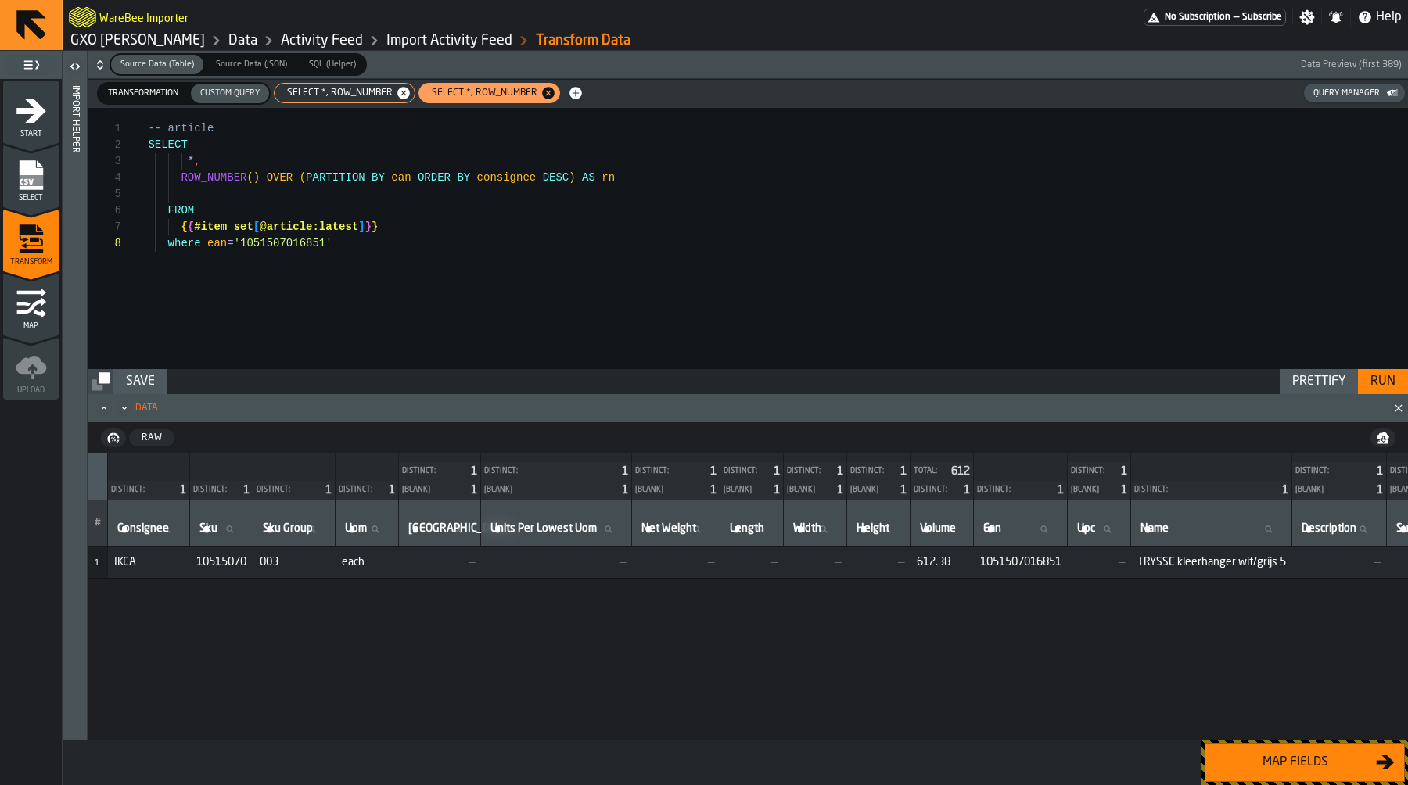
click at [174, 92] on span "Transformation" at bounding box center [143, 93] width 83 height 13
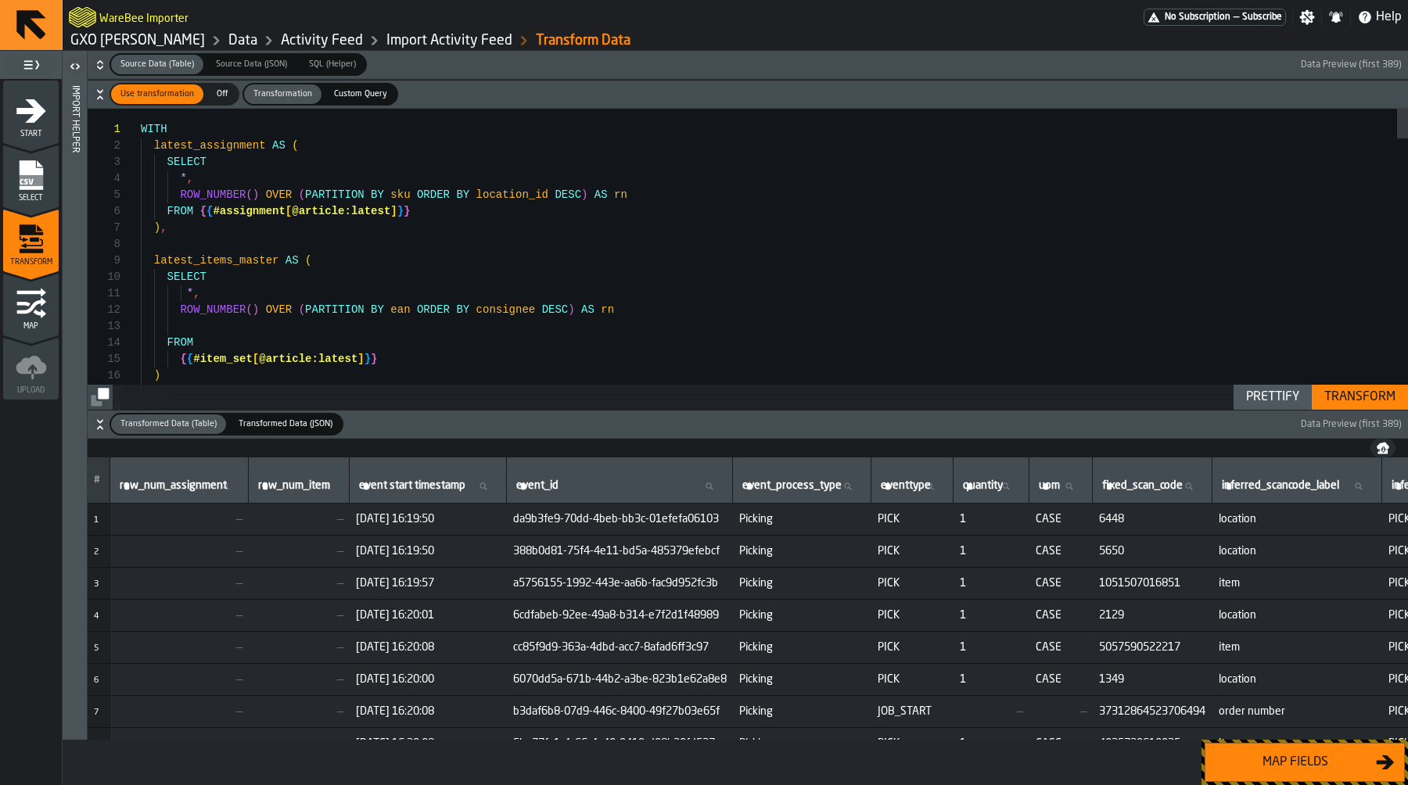
click at [1381, 405] on div "Transform" at bounding box center [1360, 397] width 84 height 19
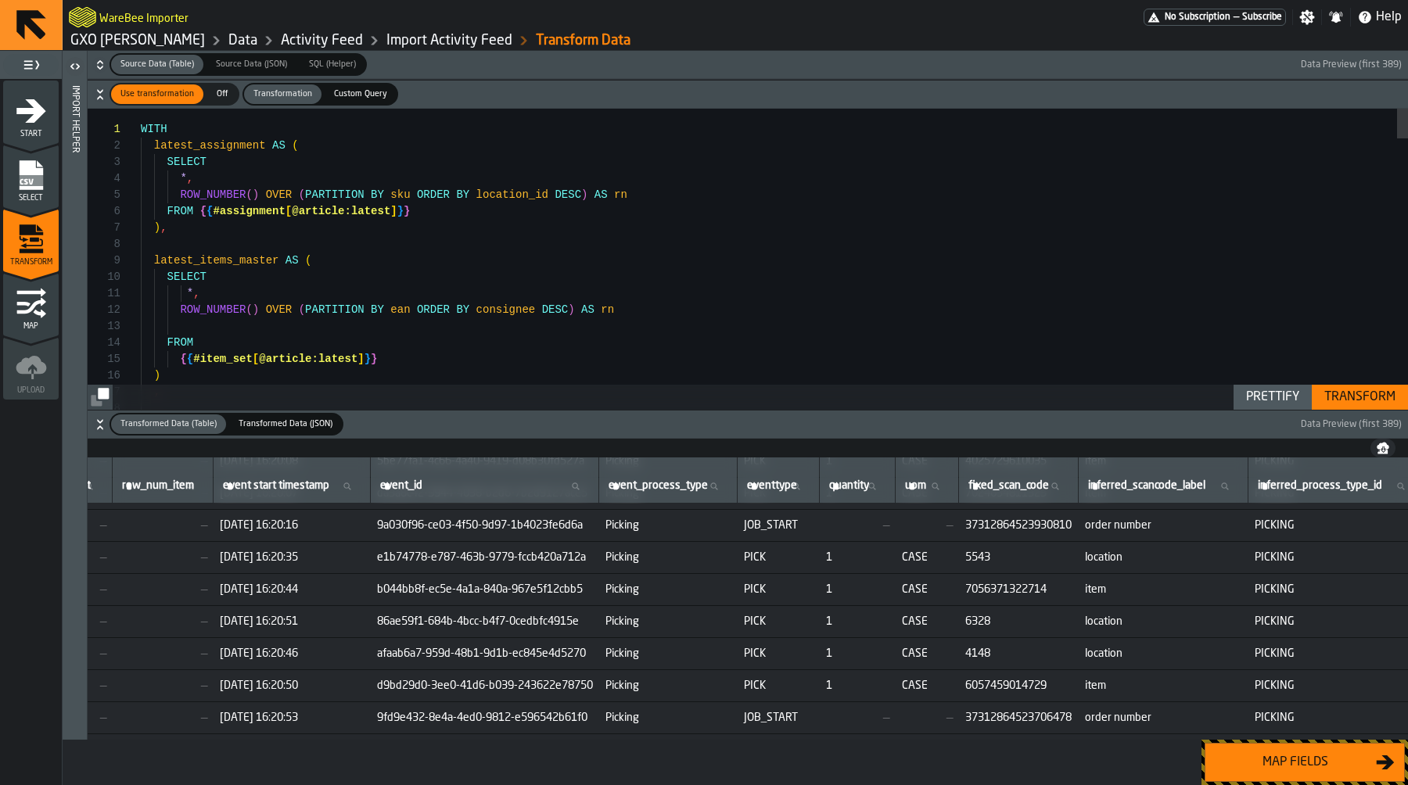
scroll to position [282, 218]
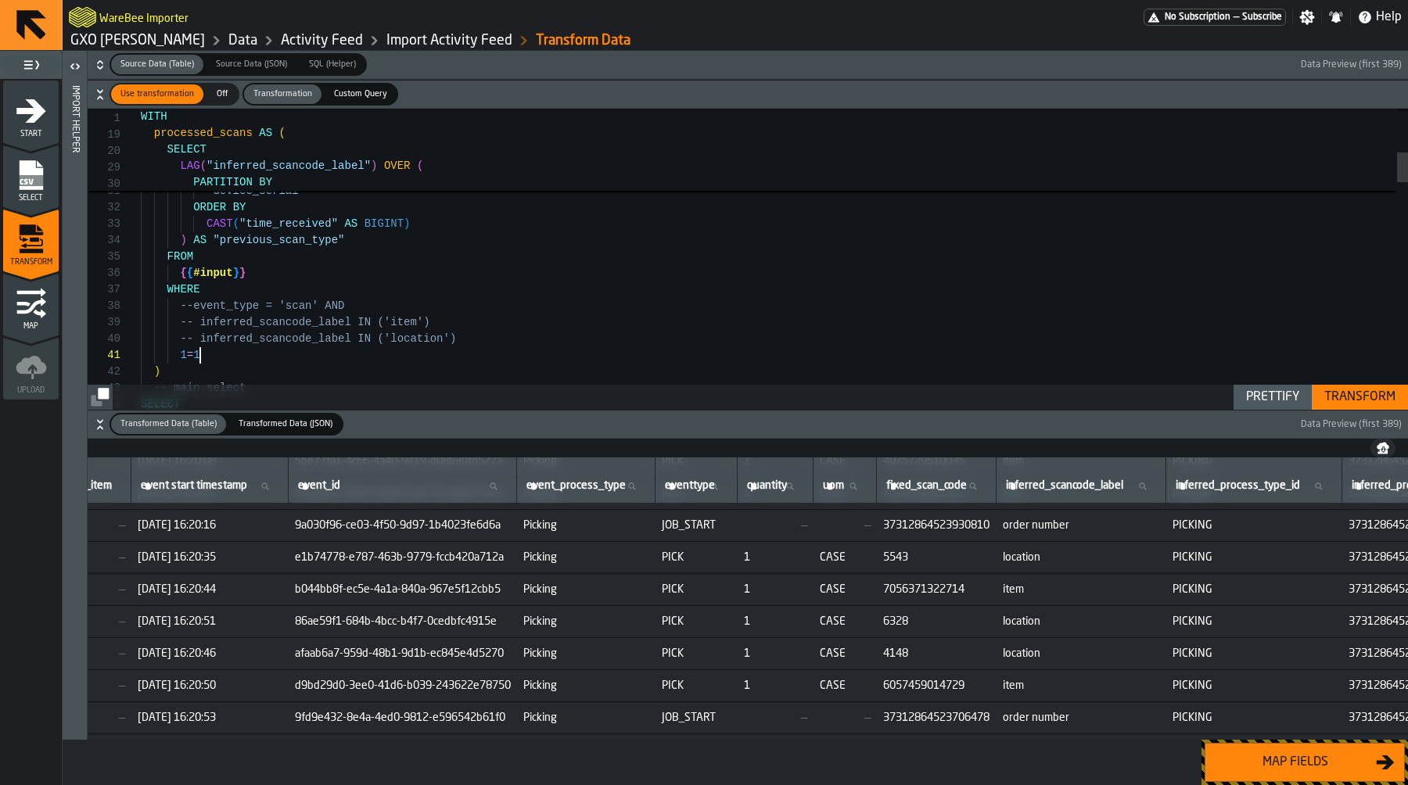
click at [1320, 391] on div "Transform" at bounding box center [1360, 397] width 84 height 19
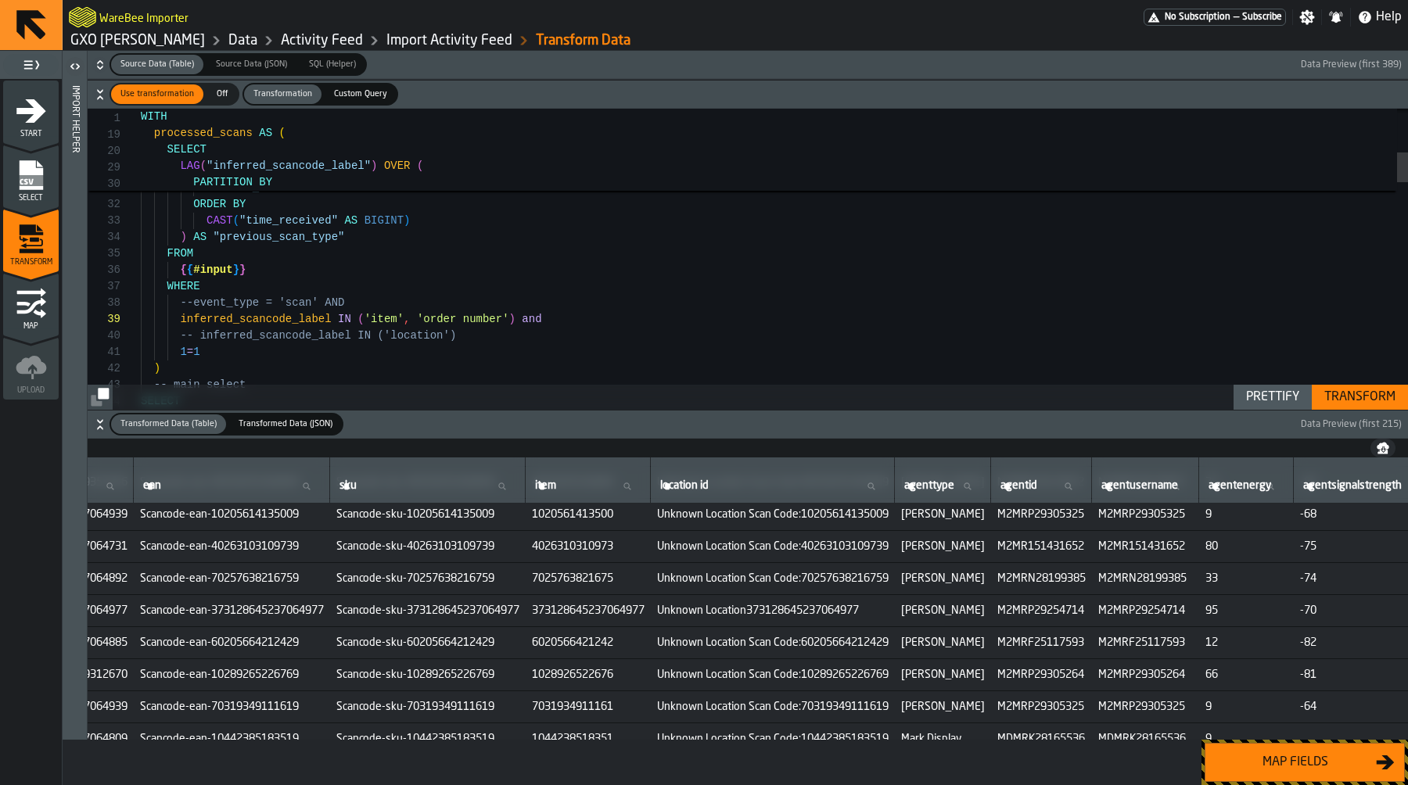
scroll to position [967, 1915]
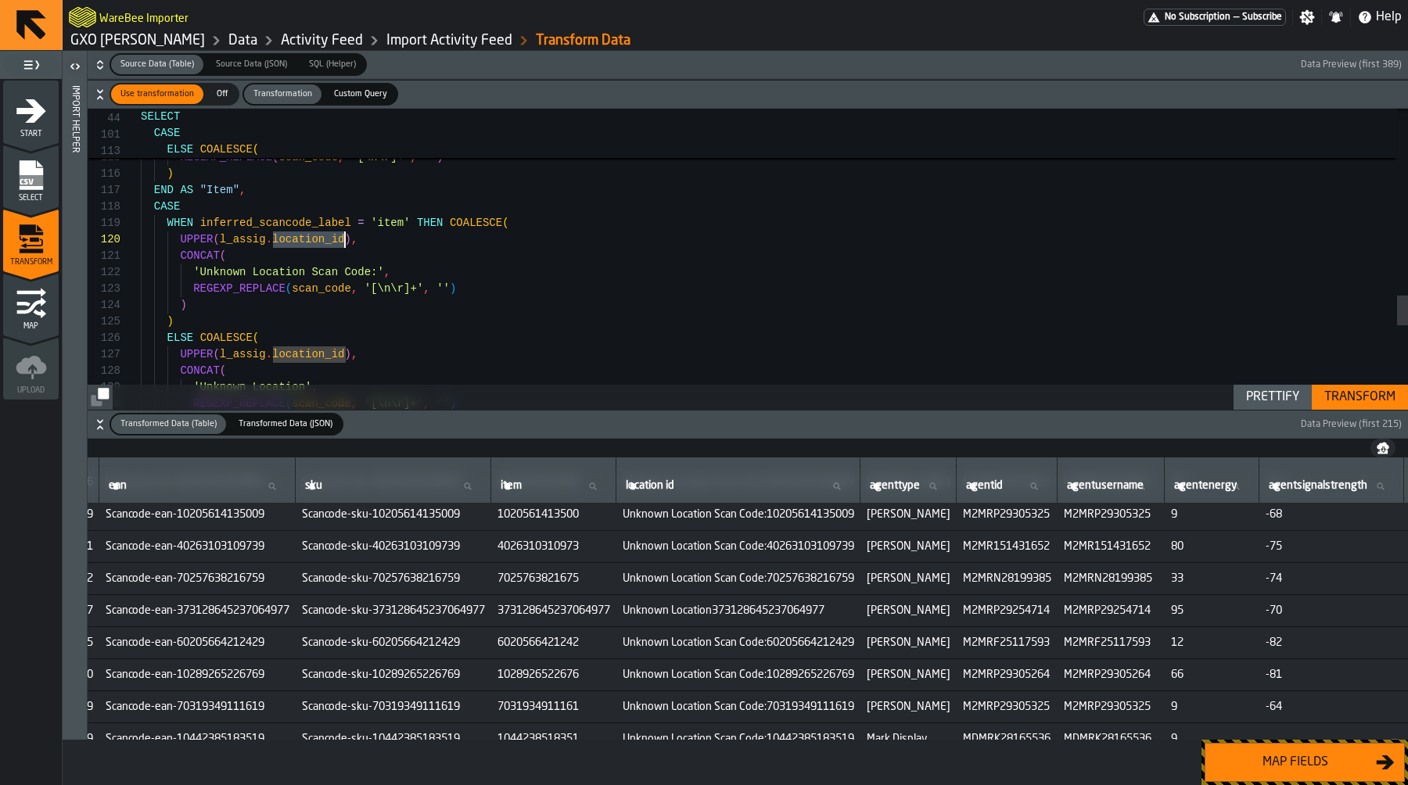
scroll to position [16, 0]
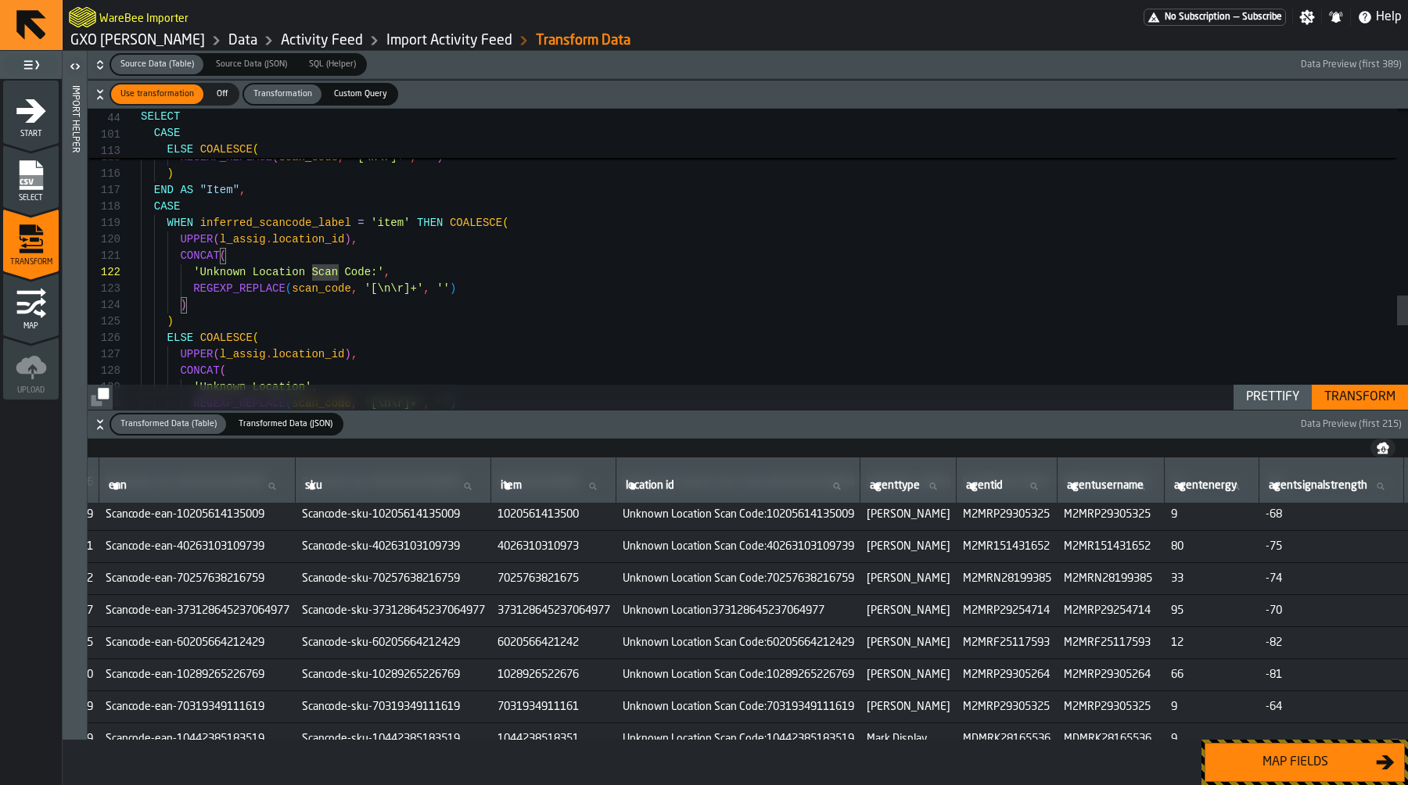
scroll to position [0, 0]
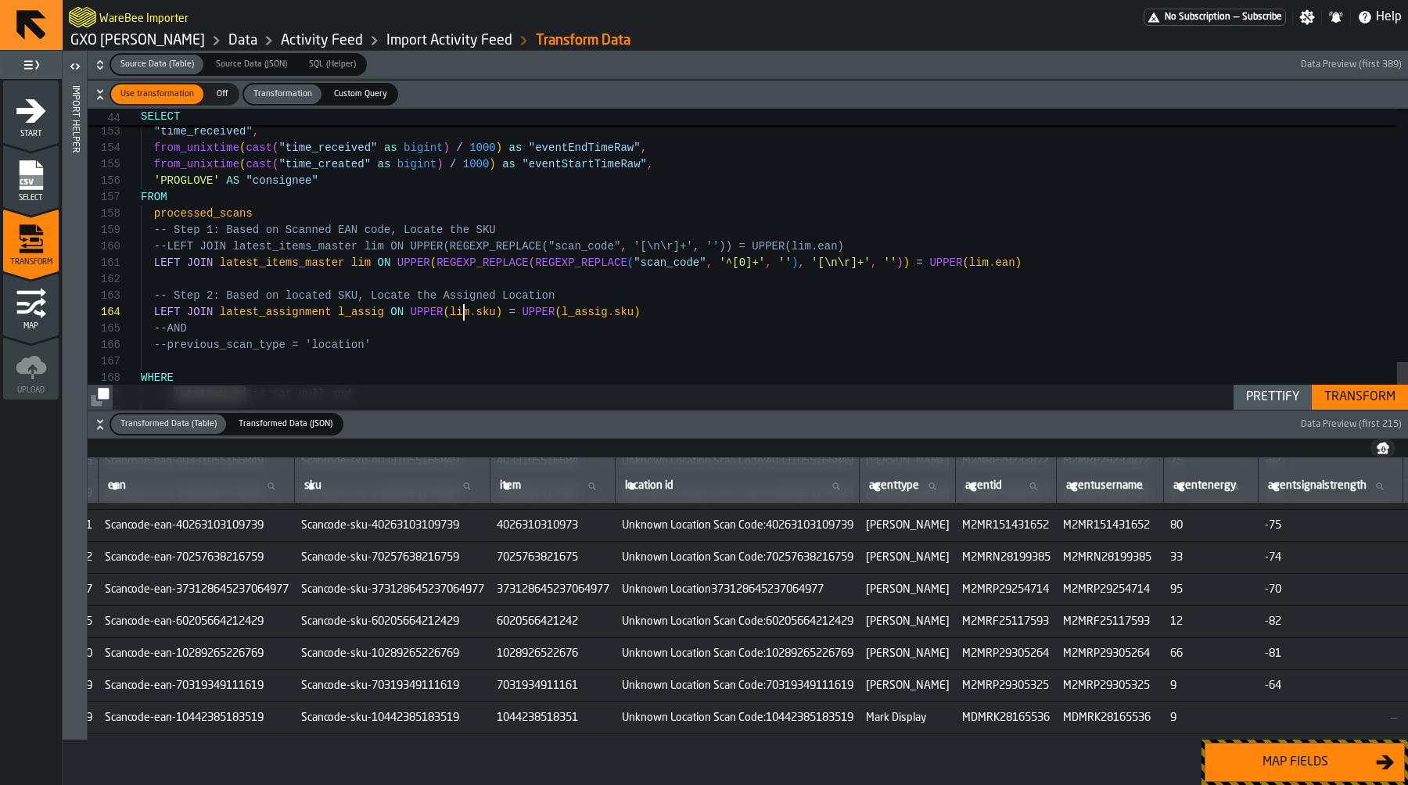
scroll to position [49, 0]
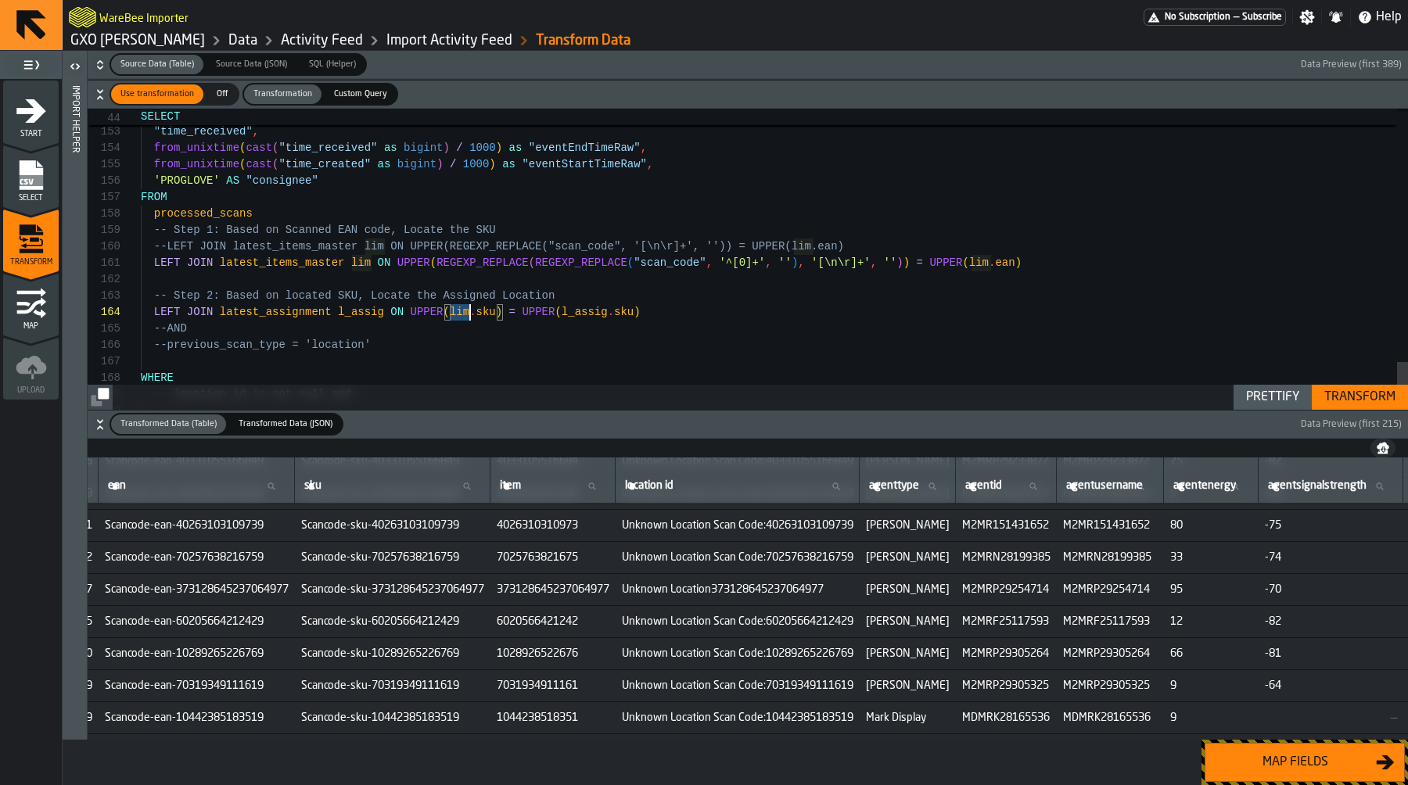
type textarea "**********"
click at [337, 88] on span "Custom Query" at bounding box center [361, 94] width 66 height 13
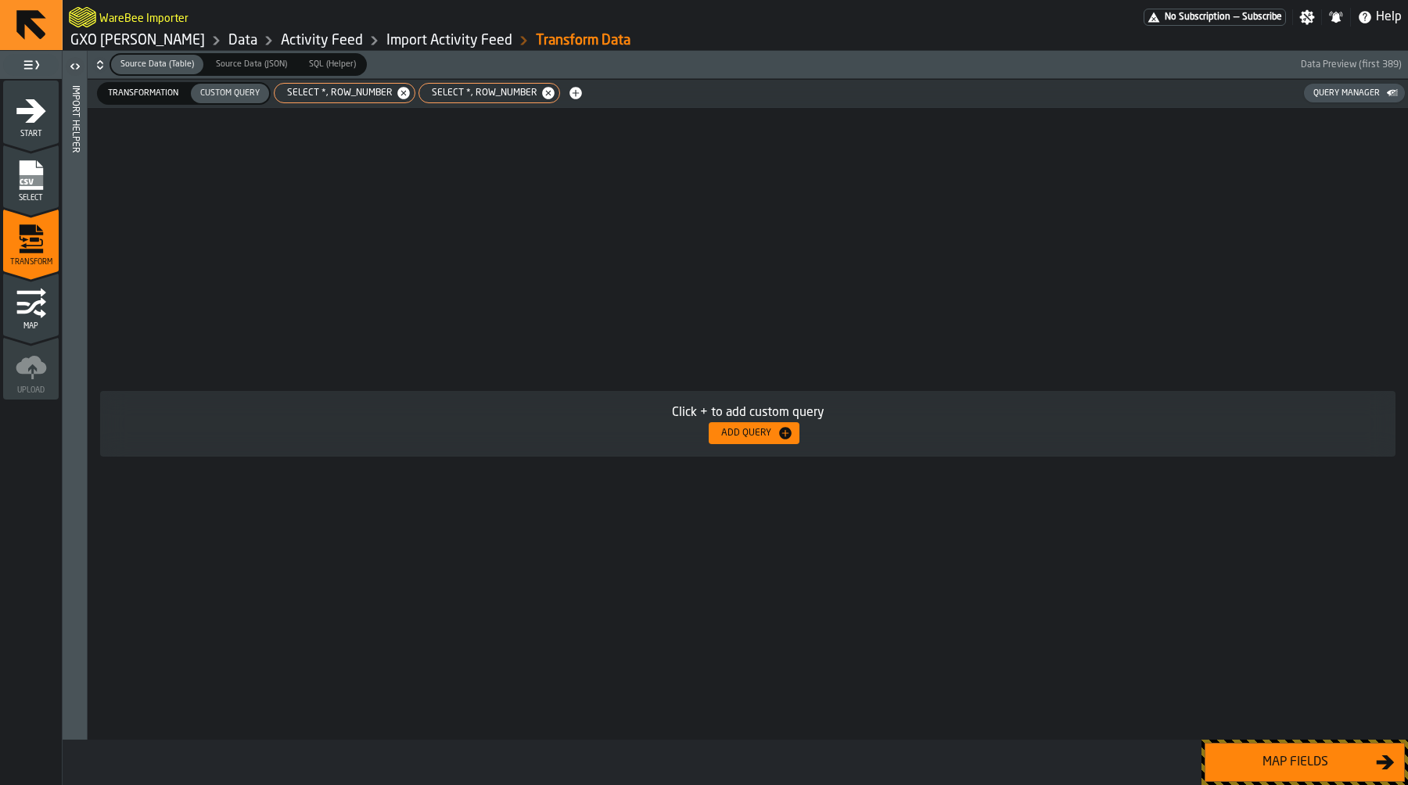
click at [352, 99] on div "SELECT *, ROW_NUMBER" at bounding box center [345, 93] width 142 height 20
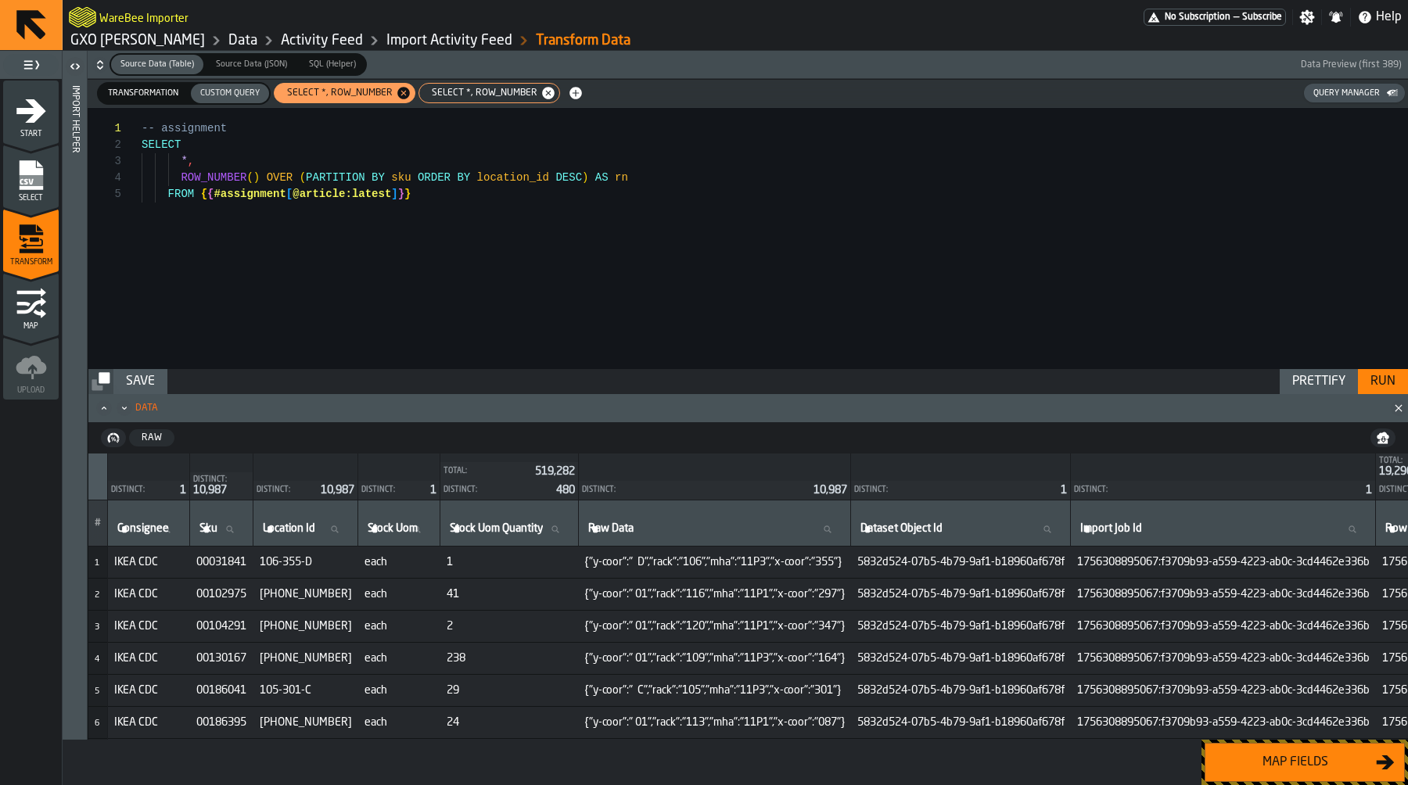
click at [472, 95] on span "SELECT *, ROW_NUMBER" at bounding box center [481, 93] width 118 height 11
type textarea "**********"
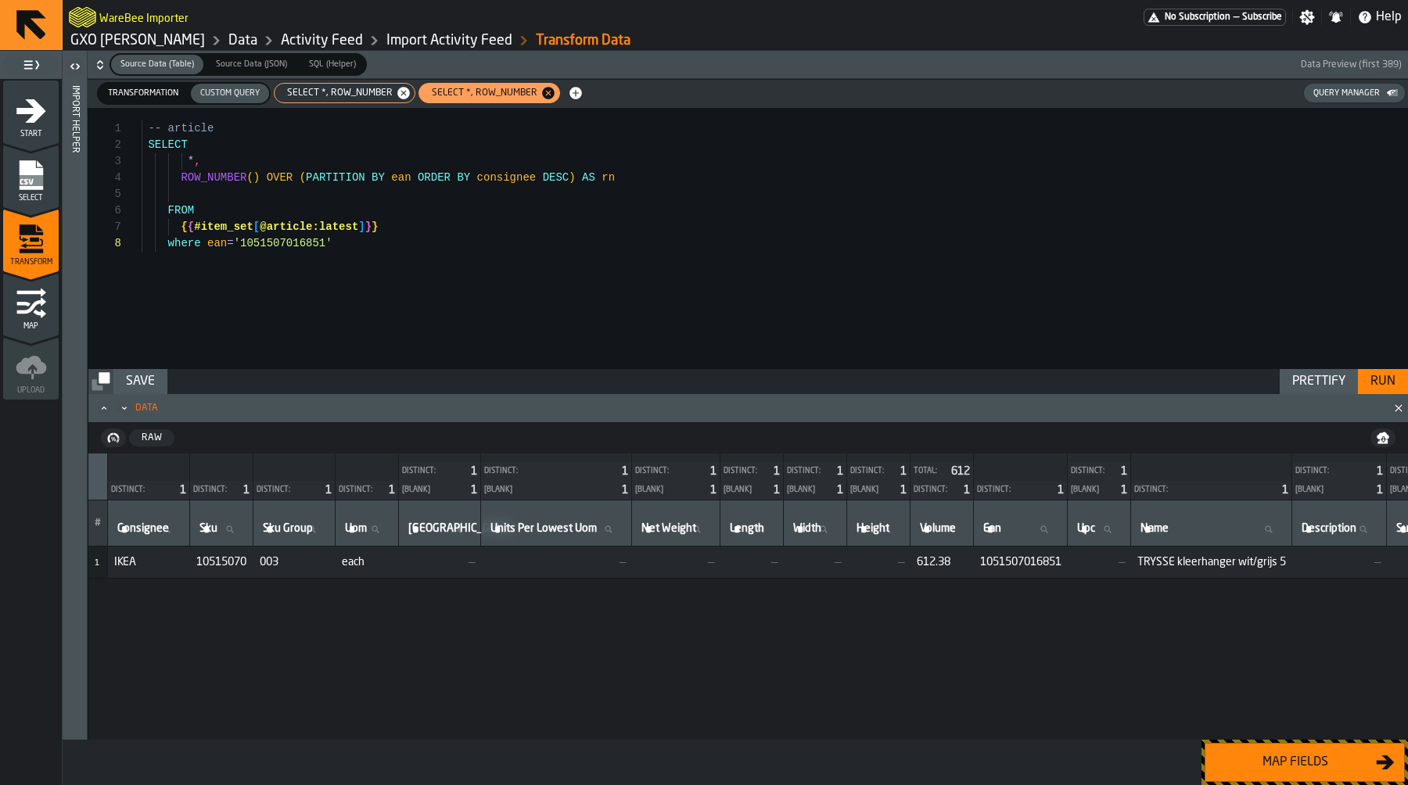
click at [235, 561] on span "10515070" at bounding box center [221, 562] width 51 height 13
click at [362, 318] on div "-- article SELECT * , ROW_NUMBER ( ) OVER ( PARTITION BY ean ORDER BY consignee…" at bounding box center [775, 238] width 1266 height 261
click at [135, 92] on span "Transformation" at bounding box center [143, 93] width 83 height 13
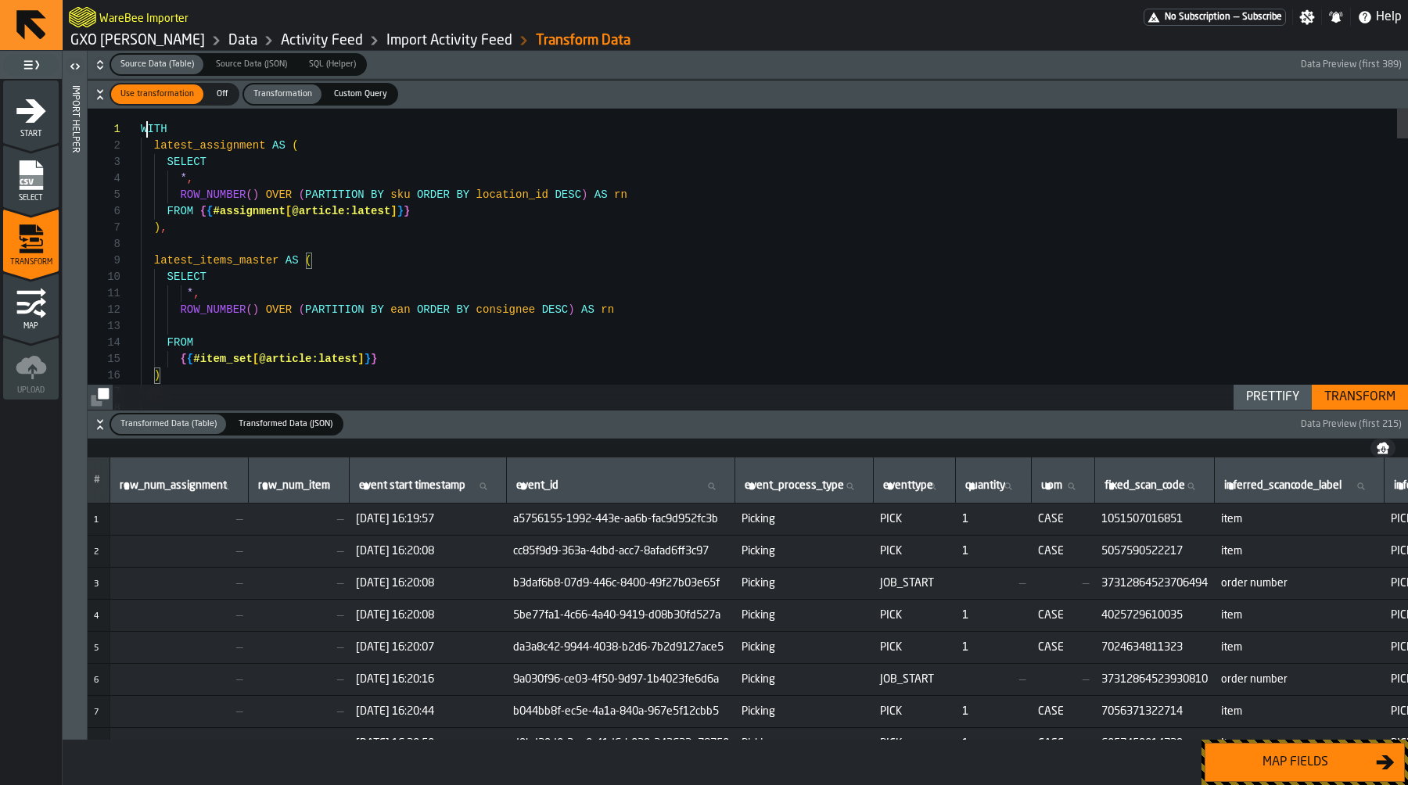
scroll to position [0, 0]
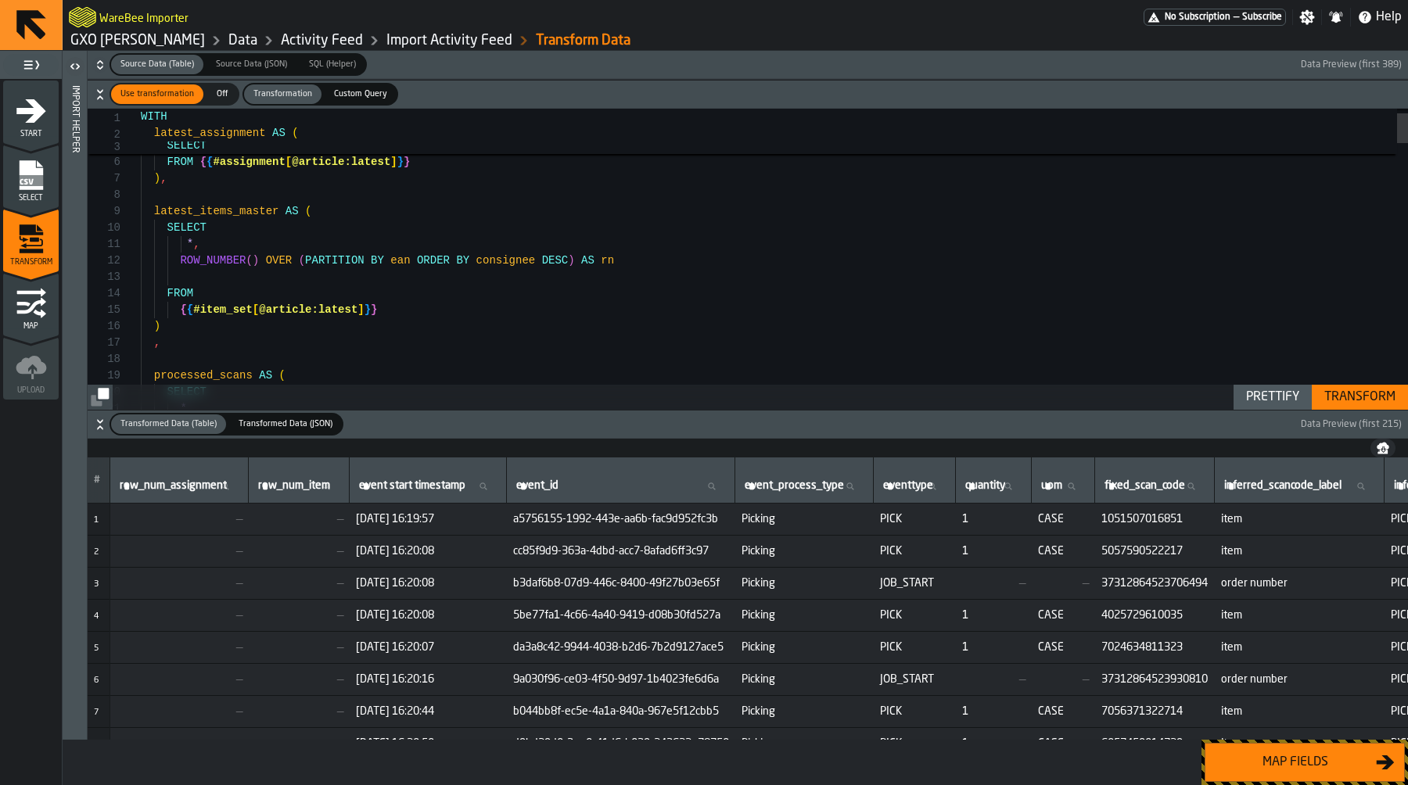
type textarea "**********"
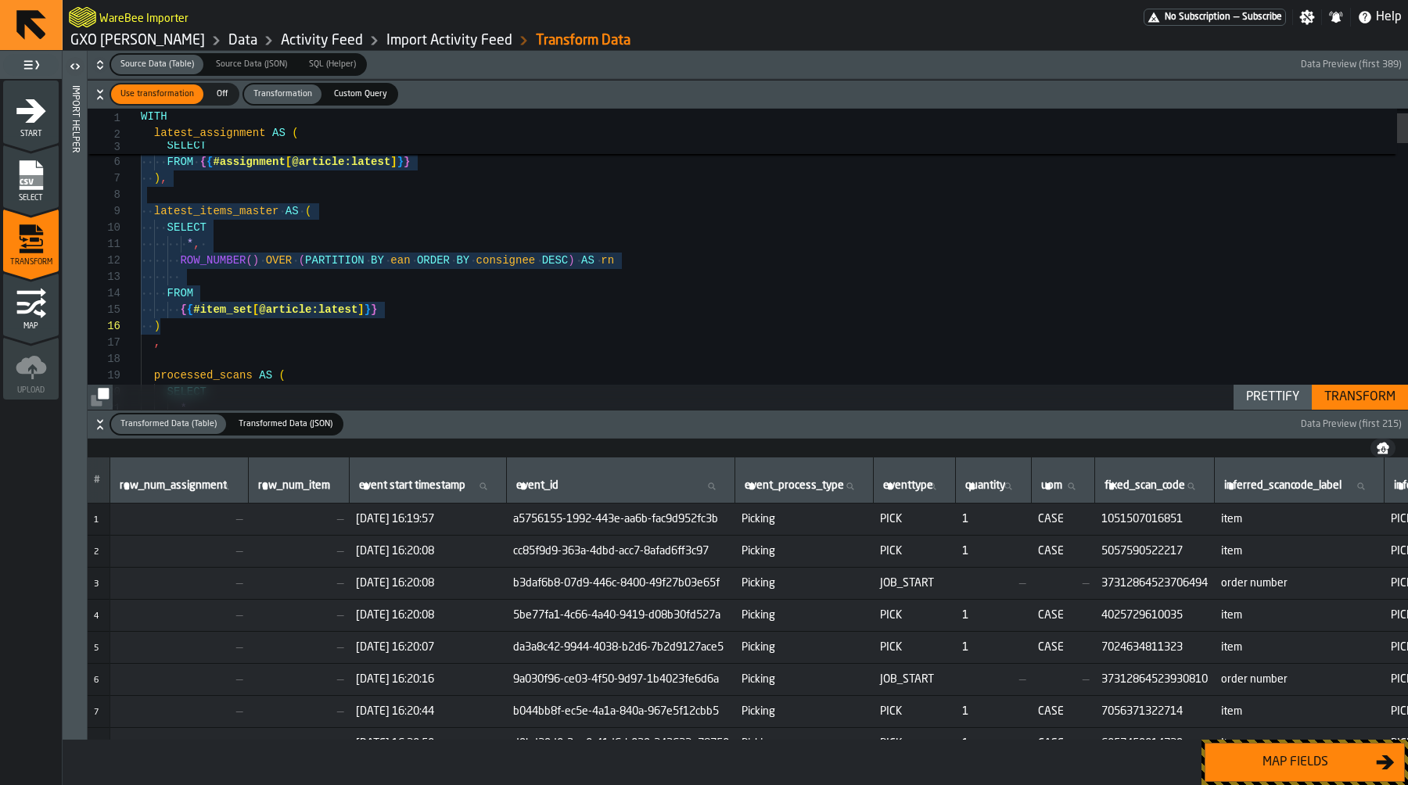
click at [366, 98] on span "Custom Query" at bounding box center [361, 94] width 66 height 13
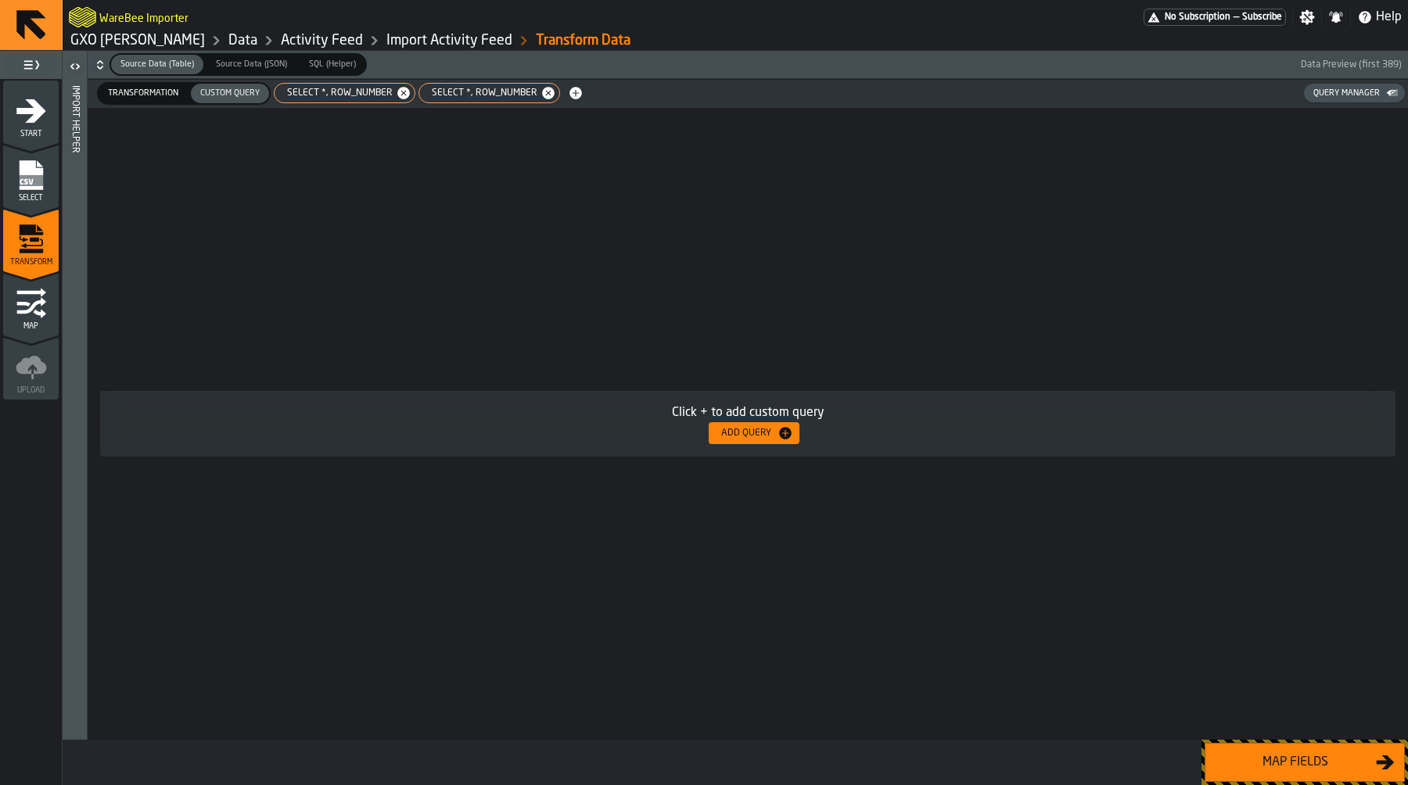
click at [770, 436] on div "Add Query" at bounding box center [746, 433] width 63 height 11
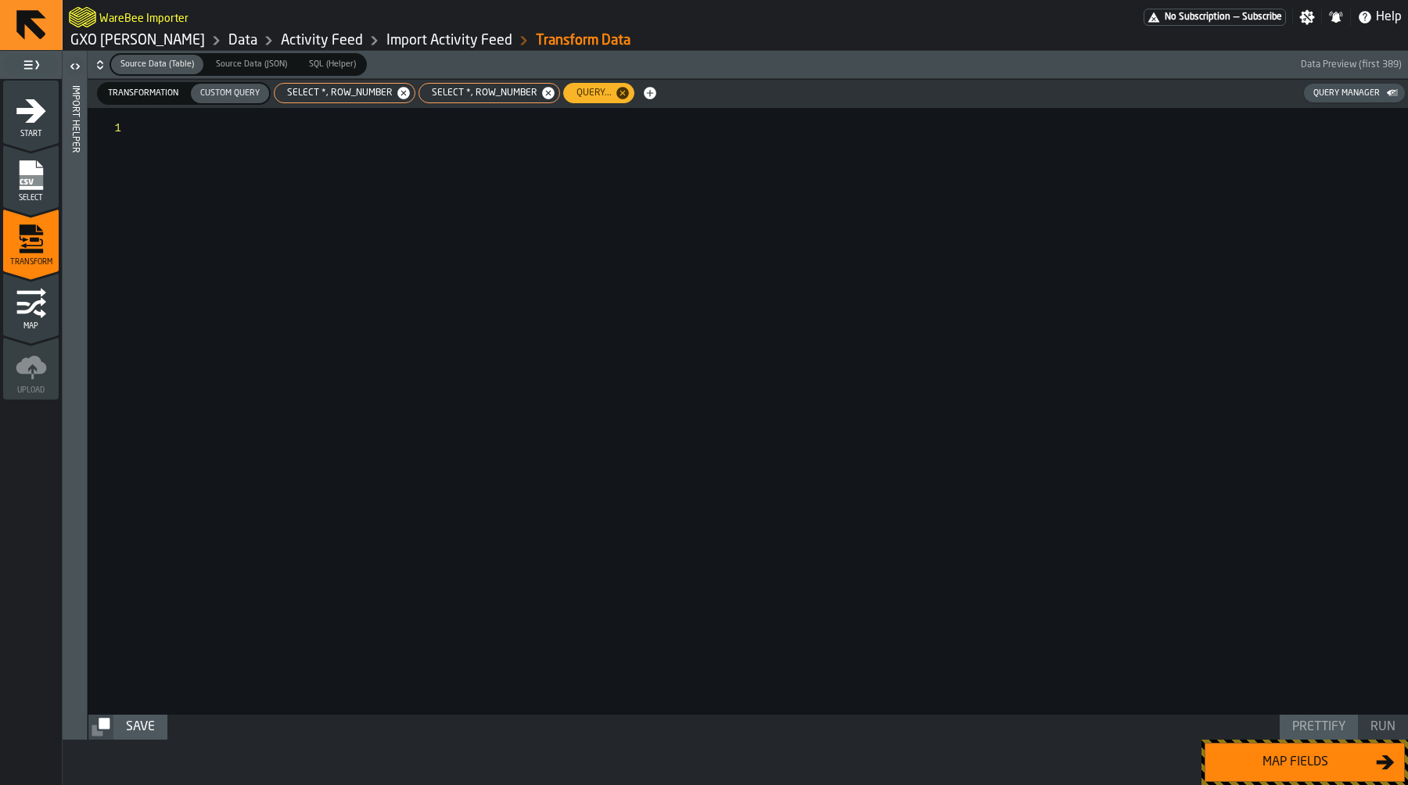
click at [629, 325] on div at bounding box center [775, 411] width 1266 height 607
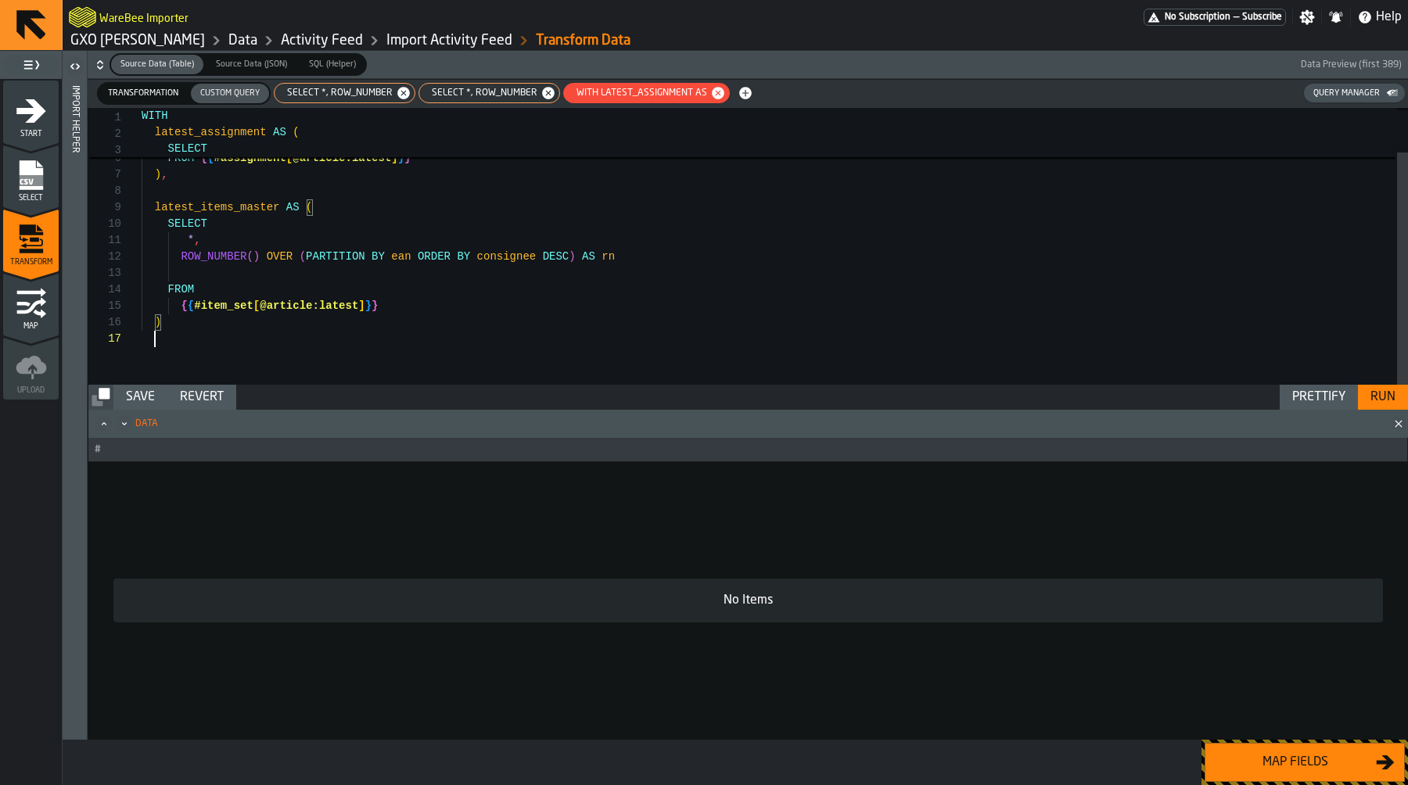
scroll to position [99, 0]
type textarea "**********"
click at [169, 88] on span "Transformation" at bounding box center [143, 93] width 83 height 13
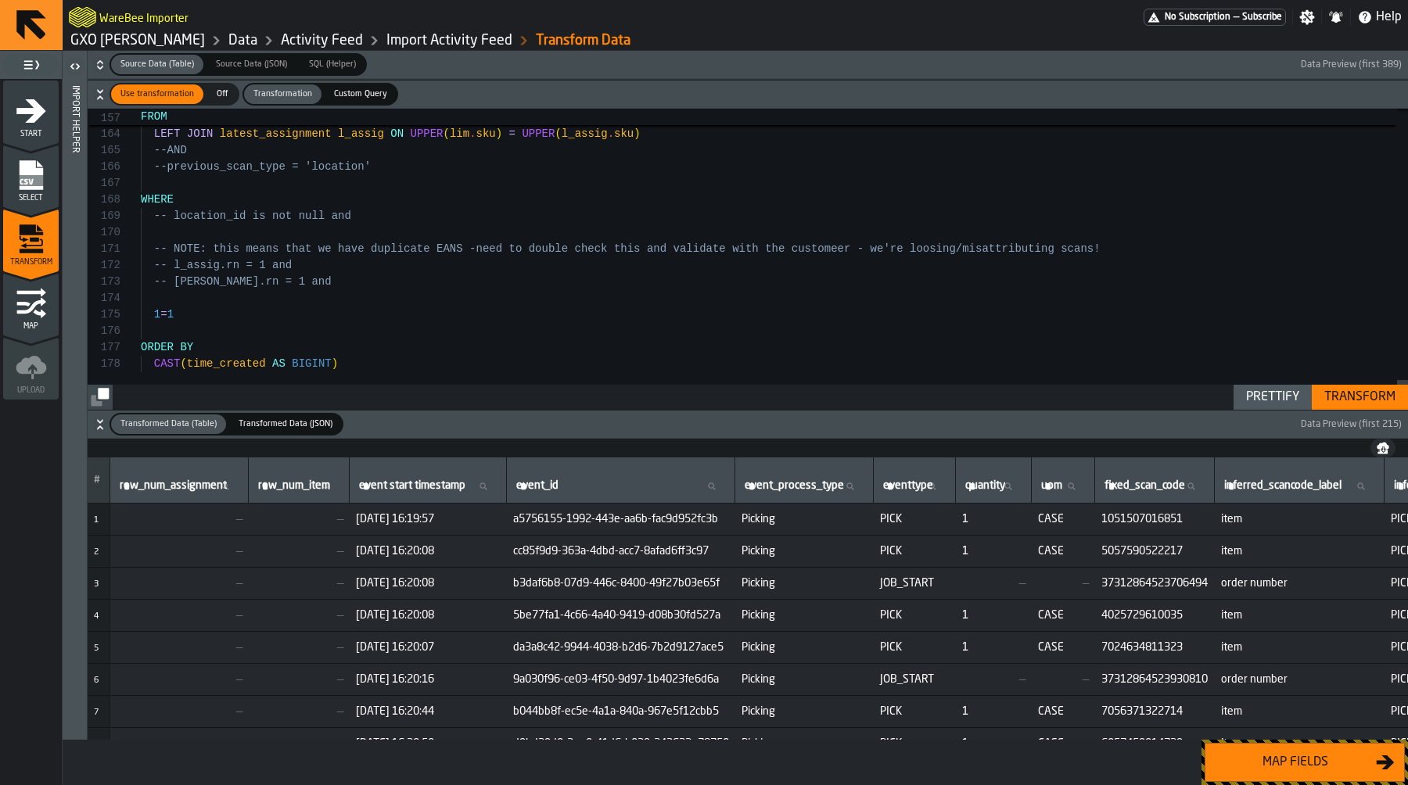
type textarea "**********"
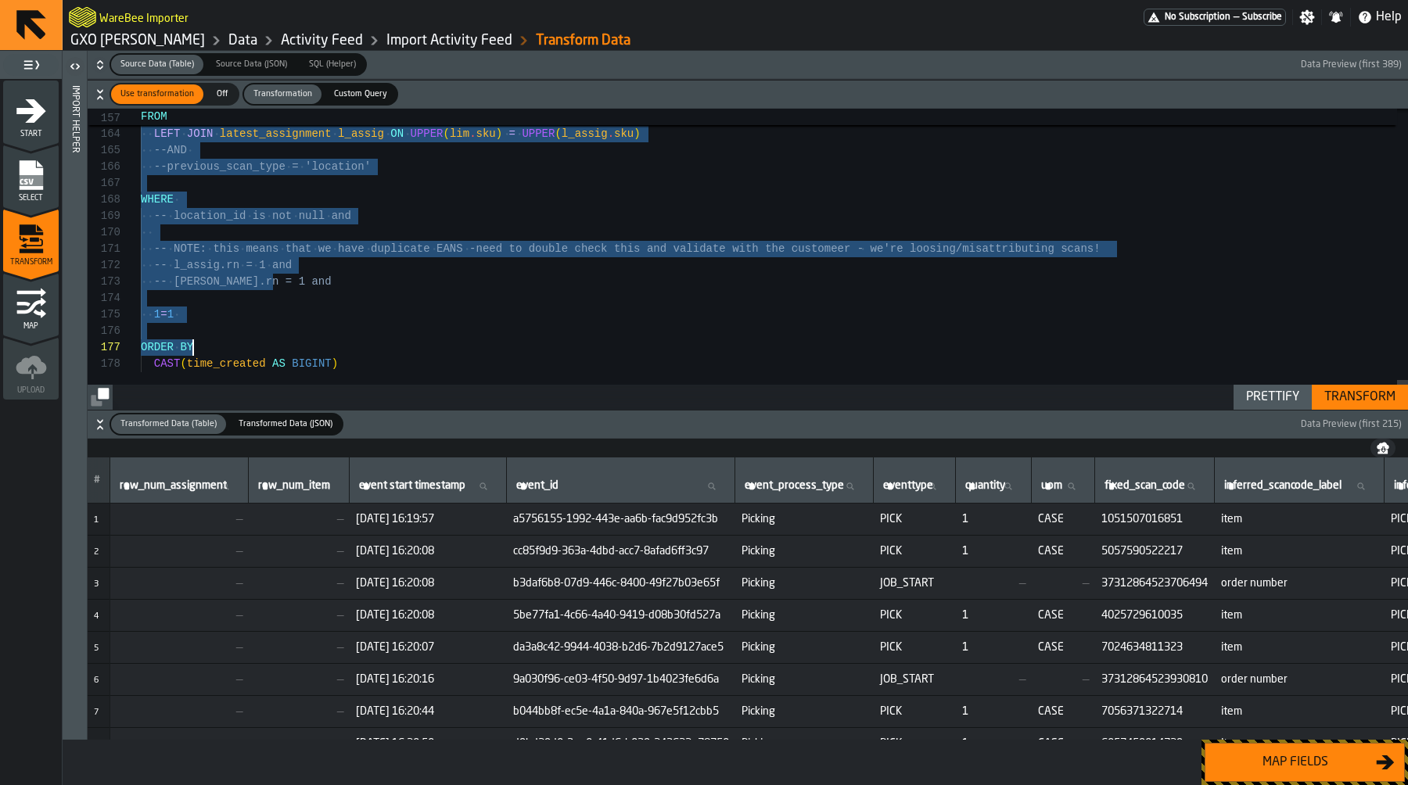
click at [339, 91] on span "Custom Query" at bounding box center [361, 94] width 66 height 13
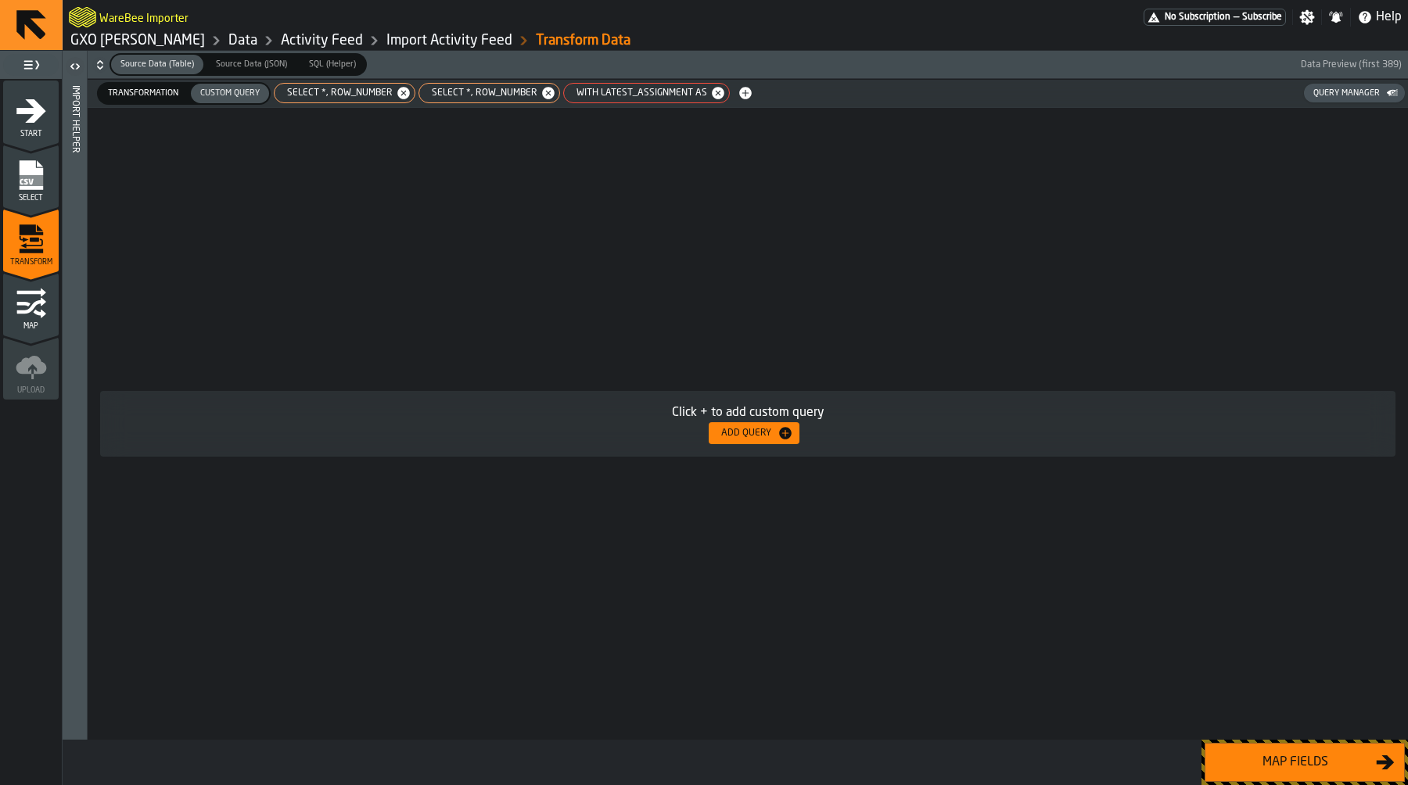
click at [304, 322] on div "Click + to add custom query Add Query" at bounding box center [748, 424] width 1320 height 632
click at [604, 96] on span "WITH latest_assignment AS" at bounding box center [638, 93] width 143 height 11
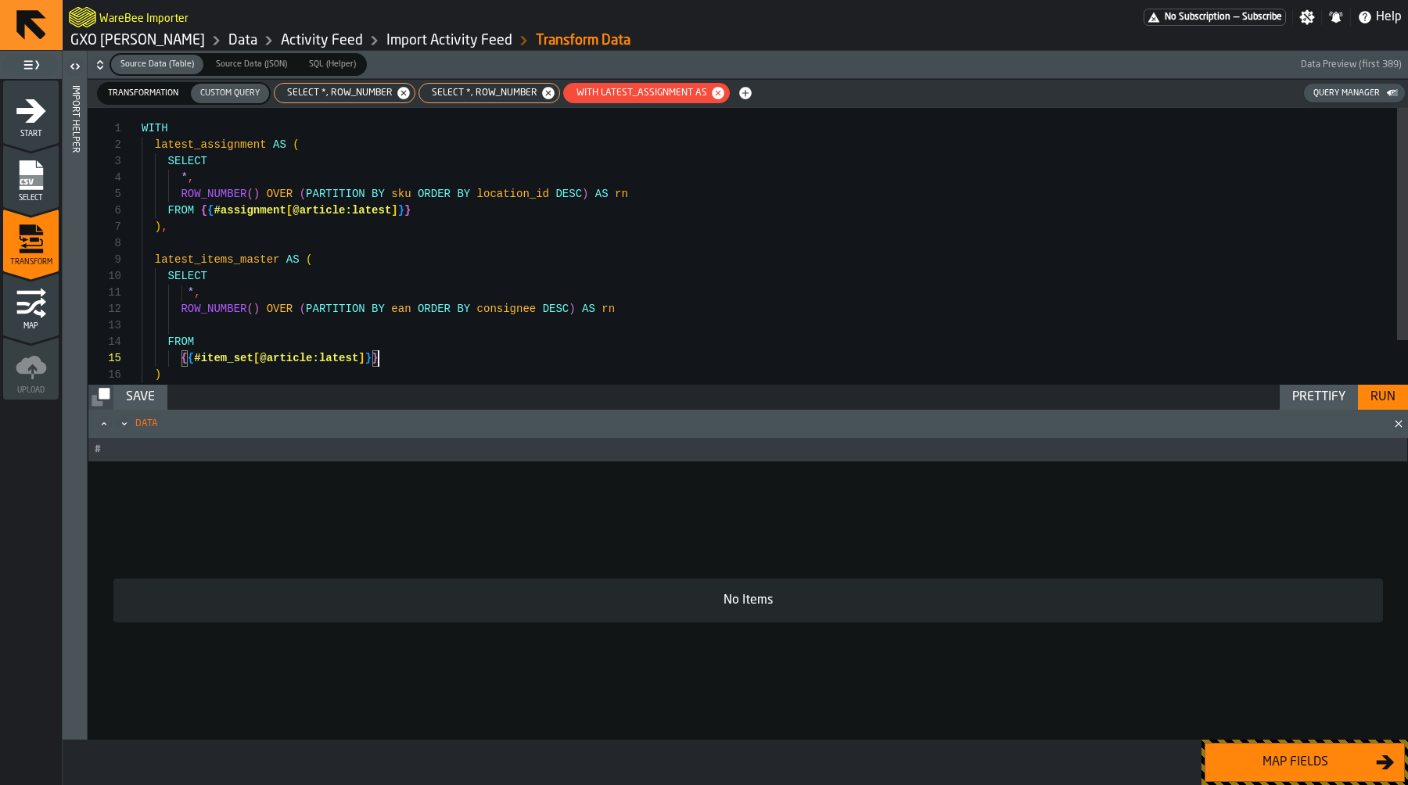
scroll to position [66, 0]
click at [472, 366] on div "WITH latest_assignment AS ( SELECT * , ROW_NUMBER ( ) OVER ( PARTITION BY sku O…" at bounding box center [775, 272] width 1266 height 329
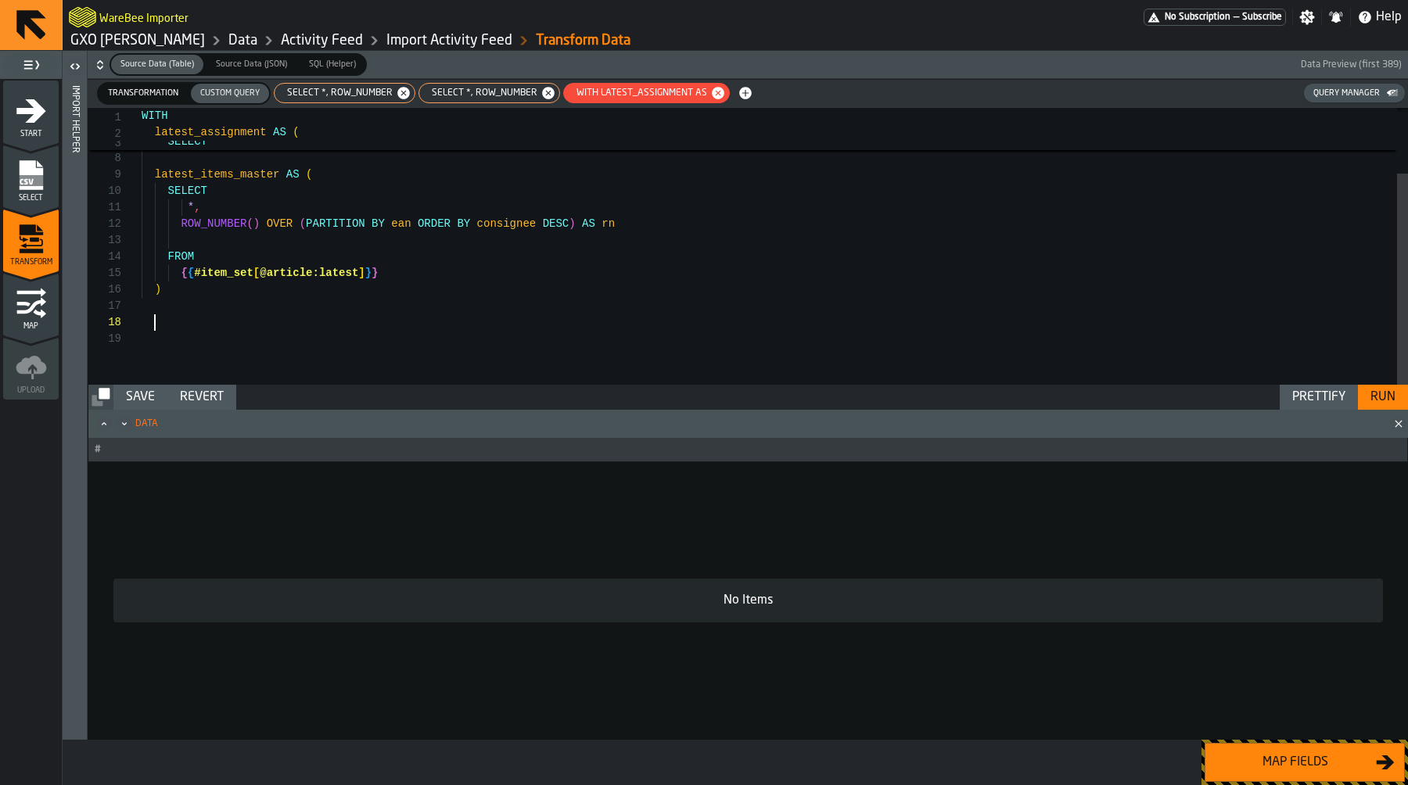
scroll to position [16, 0]
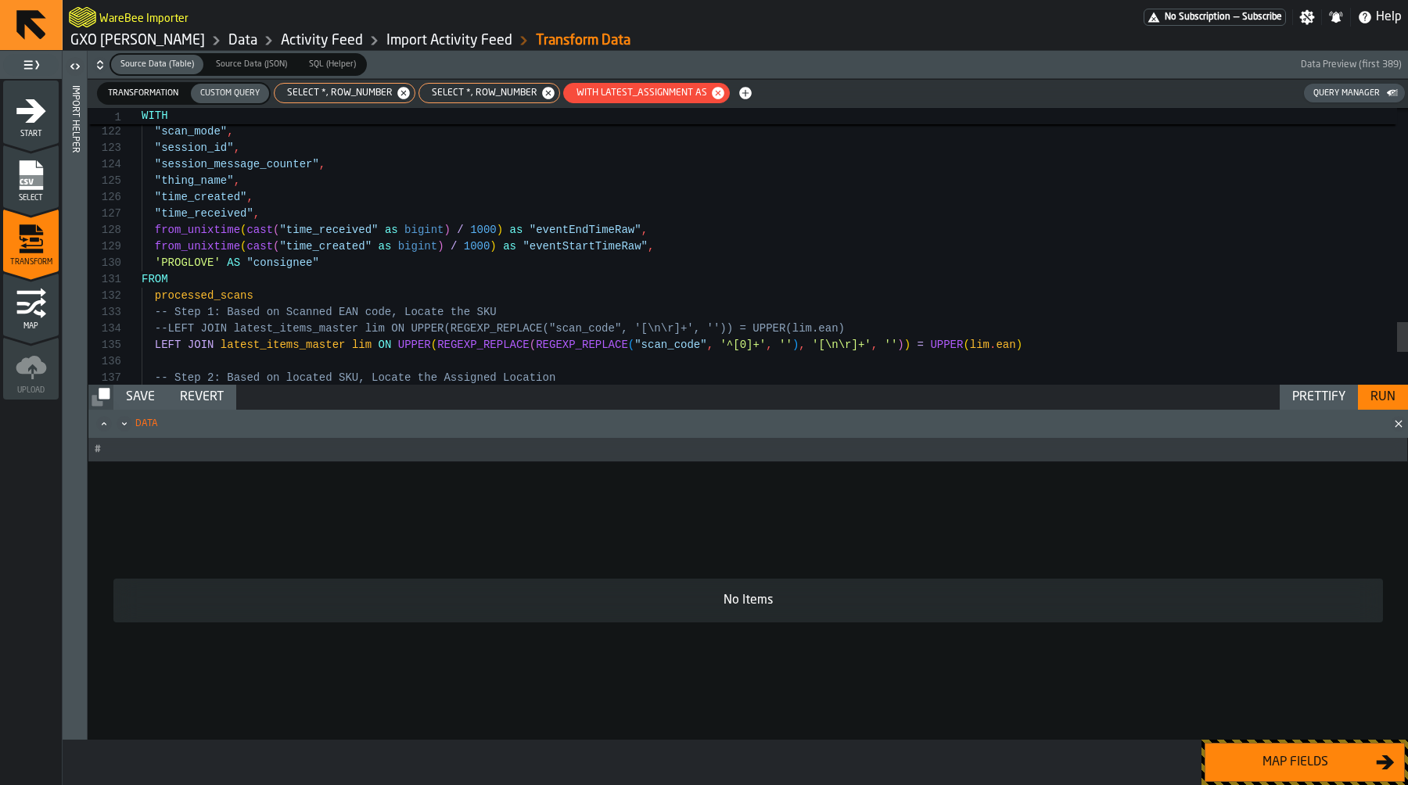
scroll to position [148, 0]
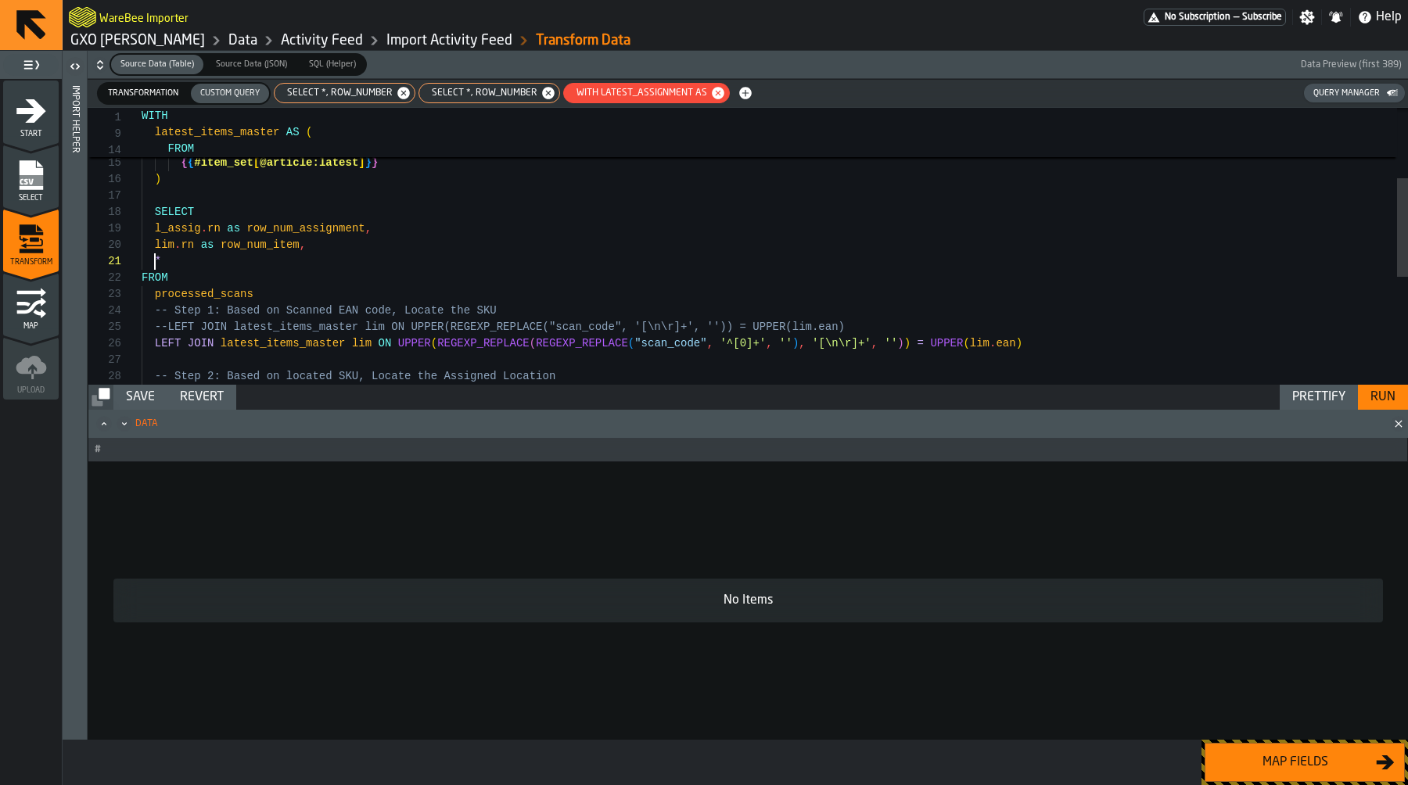
click at [190, 303] on div "* lim . rn as row_num_item , l_assig . rn as row_num_assignment , SELECT ) { { …" at bounding box center [775, 298] width 1266 height 773
click at [199, 293] on div "* lim . rn as row_num_item , l_assig . rn as row_num_assignment , SELECT ) { { …" at bounding box center [775, 298] width 1266 height 773
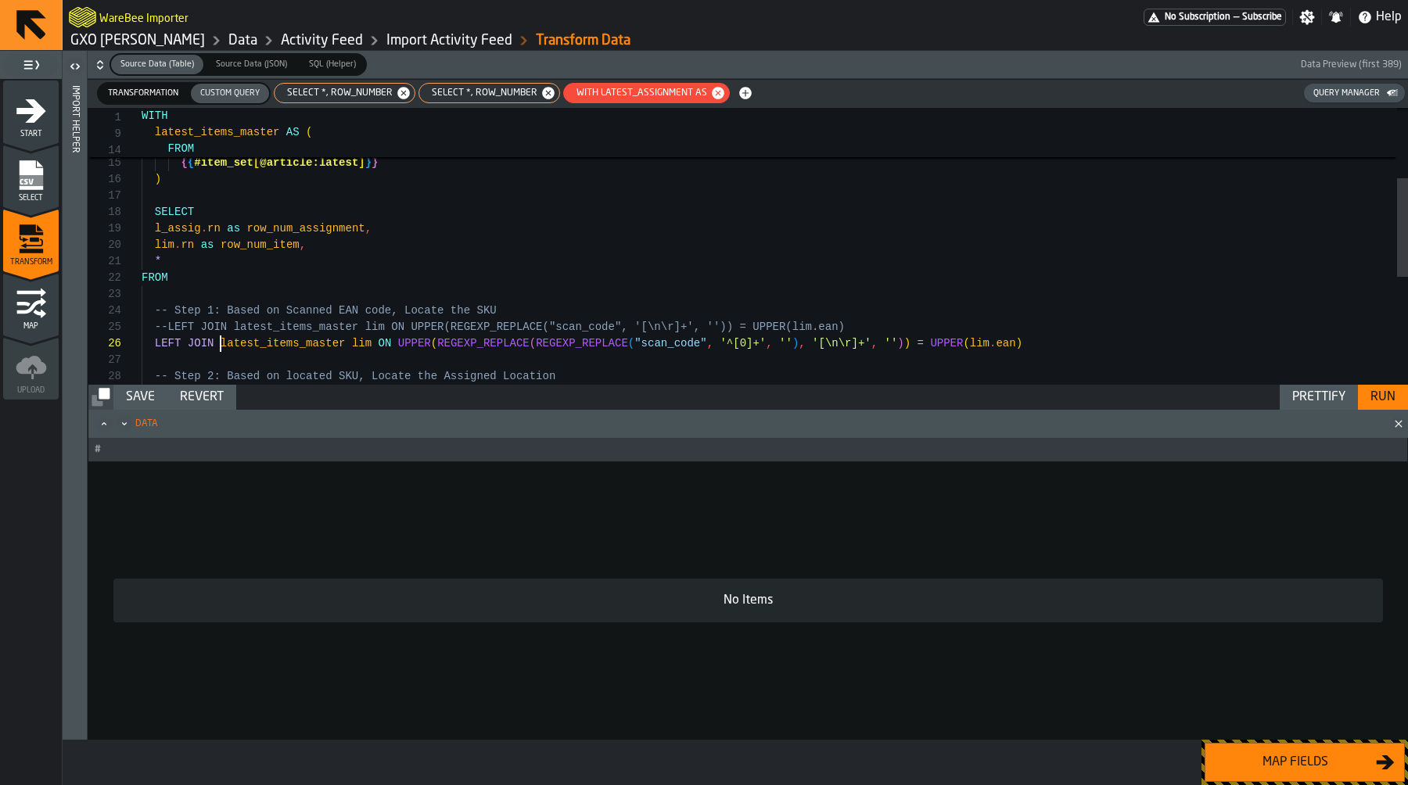
click at [224, 343] on div "* lim . rn as row_num_item , l_assig . rn as row_num_assignment , SELECT ) { { …" at bounding box center [775, 298] width 1266 height 773
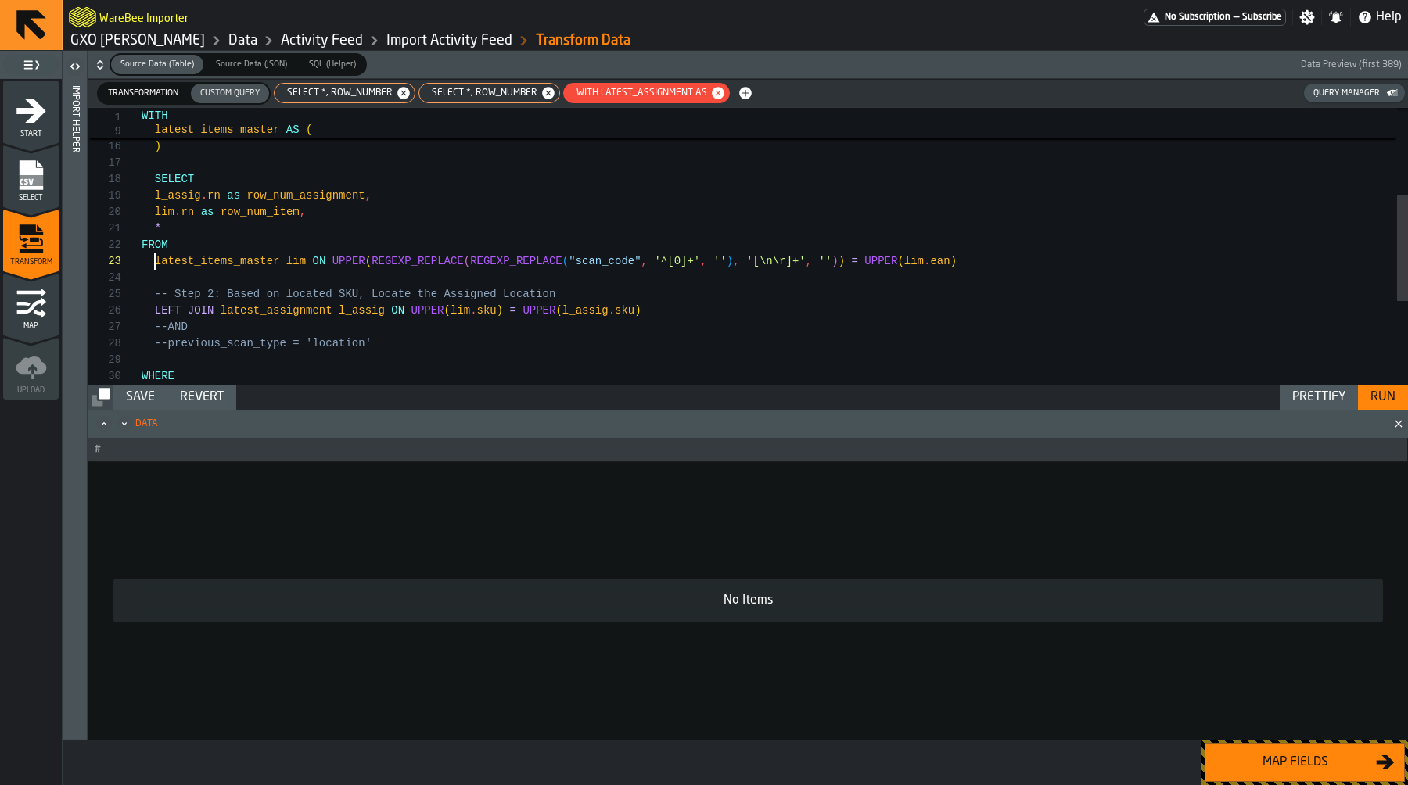
click at [314, 259] on div "* lim . rn as row_num_item , l_assig . rn as row_num_assignment , SELECT ) { { …" at bounding box center [775, 241] width 1266 height 723
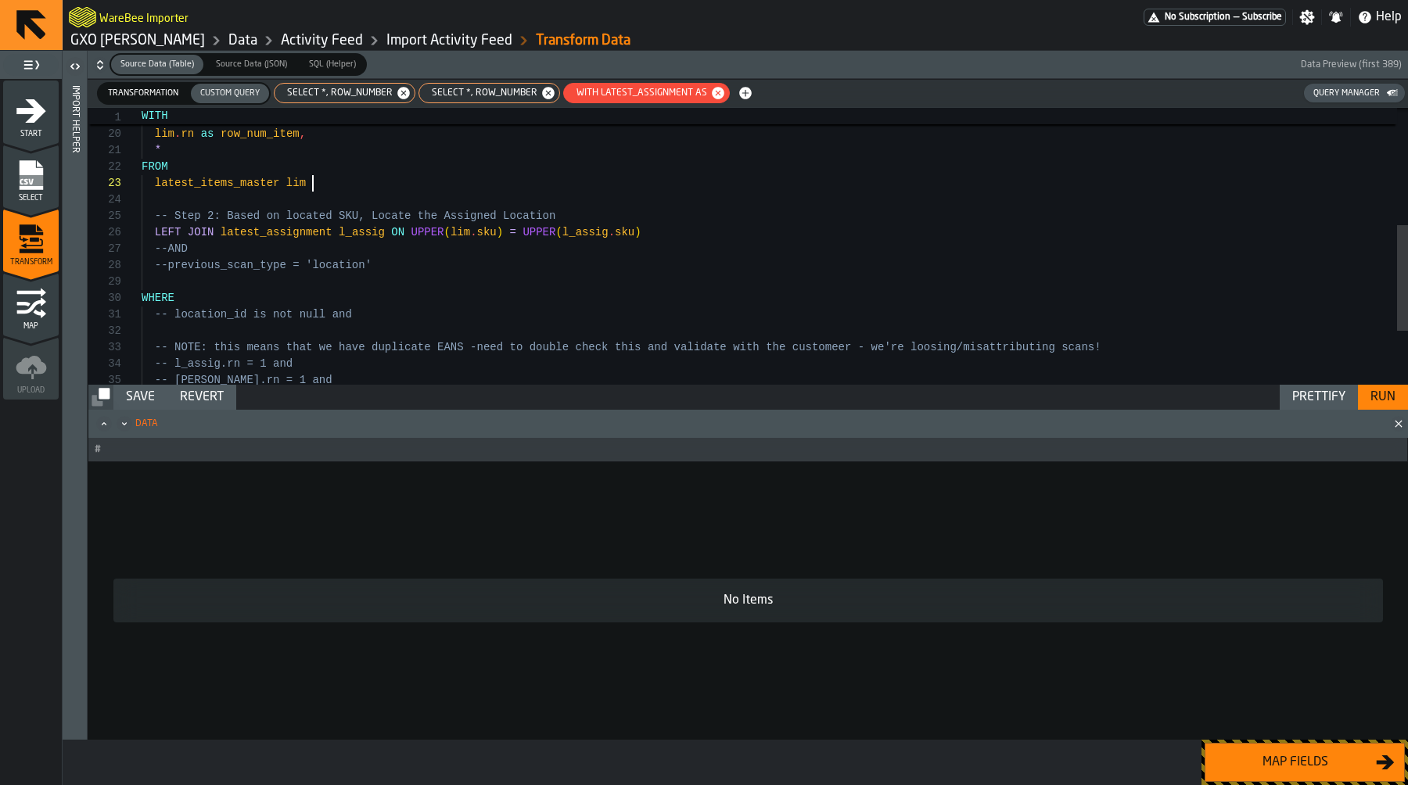
click at [399, 304] on div "* lim . rn as row_num_item , l_assig . rn as row_num_assignment , SELECT FROM l…" at bounding box center [775, 162] width 1266 height 723
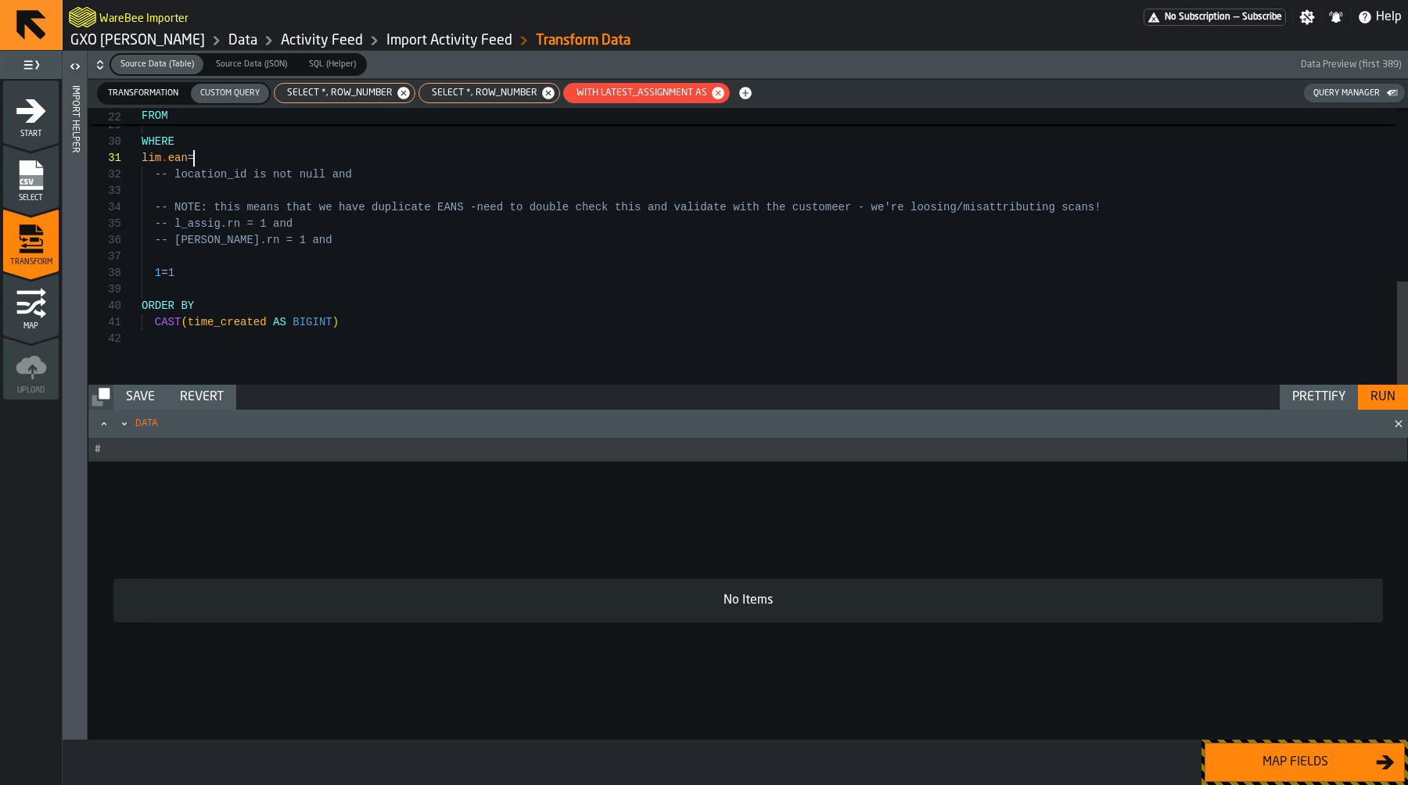
click at [477, 89] on span "SELECT *, ROW_NUMBER" at bounding box center [481, 93] width 118 height 11
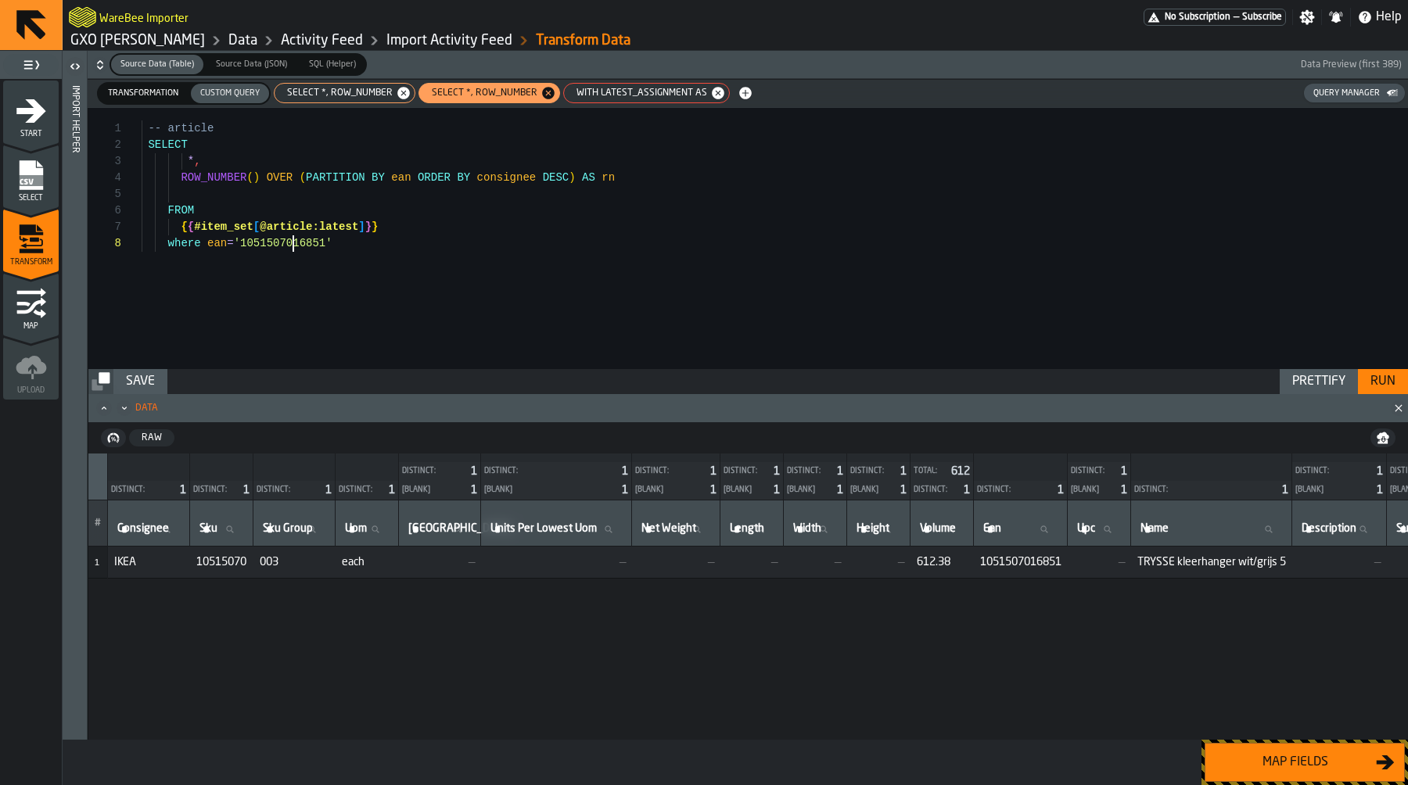
click at [295, 246] on div "-- article SELECT * , ROW_NUMBER ( ) OVER ( PARTITION BY ean ORDER BY consignee…" at bounding box center [775, 238] width 1266 height 261
click at [617, 86] on div "WITH latest_assignment AS" at bounding box center [646, 93] width 167 height 20
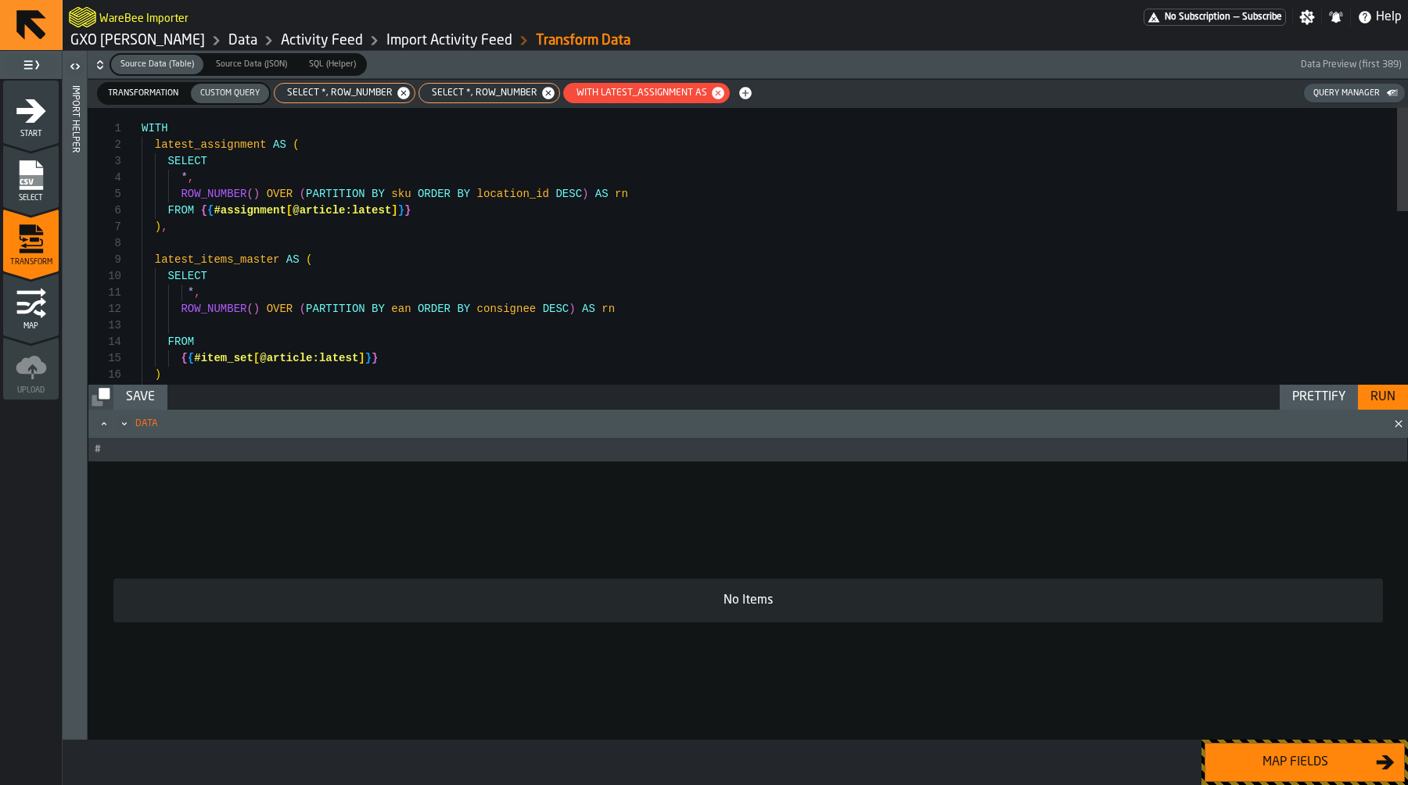
scroll to position [131, 0]
click at [353, 266] on div "WITH latest_assignment AS ( SELECT * , ROW_NUMBER ( ) OVER ( PARTITION BY sku O…" at bounding box center [775, 478] width 1266 height 740
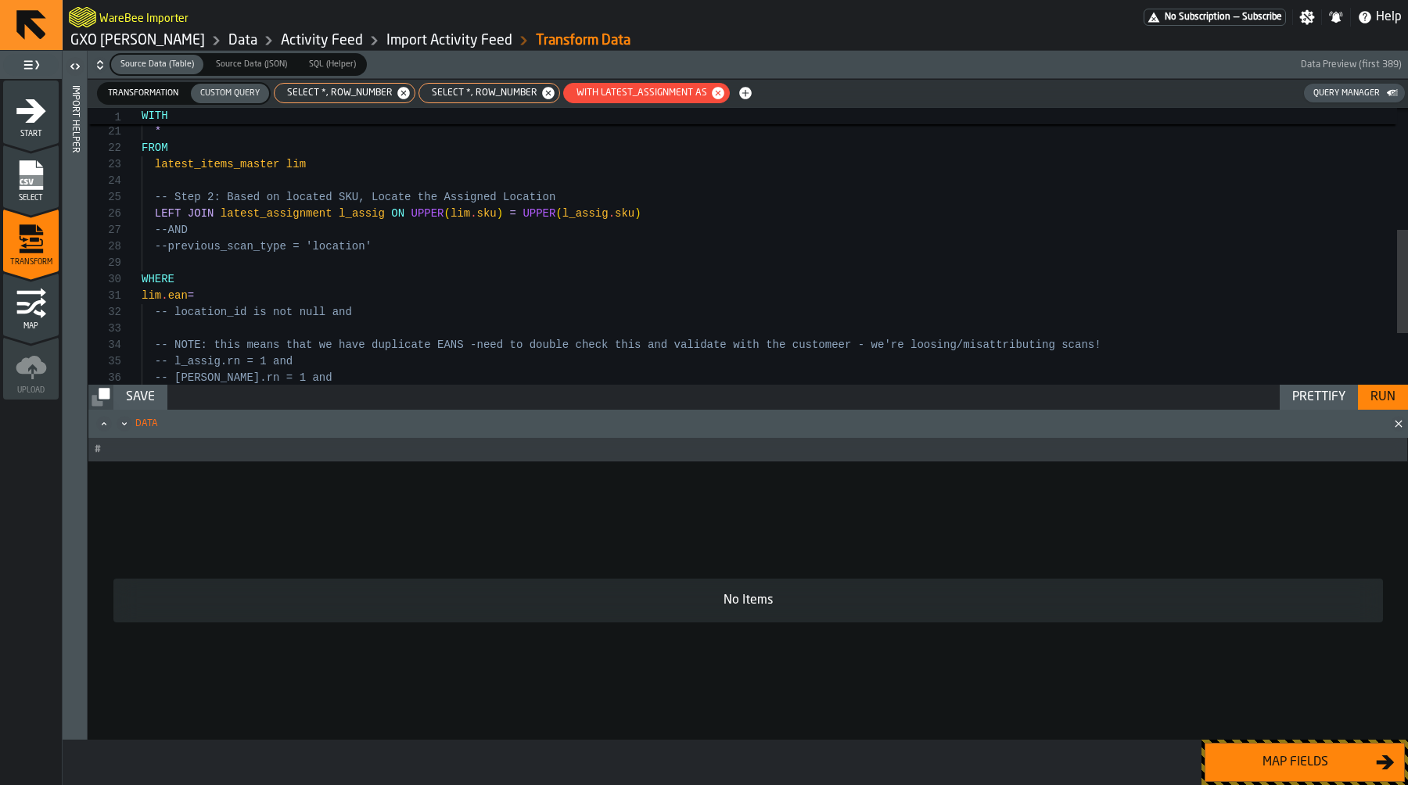
scroll to position [0, 0]
click at [314, 290] on div "lim . rn as row_num_item , * FROM latest_items_master lim -- Step 2: Based on l…" at bounding box center [775, 153] width 1266 height 740
click at [1375, 404] on div "Run" at bounding box center [1383, 397] width 38 height 19
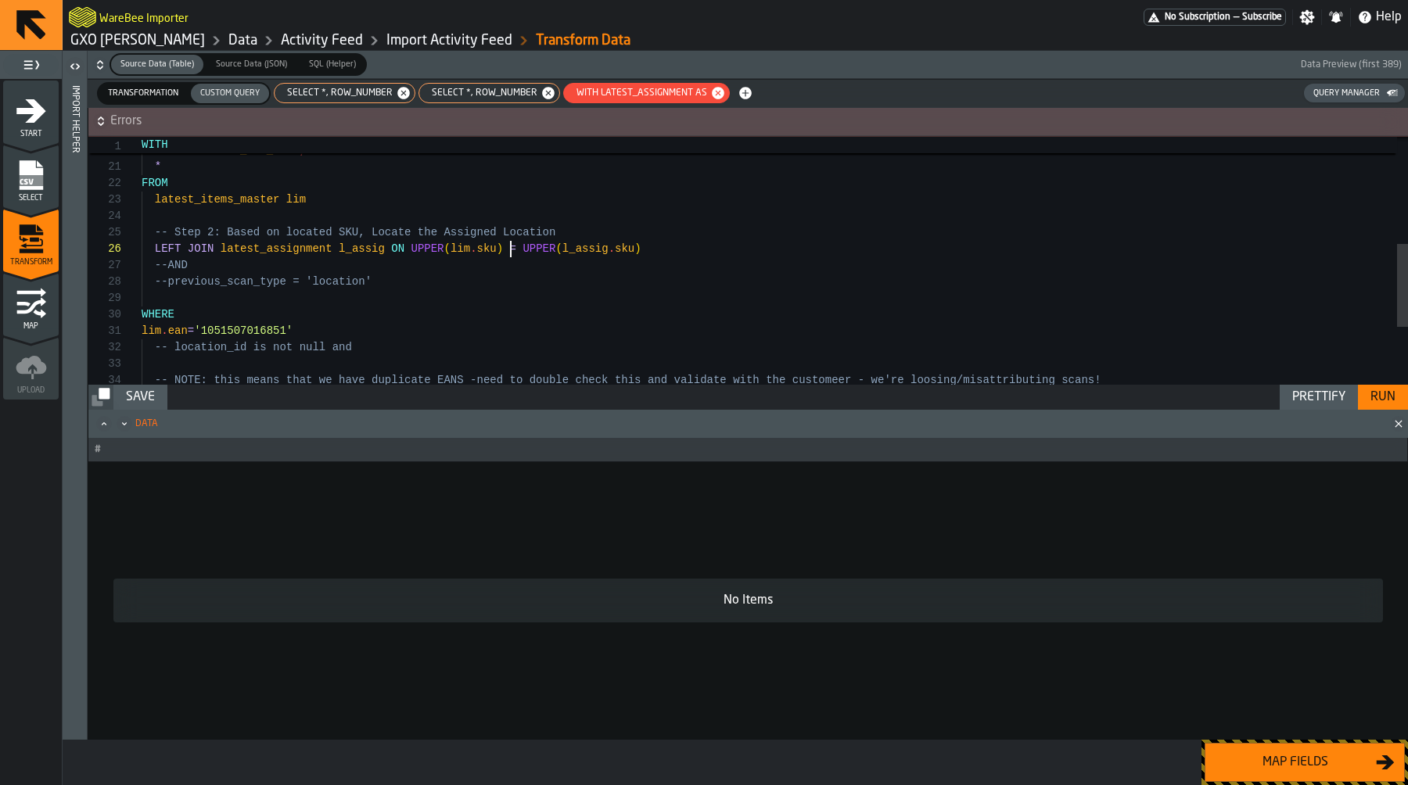
scroll to position [82, 0]
click at [511, 253] on div "latest_items_master lim -- Step 2: Based on located SKU, Locate the Assign ed L…" at bounding box center [775, 188] width 1266 height 740
click at [471, 246] on div "latest_items_master lim -- Step 2: Based on located SKU, Locate the Assign ed L…" at bounding box center [775, 188] width 1266 height 740
click at [482, 91] on span "SELECT *, ROW_NUMBER" at bounding box center [481, 93] width 118 height 11
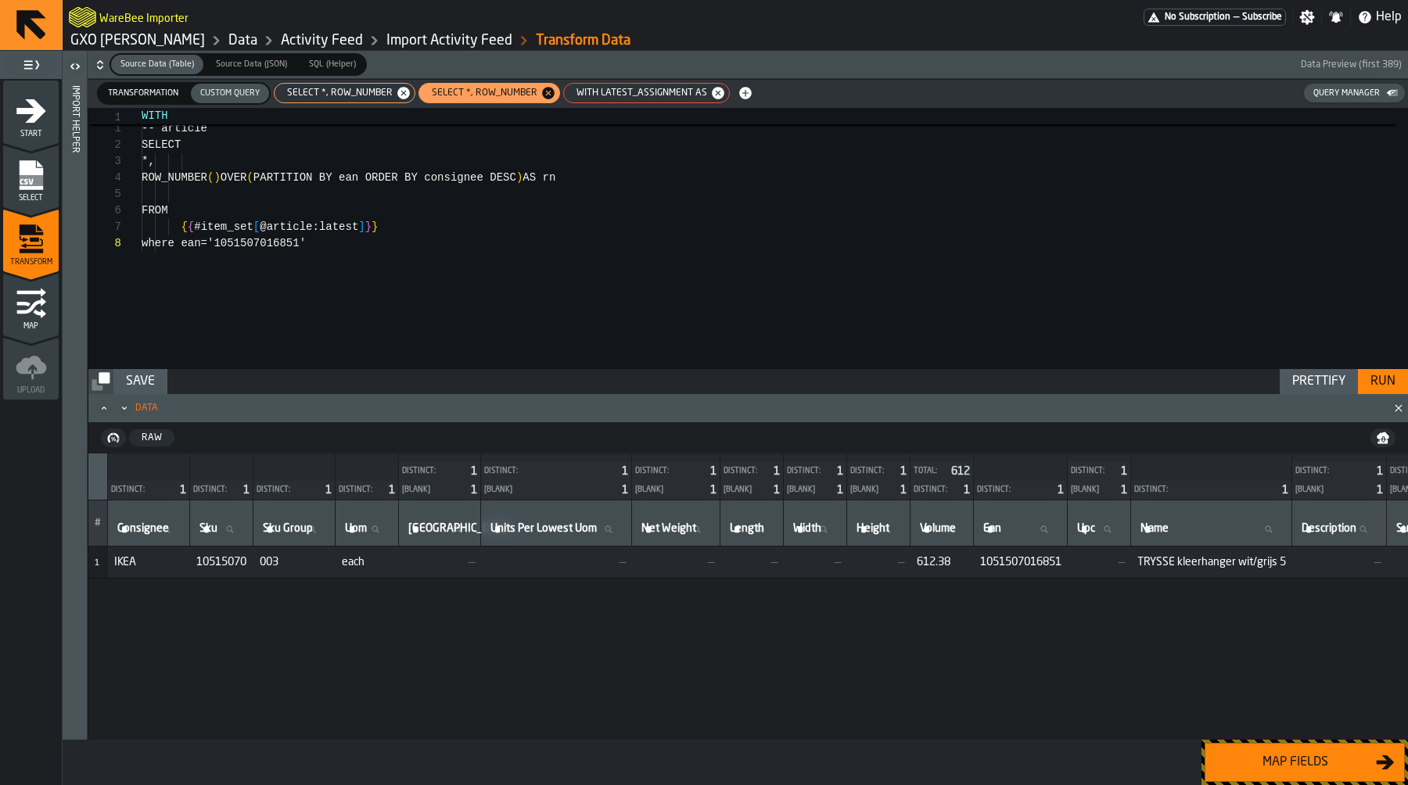
scroll to position [115, 0]
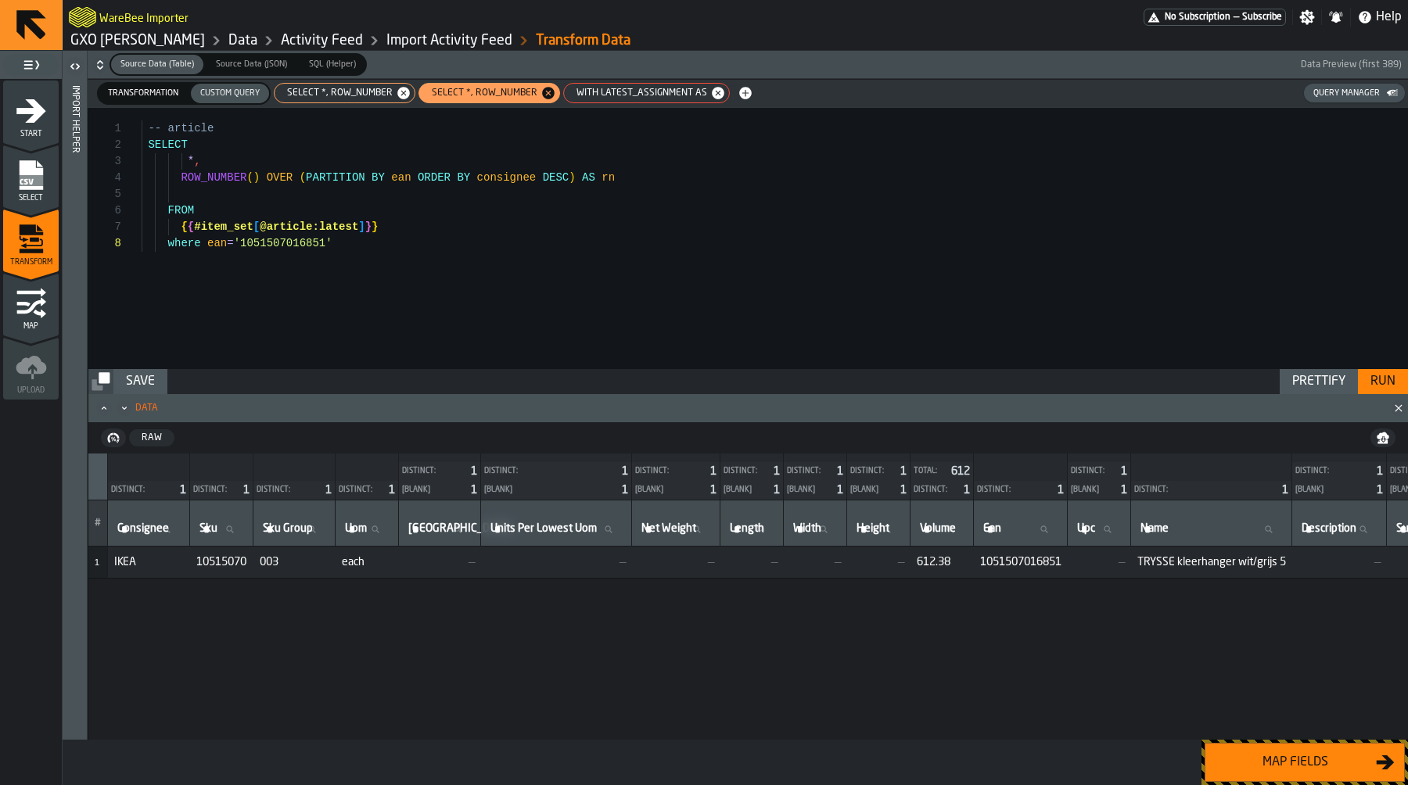
click at [217, 557] on span "10515070" at bounding box center [221, 562] width 51 height 13
copy span "10515070"
click at [336, 106] on button "Transformation Transformation Custom Query Custom Query SELECT *, ROW_NUMBER SE…" at bounding box center [748, 94] width 1320 height 28
click at [340, 97] on span "SELECT *, ROW_NUMBER" at bounding box center [337, 93] width 118 height 11
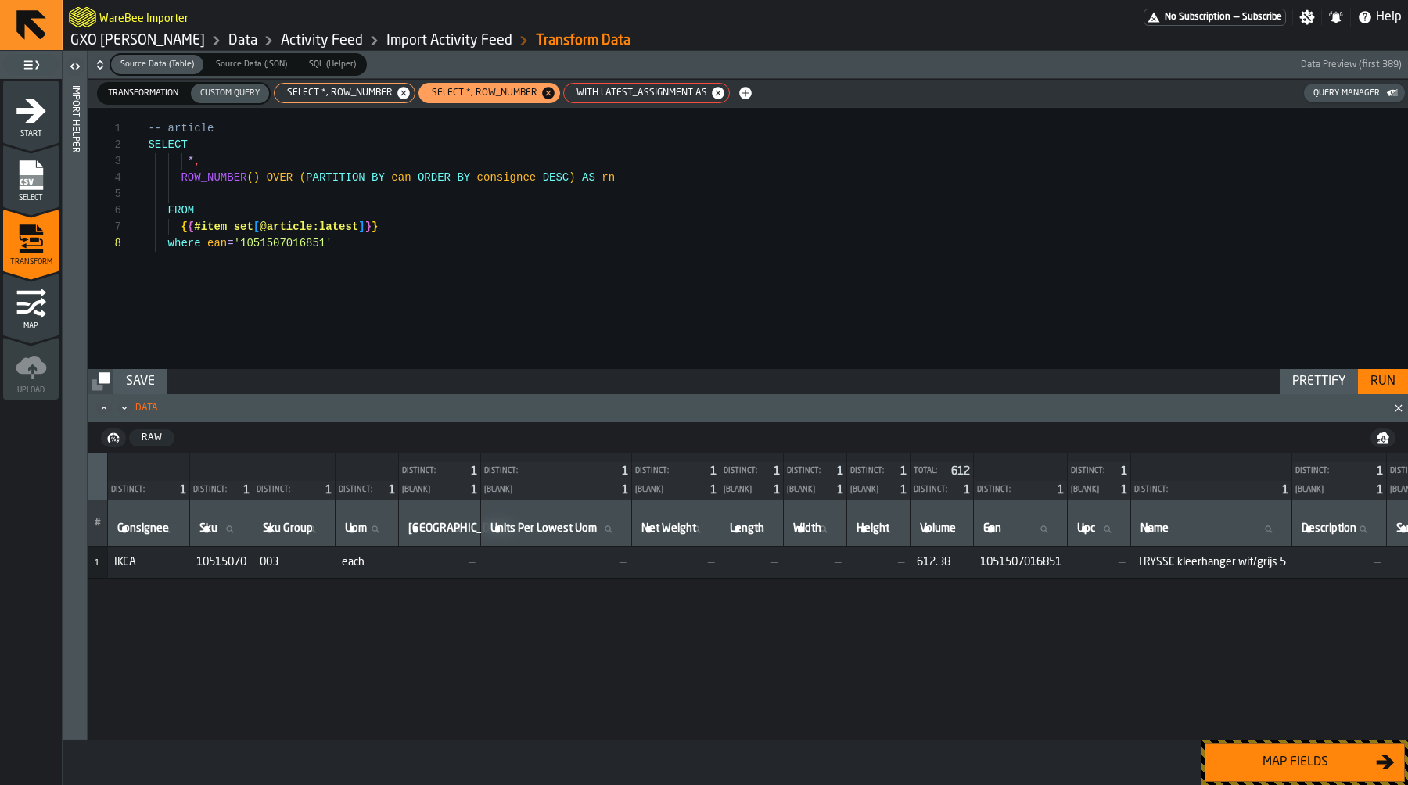
scroll to position [66, 0]
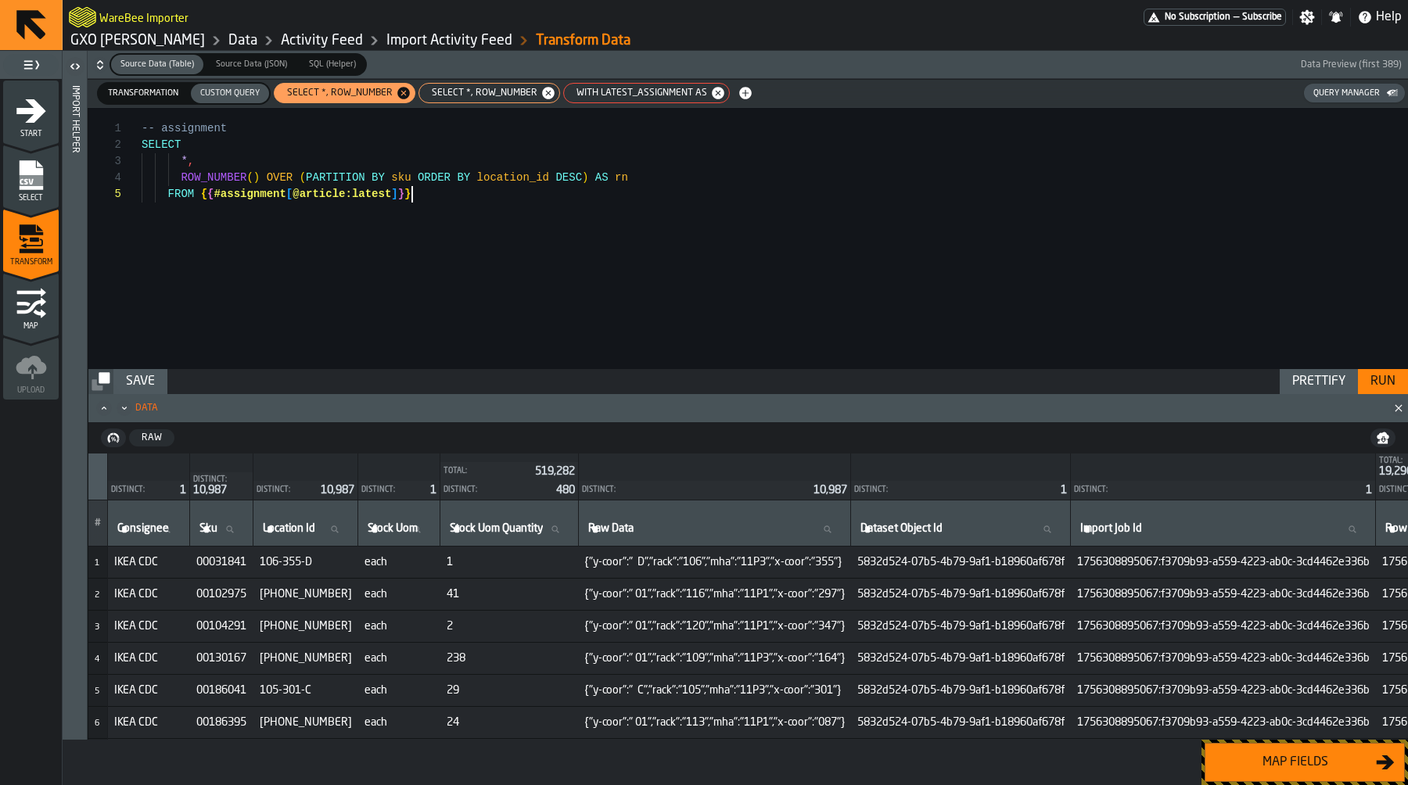
click at [375, 230] on div "-- assignment SELECT * , ROW_NUMBER ( ) OVER ( PARTITION BY sku ORDER BY locati…" at bounding box center [775, 238] width 1266 height 261
click at [478, 196] on div "-- assignment SELECT * , ROW_NUMBER ( ) OVER ( PARTITION BY sku ORDER BY locati…" at bounding box center [775, 238] width 1266 height 261
click at [1387, 393] on button "Run" at bounding box center [1383, 381] width 50 height 25
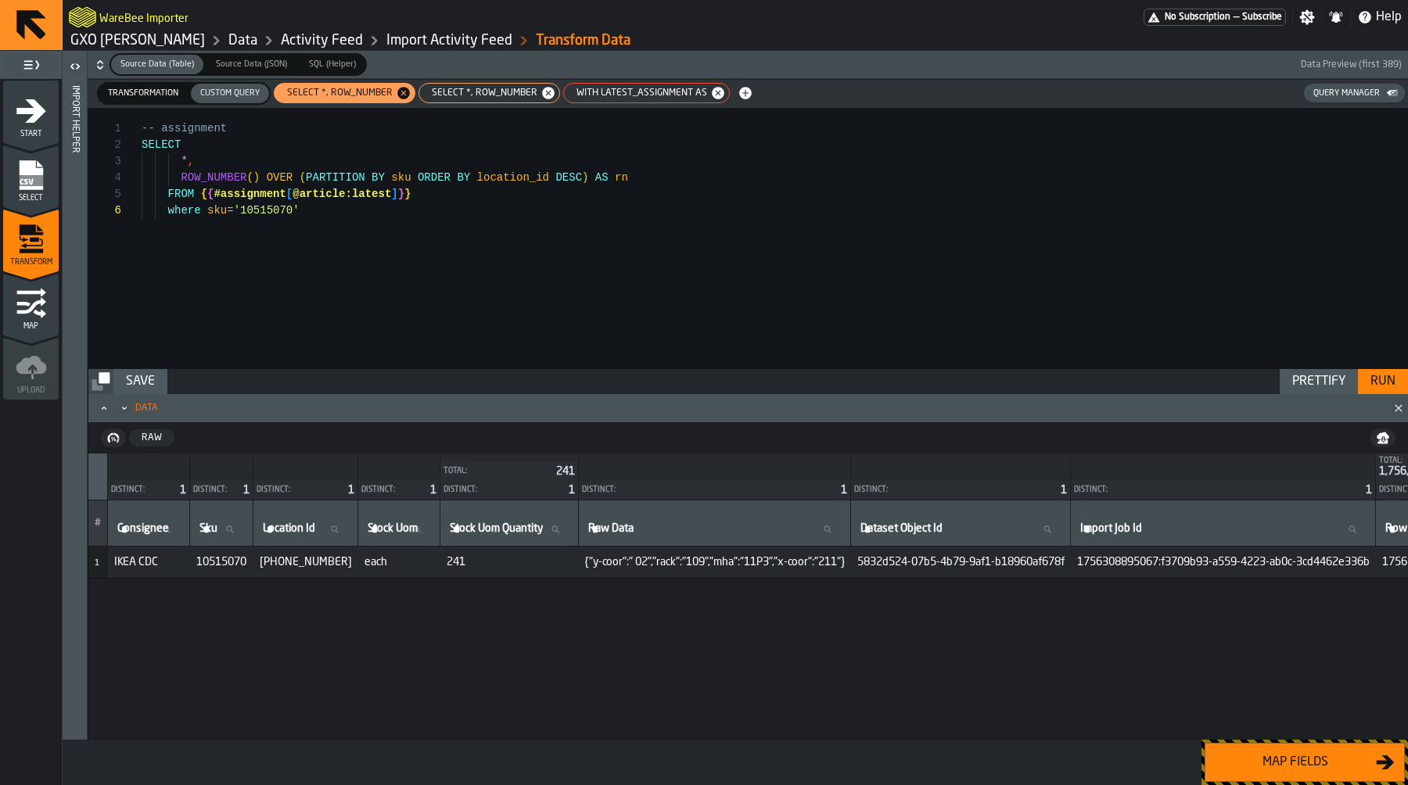
click at [676, 99] on div "WITH latest_assignment AS" at bounding box center [646, 93] width 167 height 20
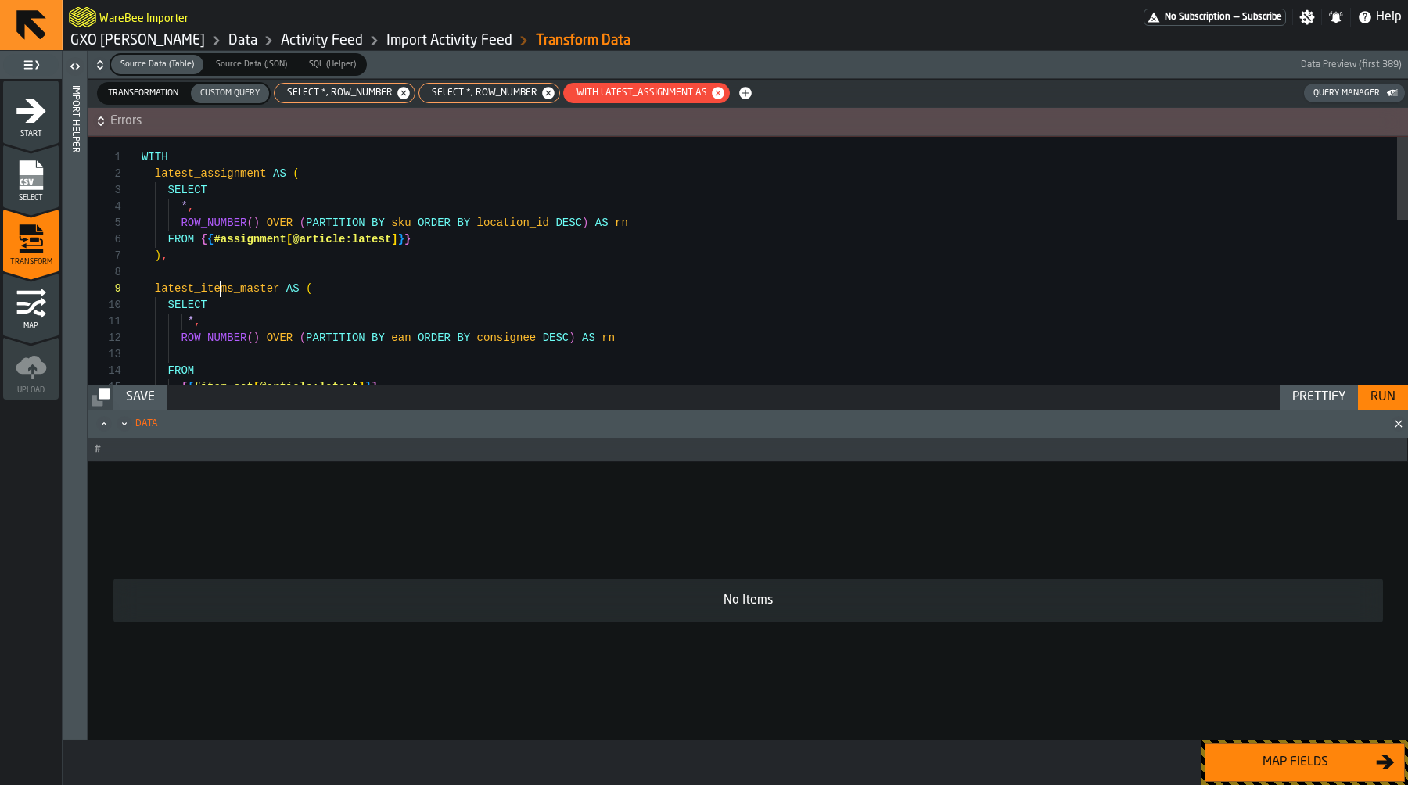
scroll to position [131, 0]
click at [217, 291] on div "* , ROW_NUMBER ( ) OVER ( PARTITION BY sku ORDER BY location_id DESC ) AS rn FR…" at bounding box center [775, 507] width 1266 height 740
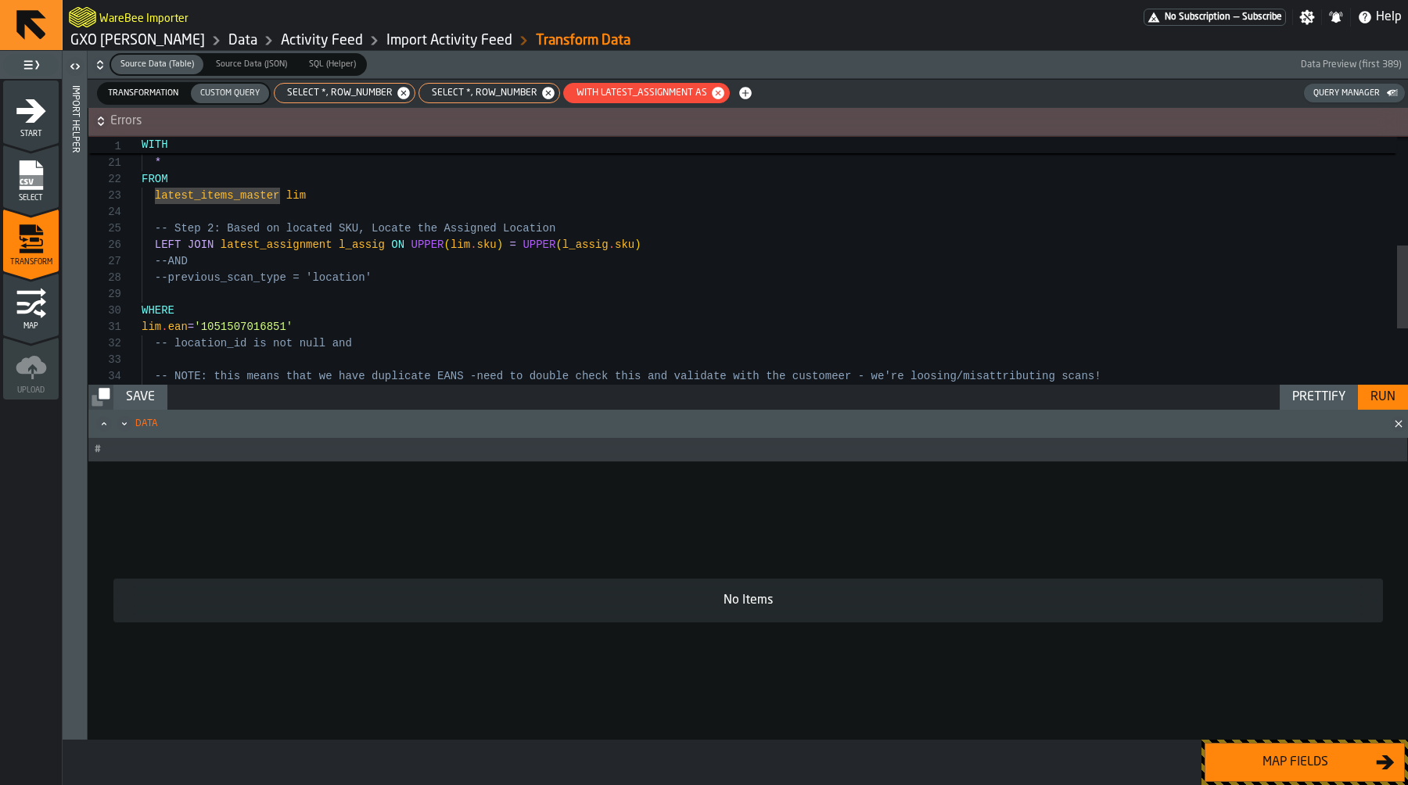
click at [280, 249] on div "lim . rn as row_num_item , * FROM latest_items_master lim -- Step 2: Based on l…" at bounding box center [775, 184] width 1266 height 740
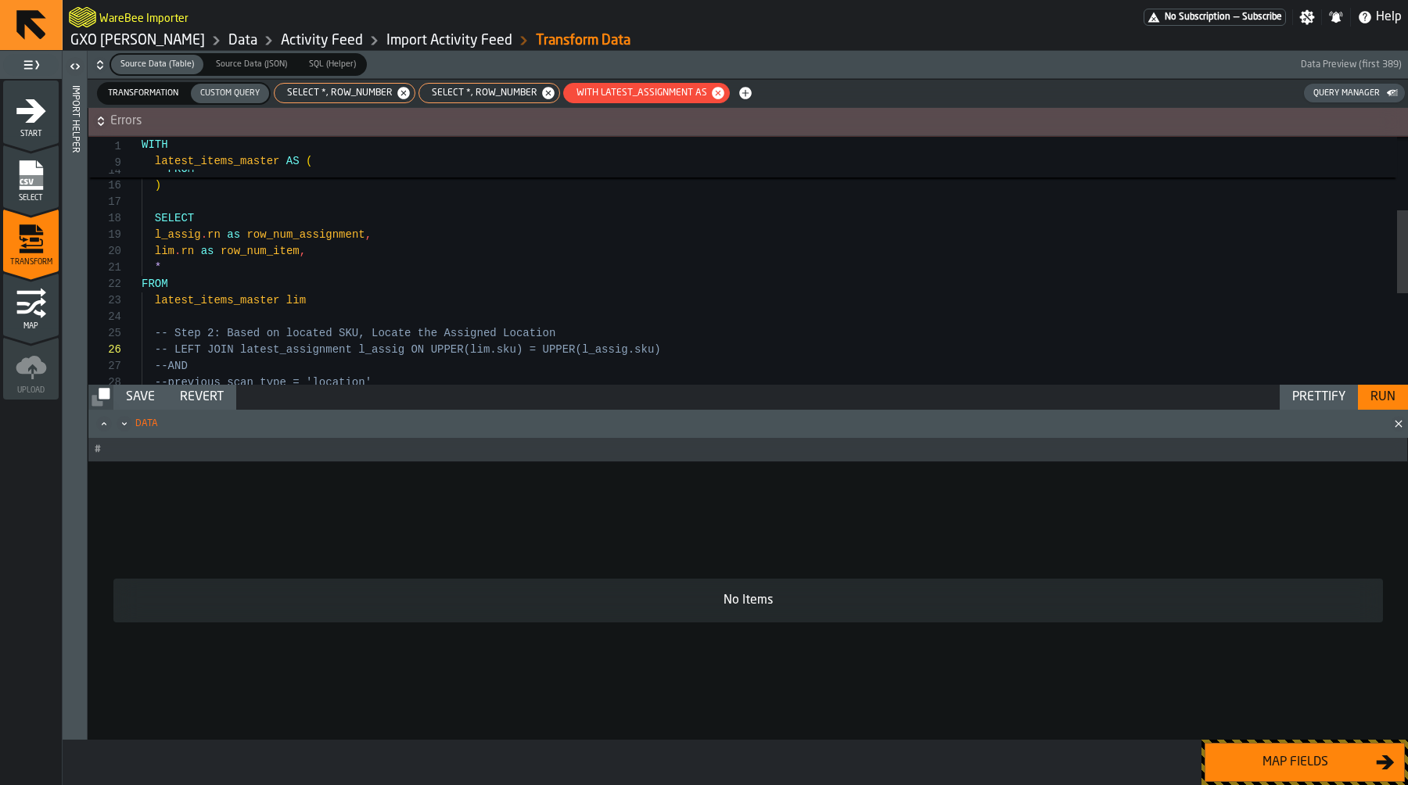
click at [342, 277] on div "lim . rn as row_num_item , * FROM latest_items_master lim -- Step 2: Based on l…" at bounding box center [775, 289] width 1266 height 740
click at [354, 249] on div "lim . rn as row_num_item , * FROM latest_items_master lim -- Step 2: Based on l…" at bounding box center [775, 289] width 1266 height 740
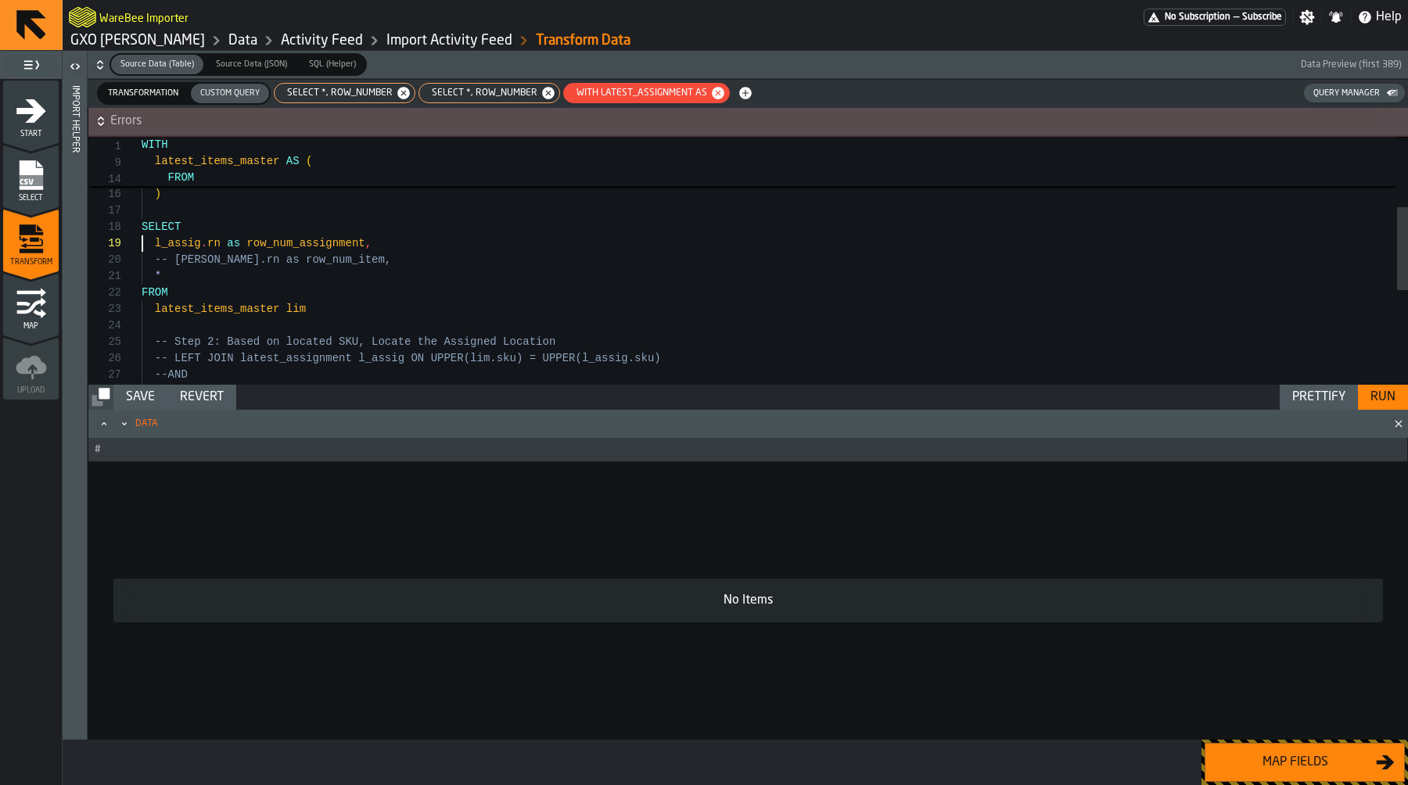
scroll to position [131, 0]
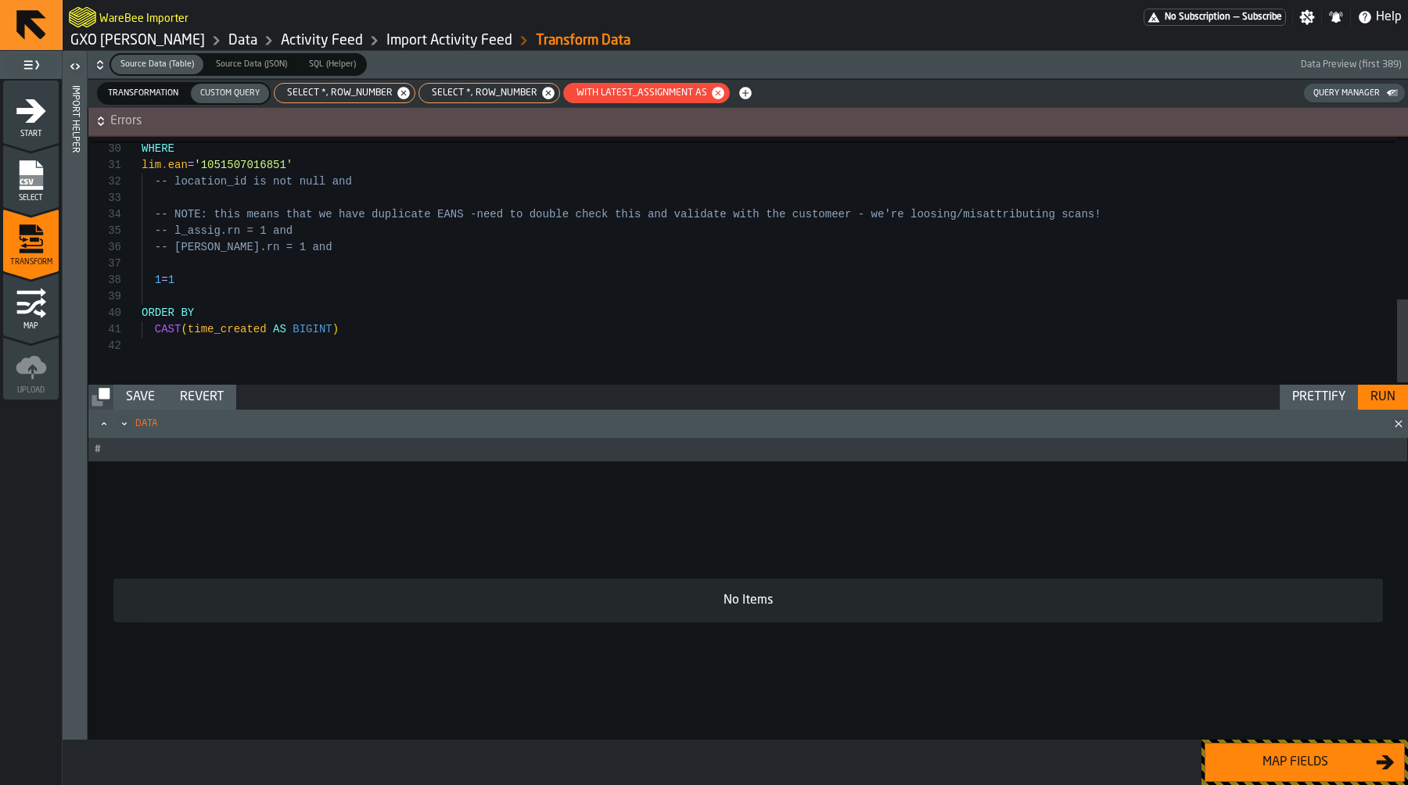
click at [1387, 401] on div "Run" at bounding box center [1383, 397] width 38 height 19
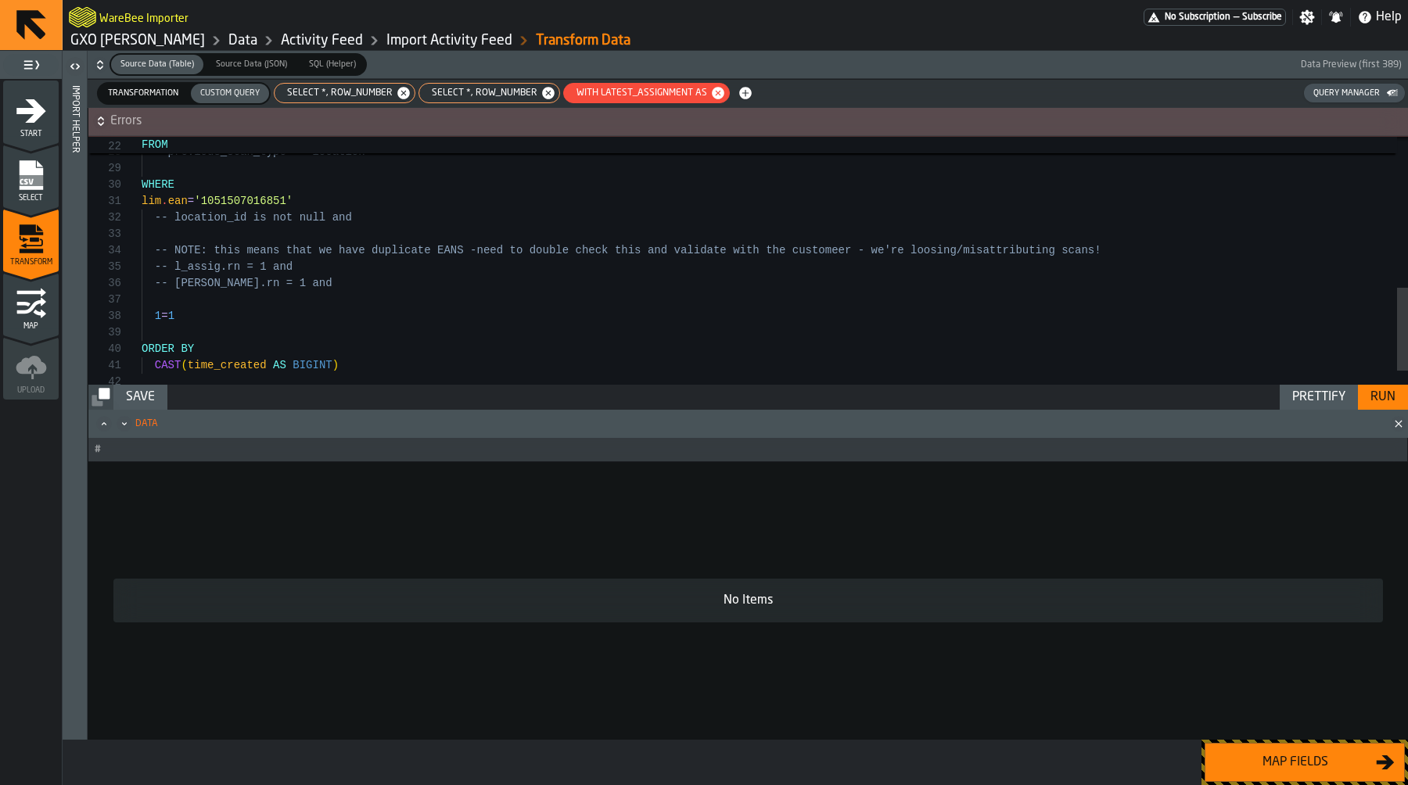
click at [261, 314] on div "WHERE lim . ean = '1051507016851' -- location_id is not null and -- NOTE: this …" at bounding box center [775, 58] width 1266 height 740
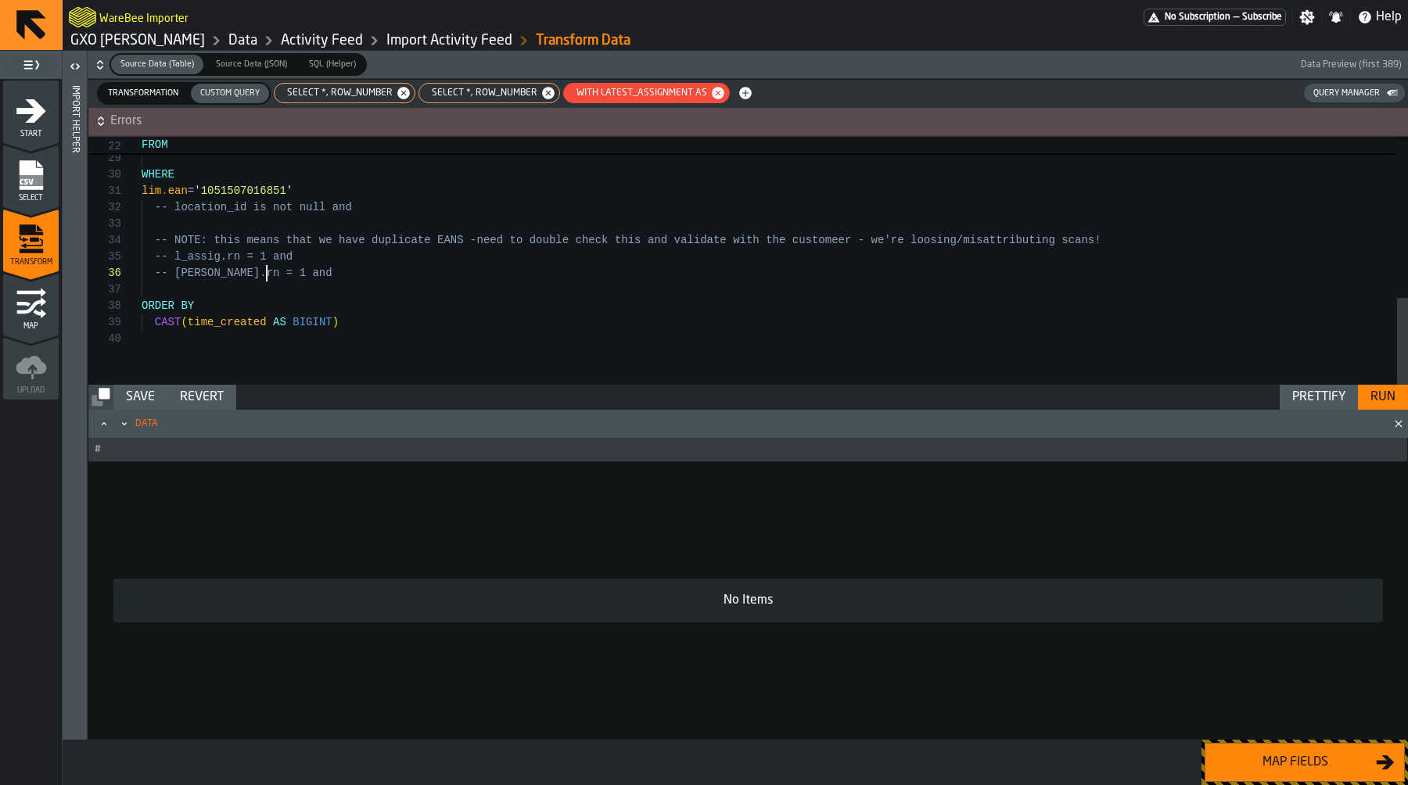
scroll to position [99, 0]
click at [1385, 398] on div "Run" at bounding box center [1383, 397] width 38 height 19
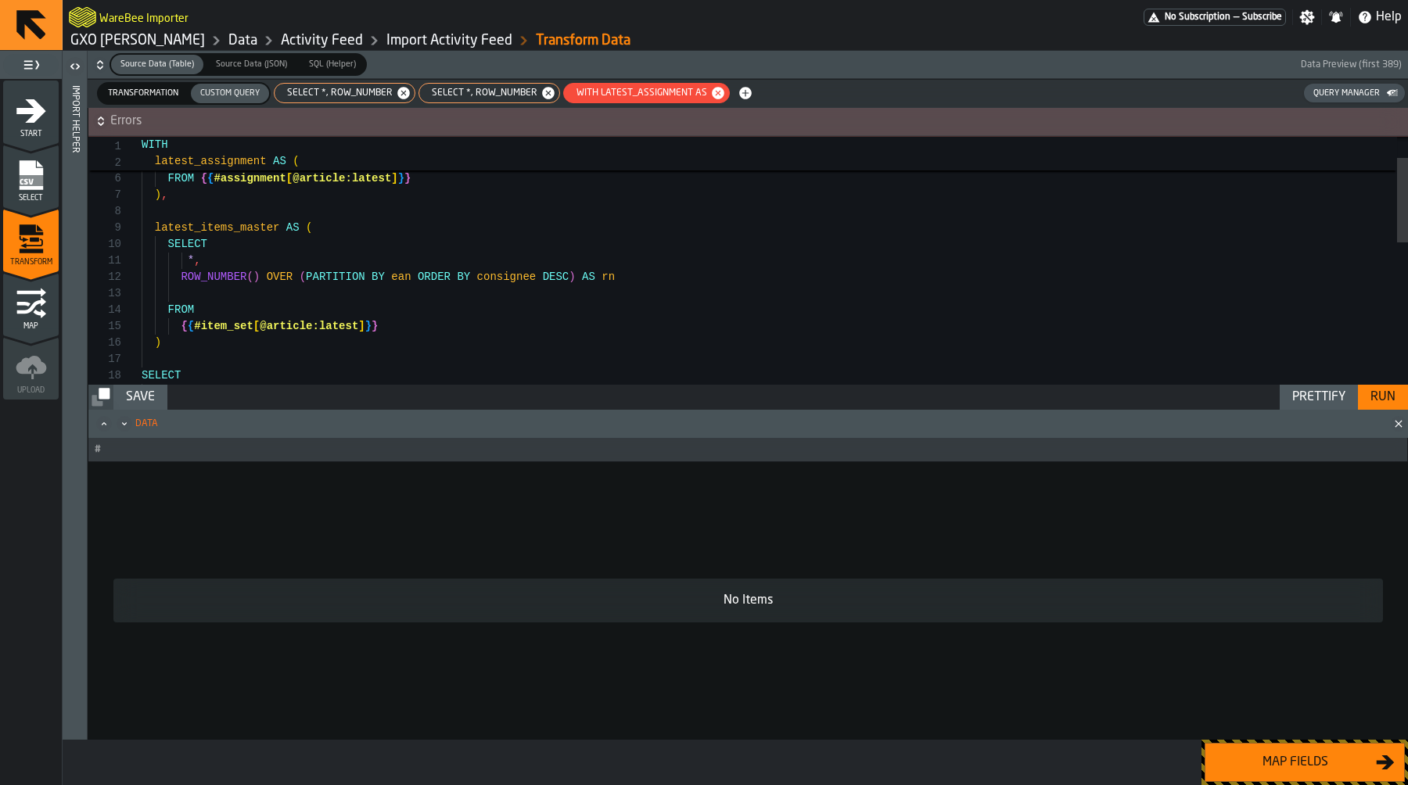
scroll to position [131, 0]
click at [262, 229] on div "{ { #item_set [ @article:latest ] } } FROM ROW_NUMBER ( ) OVER ( PARTITION BY e…" at bounding box center [775, 437] width 1266 height 723
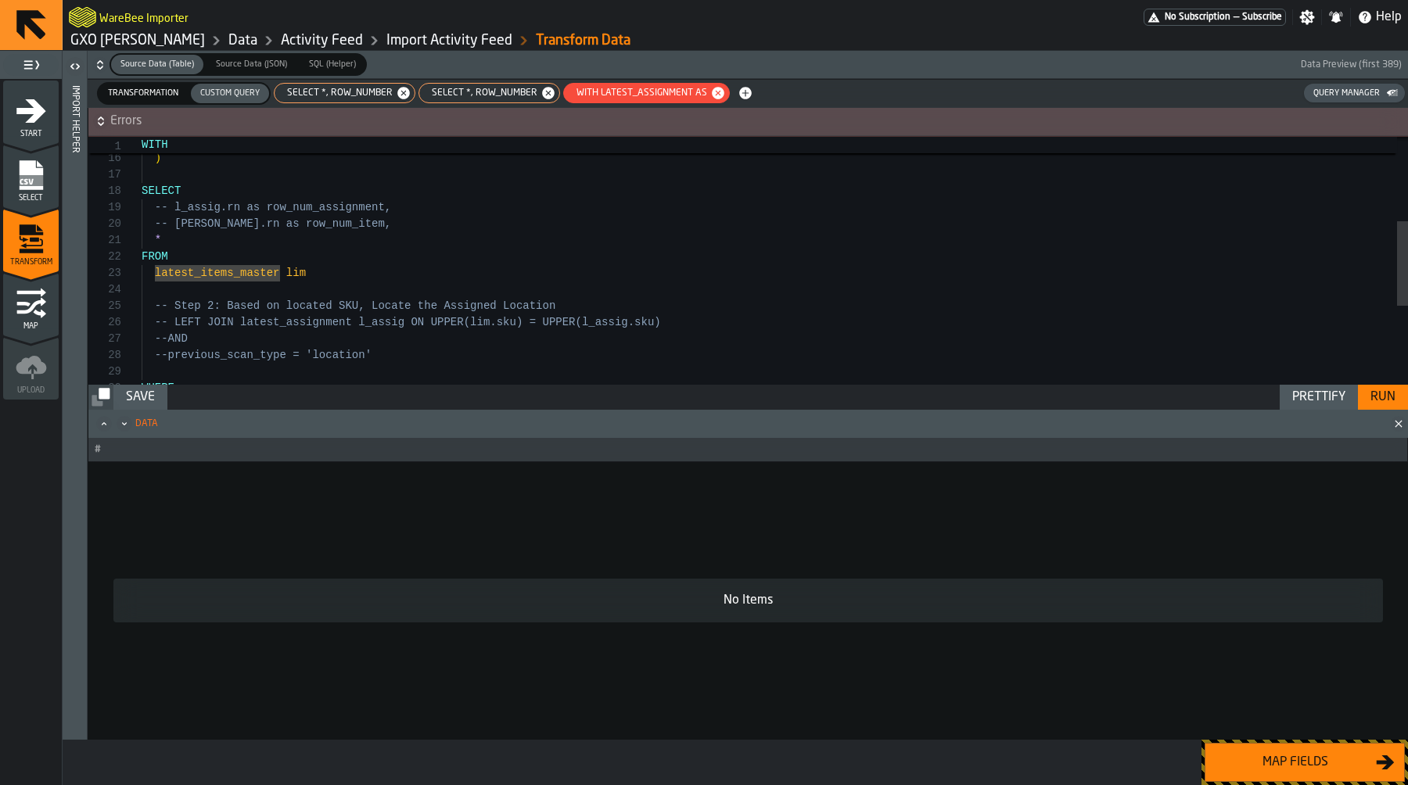
scroll to position [33, 0]
click at [245, 270] on div "{ { #item_set [ @article:latest ] } } ) SELECT -- l_assig.rn as row_num_assignm…" at bounding box center [775, 252] width 1266 height 723
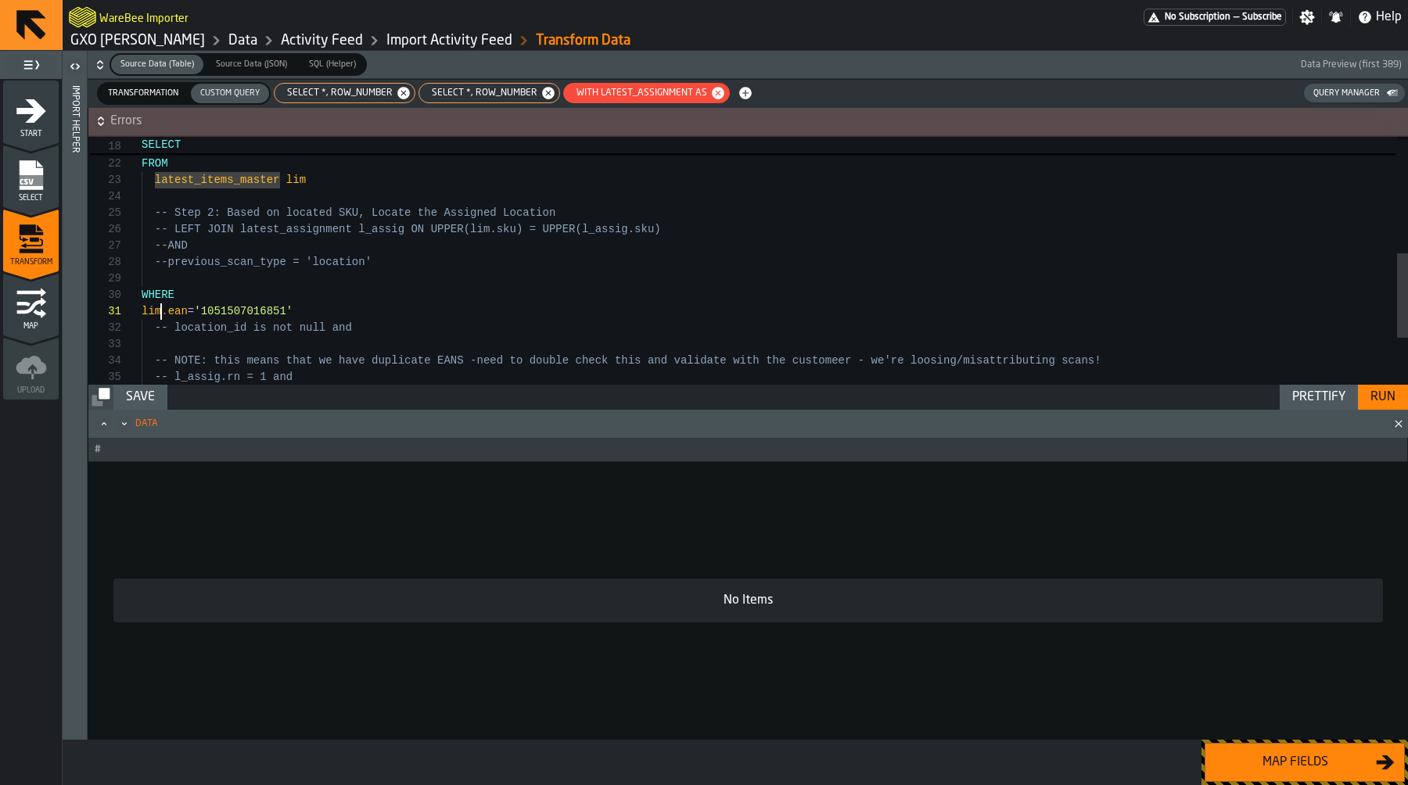
scroll to position [0, 0]
click at [159, 307] on div "-- lim.rn as row_num_item, * FROM latest_items_master lim -- Step 2: Based on l…" at bounding box center [775, 159] width 1266 height 723
click at [190, 307] on div "-- lim.rn as row_num_item, * FROM latest_items_master lim -- Step 2: Based on l…" at bounding box center [775, 159] width 1266 height 723
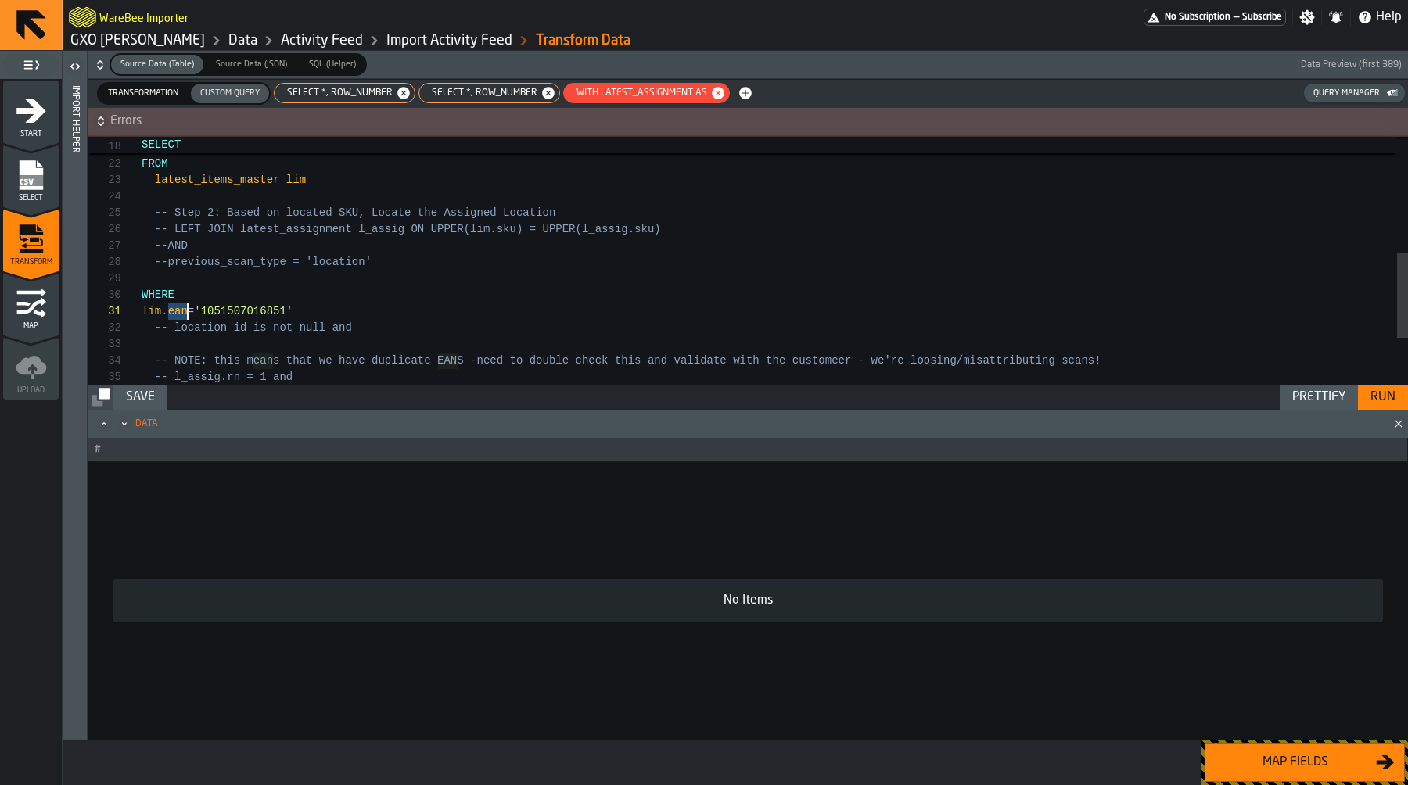
click at [224, 307] on div "-- lim.rn as row_num_item, * FROM latest_items_master lim -- Step 2: Based on l…" at bounding box center [775, 159] width 1266 height 723
click at [352, 323] on div "-- lim.rn as row_num_item, * FROM latest_items_master lim -- Step 2: Based on l…" at bounding box center [775, 159] width 1266 height 723
click at [352, 313] on div "-- lim.rn as row_num_item, * FROM latest_items_master lim -- Step 2: Based on l…" at bounding box center [775, 159] width 1266 height 723
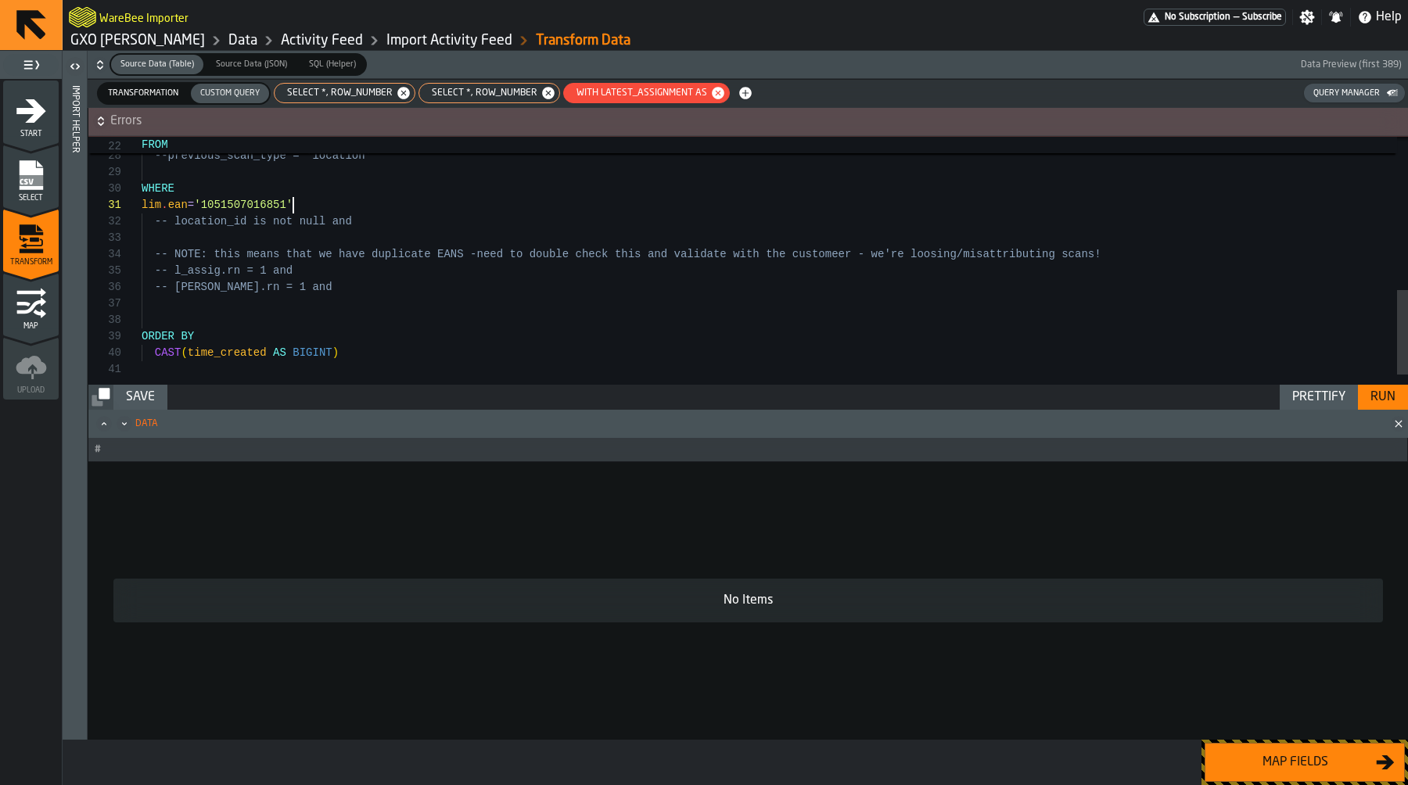
click at [340, 282] on div "--AND --previous_scan_type = 'location' WHERE lim . ean = '1051507016851' -- lo…" at bounding box center [775, 53] width 1266 height 723
click at [454, 94] on span "SELECT *, ROW_NUMBER" at bounding box center [481, 93] width 118 height 11
type textarea "**********"
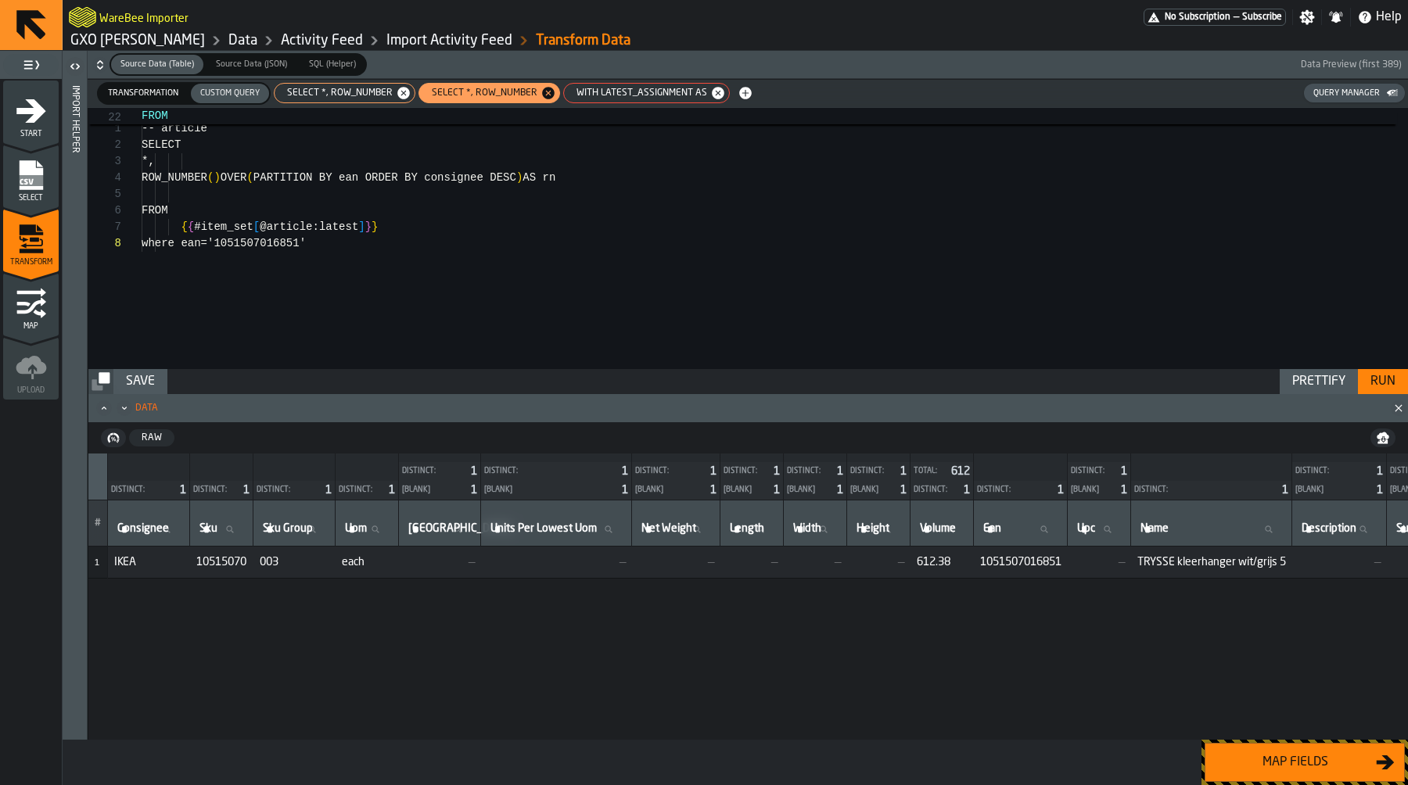
scroll to position [115, 0]
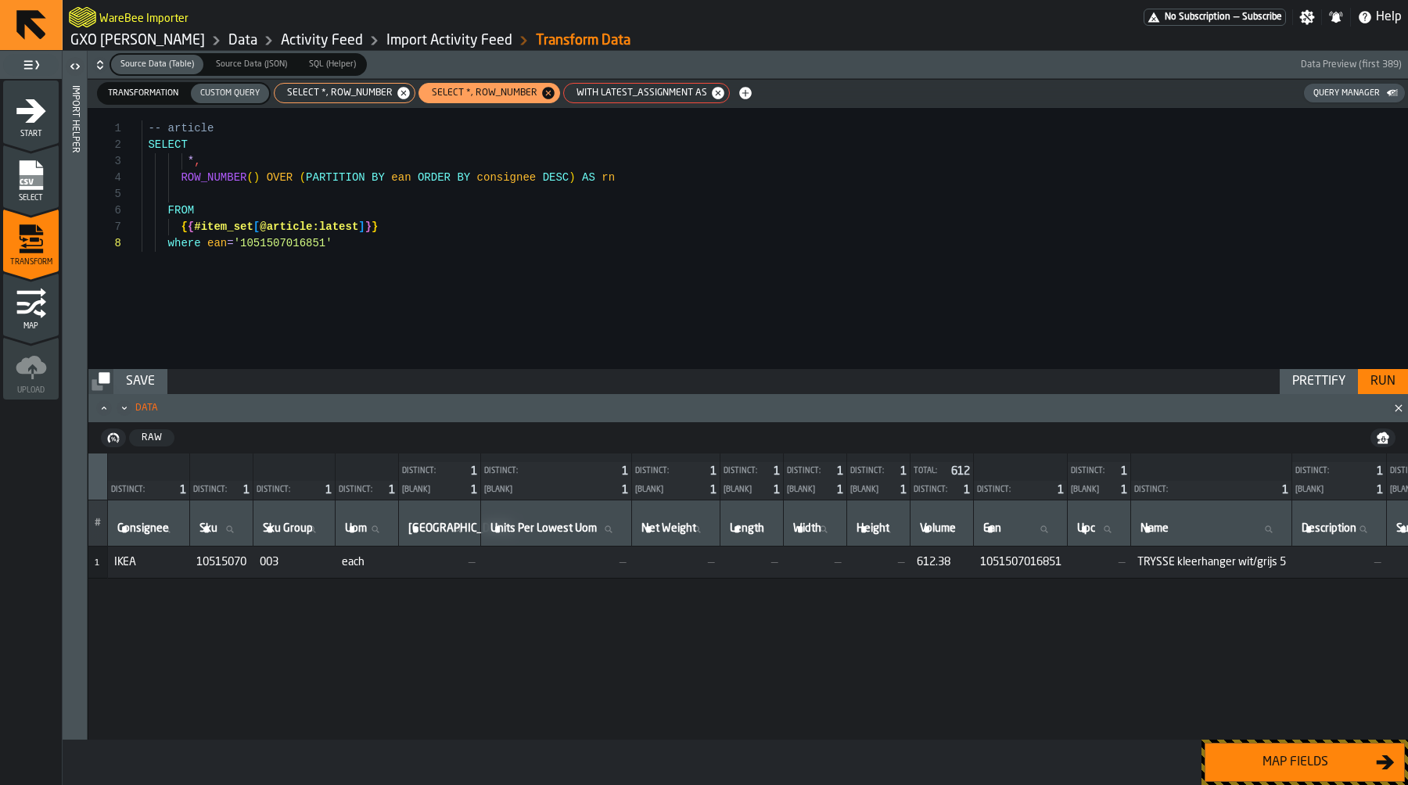
click at [400, 248] on div "-- article SELECT * , ROW_NUMBER ( ) OVER ( PARTITION BY ean ORDER BY consignee…" at bounding box center [775, 238] width 1266 height 261
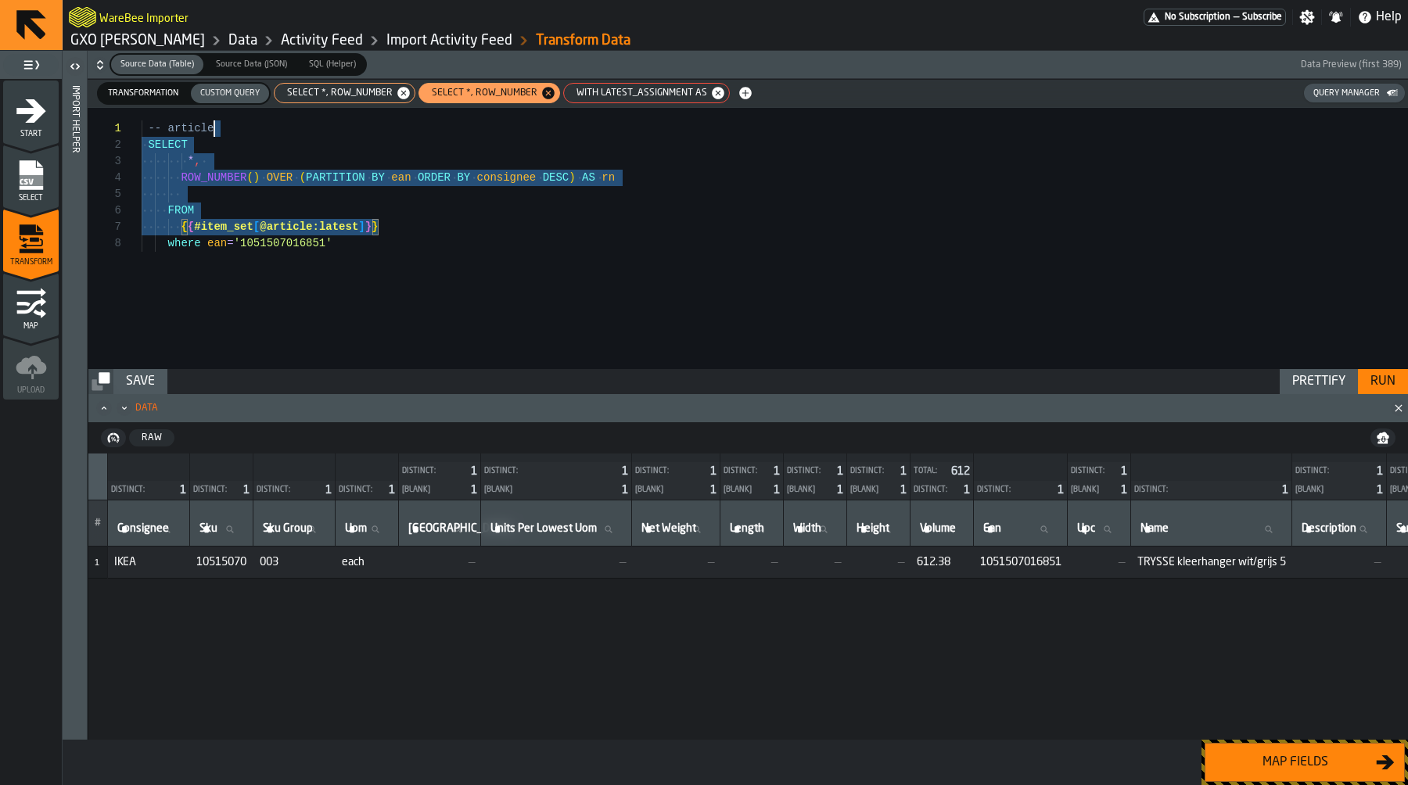
scroll to position [0, 0]
drag, startPoint x: 542, startPoint y: 226, endPoint x: 256, endPoint y: 122, distance: 304.5
click at [256, 122] on div "-- article SELECT * , ROW_NUMBER ( ) OVER ( PARTITION BY ean ORDER BY consignee…" at bounding box center [775, 238] width 1266 height 261
click at [372, 260] on div "-- article SELECT * , ROW_NUMBER ( ) OVER ( PARTITION BY ean ORDER BY consignee…" at bounding box center [775, 238] width 1266 height 261
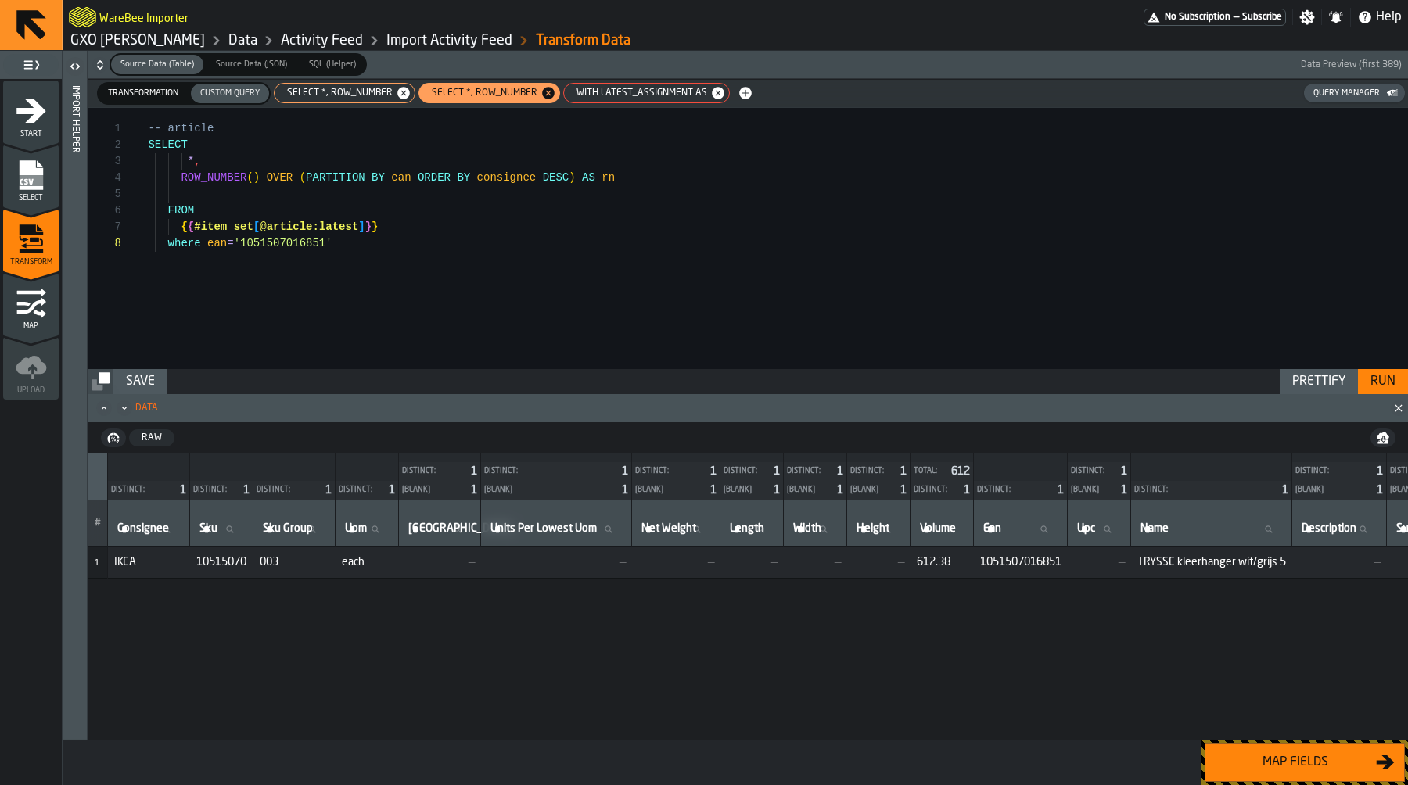
click at [1388, 387] on div "Run" at bounding box center [1383, 381] width 38 height 19
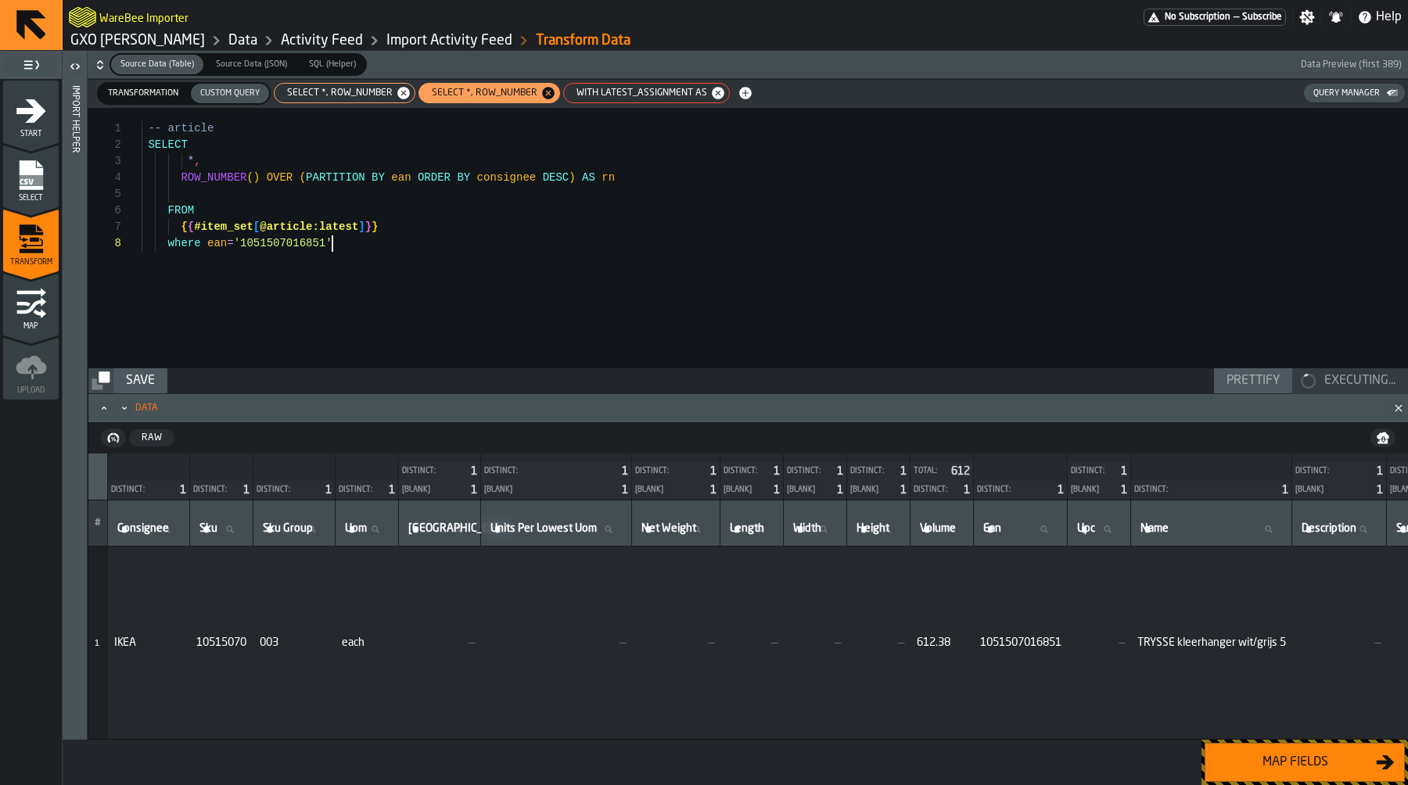
click at [499, 269] on div "-- article SELECT * , ROW_NUMBER ( ) OVER ( PARTITION BY ean ORDER BY consignee…" at bounding box center [775, 238] width 1266 height 260
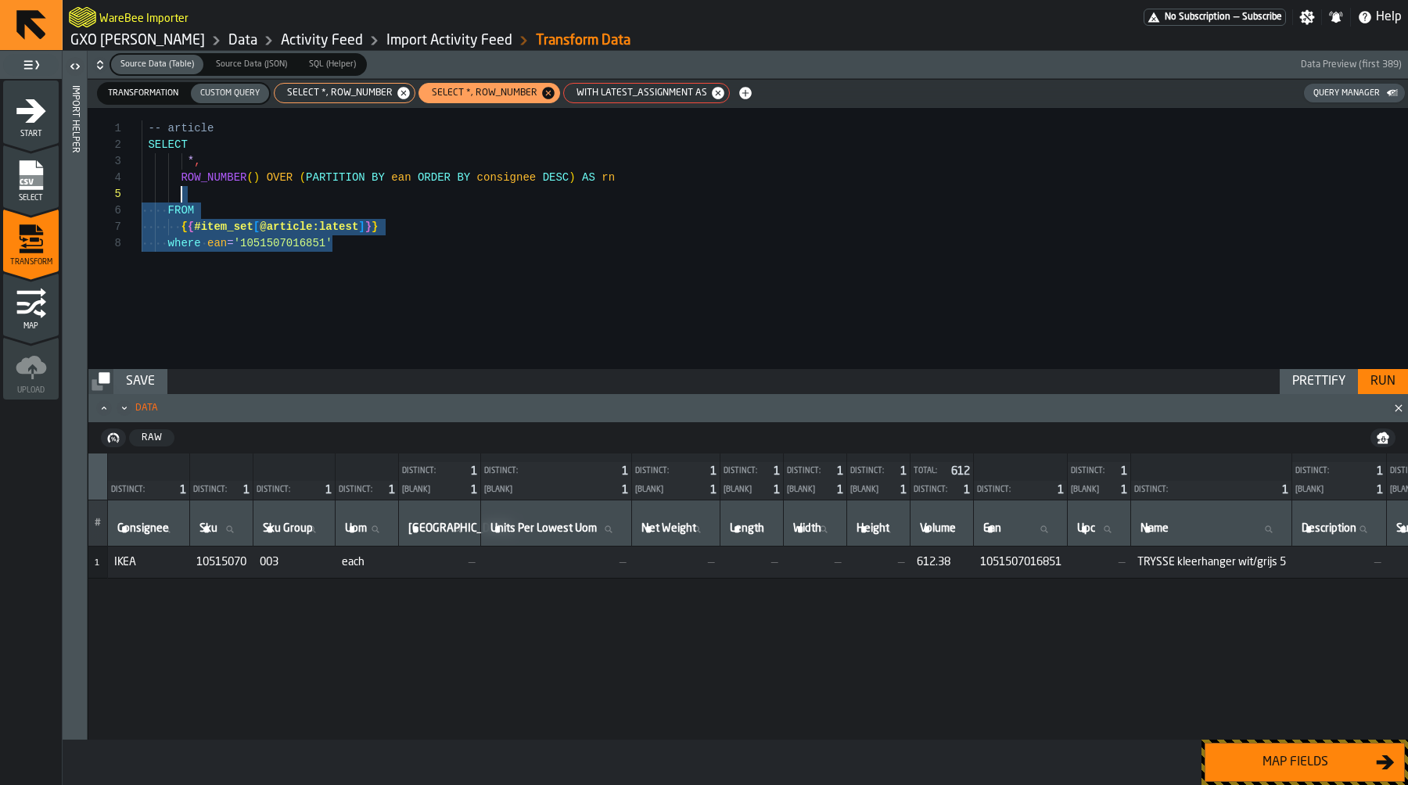
drag, startPoint x: 463, startPoint y: 251, endPoint x: 143, endPoint y: 117, distance: 347.0
click at [143, 117] on div "-- article SELECT * , ROW_NUMBER ( ) OVER ( PARTITION BY ean ORDER BY consignee…" at bounding box center [775, 238] width 1266 height 261
click at [156, 130] on div "-- article SELECT * , ROW_NUMBER ( ) OVER ( PARTITION BY ean ORDER BY consignee…" at bounding box center [775, 238] width 1266 height 261
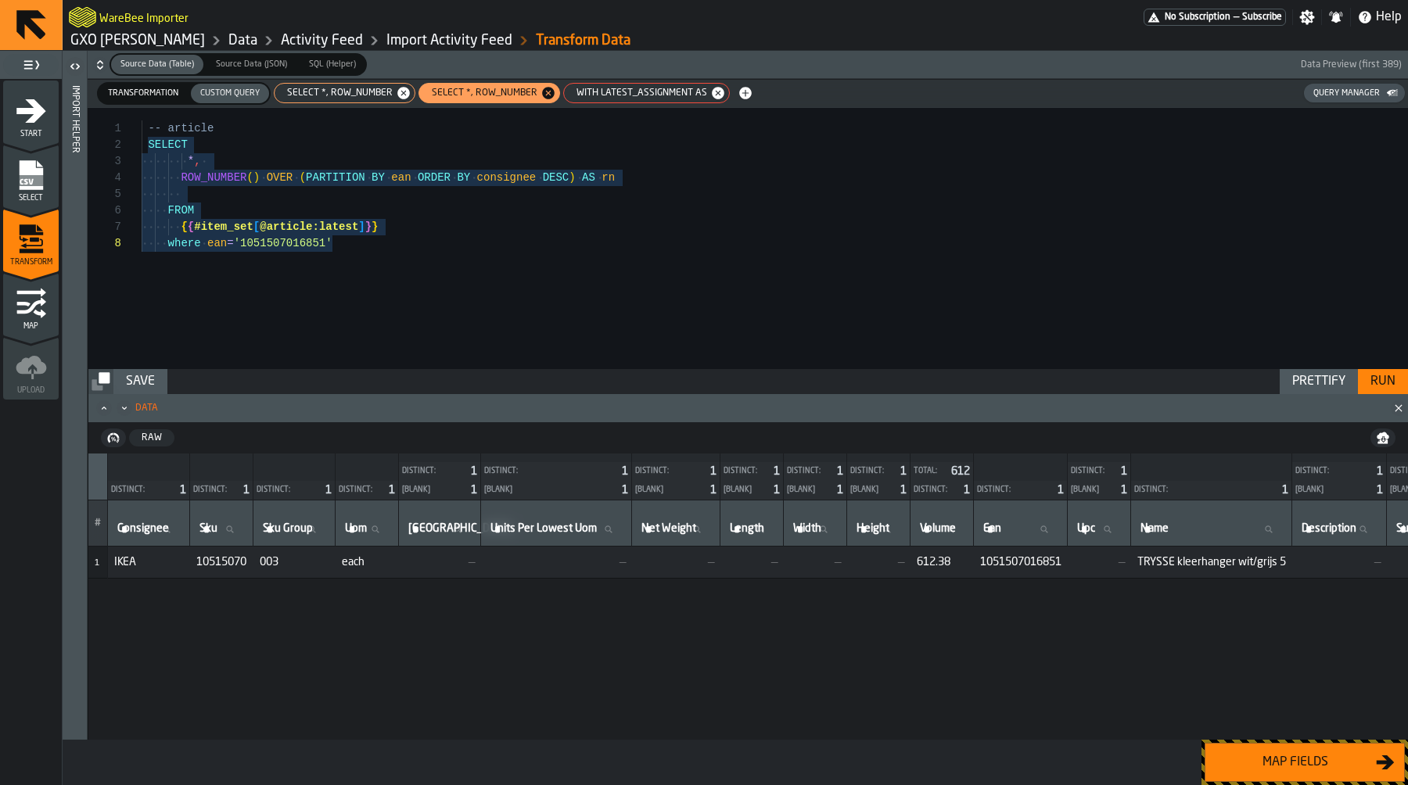
click at [633, 98] on span "WITH latest_assignment AS" at bounding box center [638, 93] width 143 height 11
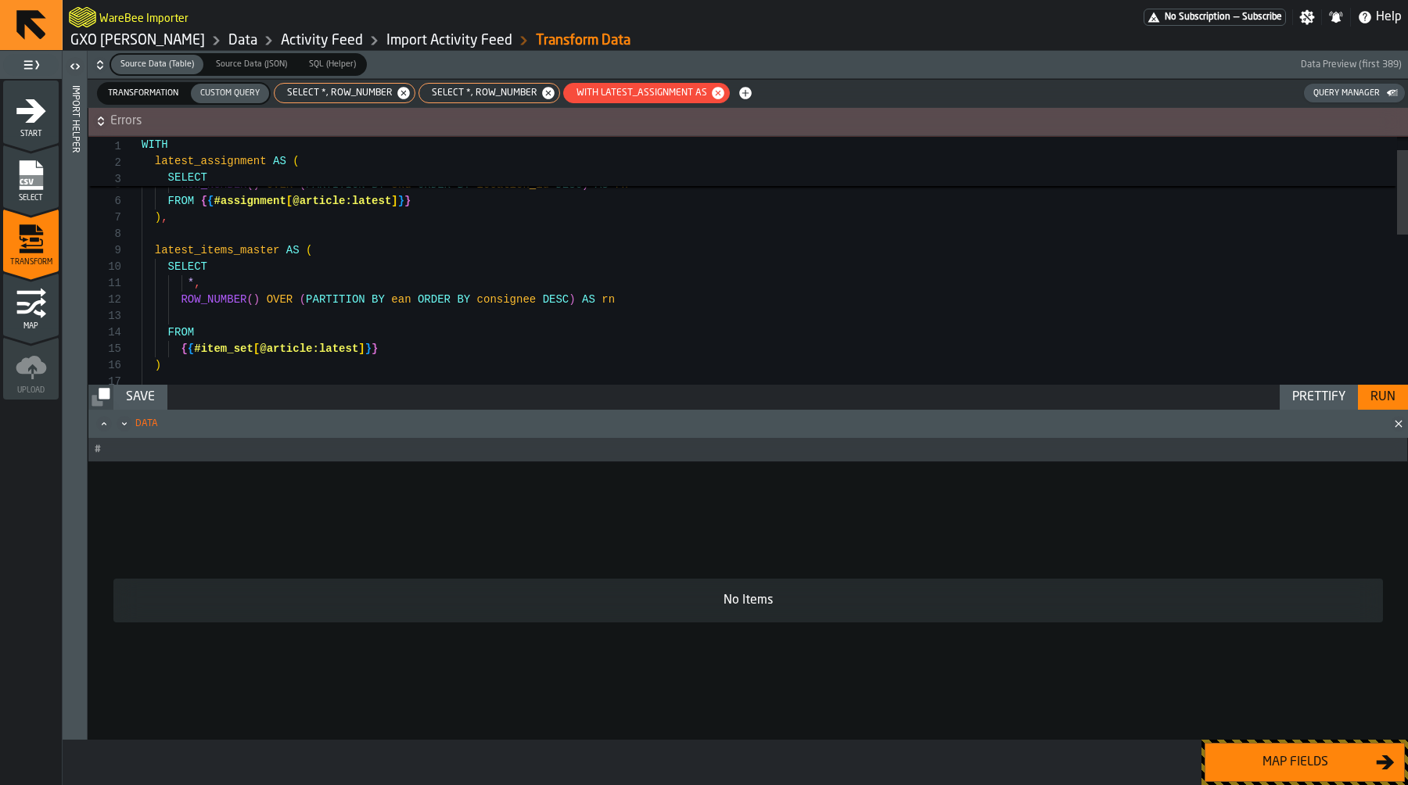
click at [491, 330] on div "latest_assignment AS ( SELECT * , ROW_NUMBER ( ) OVER ( PARTITION BY sku ORDER …" at bounding box center [775, 460] width 1266 height 723
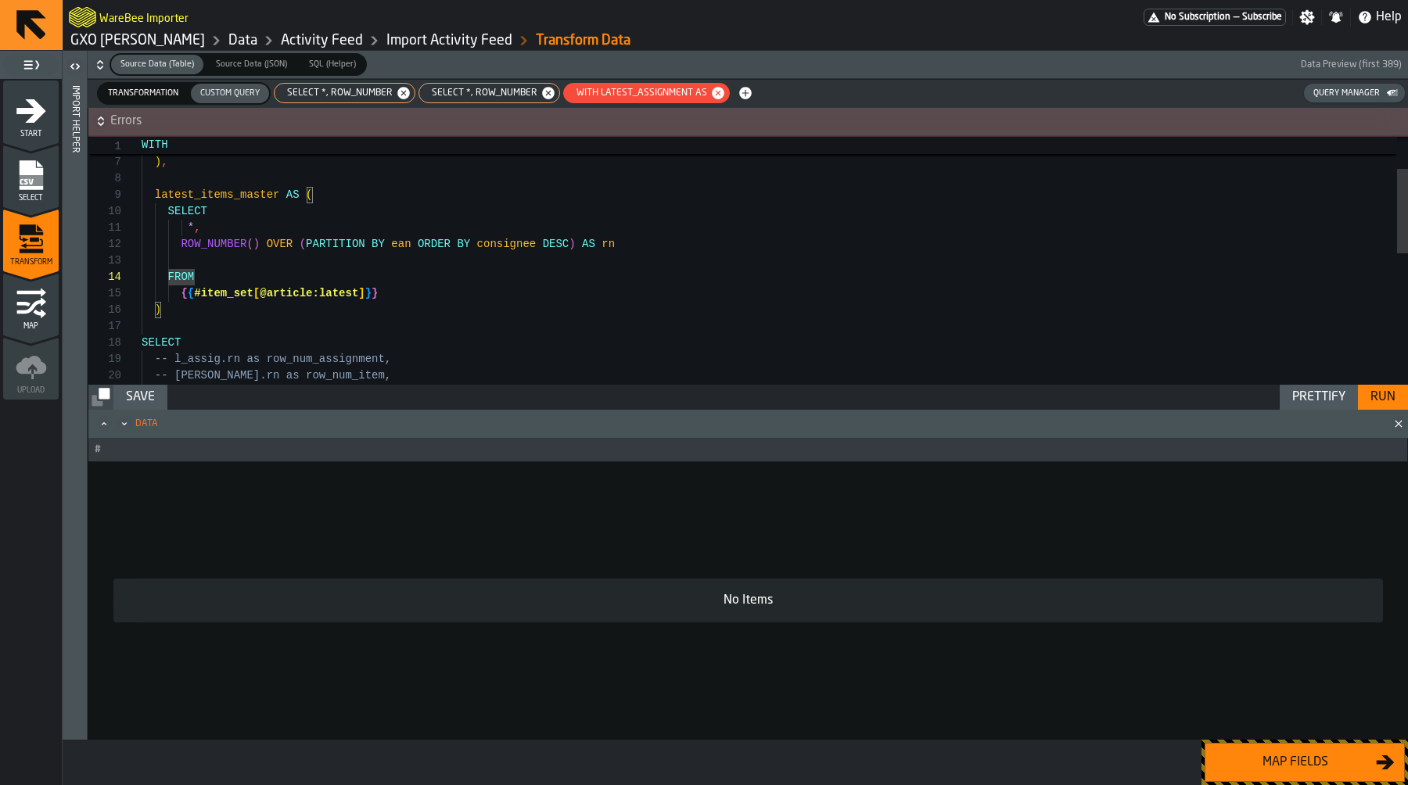
click at [454, 318] on div "ROW_NUMBER ( ) OVER ( PARTITION BY sku ORDER BY location_id DESC ) AS rn FROM {…" at bounding box center [775, 404] width 1266 height 723
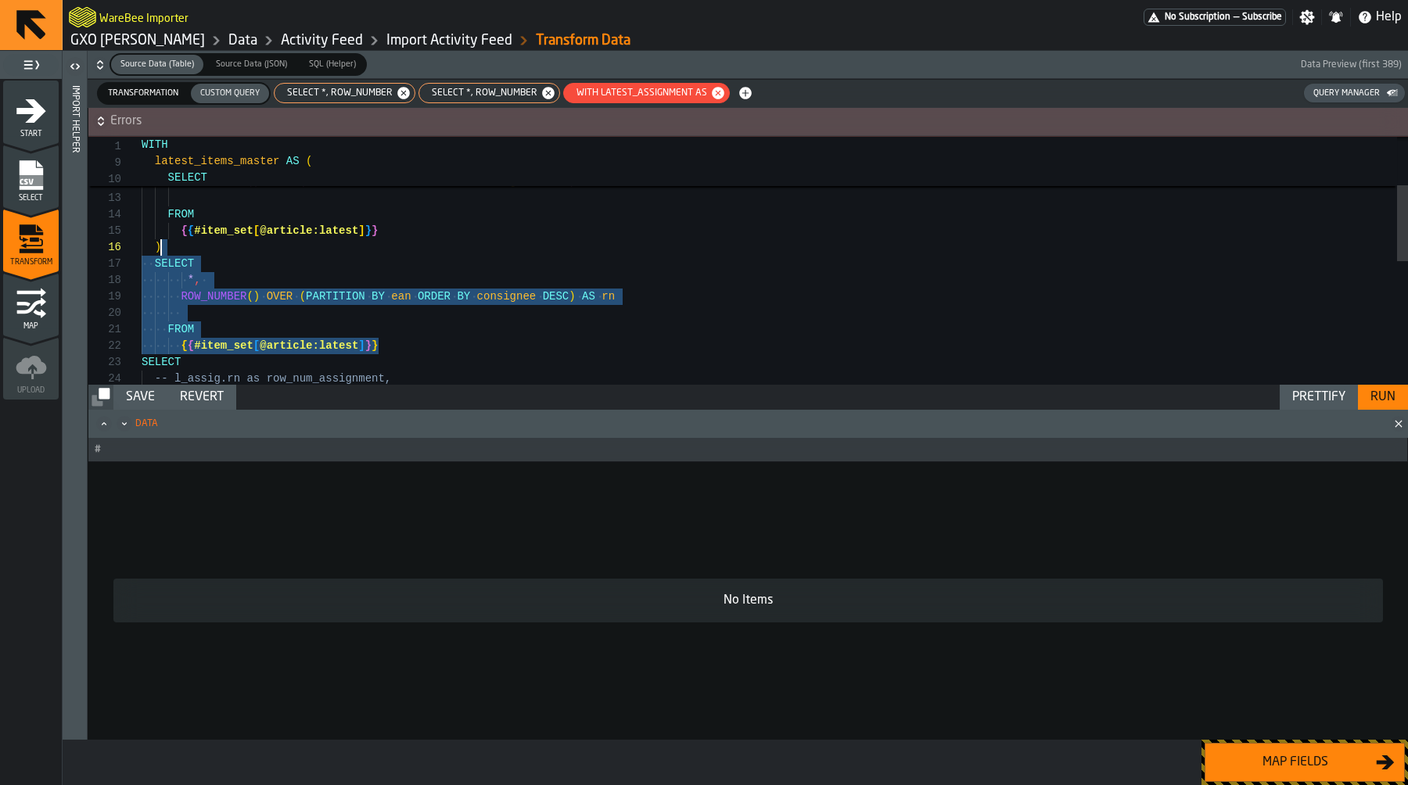
scroll to position [82, 0]
click at [251, 253] on div "FROM { { #item_set [ @article:latest ] } } ) SELECT * , ROW_NUMBER ( ) OVER ( P…" at bounding box center [775, 383] width 1266 height 806
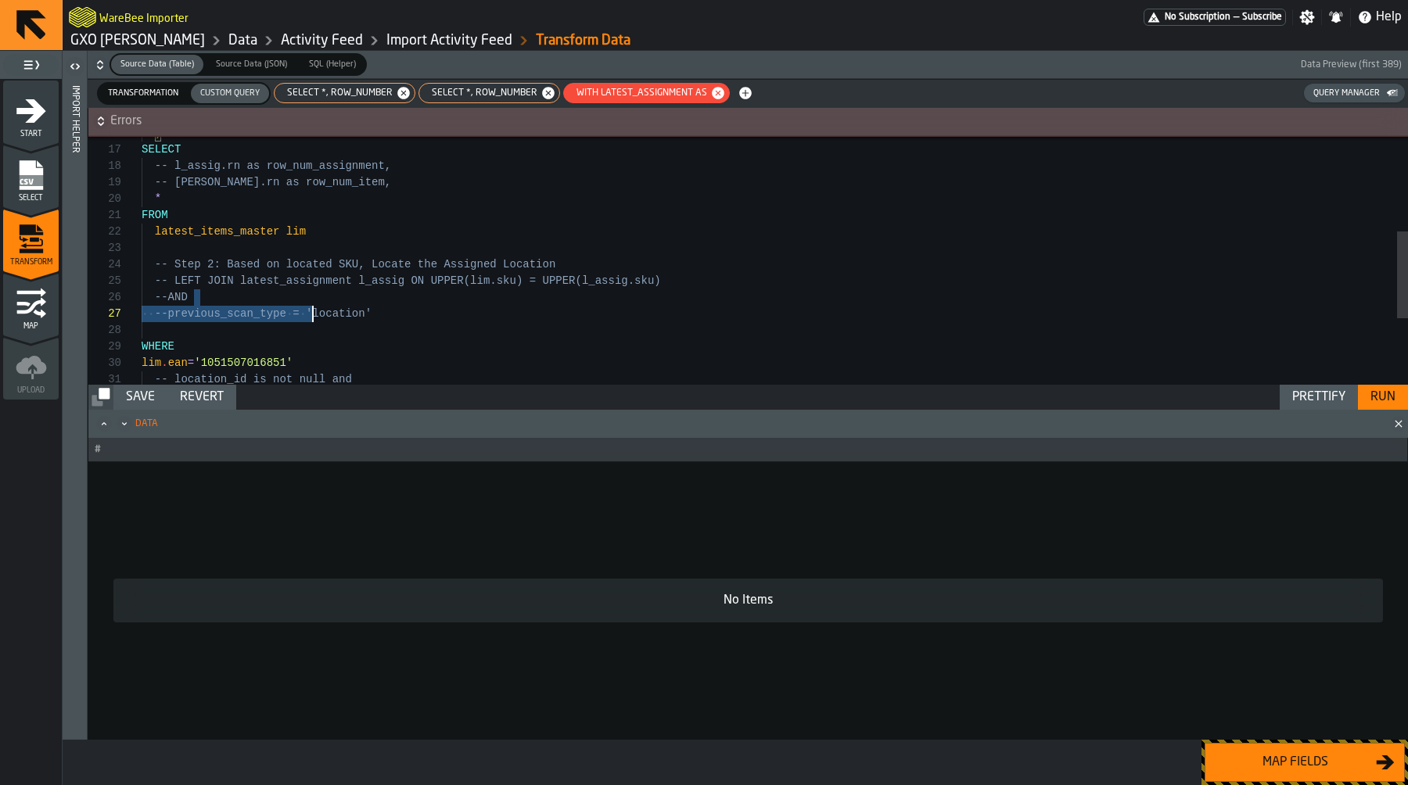
click at [313, 305] on div ") SELECT -- l_assig.rn as row_num_assignment, -- lim.rn as row_num_item, * FROM…" at bounding box center [775, 219] width 1266 height 707
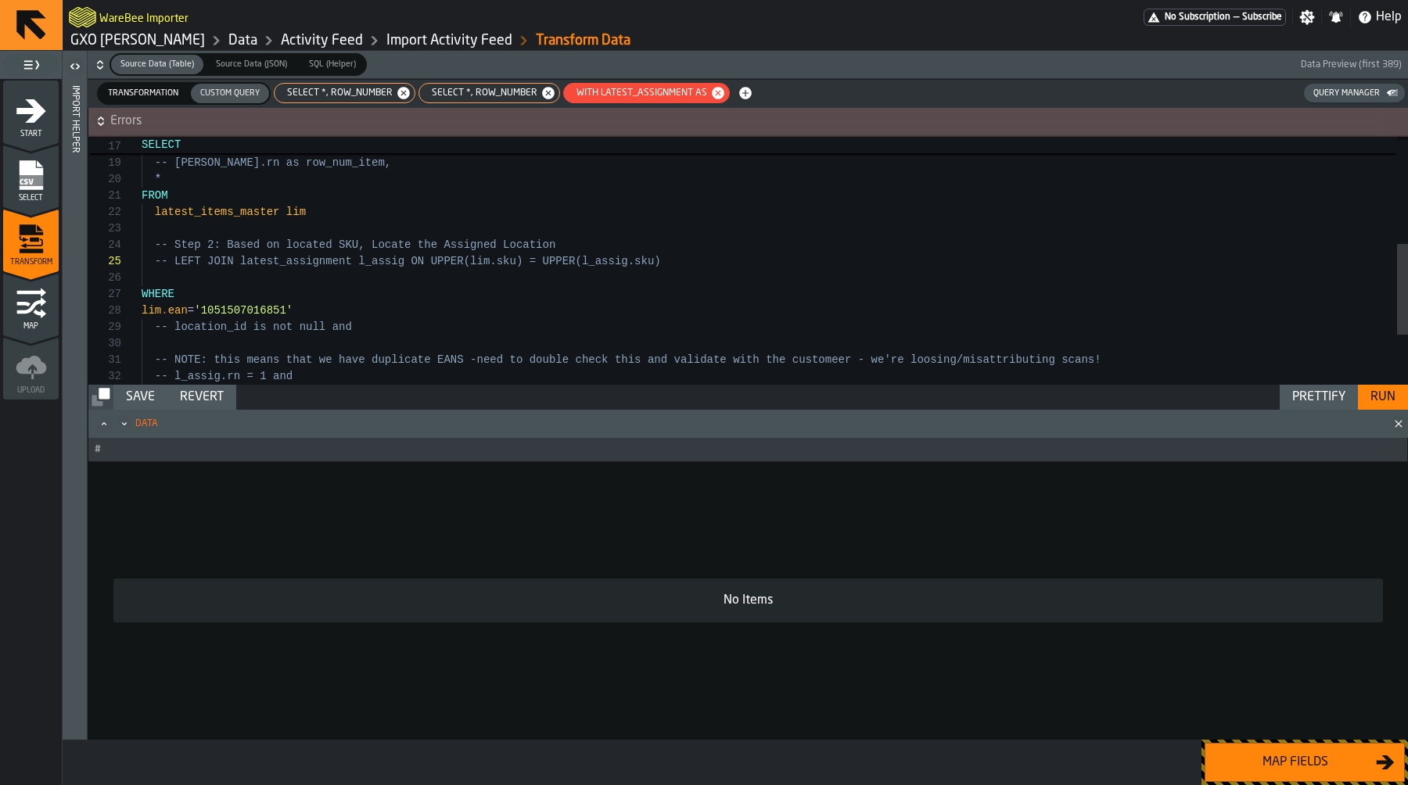
scroll to position [131, 0]
click at [289, 325] on div "SELECT -- l_assig.rn as row_num_assignment, -- lim.rn as row_num_item, * FROM l…" at bounding box center [775, 184] width 1266 height 674
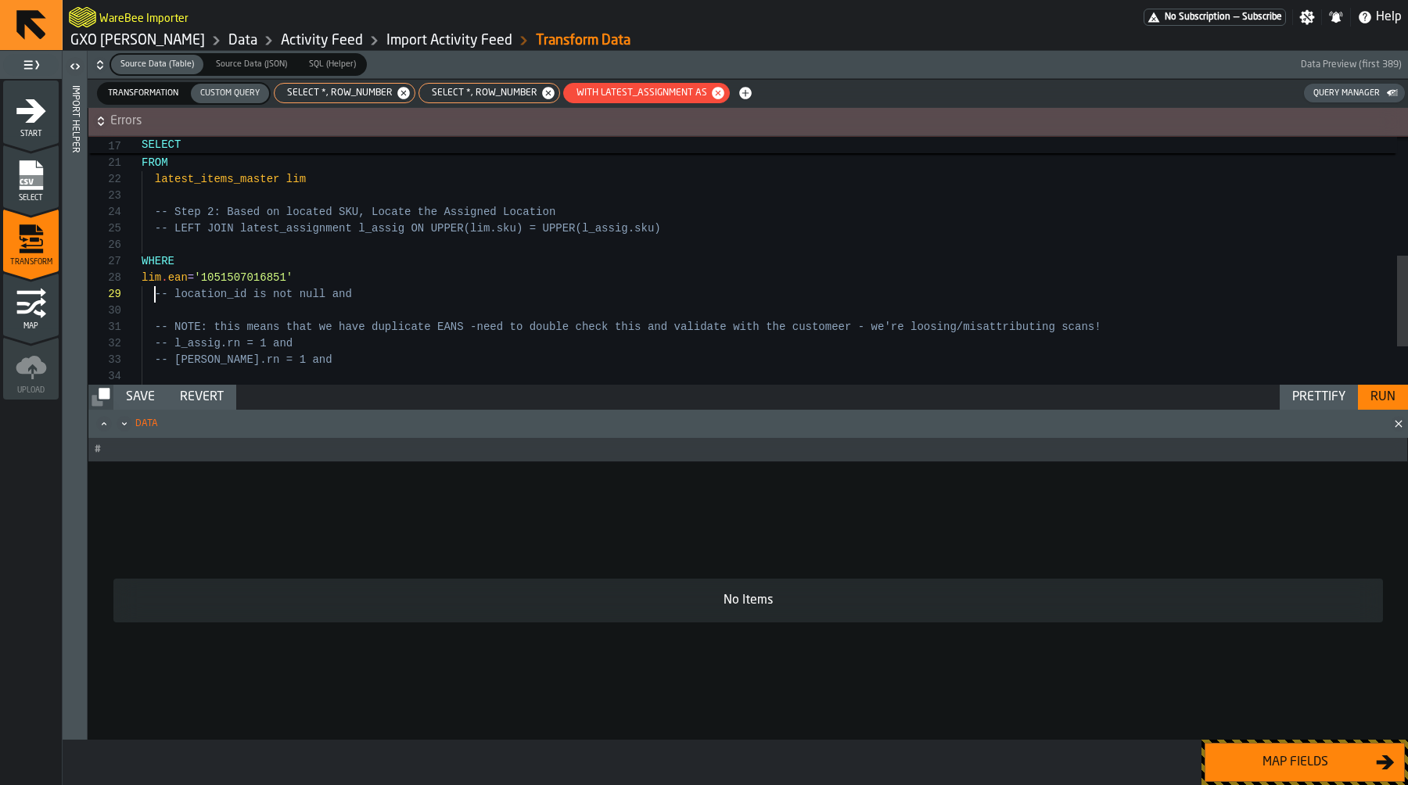
click at [380, 356] on div "-- lim.rn as row_num_item, * FROM latest_items_master lim -- Step 2: Based on l…" at bounding box center [775, 151] width 1266 height 674
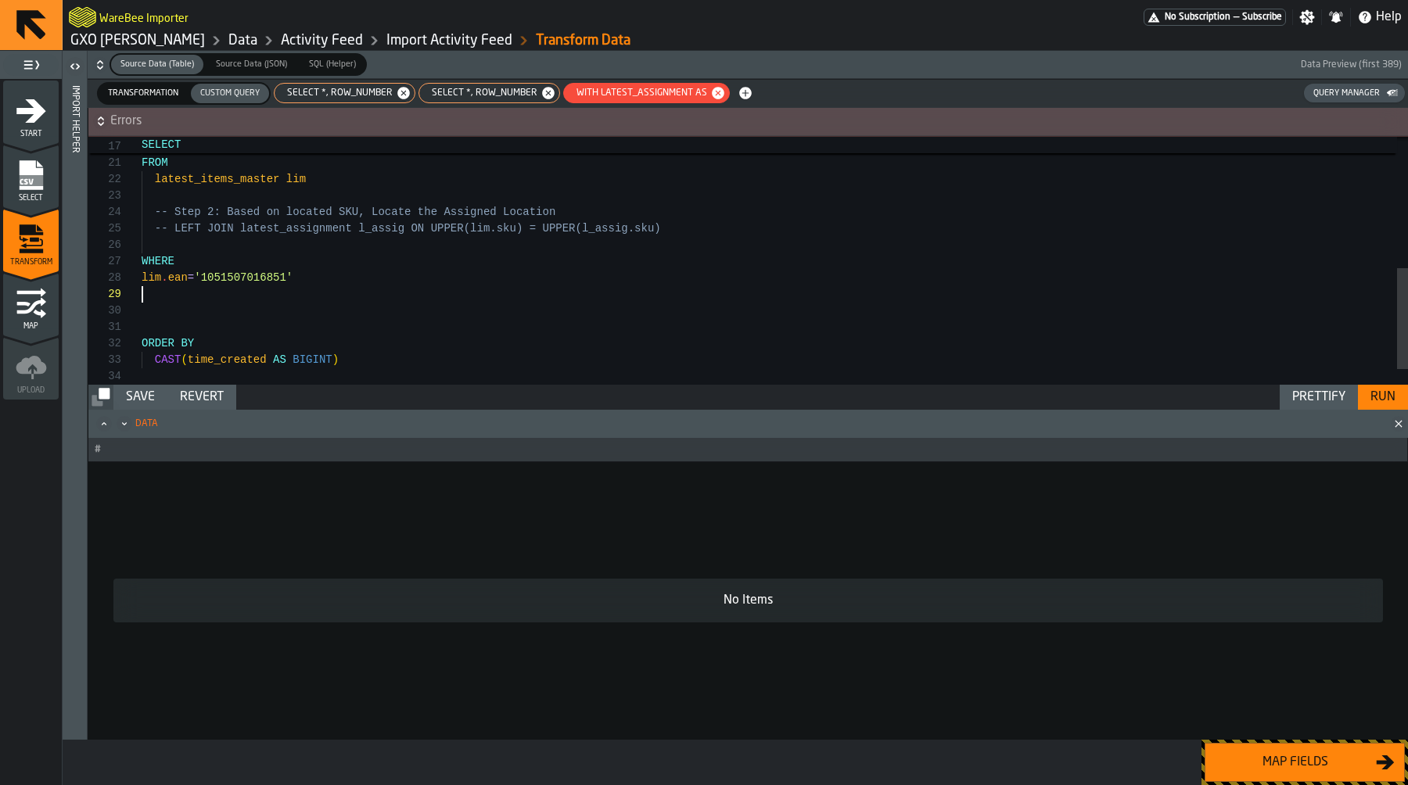
scroll to position [115, 0]
click at [167, 283] on div "-- lim.rn as row_num_item, * FROM latest_items_master lim -- Step 2: Based on l…" at bounding box center [775, 110] width 1266 height 592
click at [1375, 389] on div "Run" at bounding box center [1383, 397] width 38 height 19
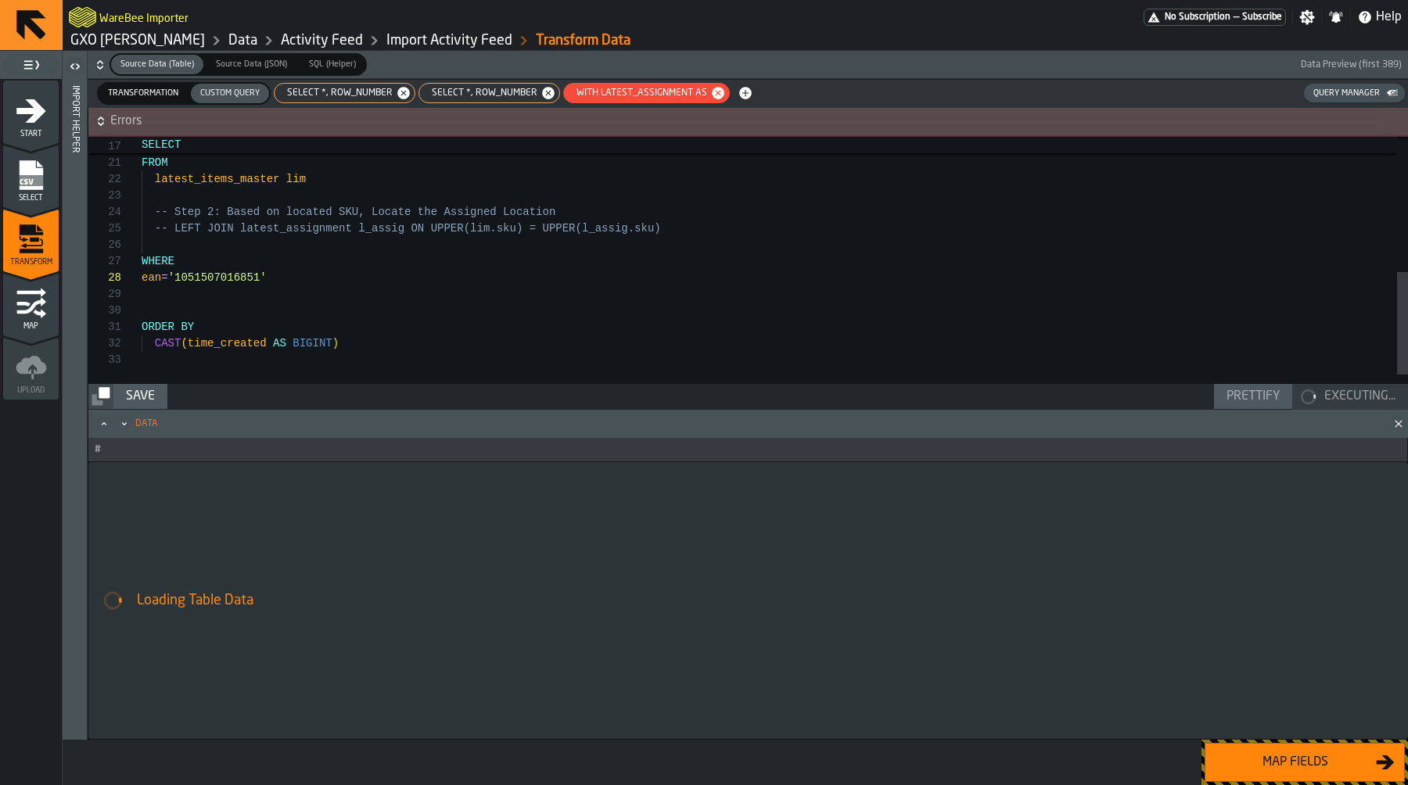
type textarea "**********"
click at [386, 331] on div "-- lim.rn as row_num_item, * FROM latest_items_master lim -- Step 2: Based on l…" at bounding box center [775, 110] width 1266 height 592
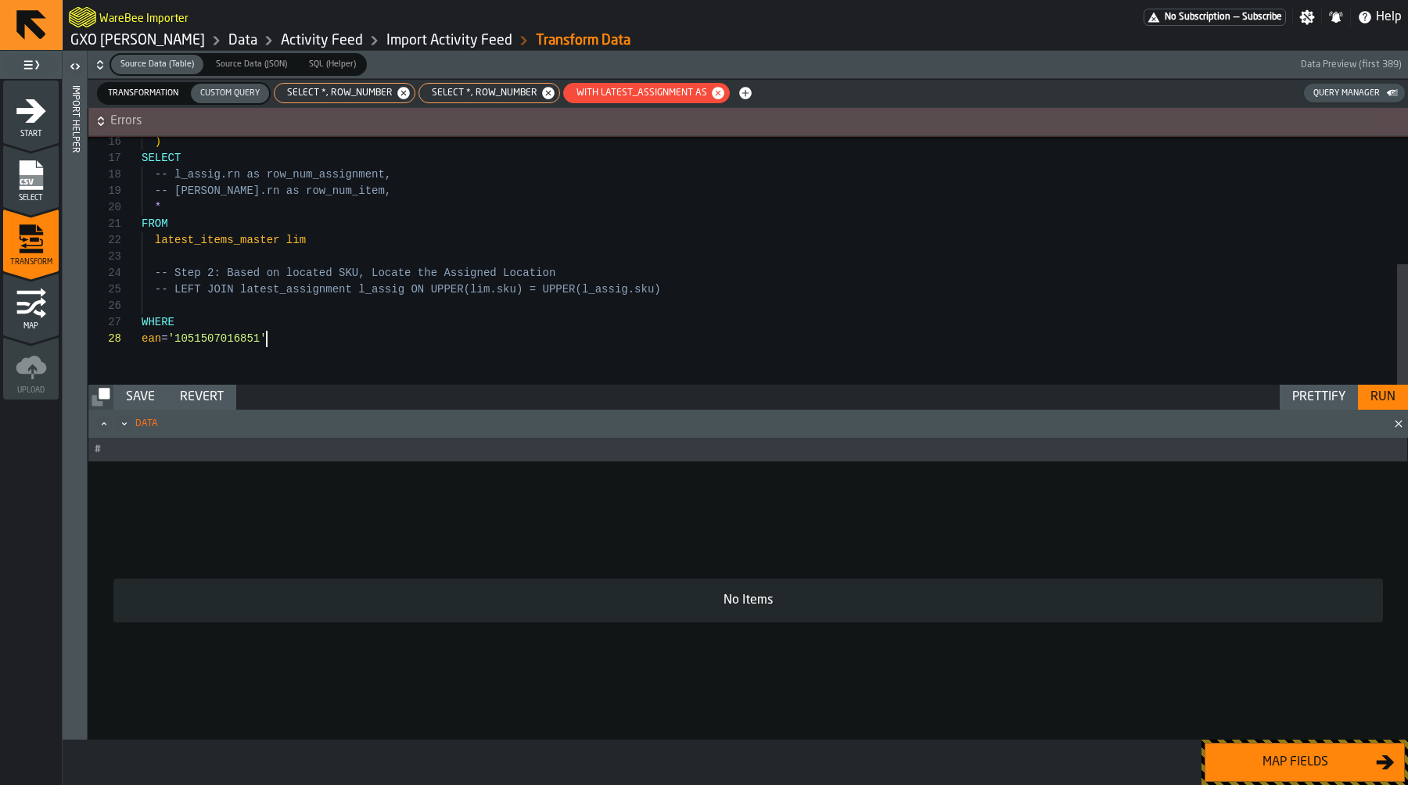
scroll to position [49, 0]
click at [368, 278] on div "FROM latest_items_master lim -- Step 2: Based on located SKU, Locate the Assign…" at bounding box center [775, 130] width 1266 height 510
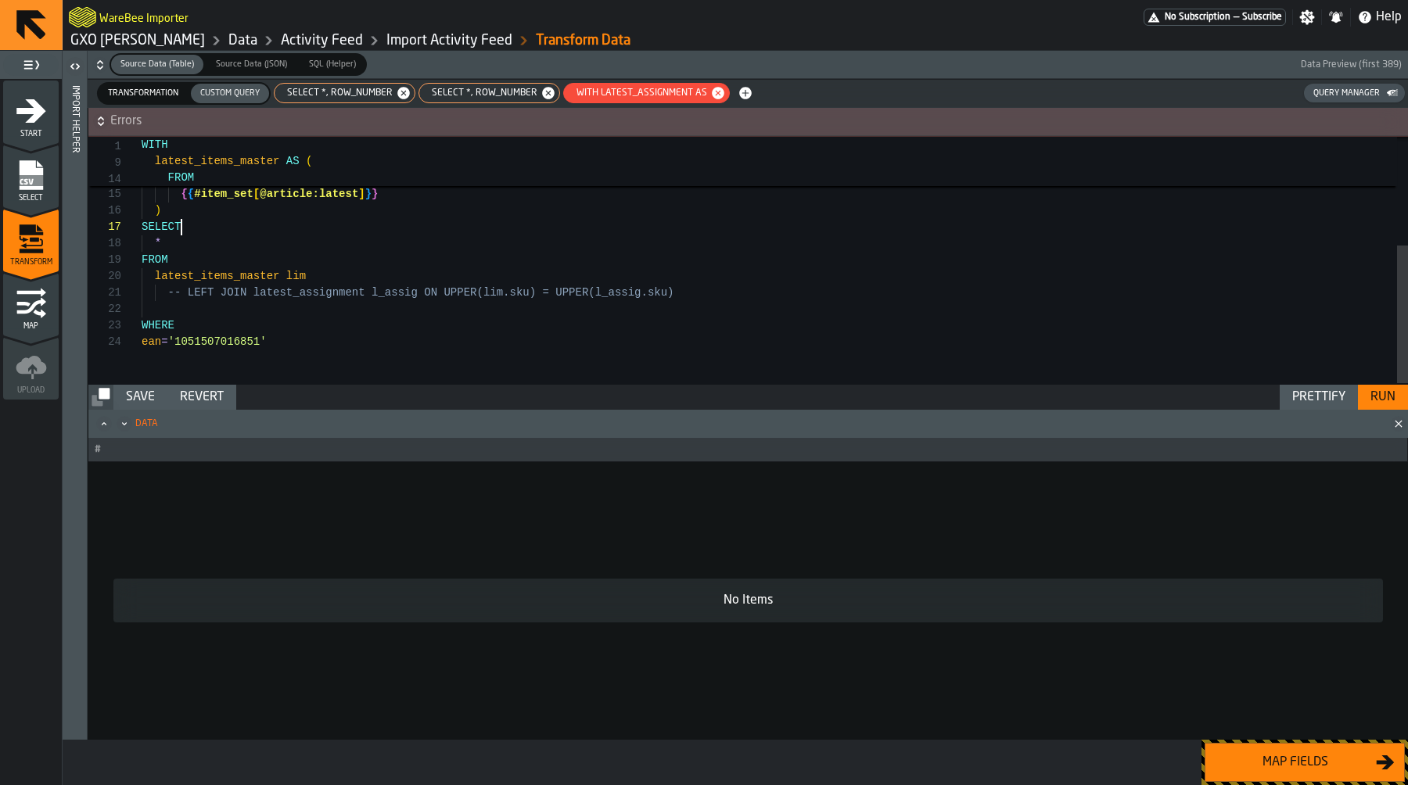
scroll to position [99, 0]
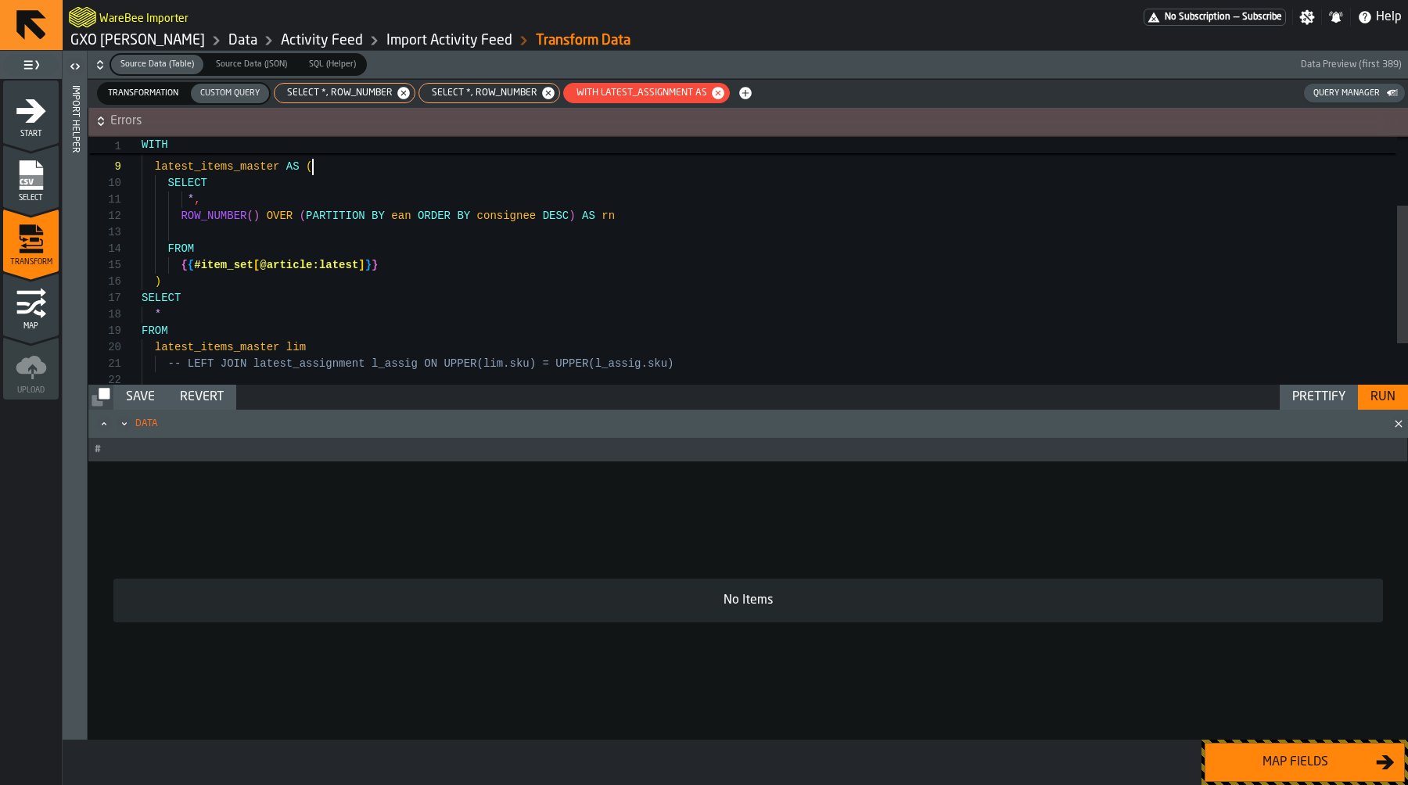
click at [328, 168] on div "FROM * SELECT ) { { #item_set [ @article:latest ] } } FROM ROW_NUMBER ( ) OVER …" at bounding box center [775, 237] width 1266 height 444
click at [456, 278] on div "FROM * SELECT ) { { #item_set [ @article:latest ] } } FROM ROW_NUMBER ( ) OVER …" at bounding box center [775, 237] width 1266 height 444
click at [1374, 398] on div "Run" at bounding box center [1383, 397] width 38 height 19
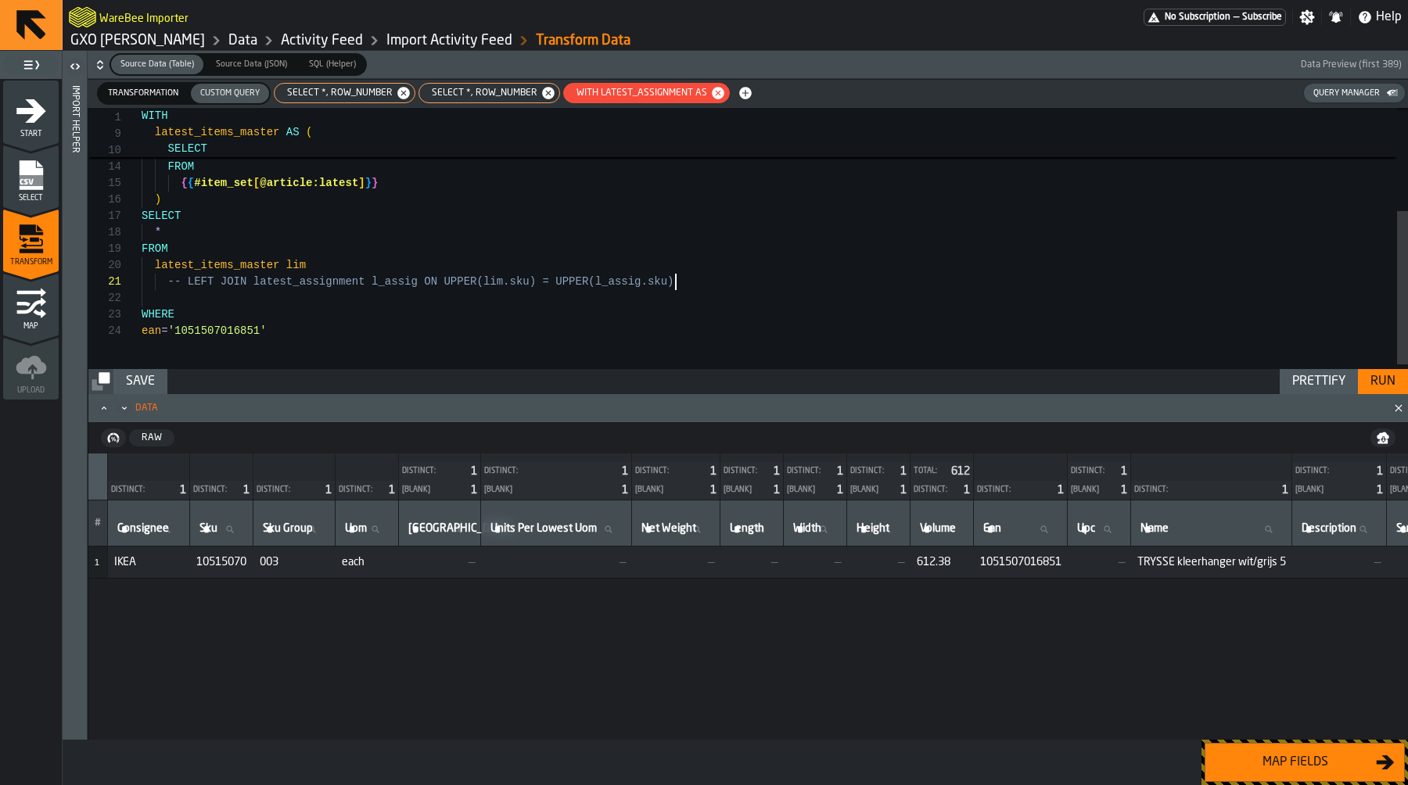
click at [702, 278] on div "FROM * SELECT ) { { #item_set [ @article:latest ] } } FROM ROW_NUMBER ( ) OVER …" at bounding box center [775, 155] width 1266 height 444
click at [1363, 377] on button "Run" at bounding box center [1383, 381] width 50 height 25
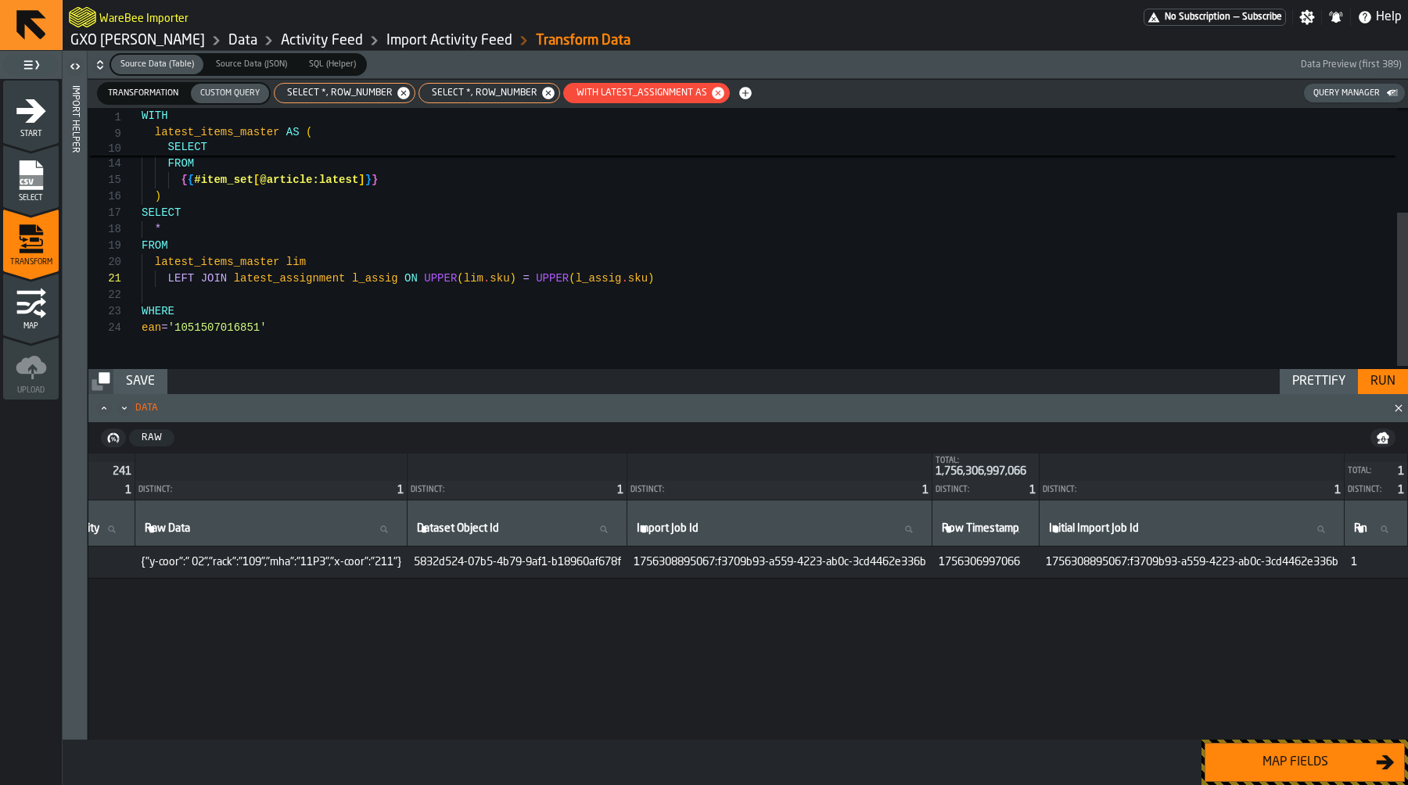
scroll to position [0, 3700]
click at [1069, 260] on div "FROM * SELECT ) { { #item_set [ @article:latest ] } } FROM ROW_NUMBER ( ) OVER …" at bounding box center [775, 152] width 1266 height 444
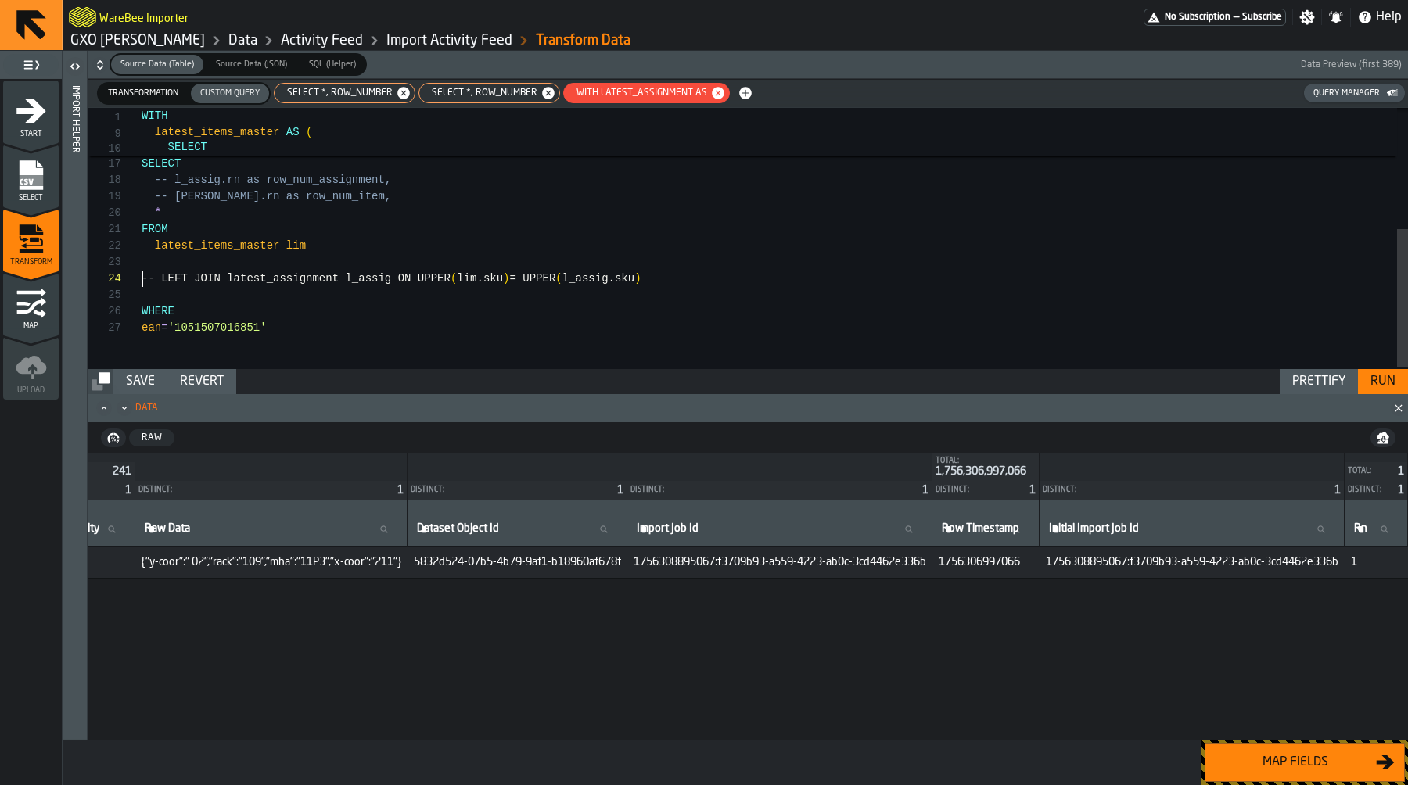
scroll to position [49, 0]
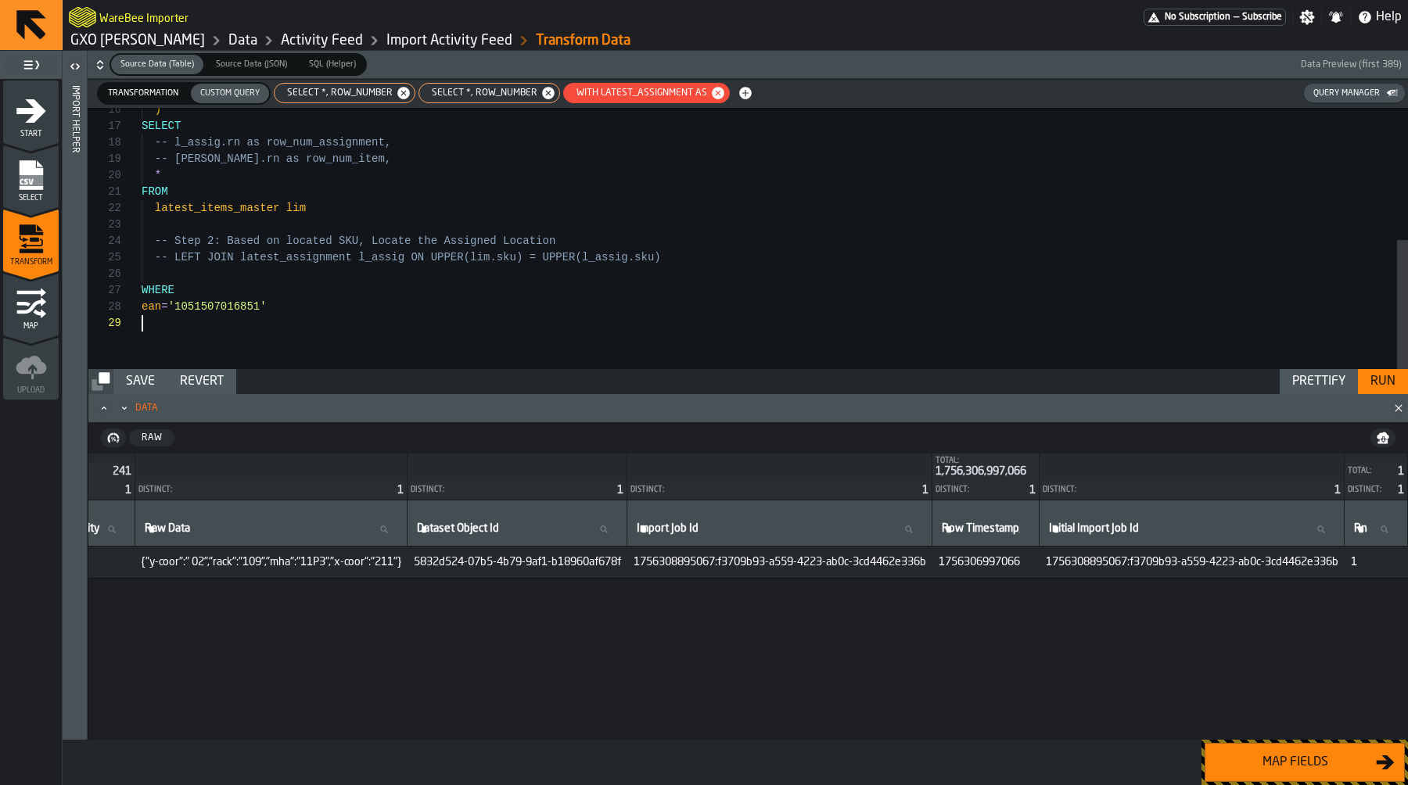
type textarea "**********"
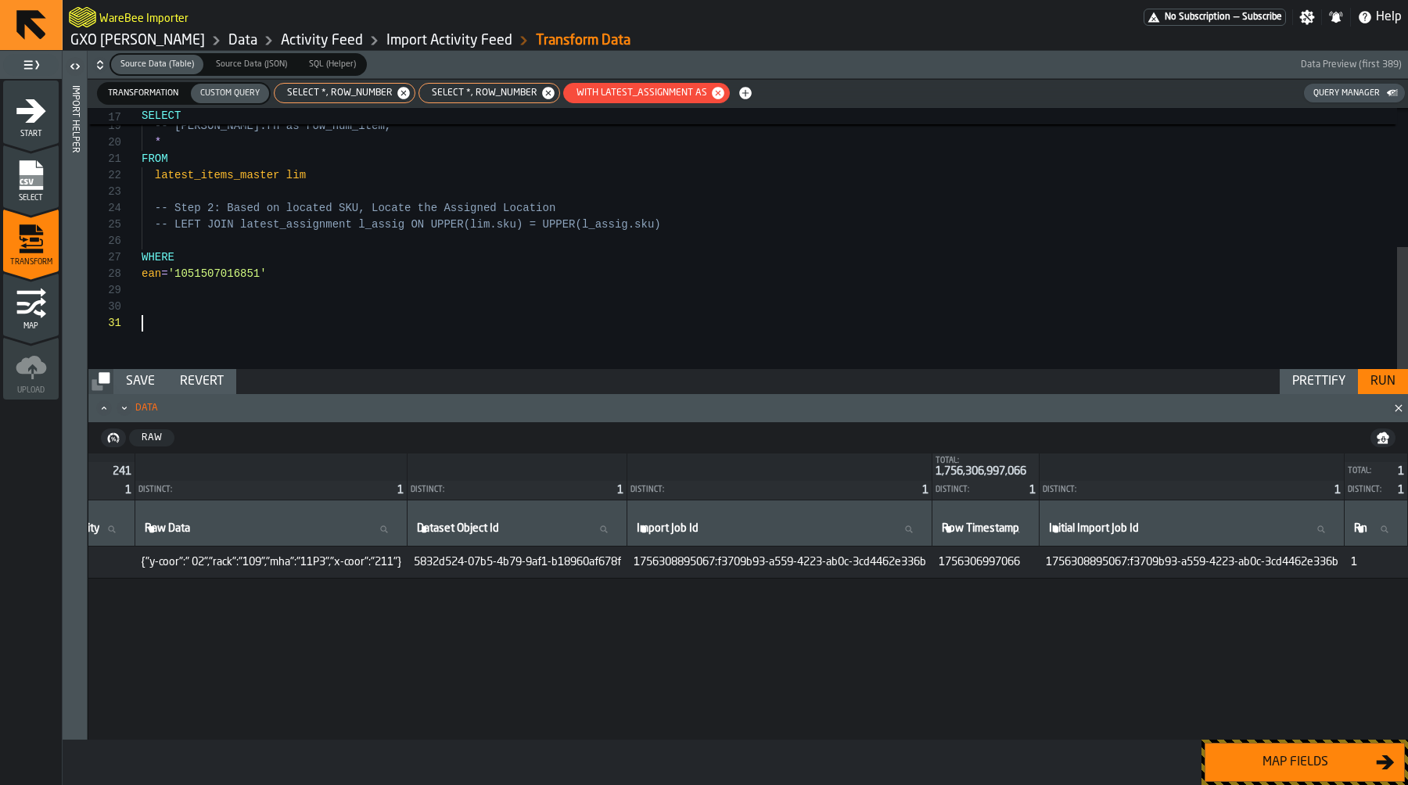
scroll to position [0, 0]
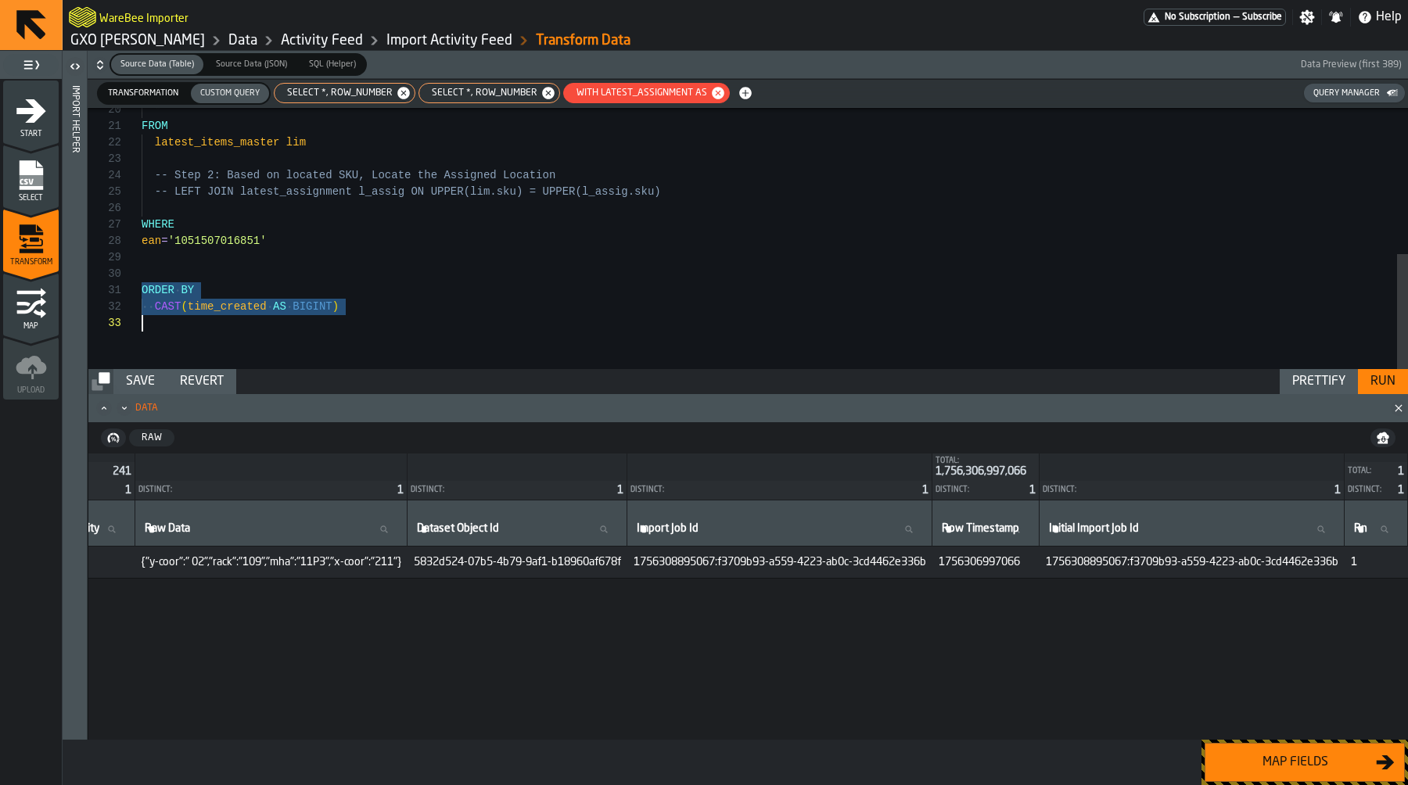
click at [1378, 386] on div "Run" at bounding box center [1383, 381] width 38 height 19
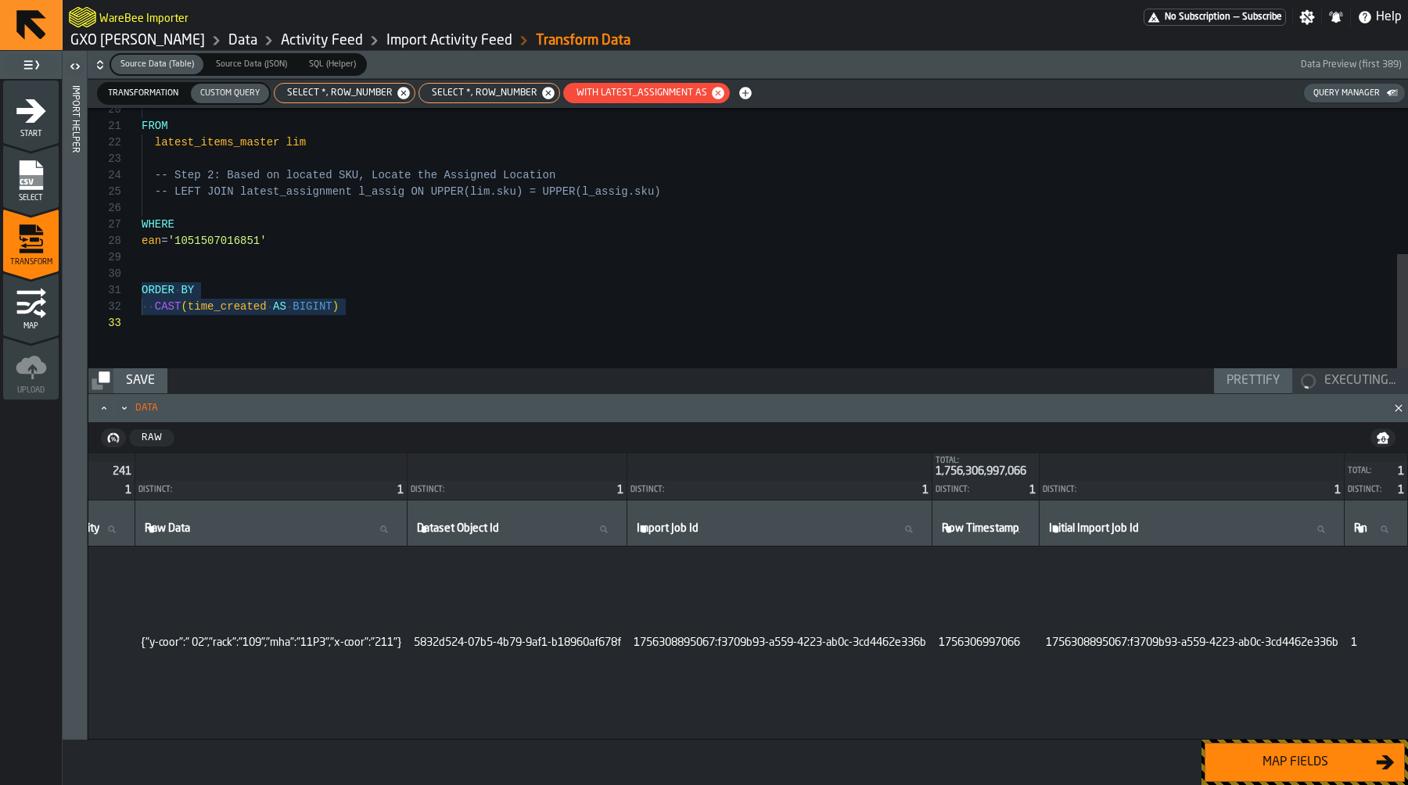
scroll to position [0, 2491]
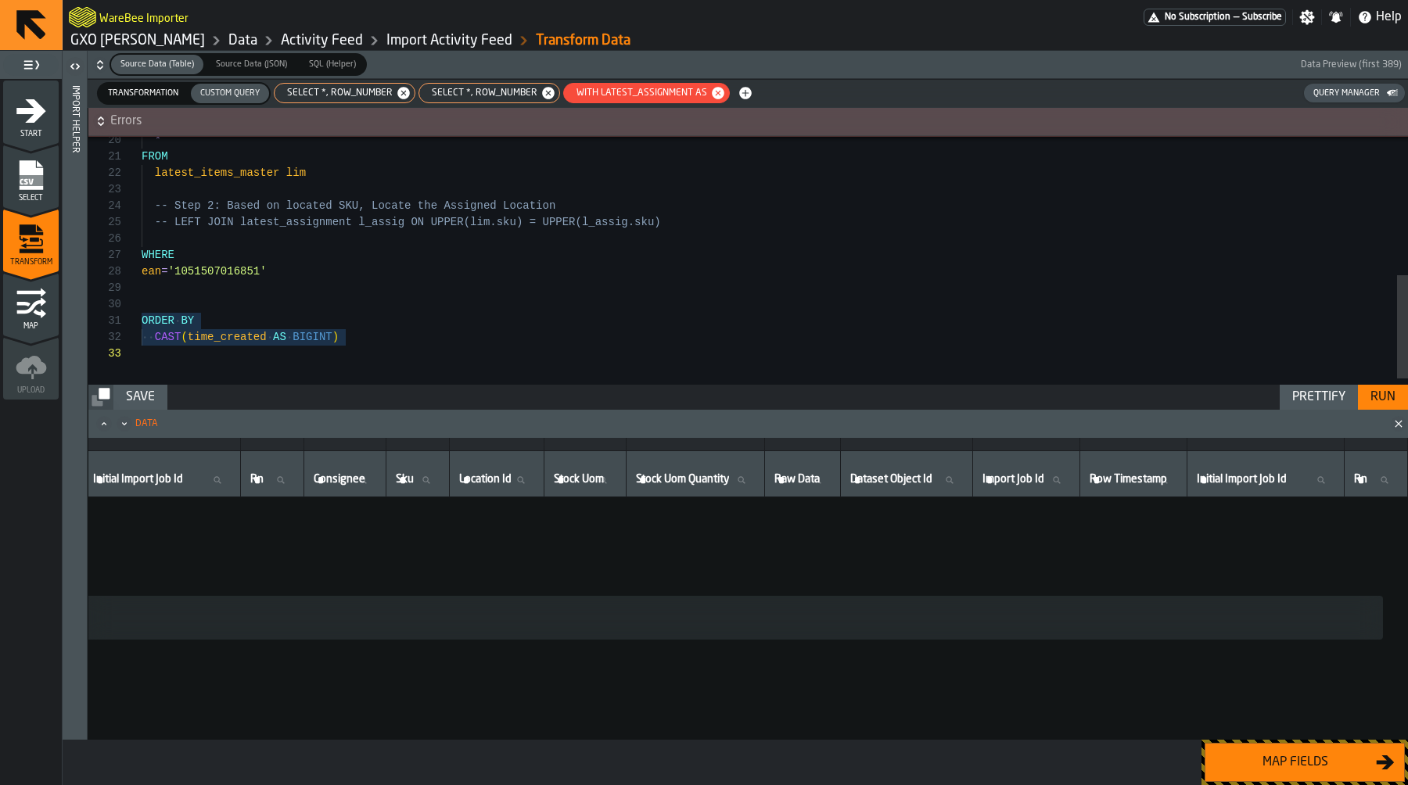
click at [418, 336] on div "FROM * latest_items_master lim -- Step 2: Based on located SKU, Locate the Assi…" at bounding box center [775, 104] width 1266 height 592
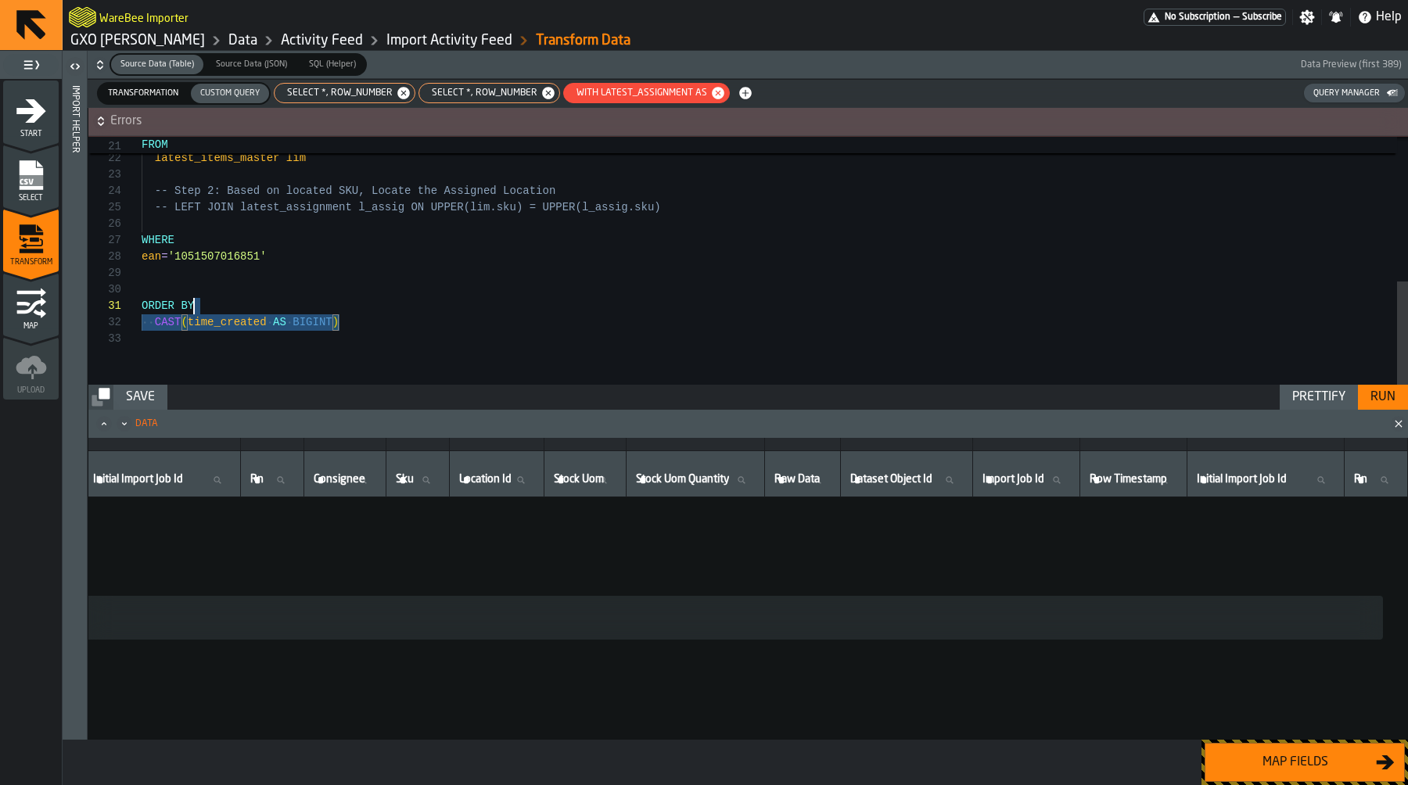
scroll to position [0, 0]
click at [1390, 403] on div "Run" at bounding box center [1383, 397] width 38 height 19
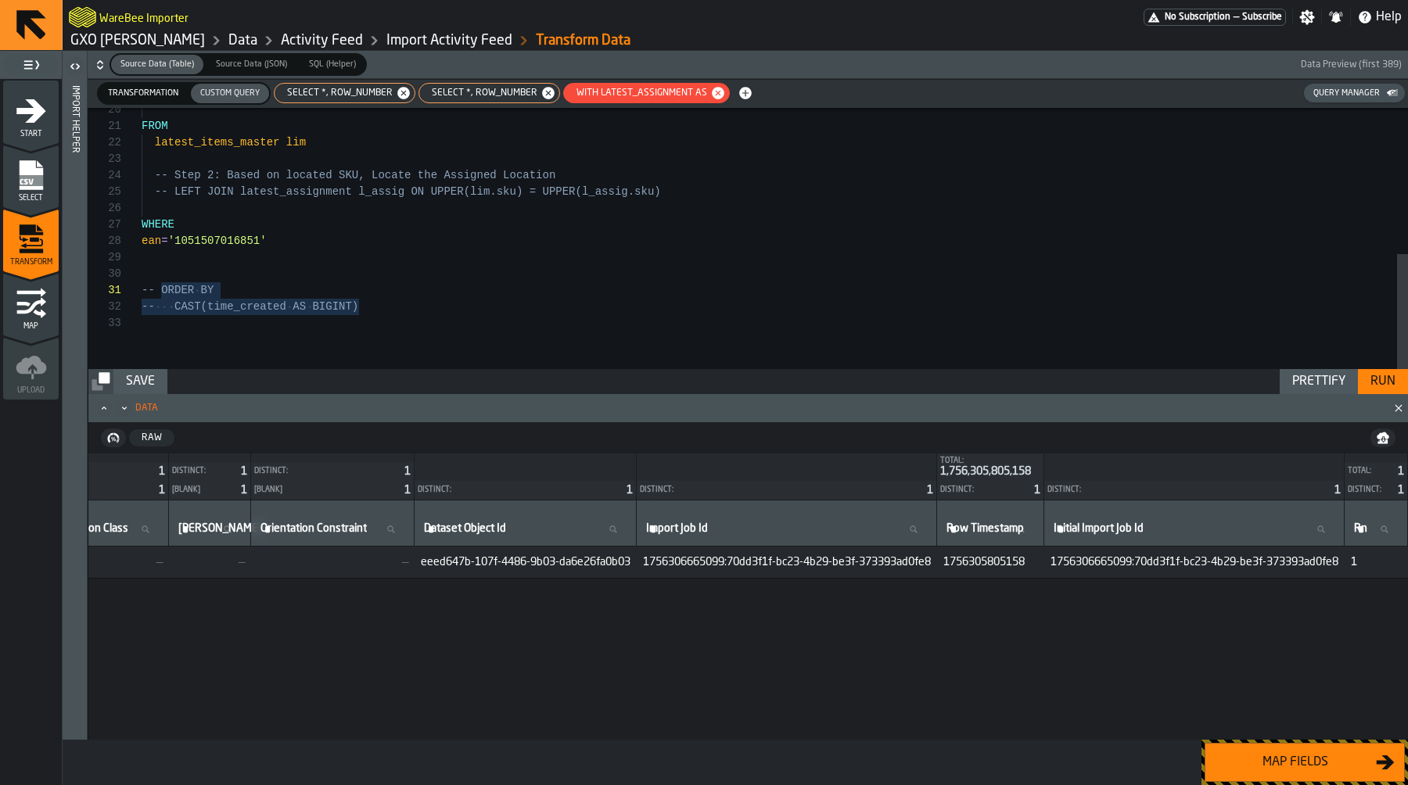
scroll to position [0, 1886]
click at [353, 180] on div "FROM latest_items_master lim -- Step 2: Based on located SKU, Locate the Assign…" at bounding box center [775, 73] width 1266 height 592
click at [368, 203] on div "FROM latest_items_master lim -- Step 2: Based on located SKU, Locate the Assign…" at bounding box center [775, 73] width 1266 height 592
type textarea "**********"
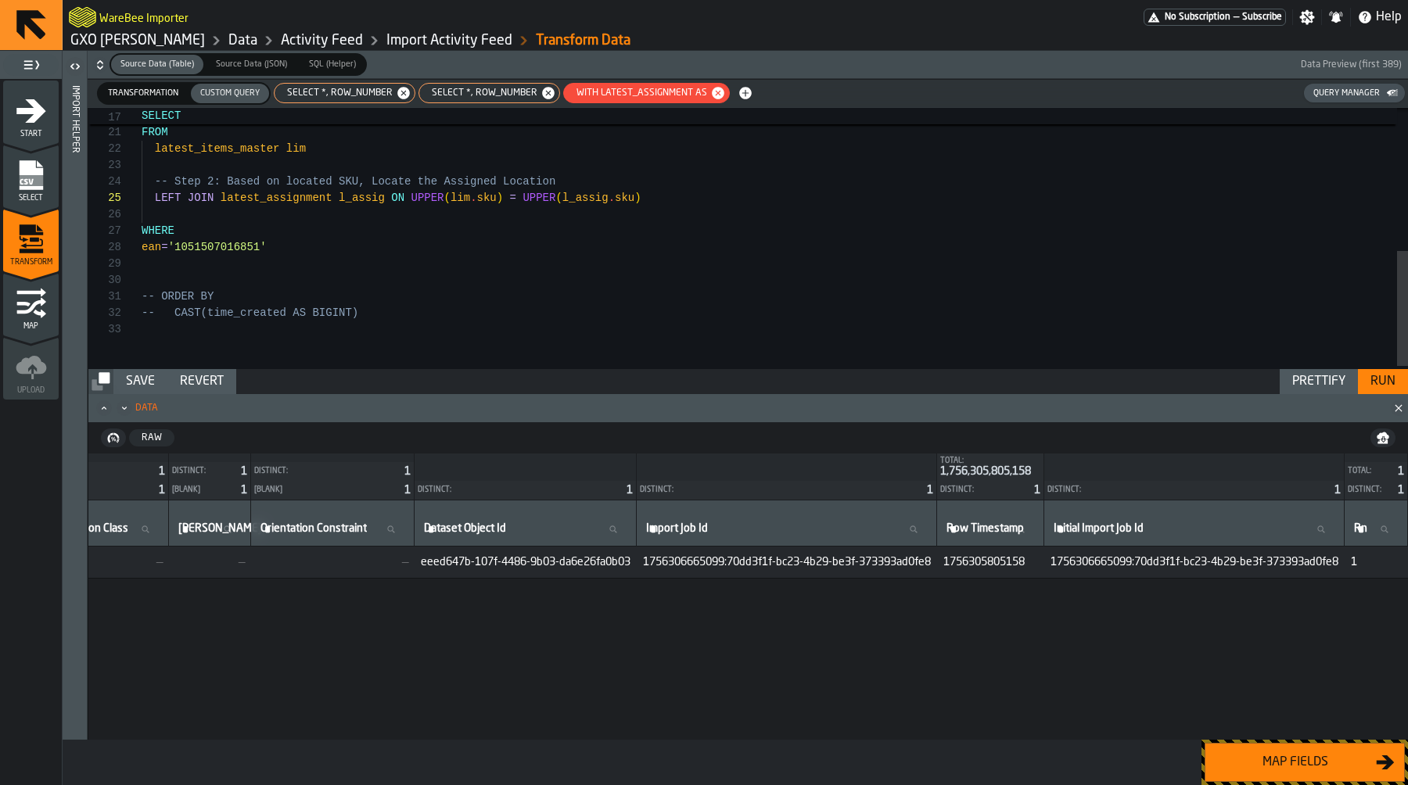
click at [1373, 385] on div "Run" at bounding box center [1383, 381] width 38 height 19
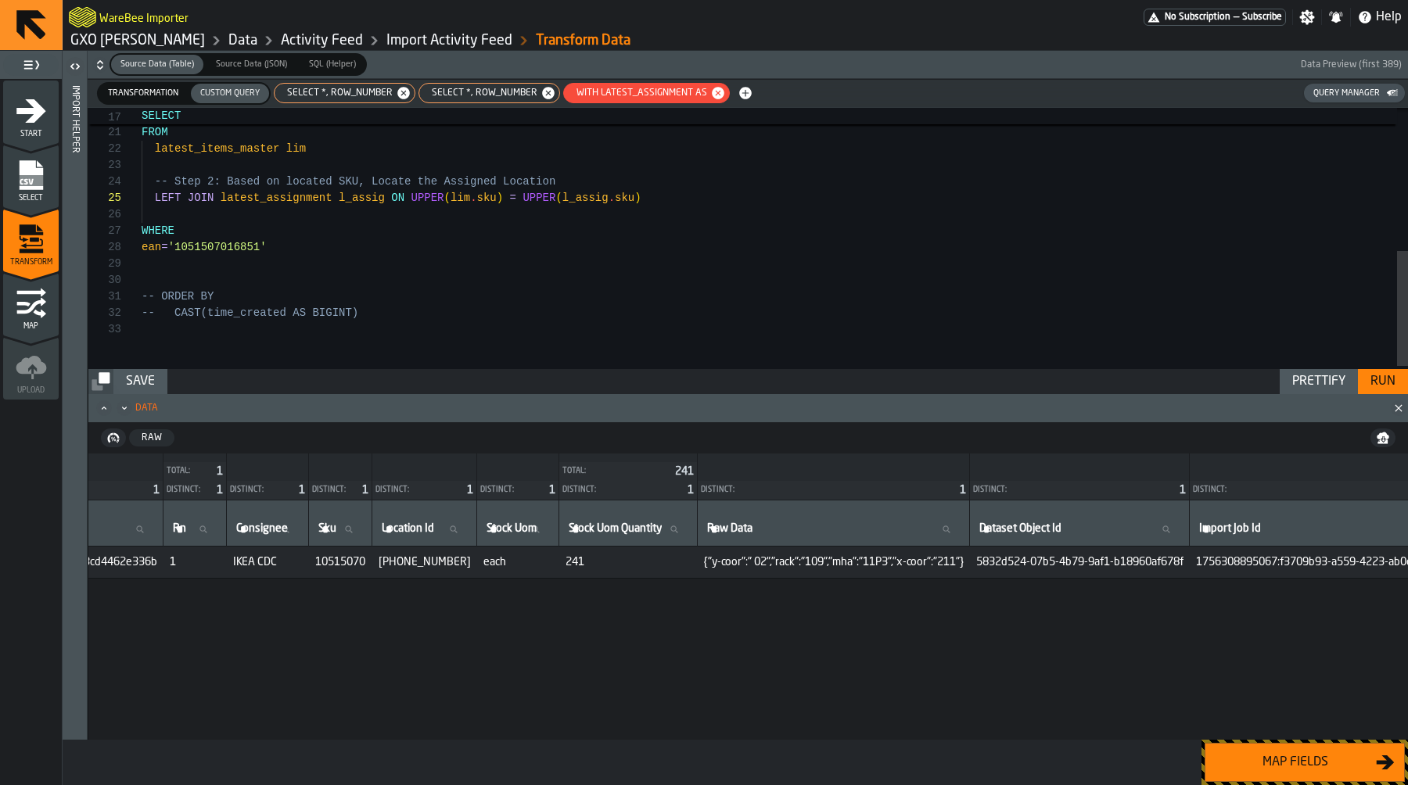
scroll to position [0, 2817]
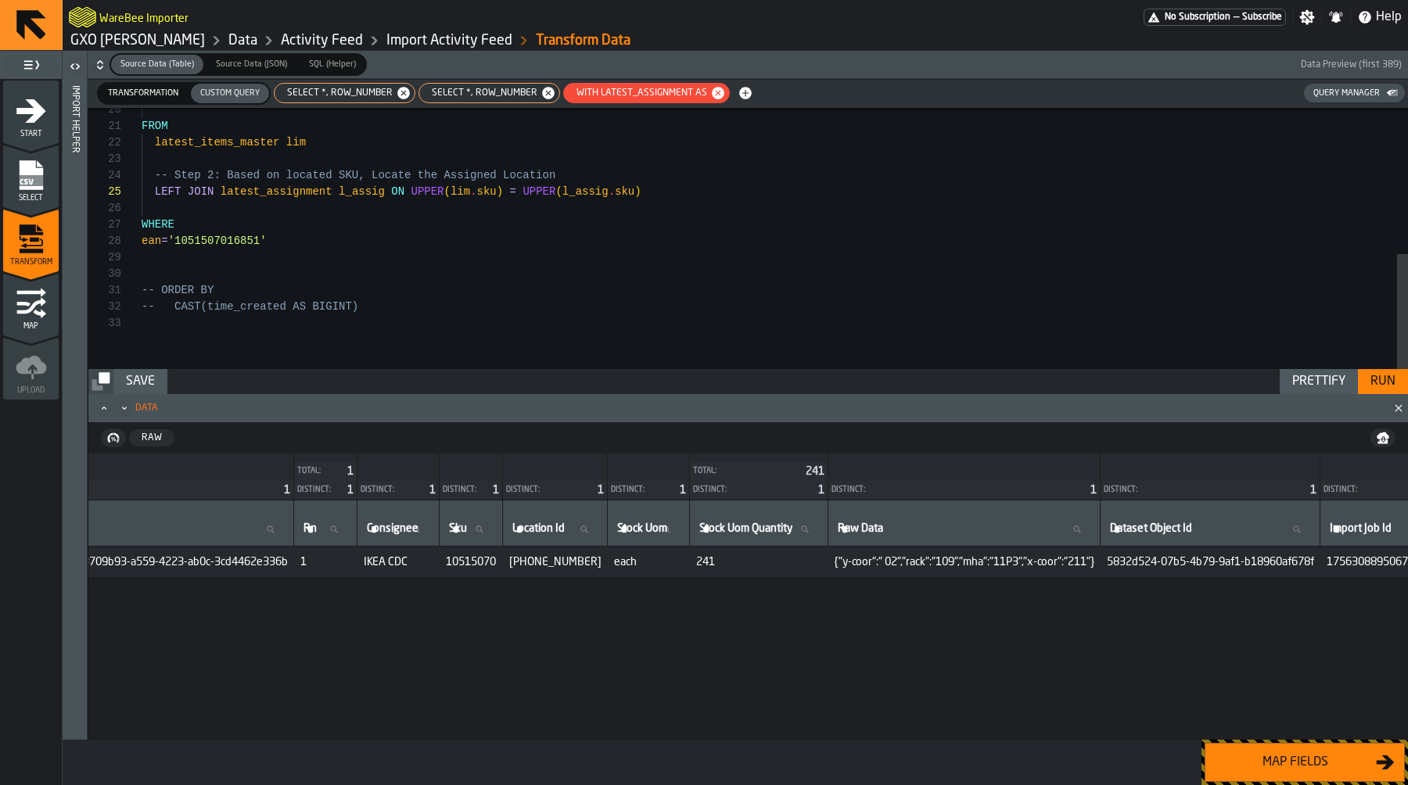
click at [153, 91] on span "Transformation" at bounding box center [143, 93] width 83 height 13
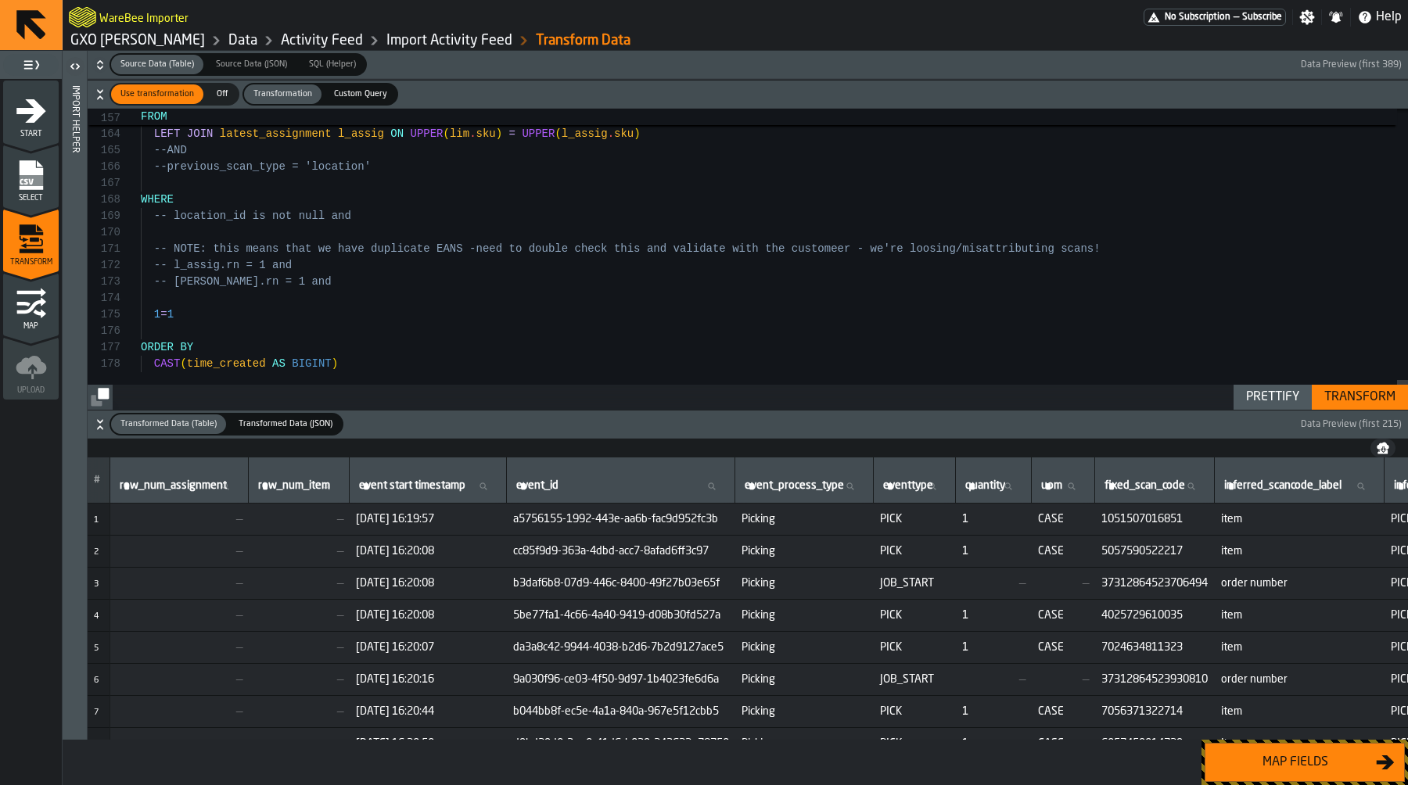
click at [1367, 399] on div "Transform" at bounding box center [1360, 397] width 84 height 19
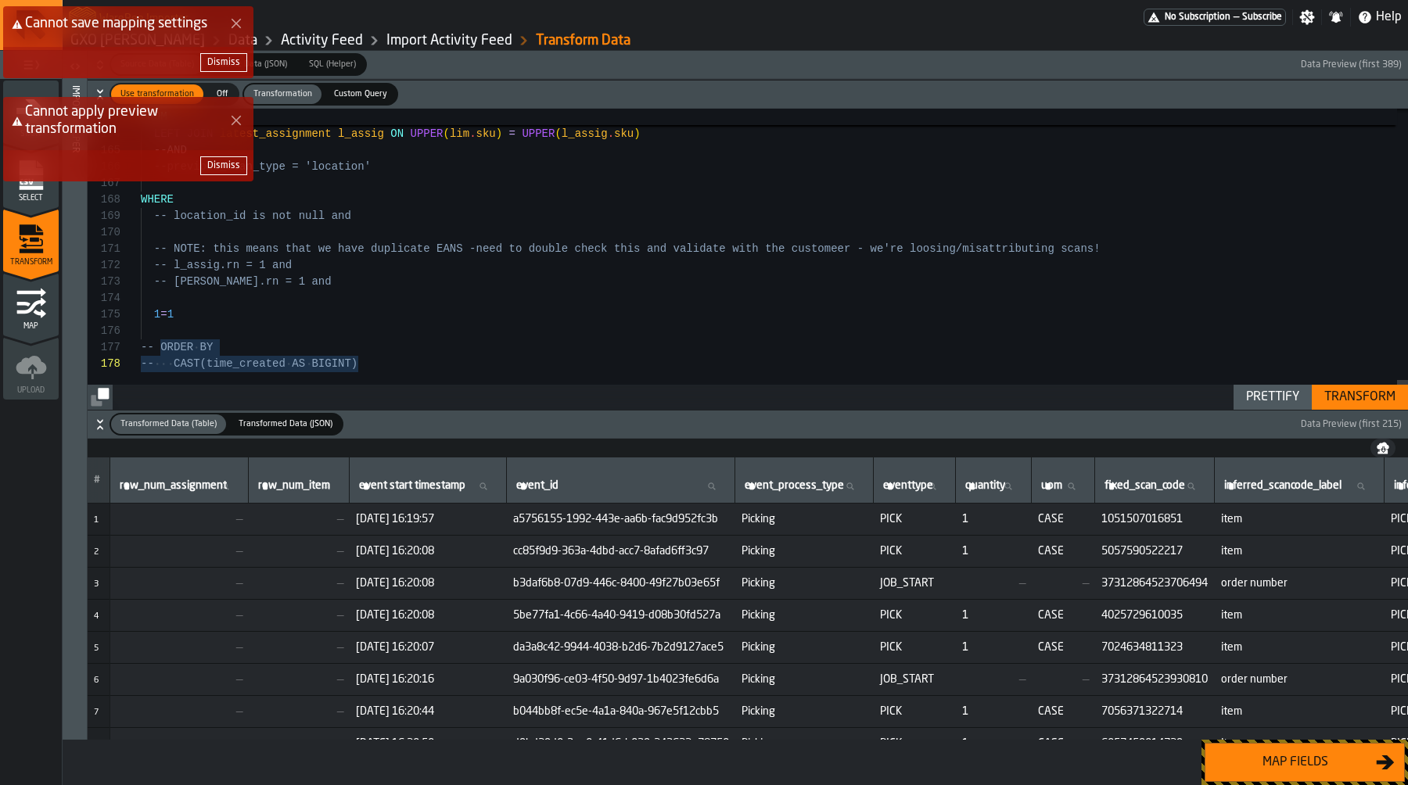
click at [1367, 399] on div "Transform" at bounding box center [1360, 397] width 84 height 19
click at [238, 114] on icon "Close Error" at bounding box center [236, 120] width 13 height 13
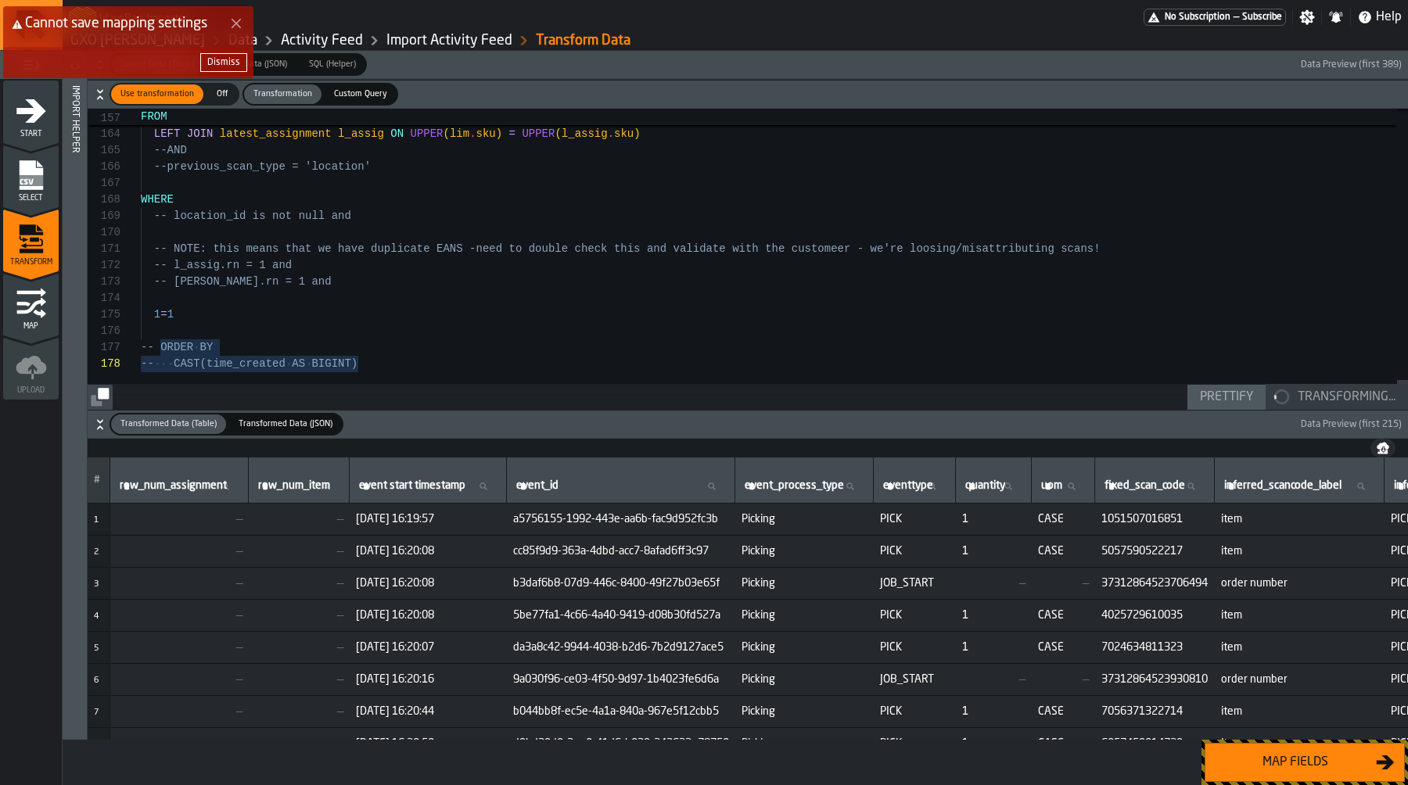
click at [236, 25] on icon "Close Error" at bounding box center [236, 23] width 13 height 13
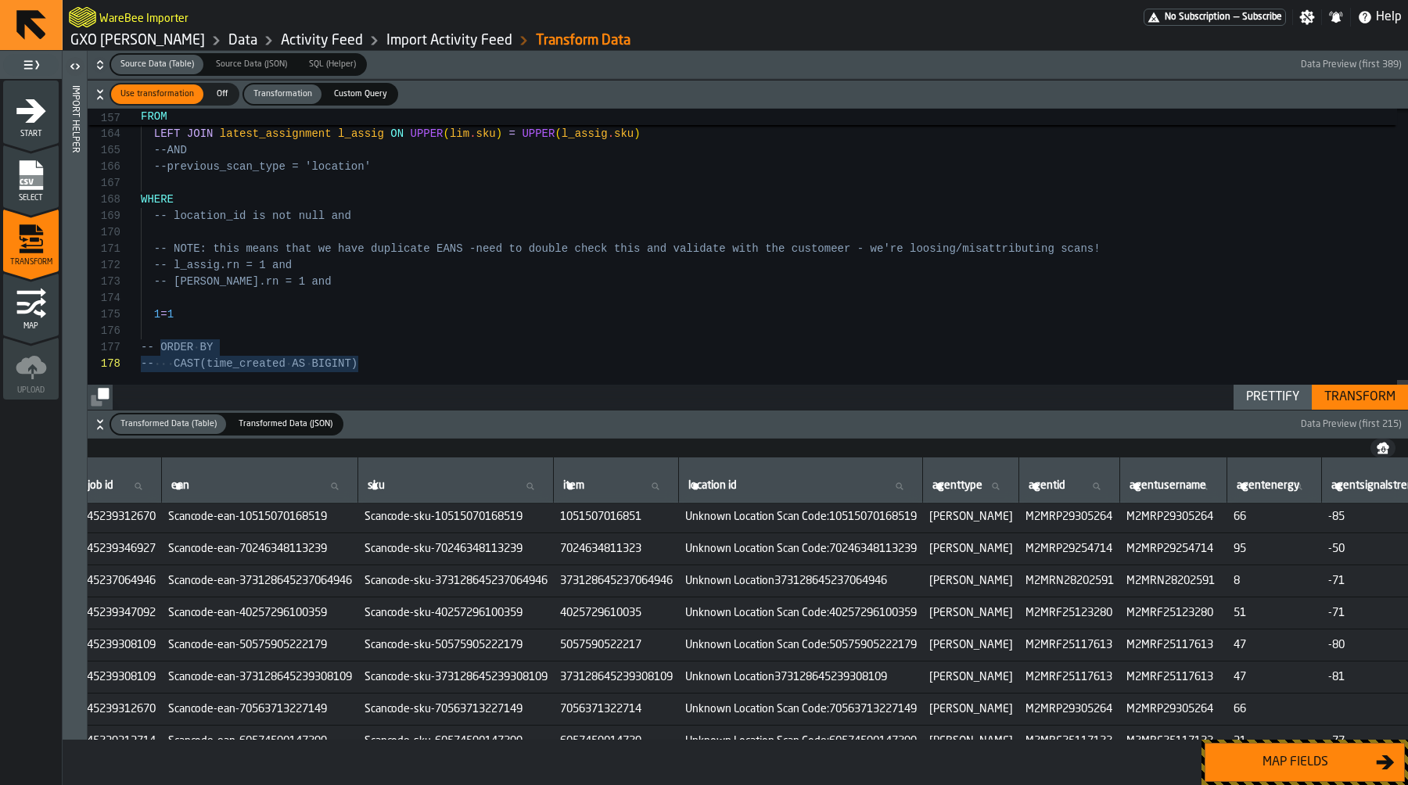
scroll to position [2, 1855]
click at [918, 547] on span "Unknown Location Scan Code:70246348113239" at bounding box center [802, 549] width 231 height 13
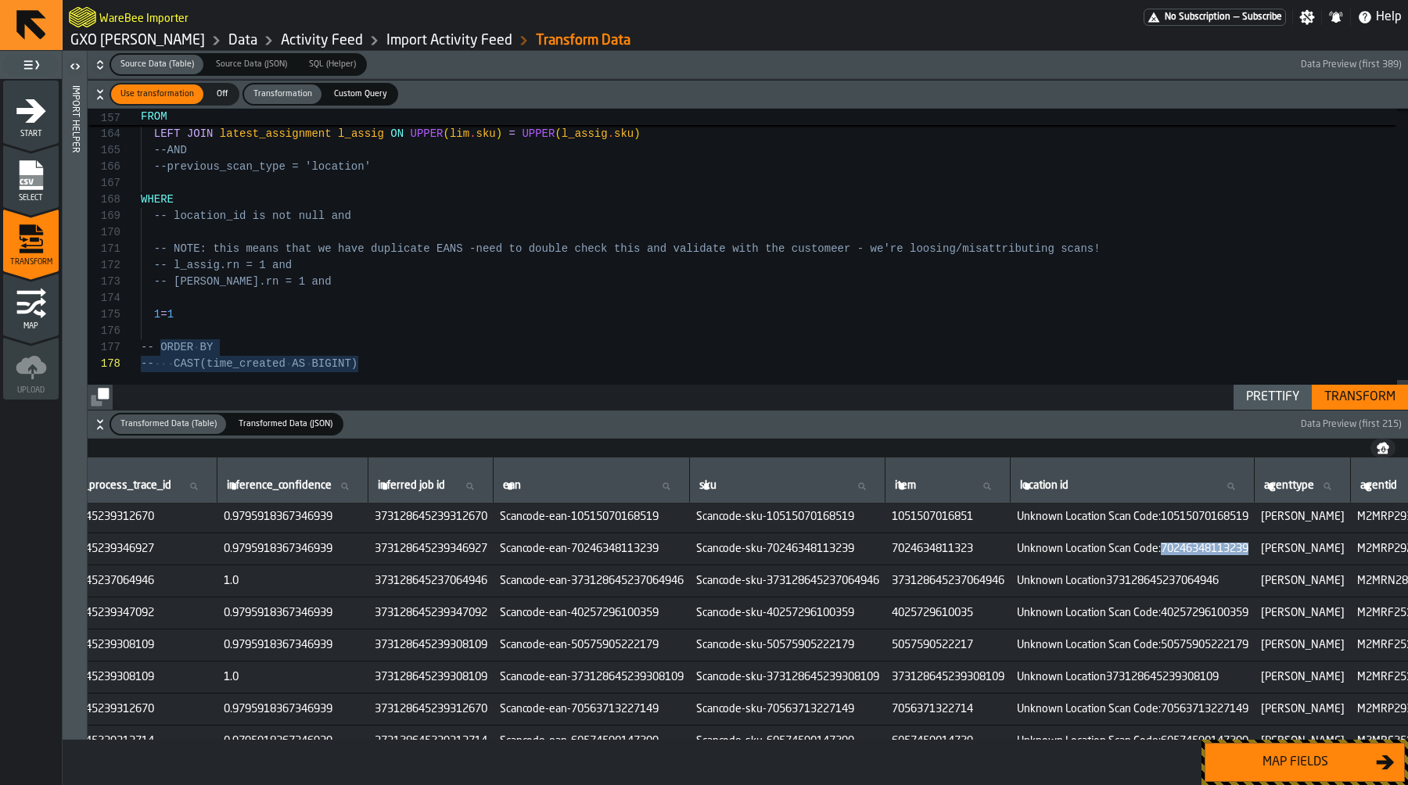
scroll to position [2, 1684]
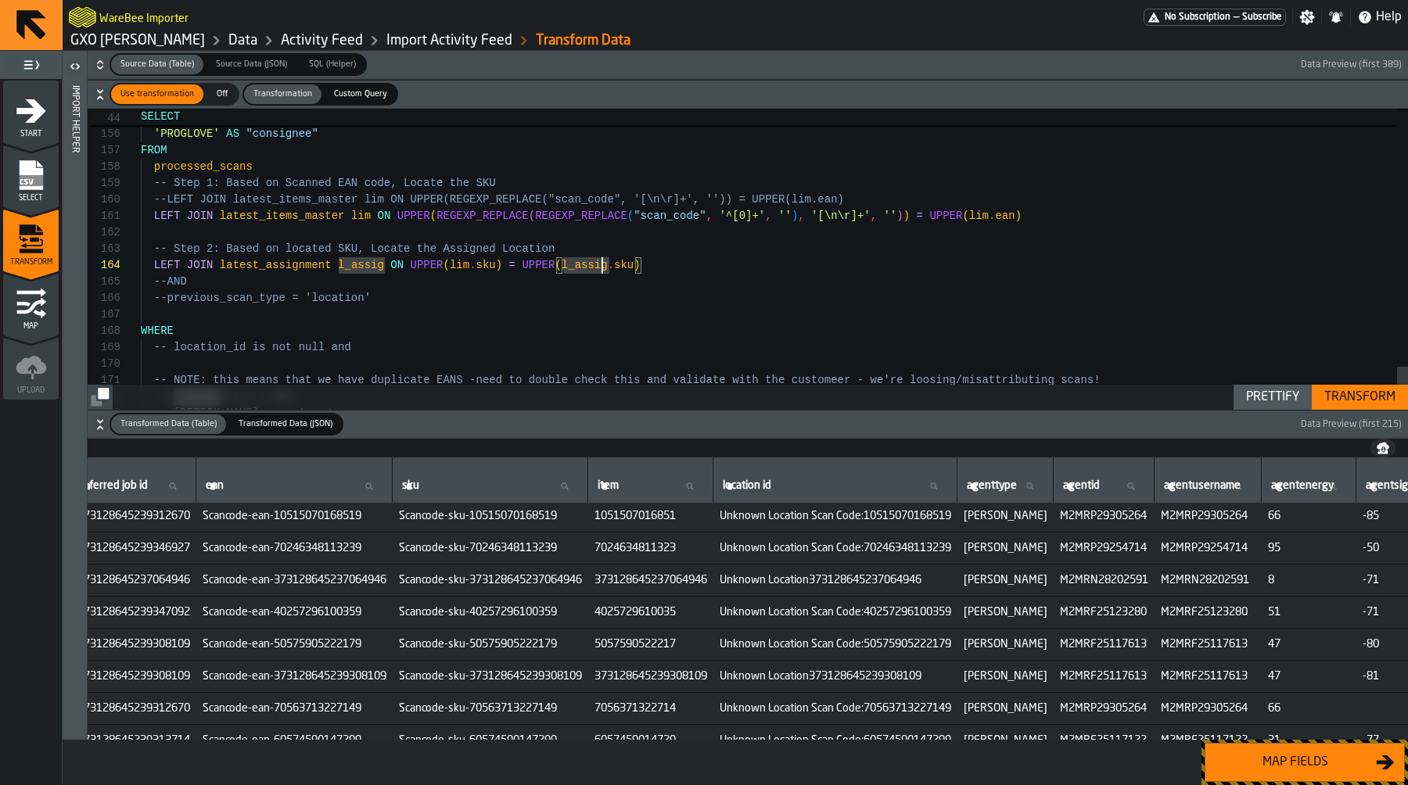
scroll to position [3, 1825]
click at [704, 574] on span "373128645237064946" at bounding box center [647, 580] width 113 height 13
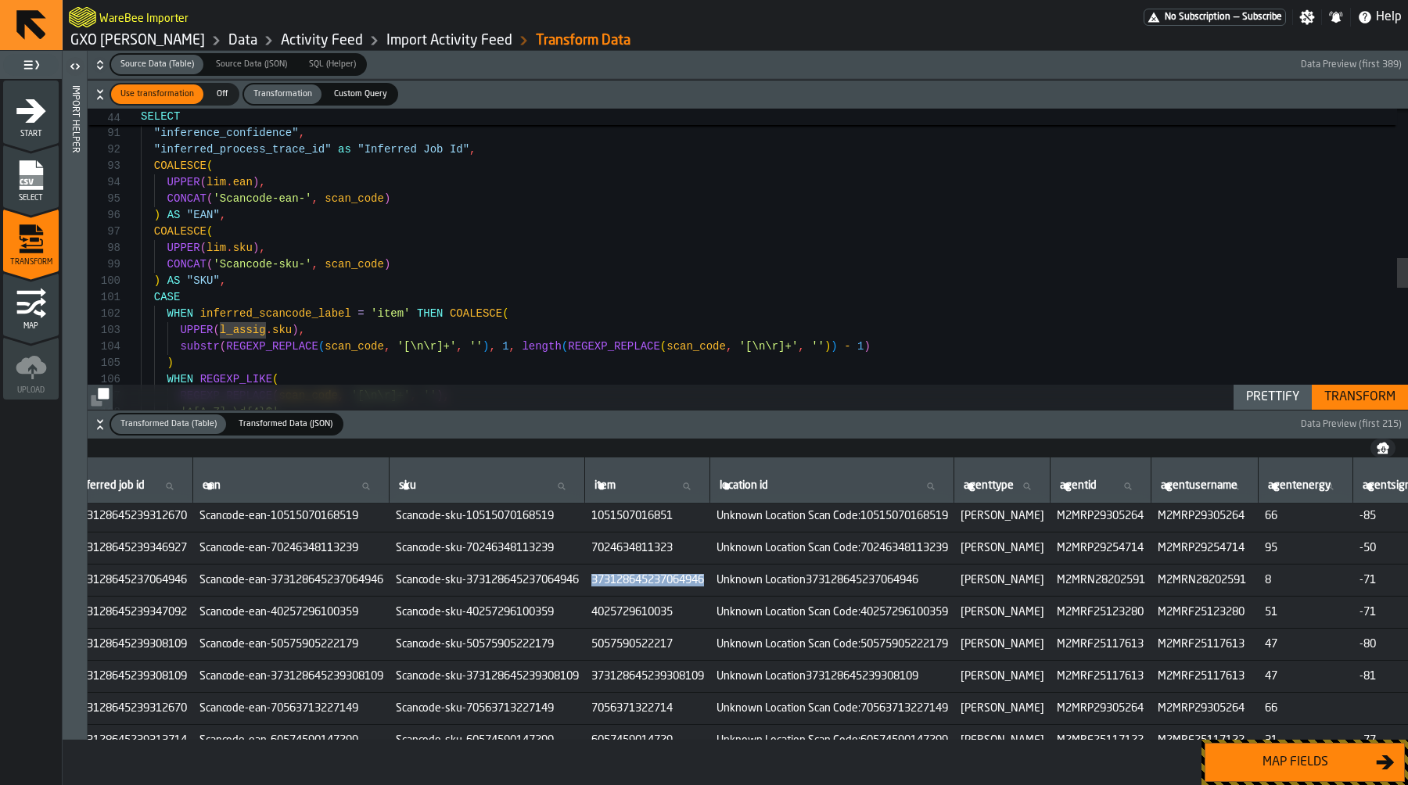
scroll to position [3, 1798]
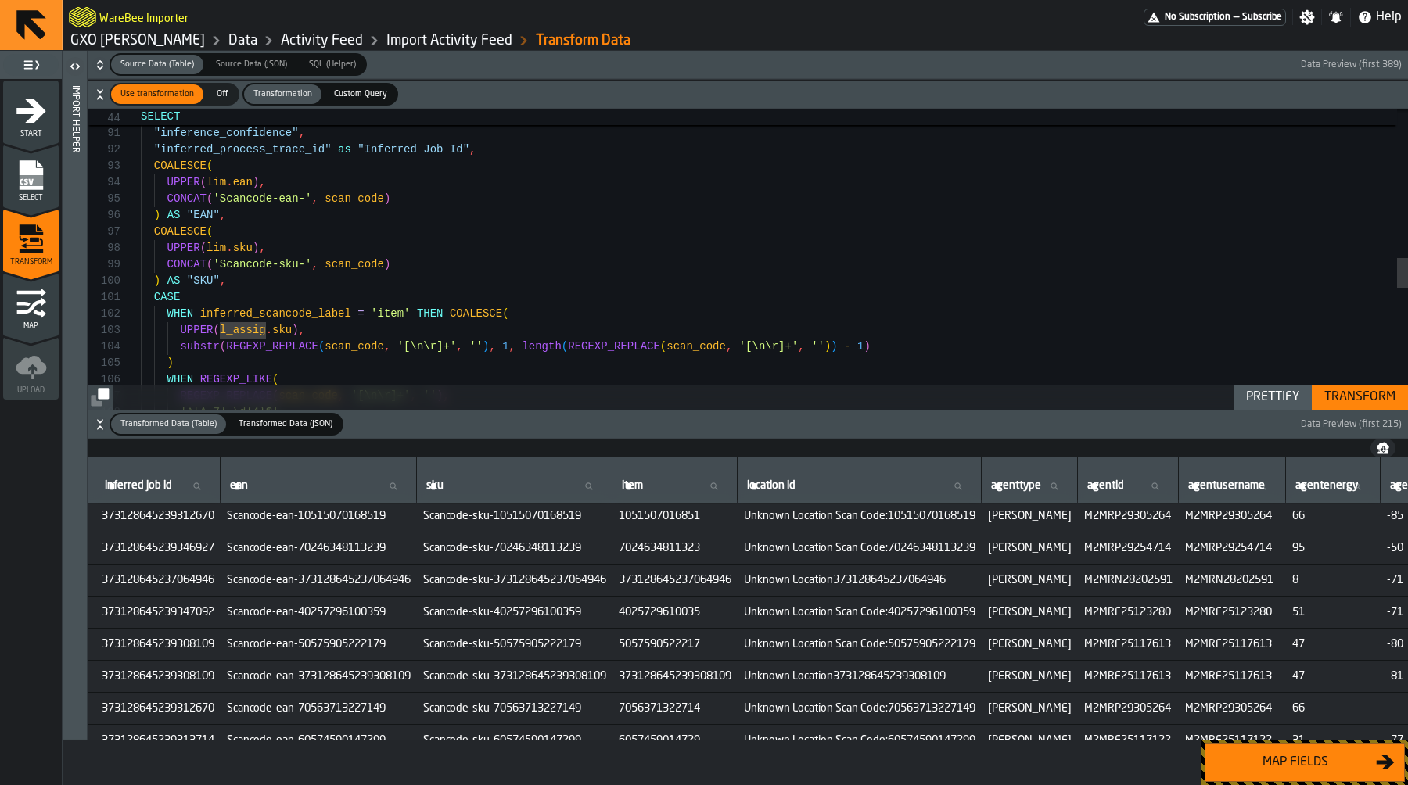
click at [275, 293] on div "substr ( REGEXP_REPLACE ( scan_code , '[\n\r]+' , '' ) , 1 , length ( REGEXP_RE…" at bounding box center [774, 121] width 1267 height 2973
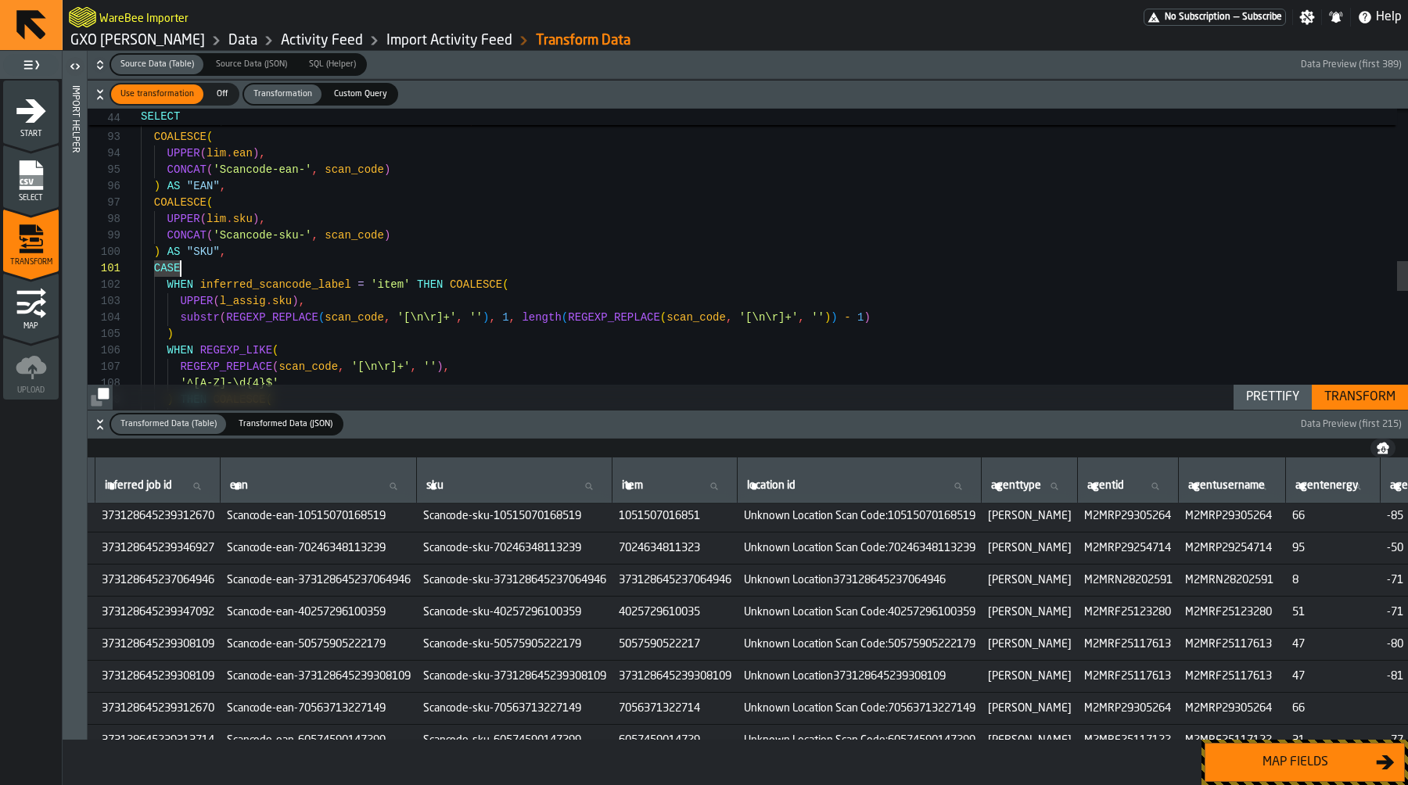
scroll to position [148, 0]
click at [251, 249] on div "substr ( REGEXP_REPLACE ( scan_code , '[\n\r]+' , '' ) , 1 , length ( REGEXP_RE…" at bounding box center [774, 92] width 1267 height 2973
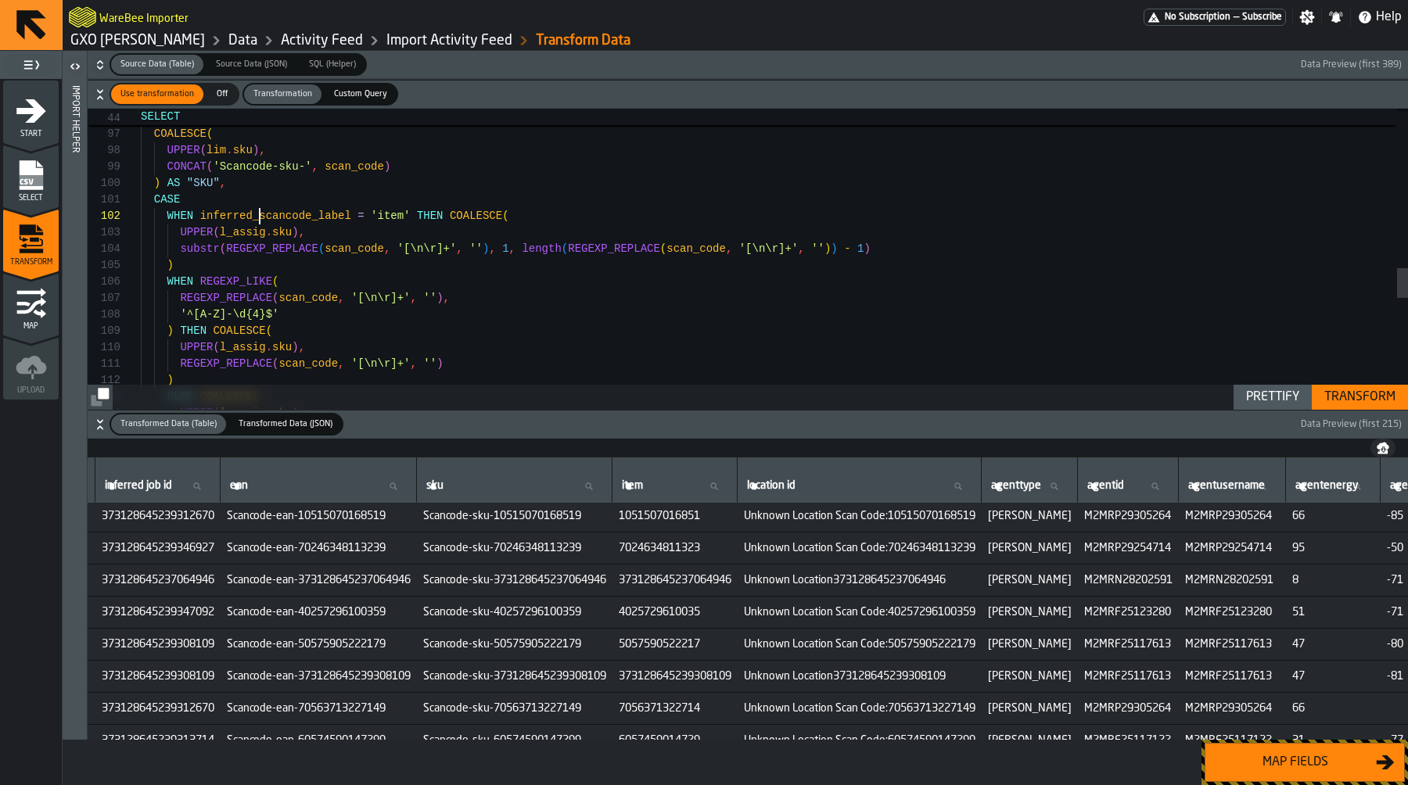
click at [260, 214] on div "substr ( REGEXP_REPLACE ( scan_code , '[\n\r]+' , '' ) , 1 , length ( REGEXP_RE…" at bounding box center [774, 23] width 1267 height 2973
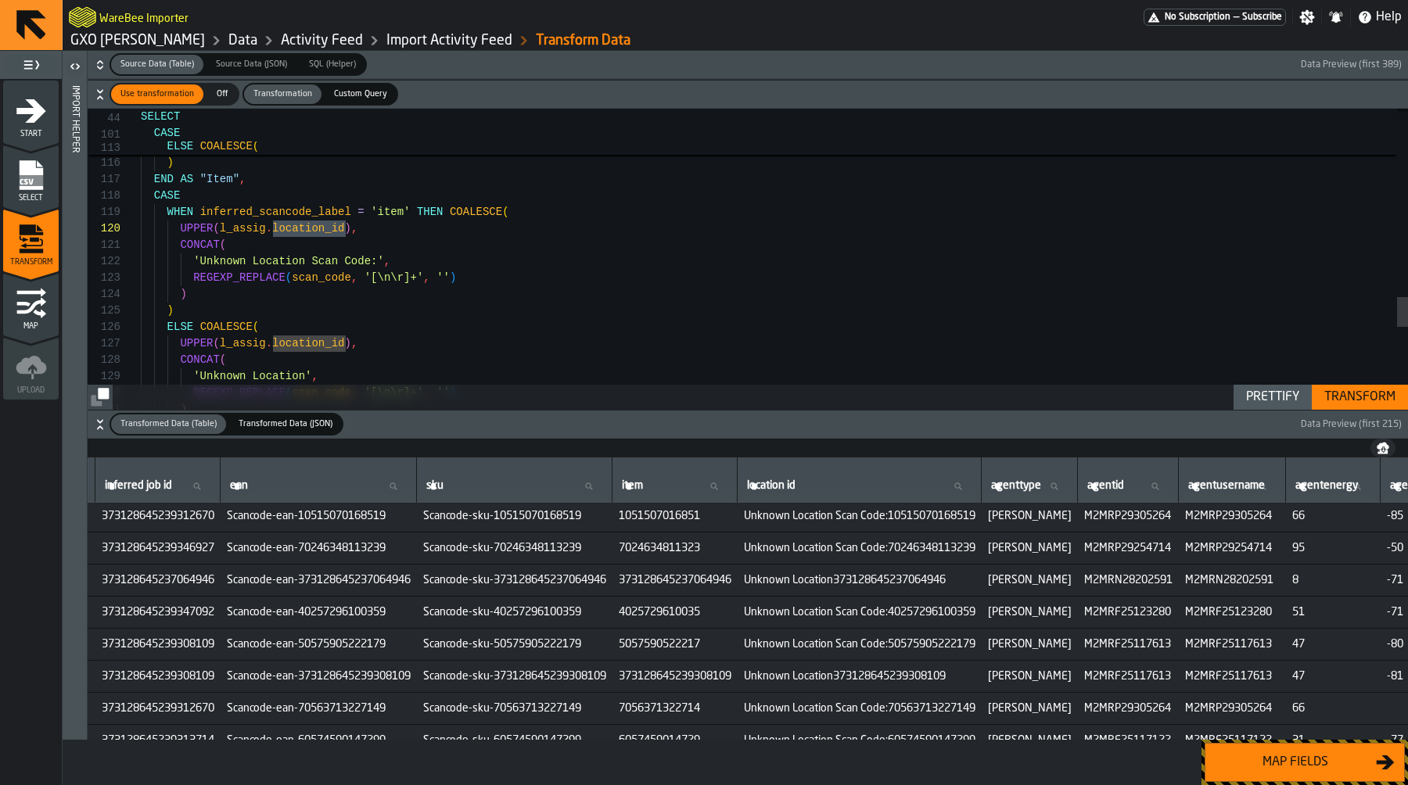
scroll to position [33, 0]
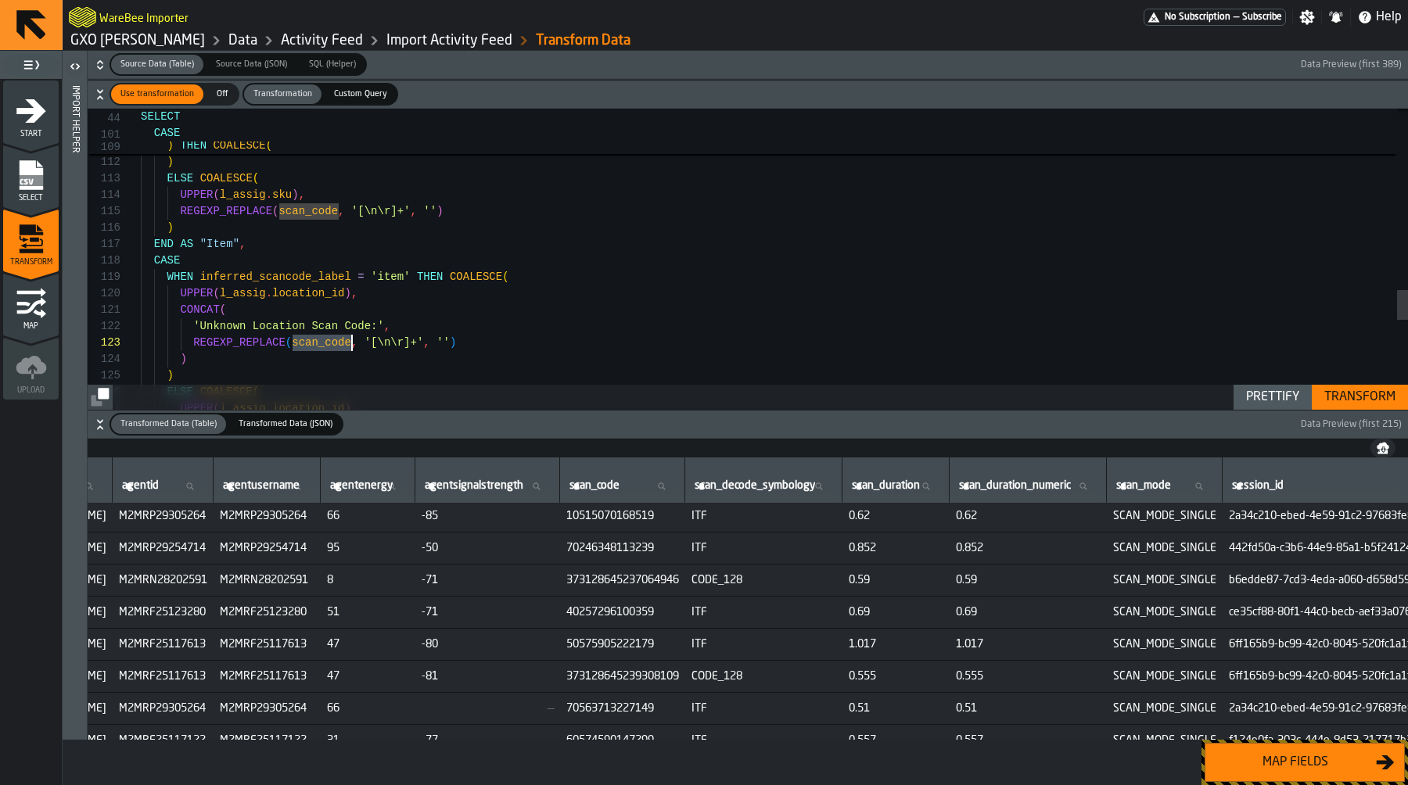
scroll to position [3, 2729]
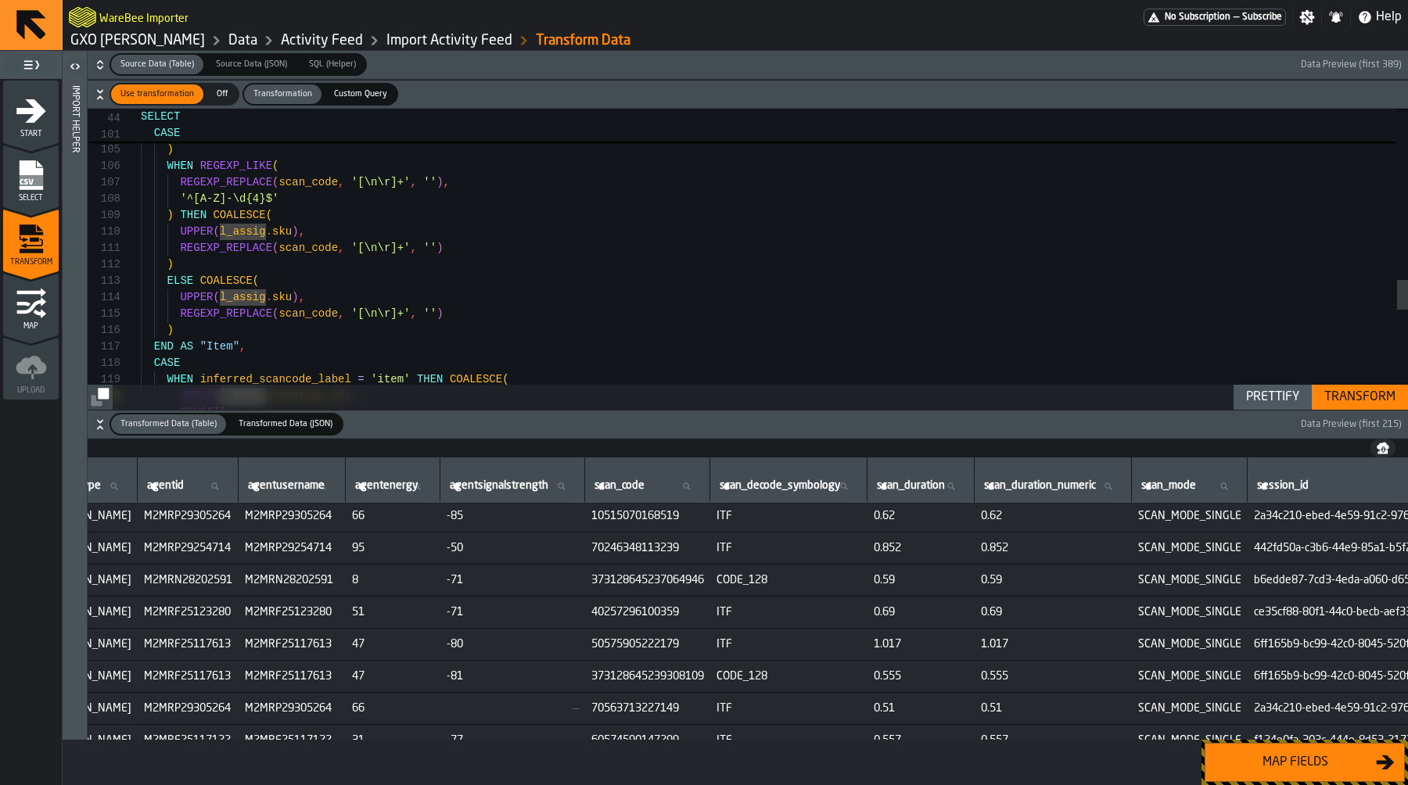
scroll to position [3, 2739]
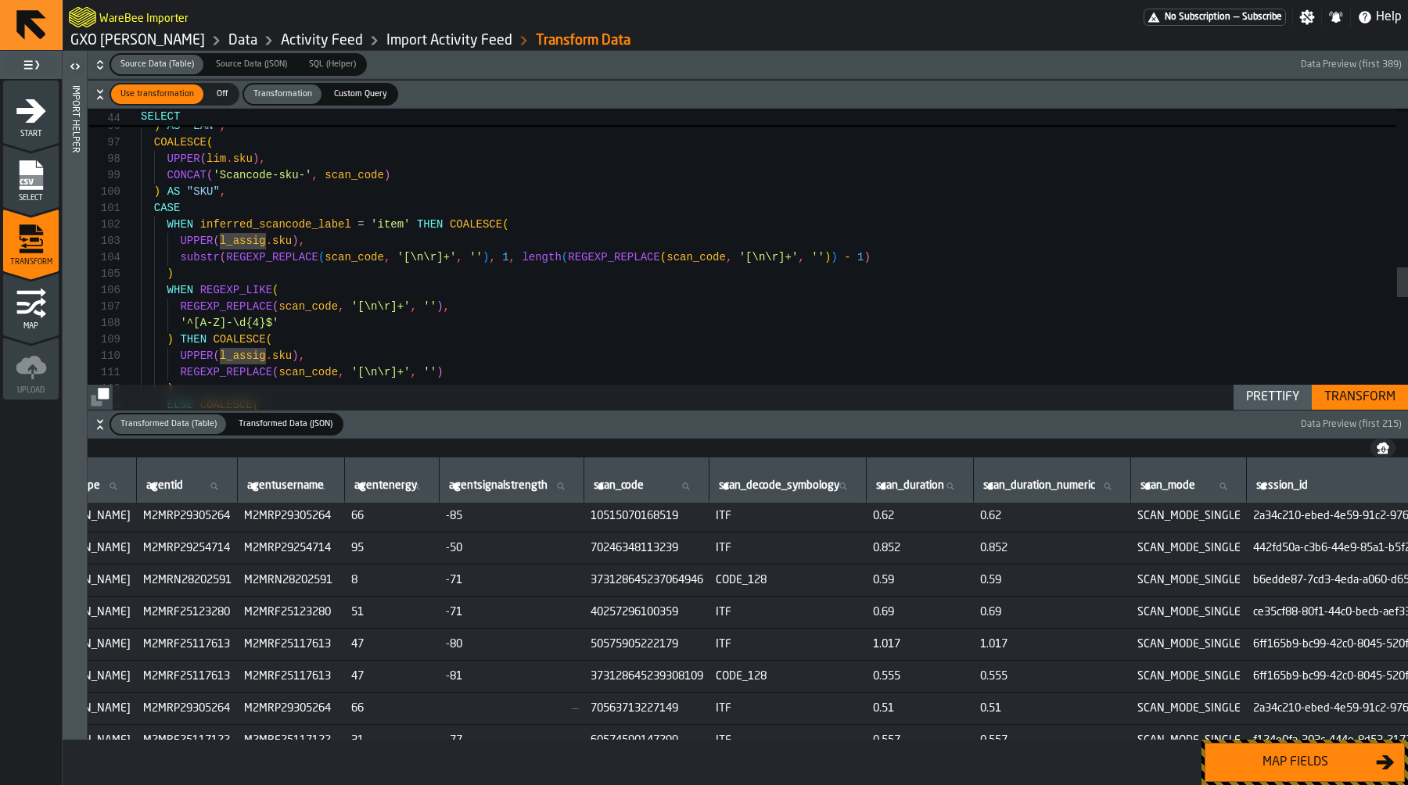
type textarea "**********"
click at [246, 230] on div "ELSE COALESCE ( ) REGEXP_REPLACE ( scan_code , '[\n\r]+' , '' ) UPPER ( l_assig…" at bounding box center [774, 31] width 1267 height 2973
click at [243, 242] on div "ELSE COALESCE ( ) REGEXP_REPLACE ( scan_code , '[\n\r]+' , '' ) UPPER ( l_assig…" at bounding box center [774, 31] width 1267 height 2973
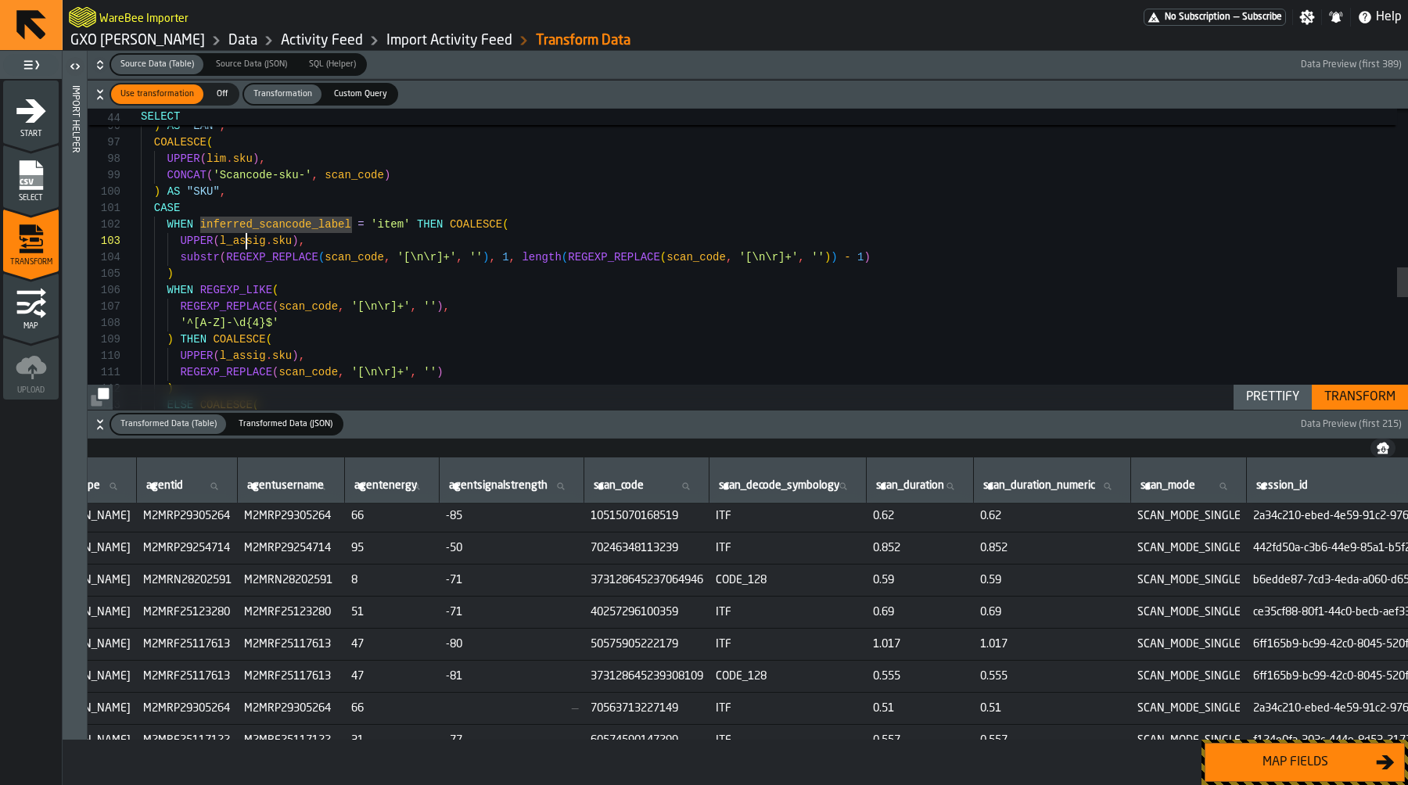
click at [243, 242] on div "ELSE COALESCE ( ) REGEXP_REPLACE ( scan_code , '[\n\r]+' , '' ) UPPER ( l_assig…" at bounding box center [774, 31] width 1267 height 2973
click at [246, 260] on div "ELSE COALESCE ( ) REGEXP_REPLACE ( scan_code , '[\n\r]+' , '' ) UPPER ( l_assig…" at bounding box center [774, 31] width 1267 height 2973
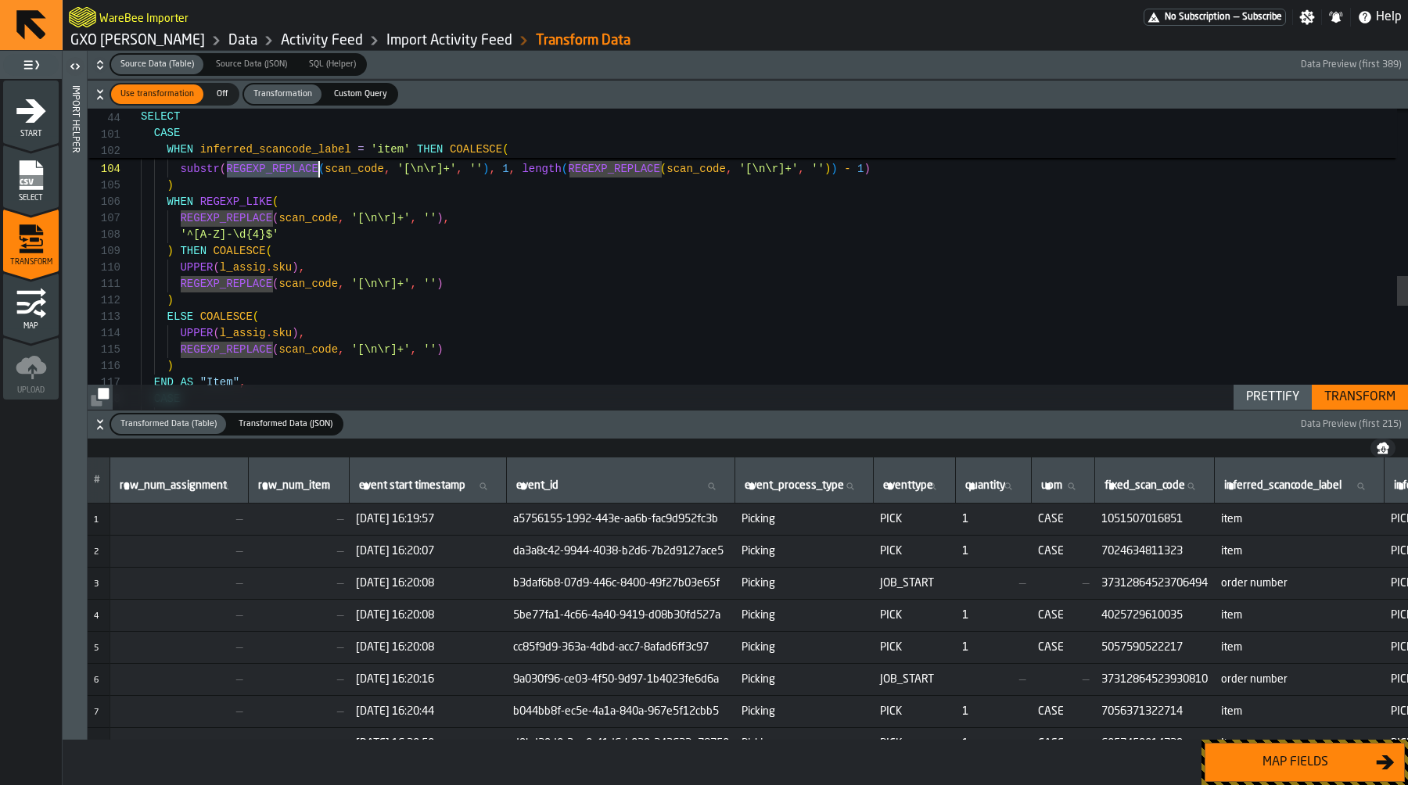
scroll to position [3, 2739]
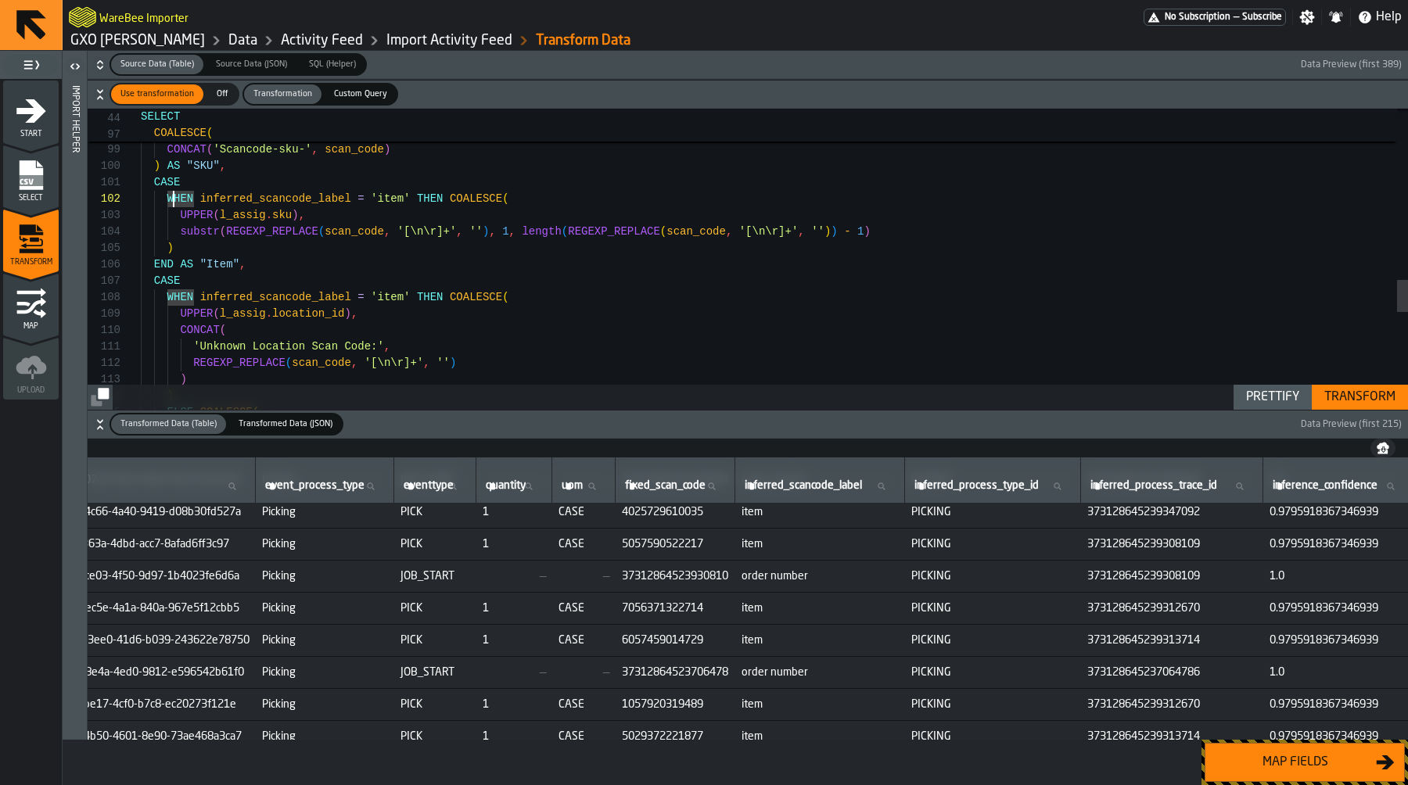
scroll to position [115, 479]
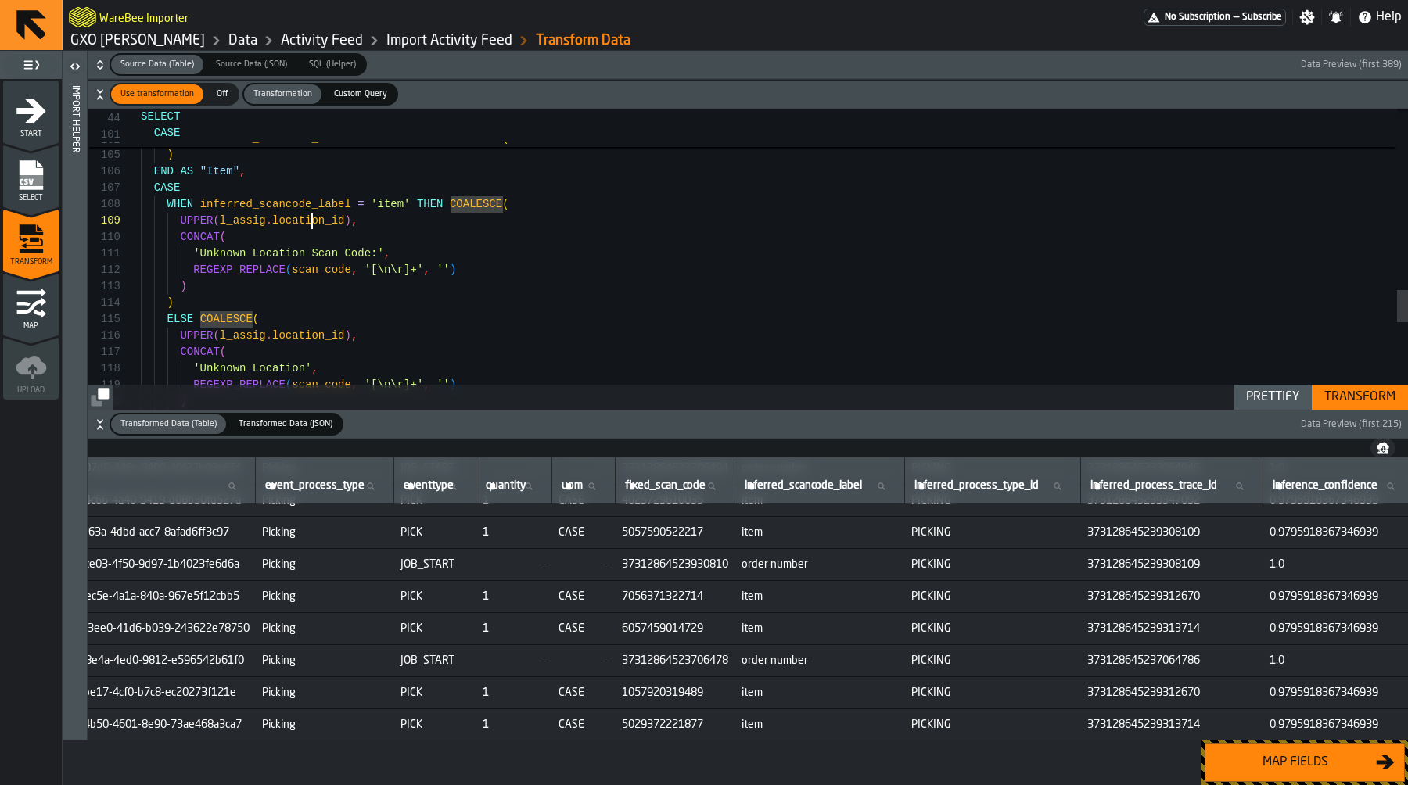
scroll to position [131, 0]
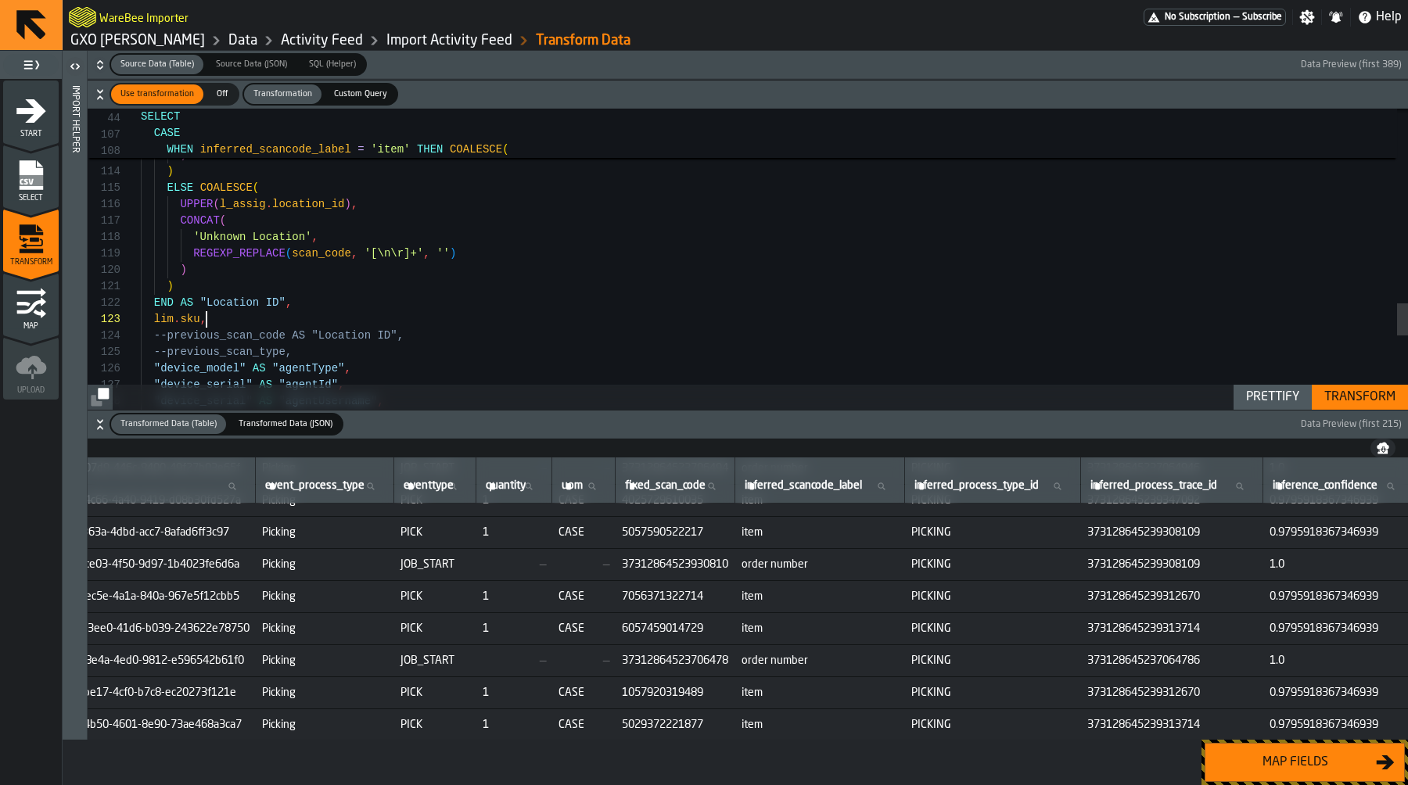
scroll to position [49, 0]
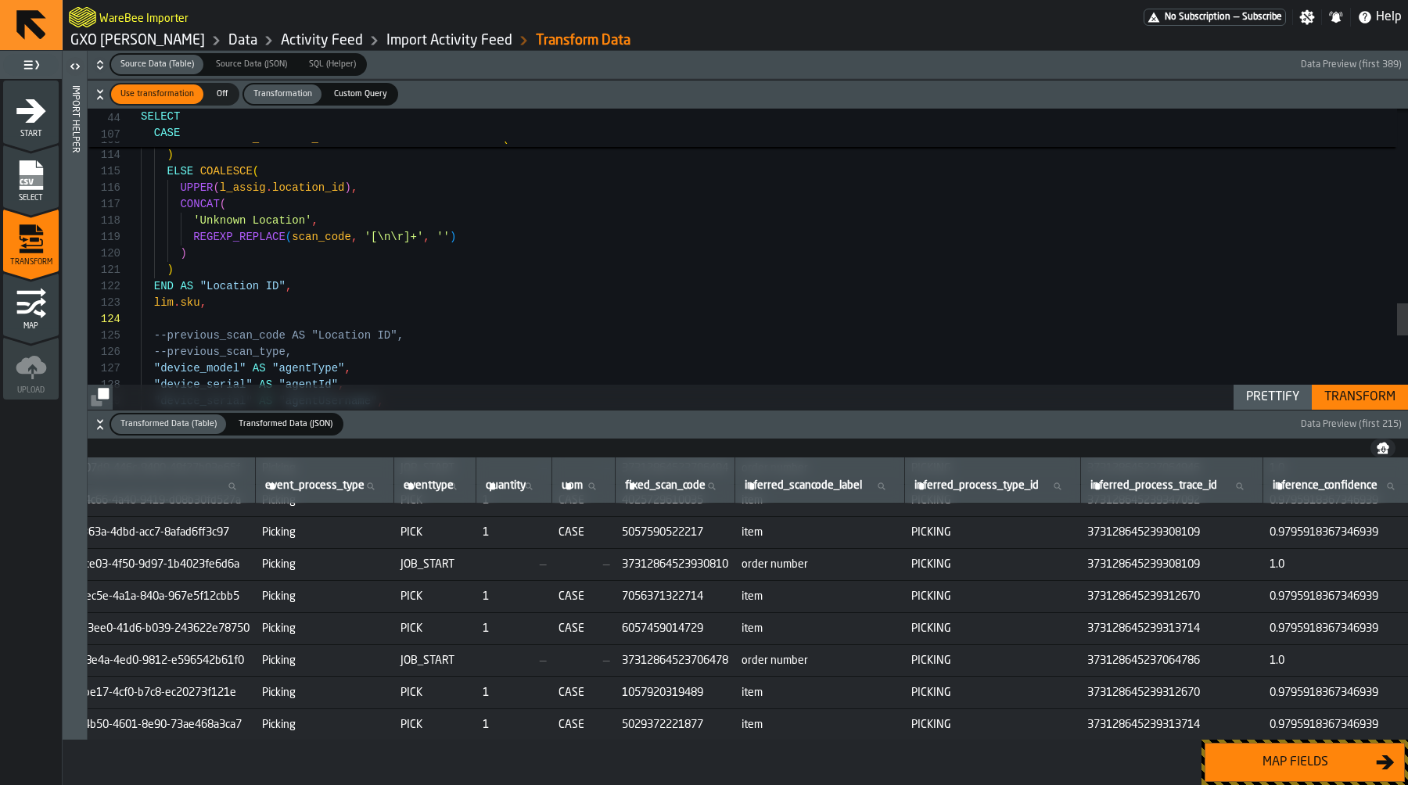
click at [1387, 395] on div "Transform" at bounding box center [1360, 397] width 84 height 19
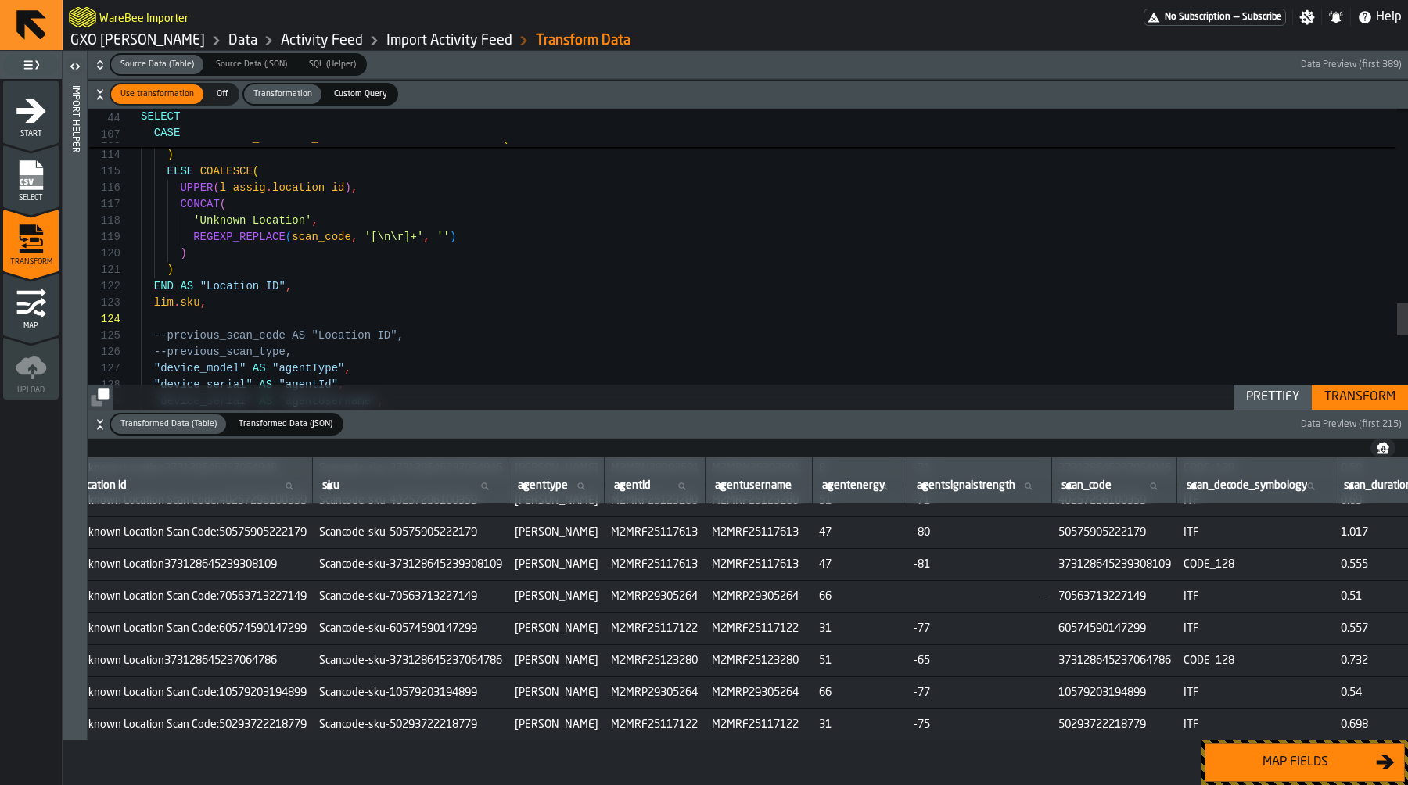
scroll to position [33, 0]
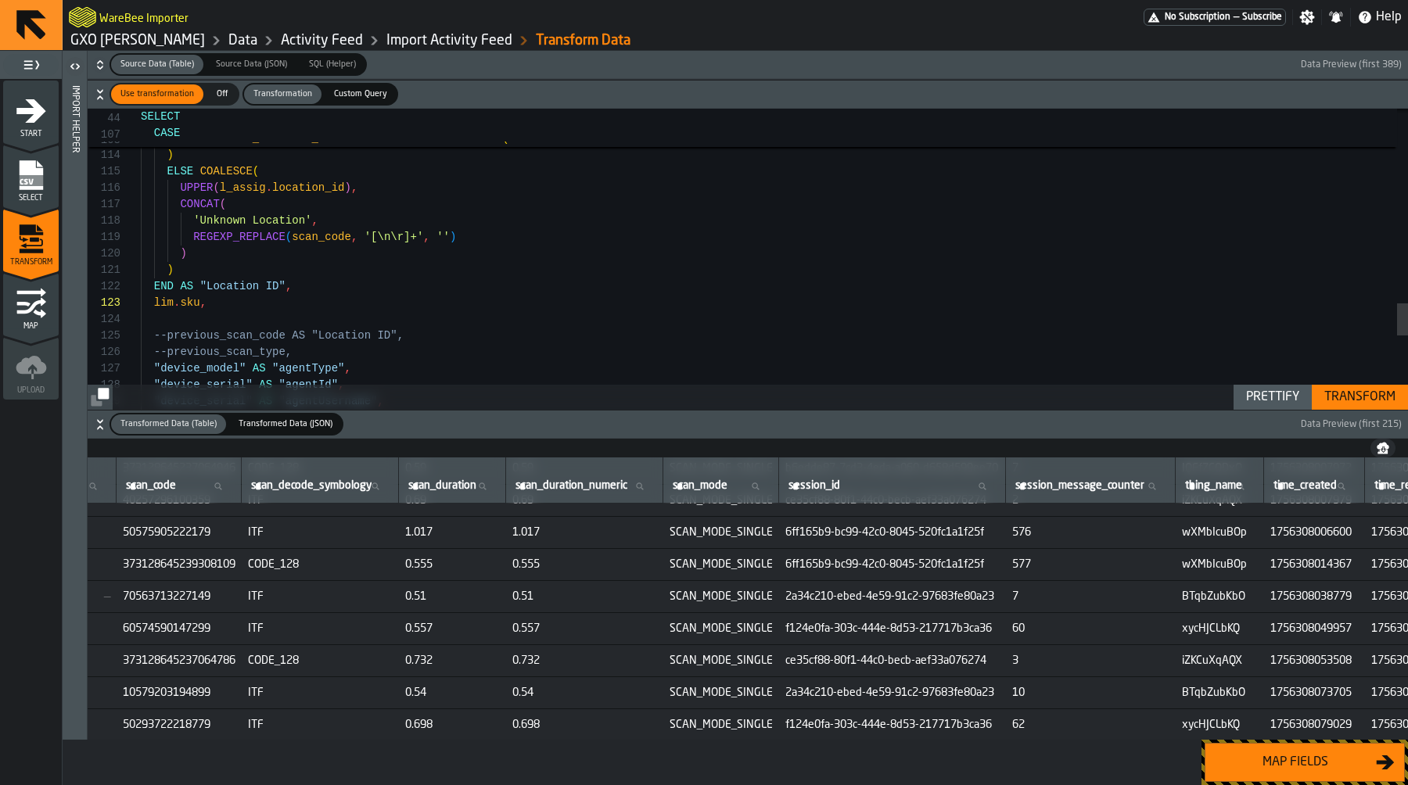
scroll to position [115, 3994]
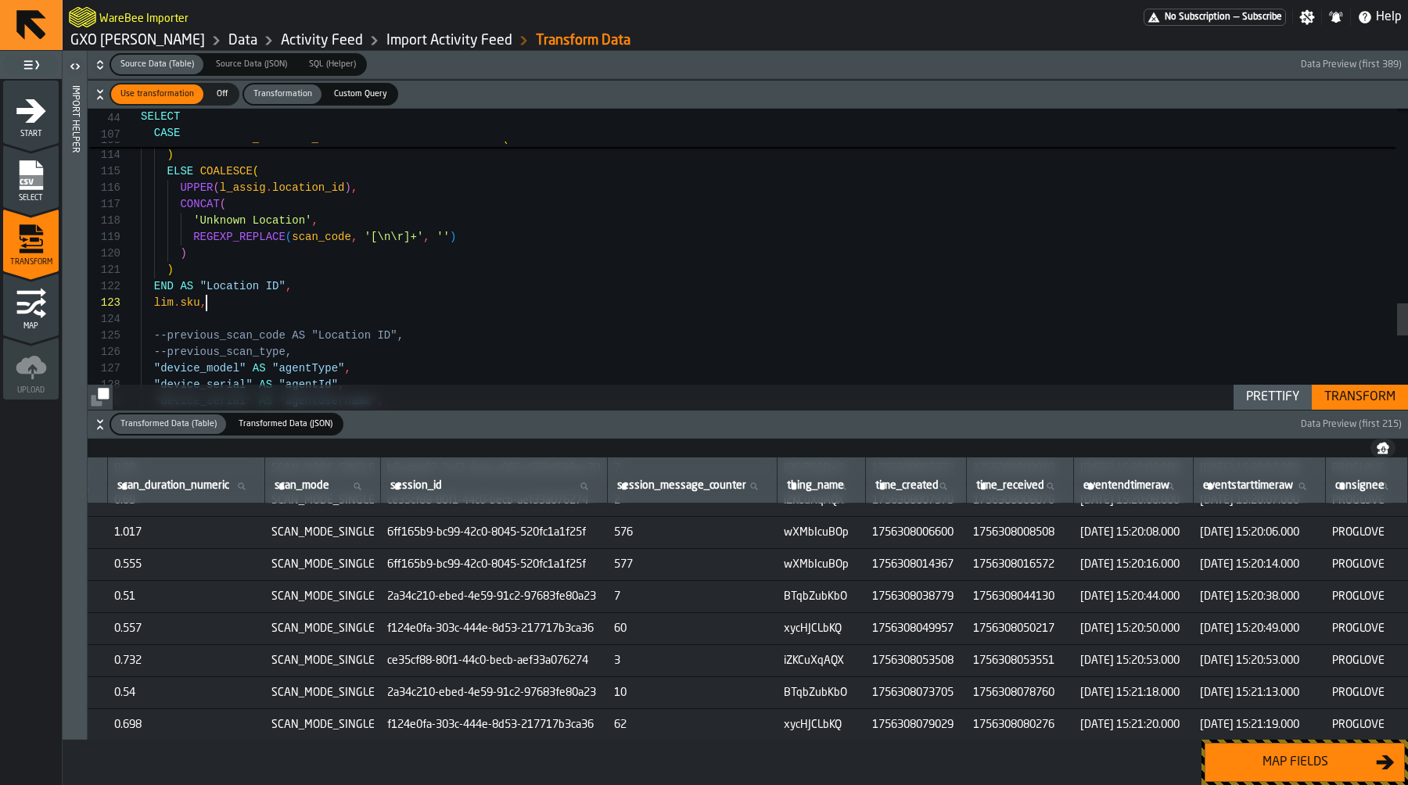
click at [1351, 389] on div "Transform" at bounding box center [1360, 397] width 84 height 19
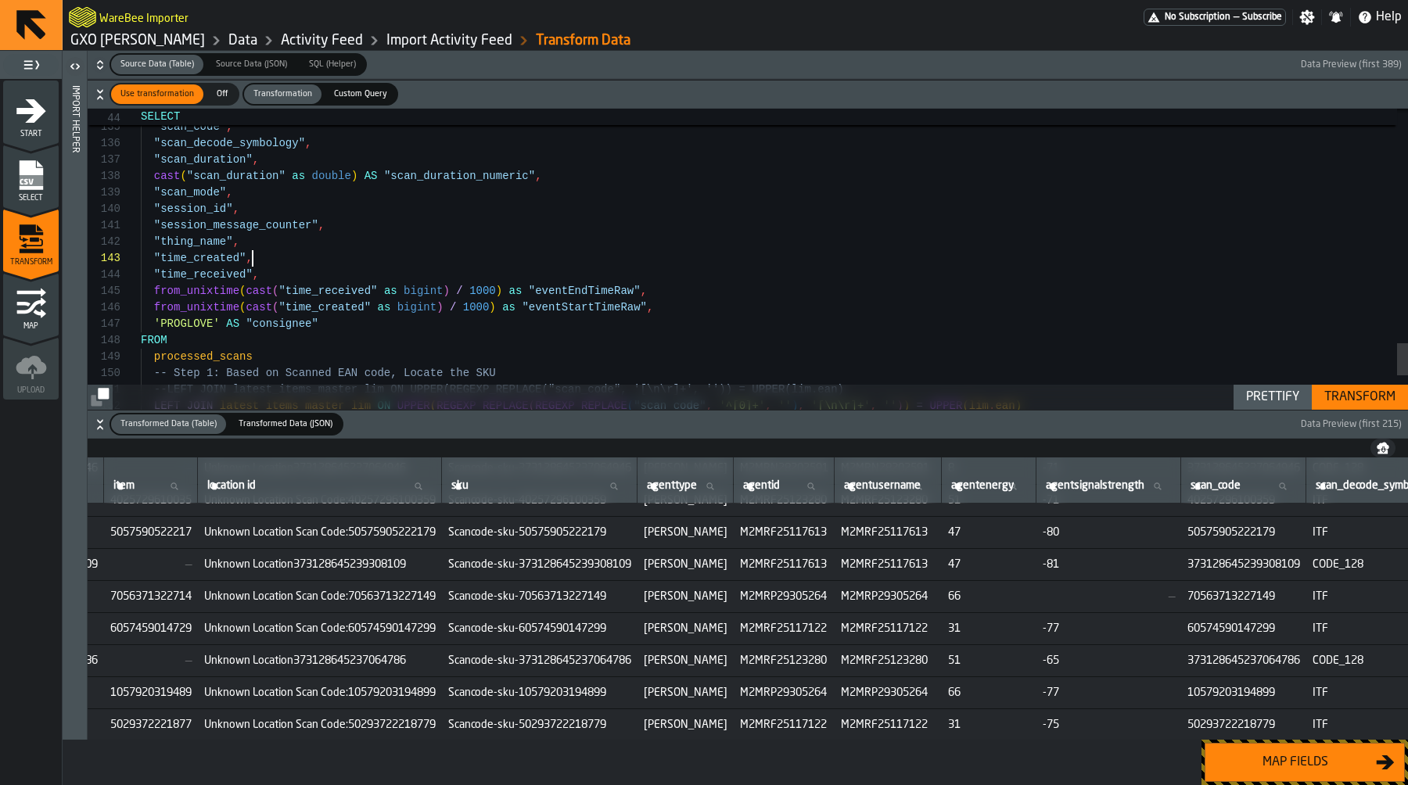
scroll to position [33, 0]
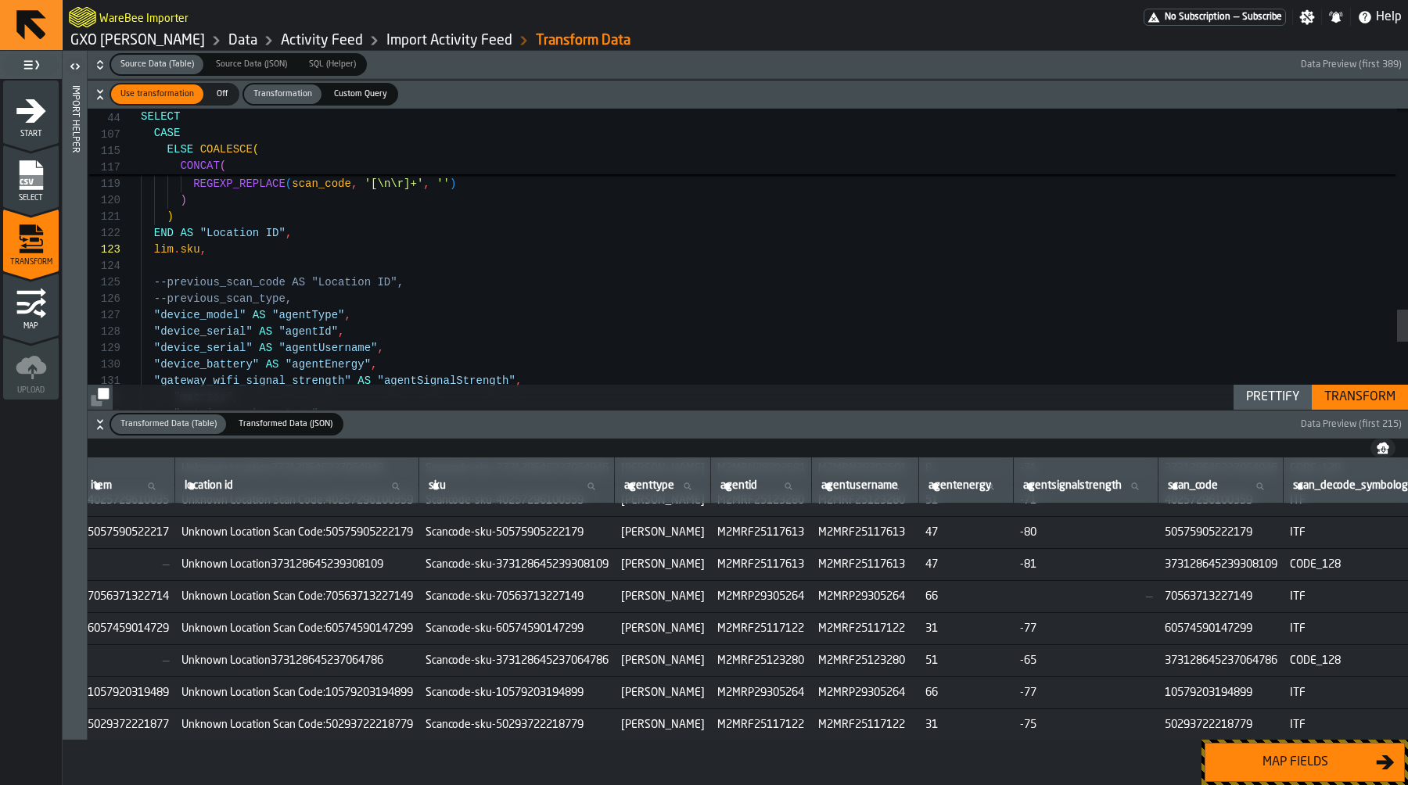
scroll to position [117, 2329]
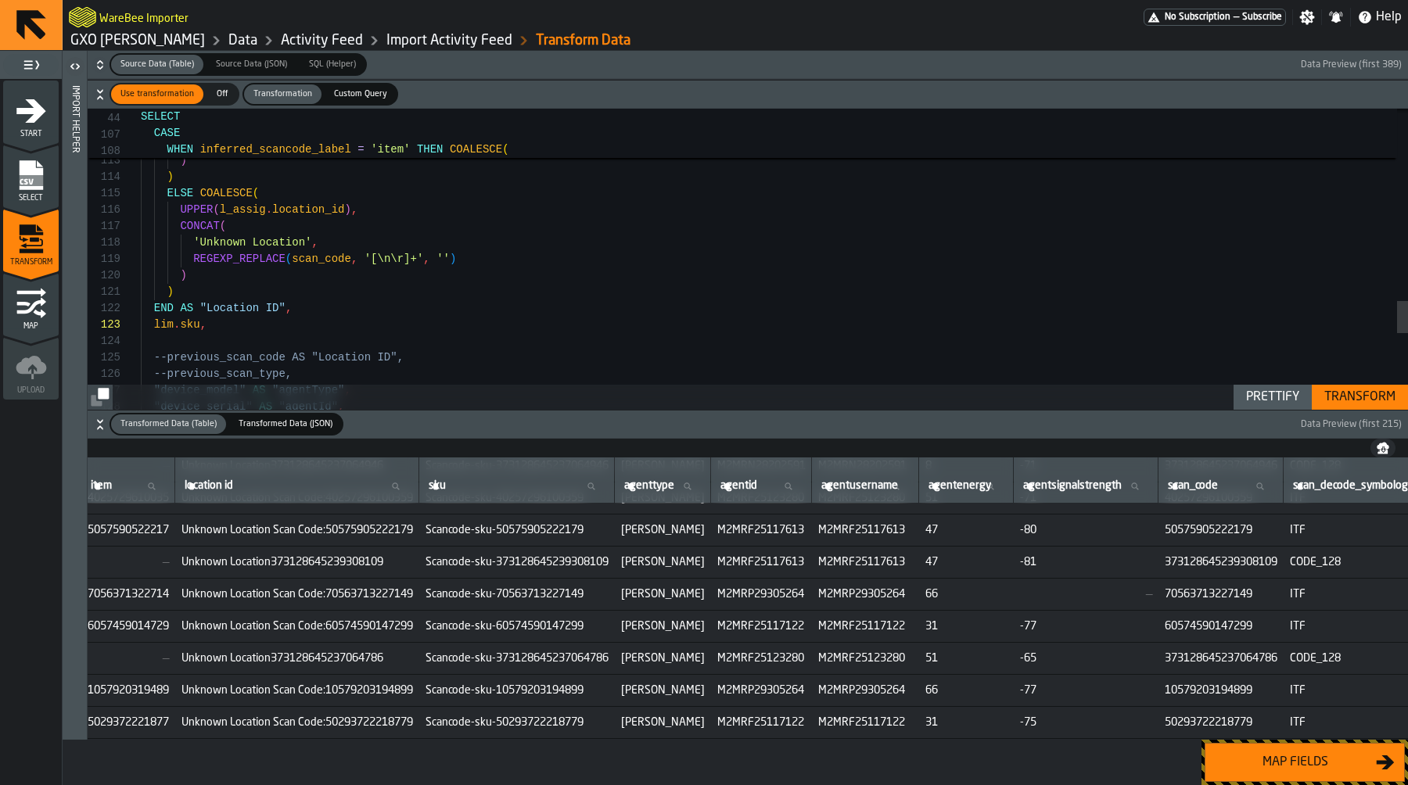
click at [589, 536] on td "Scancode-sku-50575905222179" at bounding box center [517, 531] width 196 height 32
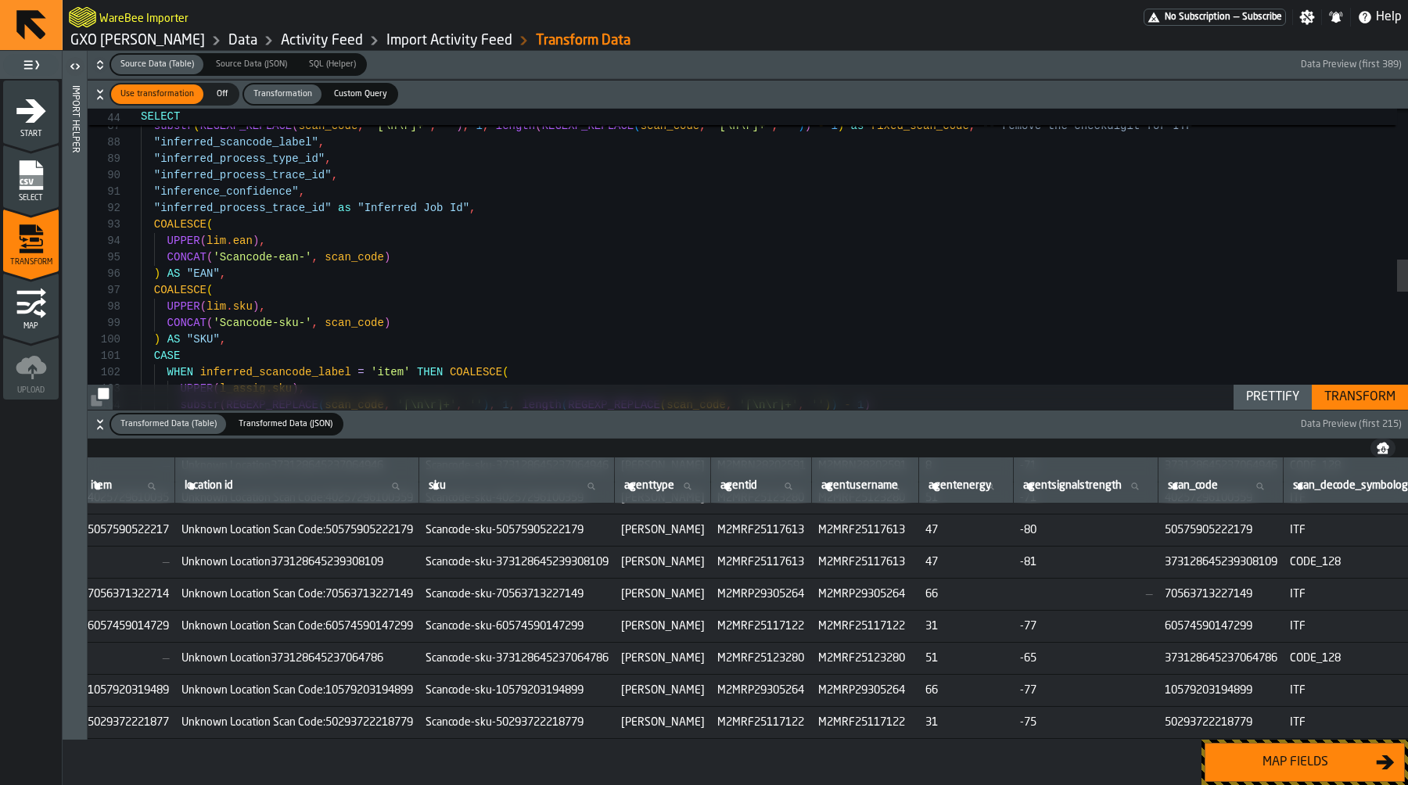
click at [267, 257] on div ""inferred_process_type_id" , "inferred_scancode_label" , substr ( REGEXP_REPLAC…" at bounding box center [774, 106] width 1267 height 2826
click at [203, 329] on div ""inferred_process_type_id" , "inferred_scancode_label" , substr ( REGEXP_REPLAC…" at bounding box center [774, 106] width 1267 height 2826
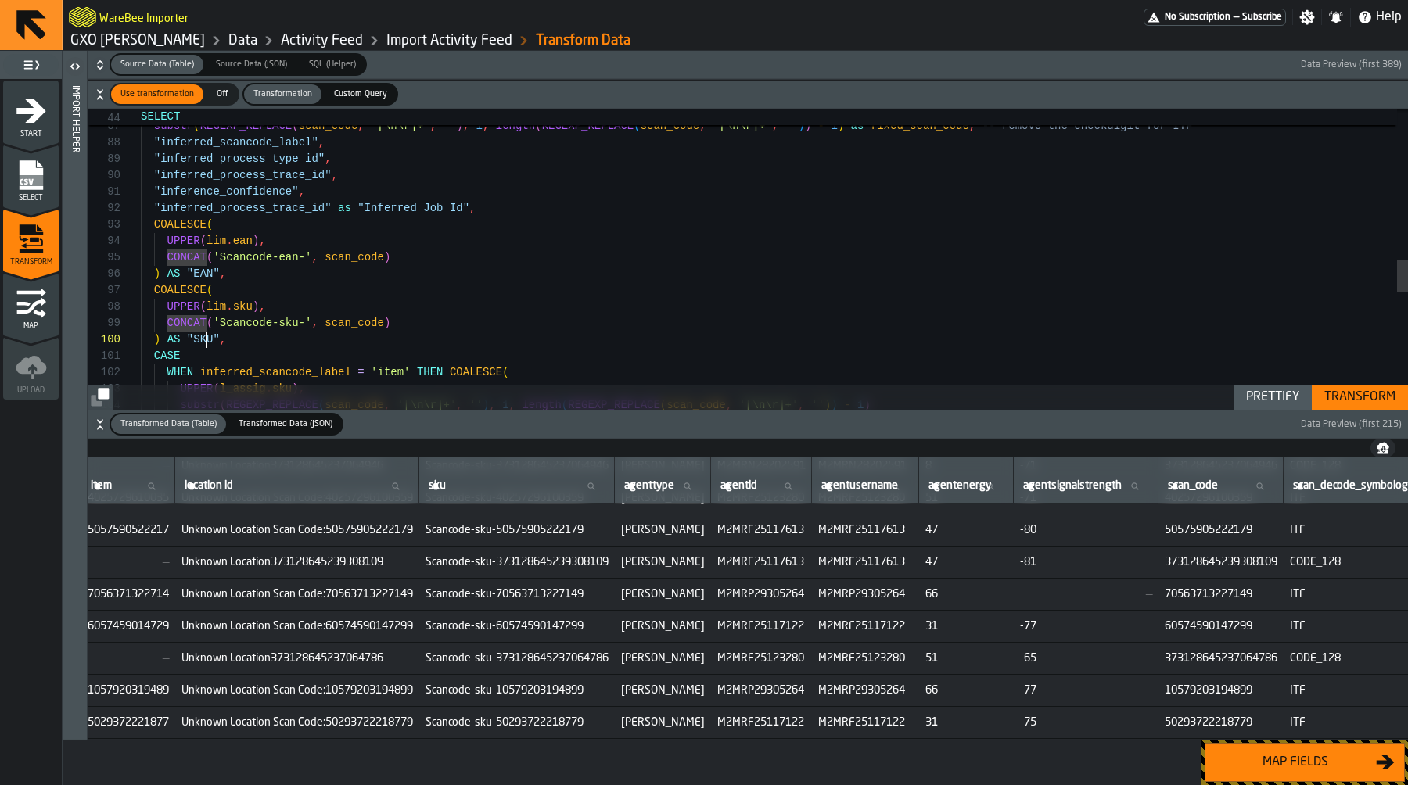
click at [205, 339] on div ""inferred_process_type_id" , "inferred_scancode_label" , substr ( REGEXP_REPLAC…" at bounding box center [774, 106] width 1267 height 2826
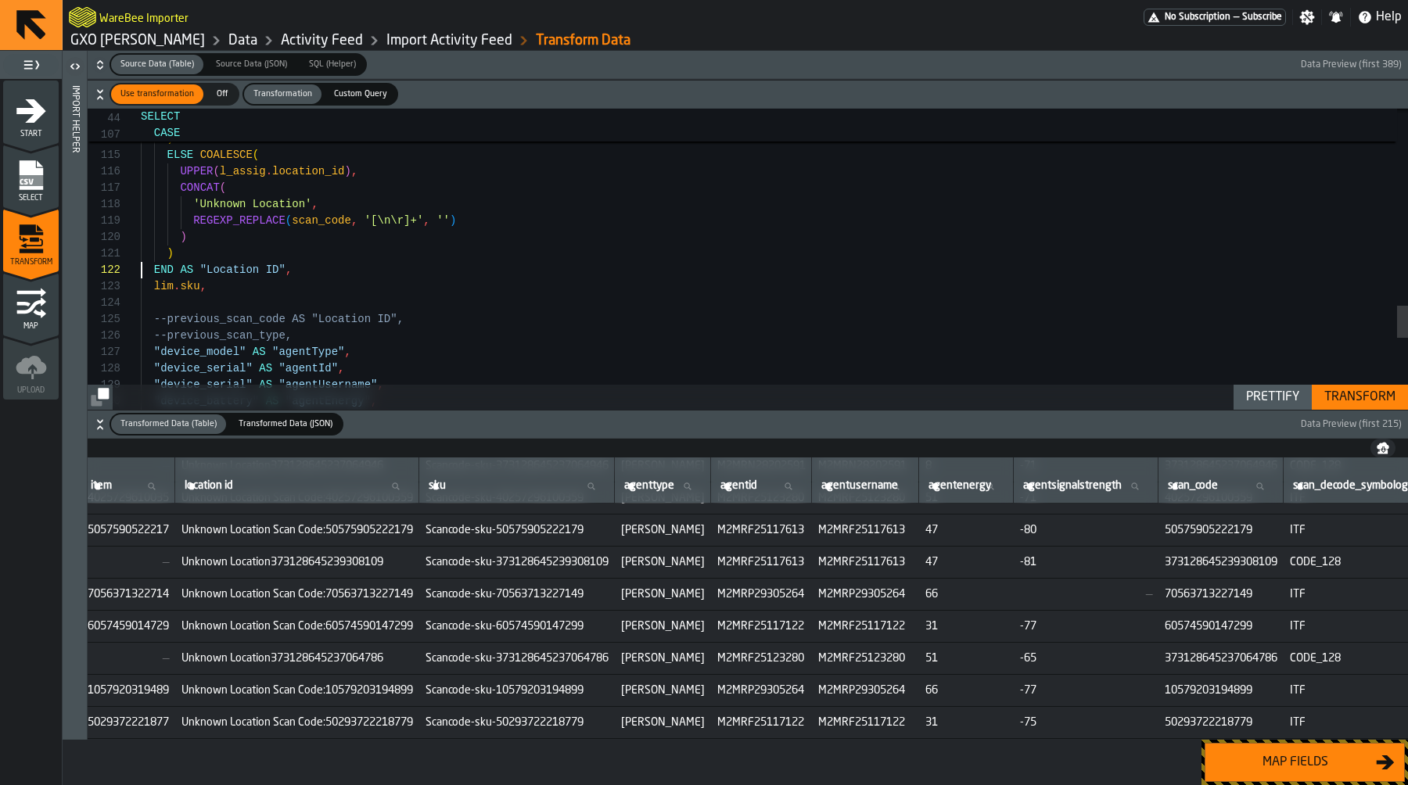
scroll to position [33, 0]
click at [1380, 392] on div "Transform" at bounding box center [1360, 397] width 84 height 19
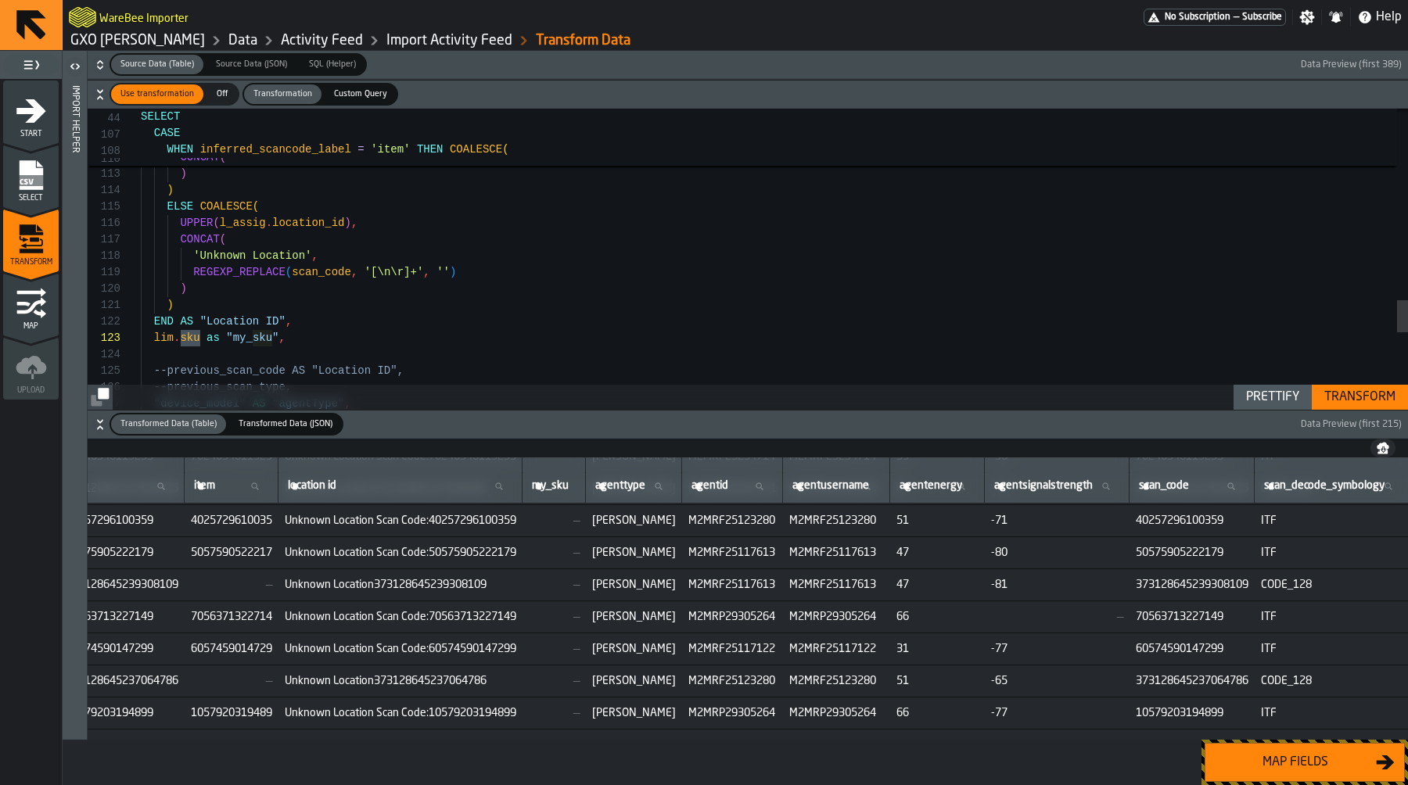
scroll to position [95, 2223]
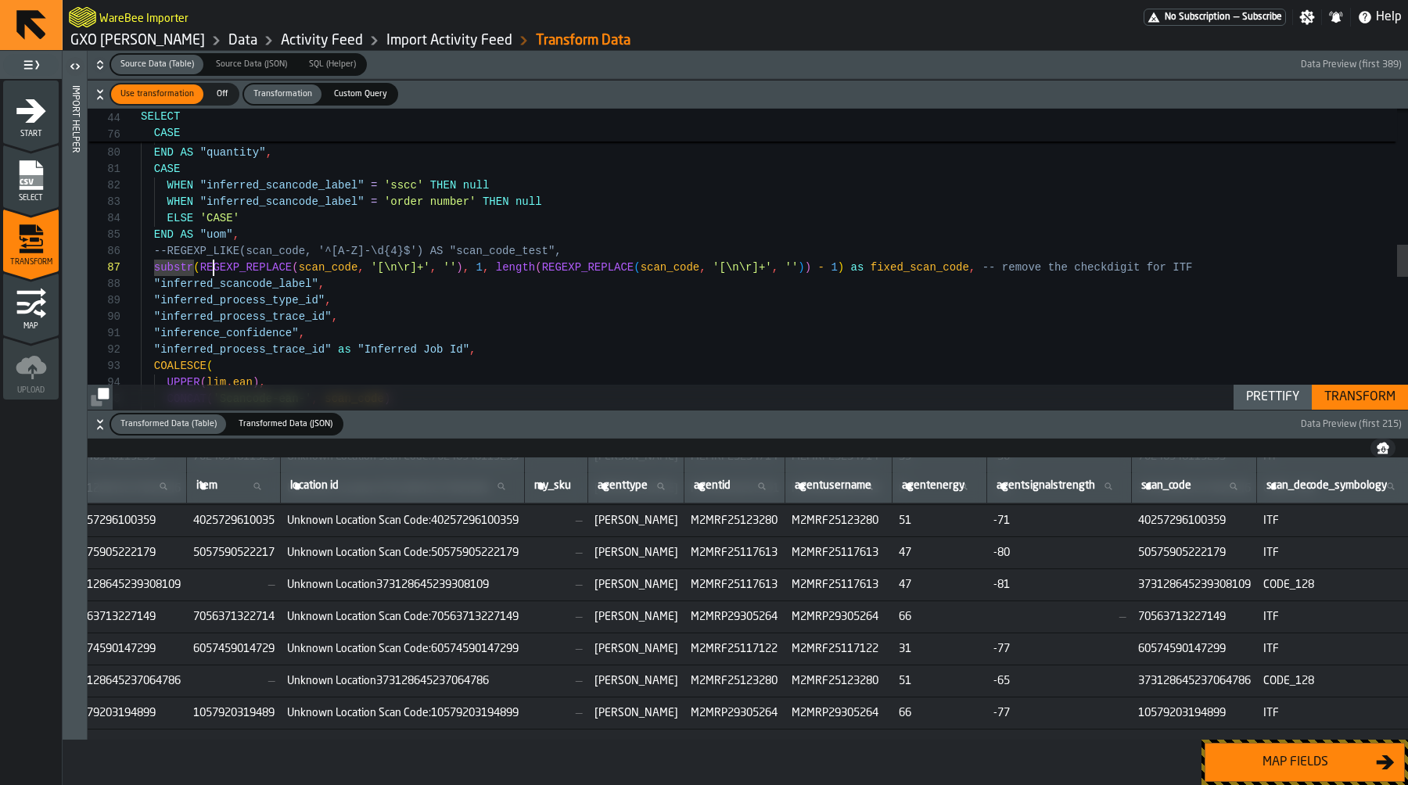
click at [211, 262] on div ") AS "EAN" , CONCAT ( 'Scancode-ean-' , scan_code ) UPPER ( lim . ean ) , COALE…" at bounding box center [774, 248] width 1267 height 2826
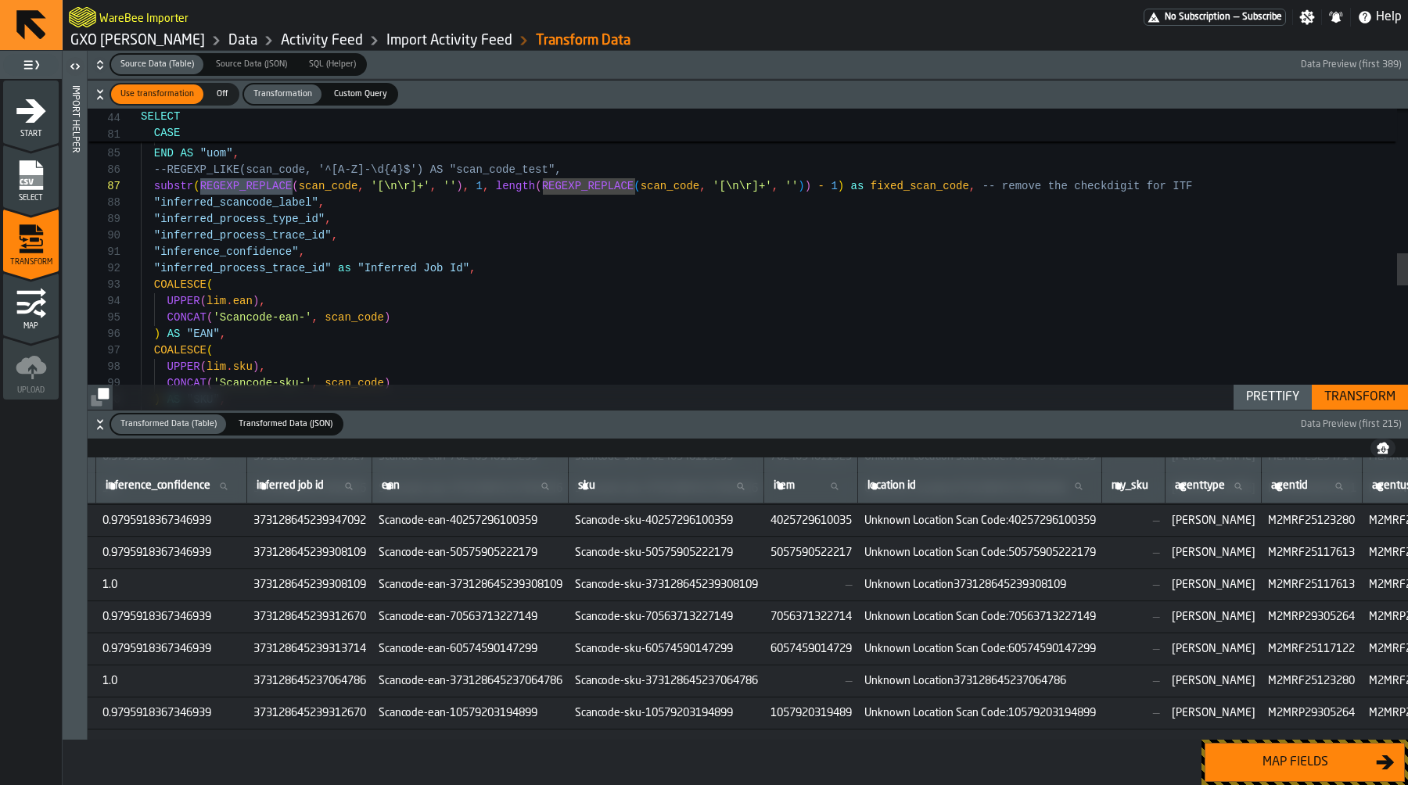
scroll to position [95, 1645]
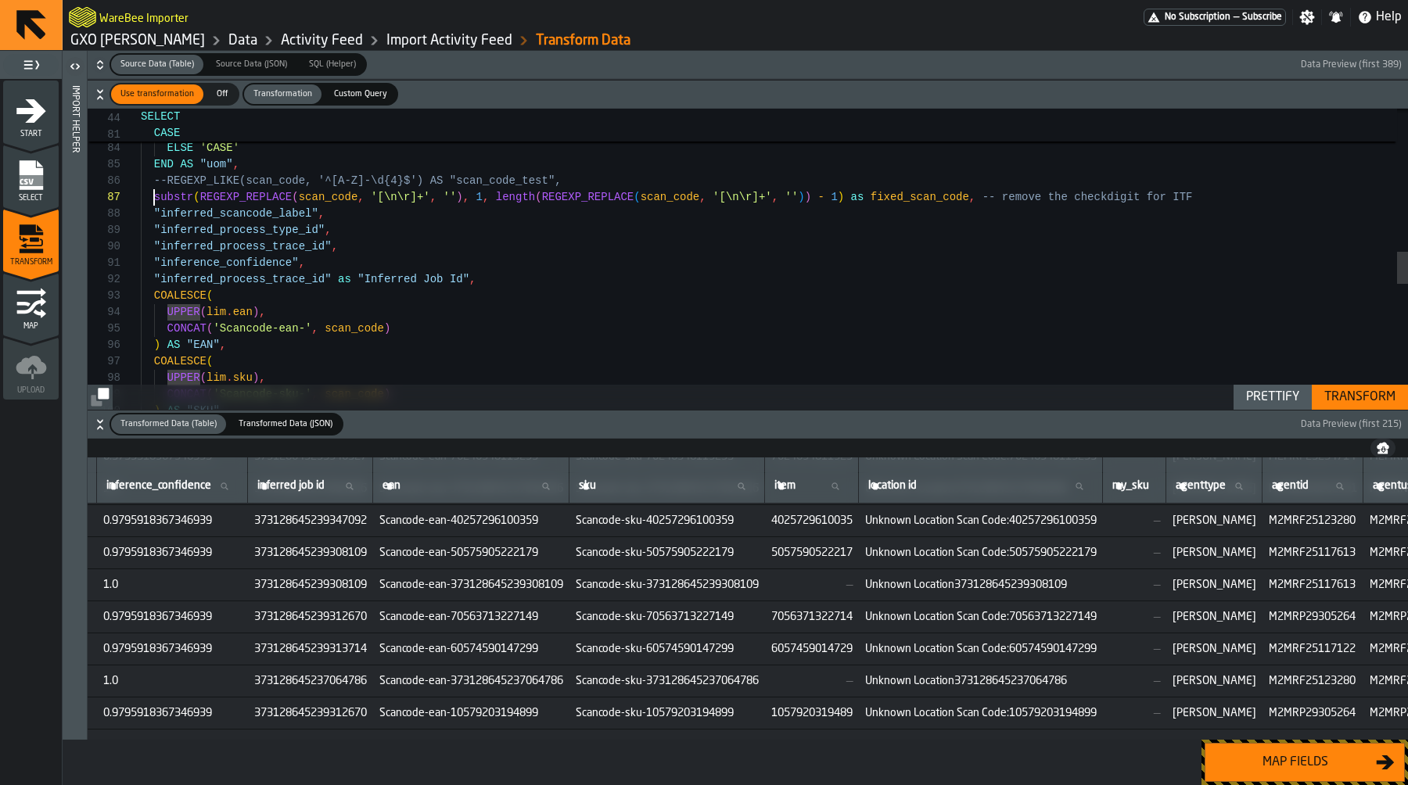
scroll to position [99, 0]
click at [155, 200] on div ") AS "SKU" , CONCAT ( 'Scancode-sku-' , scan_code ) UPPER ( lim . sku ) , COALE…" at bounding box center [774, 177] width 1267 height 2826
click at [849, 202] on div ") AS "SKU" , CONCAT ( 'Scancode-sku-' , scan_code ) UPPER ( lim . sku ) , COALE…" at bounding box center [774, 177] width 1267 height 2826
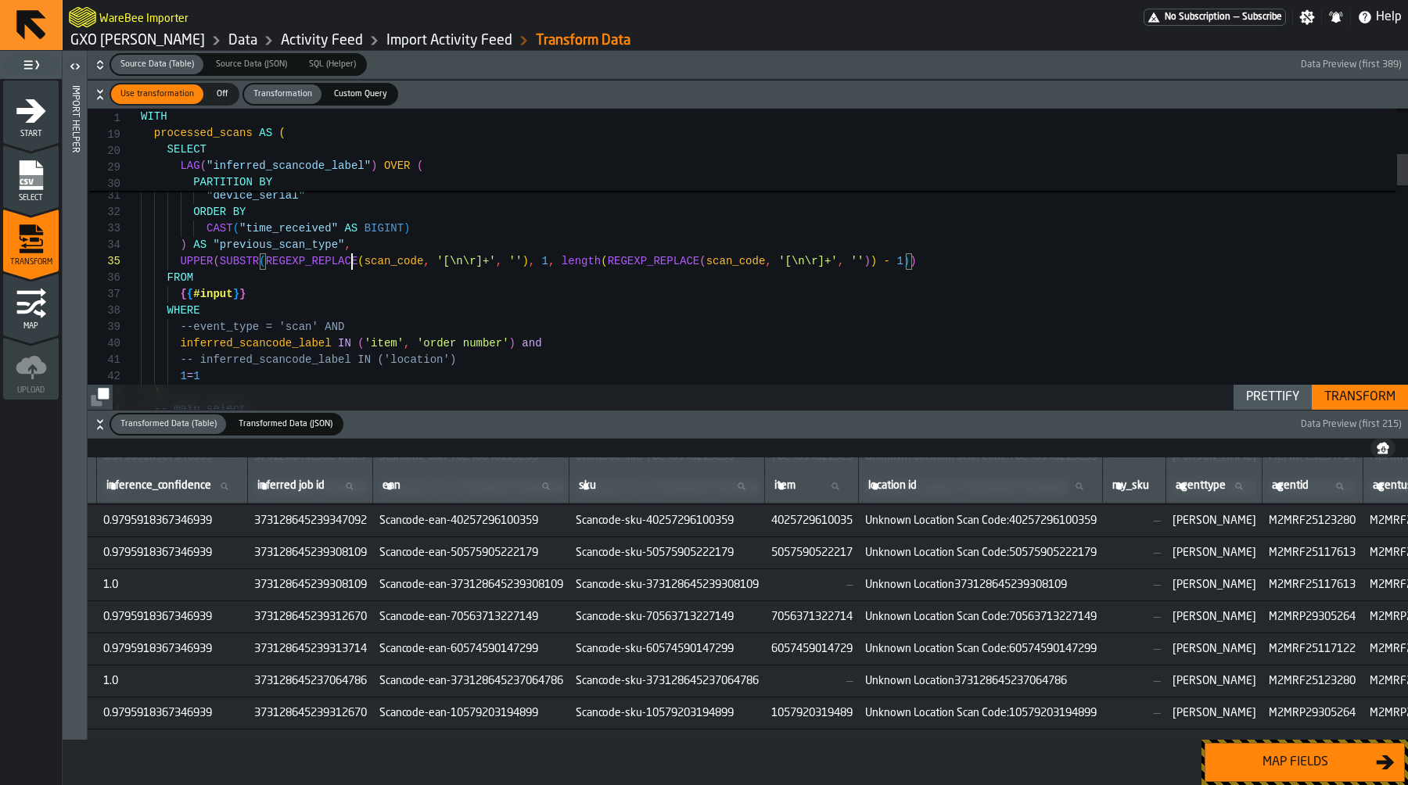
scroll to position [66, 0]
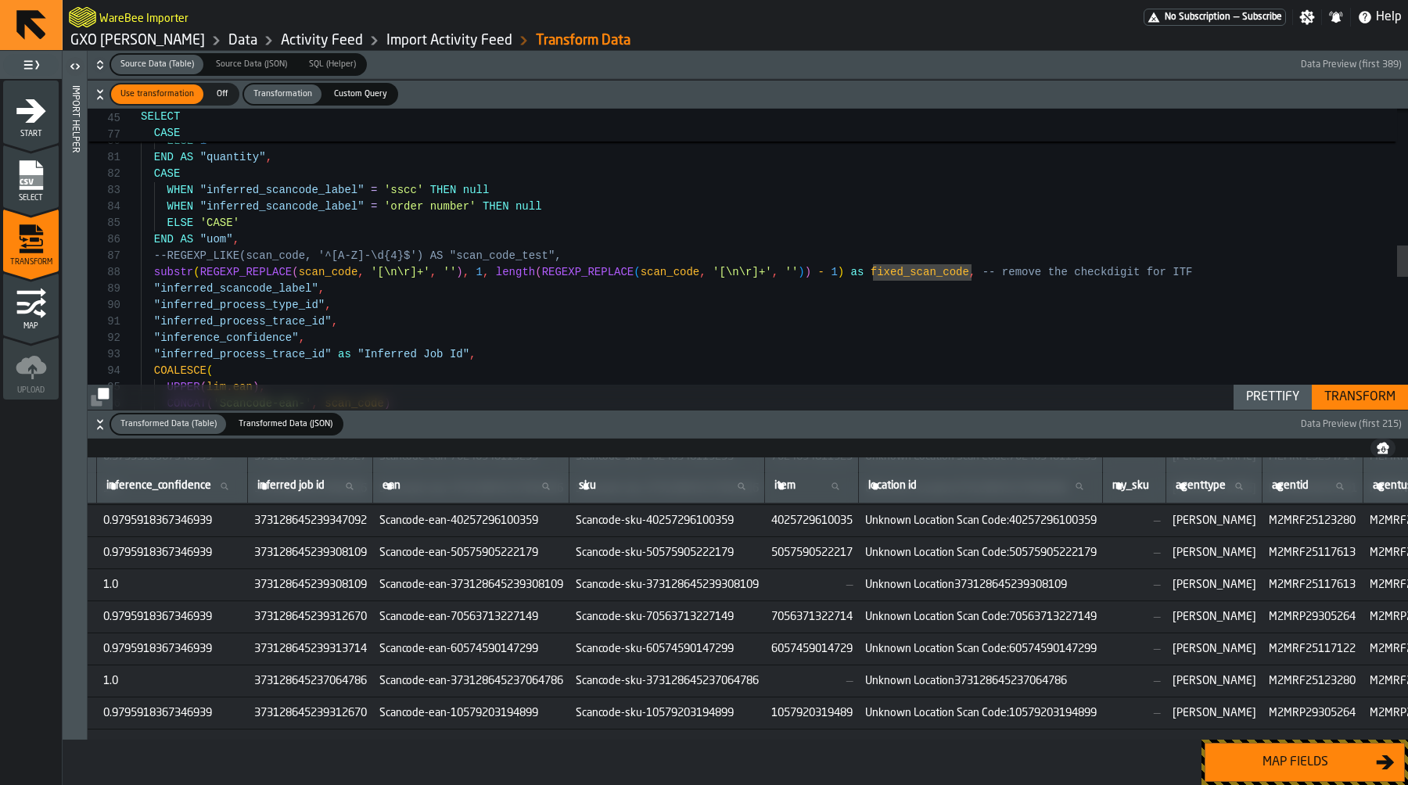
click at [926, 275] on div "WHEN "inferred_scancode_label" = 'sscc' THEN null WHEN "inferred_scancode_label…" at bounding box center [774, 244] width 1267 height 2842
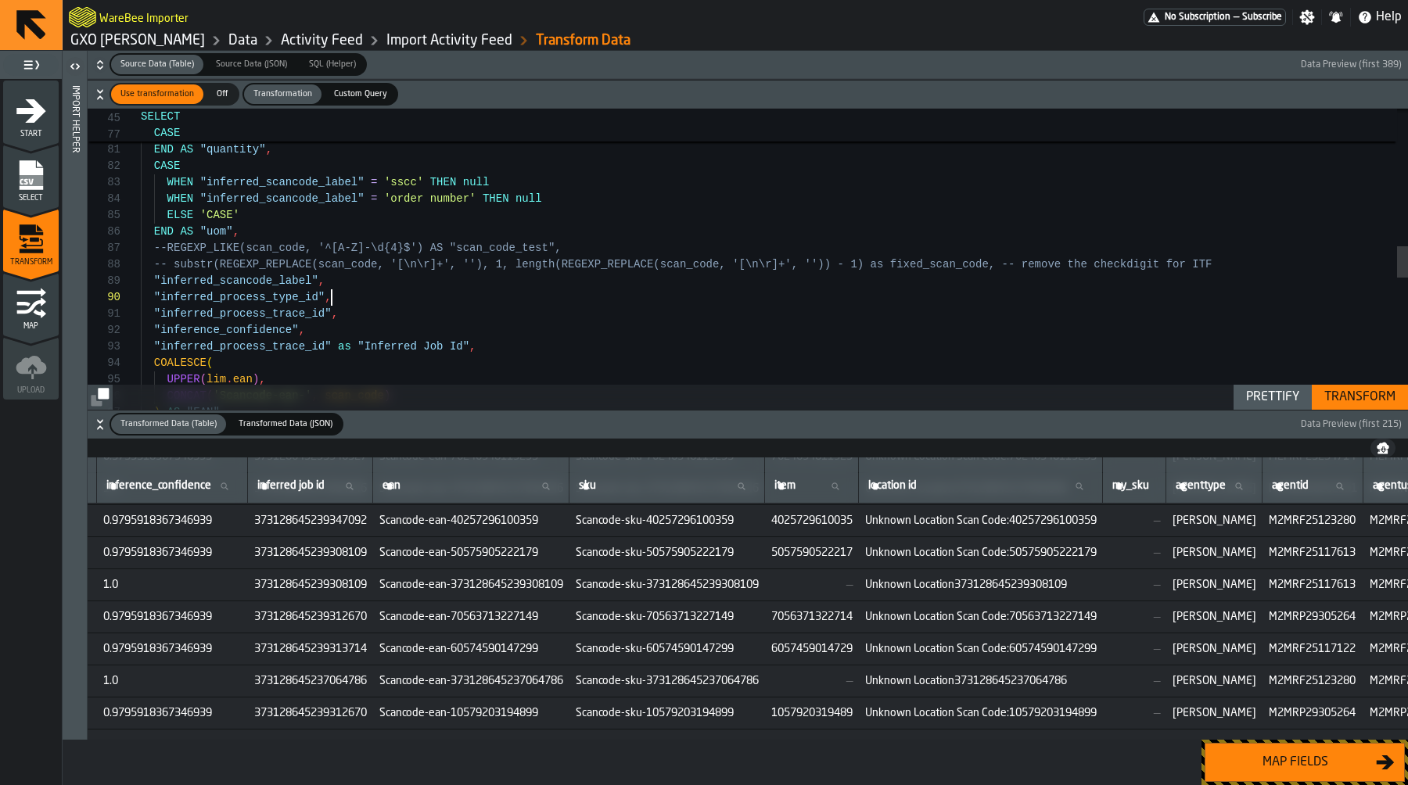
click at [605, 293] on div "-- substr(REGEXP_REPLACE(scan_code, '[\n\r]+', '') , 1, length(REGEXP_REPLACE(s…" at bounding box center [774, 236] width 1267 height 2842
click at [212, 296] on div ""inferred_process_type_id" , "inferred_scancode_label" , -- substr(REGEXP_REPLA…" at bounding box center [774, 248] width 1267 height 2858
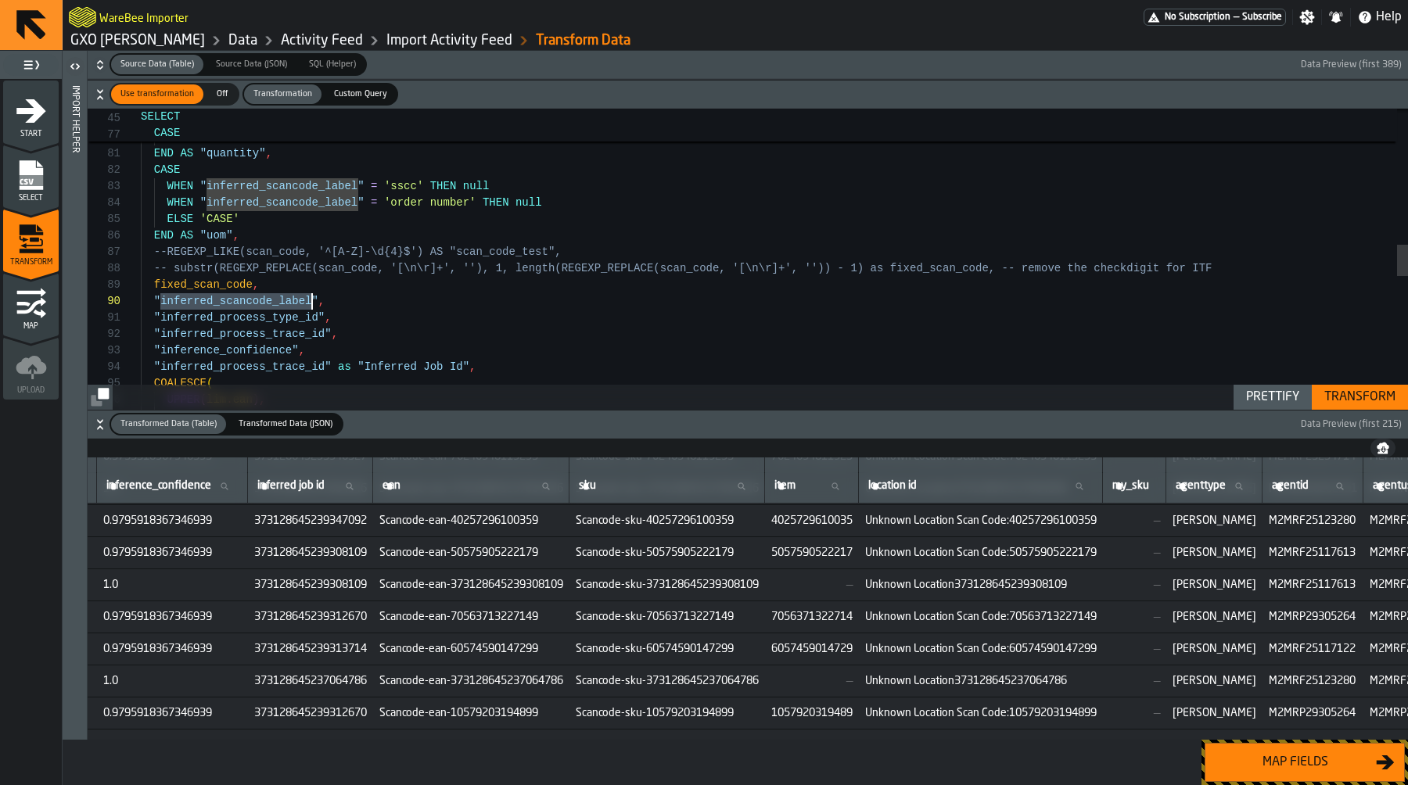
click at [224, 283] on div ""inferred_process_type_id" , "inferred_scancode_label" , -- substr(REGEXP_REPLA…" at bounding box center [774, 248] width 1267 height 2858
click at [237, 289] on div ""inferred_process_type_id" , "inferred_scancode_label" , -- substr(REGEXP_REPLA…" at bounding box center [774, 248] width 1267 height 2858
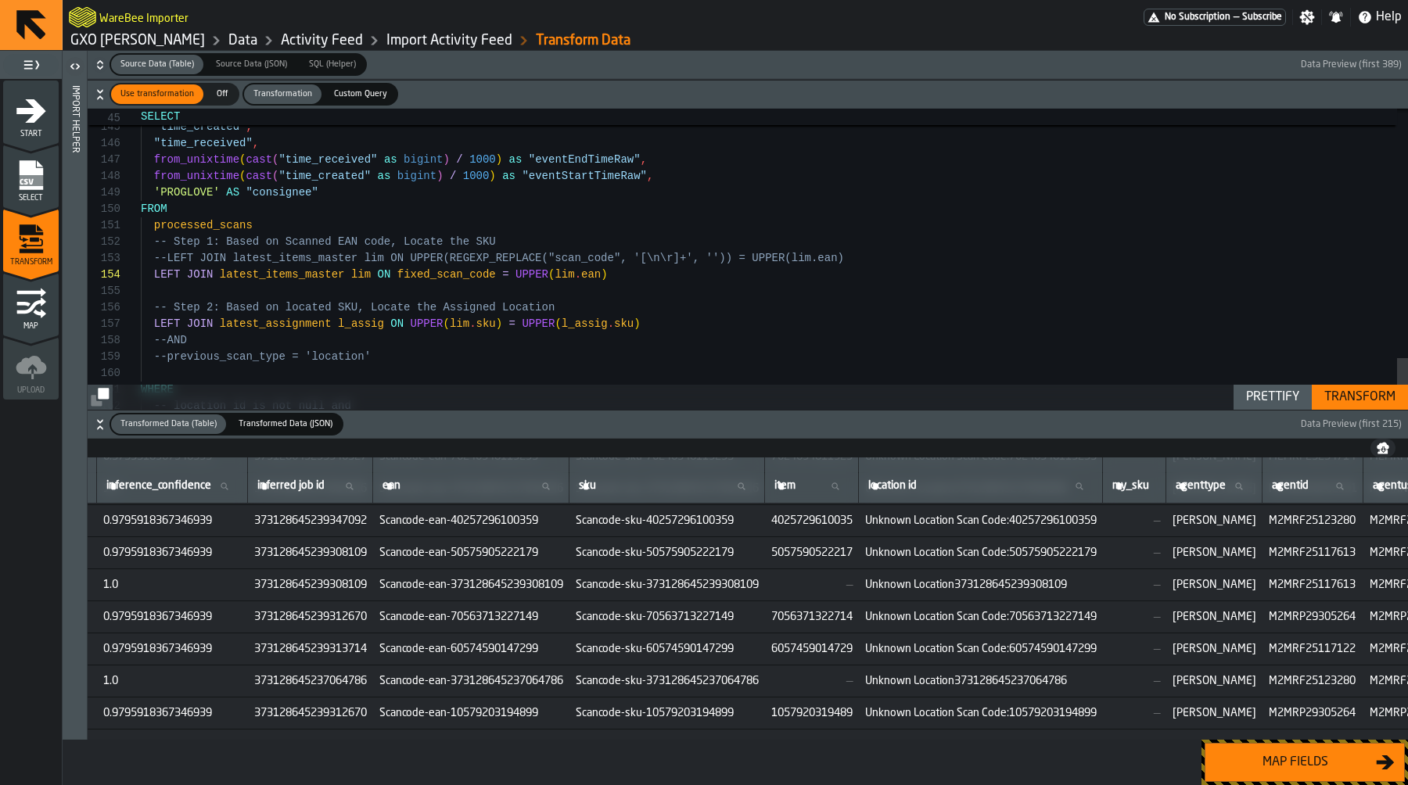
click at [1340, 396] on div "Transform" at bounding box center [1360, 397] width 84 height 19
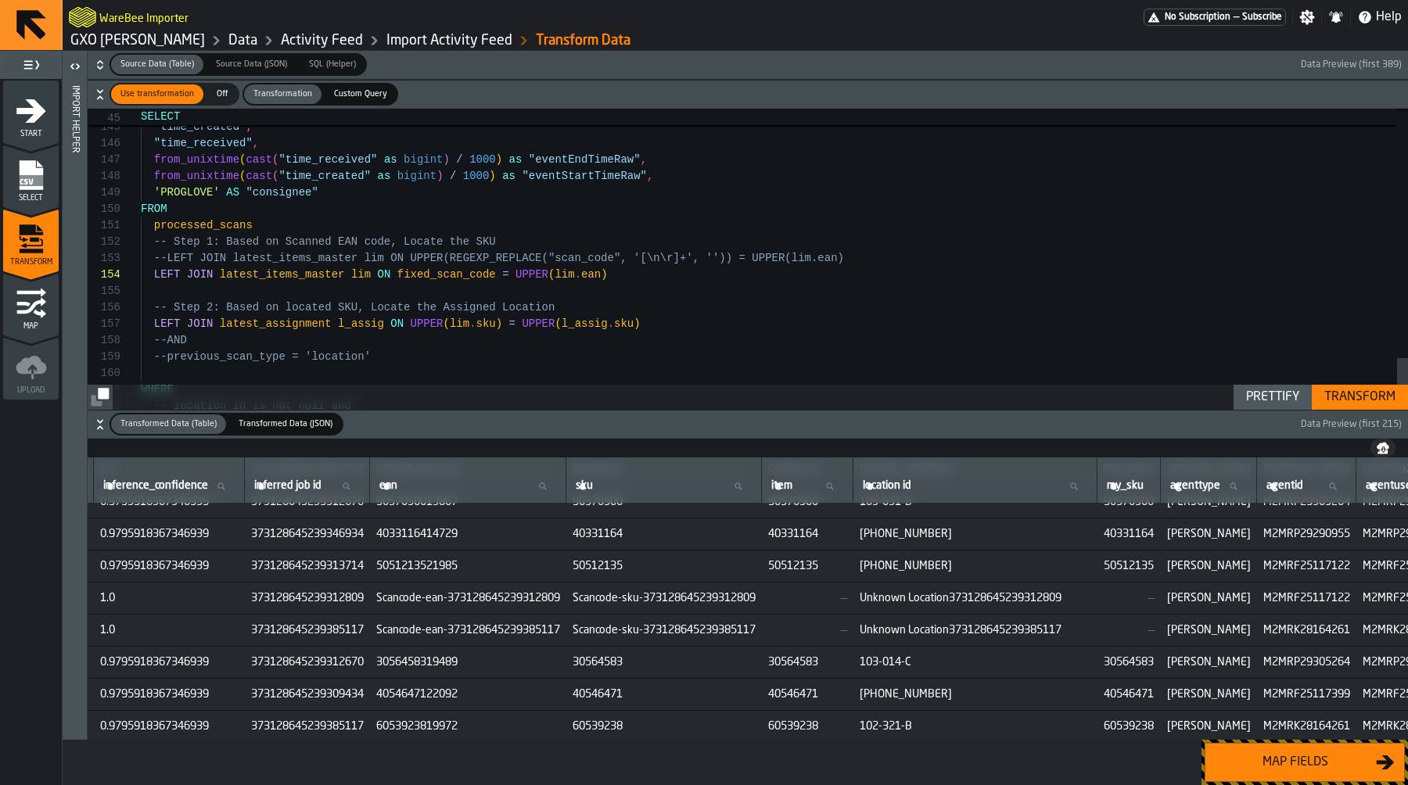
scroll to position [2489, 1645]
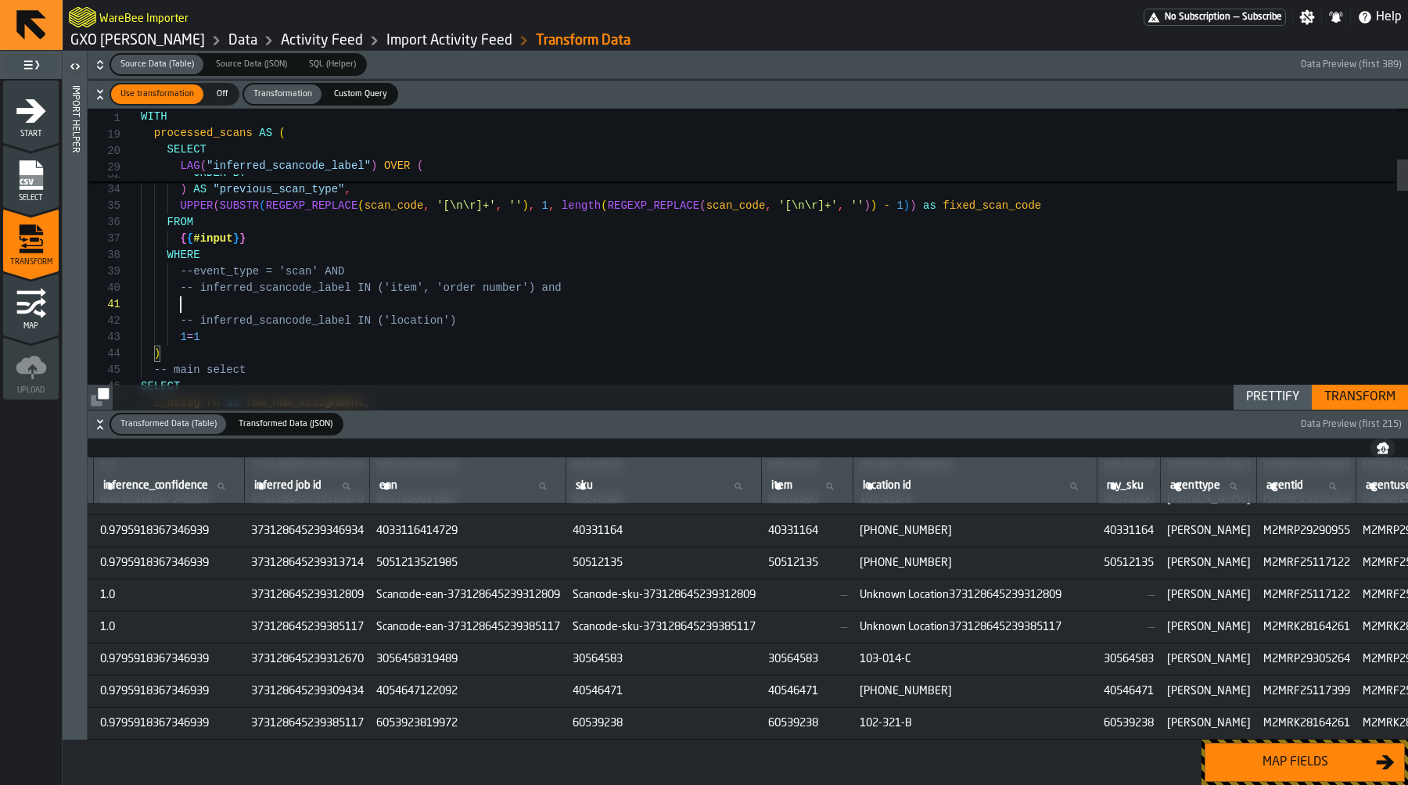
scroll to position [0, 0]
type textarea "**********"
click at [1388, 395] on div "Transform" at bounding box center [1360, 397] width 84 height 19
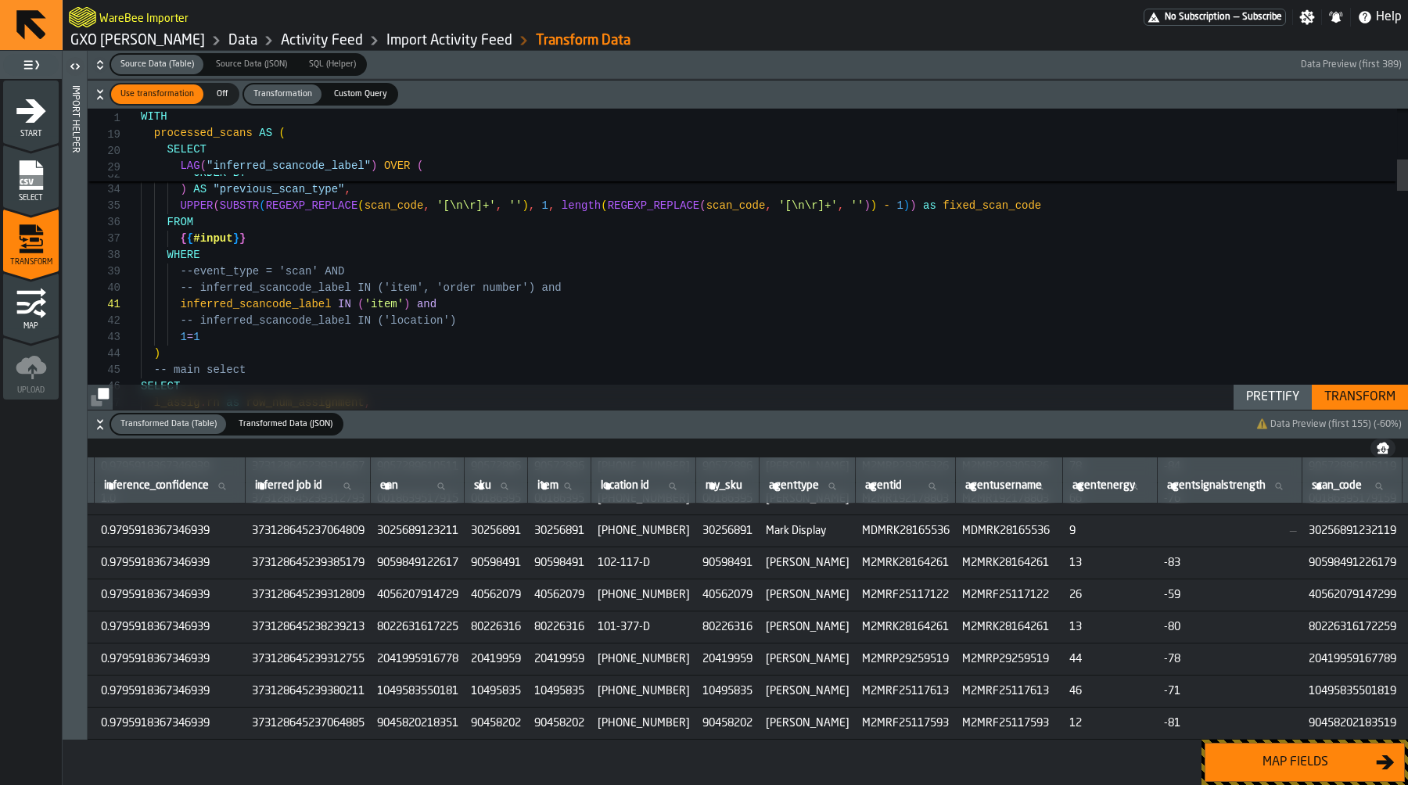
click at [1335, 773] on button "Map fields" at bounding box center [1304, 762] width 200 height 39
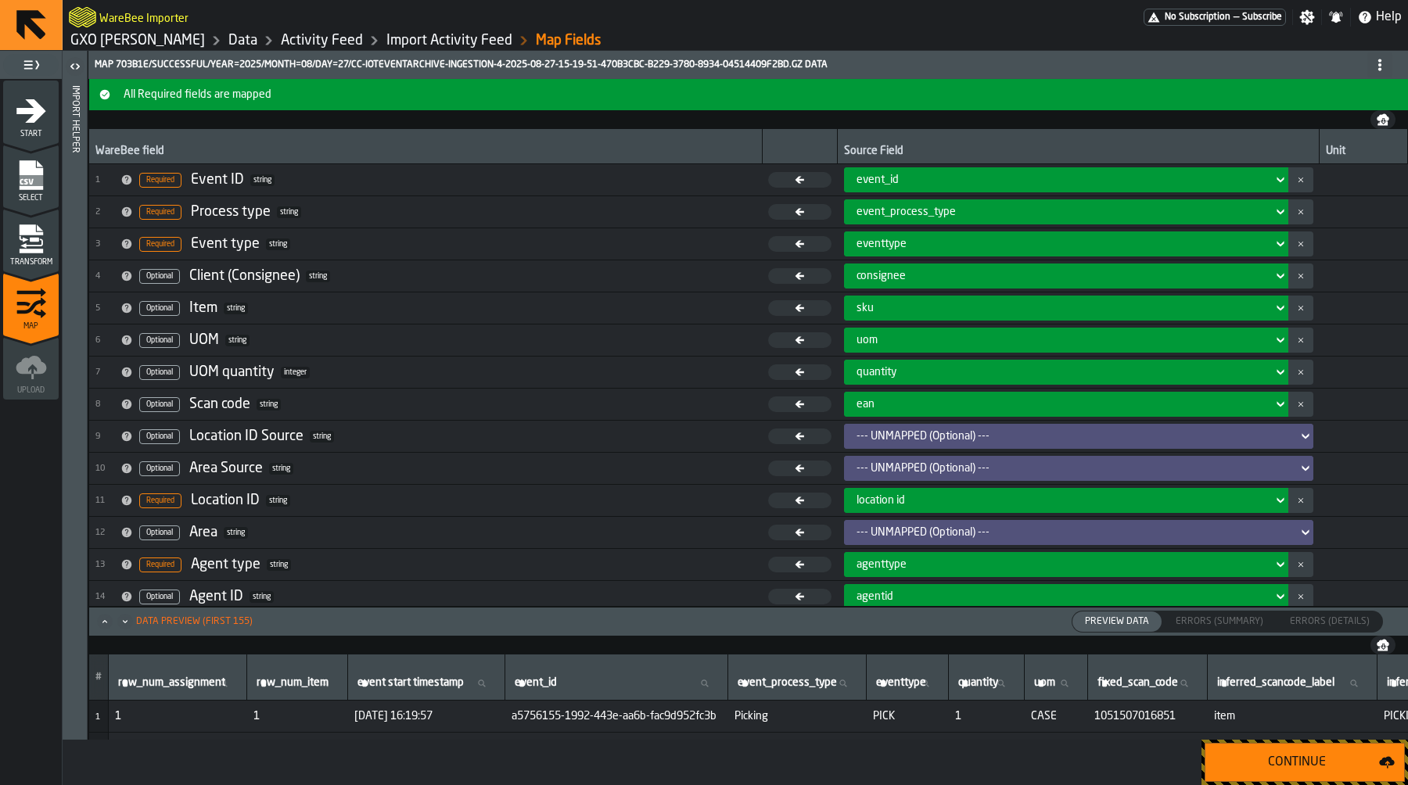
click at [1335, 773] on button "Continue" at bounding box center [1304, 762] width 200 height 39
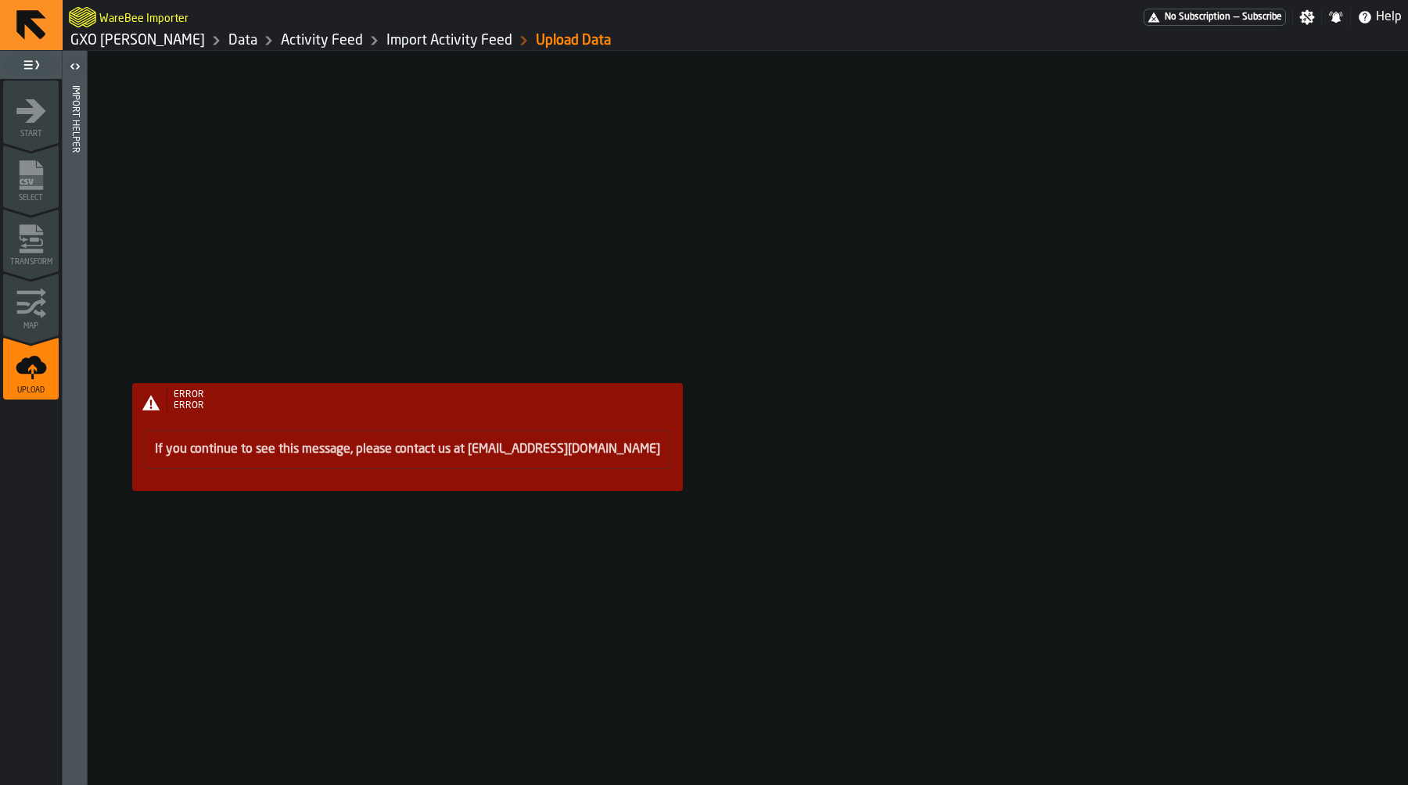
click at [486, 54] on div "ERROR ERROR If you continue to see this message, please contact us at support@w…" at bounding box center [747, 418] width 1319 height 734
click at [479, 43] on link "Import Activity Feed" at bounding box center [449, 40] width 126 height 17
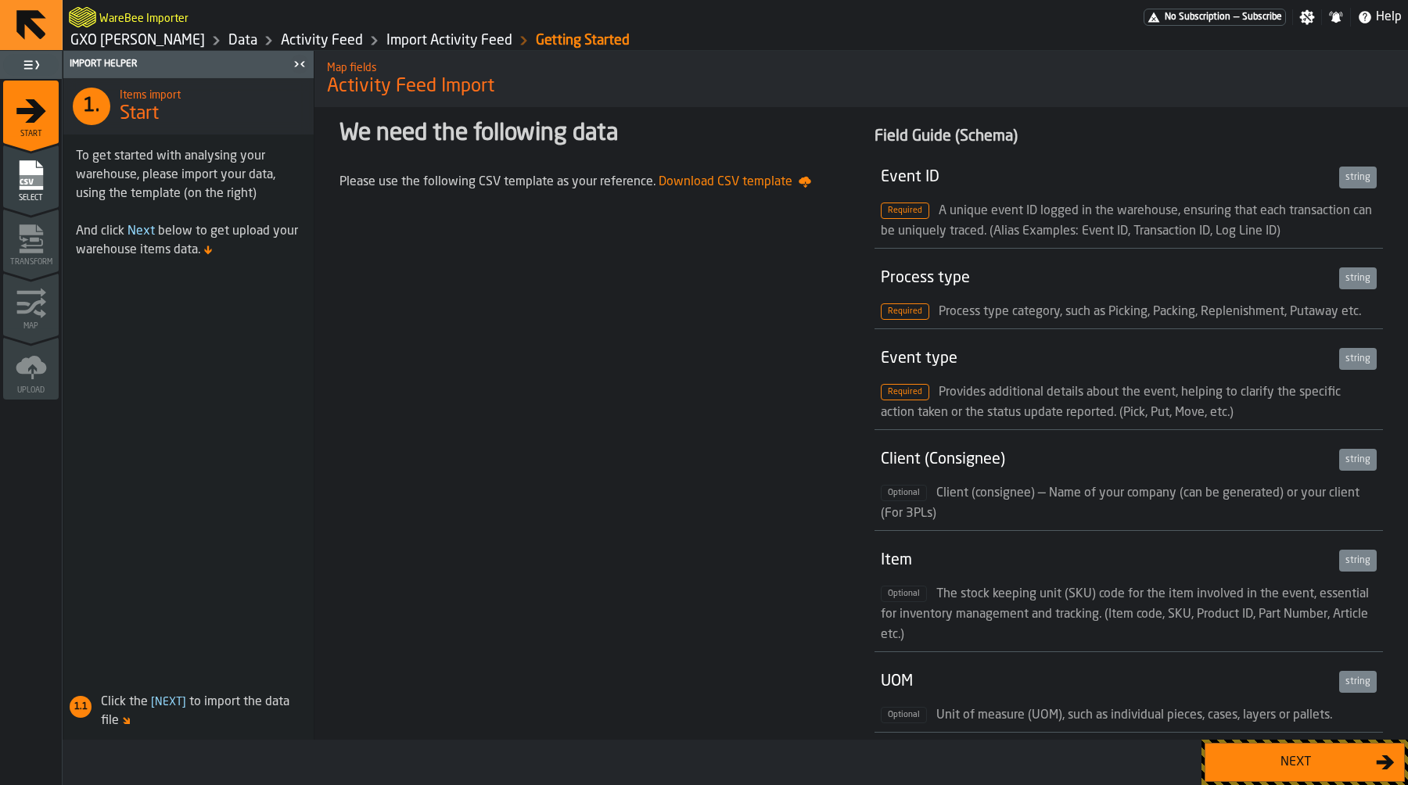
click at [353, 43] on link "Activity Feed" at bounding box center [322, 40] width 82 height 17
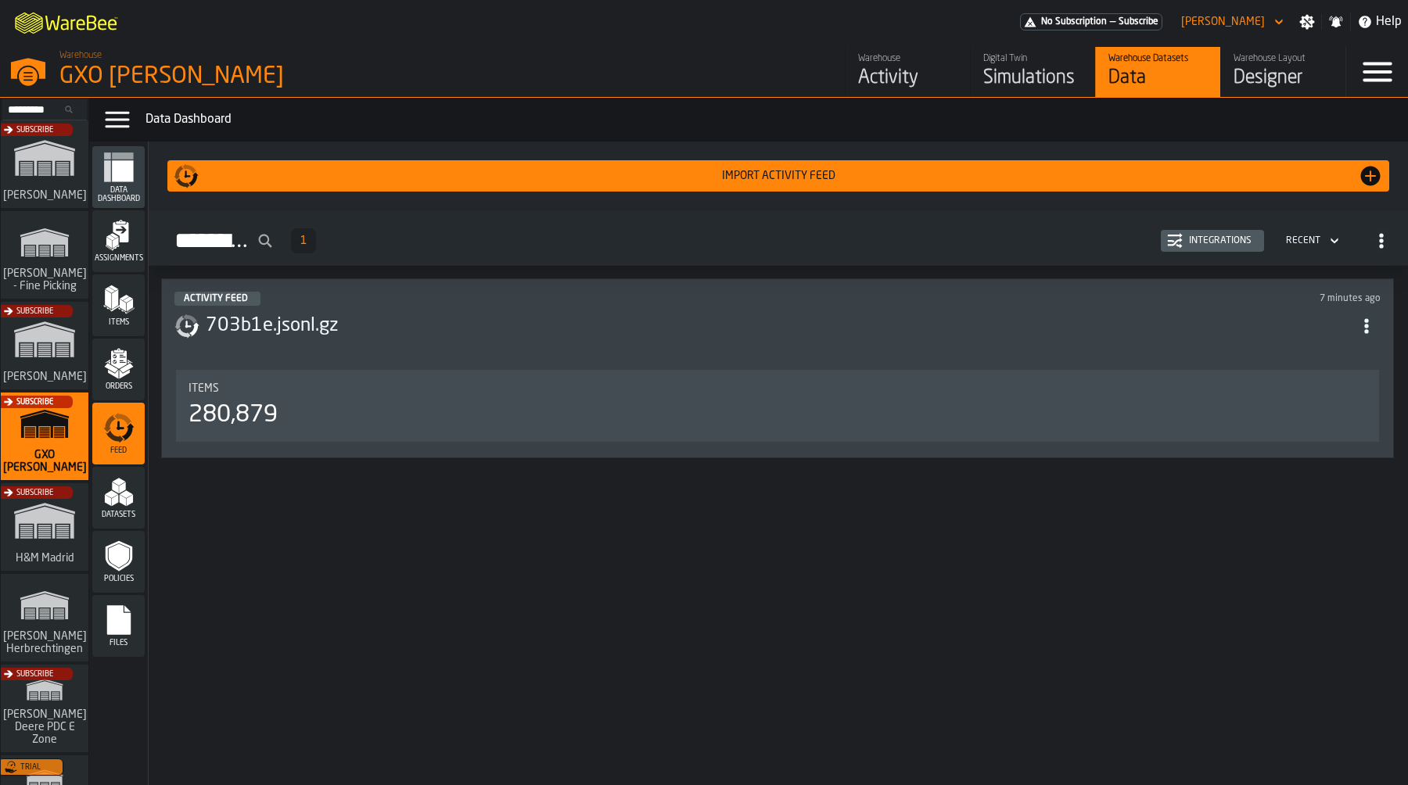
click at [1216, 247] on div "Integrations" at bounding box center [1212, 241] width 91 height 16
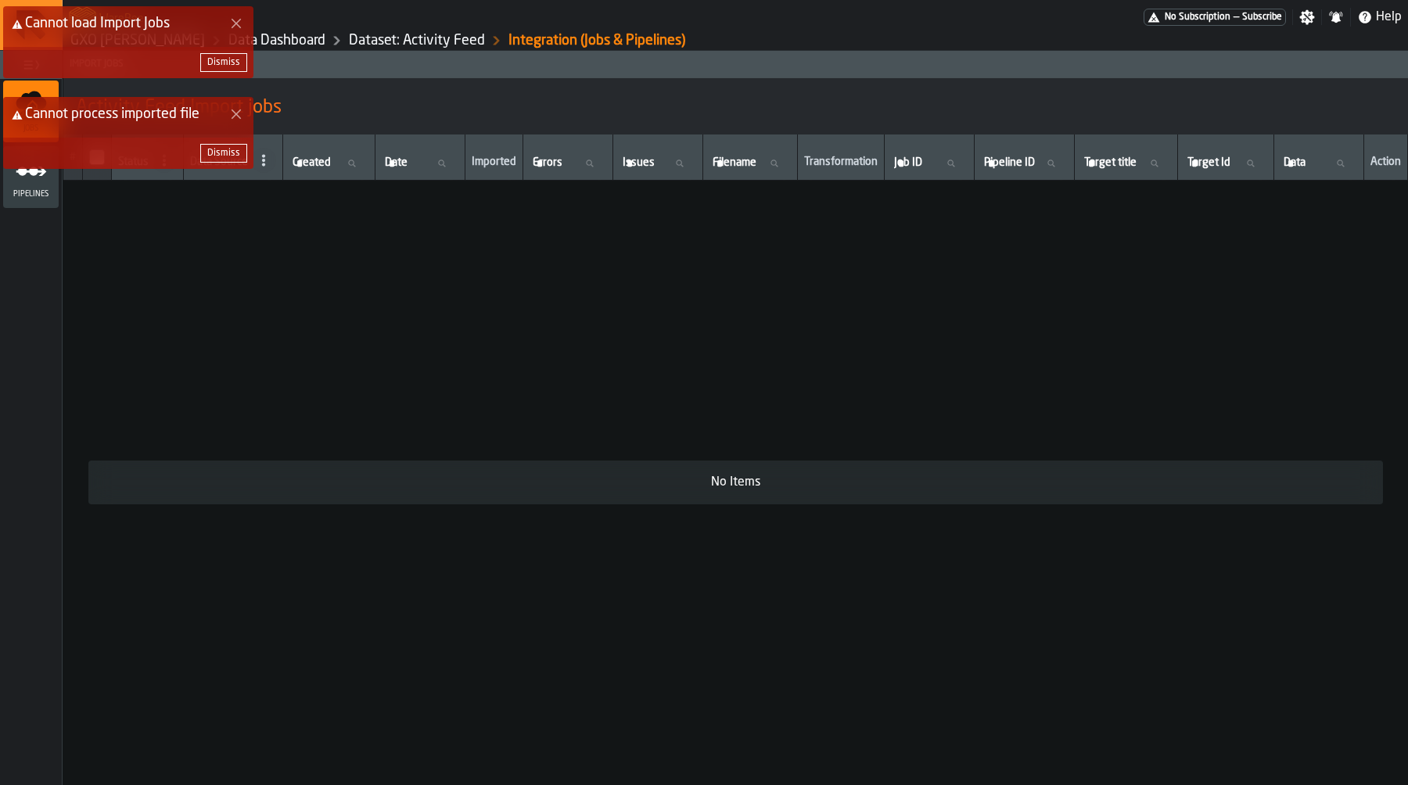
click at [411, 614] on td "No Items" at bounding box center [735, 483] width 1344 height 605
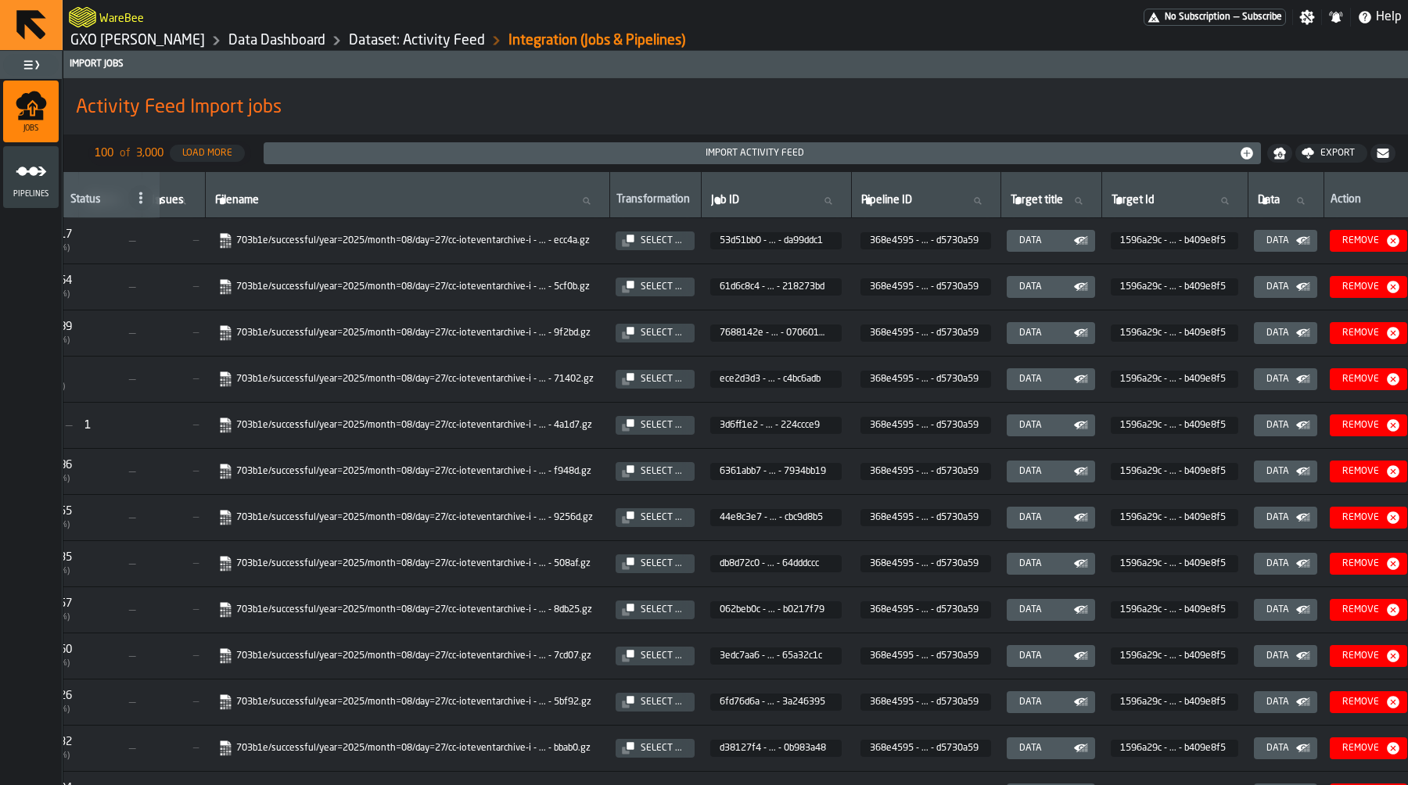
scroll to position [0, 587]
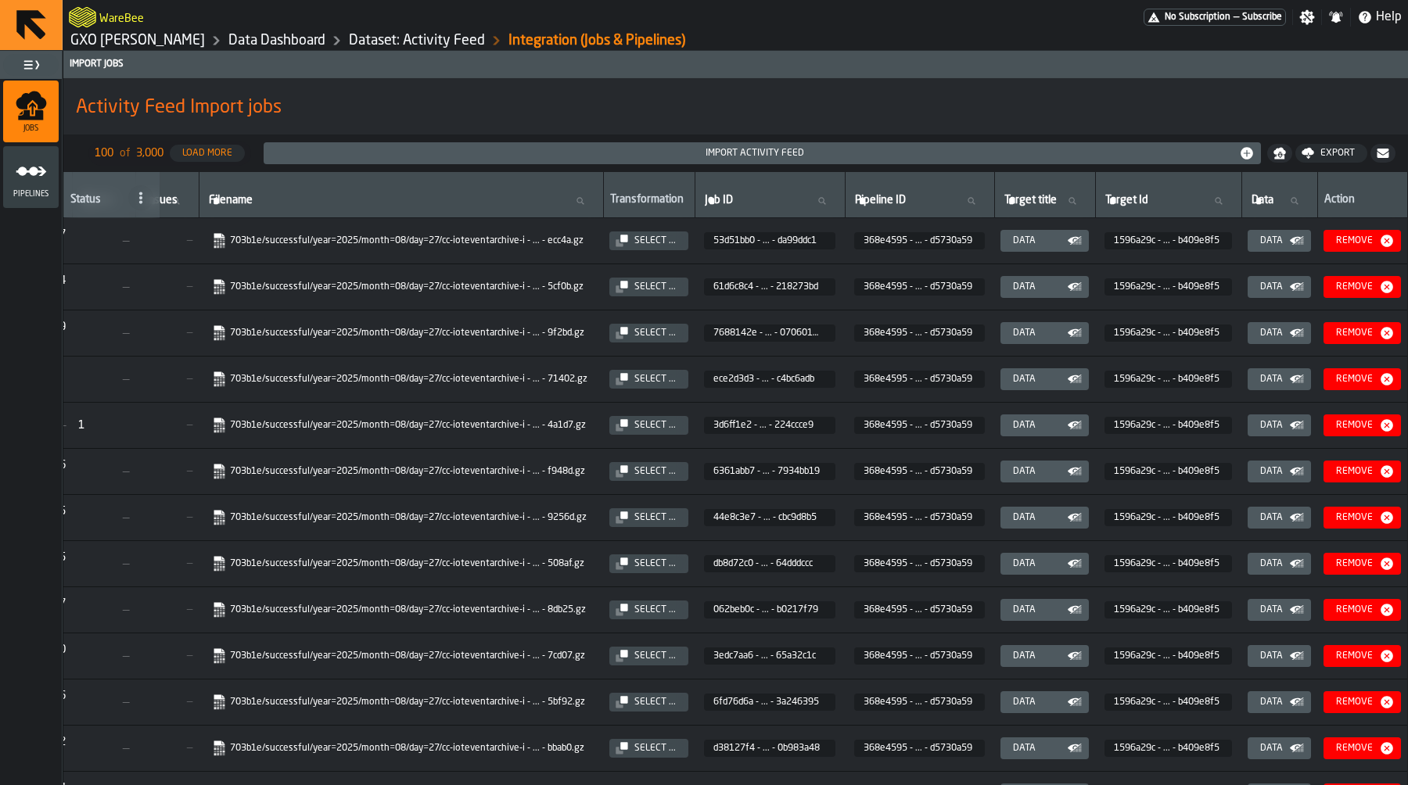
click at [1082, 328] on div "Data" at bounding box center [1045, 333] width 76 height 16
click at [1067, 339] on div "Data" at bounding box center [1037, 333] width 60 height 11
click at [1082, 339] on icon "button-Data" at bounding box center [1075, 333] width 16 height 16
click at [1304, 341] on icon "button-Data" at bounding box center [1297, 333] width 16 height 16
click at [1304, 339] on icon "button-Data" at bounding box center [1297, 333] width 16 height 16
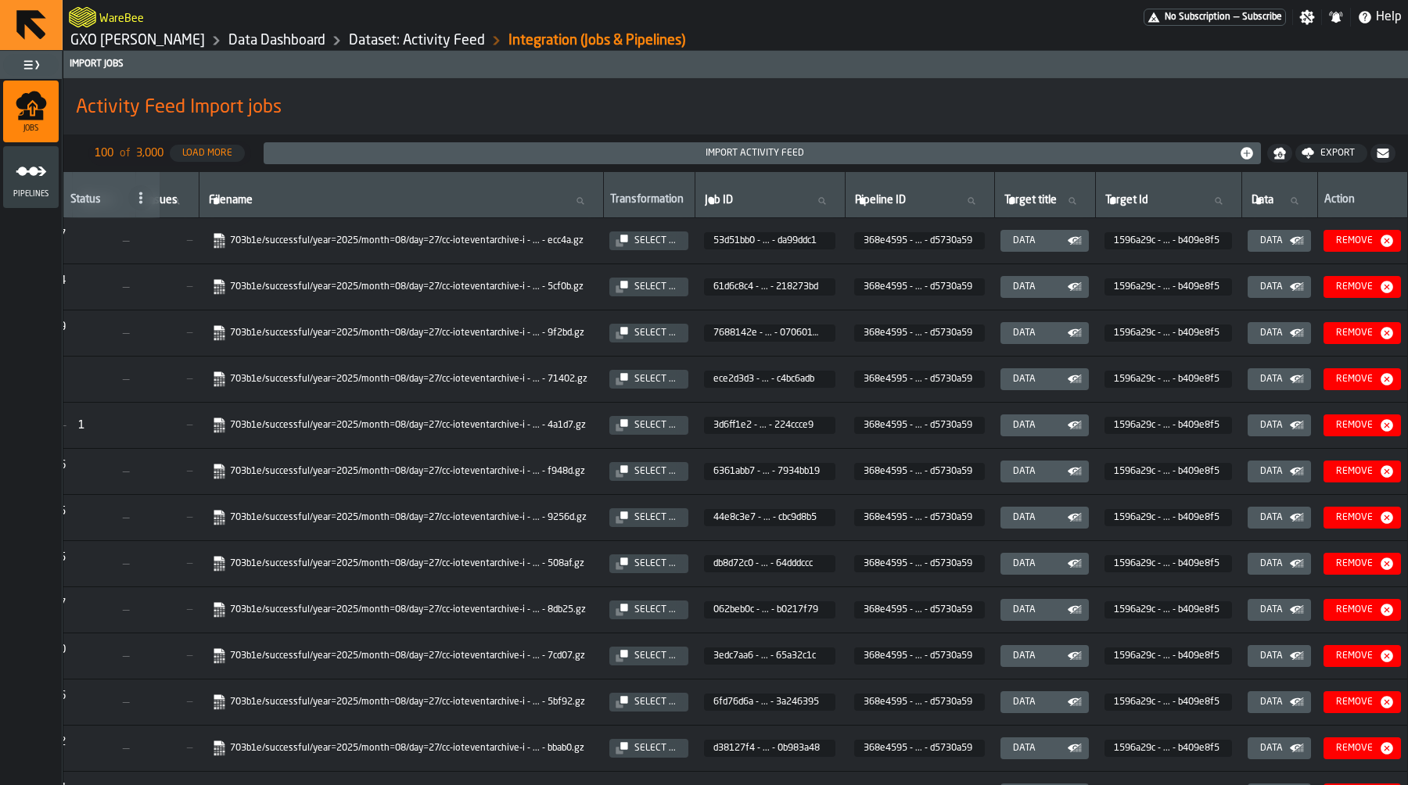
scroll to position [0, 0]
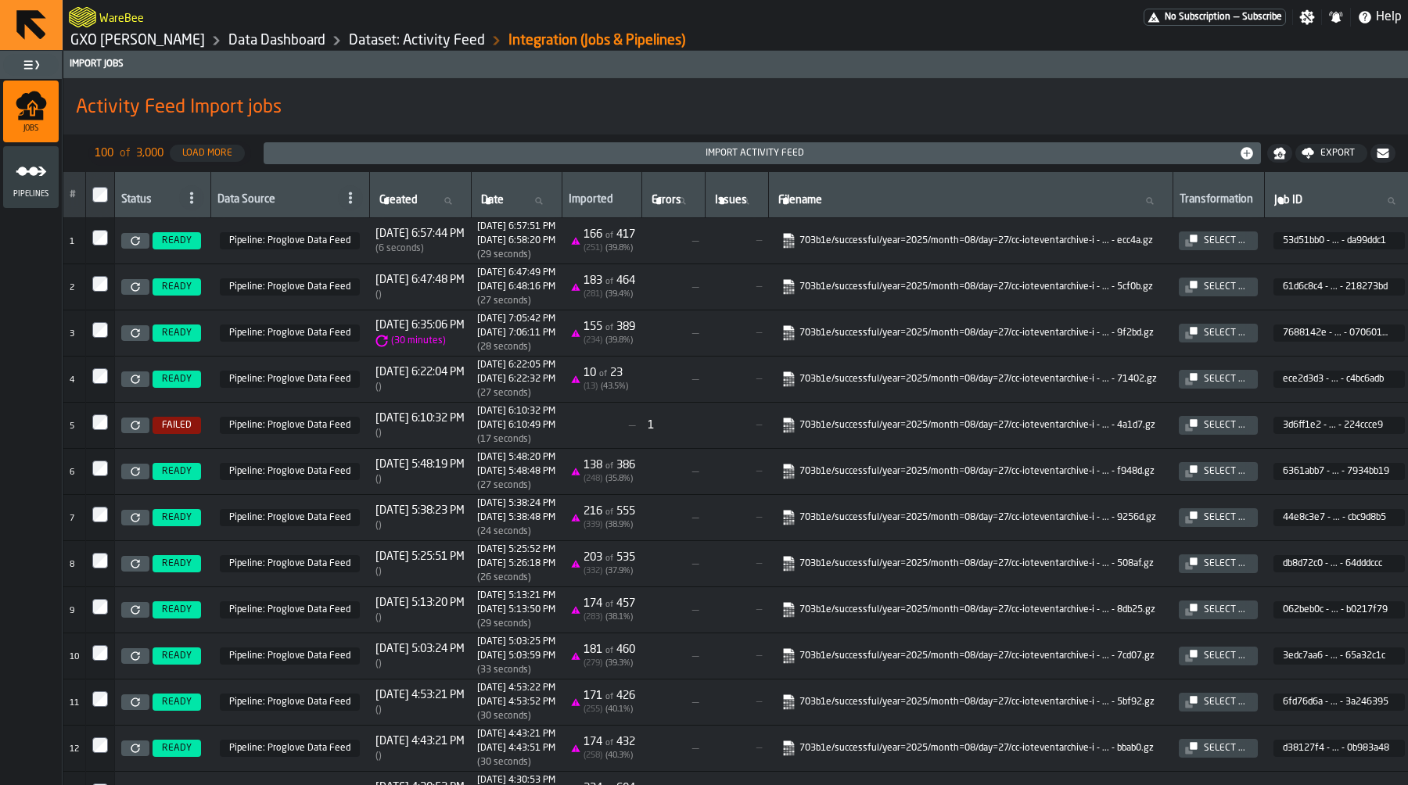
click at [613, 328] on span "of" at bounding box center [609, 328] width 8 height 9
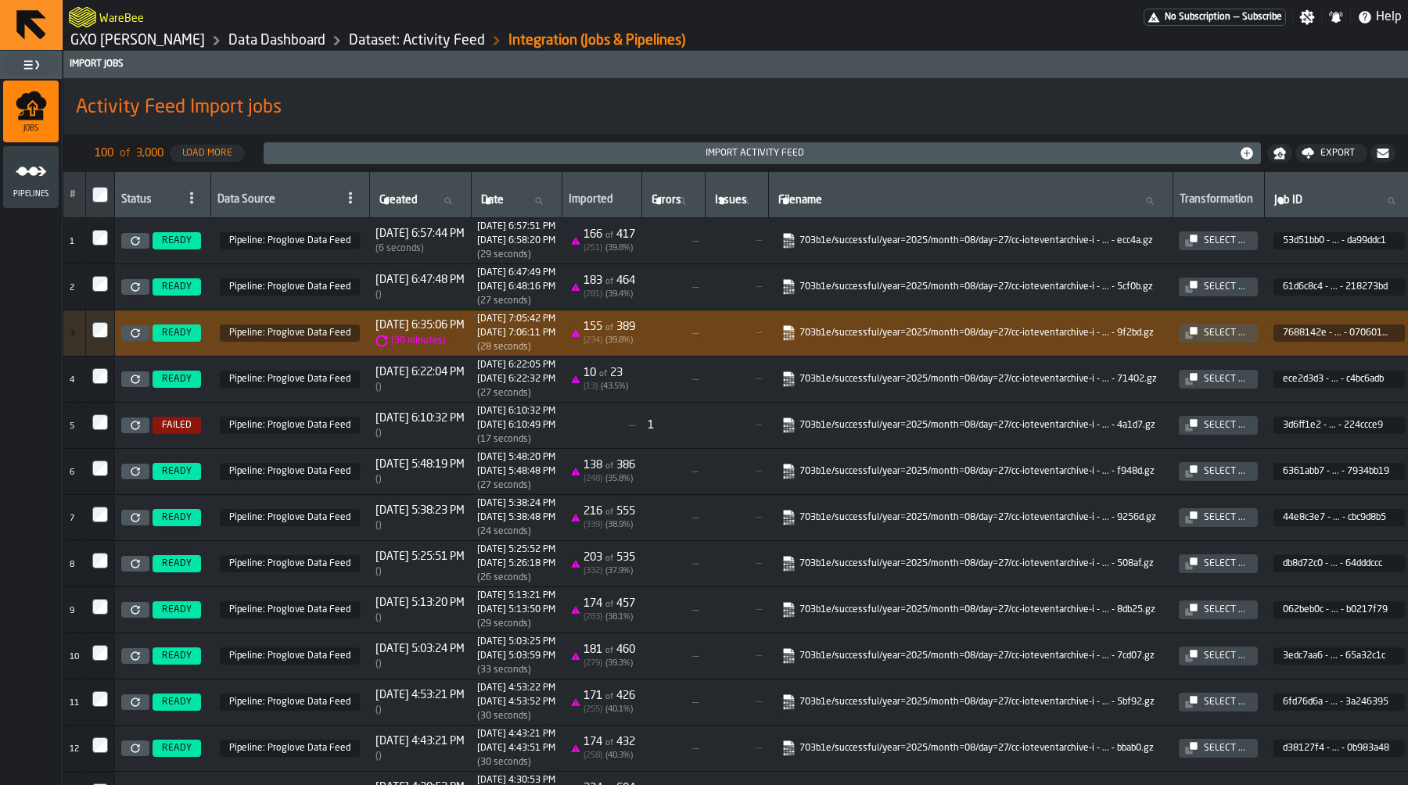
scroll to position [0, 624]
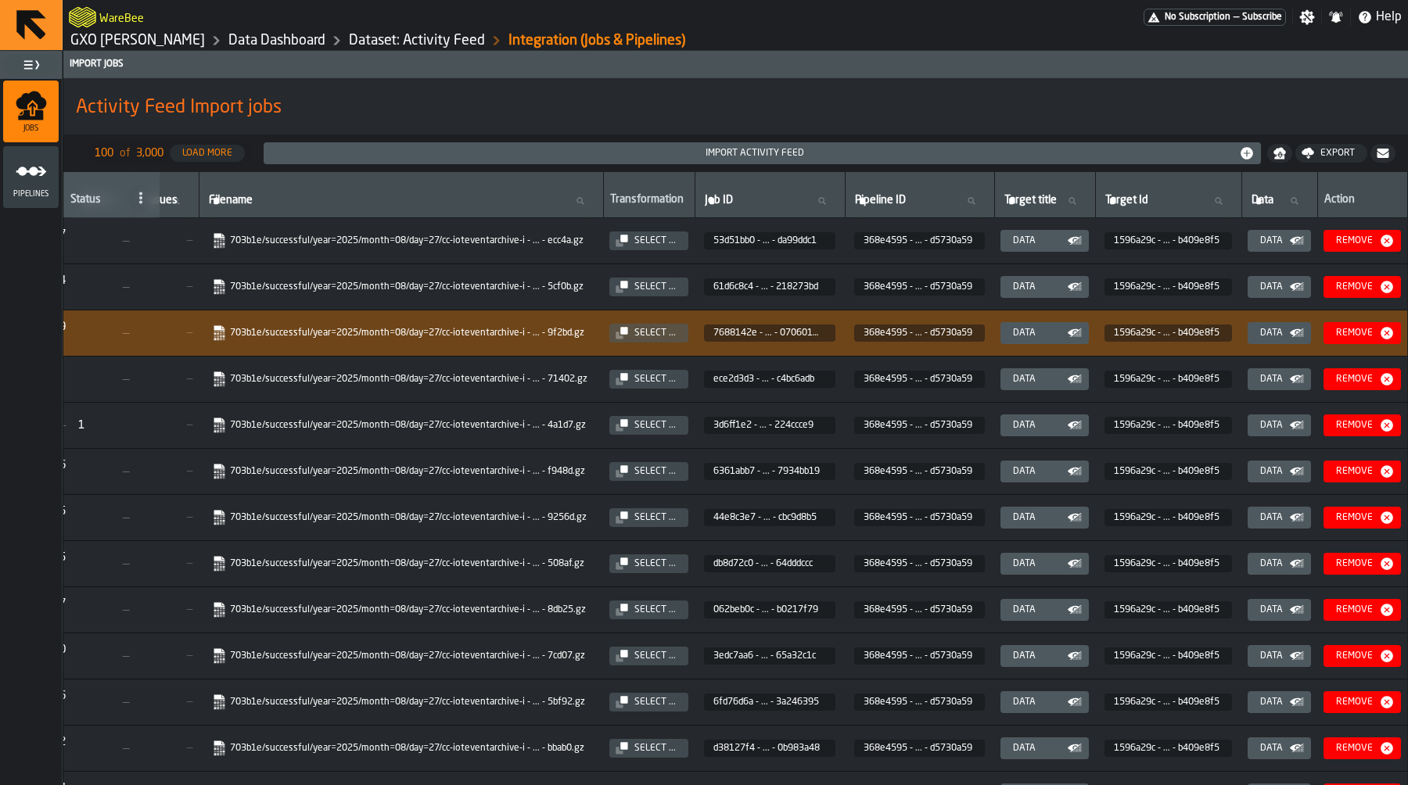
click at [1289, 336] on icon "button-Data" at bounding box center [1297, 333] width 16 height 16
click at [1304, 336] on button "Data" at bounding box center [1278, 333] width 63 height 22
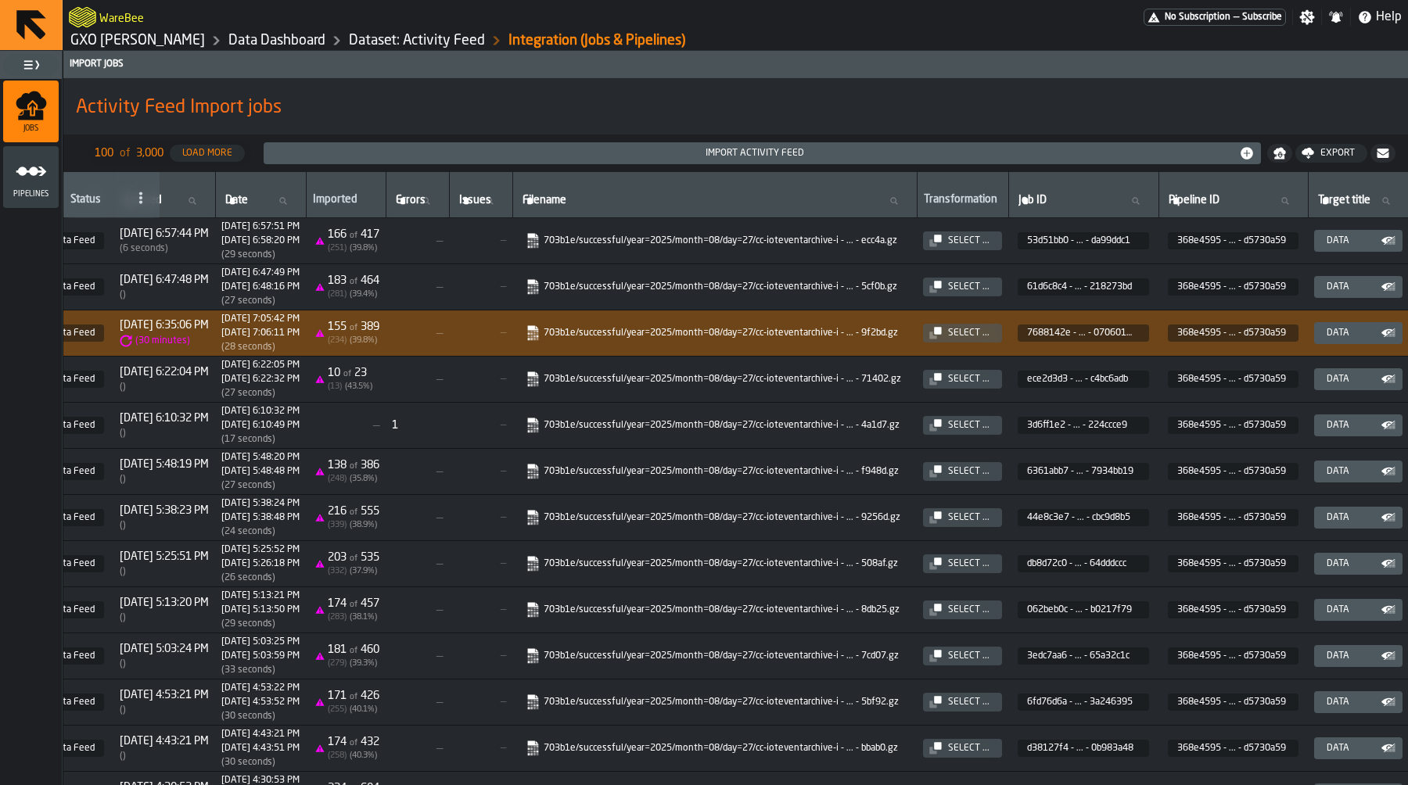
scroll to position [0, 0]
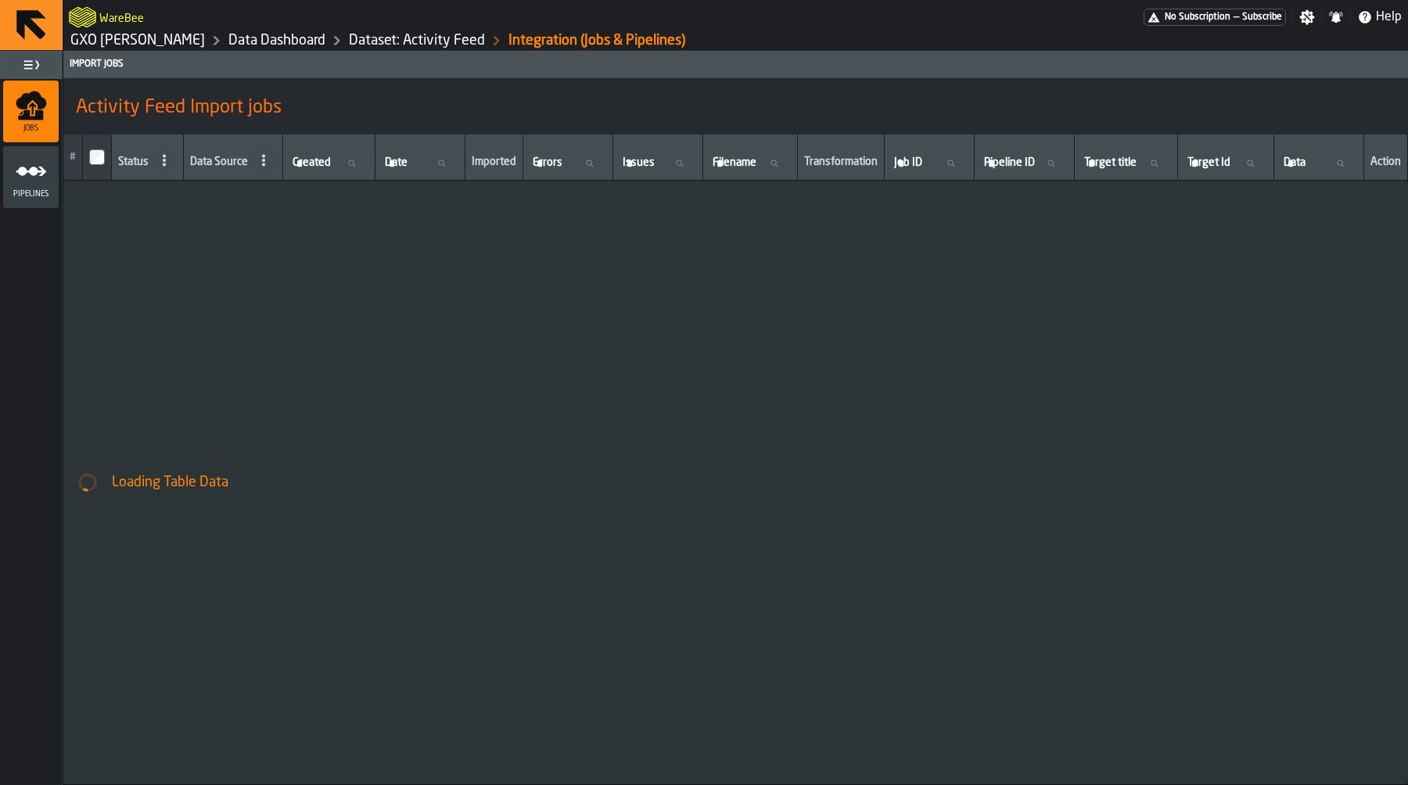
click at [397, 37] on link "Dataset: Activity Feed" at bounding box center [417, 40] width 136 height 17
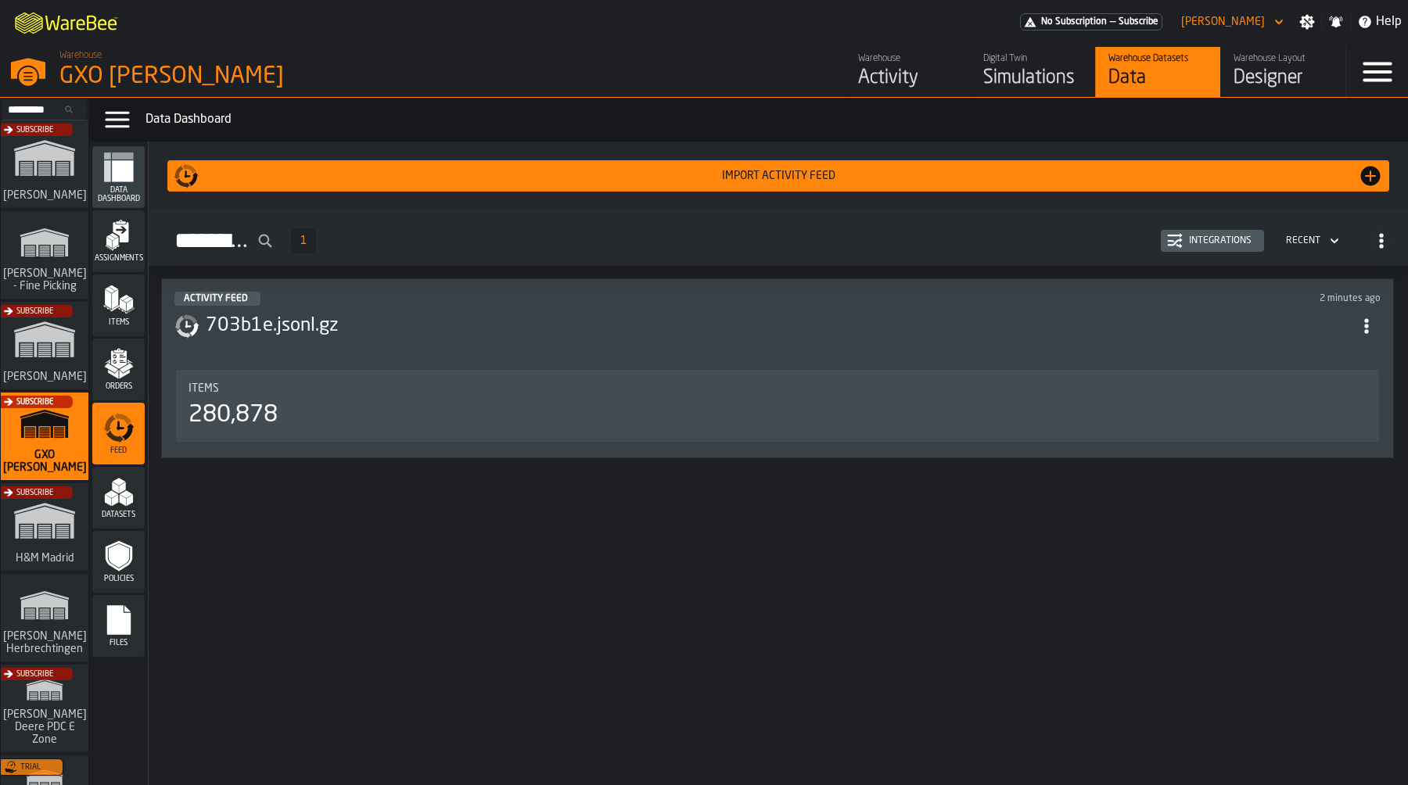
click at [659, 341] on header "Activity Feed 2 minutes ago 703b1e.jsonl.gz" at bounding box center [777, 323] width 1206 height 63
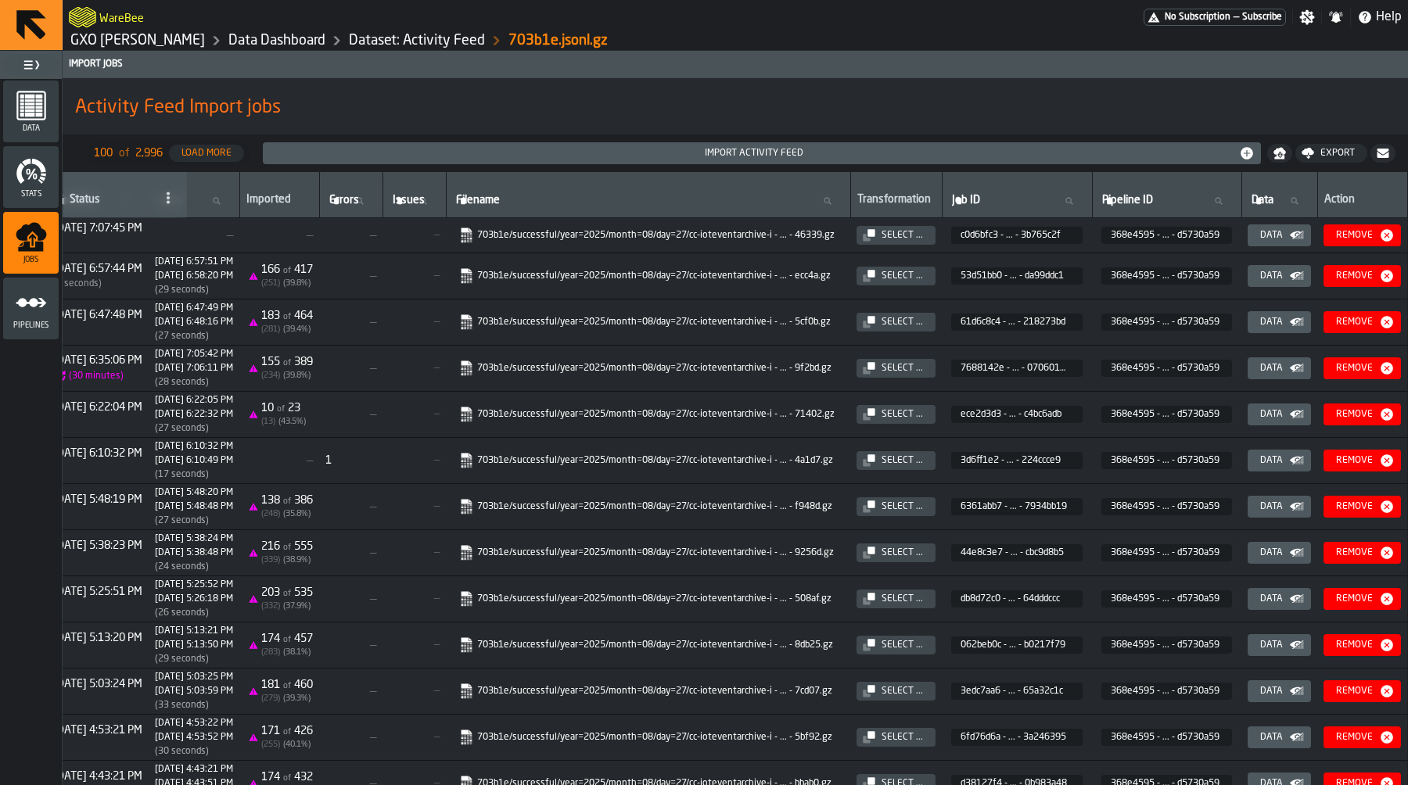
scroll to position [0, 398]
click at [1255, 373] on div "Data" at bounding box center [1271, 368] width 35 height 11
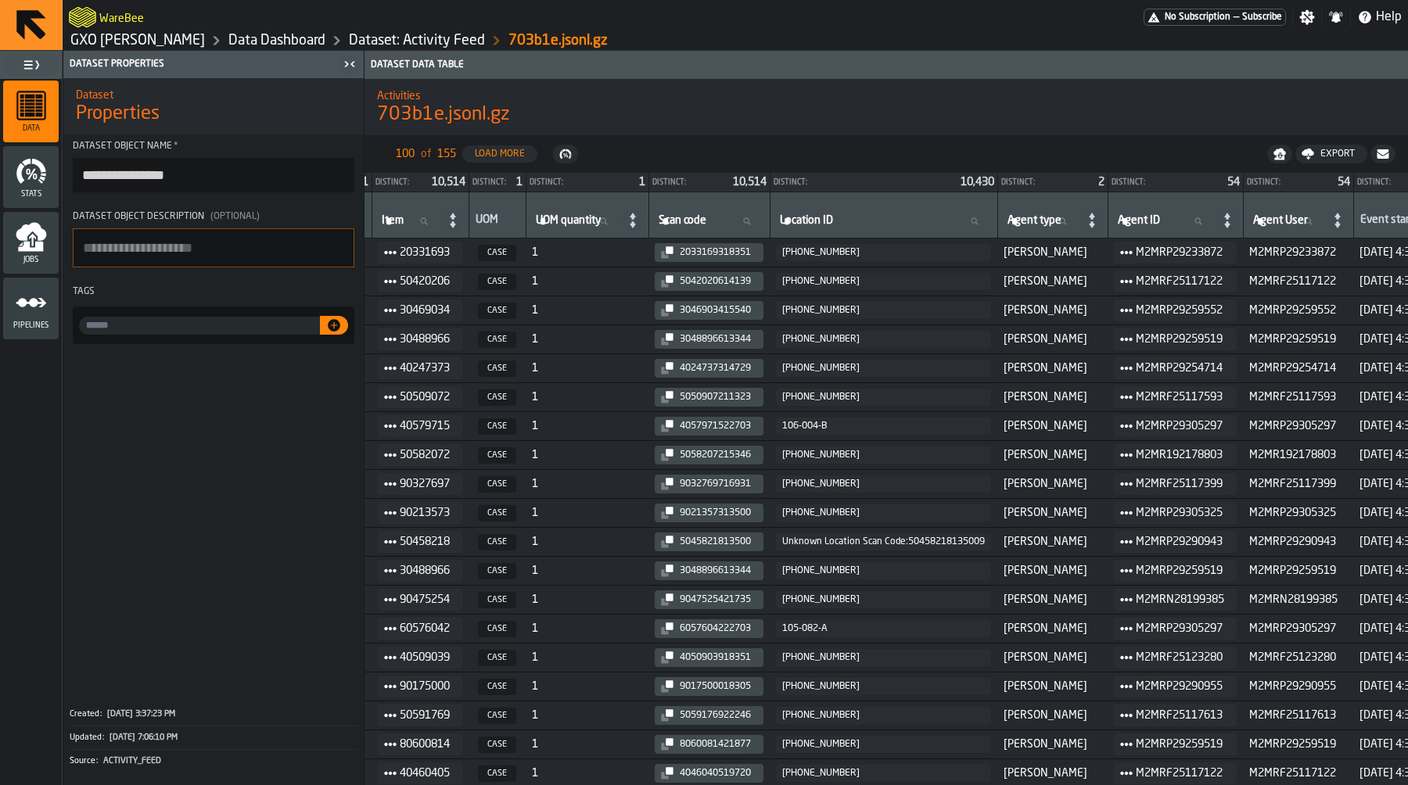
scroll to position [39, 777]
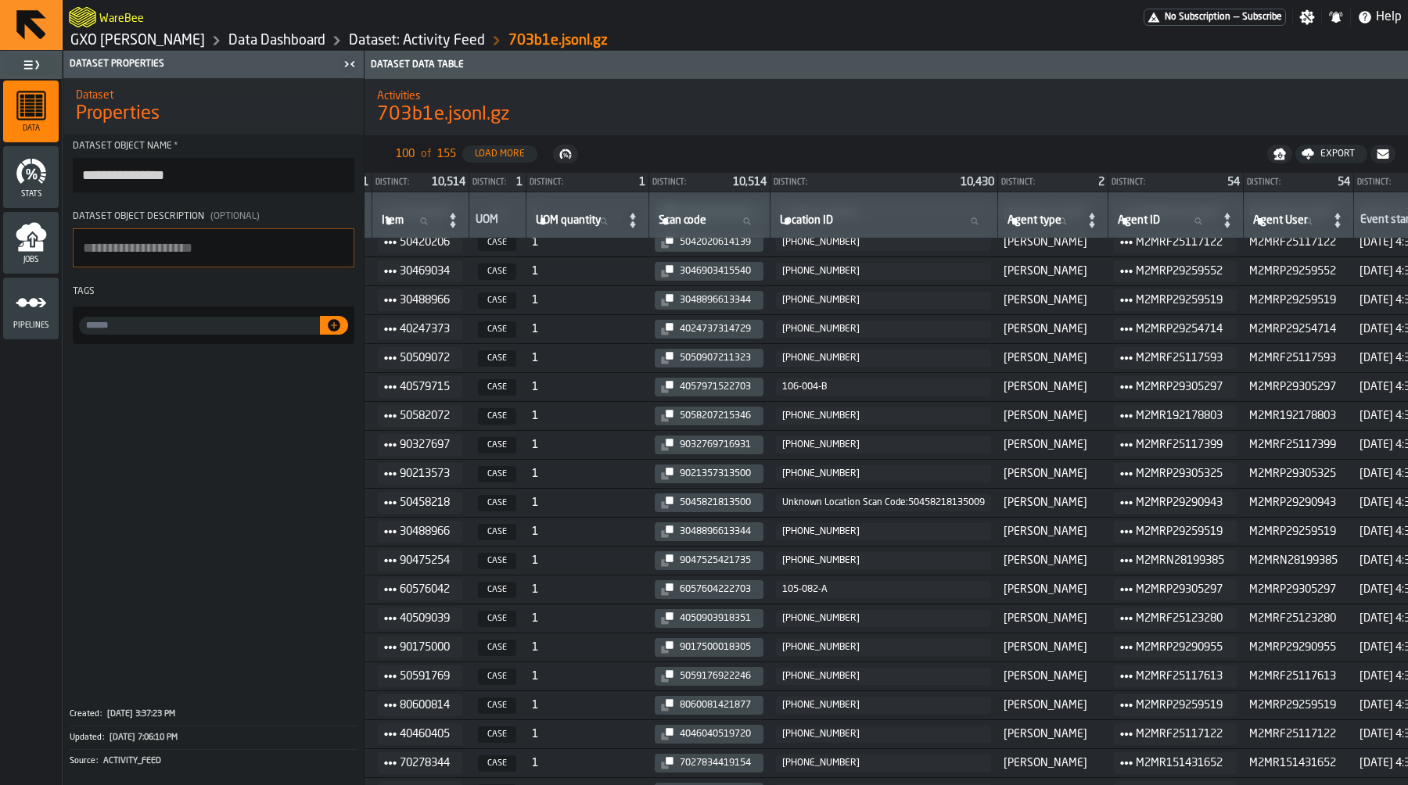
click at [23, 242] on icon "menu Jobs" at bounding box center [30, 247] width 25 height 10
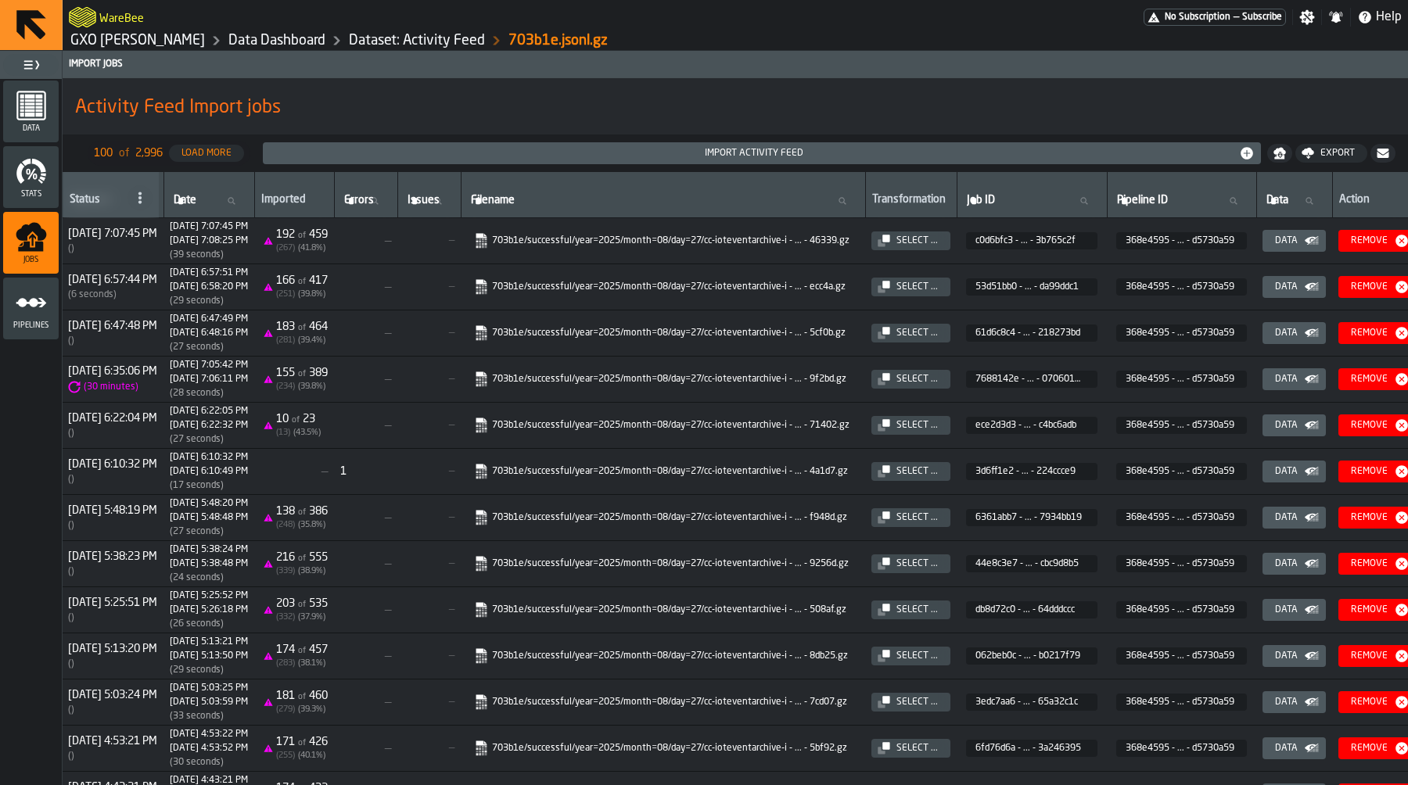
scroll to position [0, 370]
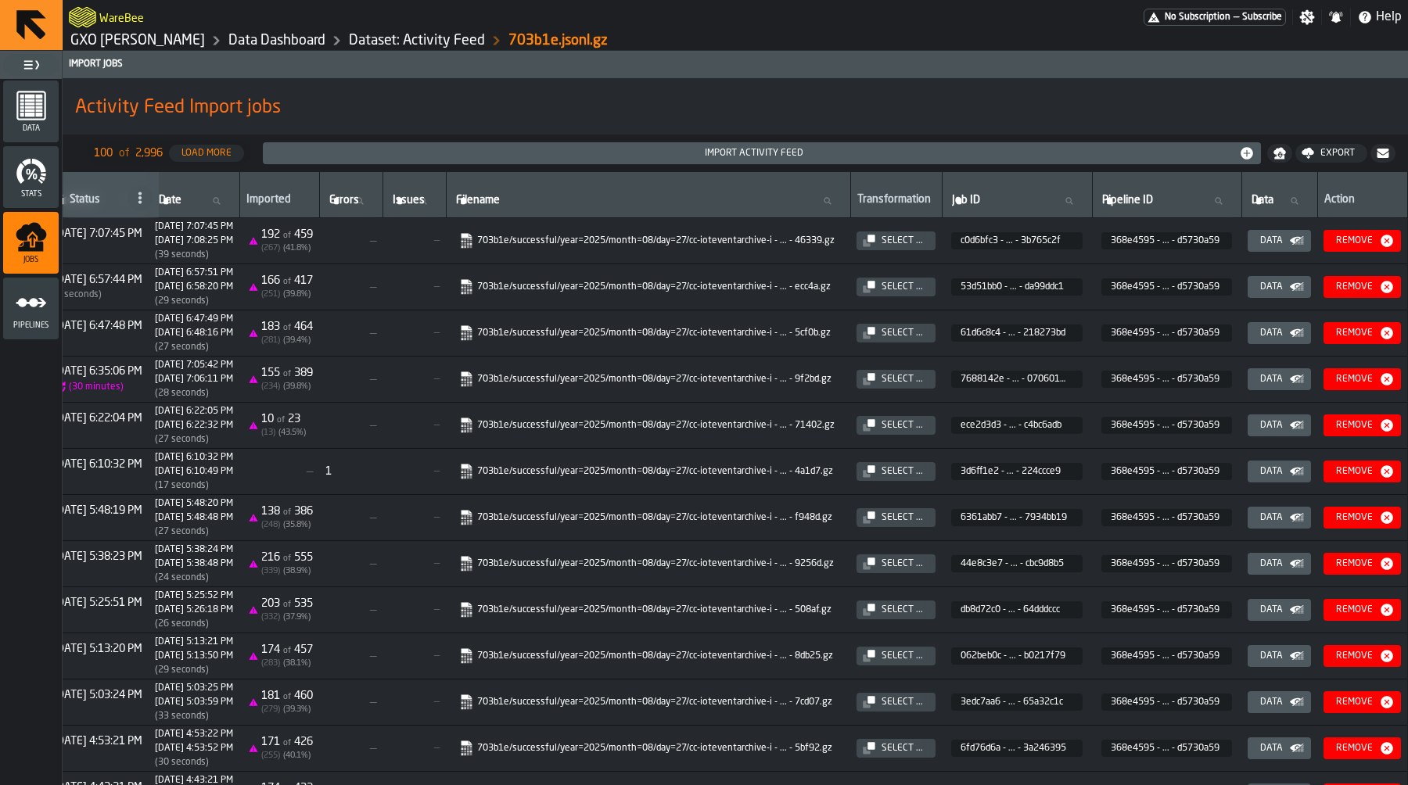
click at [0, 0] on icon "button-" at bounding box center [0, 0] width 0 height 0
click at [29, 316] on icon "menu Pipelines" at bounding box center [31, 302] width 31 height 31
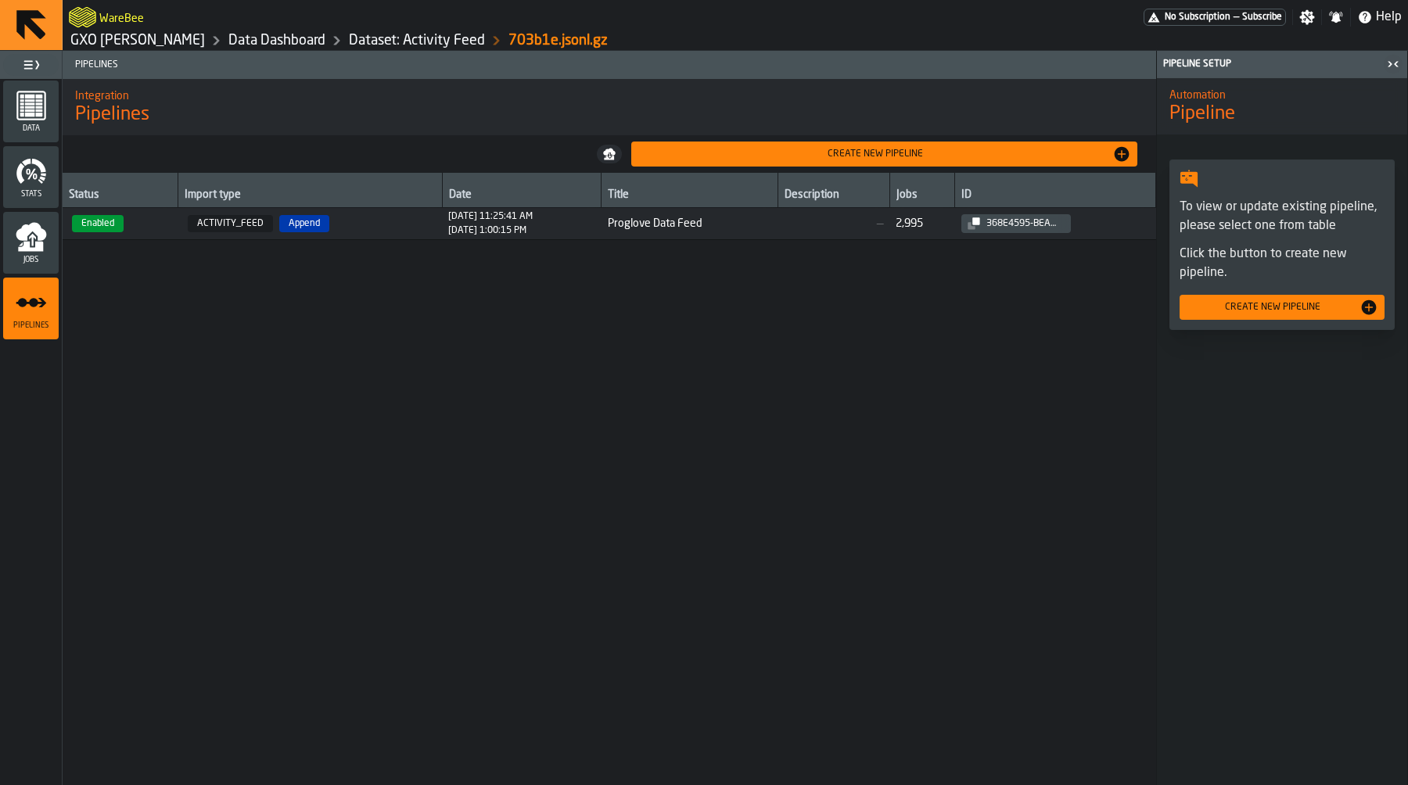
click at [595, 232] on span "[DATE] 11:25:41 AM [DATE] 1:00:15 PM" at bounding box center [521, 223] width 147 height 25
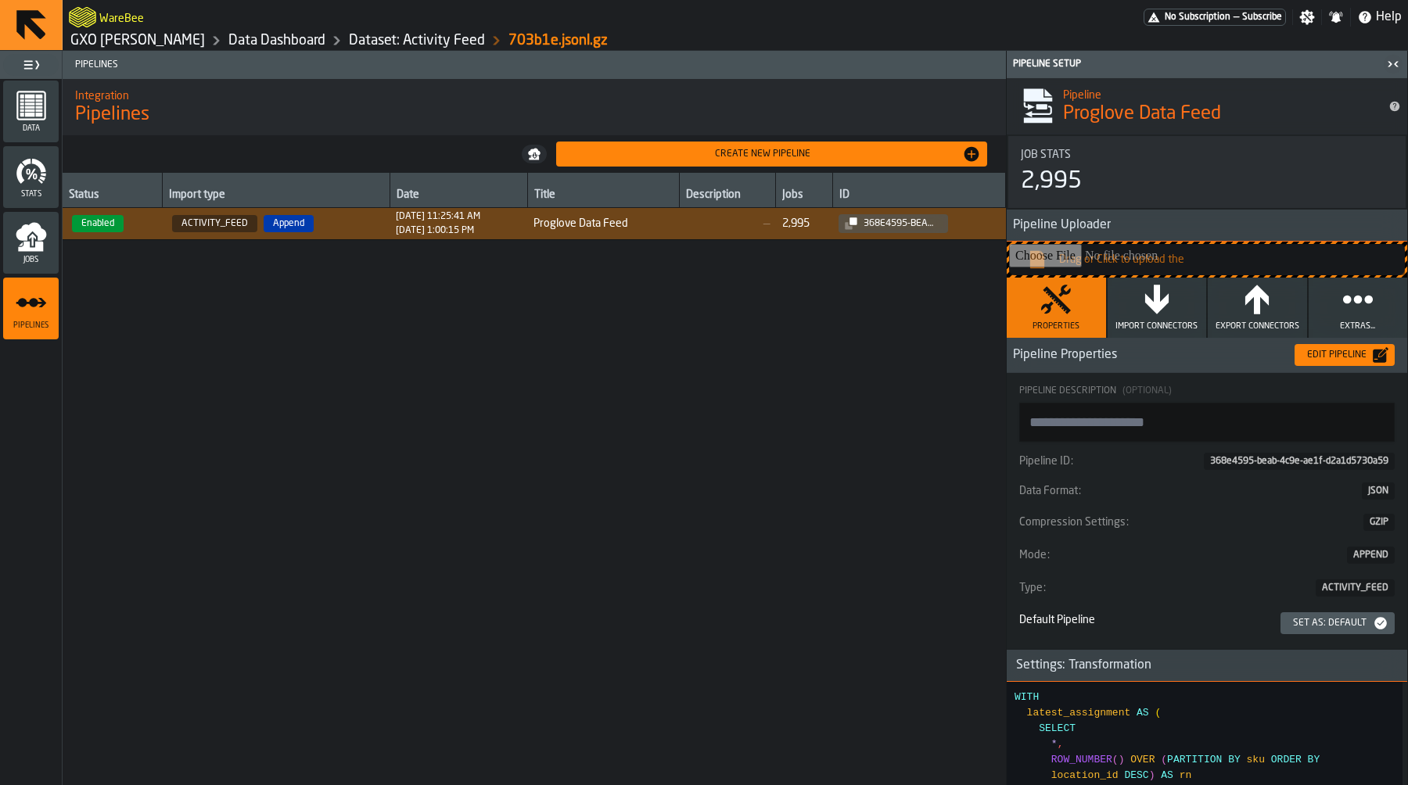
click at [1367, 358] on div "Edit Pipeline" at bounding box center [1337, 355] width 72 height 11
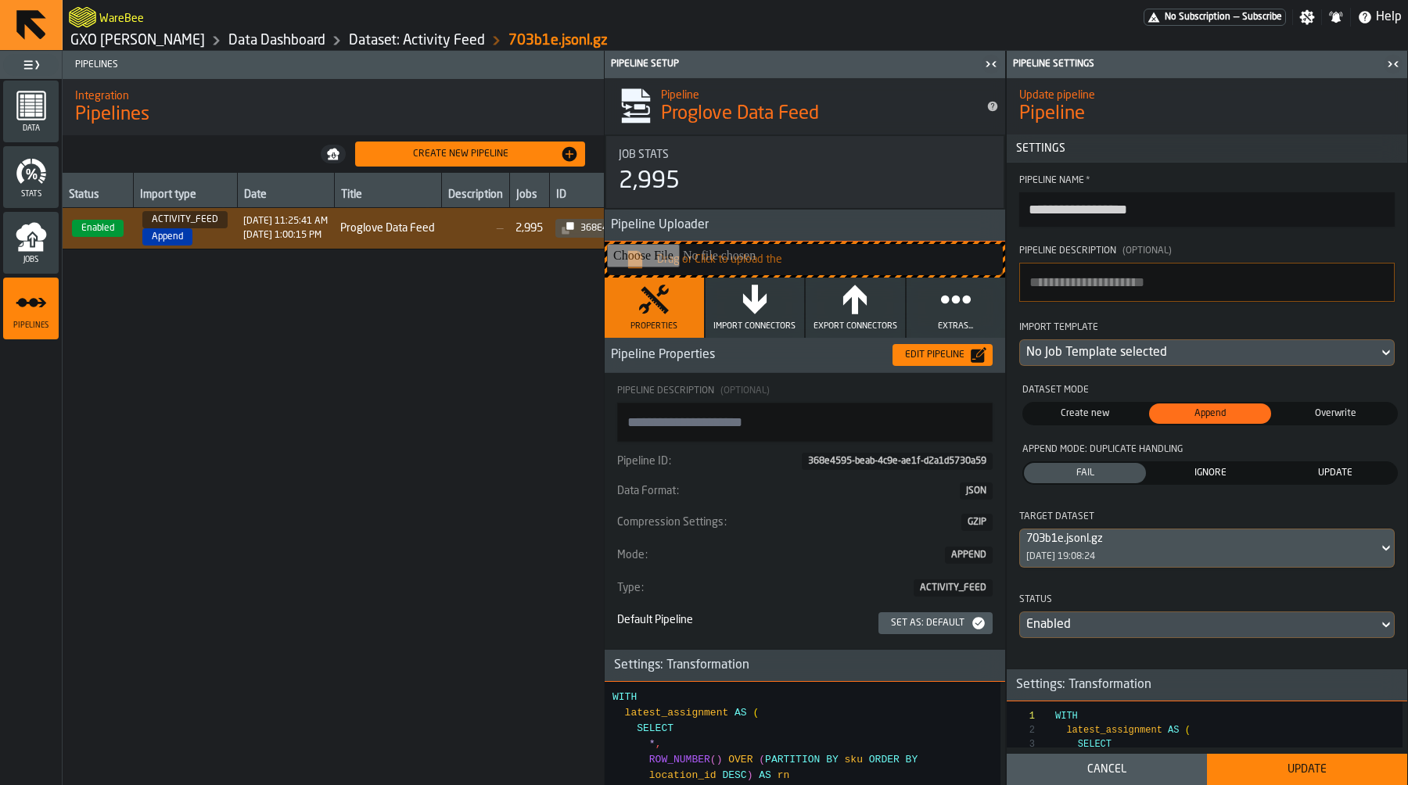
click at [1183, 362] on div "No Job Template selected" at bounding box center [1199, 352] width 346 height 19
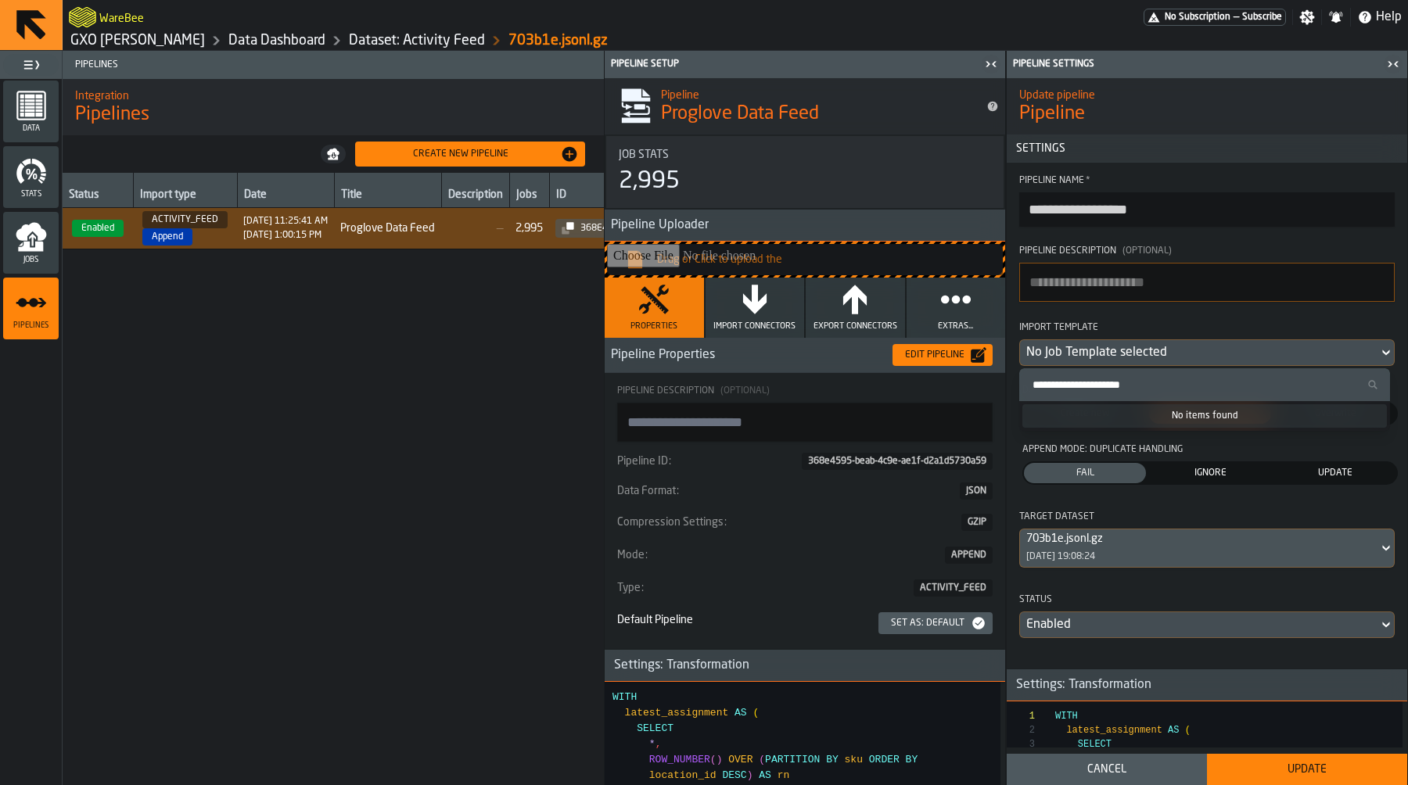
click at [1170, 378] on input "Search Import Template" at bounding box center [1204, 385] width 358 height 20
paste input "**********"
type input "**********"
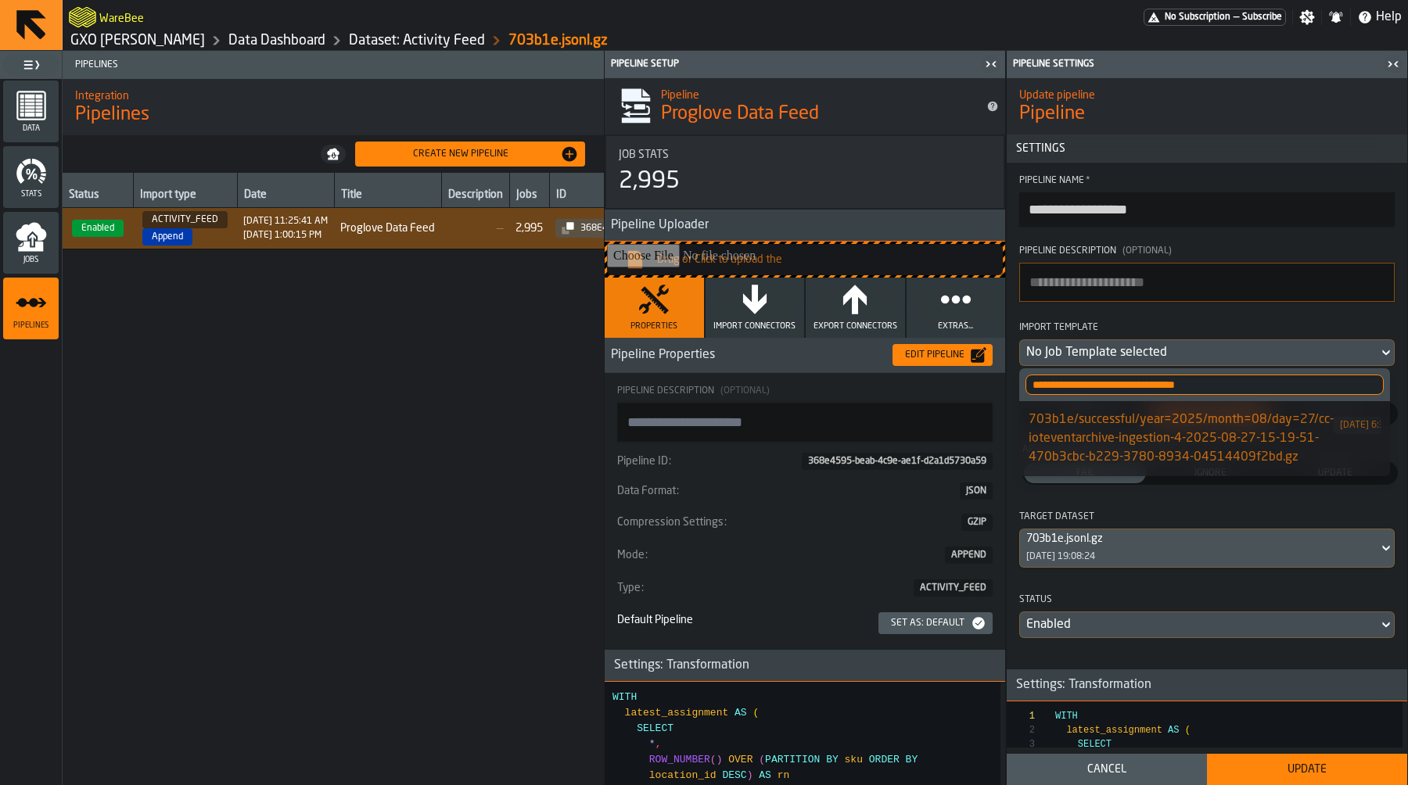
click at [1225, 443] on div "703b1e/successful/year=2025/month=08/day=27/cc-ioteventarchive-ingestion-4-2025…" at bounding box center [1180, 439] width 305 height 56
type textarea "**********"
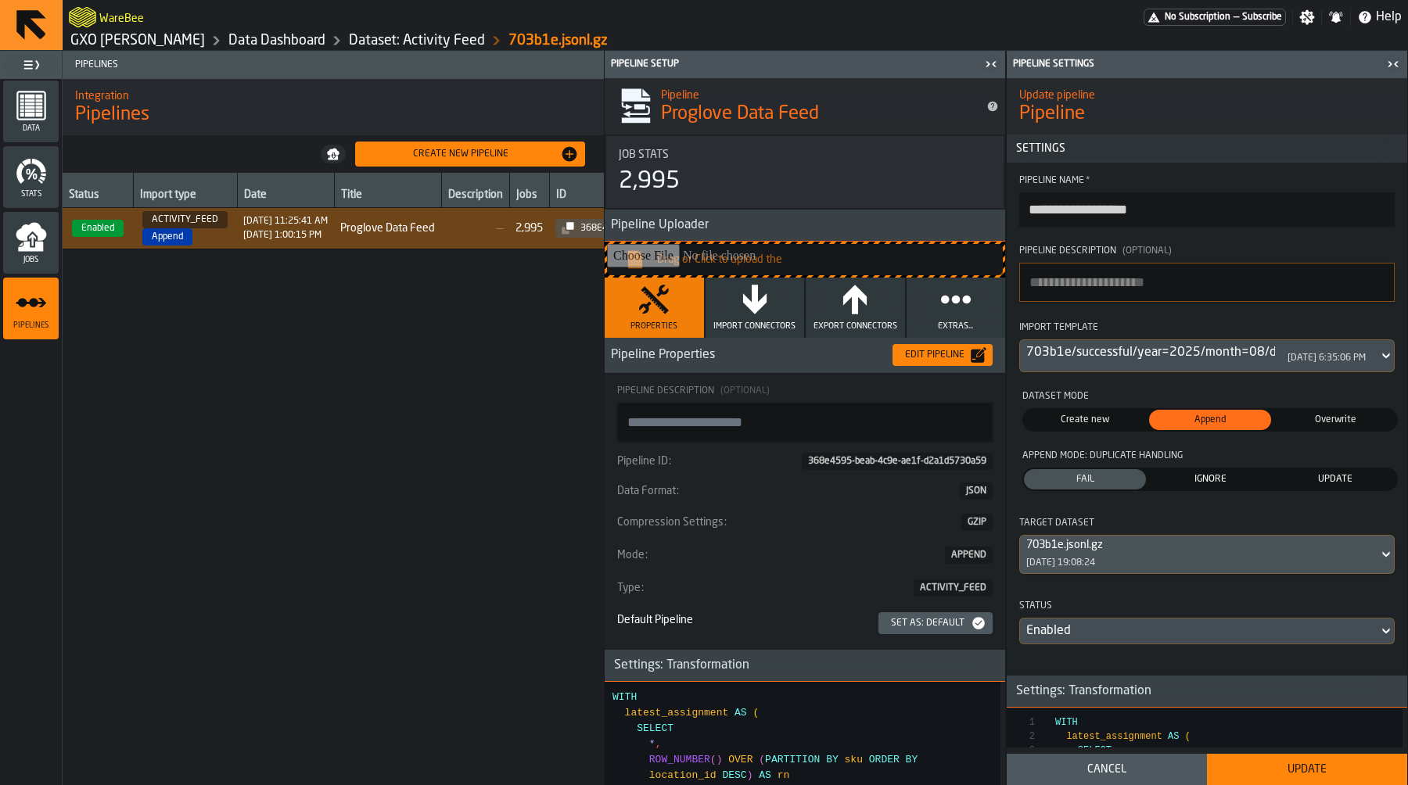
click at [1294, 780] on button "Update" at bounding box center [1307, 769] width 200 height 31
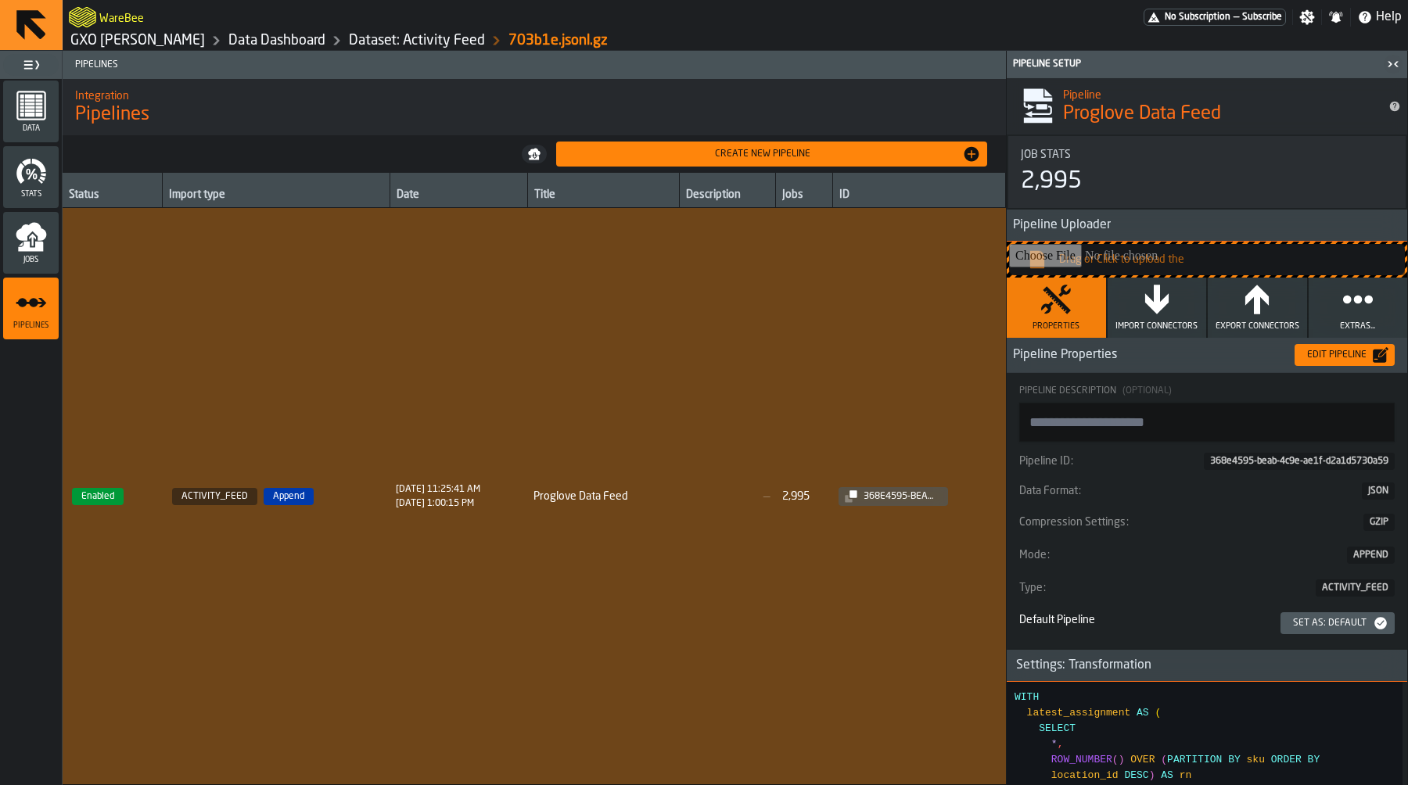
type textarea "**********"
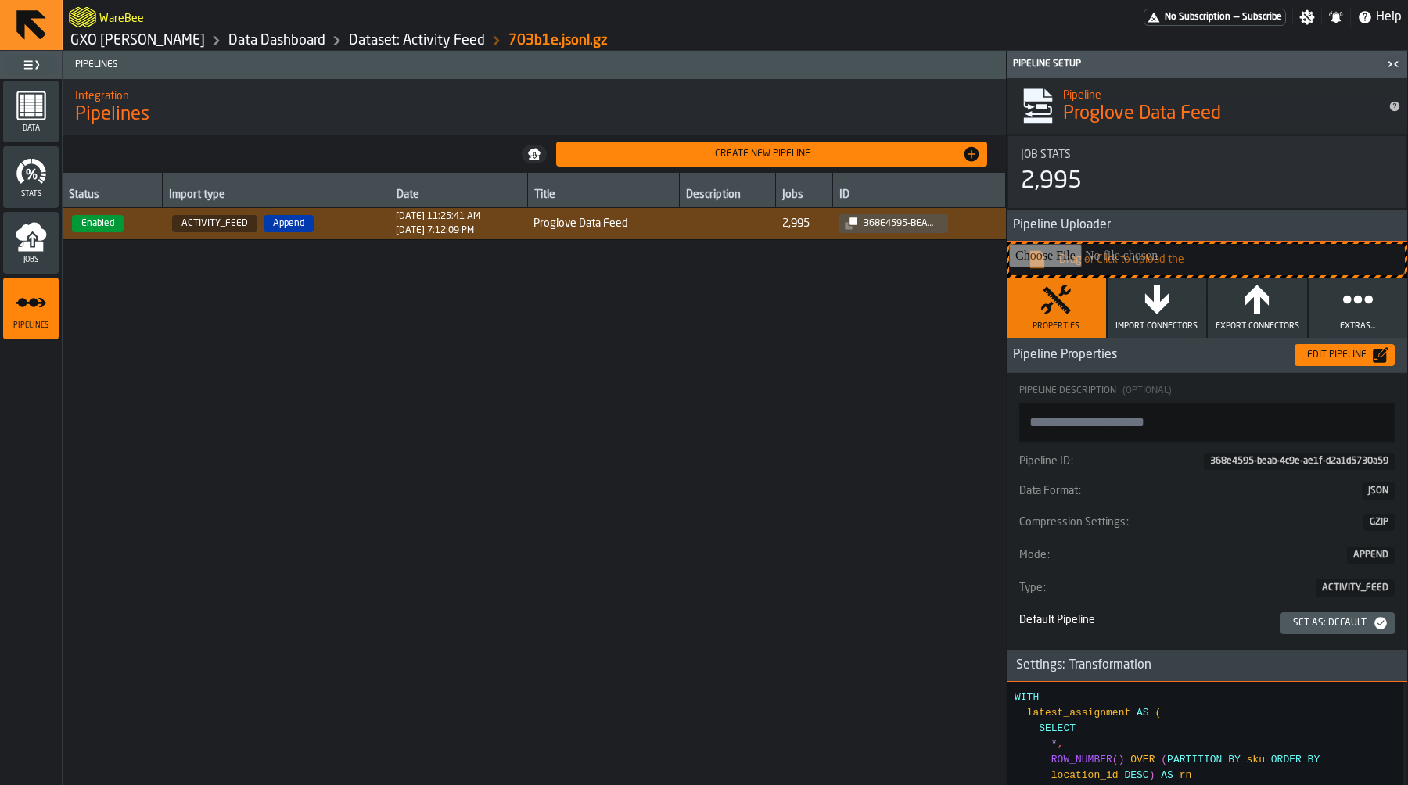
click at [20, 246] on icon "menu Jobs" at bounding box center [31, 236] width 31 height 31
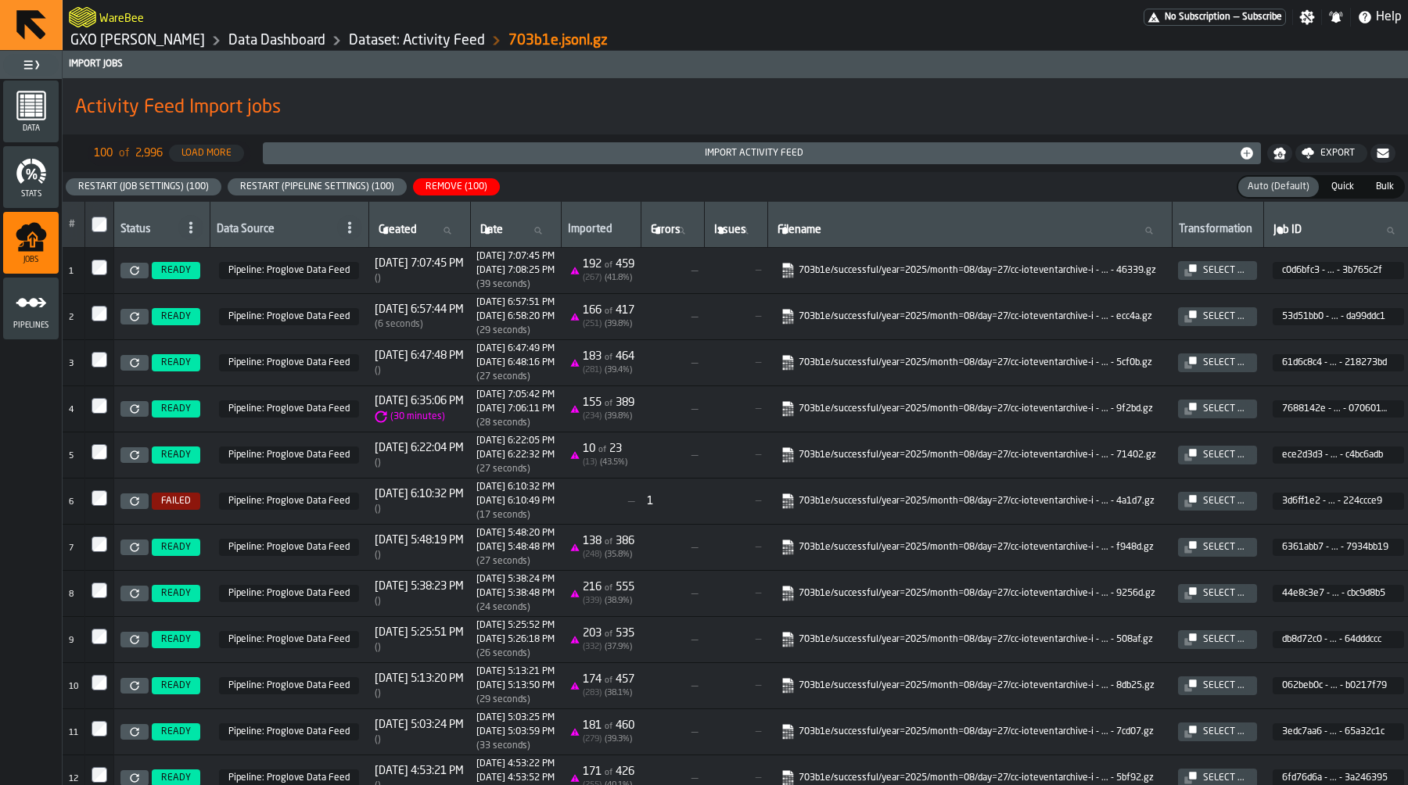
click at [319, 191] on div "Restart (Pipeline Settings) (100)" at bounding box center [317, 186] width 167 height 11
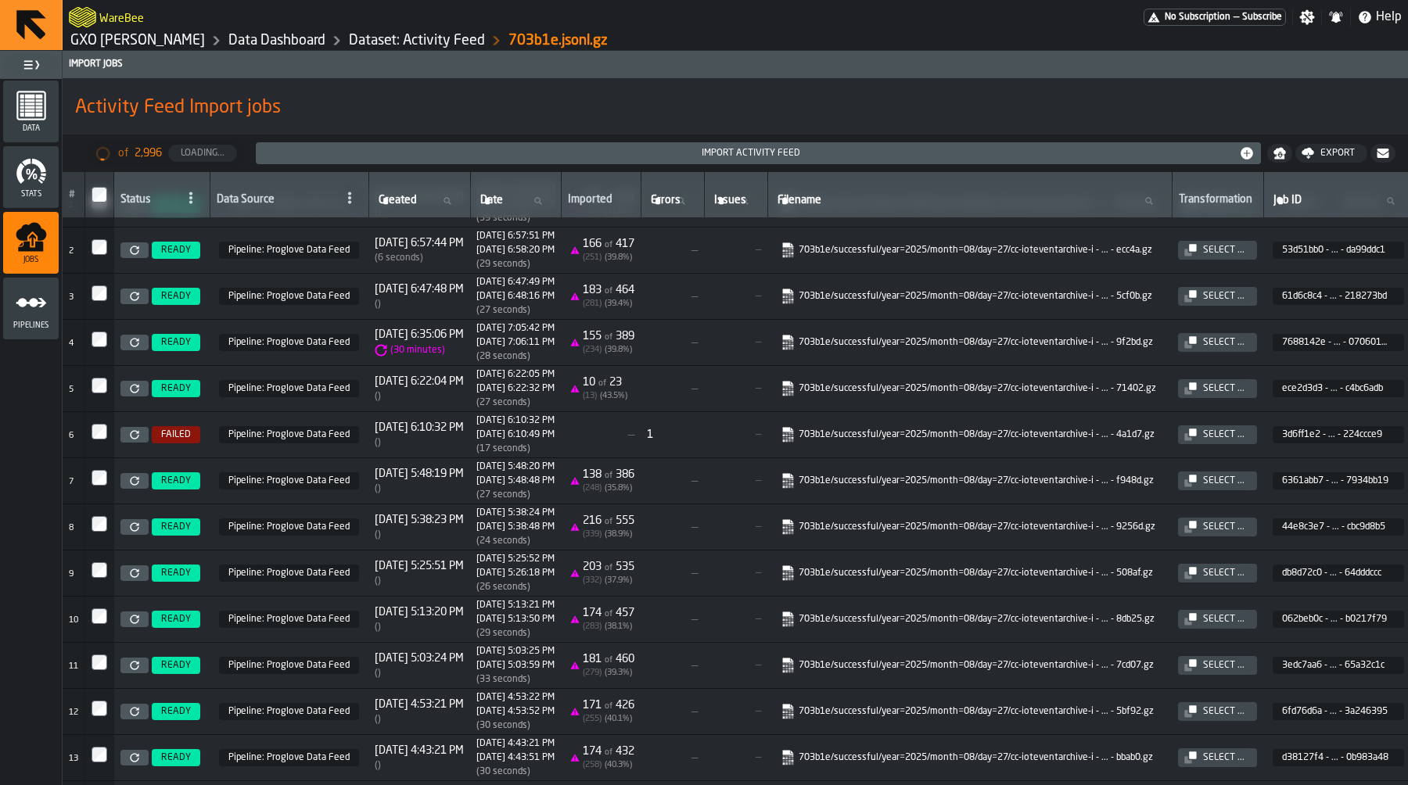
scroll to position [0, 0]
